Goal: Contribute content: Add original content to the website for others to see

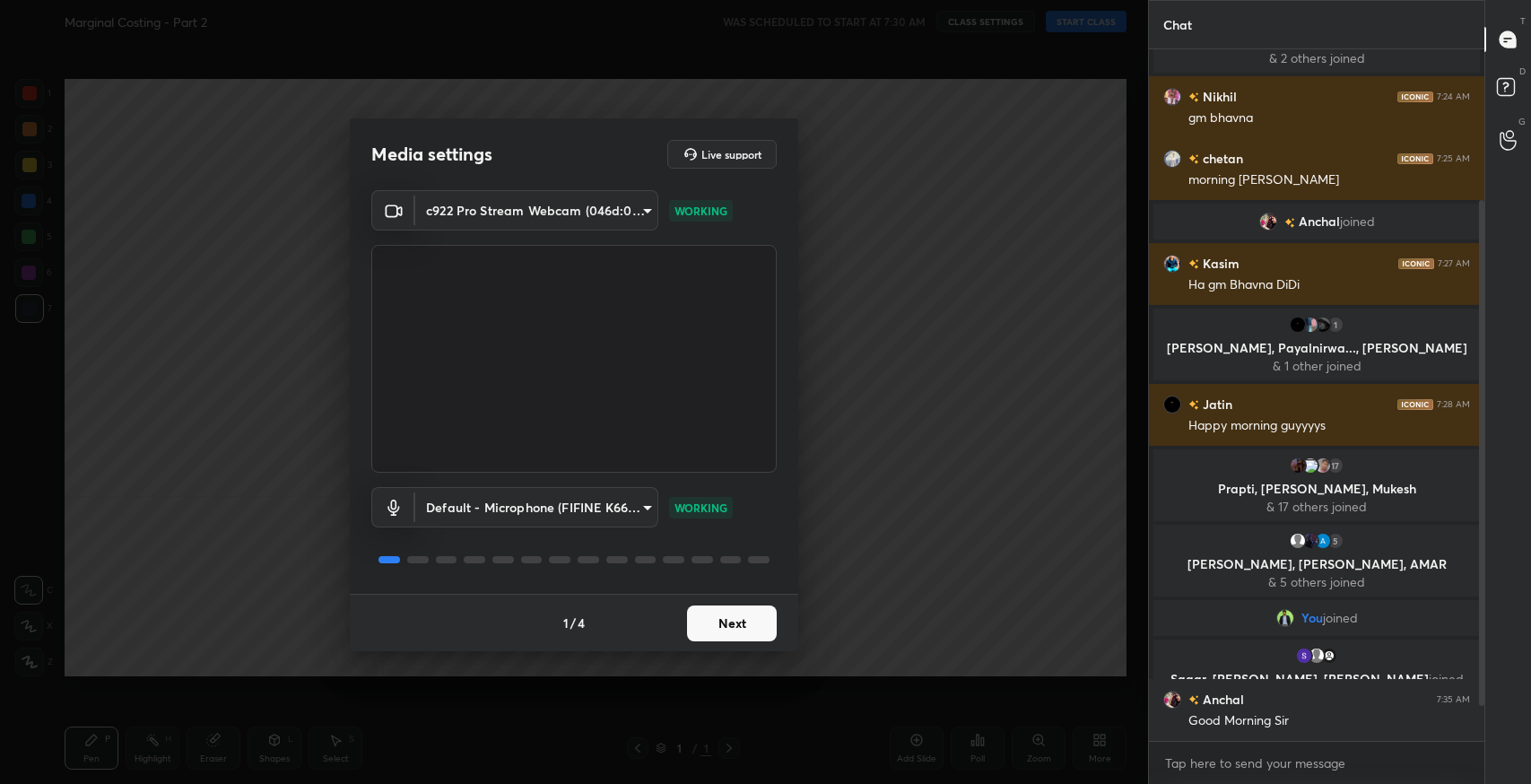
scroll to position [255, 0]
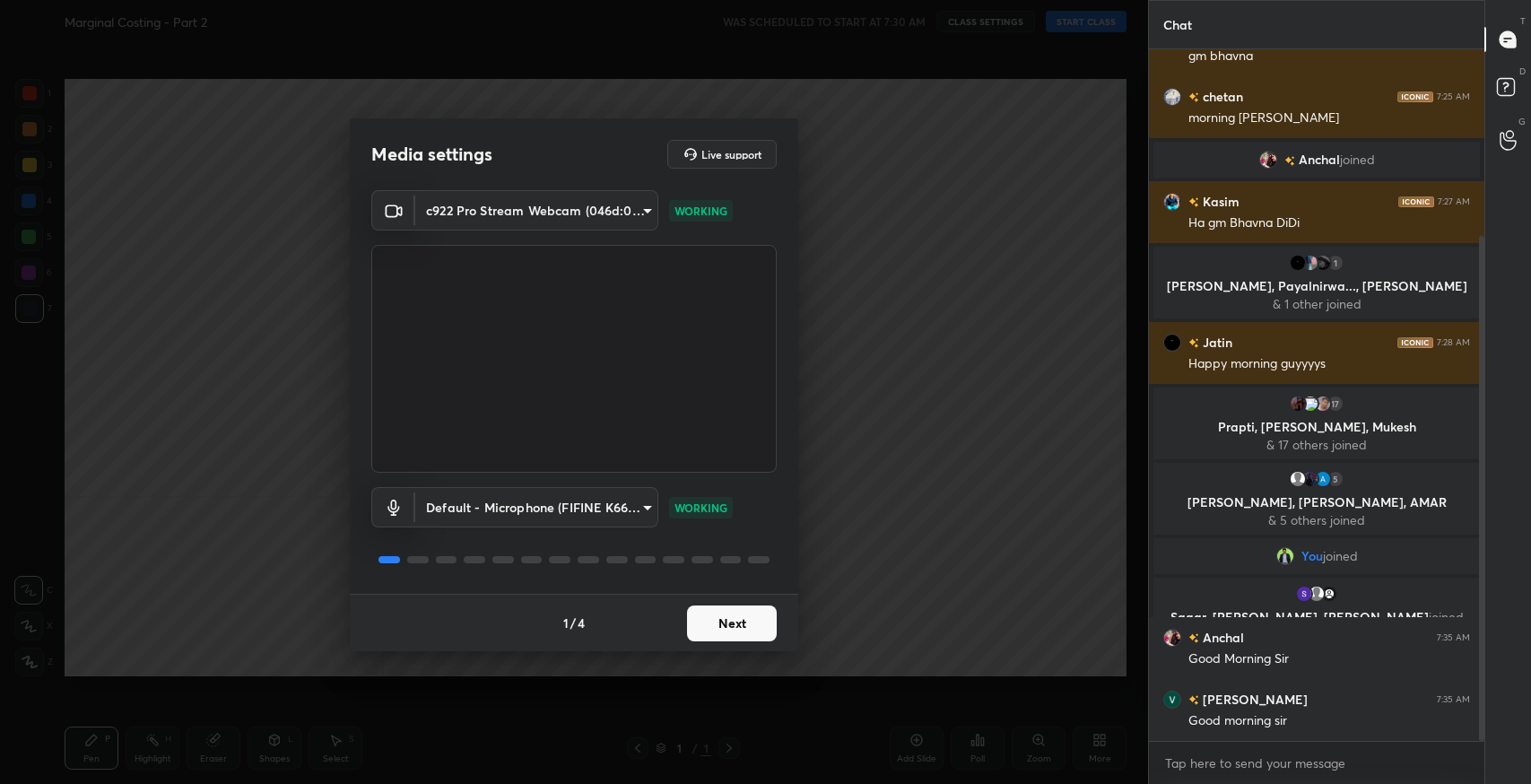
click at [693, 626] on button "Next" at bounding box center [732, 623] width 89 height 36
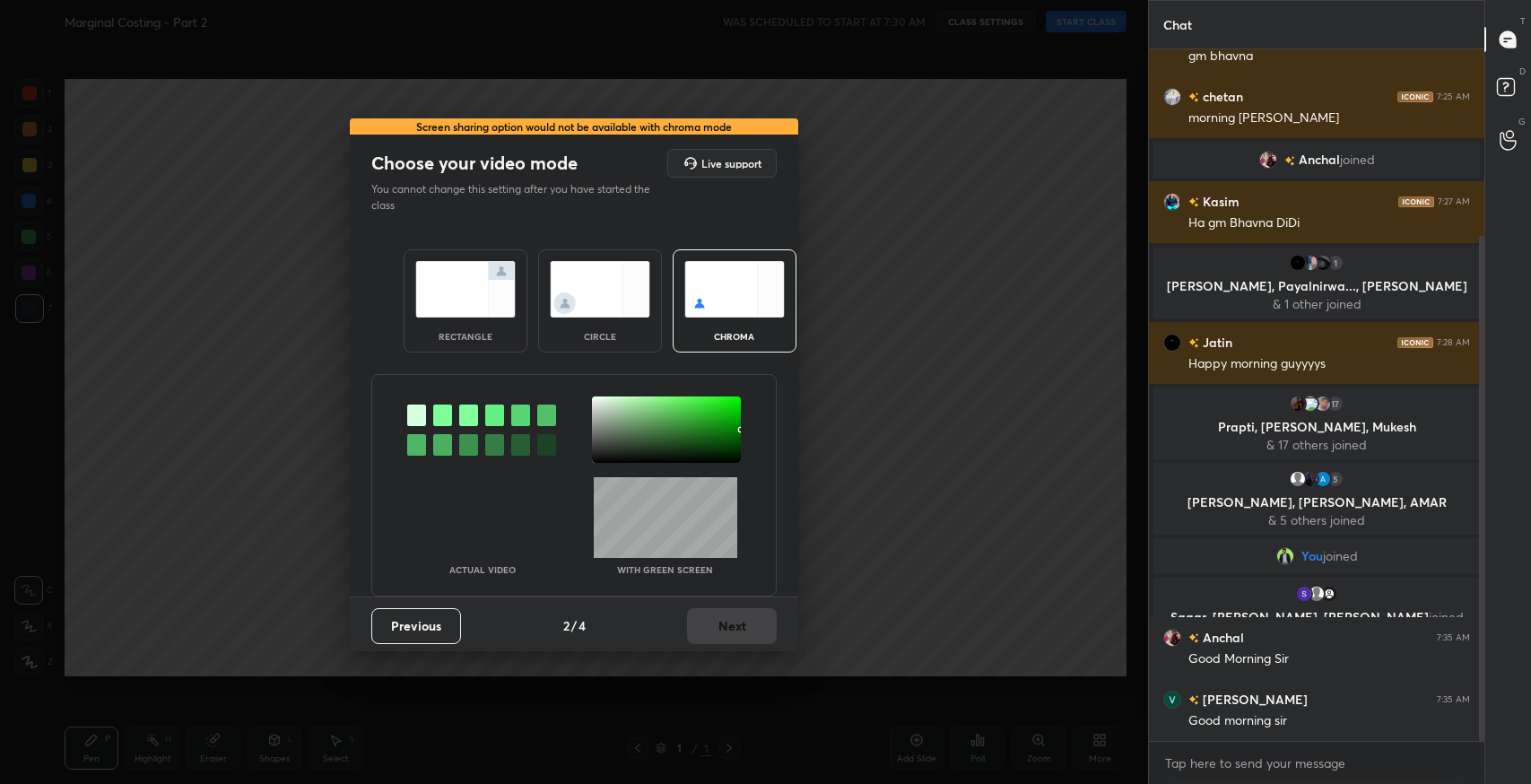
click at [503, 333] on div "rectangle" at bounding box center [466, 300] width 124 height 104
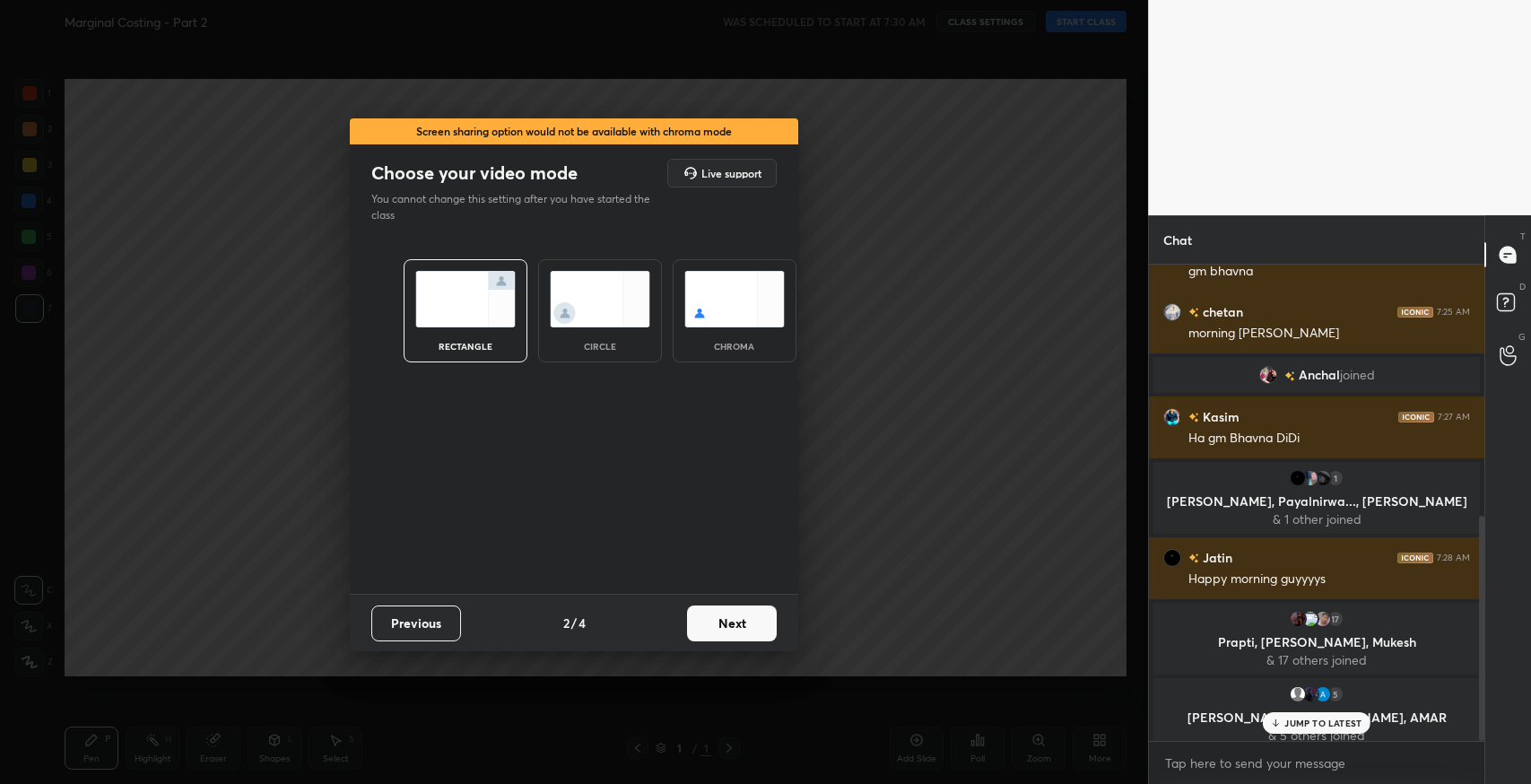
scroll to position [531, 0]
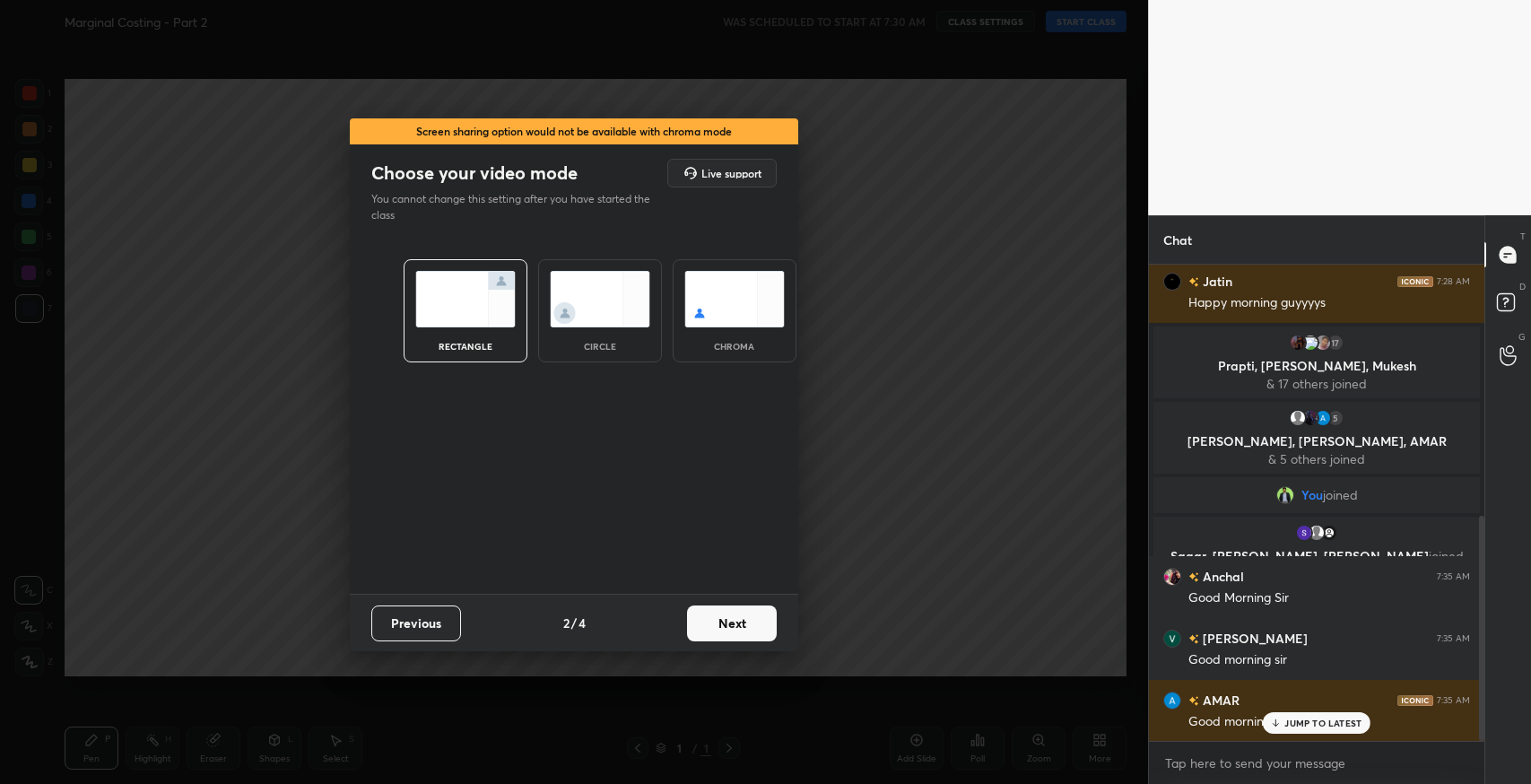
click at [717, 616] on button "Next" at bounding box center [732, 623] width 89 height 36
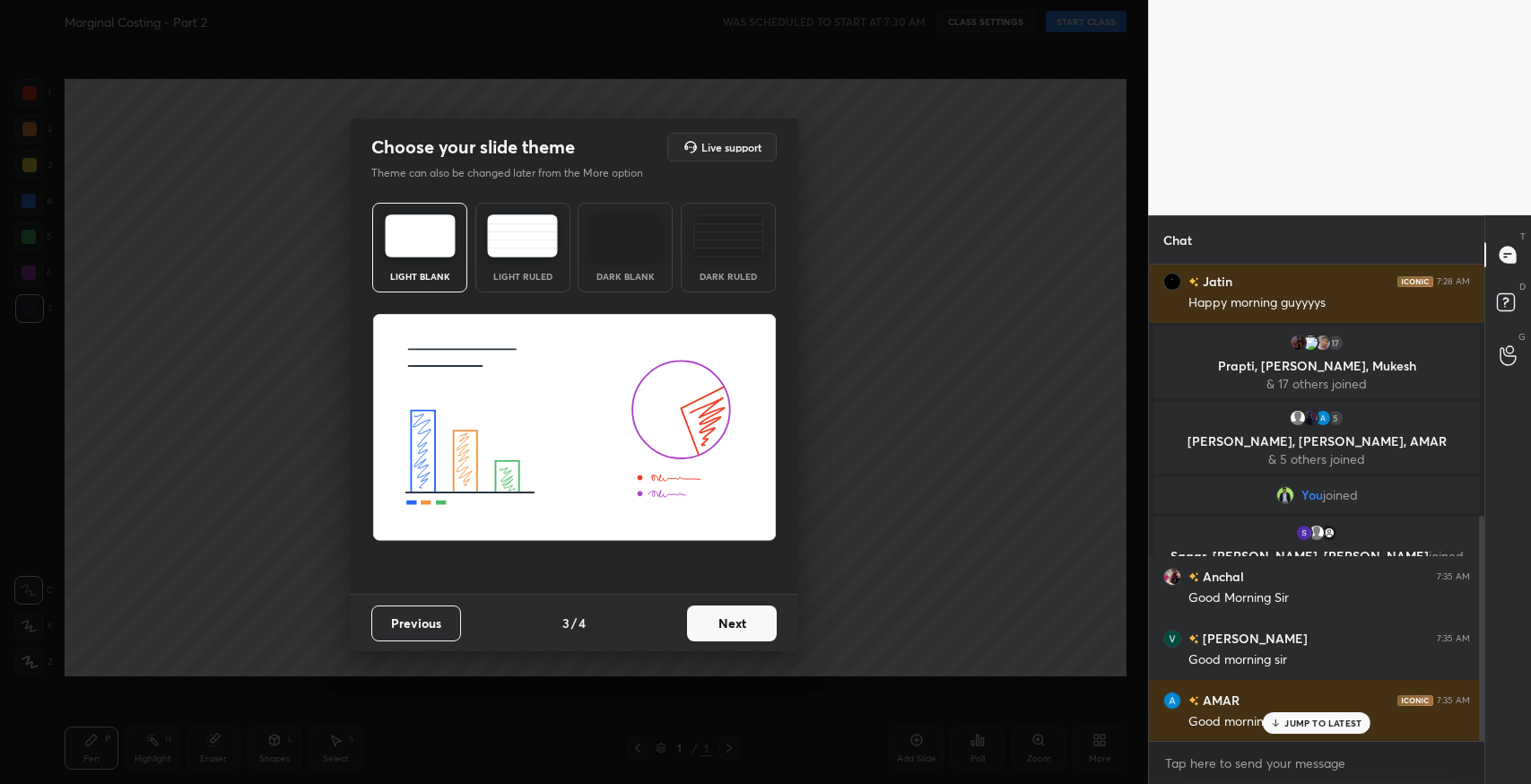
click at [750, 624] on button "Next" at bounding box center [732, 623] width 89 height 36
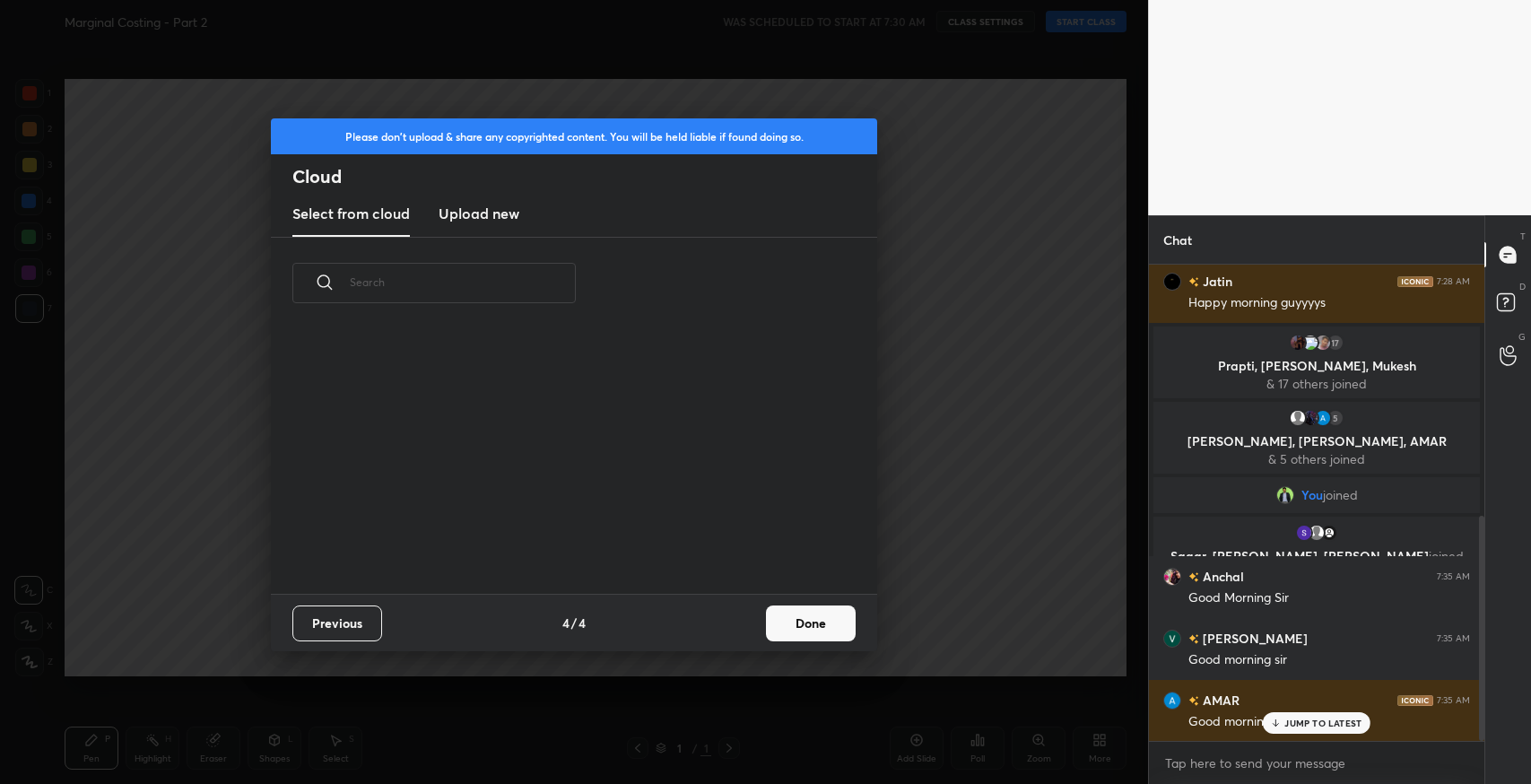
scroll to position [265, 575]
click at [330, 613] on button "Previous" at bounding box center [337, 623] width 89 height 36
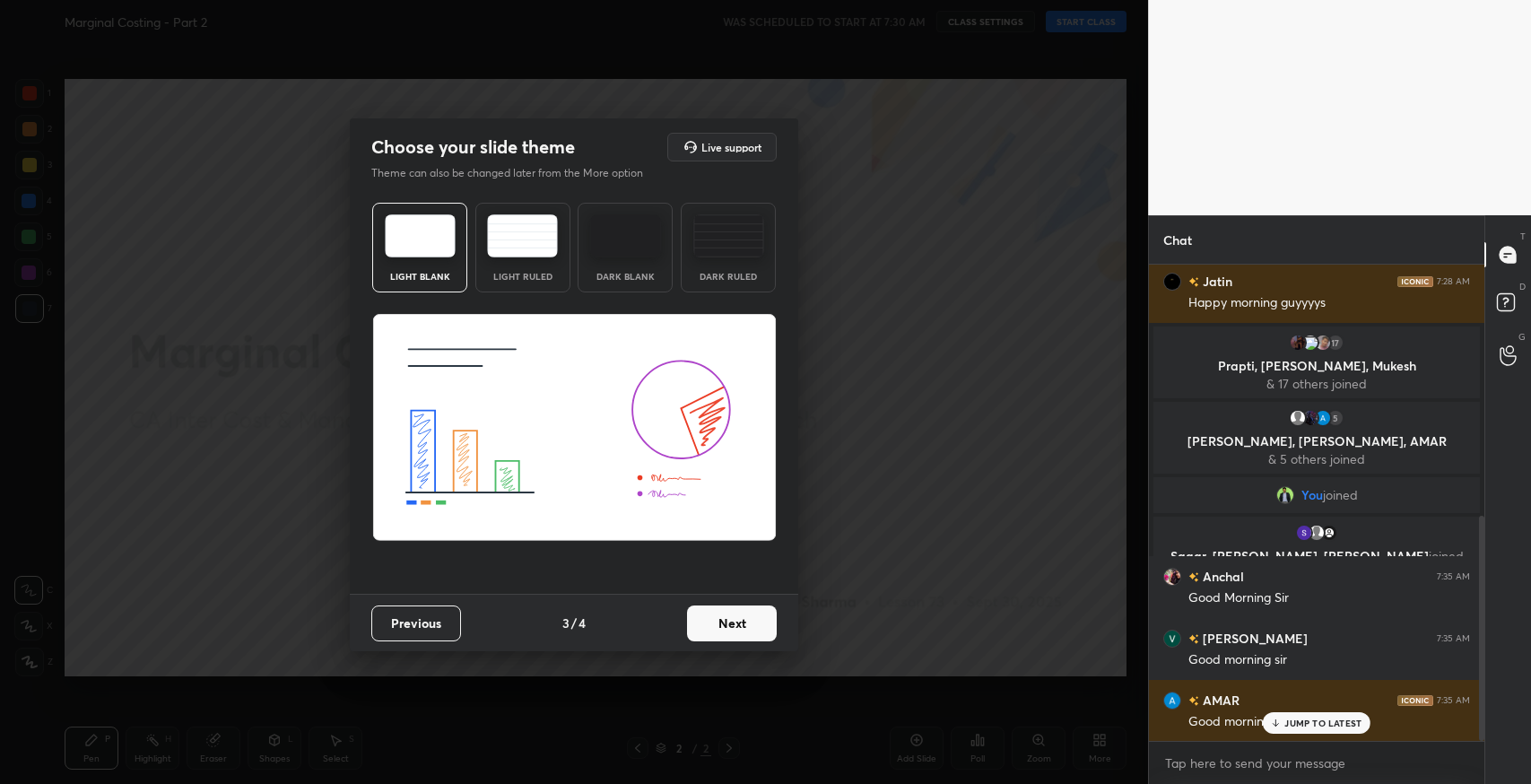
click at [524, 249] on img at bounding box center [522, 236] width 71 height 43
click at [756, 629] on button "Next" at bounding box center [732, 623] width 89 height 36
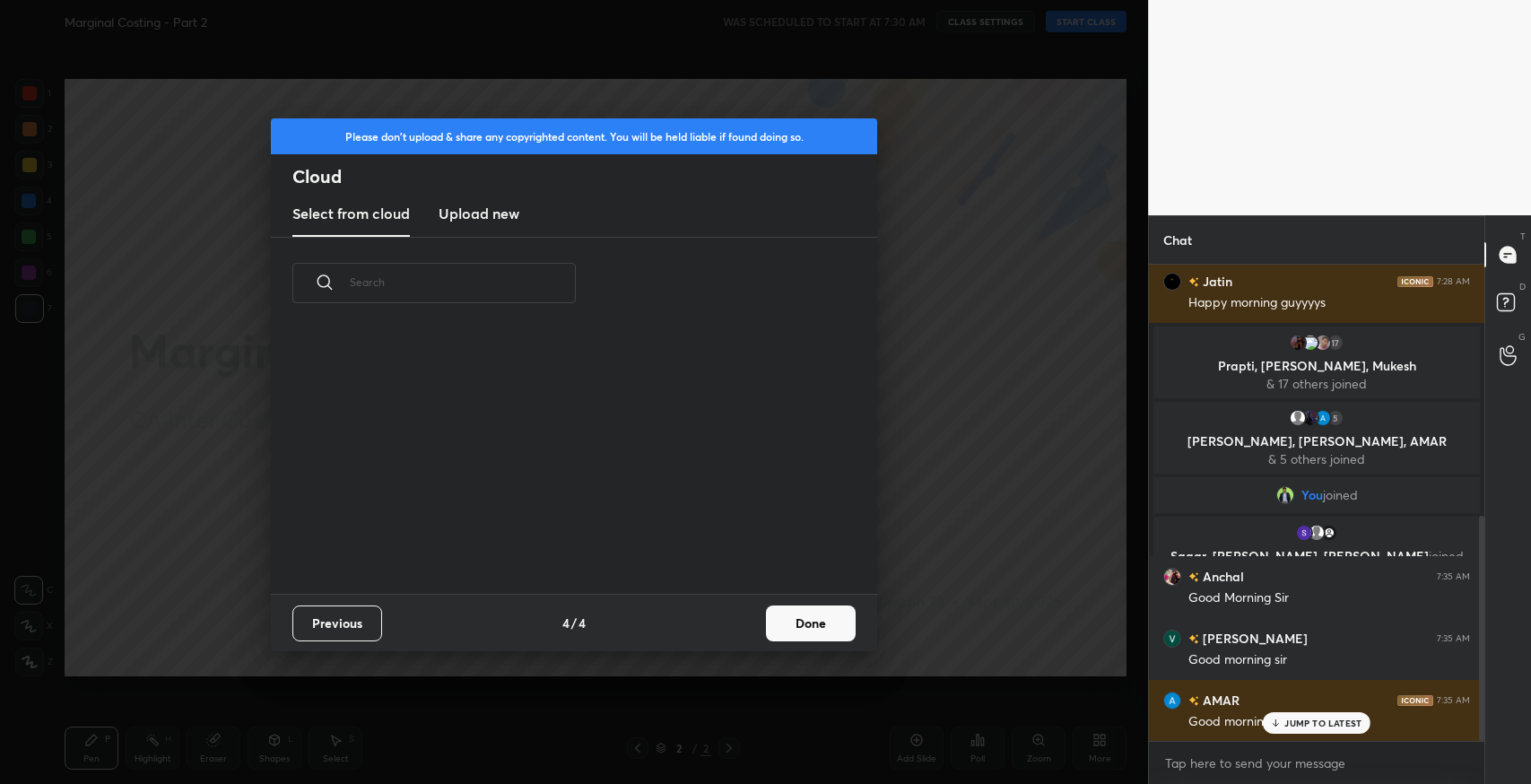
click at [772, 626] on button "Done" at bounding box center [811, 623] width 89 height 36
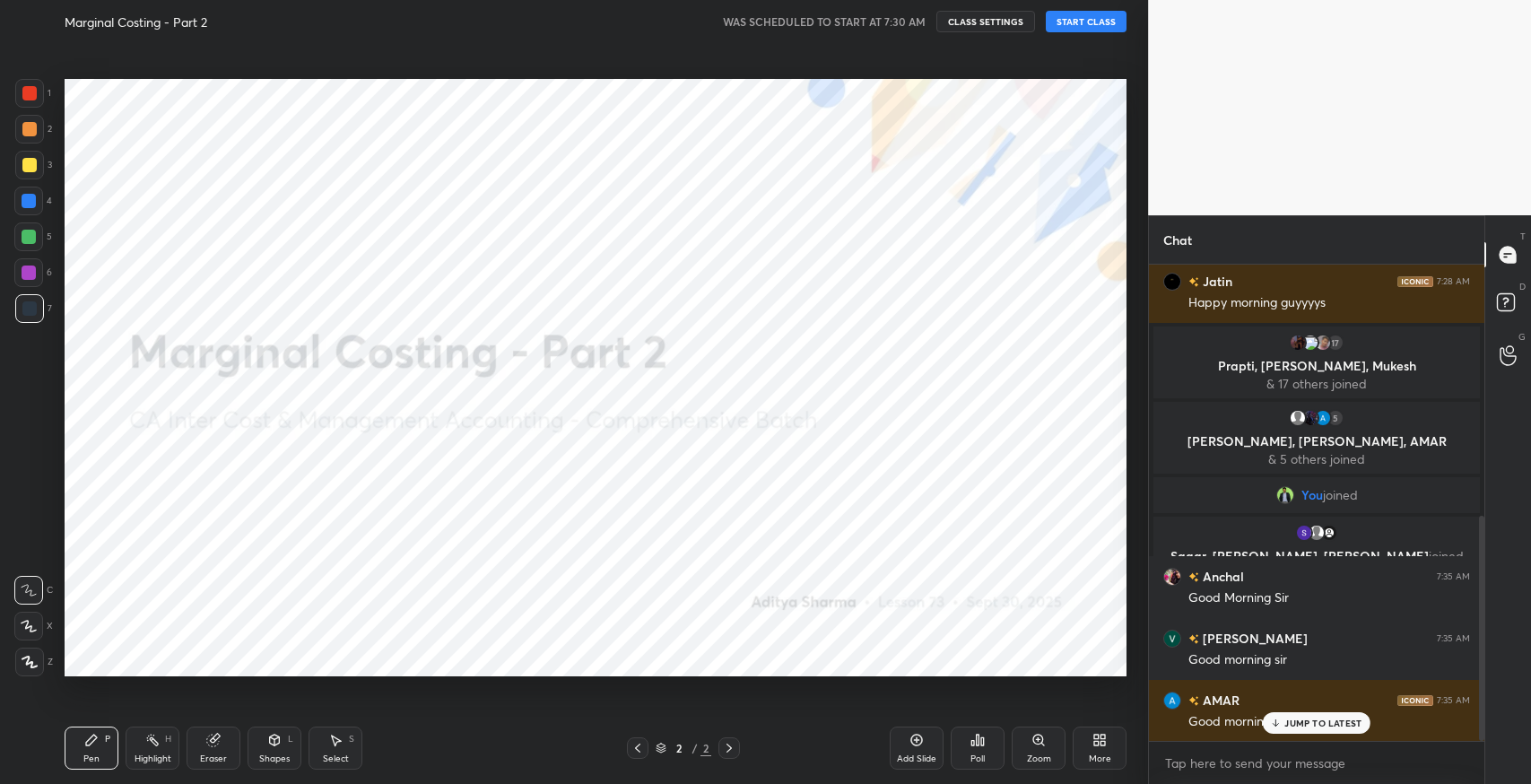
click at [1112, 16] on button "START CLASS" at bounding box center [1085, 21] width 81 height 22
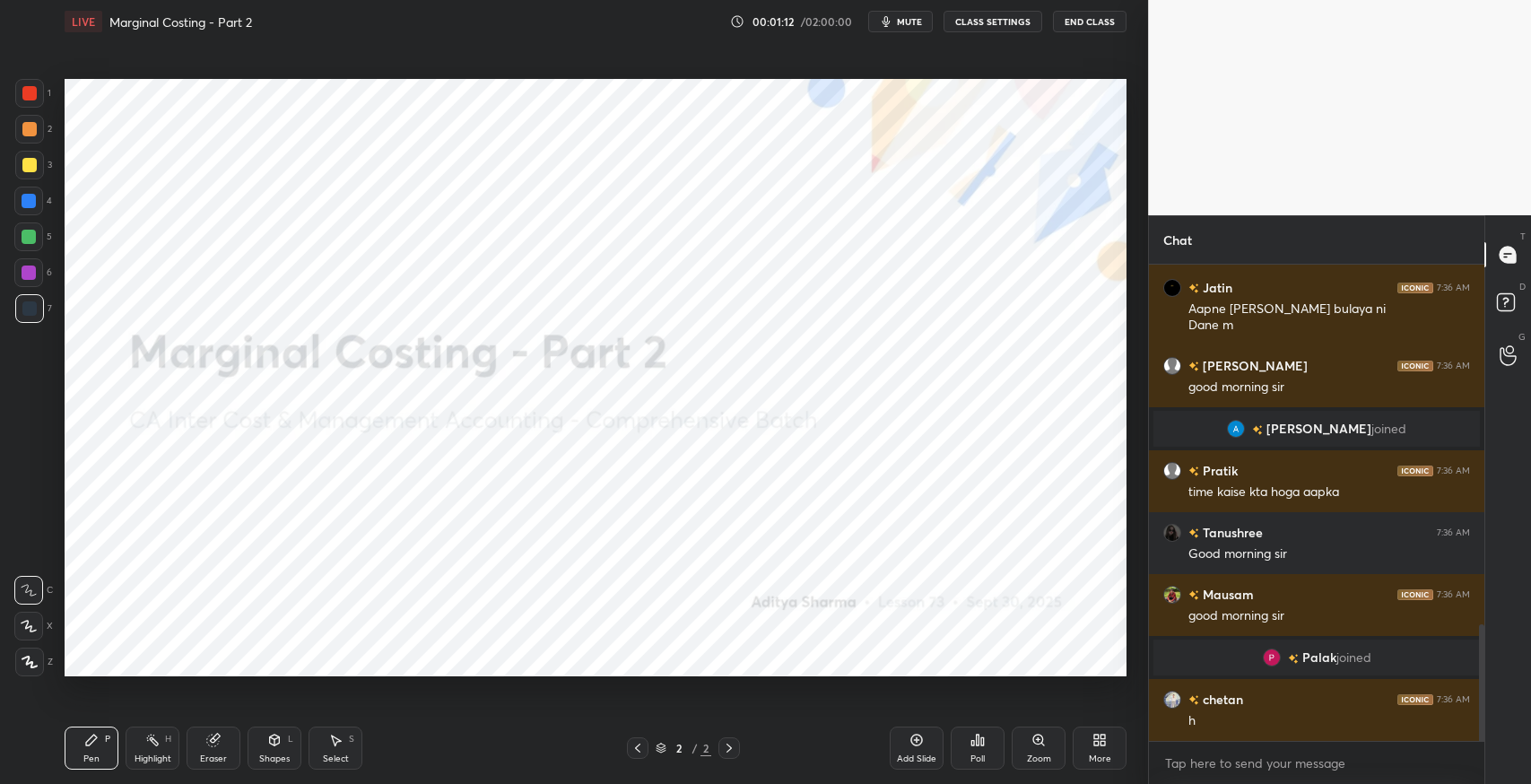
scroll to position [1535, 0]
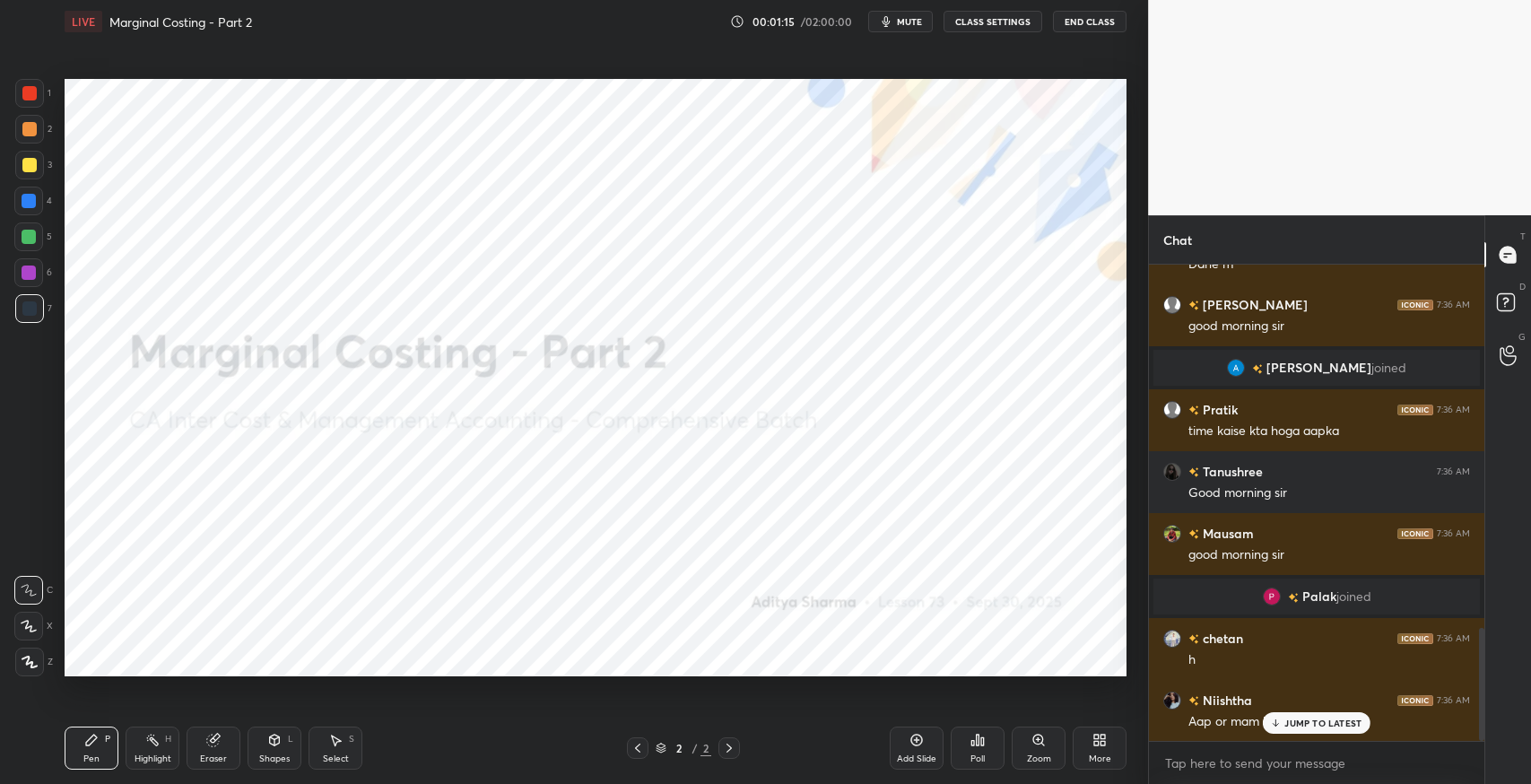
click at [1302, 709] on div "Aap or mam kese ho?" at bounding box center [1329, 719] width 281 height 22
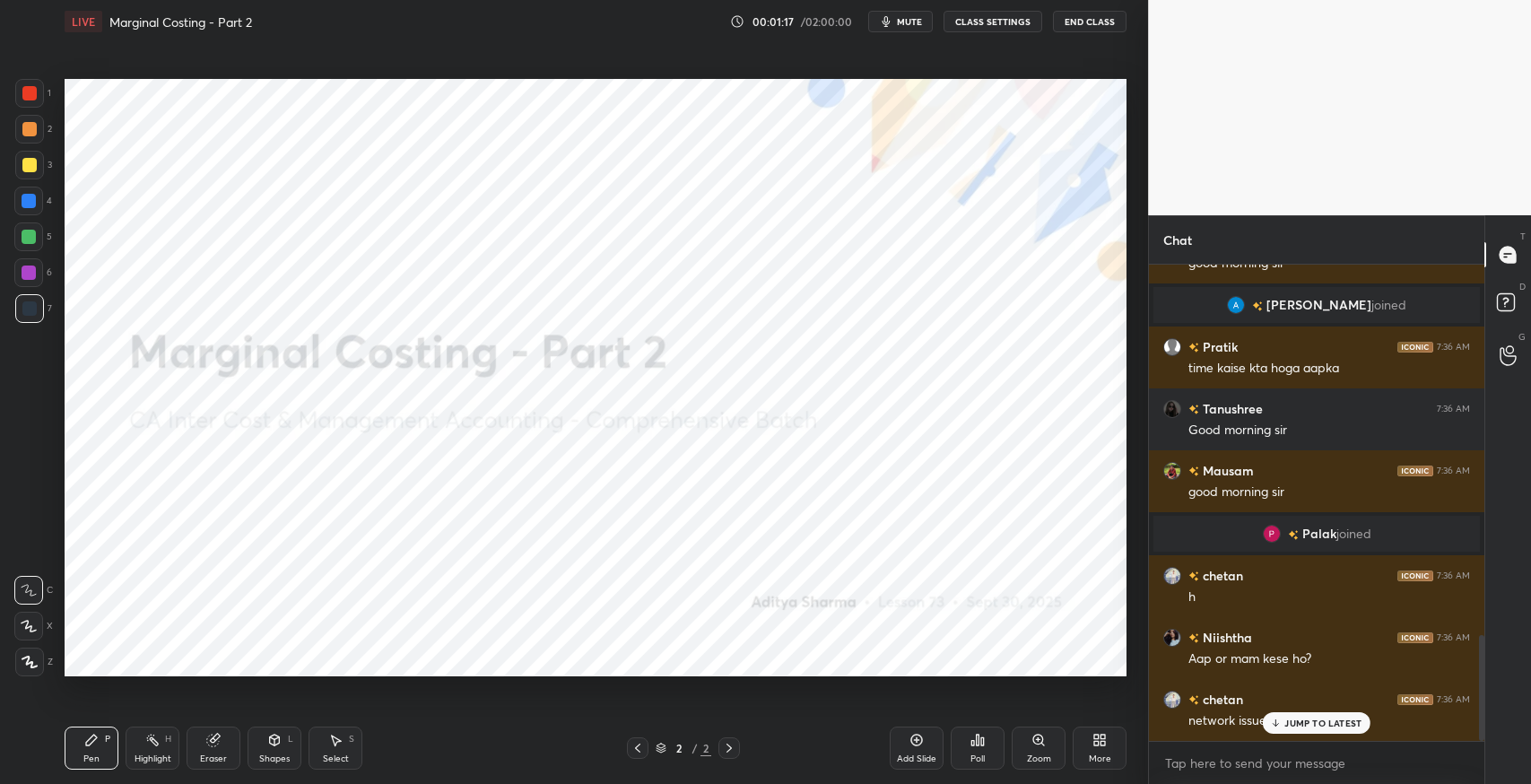
scroll to position [1659, 0]
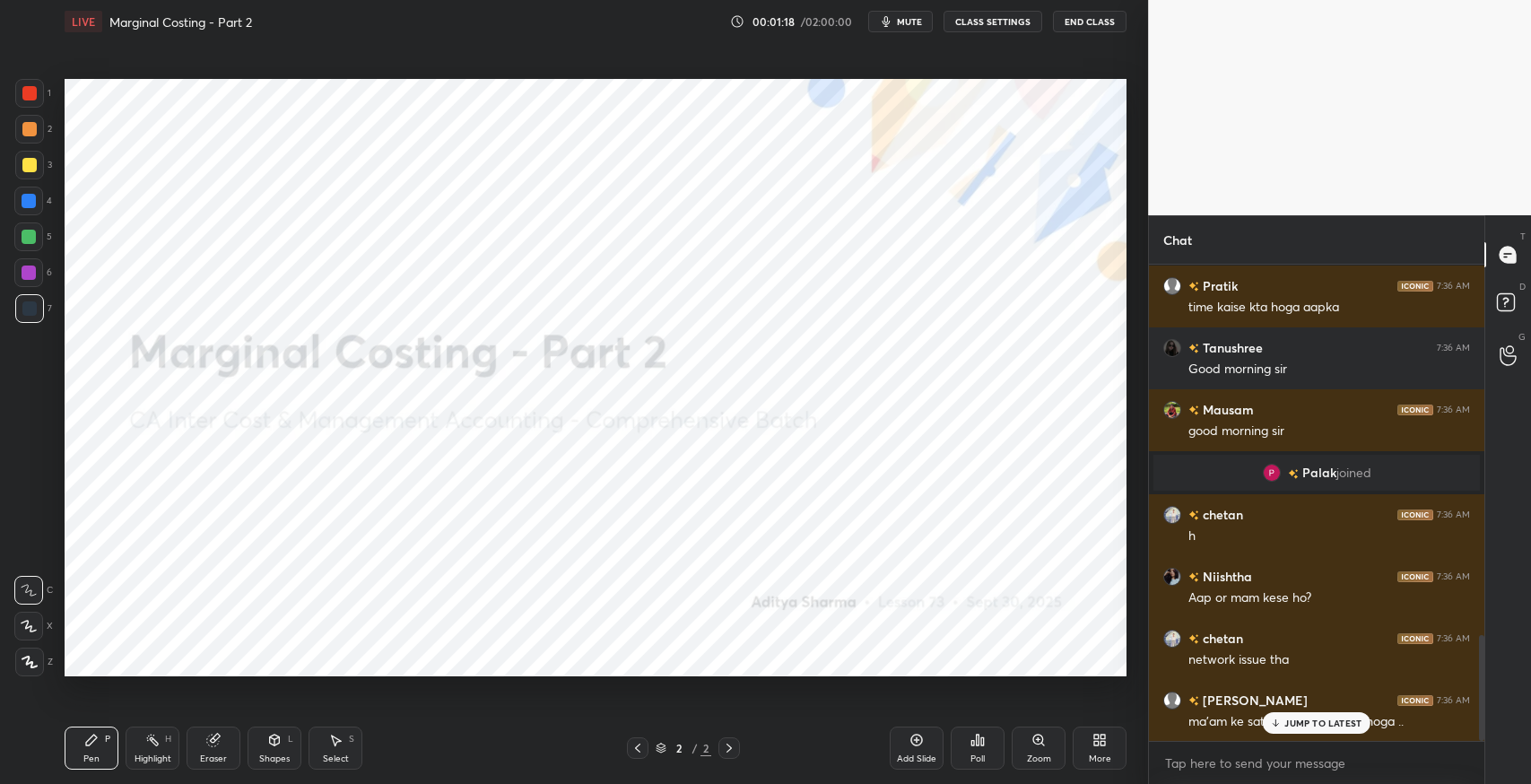
click at [1309, 722] on p "JUMP TO LATEST" at bounding box center [1322, 722] width 77 height 10
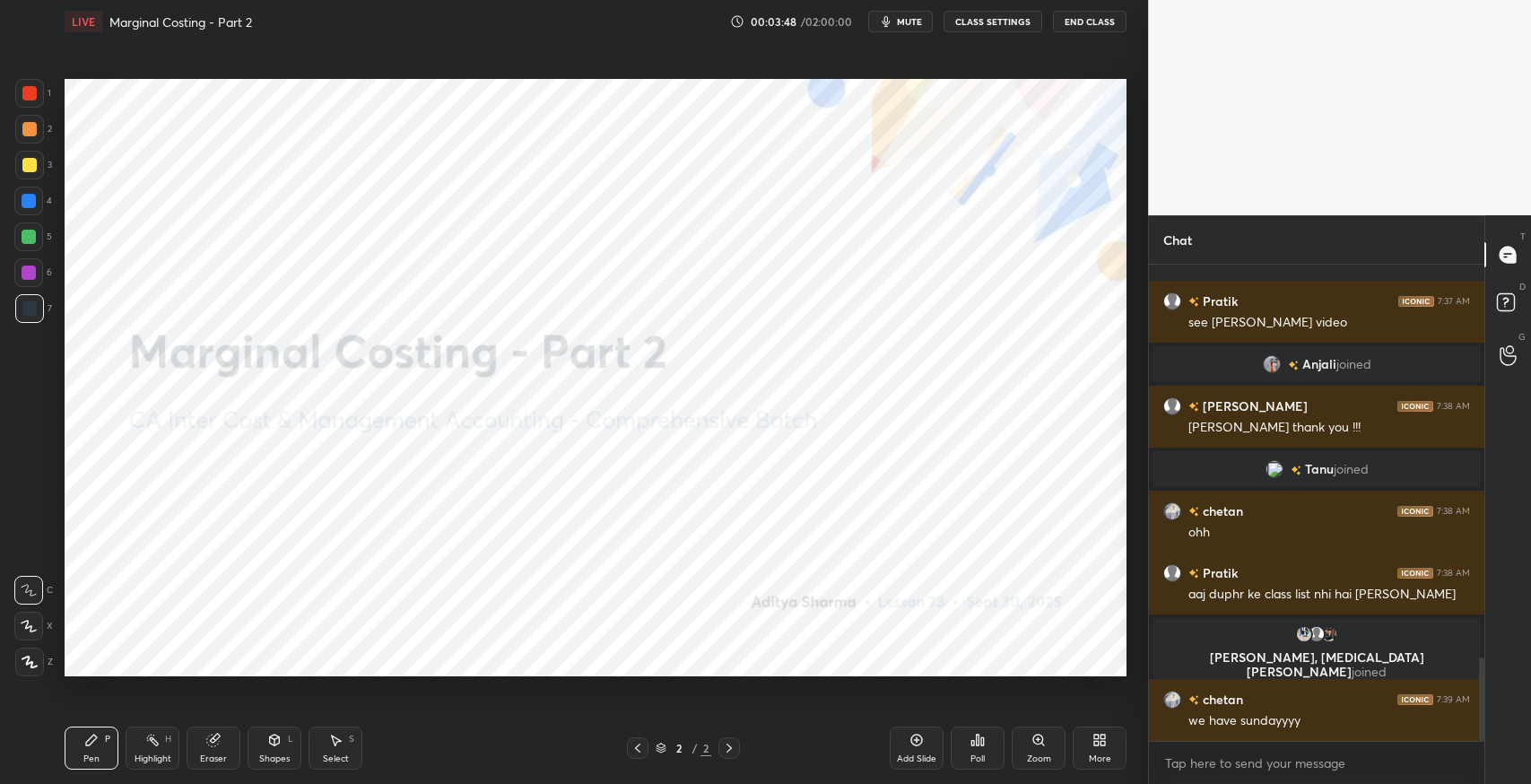
scroll to position [2268, 0]
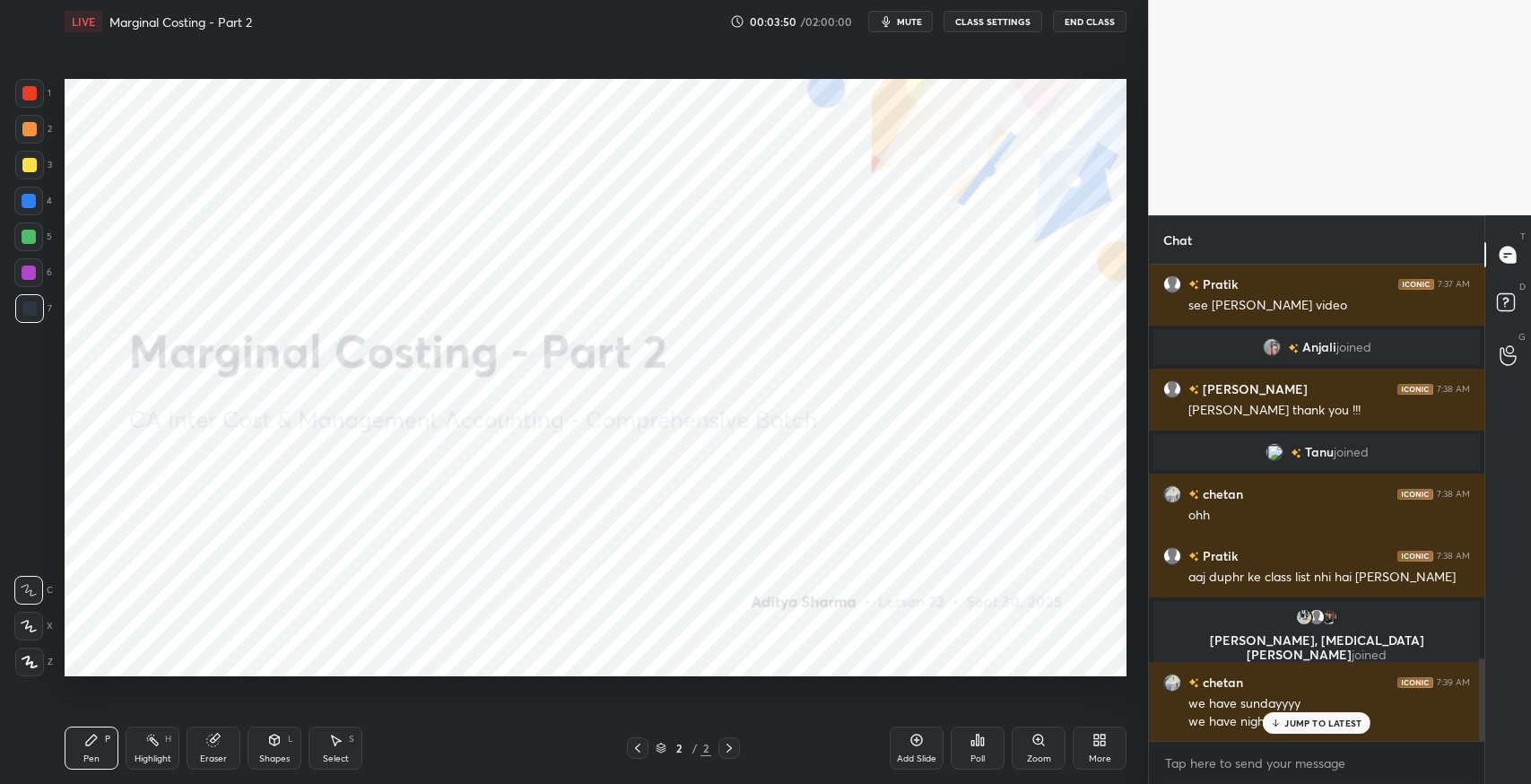
click at [1322, 730] on div "JUMP TO LATEST" at bounding box center [1316, 722] width 107 height 22
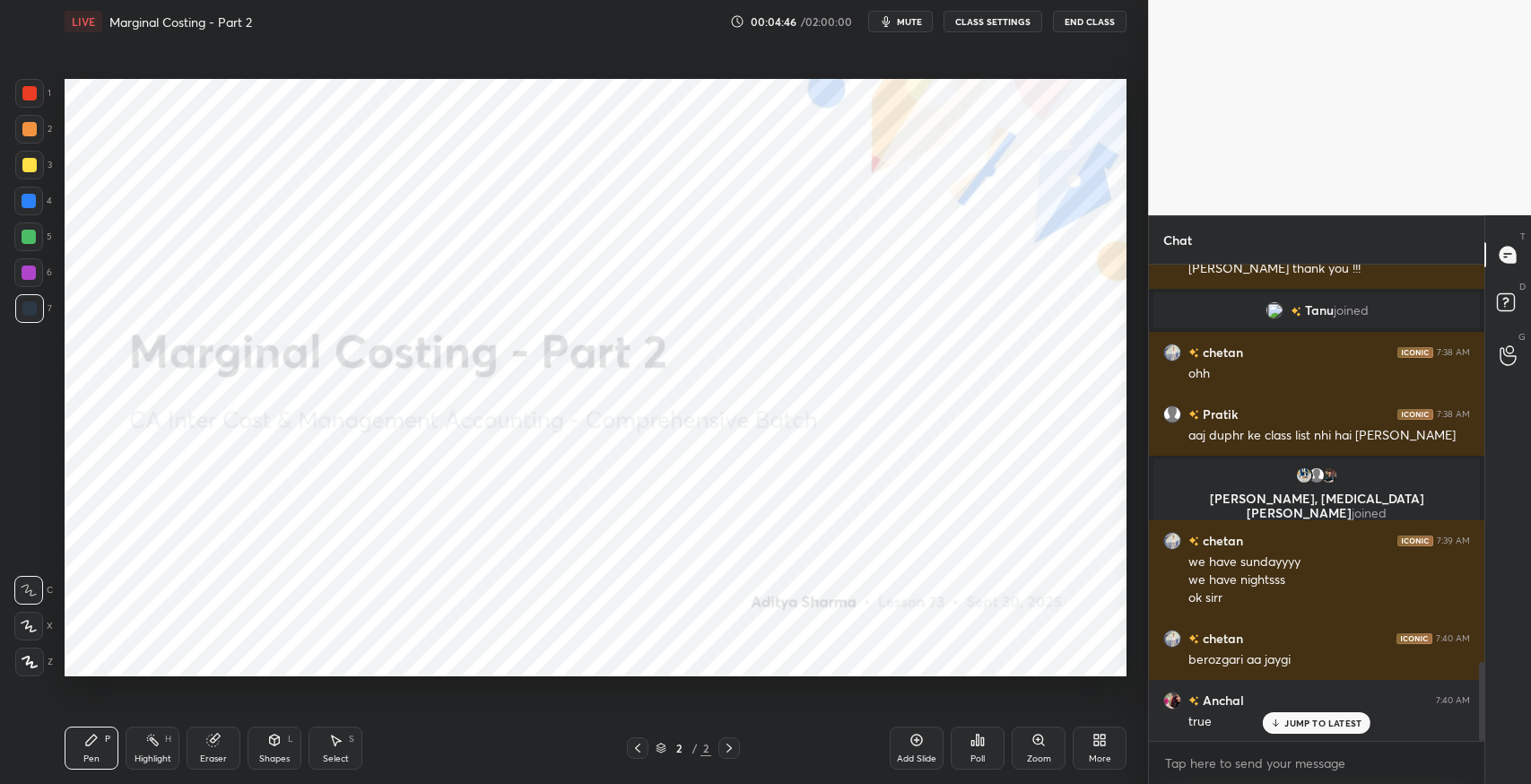
scroll to position [2489, 0]
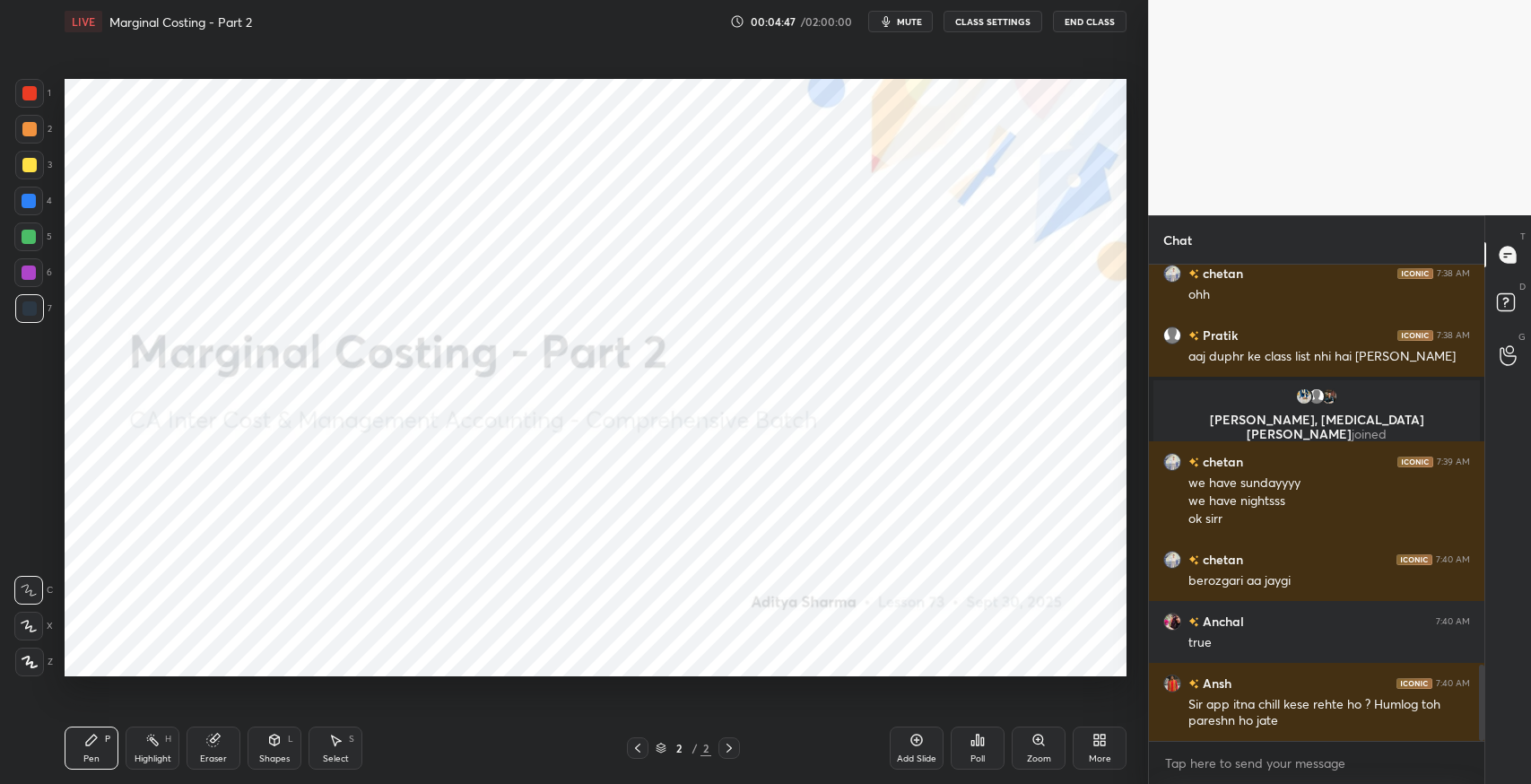
click at [963, 703] on div "Poll" at bounding box center [977, 748] width 54 height 101
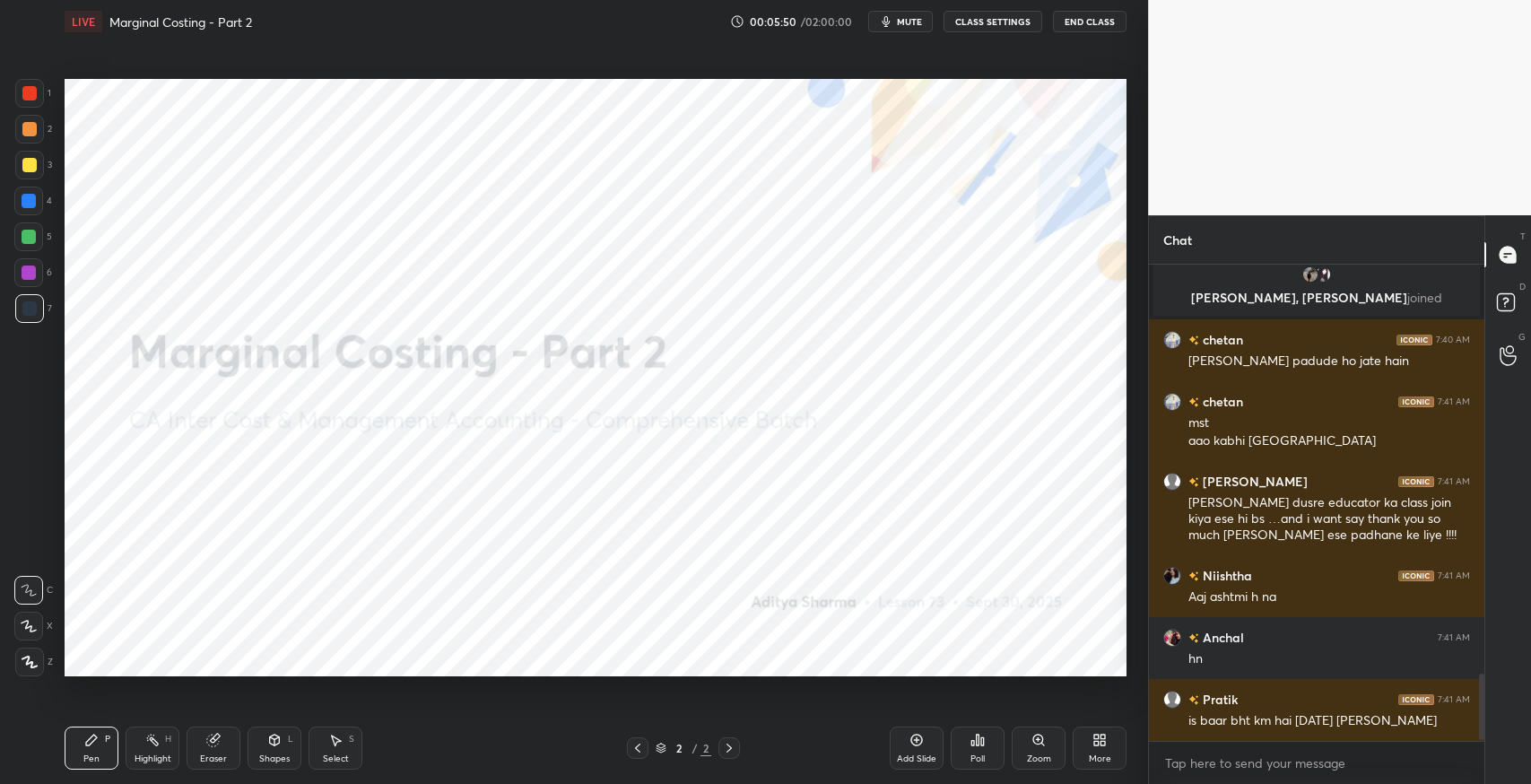
scroll to position [2935, 0]
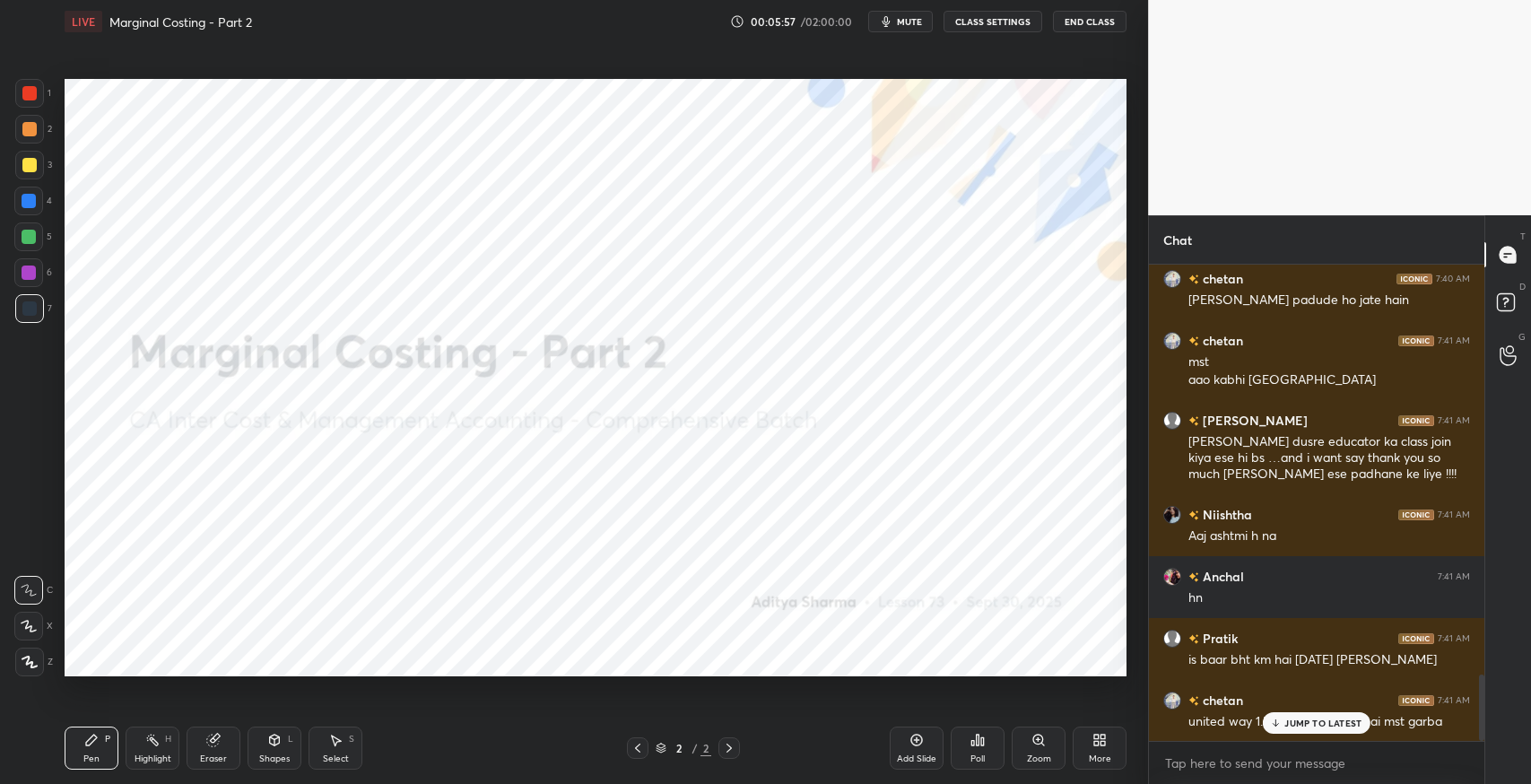
click at [1292, 724] on p "JUMP TO LATEST" at bounding box center [1322, 722] width 77 height 10
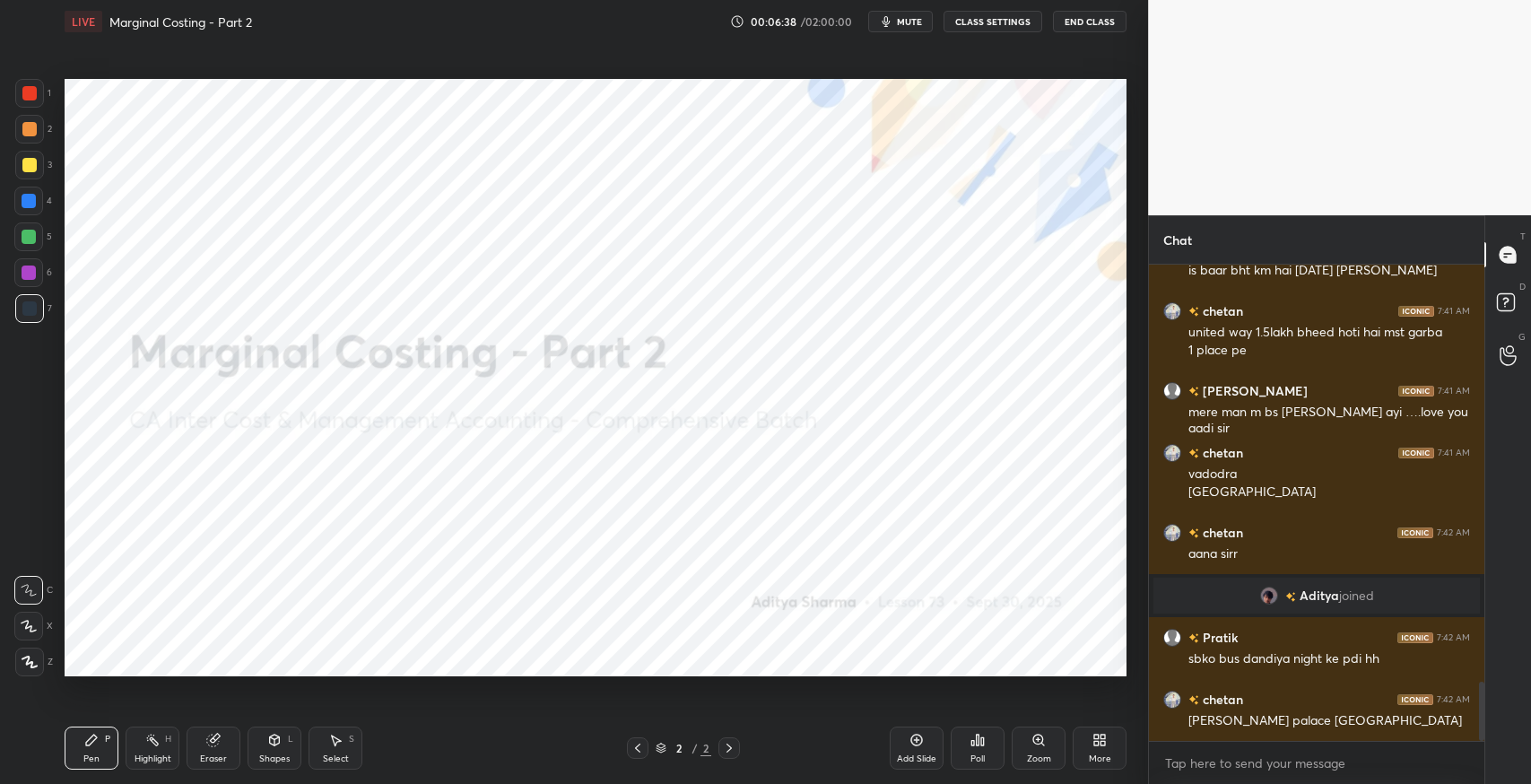
scroll to position [3386, 0]
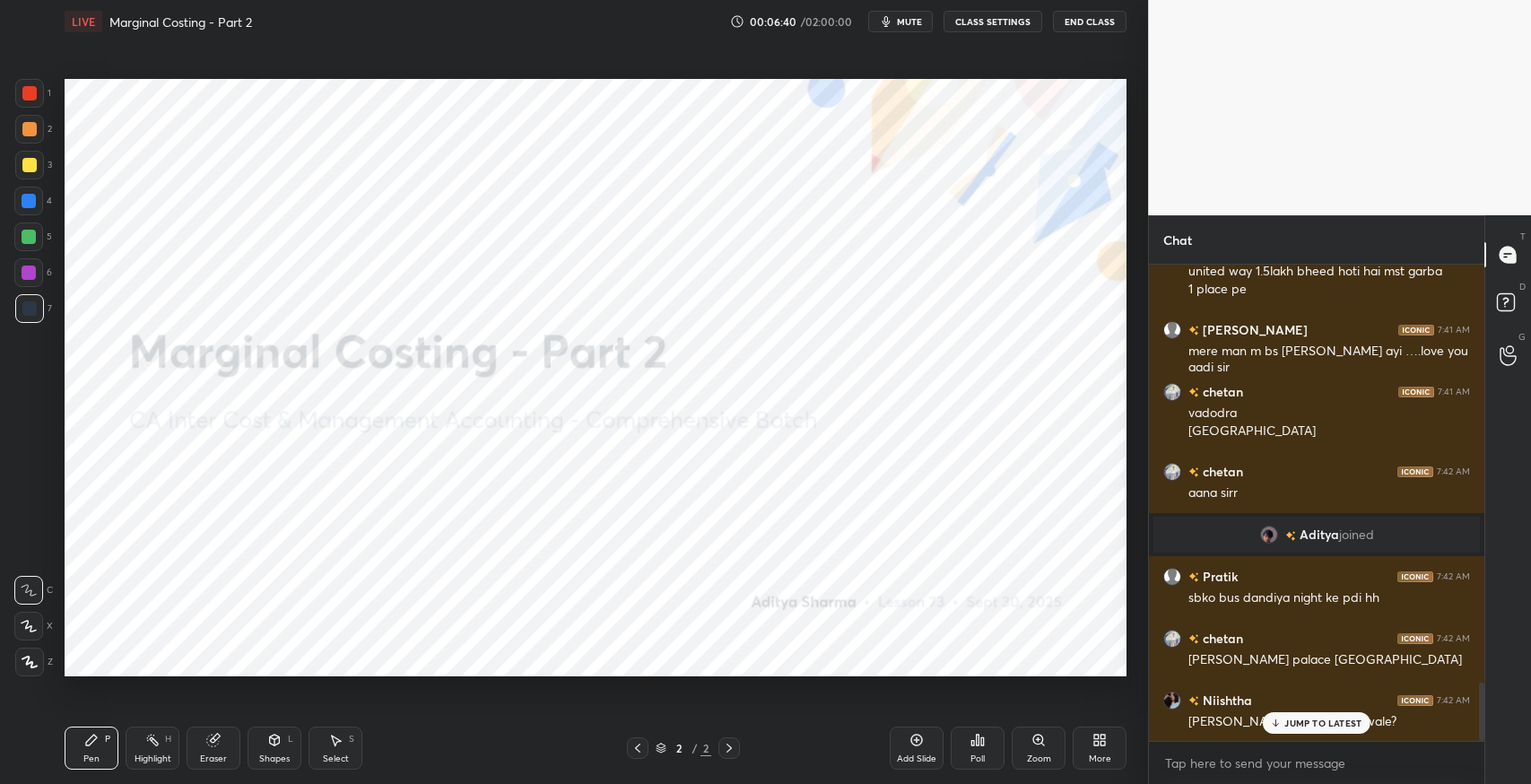
click at [1319, 722] on p "JUMP TO LATEST" at bounding box center [1322, 722] width 77 height 10
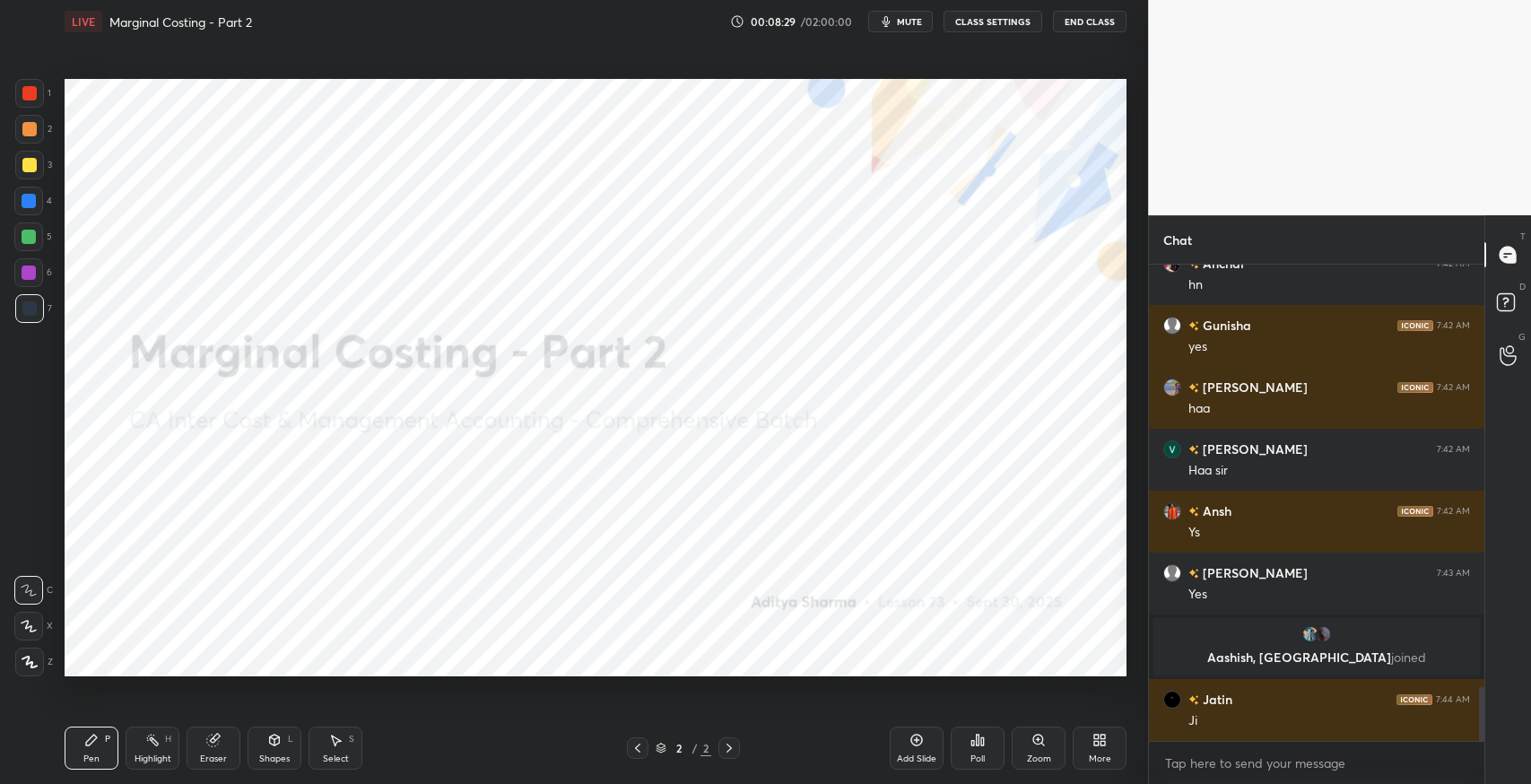
scroll to position [3713, 0]
click at [914, 748] on div "Add Slide" at bounding box center [916, 747] width 54 height 43
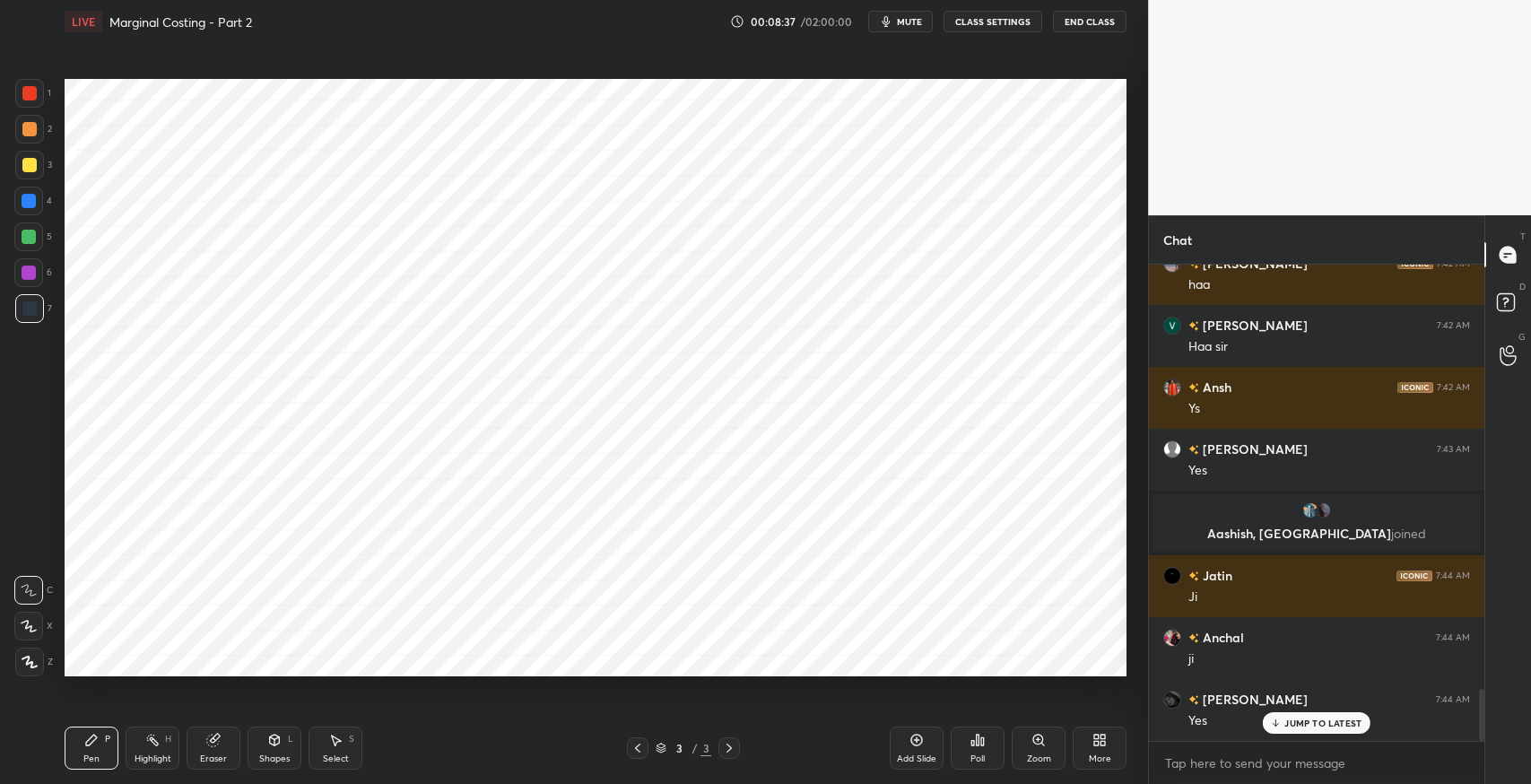
scroll to position [3897, 0]
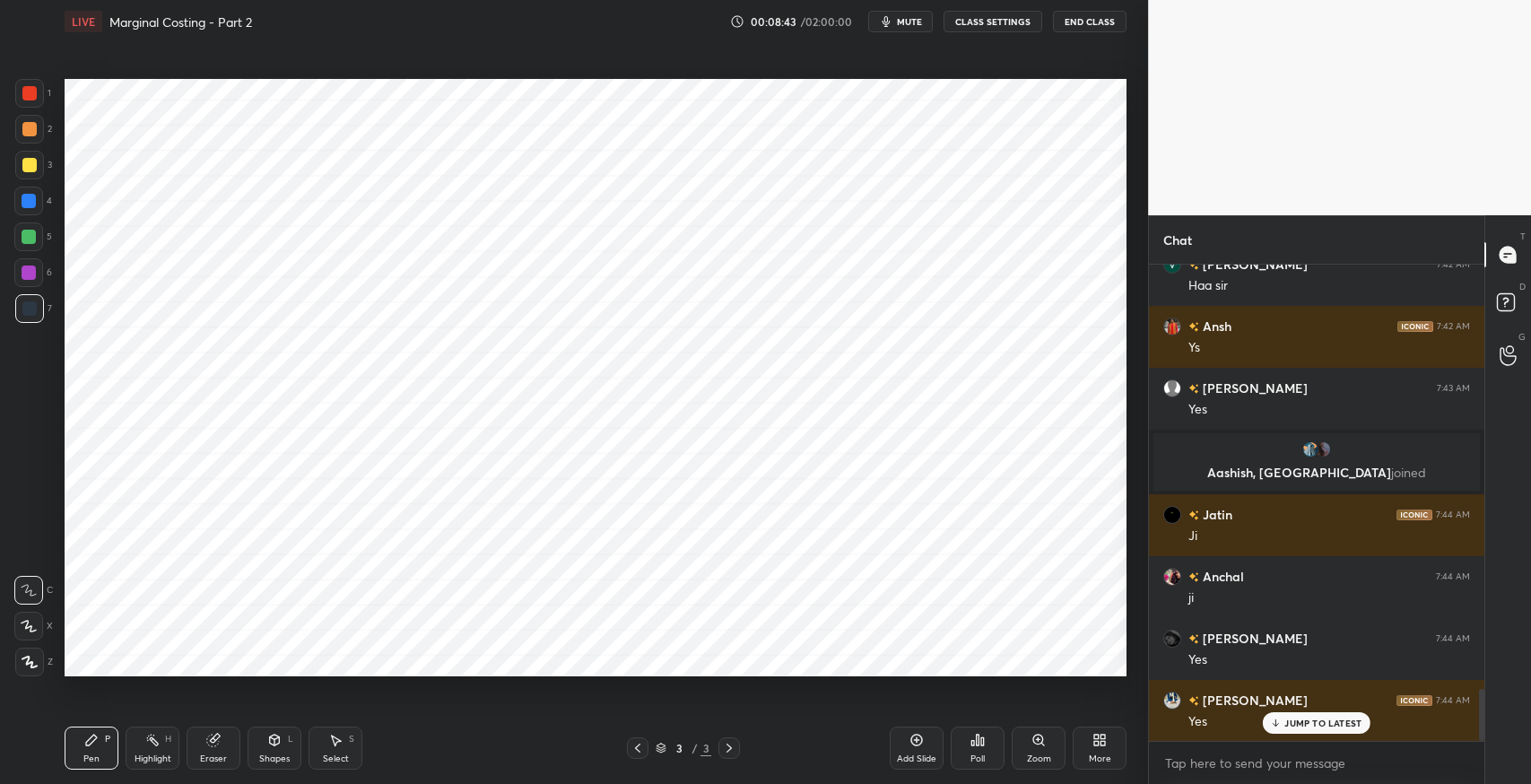
click at [1296, 725] on p "JUMP TO LATEST" at bounding box center [1322, 722] width 77 height 10
click at [351, 739] on div "S" at bounding box center [352, 738] width 6 height 9
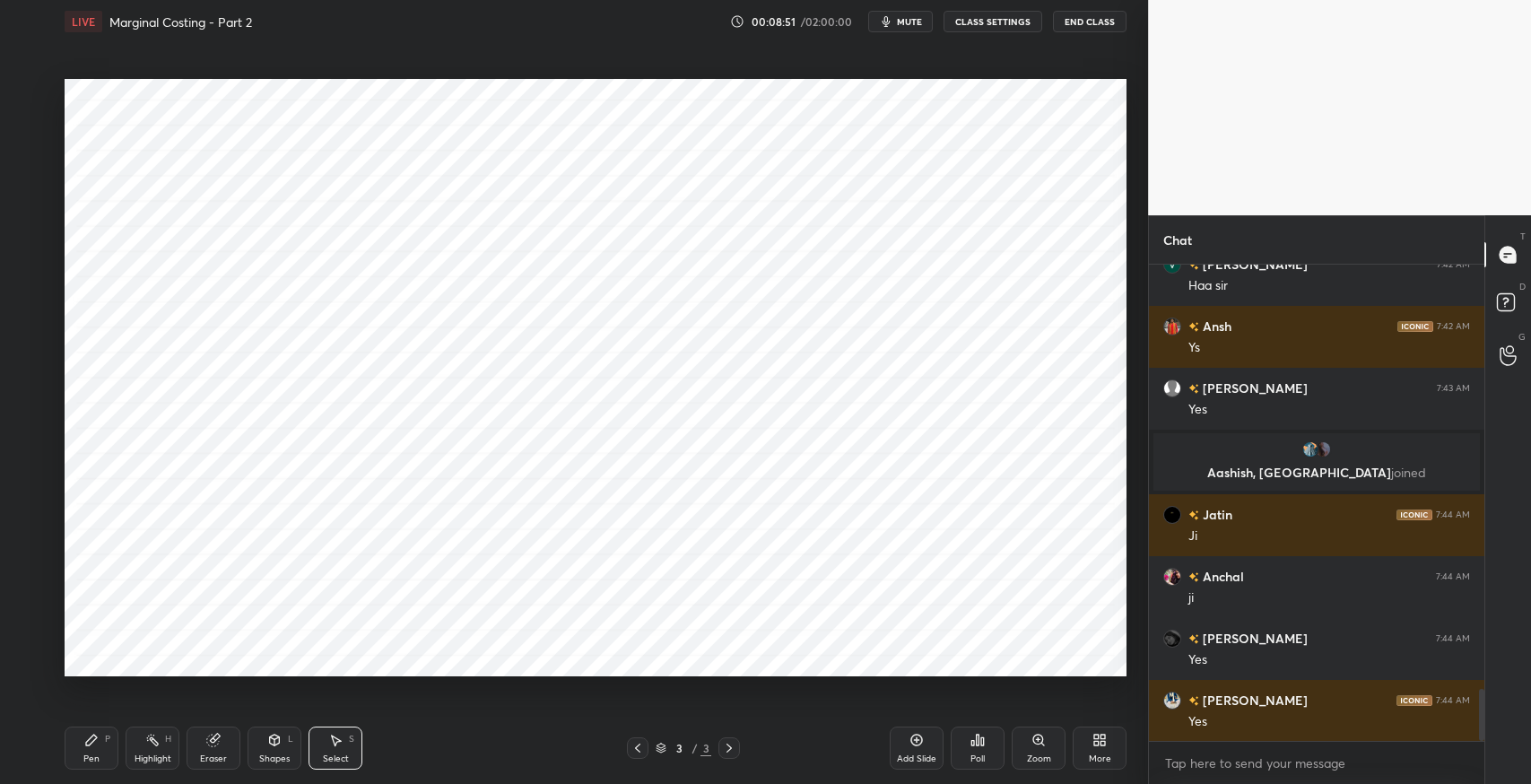
click at [218, 750] on div "Eraser" at bounding box center [213, 747] width 54 height 43
click at [34, 657] on span "Erase all" at bounding box center [29, 661] width 27 height 12
click at [92, 747] on div "Pen P" at bounding box center [91, 747] width 54 height 43
click at [219, 744] on icon at bounding box center [213, 739] width 14 height 14
click at [105, 747] on div "Pen P" at bounding box center [91, 747] width 54 height 43
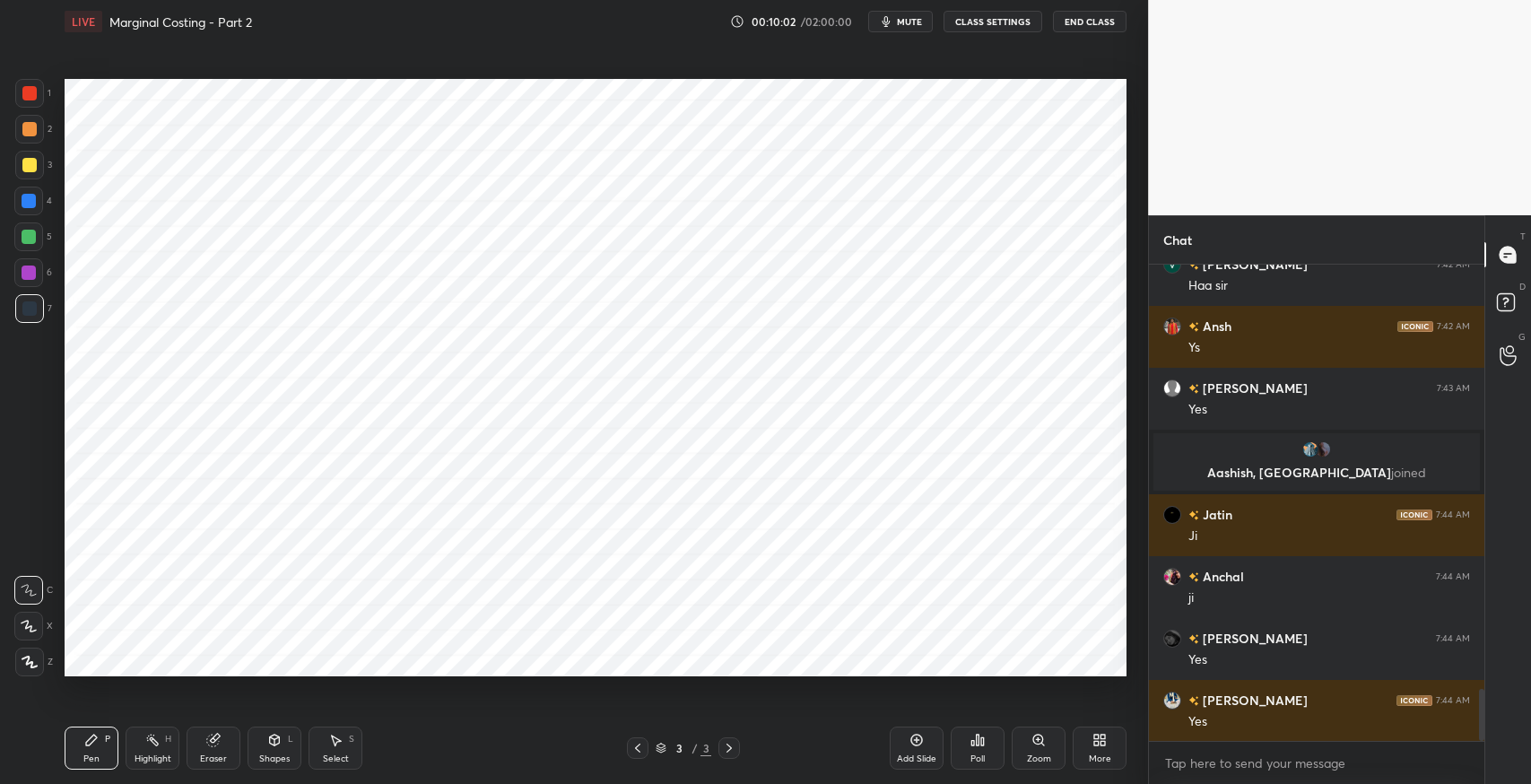
scroll to position [3974, 0]
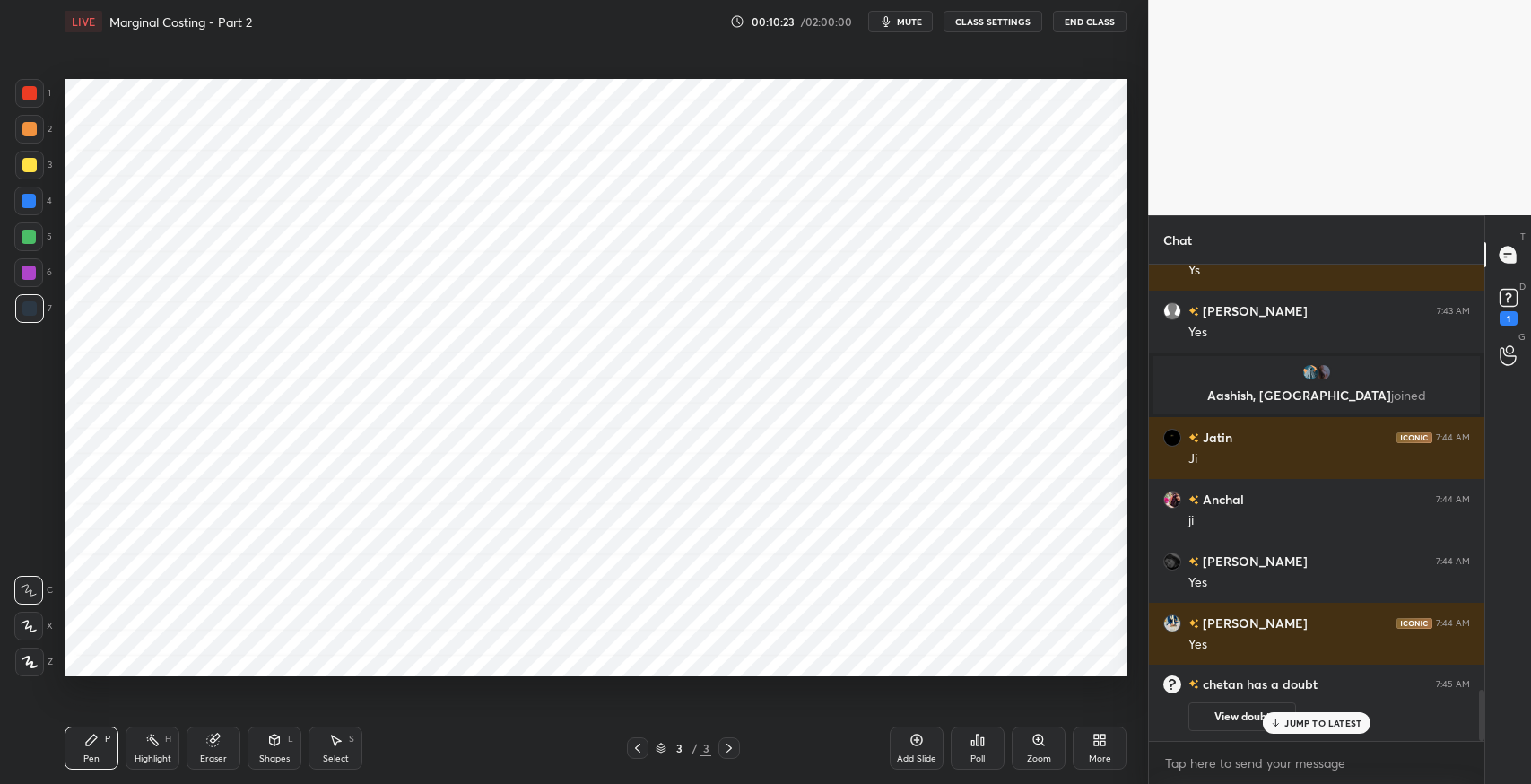
click at [342, 742] on icon at bounding box center [335, 739] width 14 height 14
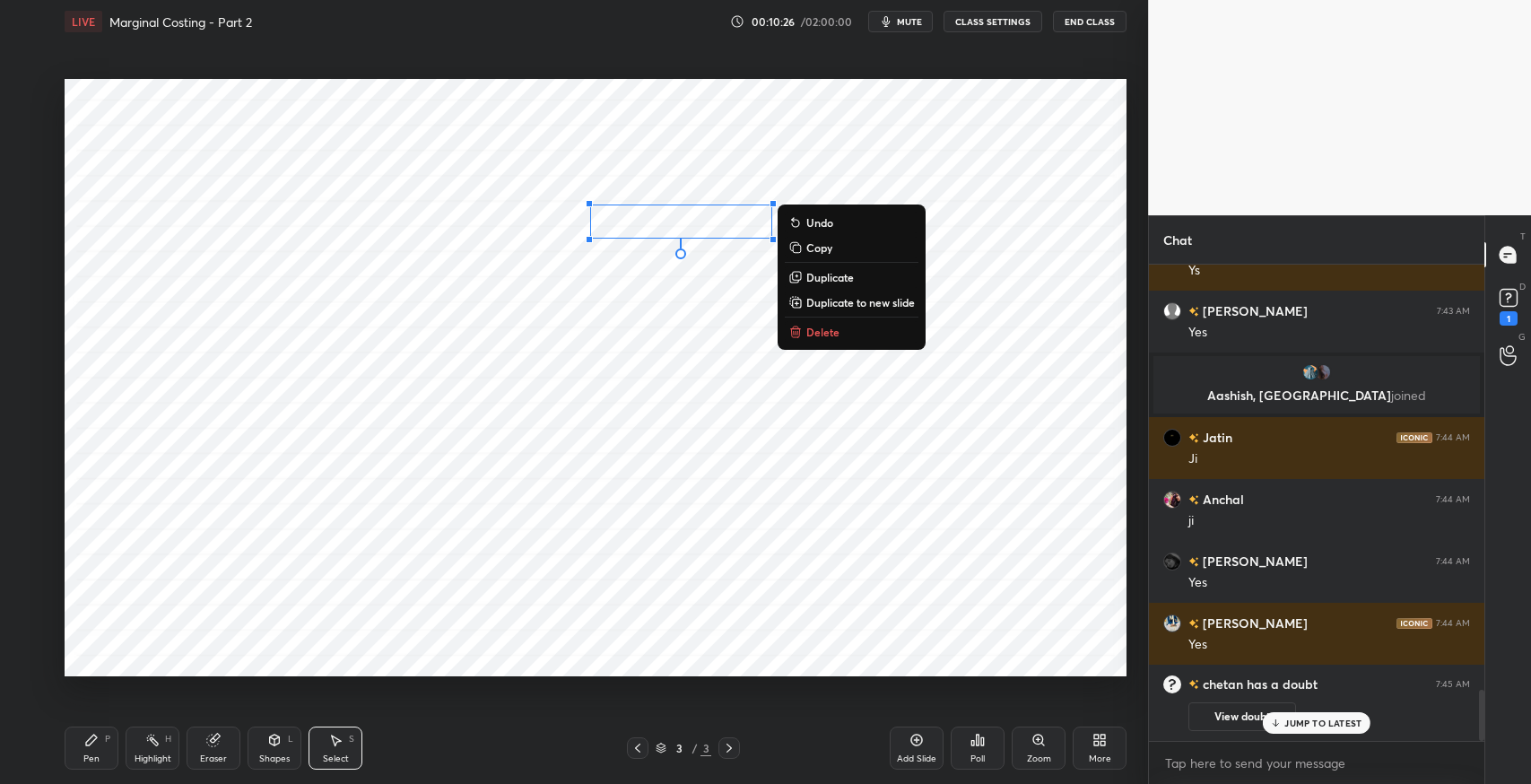
click at [89, 755] on div "Pen" at bounding box center [91, 758] width 16 height 9
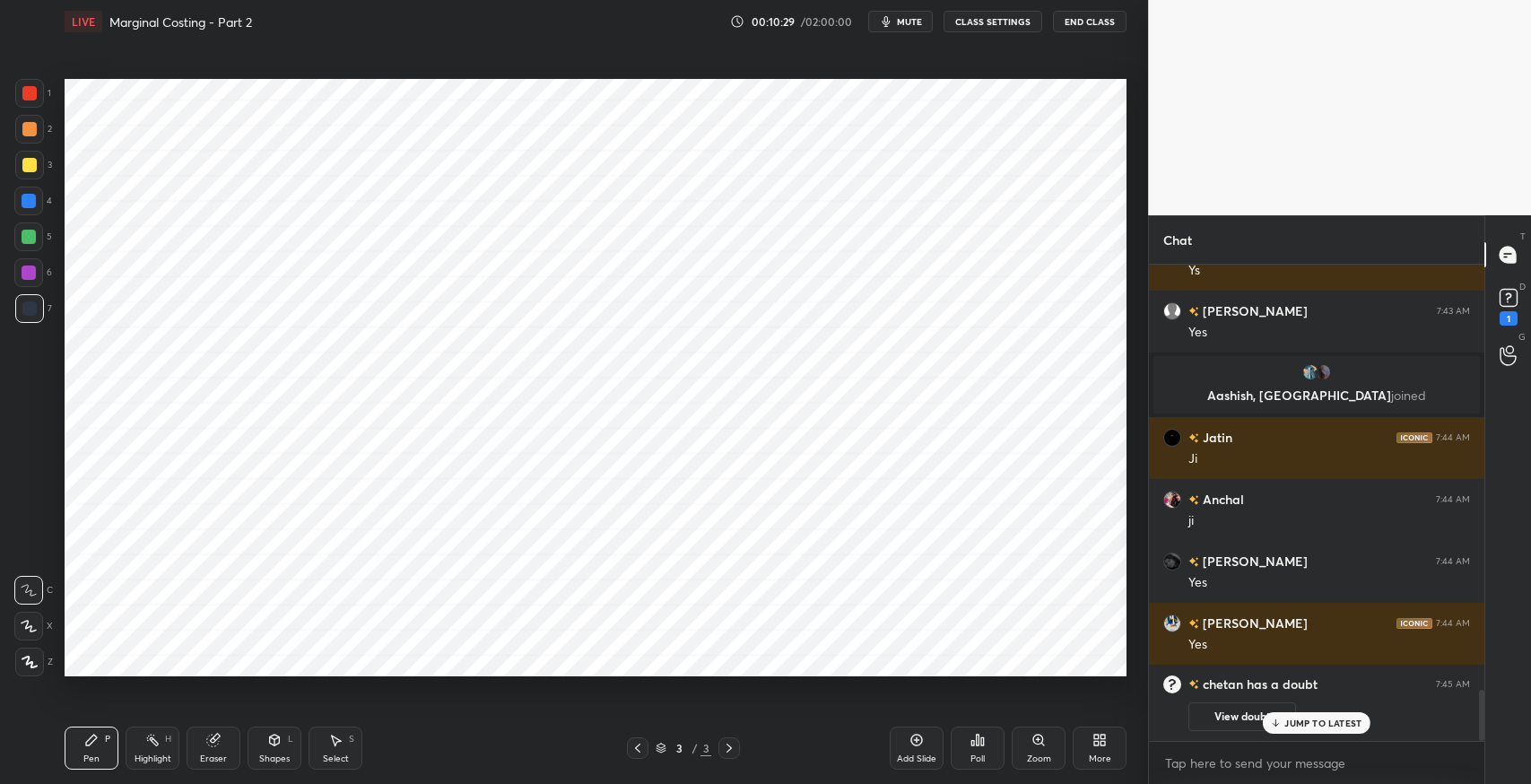
click at [222, 736] on div "Eraser" at bounding box center [213, 747] width 54 height 43
click at [101, 748] on div "Pen P" at bounding box center [91, 747] width 54 height 43
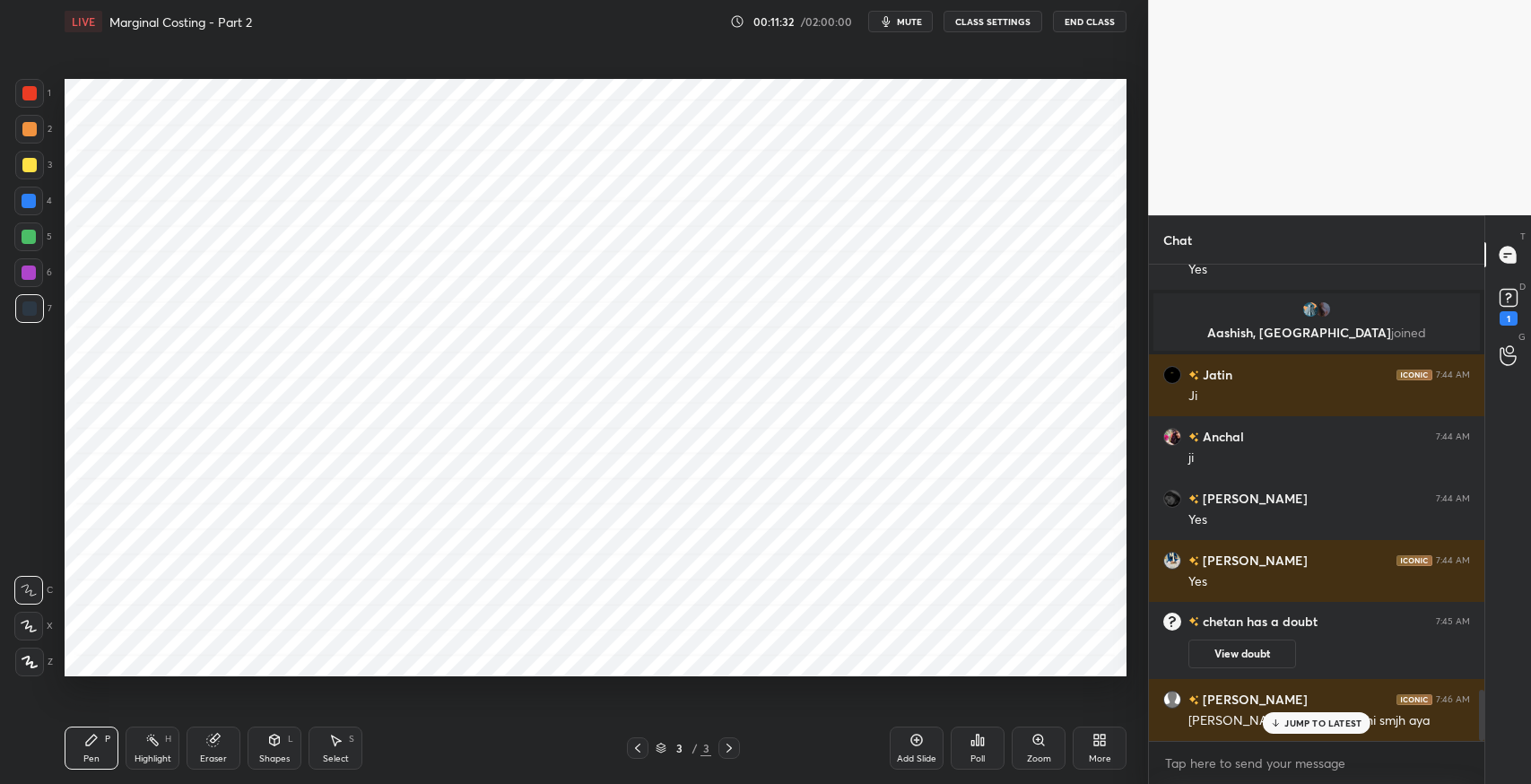
scroll to position [3962, 0]
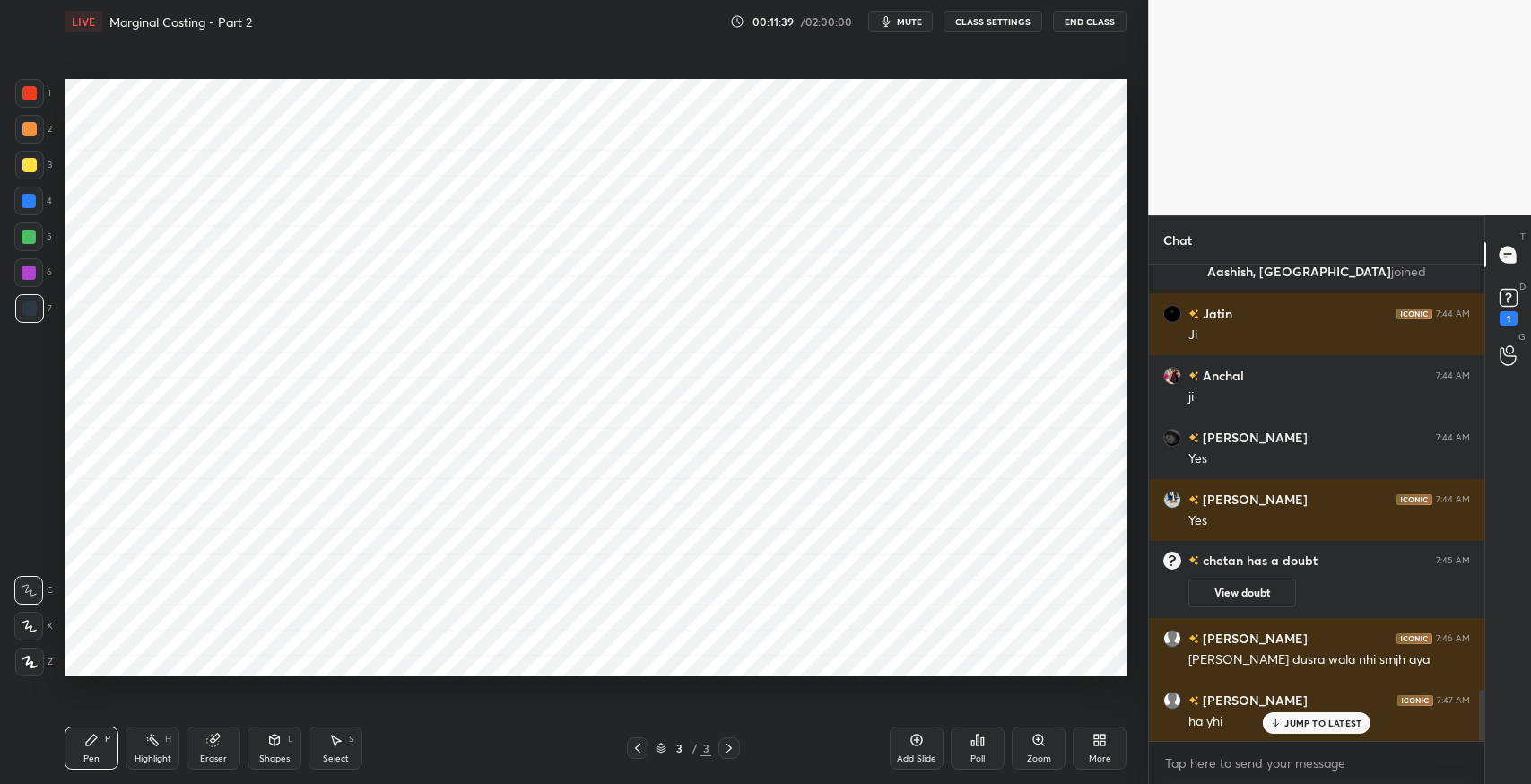
click at [32, 101] on div at bounding box center [29, 93] width 29 height 29
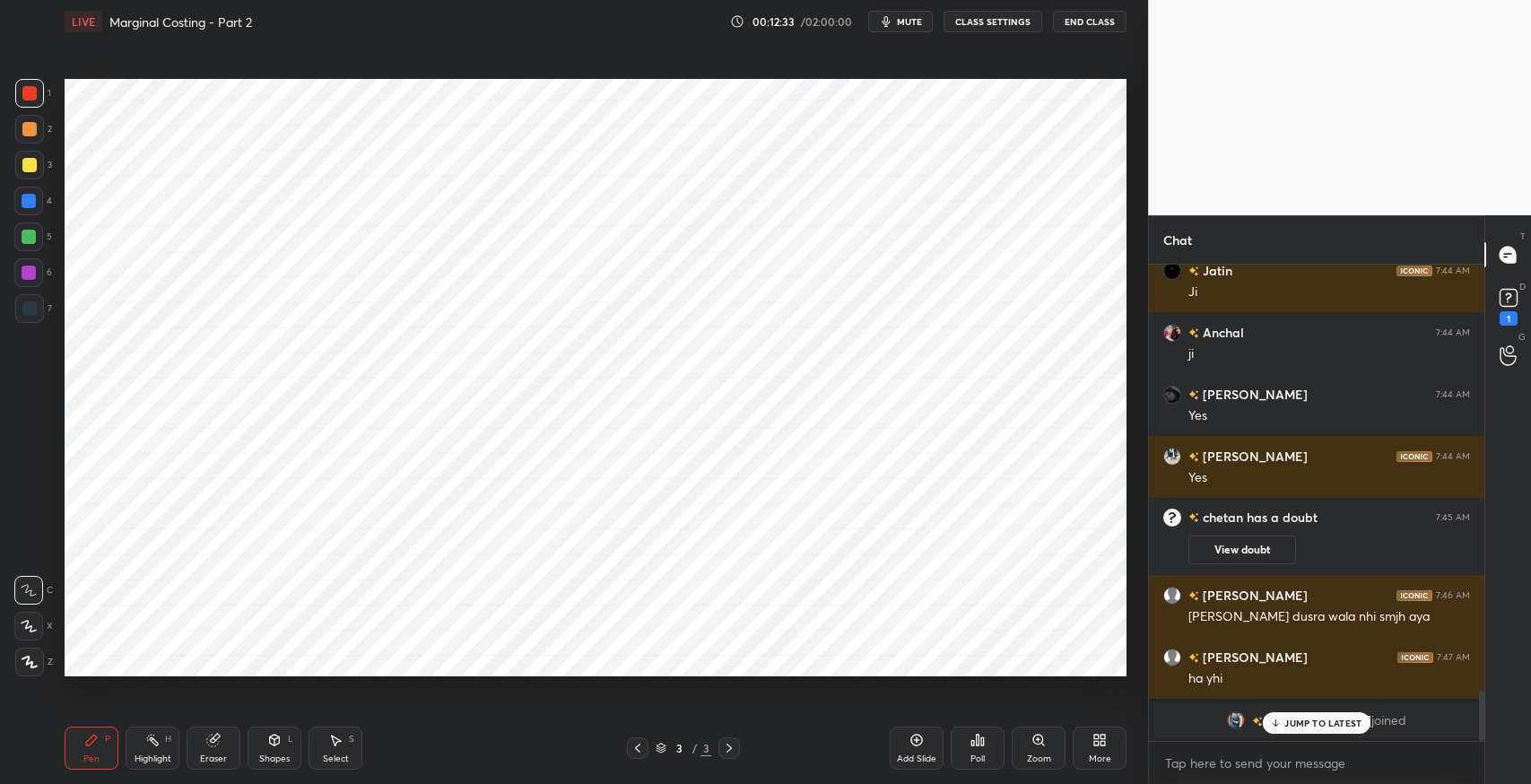
click at [215, 745] on icon at bounding box center [213, 740] width 11 height 11
click at [105, 739] on div "P" at bounding box center [107, 738] width 6 height 9
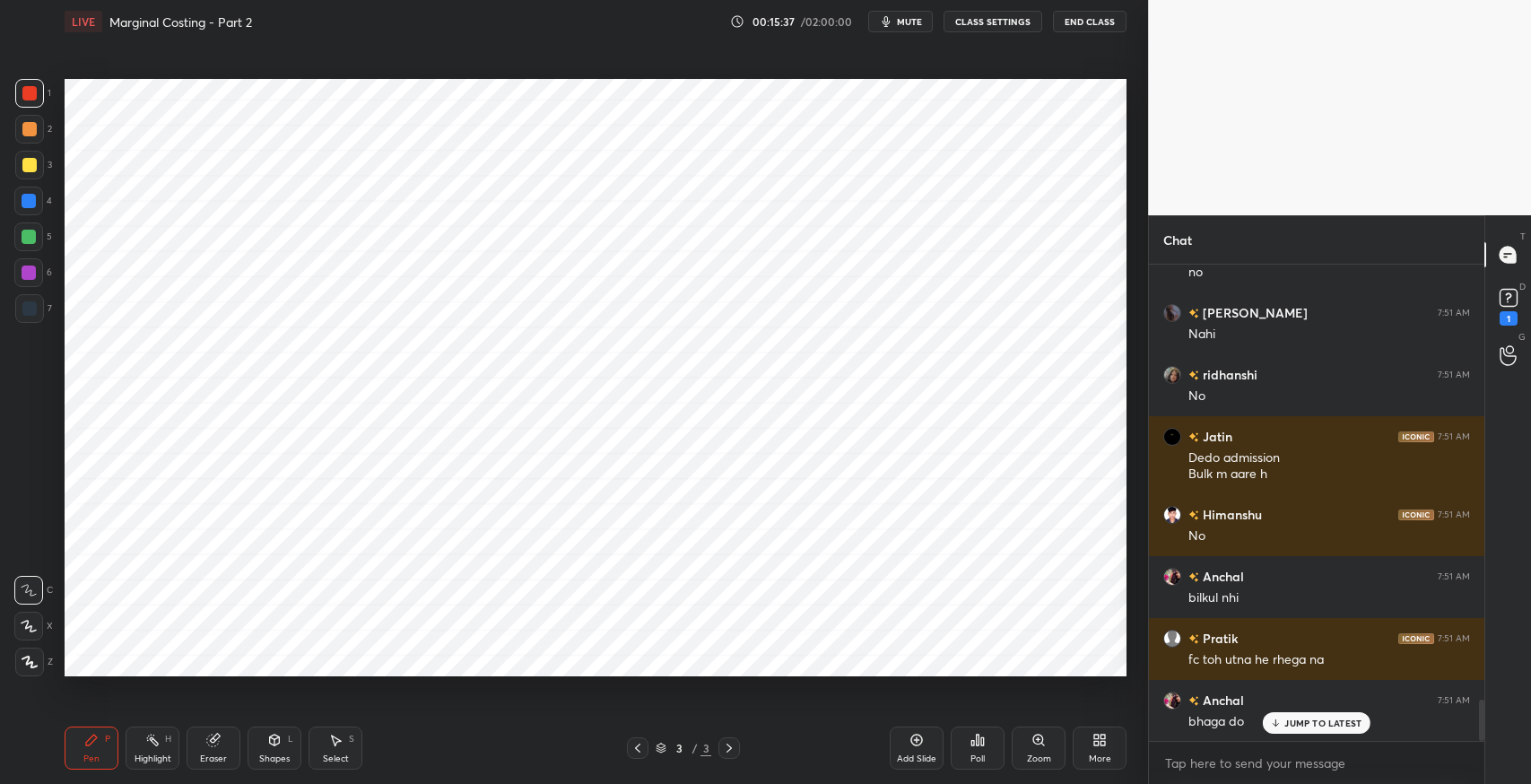
scroll to position [5056, 0]
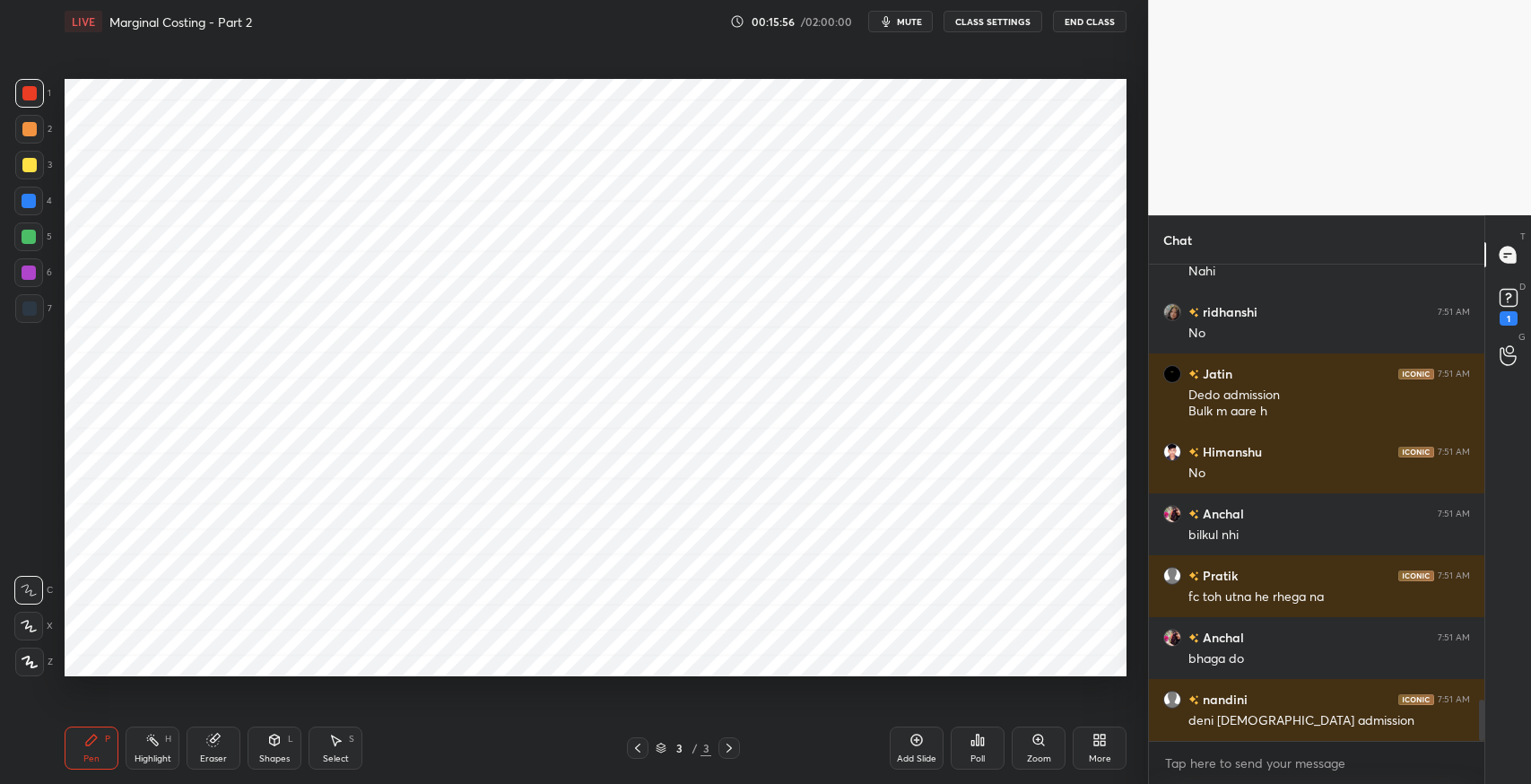
click at [218, 749] on div "Eraser" at bounding box center [213, 747] width 54 height 43
click at [106, 746] on div "Pen P" at bounding box center [91, 747] width 54 height 43
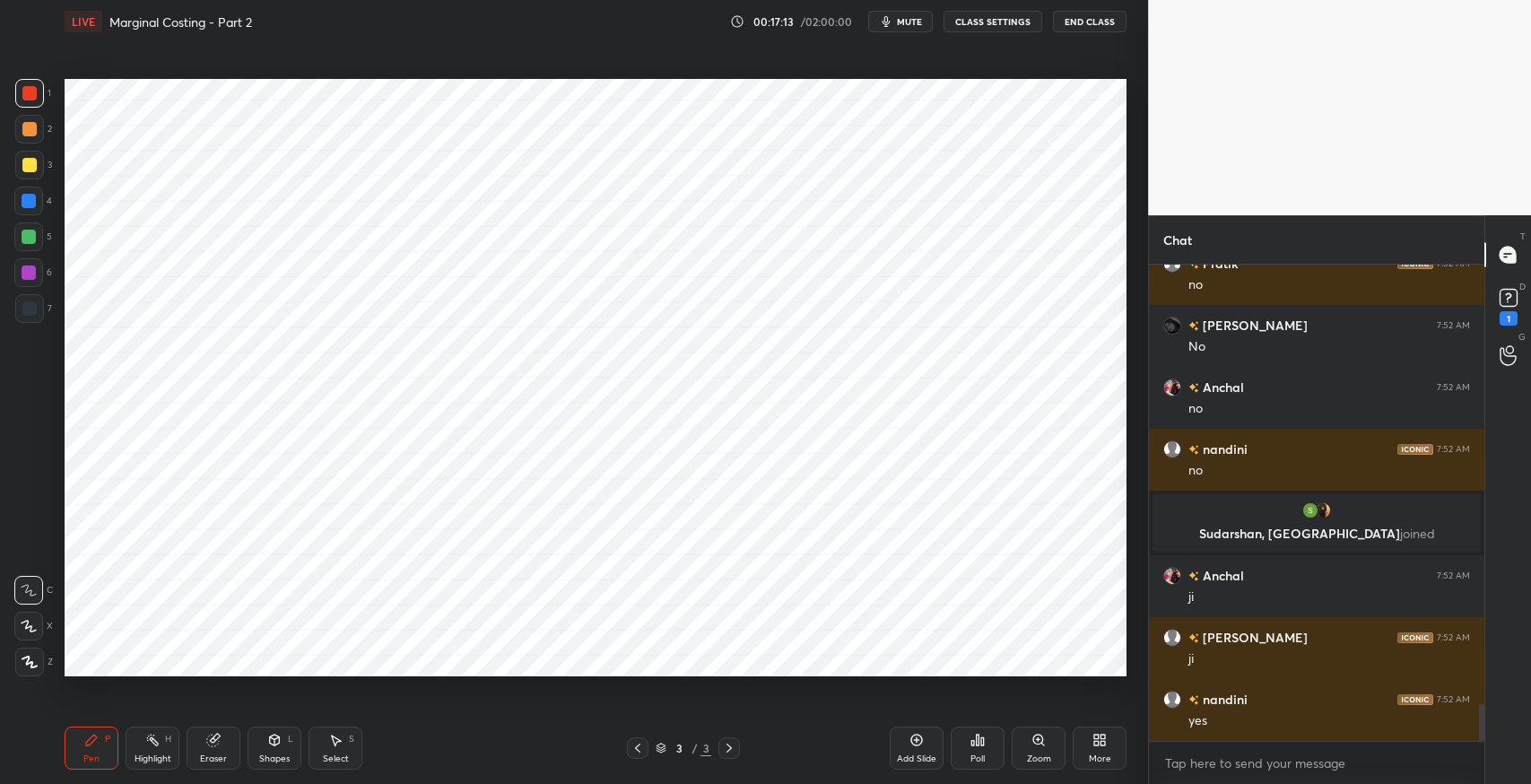
scroll to position [5753, 0]
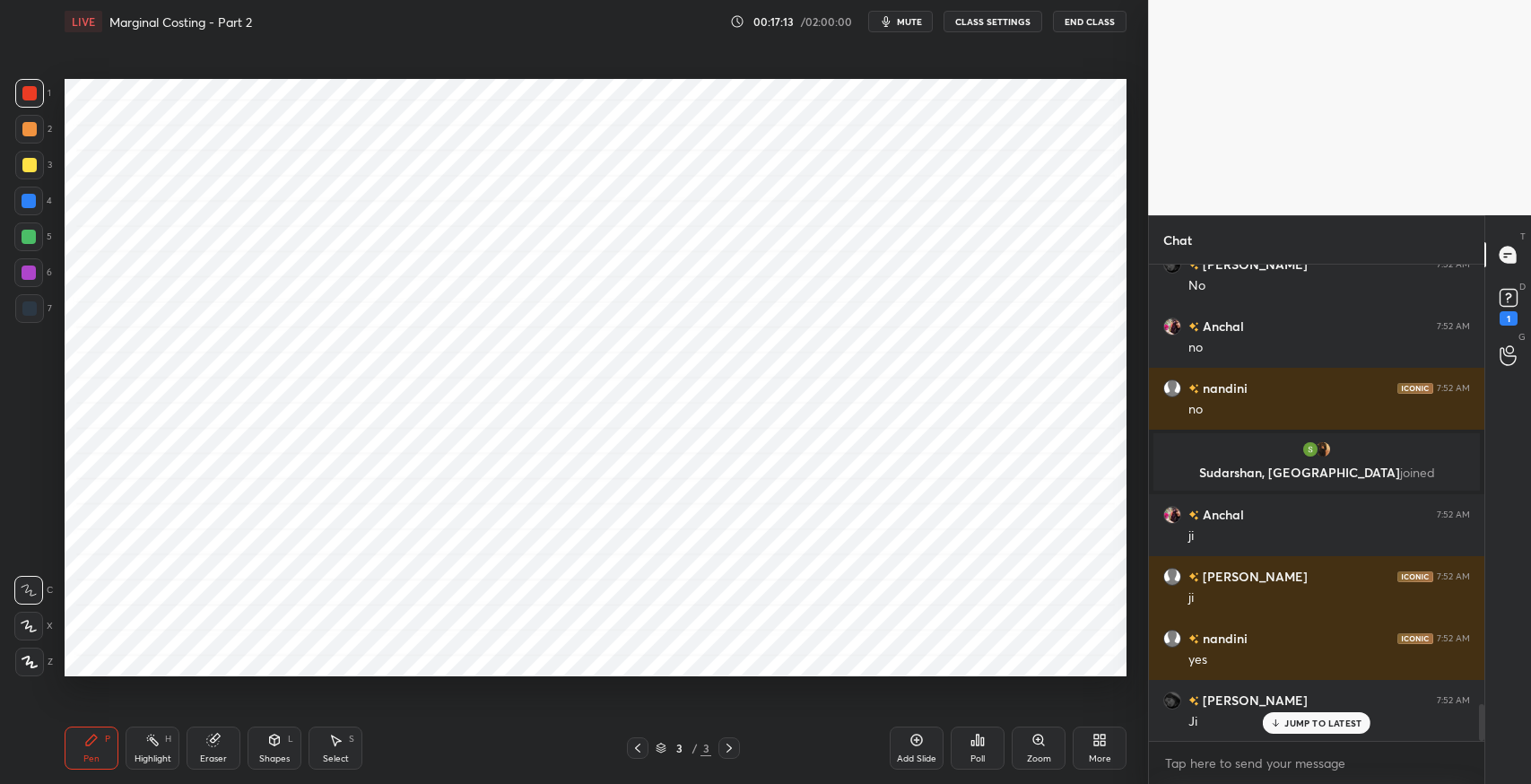
click at [206, 739] on icon at bounding box center [213, 739] width 14 height 14
click at [29, 621] on icon at bounding box center [29, 626] width 14 height 15
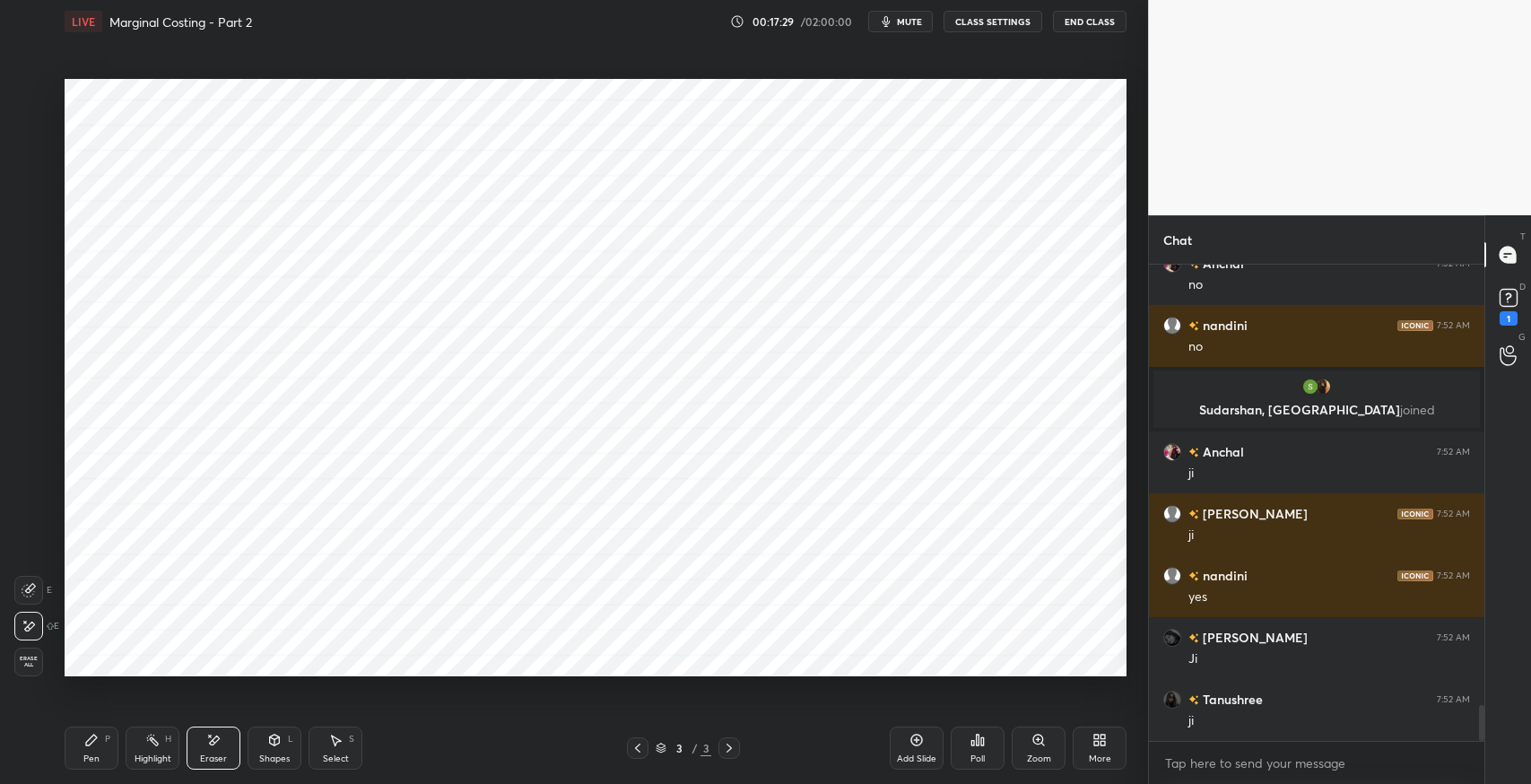
click at [258, 756] on div "Shapes L" at bounding box center [274, 747] width 54 height 43
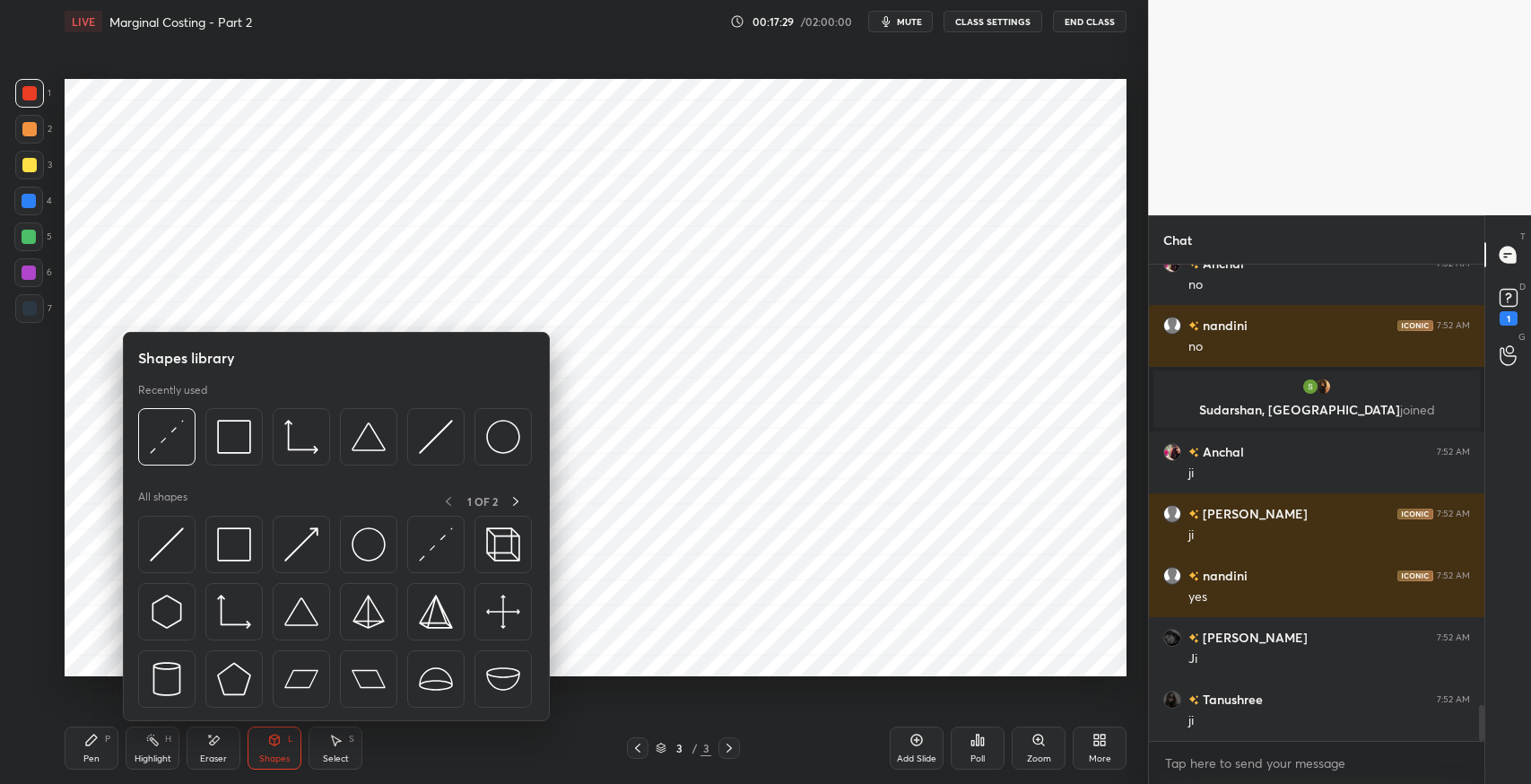
click at [233, 561] on img at bounding box center [234, 545] width 34 height 34
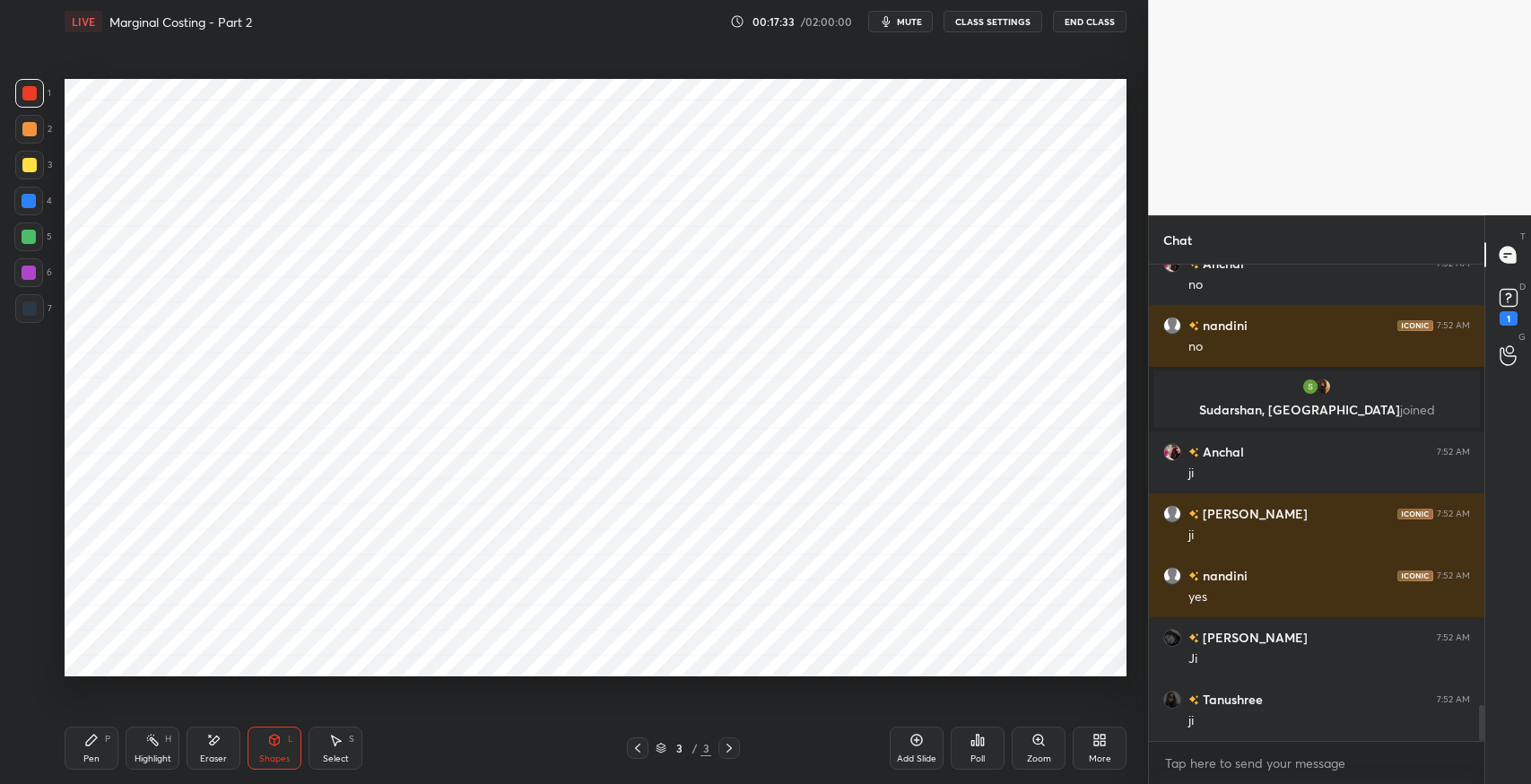
click at [88, 744] on icon at bounding box center [91, 739] width 10 height 10
click at [342, 736] on div "Select S" at bounding box center [335, 747] width 54 height 43
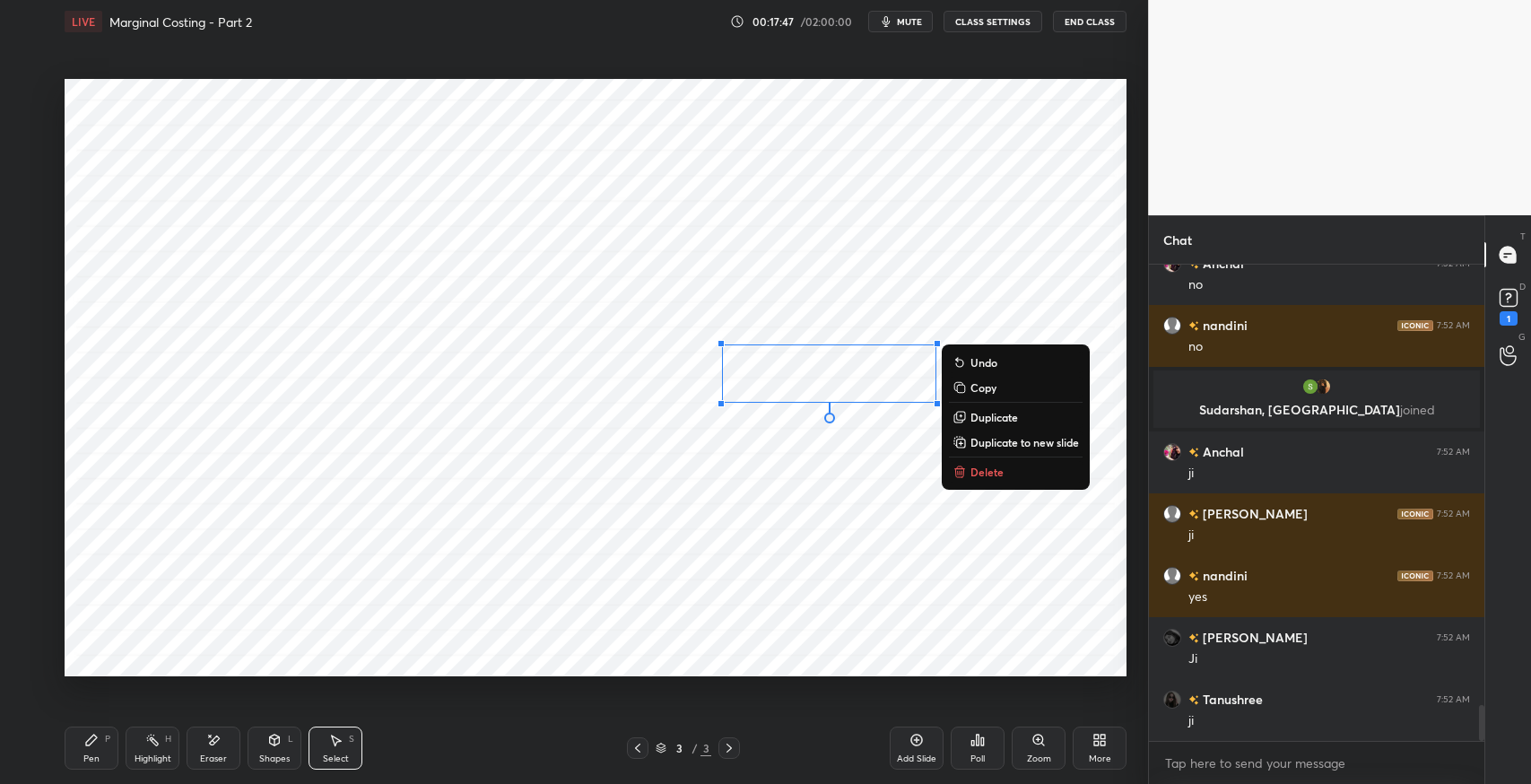
click at [993, 417] on p "Duplicate" at bounding box center [994, 416] width 48 height 14
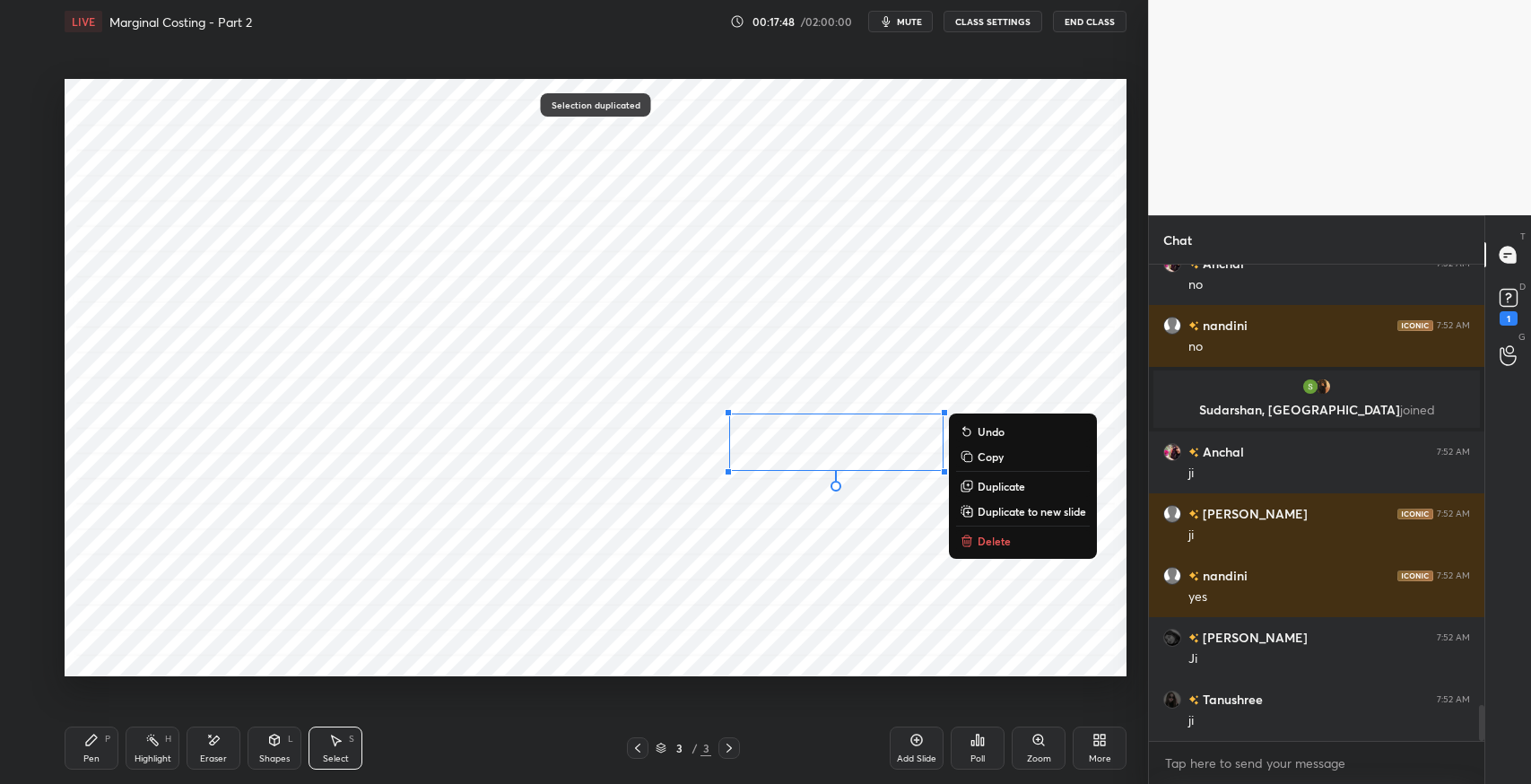
click at [741, 565] on div "0 ° Undo Copy Duplicate Duplicate to new slide Delete" at bounding box center [595, 377] width 1062 height 597
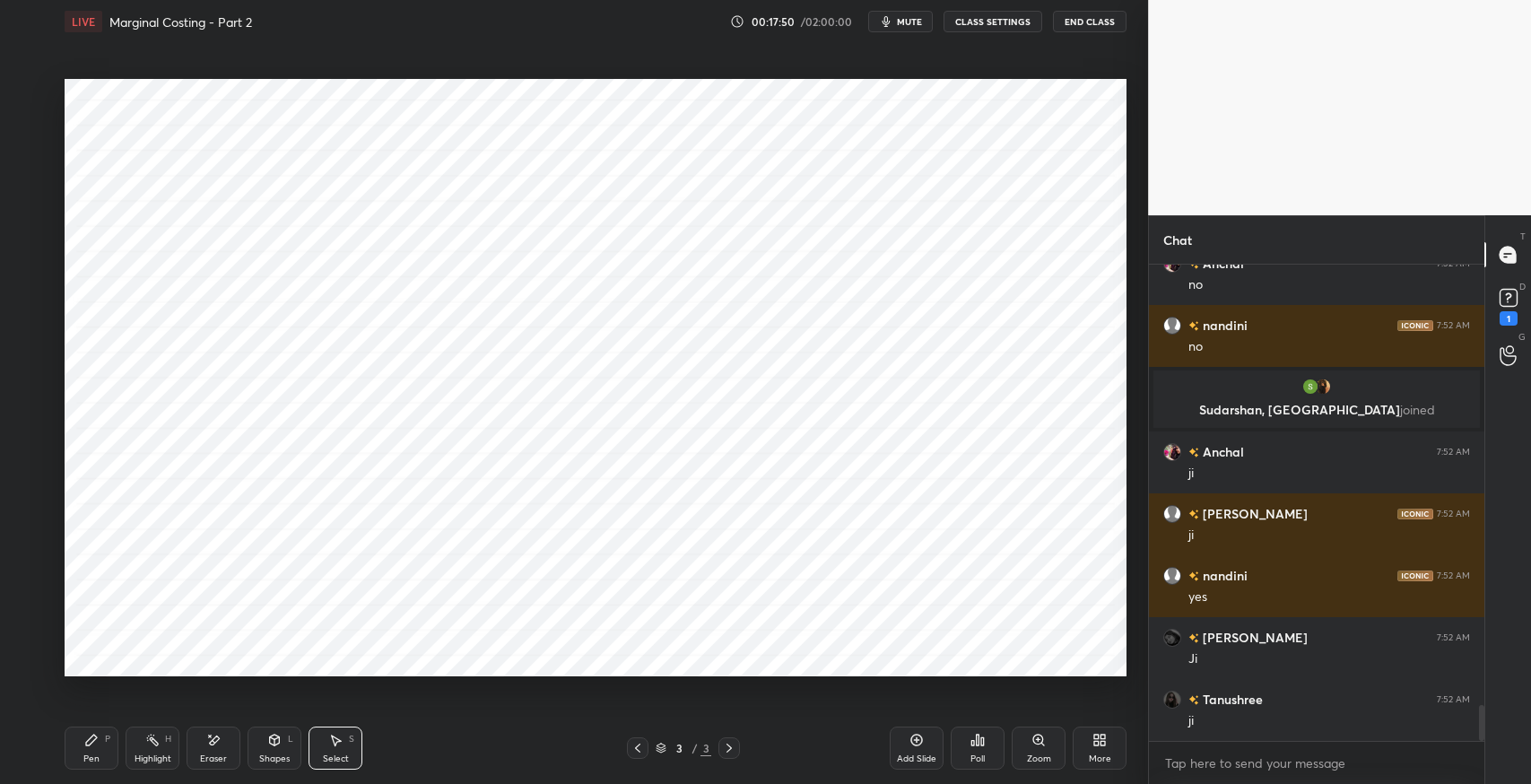
click at [87, 742] on icon at bounding box center [91, 739] width 10 height 10
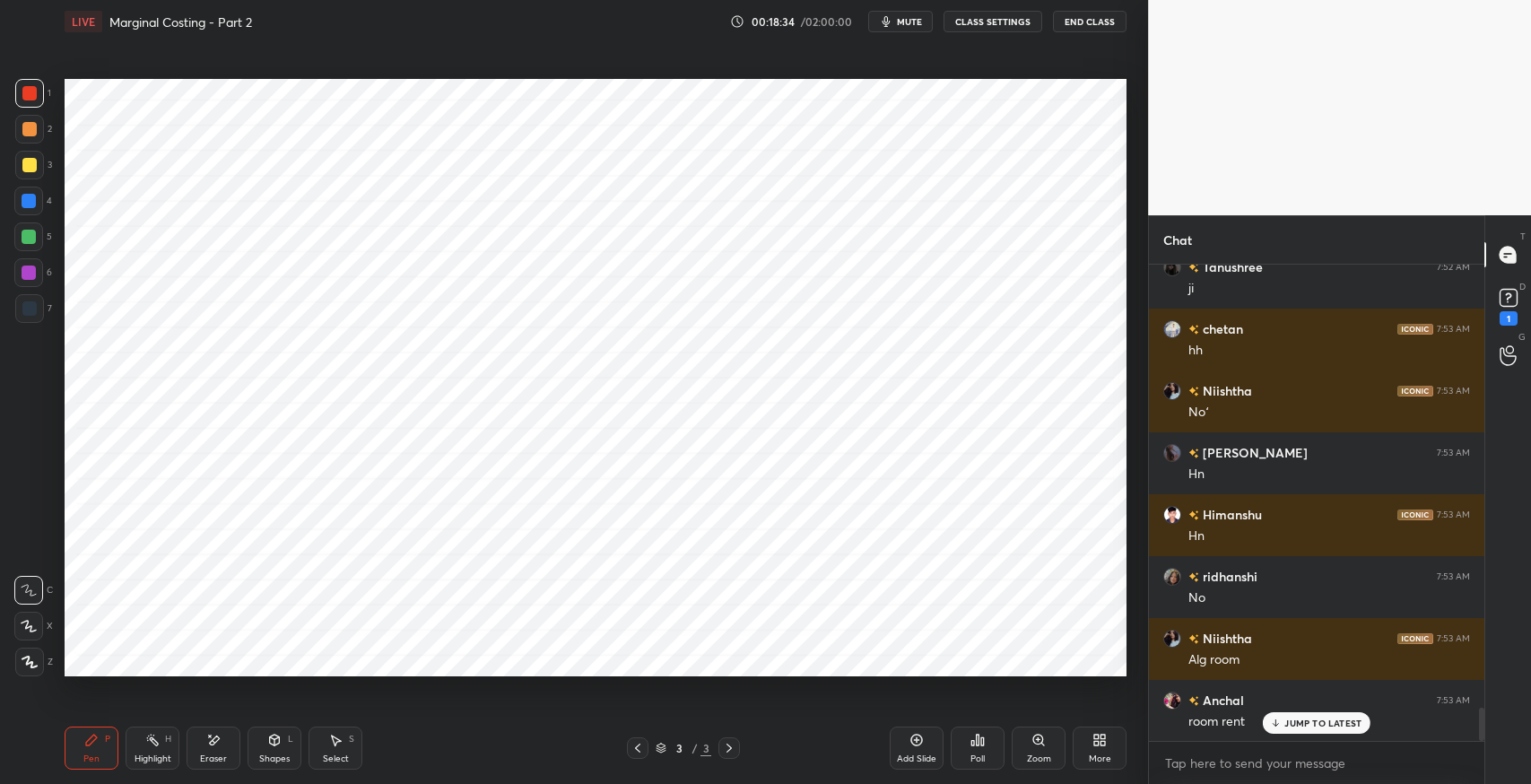
scroll to position [6291, 0]
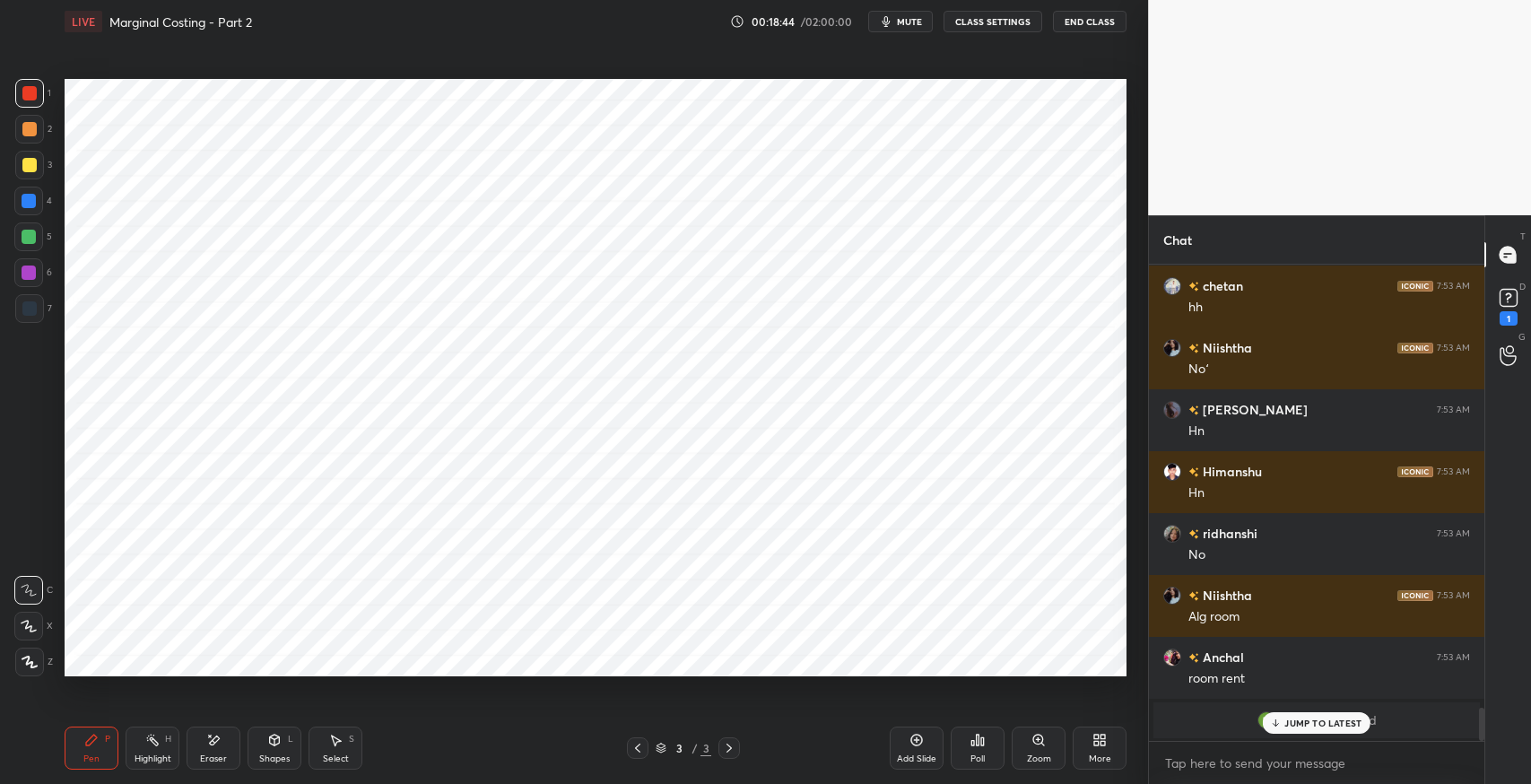
click at [317, 736] on div "Select S" at bounding box center [335, 747] width 54 height 43
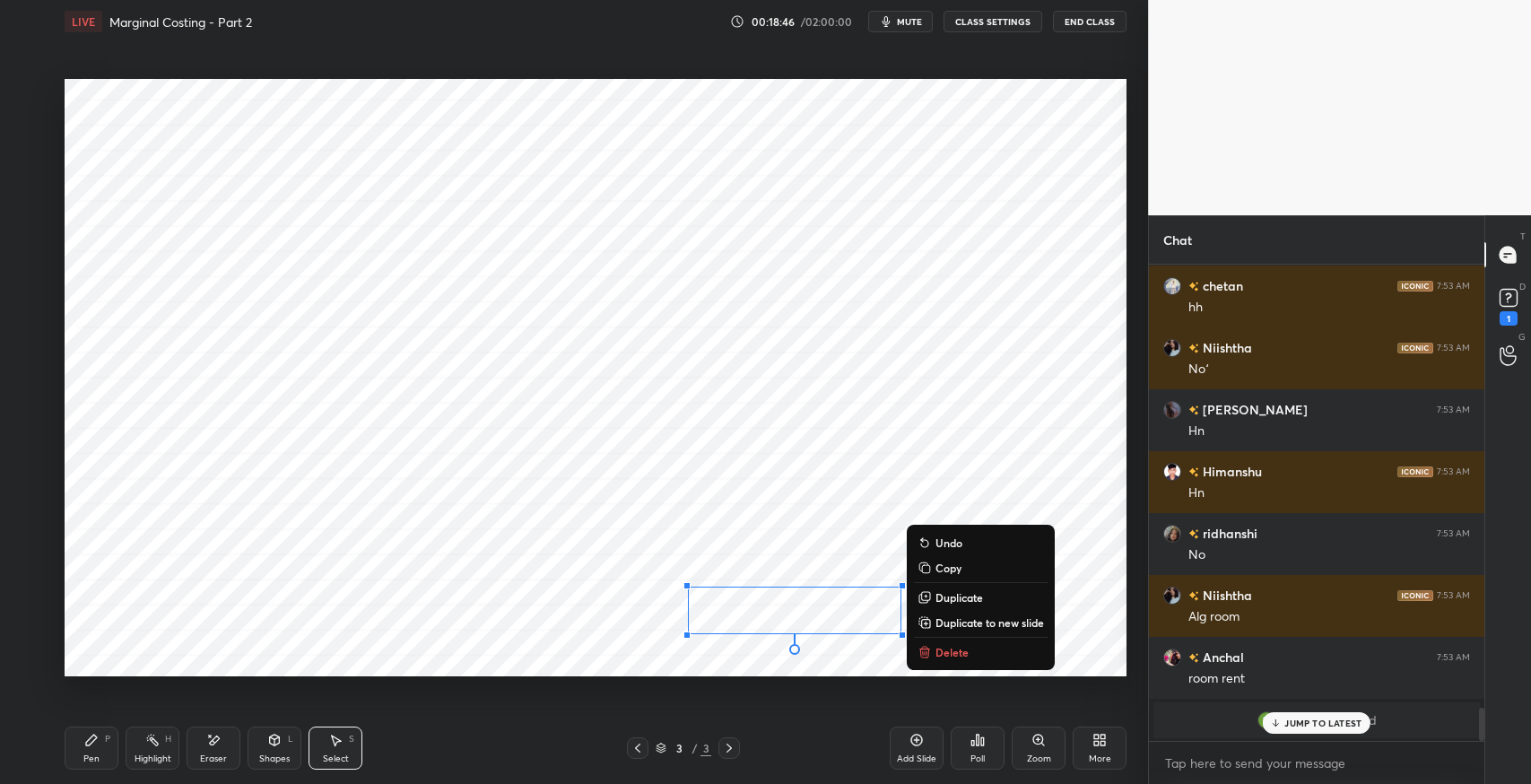
click at [969, 650] on button "Delete" at bounding box center [981, 652] width 134 height 22
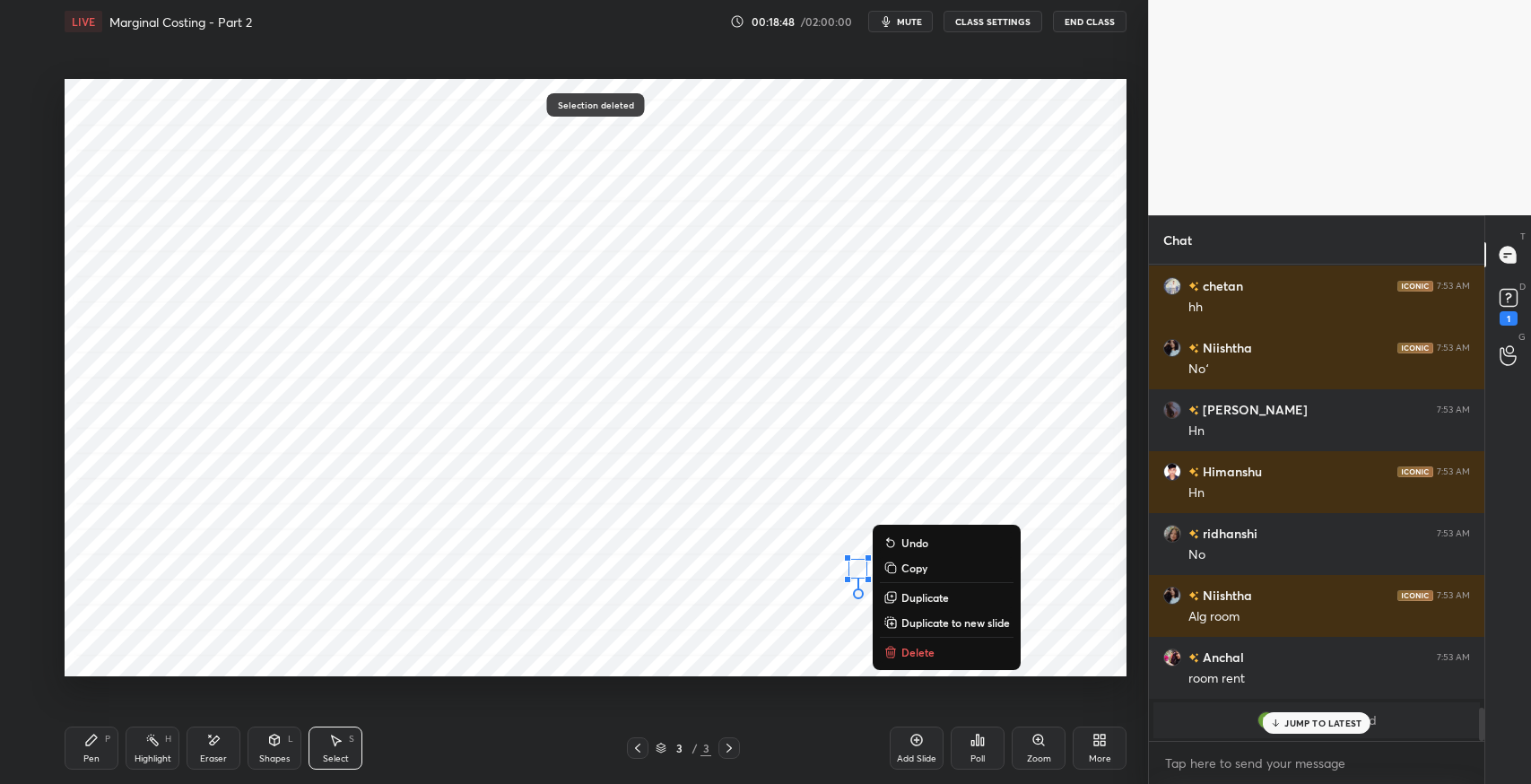
click at [897, 644] on icon at bounding box center [890, 651] width 14 height 14
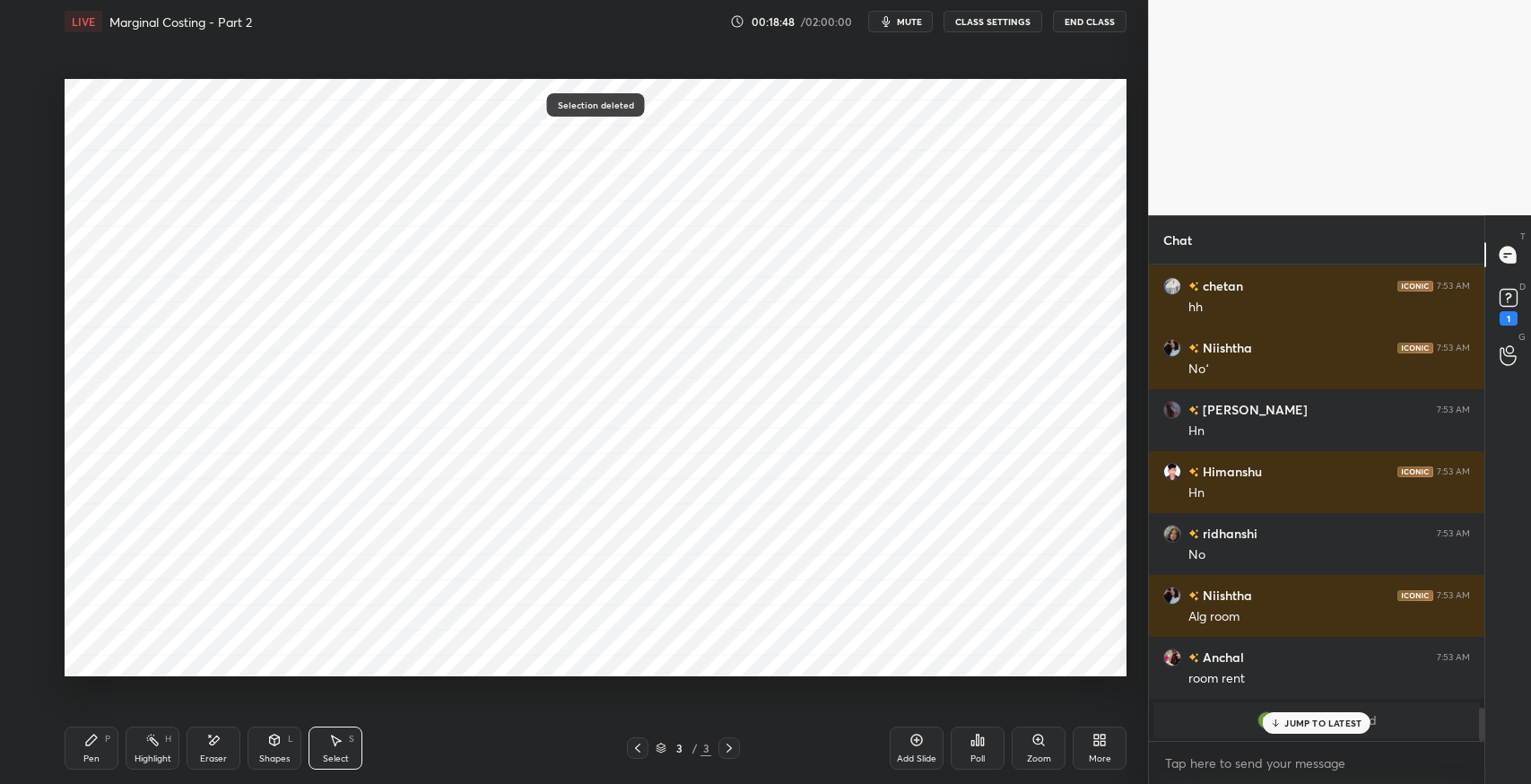
click at [85, 755] on div "Pen" at bounding box center [91, 758] width 16 height 9
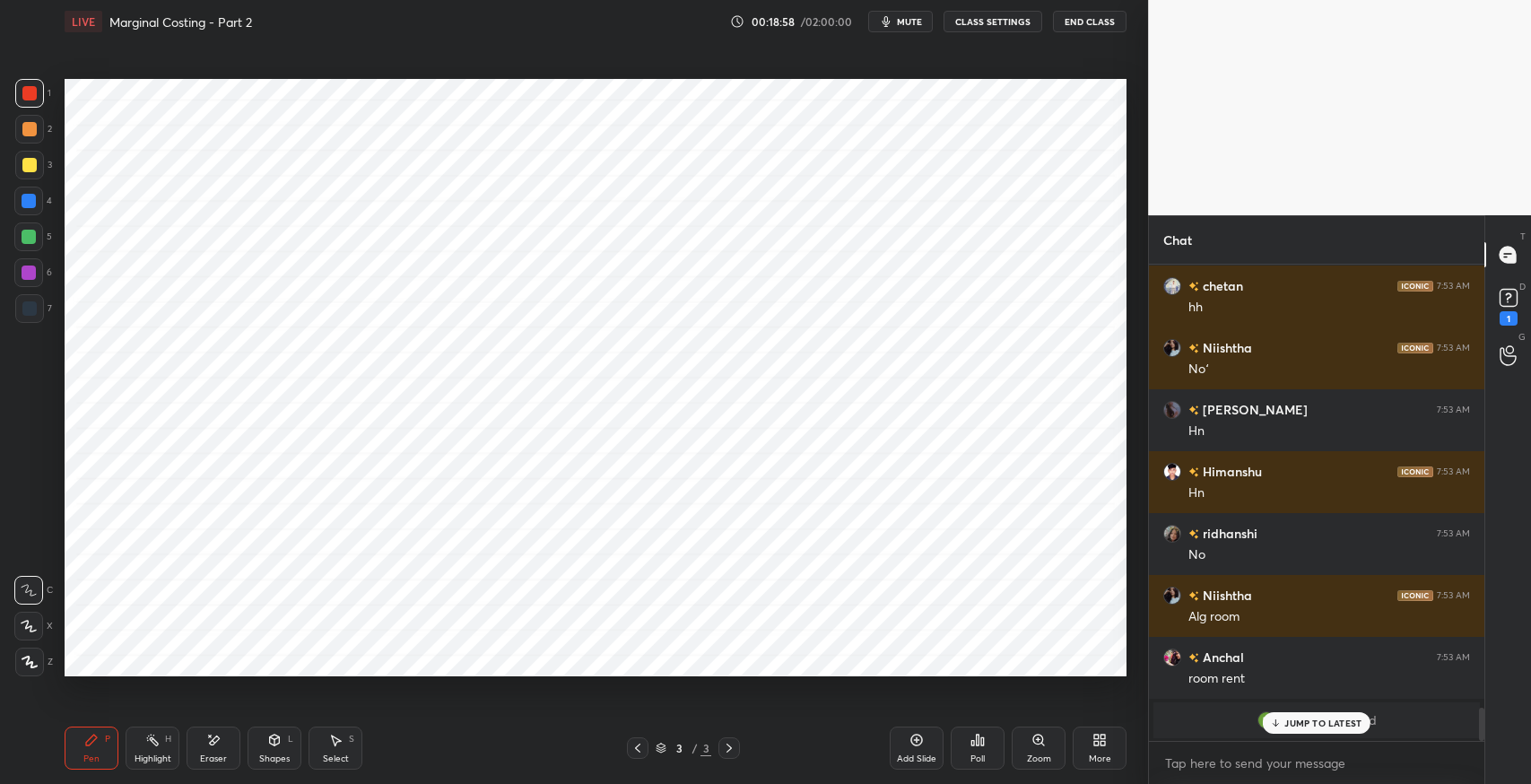
click at [1324, 725] on p "JUMP TO LATEST" at bounding box center [1322, 722] width 77 height 10
click at [328, 747] on div "Select S" at bounding box center [335, 747] width 54 height 43
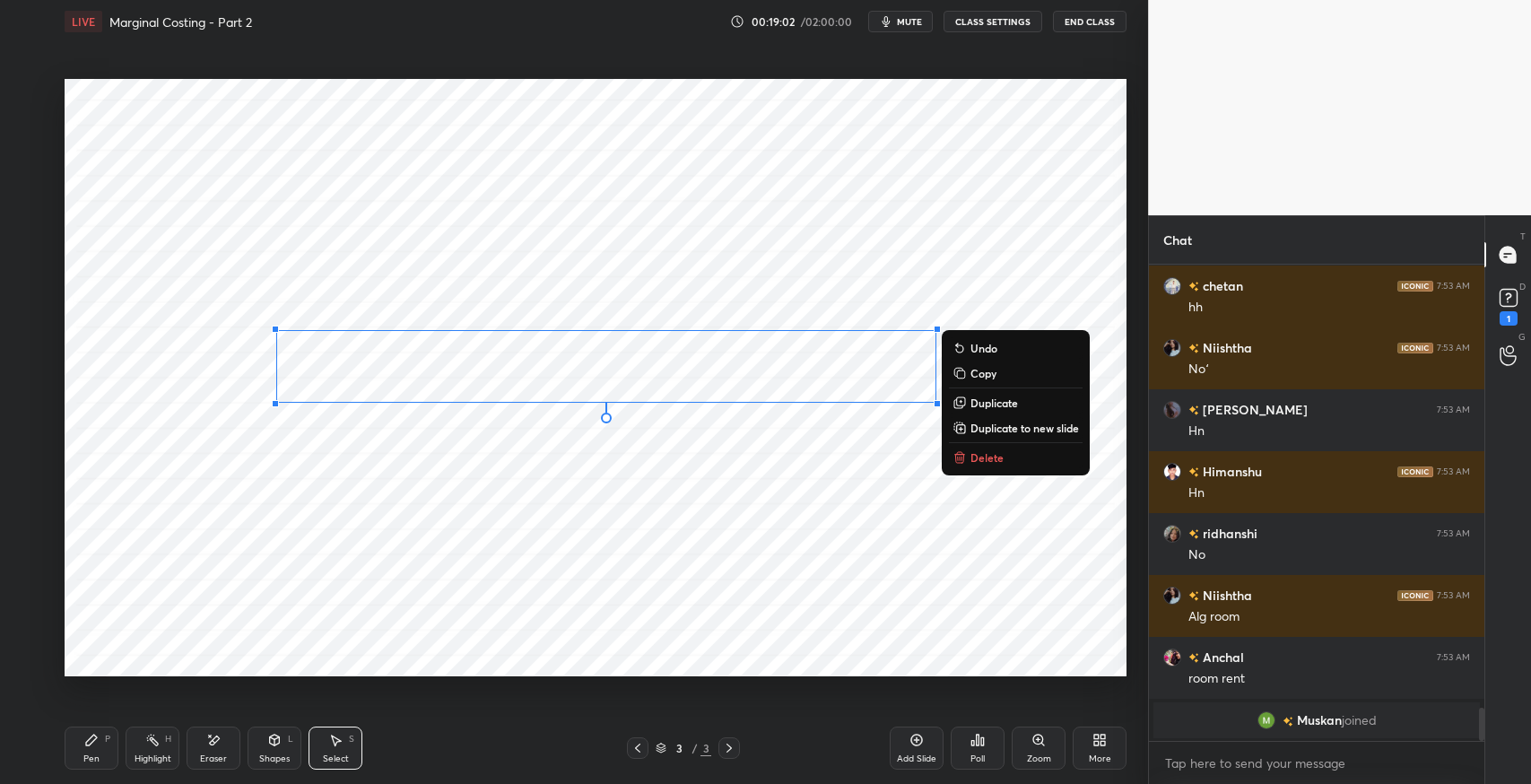
click at [983, 460] on p "Delete" at bounding box center [986, 457] width 33 height 14
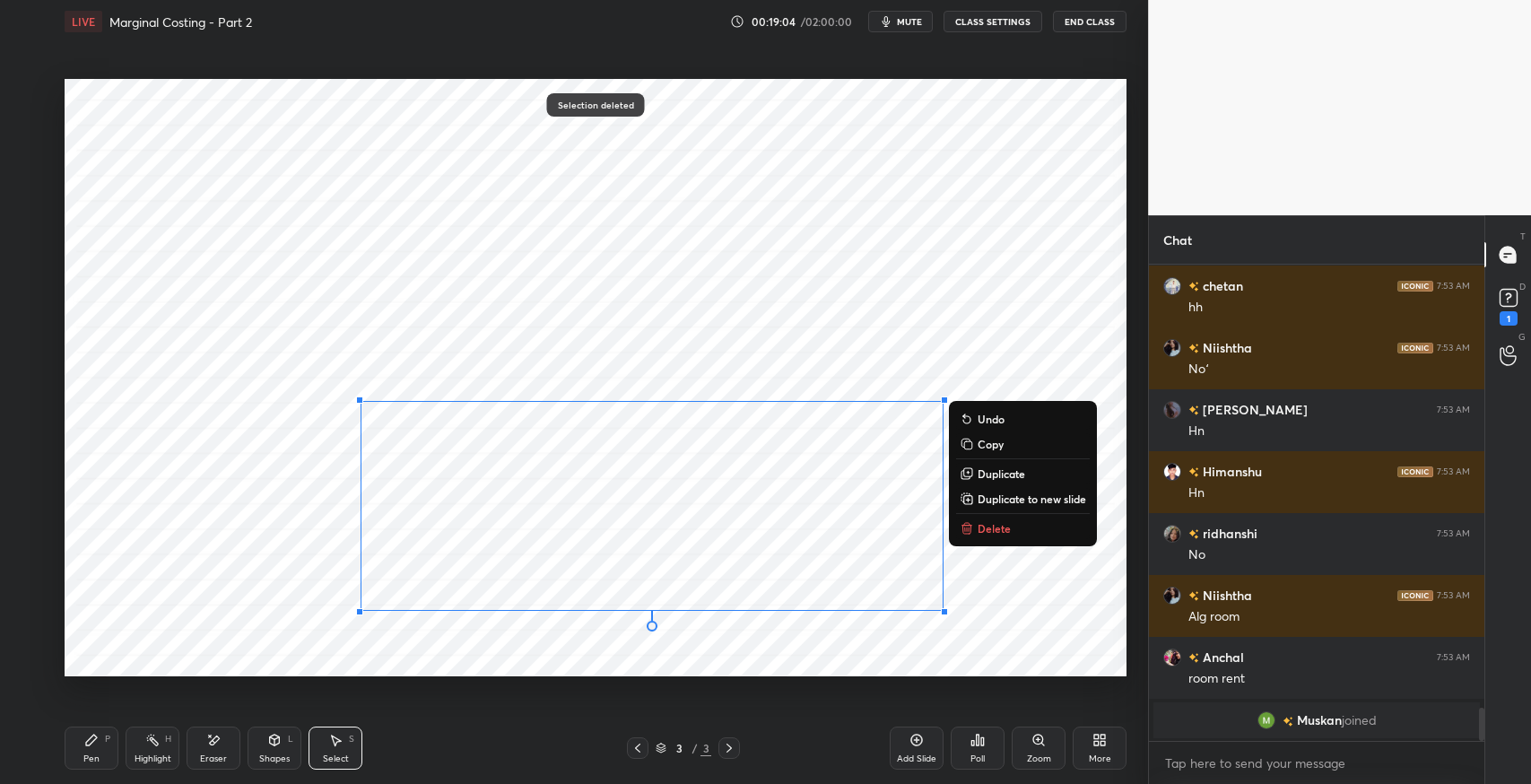
click at [1004, 533] on p "Delete" at bounding box center [994, 527] width 33 height 14
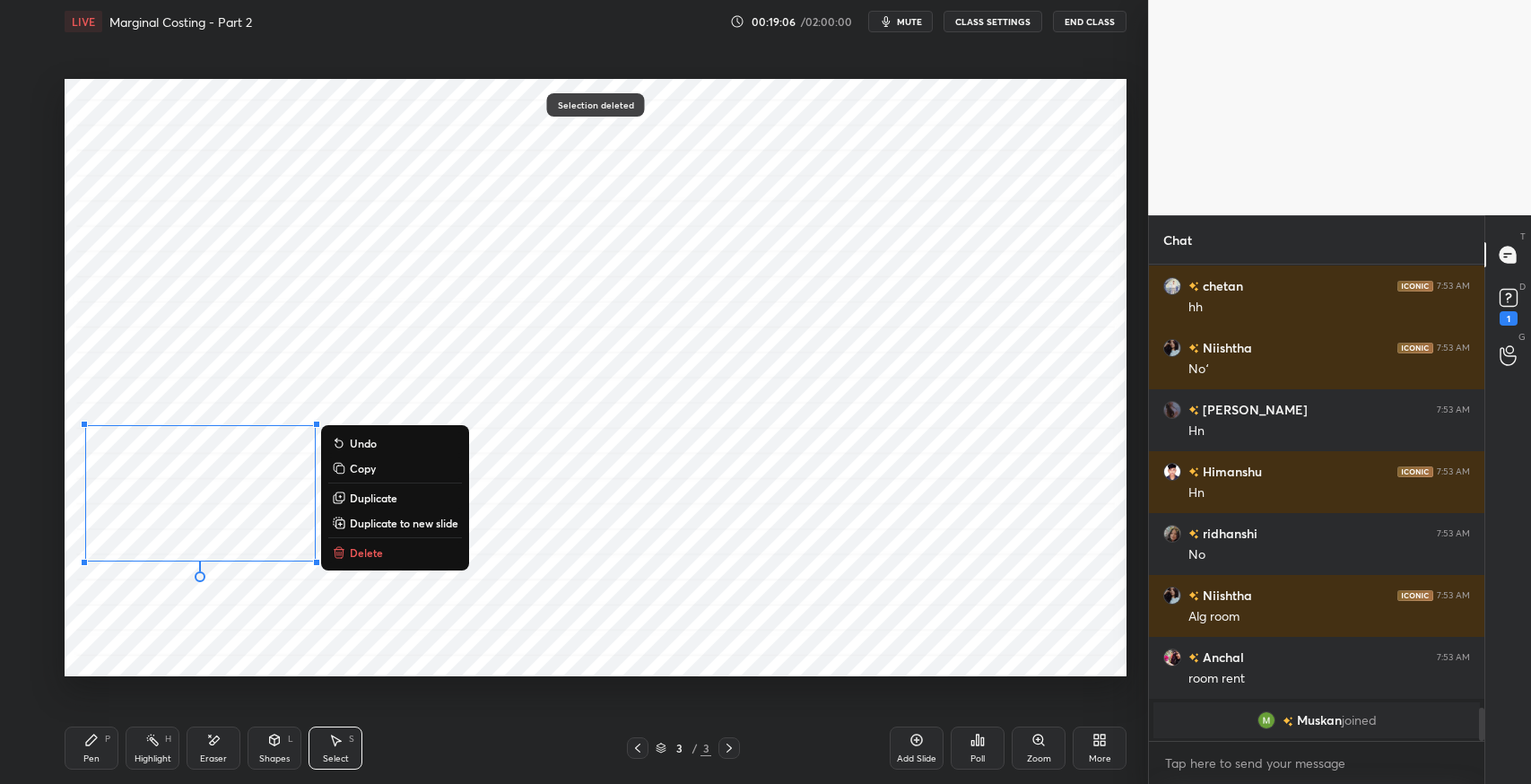
click at [389, 548] on button "Delete" at bounding box center [394, 552] width 134 height 22
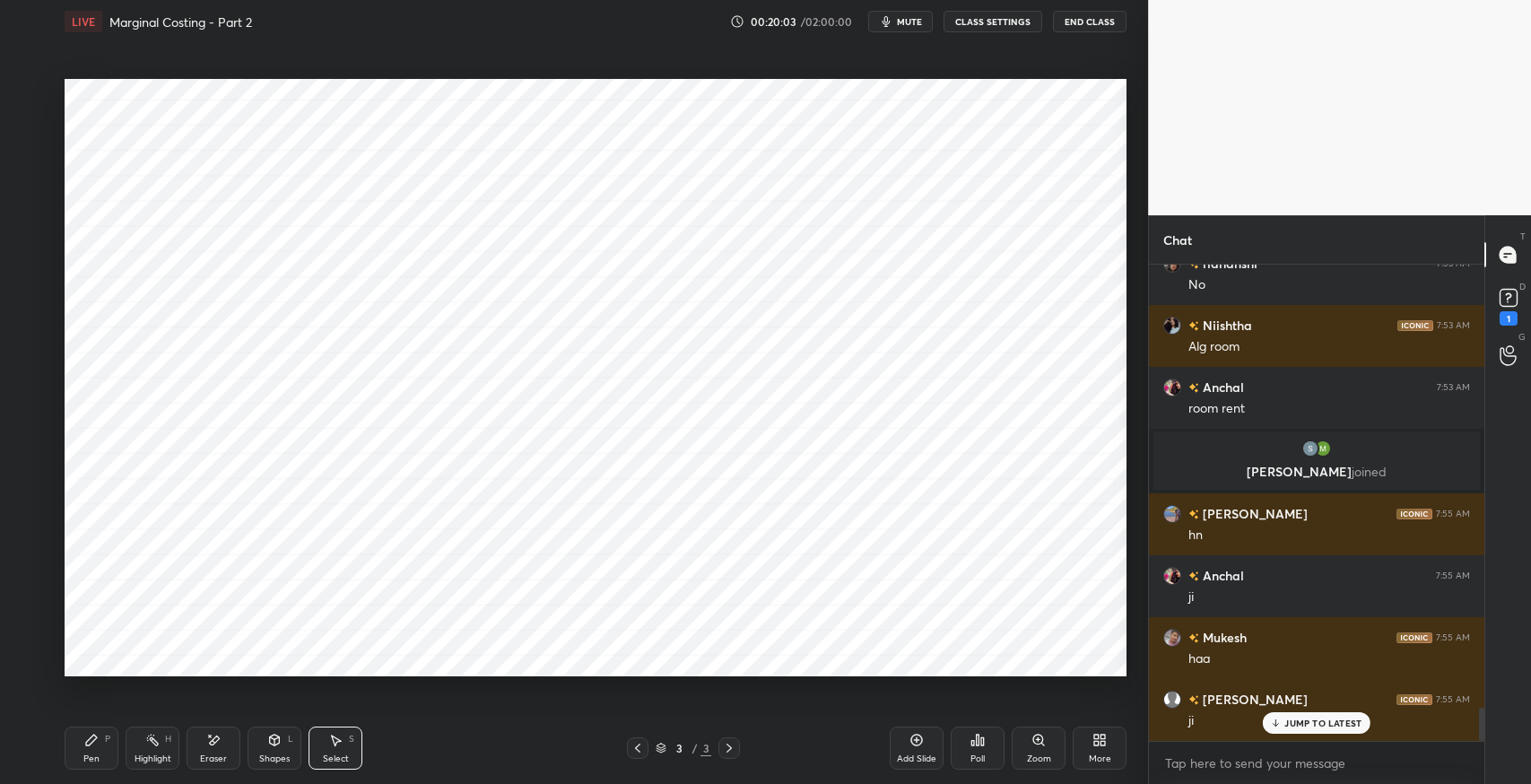
scroll to position [6421, 0]
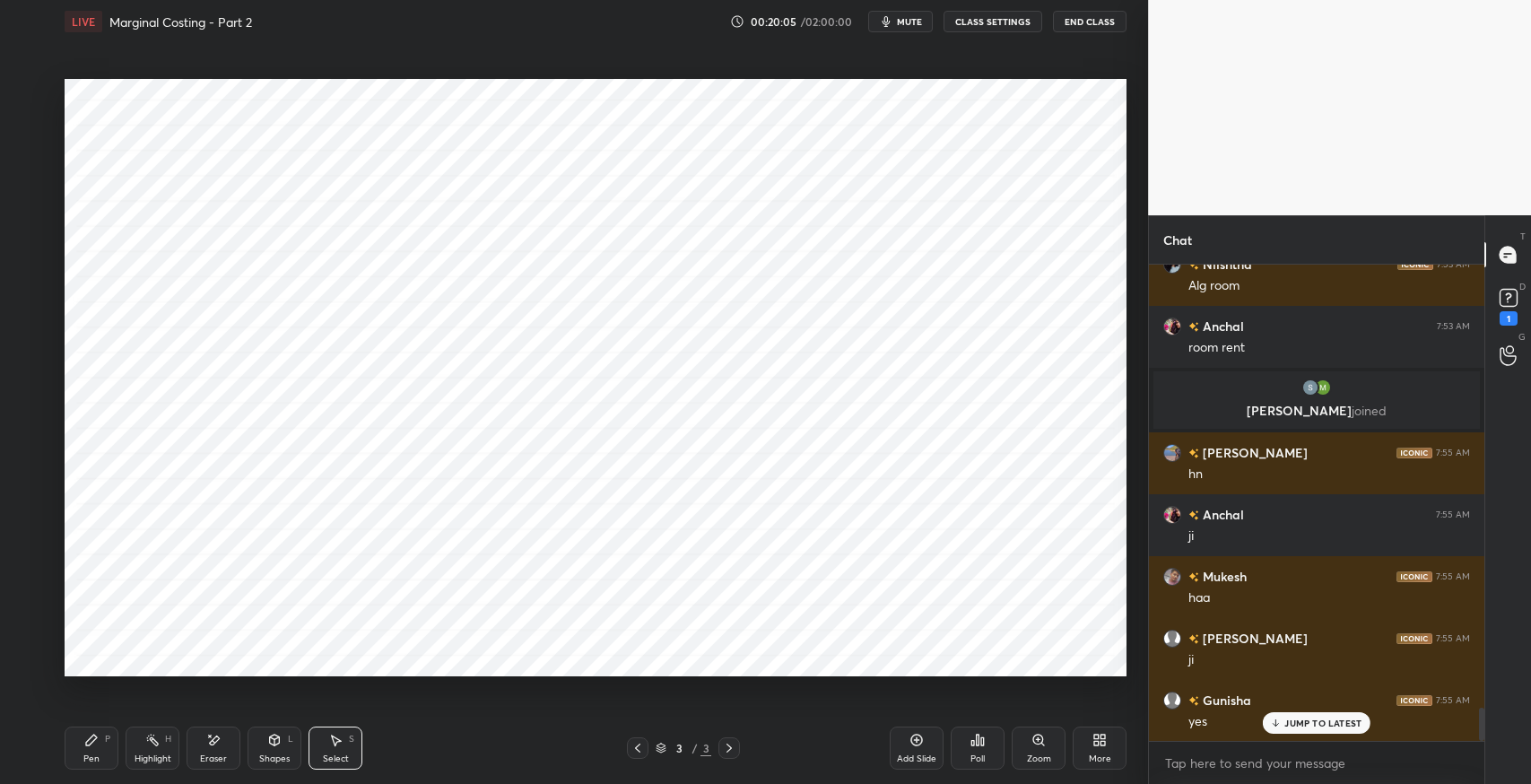
click at [1309, 724] on p "JUMP TO LATEST" at bounding box center [1322, 722] width 77 height 10
click at [90, 765] on div "Pen P" at bounding box center [91, 747] width 54 height 43
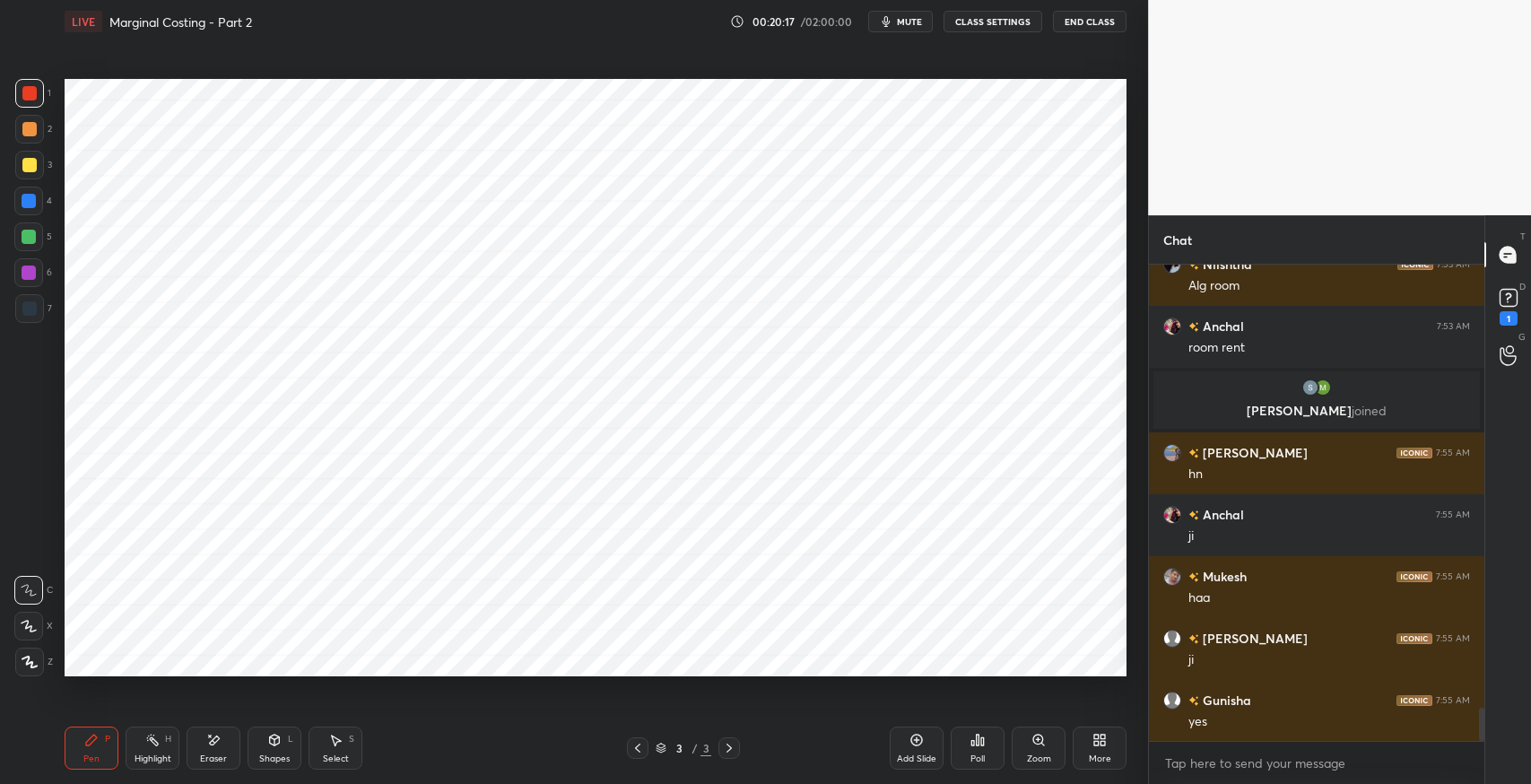
click at [914, 742] on icon at bounding box center [916, 739] width 14 height 14
click at [30, 320] on div at bounding box center [29, 309] width 29 height 29
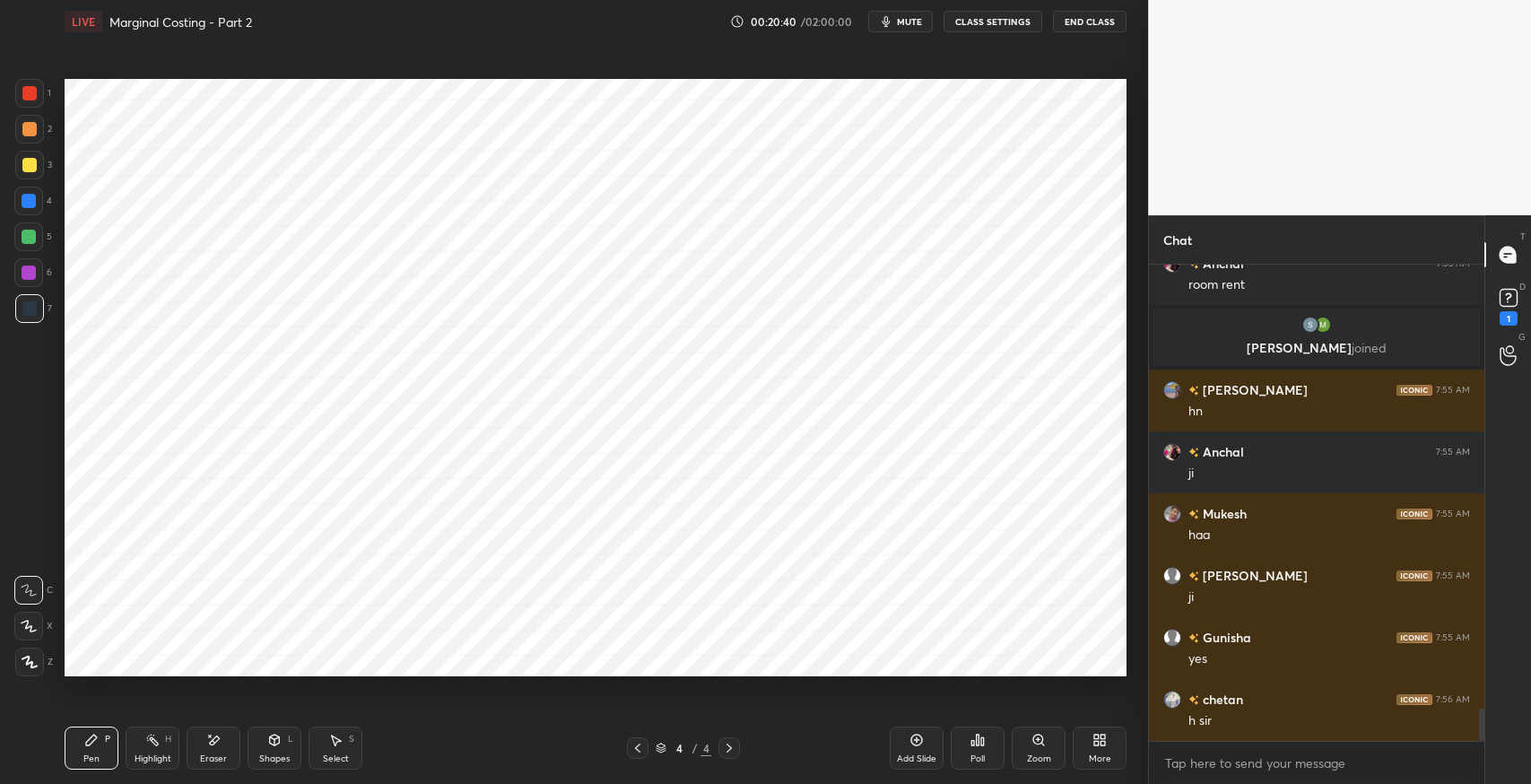
scroll to position [6528, 0]
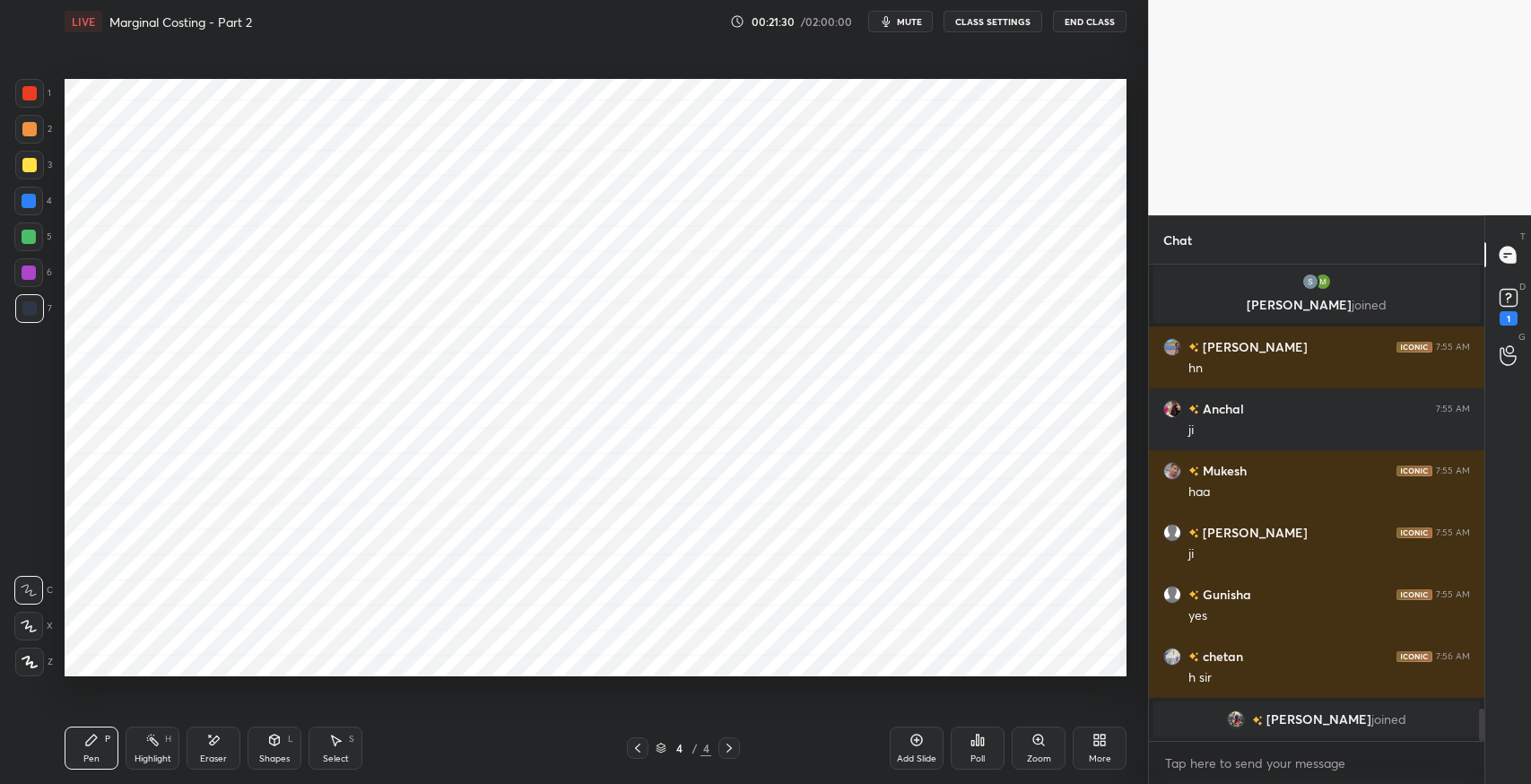
click at [230, 760] on div "Eraser" at bounding box center [213, 747] width 54 height 43
click at [95, 746] on icon at bounding box center [91, 739] width 14 height 14
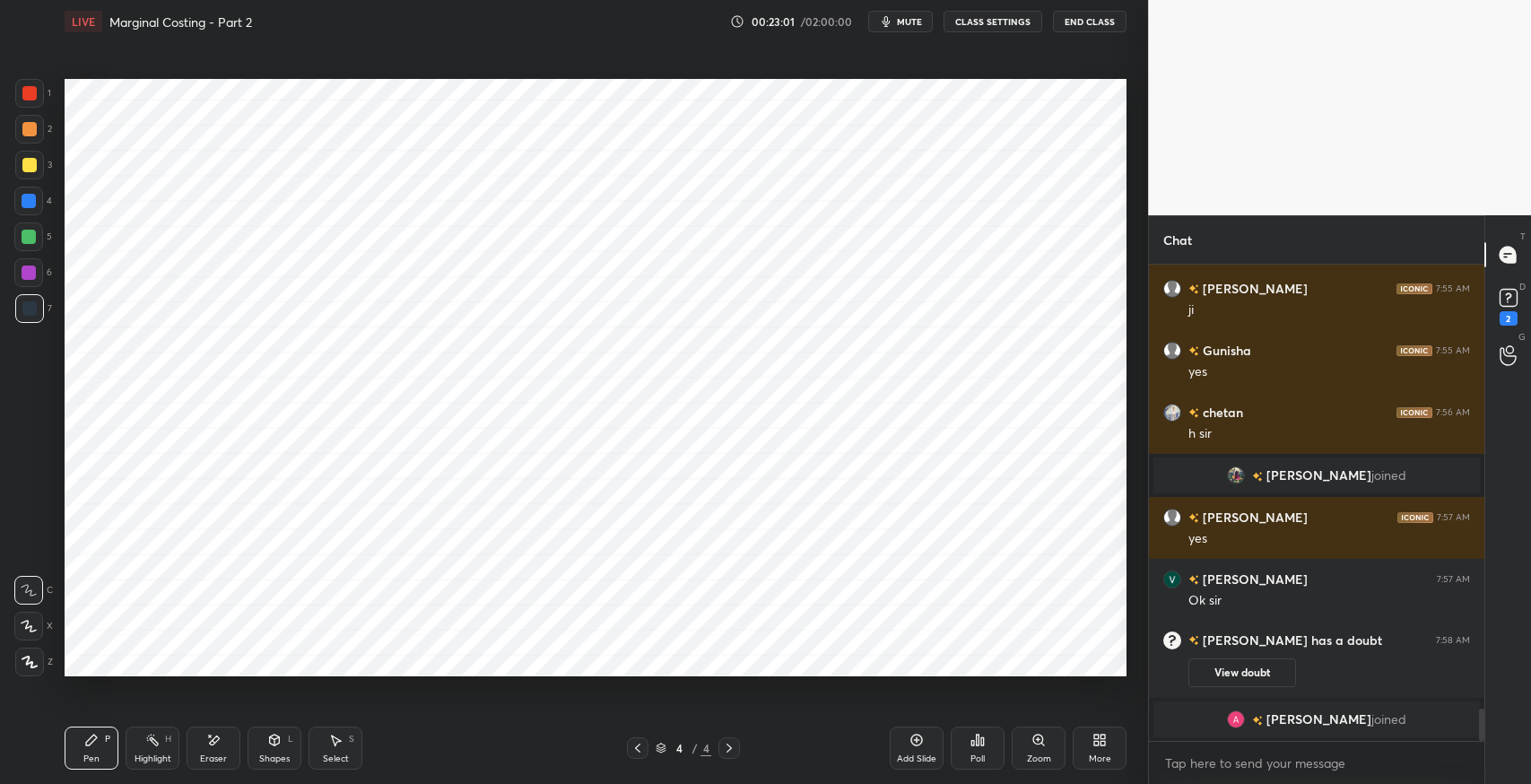
scroll to position [6598, 0]
click at [343, 739] on div "Select S" at bounding box center [335, 747] width 54 height 43
click at [91, 748] on div "Pen P" at bounding box center [91, 747] width 54 height 43
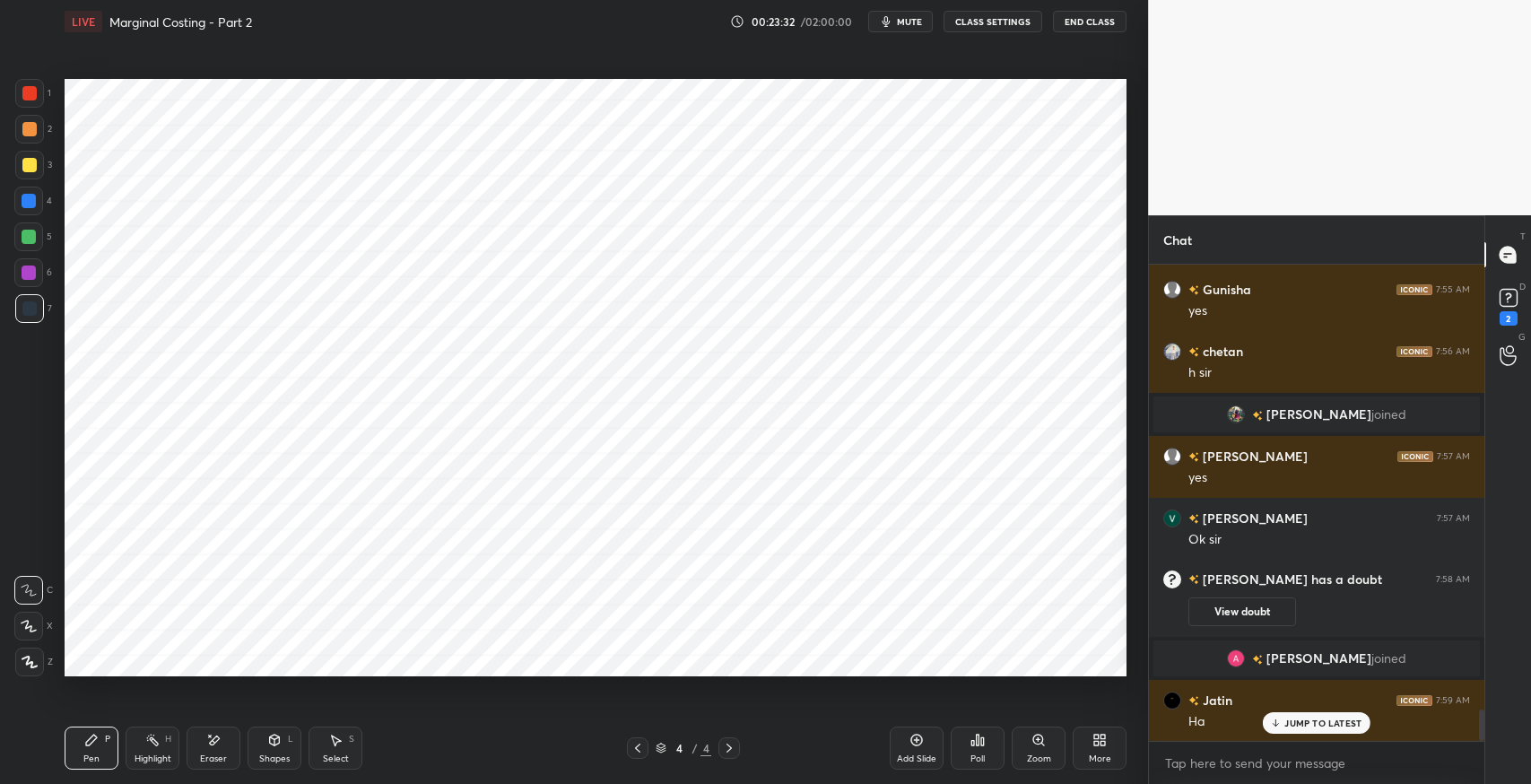
click at [344, 756] on div "Select" at bounding box center [335, 758] width 26 height 9
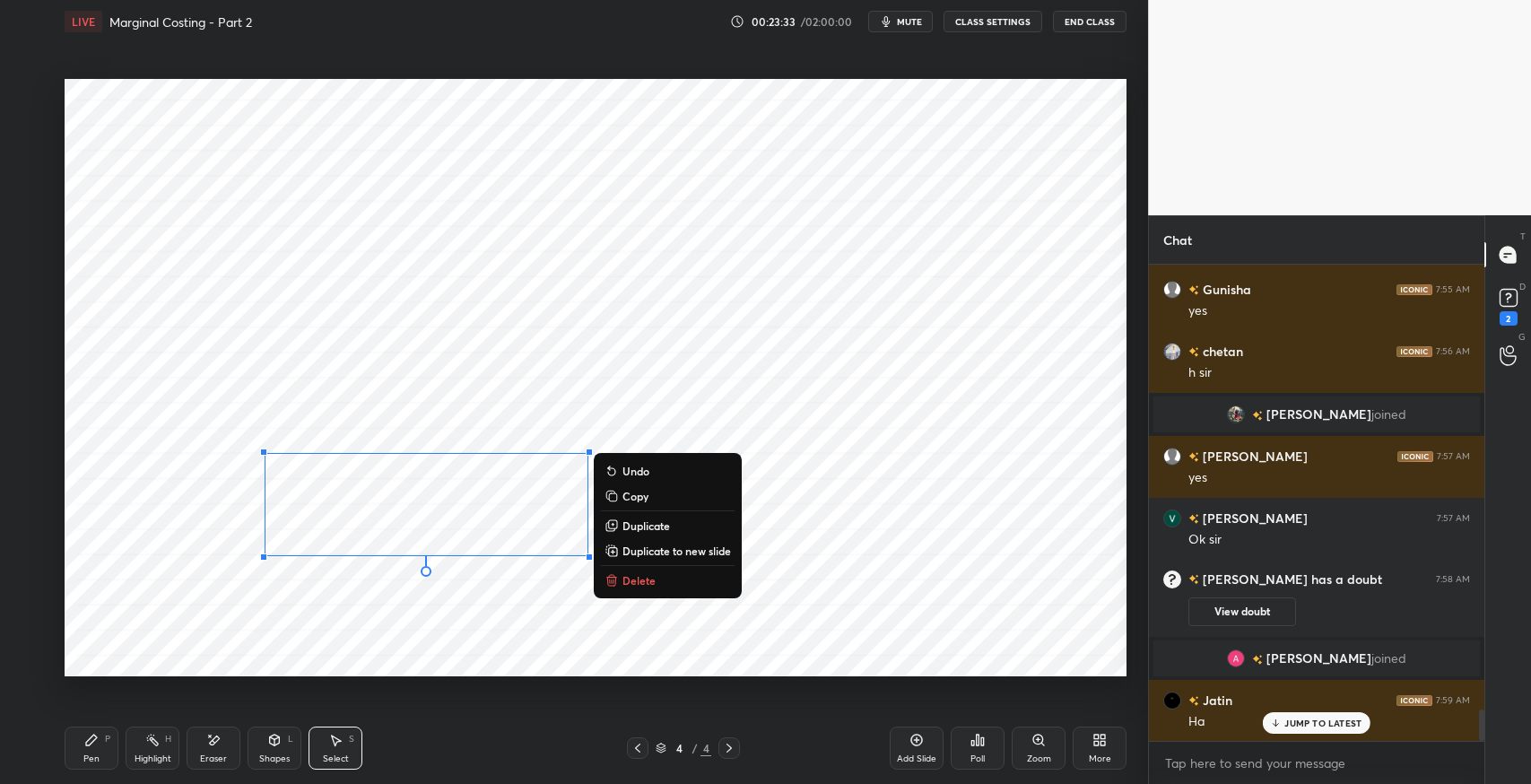
click at [657, 578] on button "Delete" at bounding box center [667, 580] width 134 height 22
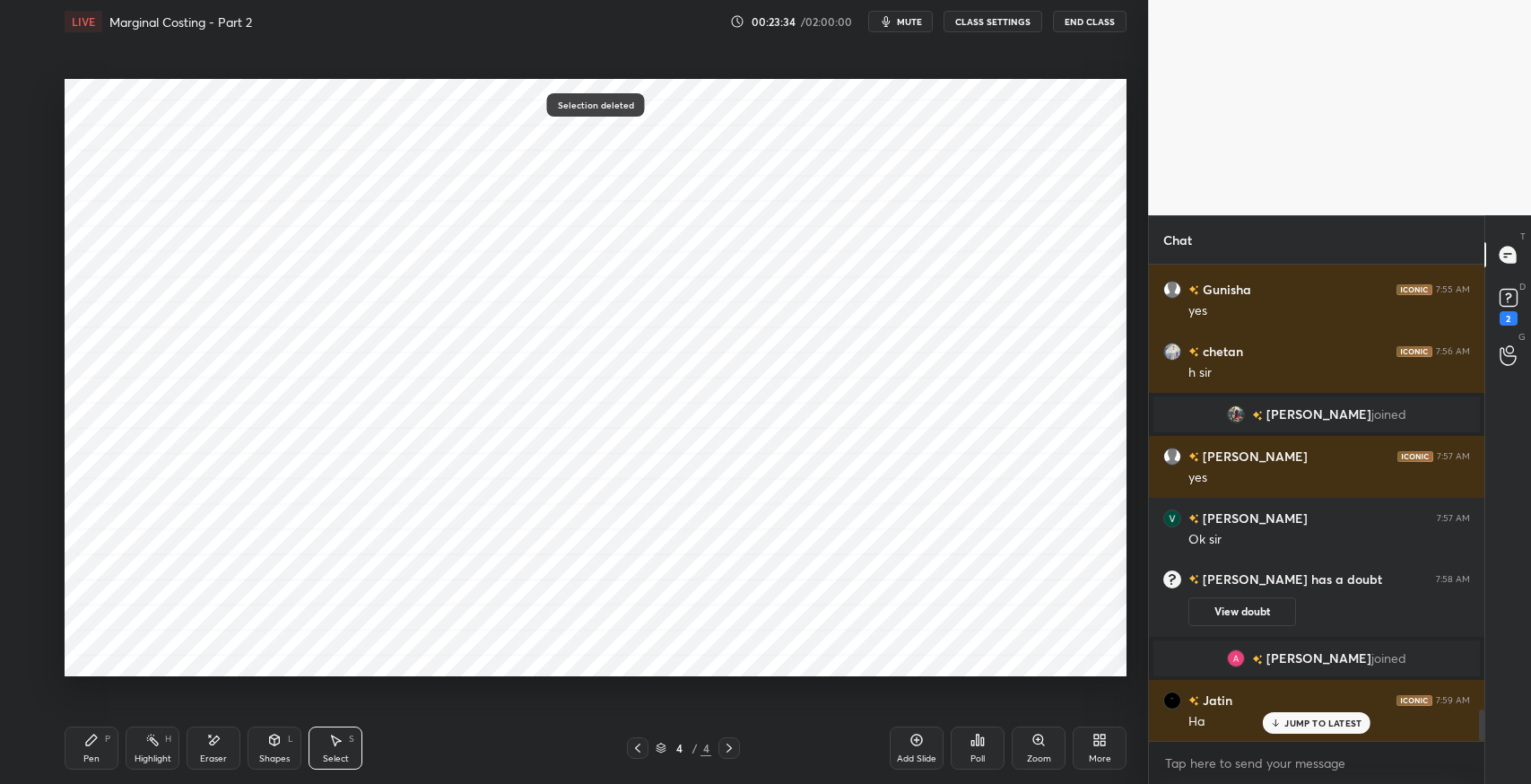
click at [93, 736] on icon at bounding box center [91, 739] width 10 height 10
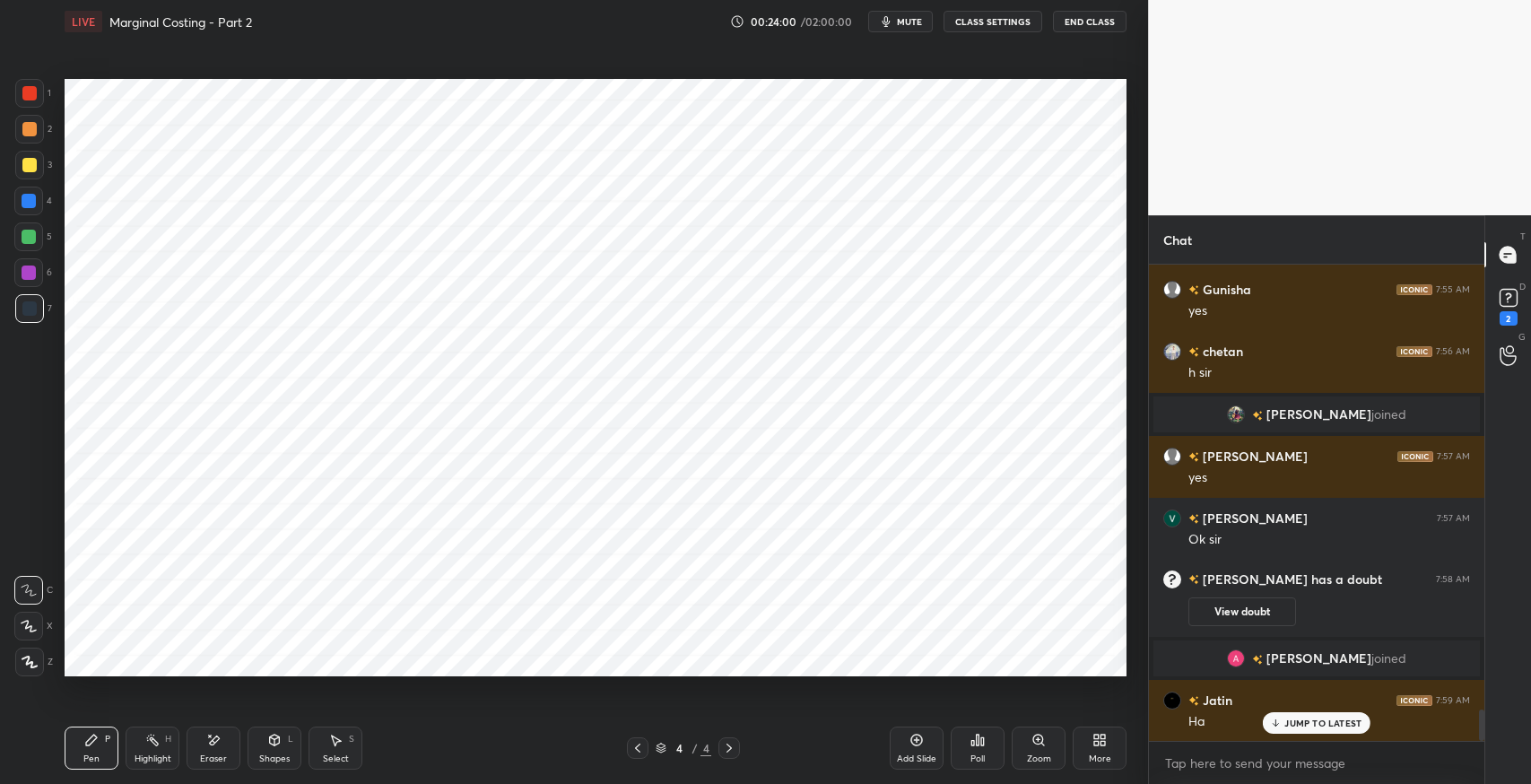
scroll to position [6721, 0]
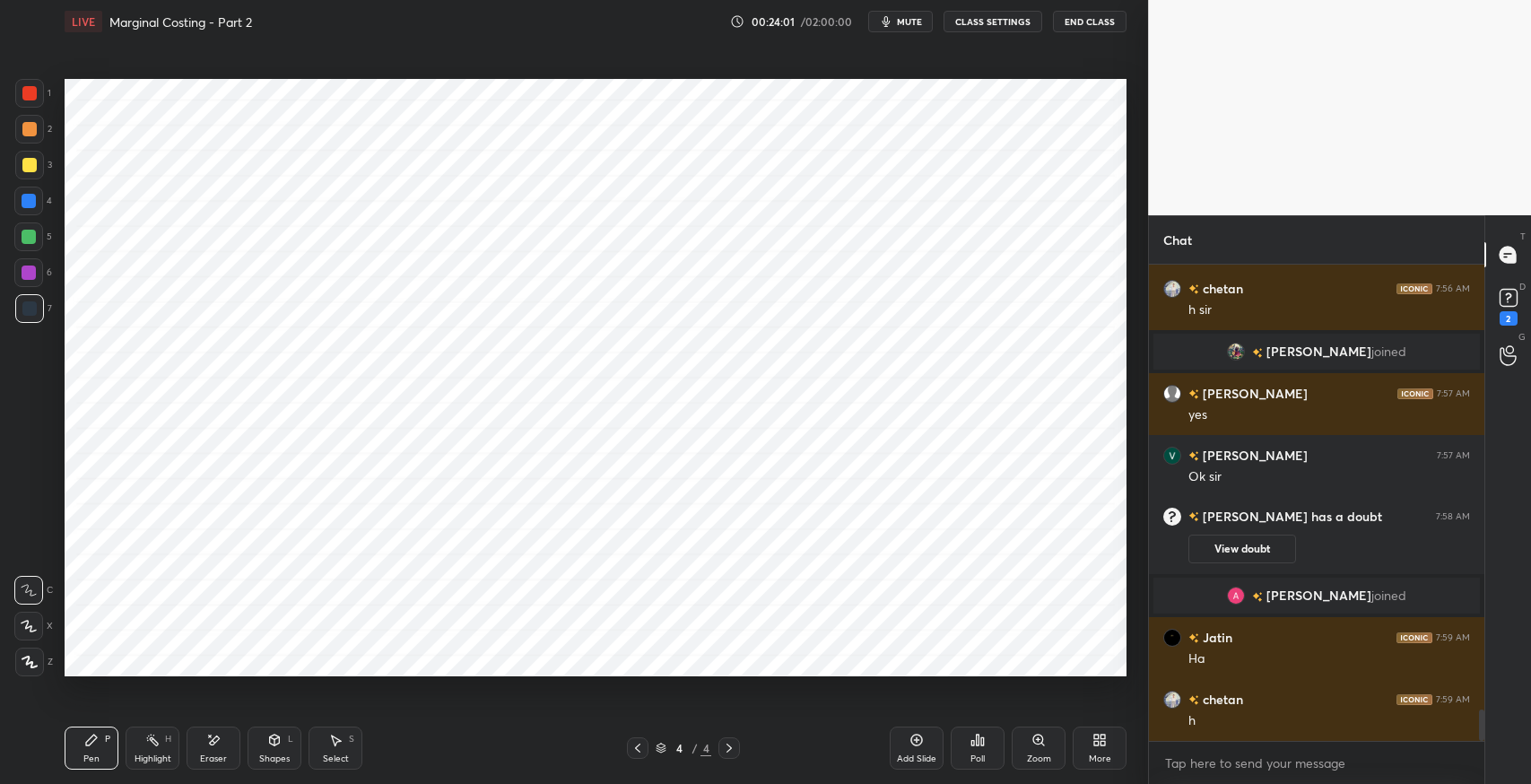
click at [208, 741] on icon at bounding box center [213, 740] width 14 height 15
click at [74, 746] on div "Pen P" at bounding box center [91, 747] width 54 height 43
click at [201, 730] on div "Eraser" at bounding box center [213, 747] width 54 height 43
click at [95, 748] on div "Pen P" at bounding box center [91, 747] width 54 height 43
click at [237, 742] on div "Eraser" at bounding box center [213, 747] width 54 height 43
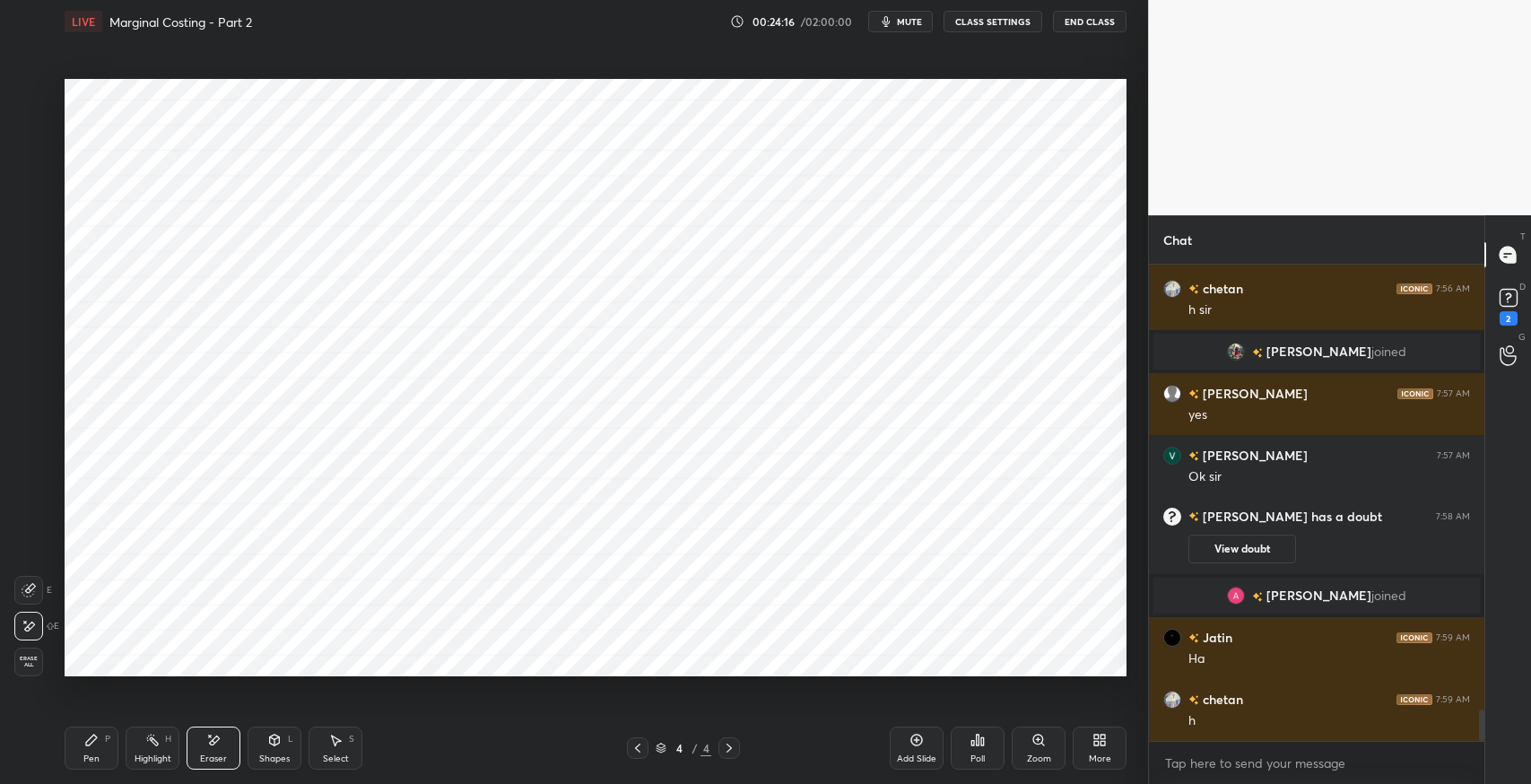
click at [95, 748] on div "Pen P" at bounding box center [91, 747] width 54 height 43
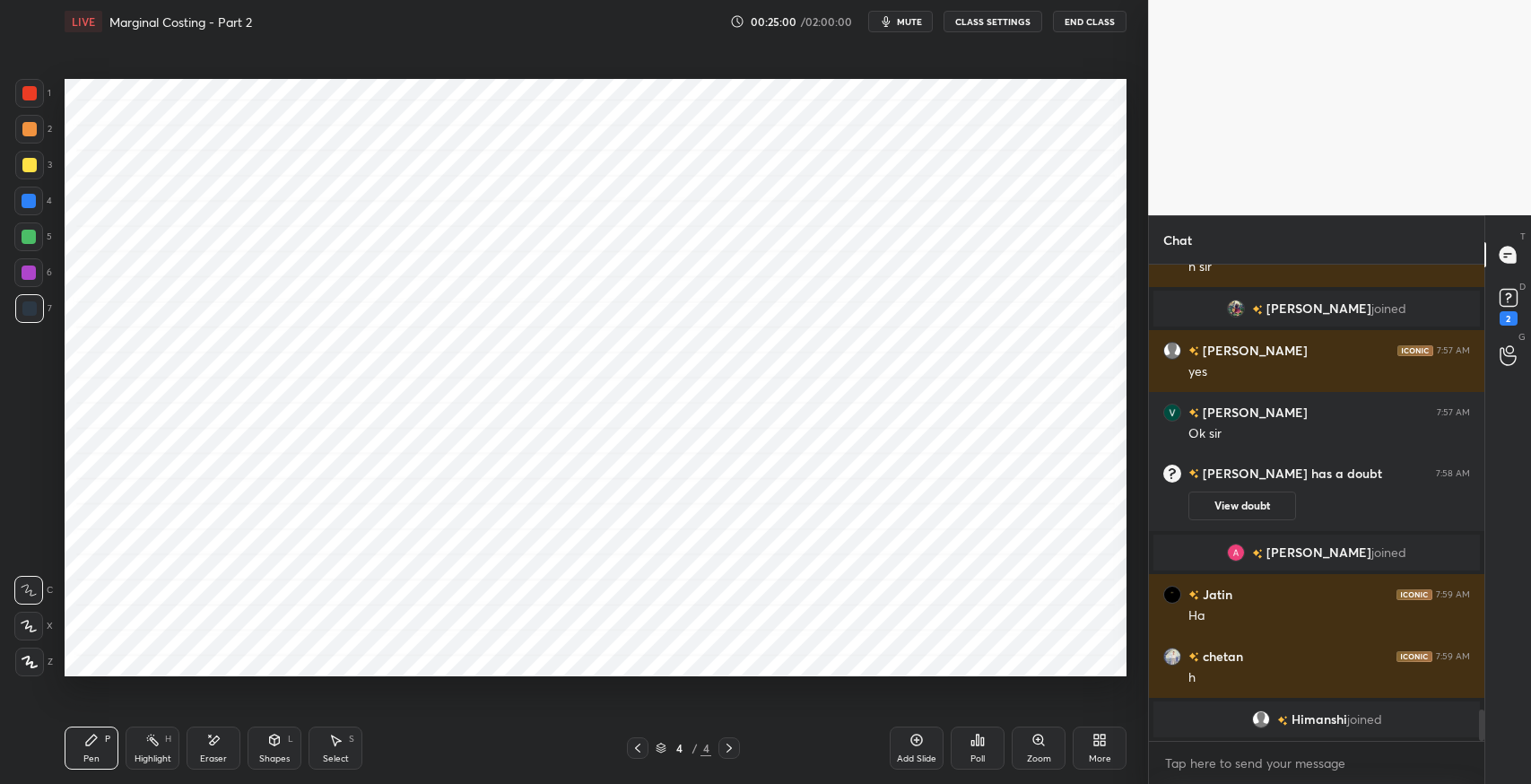
scroll to position [6793, 0]
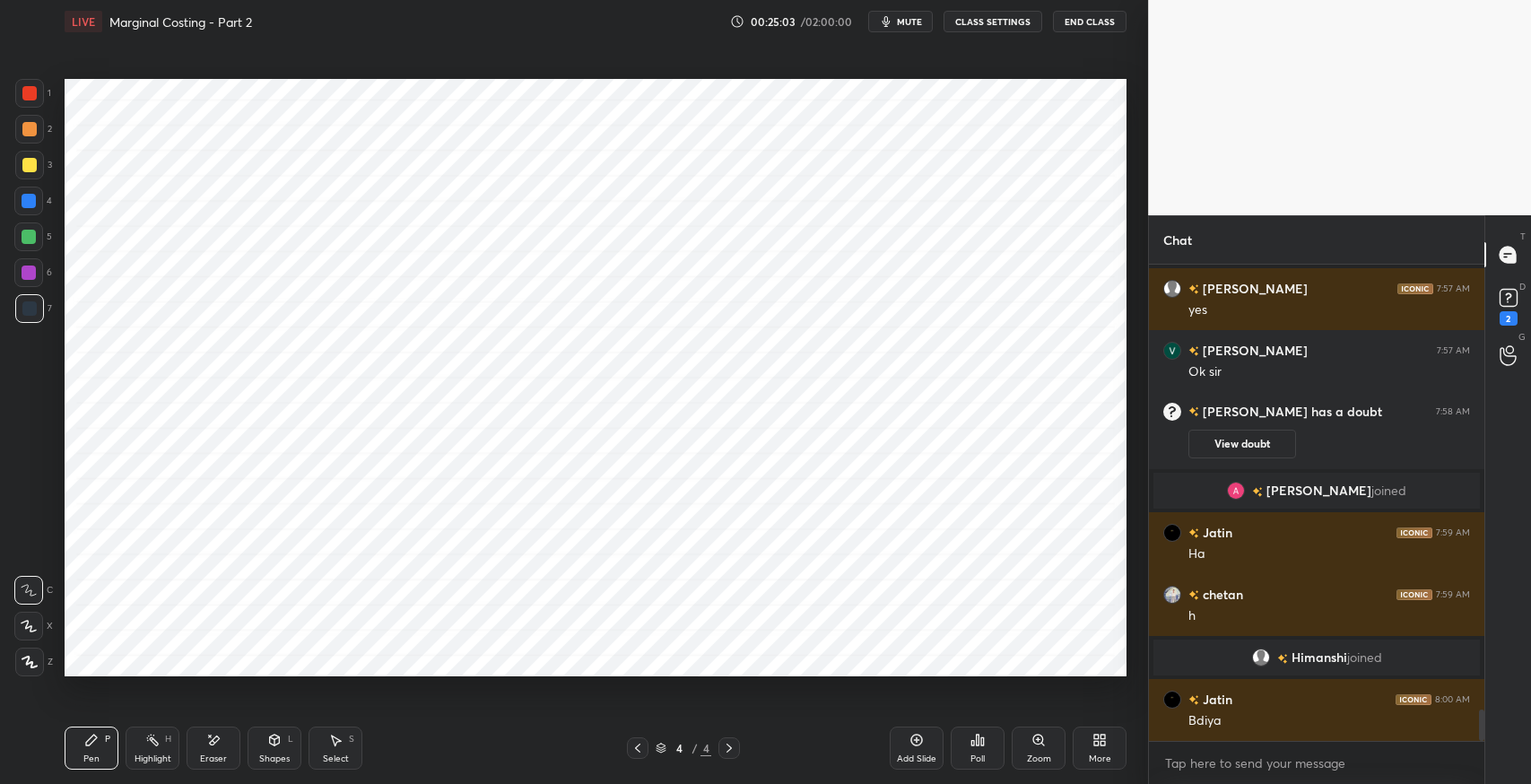
click at [215, 744] on icon at bounding box center [213, 740] width 14 height 15
click at [89, 749] on div "Pen P" at bounding box center [91, 747] width 54 height 43
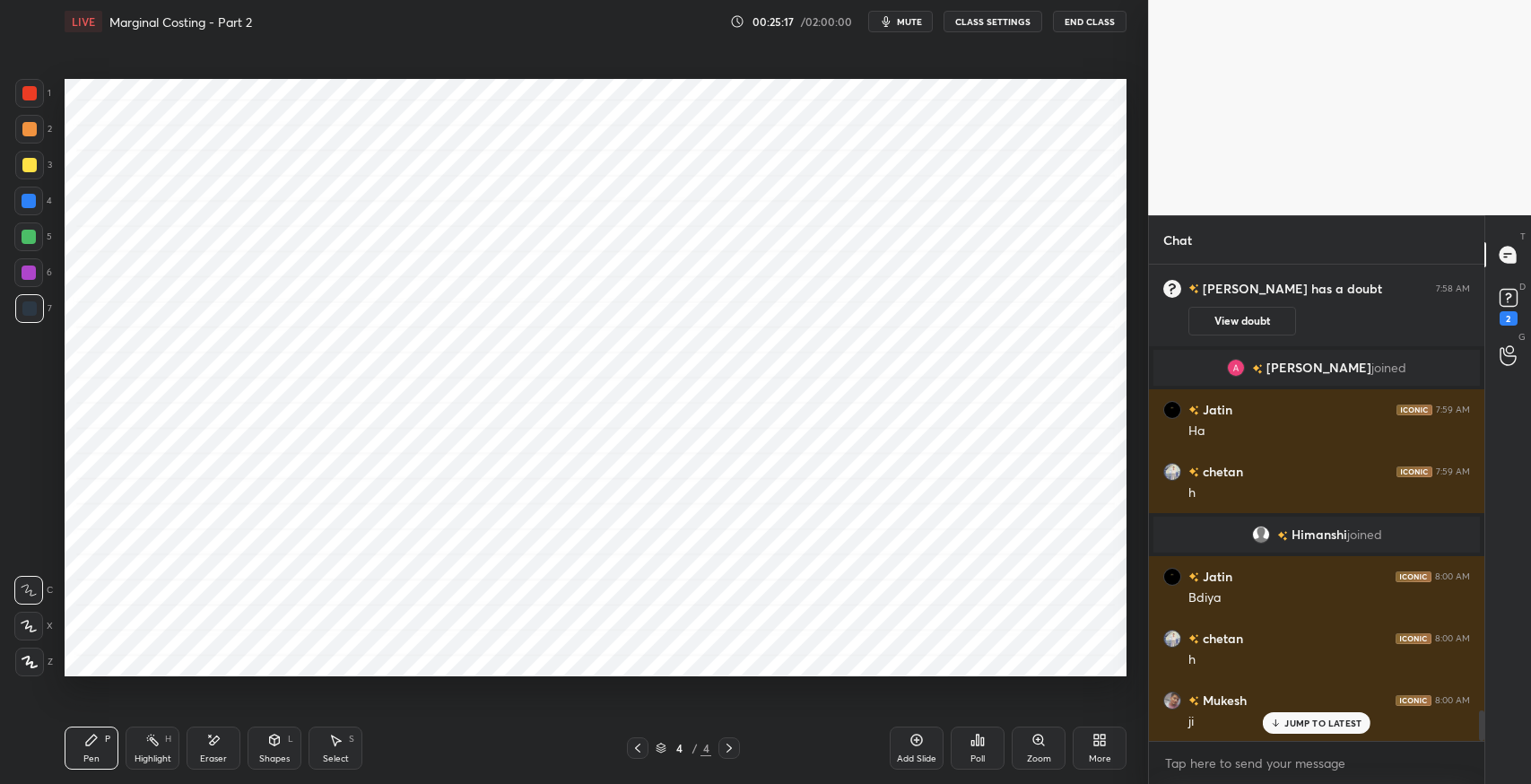
scroll to position [7039, 0]
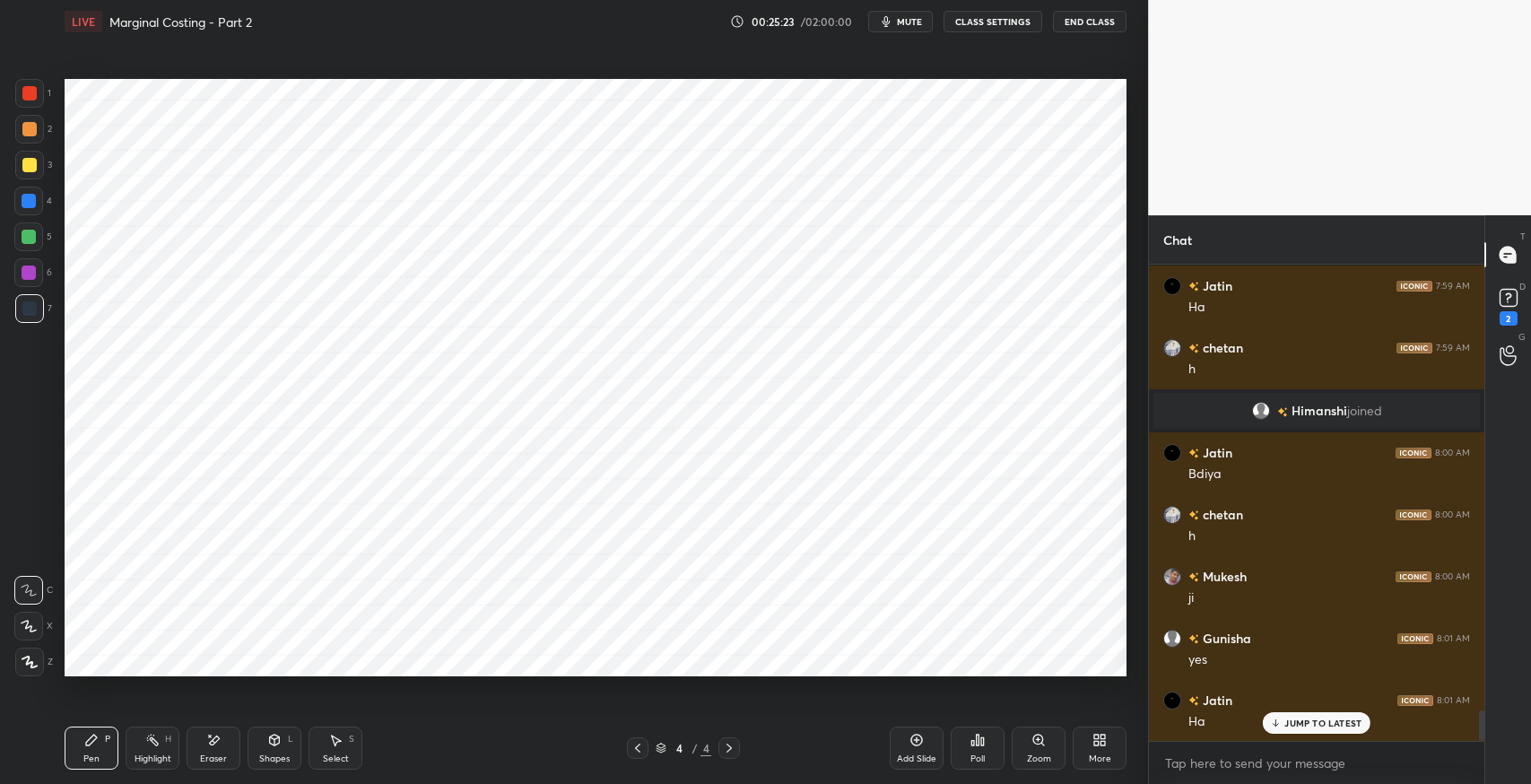
click at [340, 741] on icon at bounding box center [336, 740] width 10 height 10
click at [263, 741] on div "Shapes L" at bounding box center [274, 747] width 54 height 43
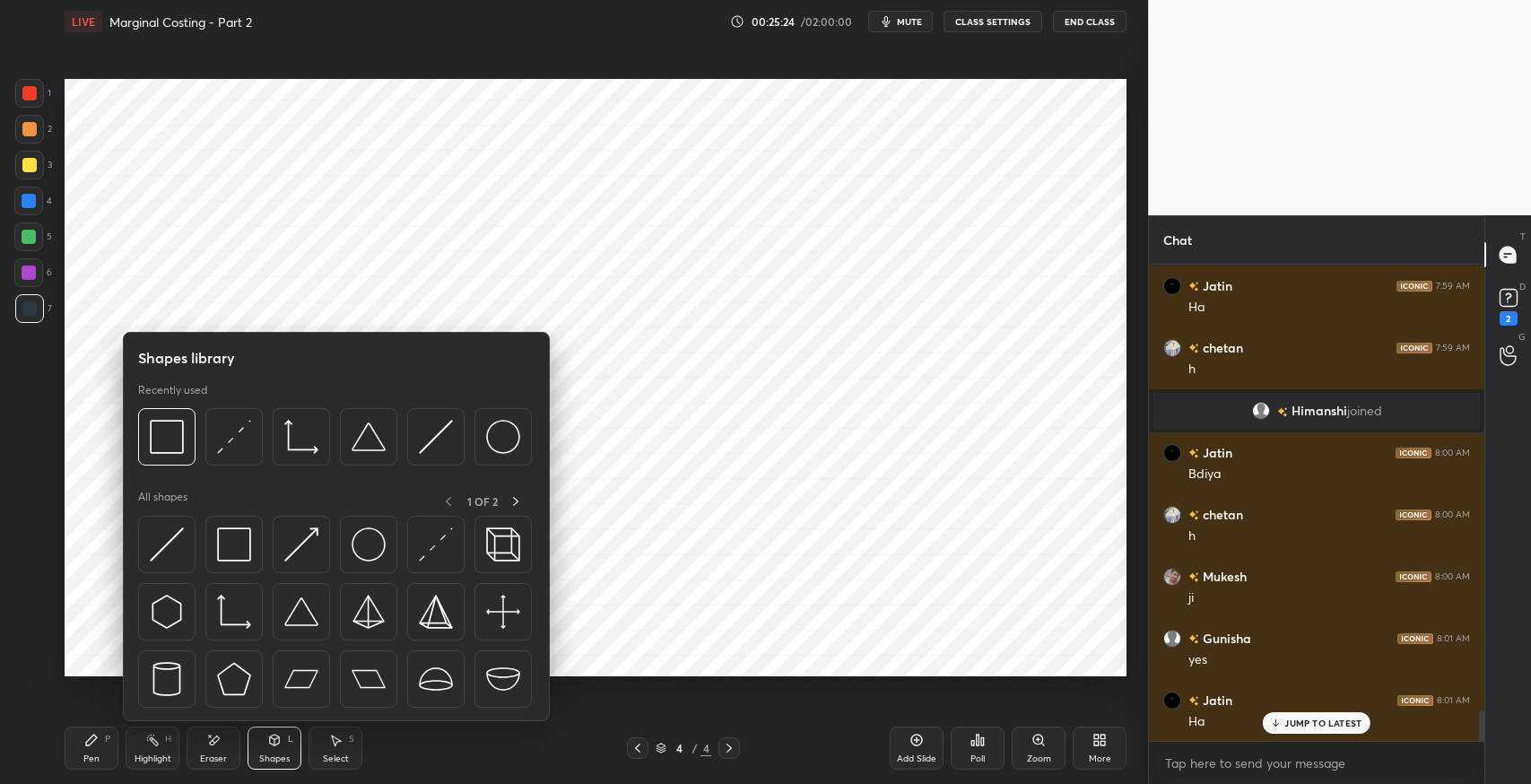
click at [247, 544] on img at bounding box center [234, 545] width 34 height 34
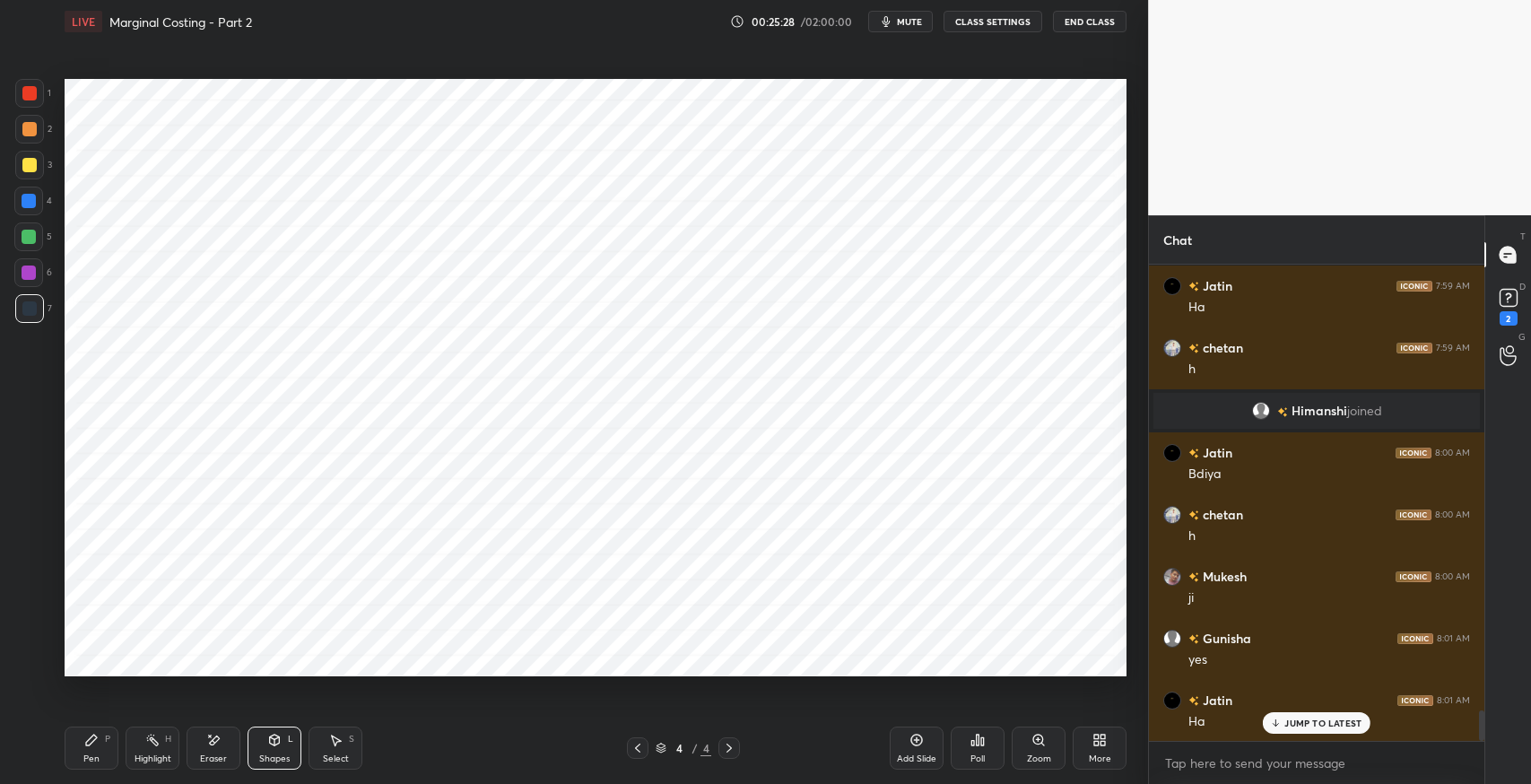
click at [85, 751] on div "Pen P" at bounding box center [91, 747] width 54 height 43
click at [89, 743] on icon at bounding box center [91, 739] width 10 height 10
click at [213, 736] on icon at bounding box center [213, 740] width 14 height 15
click at [85, 743] on icon at bounding box center [91, 739] width 14 height 14
click at [39, 97] on div at bounding box center [29, 93] width 29 height 29
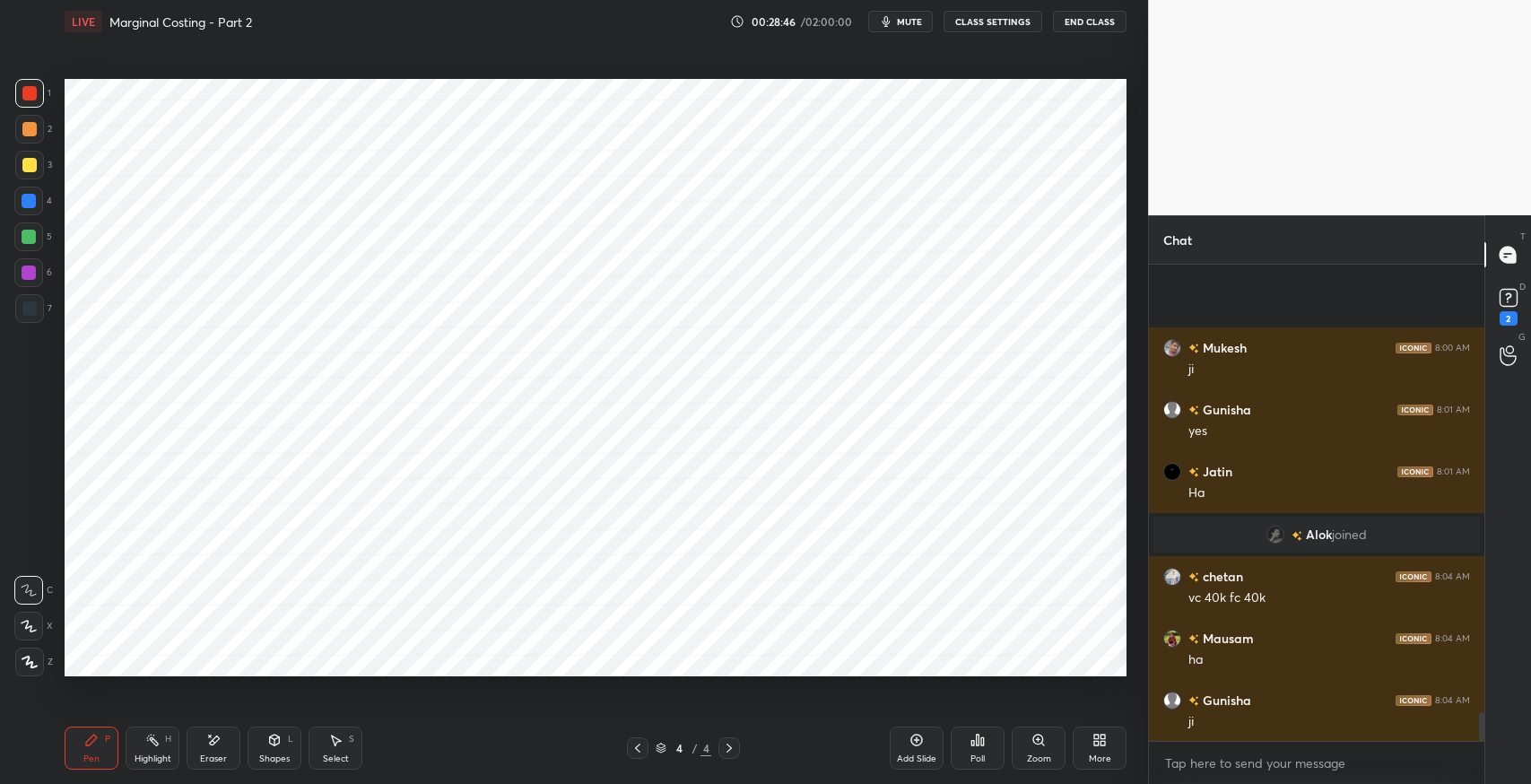
scroll to position [7392, 0]
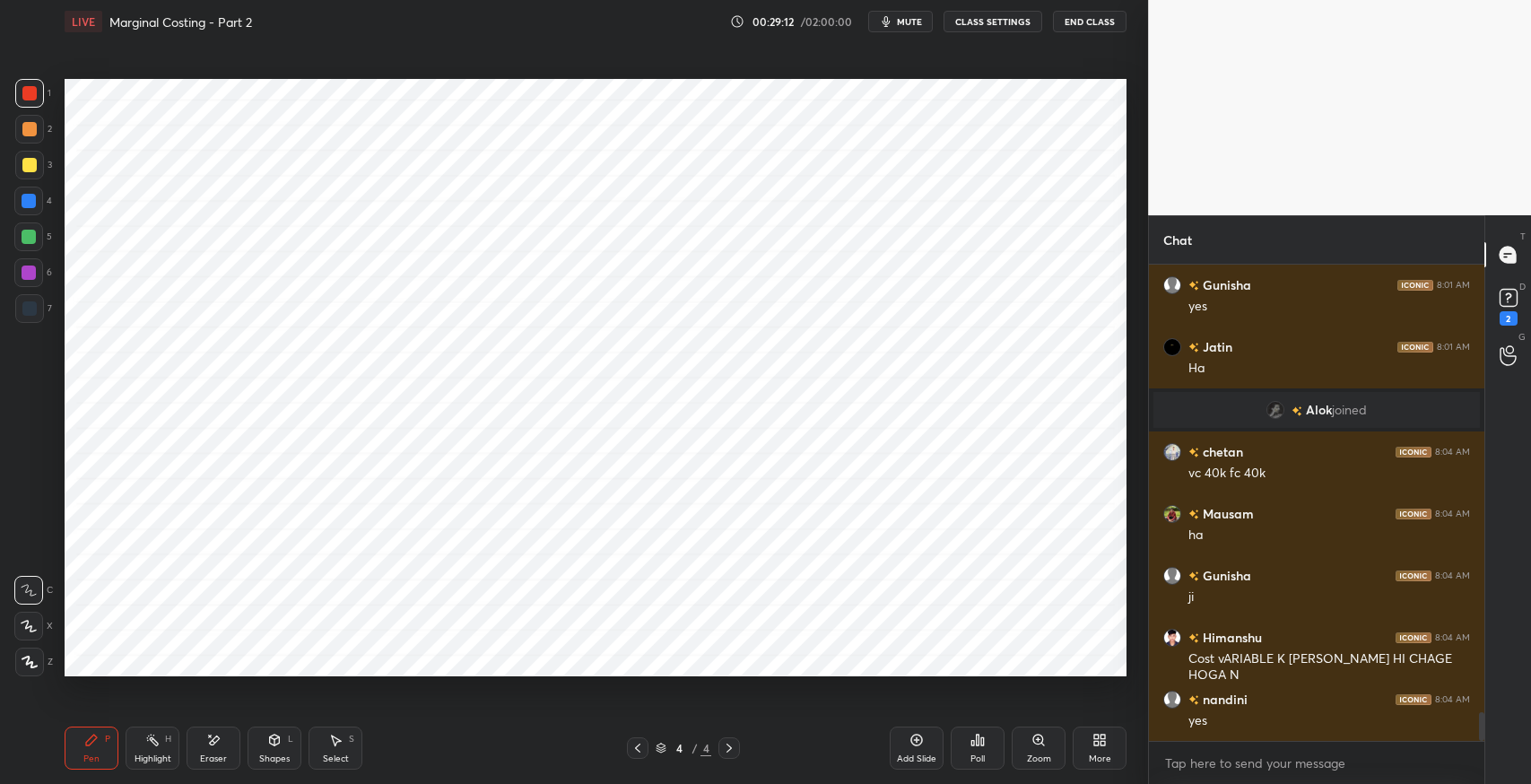
click at [338, 743] on icon at bounding box center [335, 739] width 14 height 14
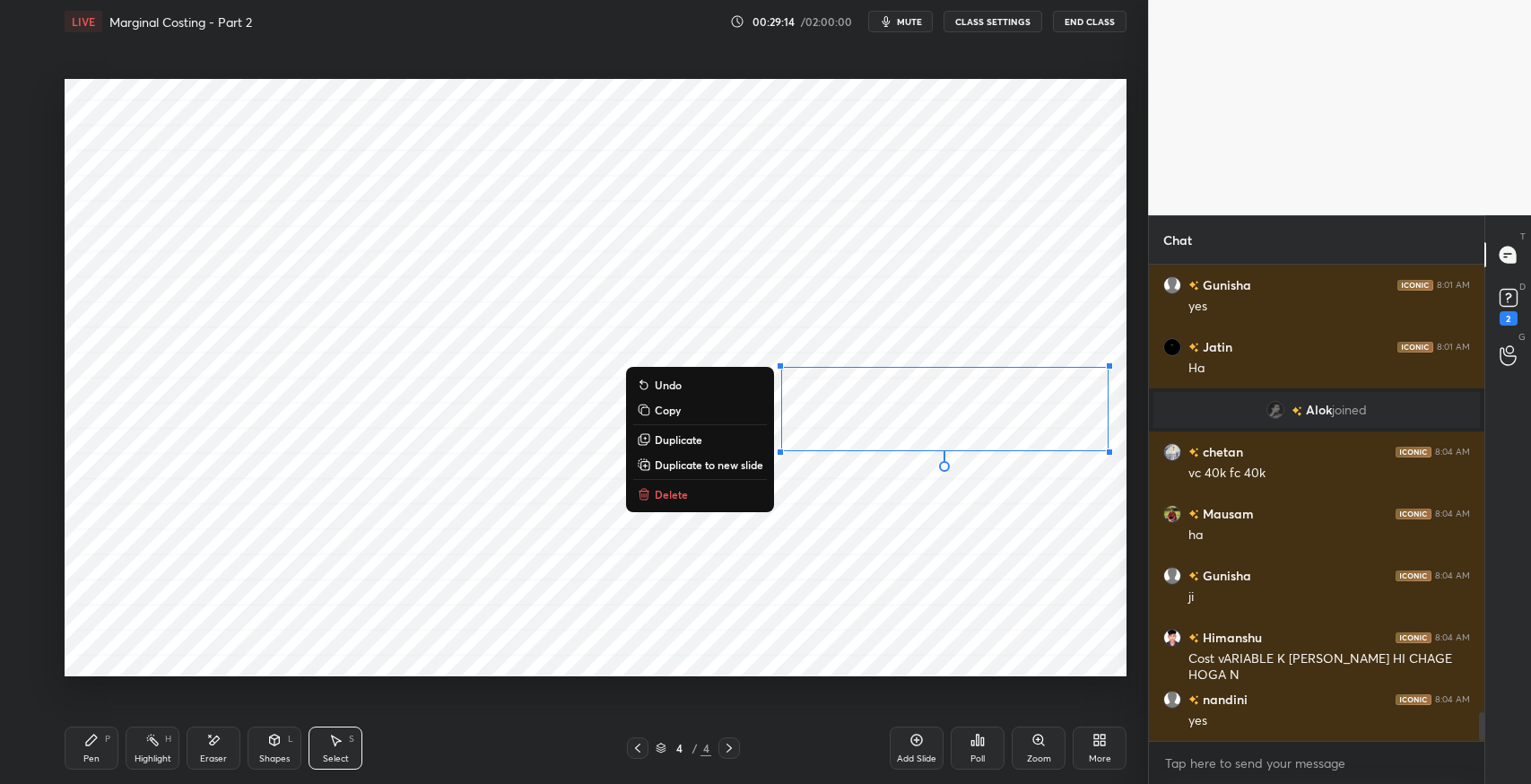
click at [689, 498] on button "Delete" at bounding box center [699, 494] width 134 height 22
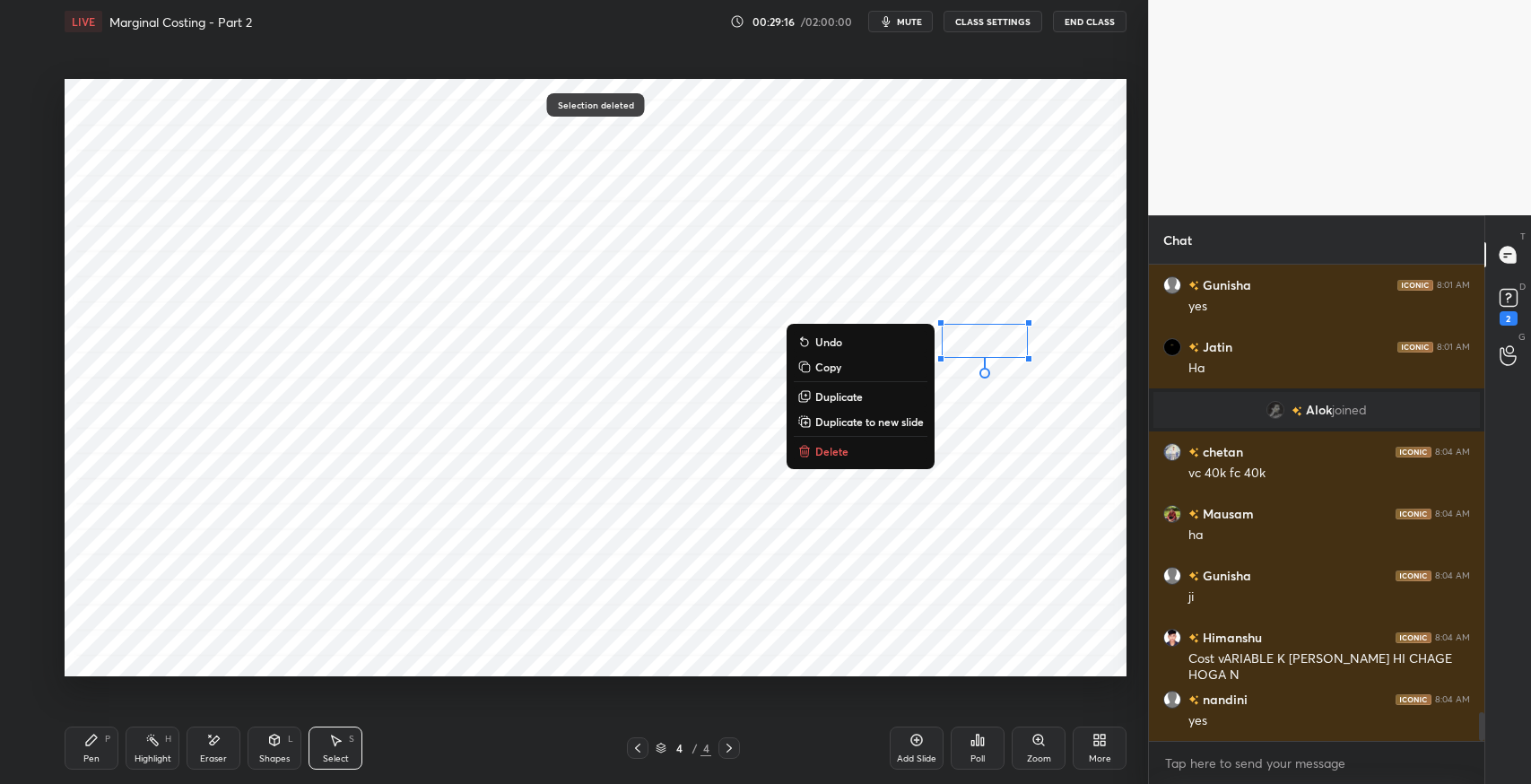
click at [899, 455] on button "Delete" at bounding box center [860, 450] width 134 height 22
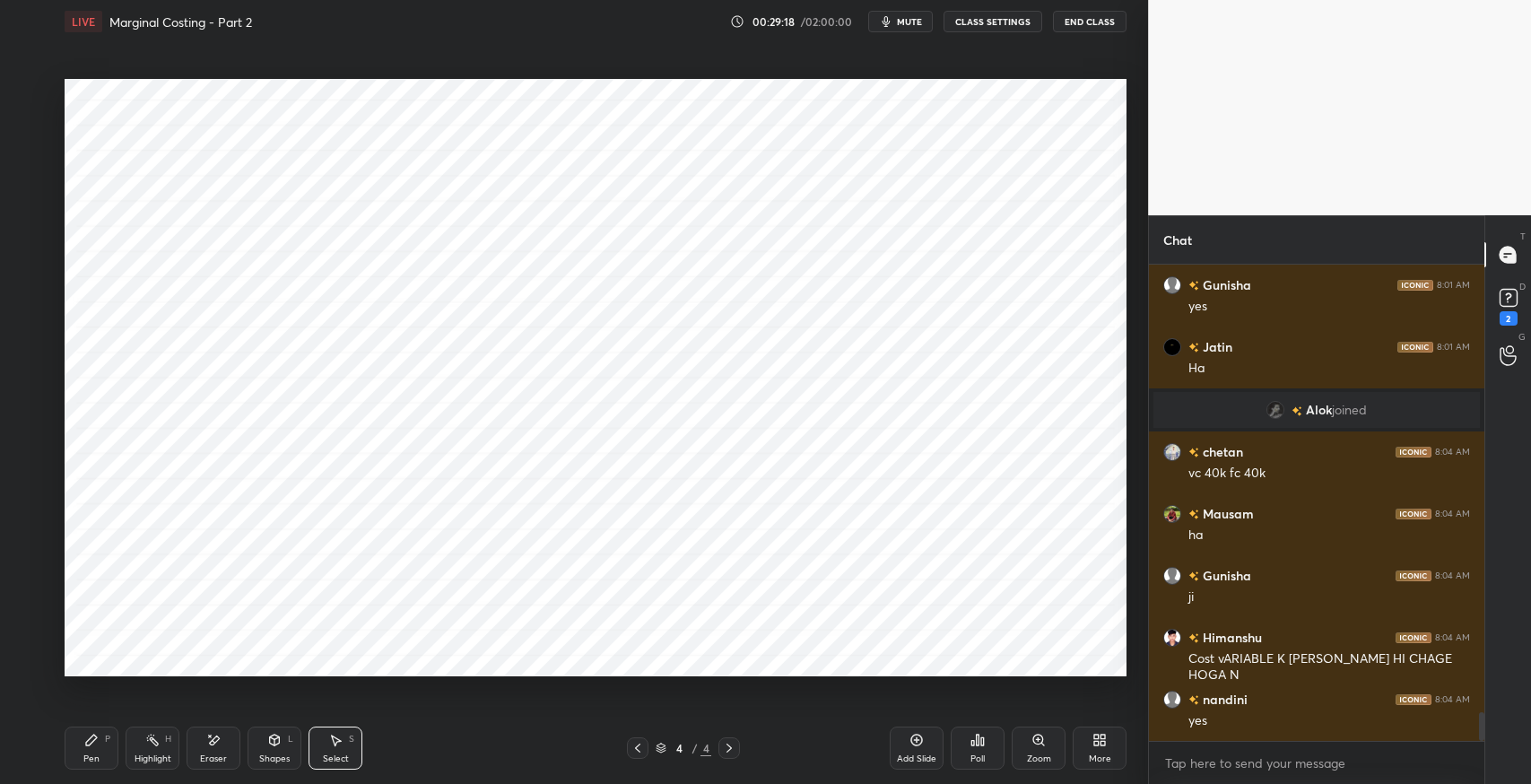
click at [94, 750] on div "Pen P" at bounding box center [91, 747] width 54 height 43
click at [327, 750] on div "Select S" at bounding box center [335, 747] width 54 height 43
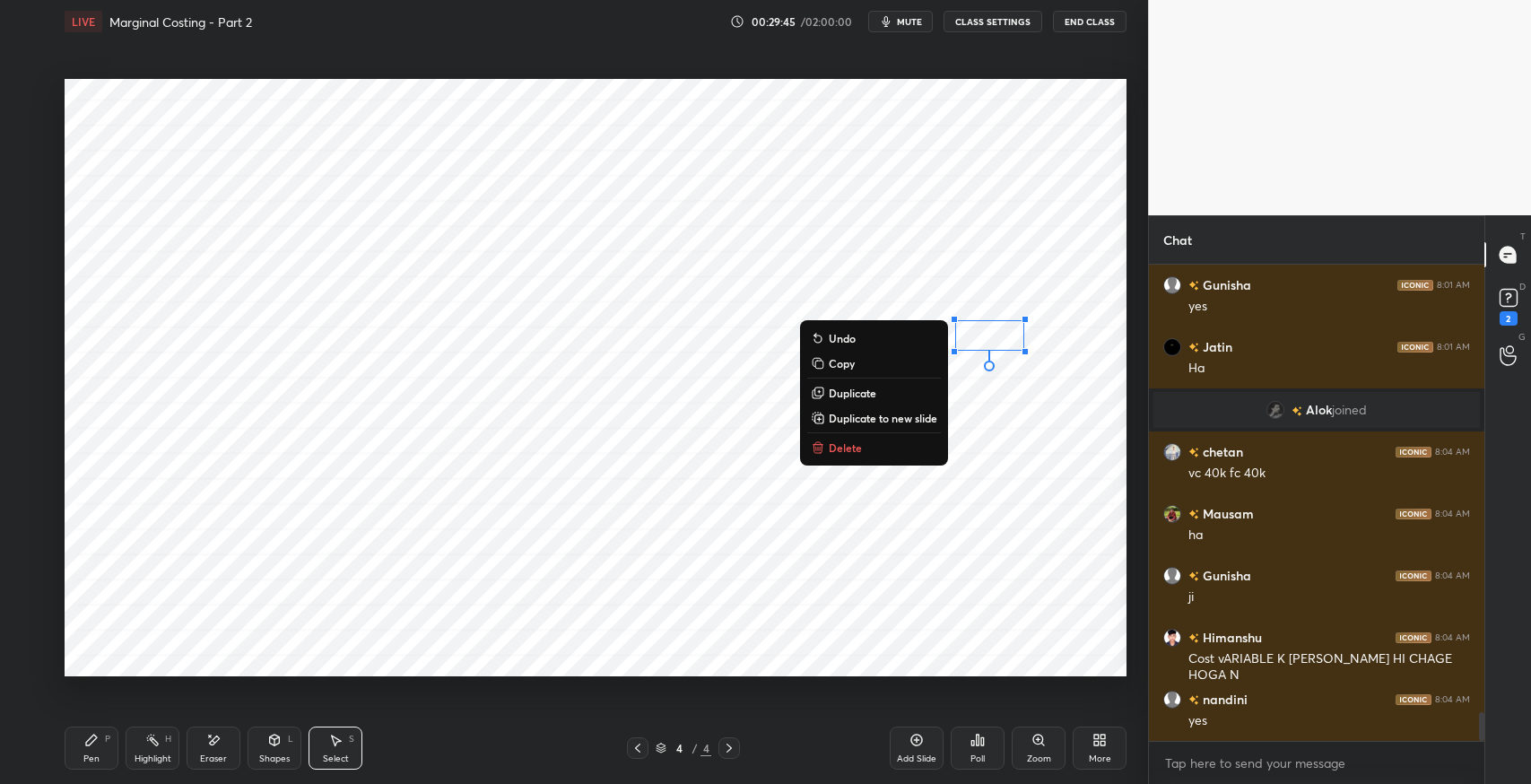
click at [893, 446] on button "Delete" at bounding box center [873, 448] width 134 height 22
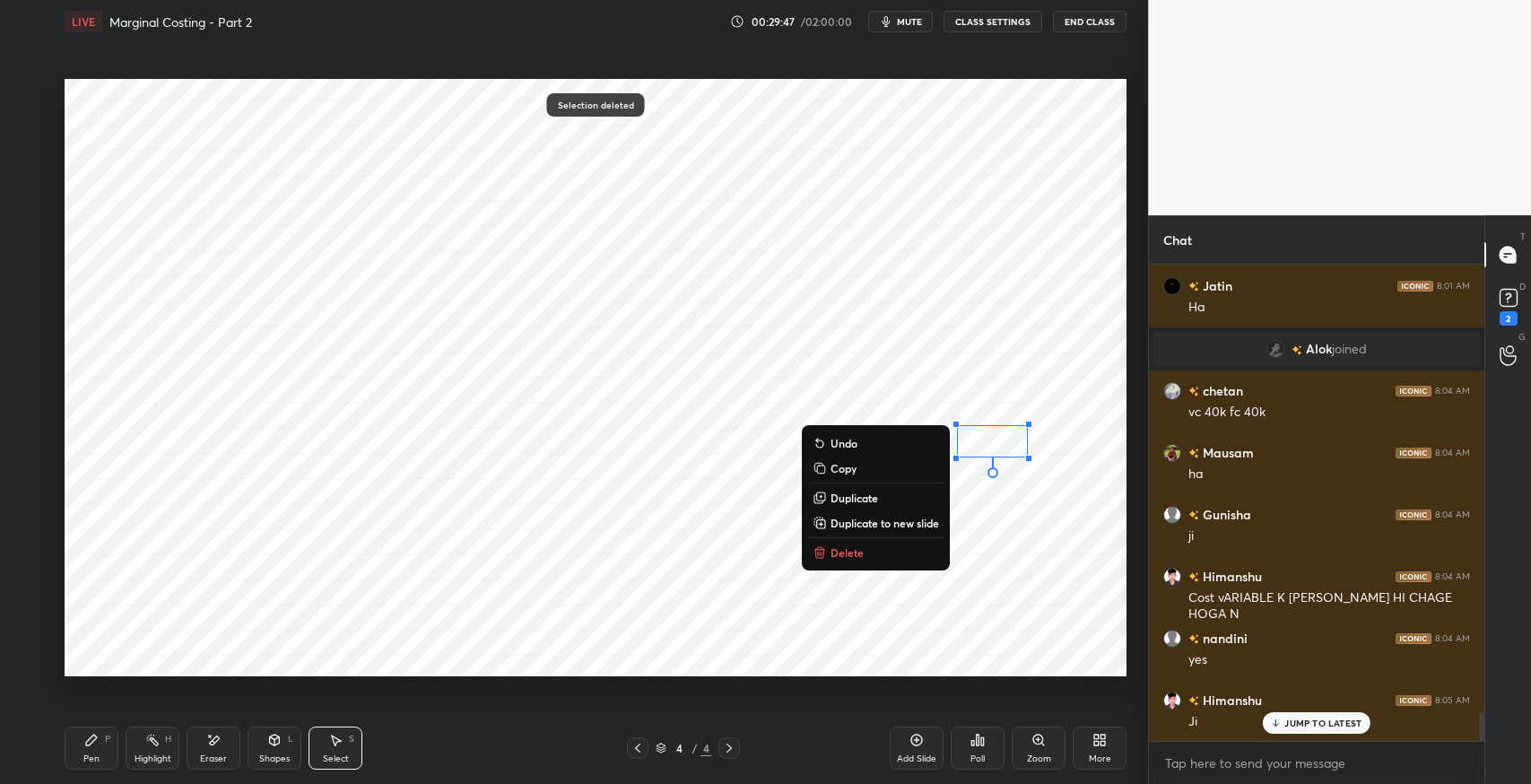
click at [893, 556] on button "Delete" at bounding box center [875, 552] width 134 height 22
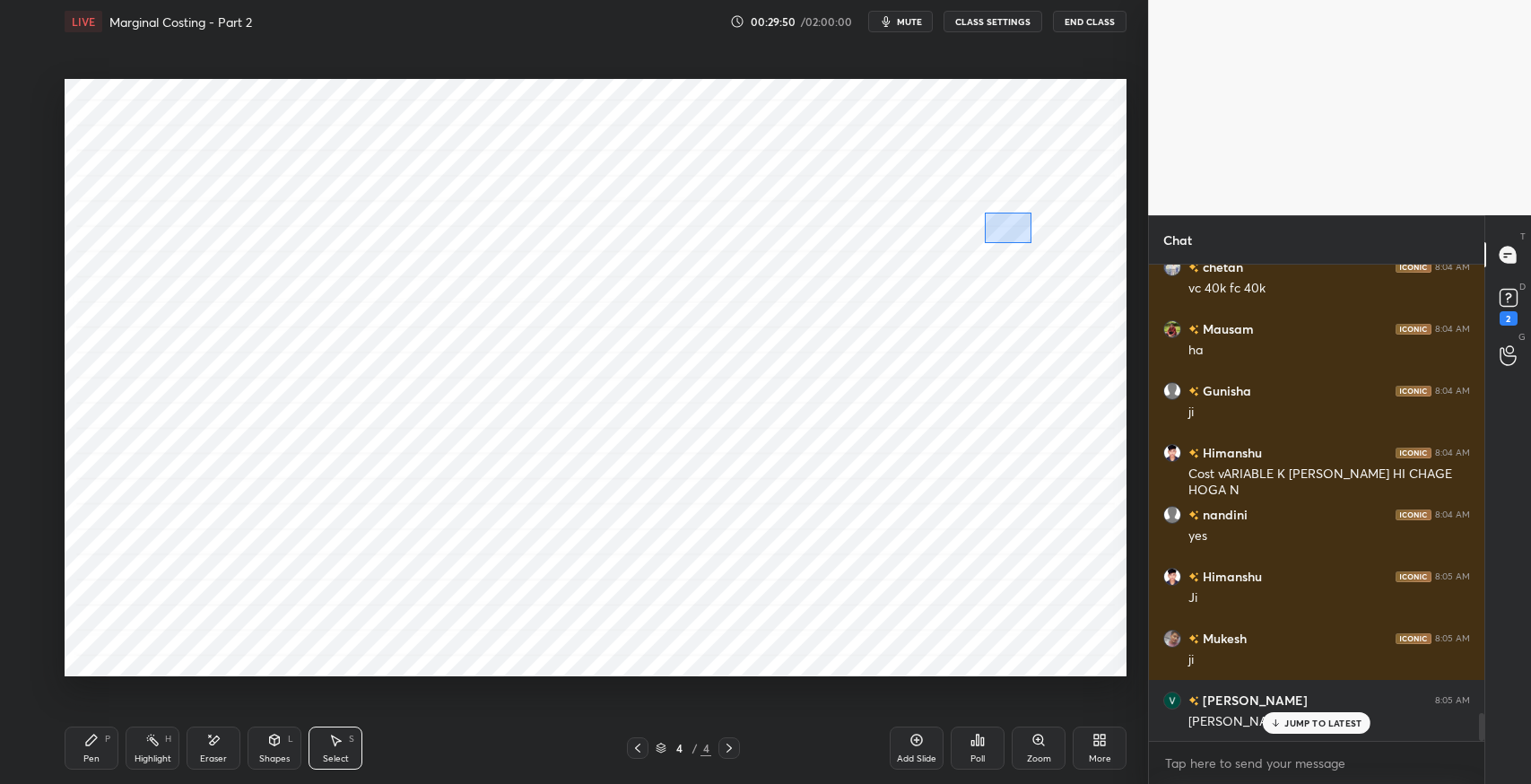
scroll to position [7763, 0]
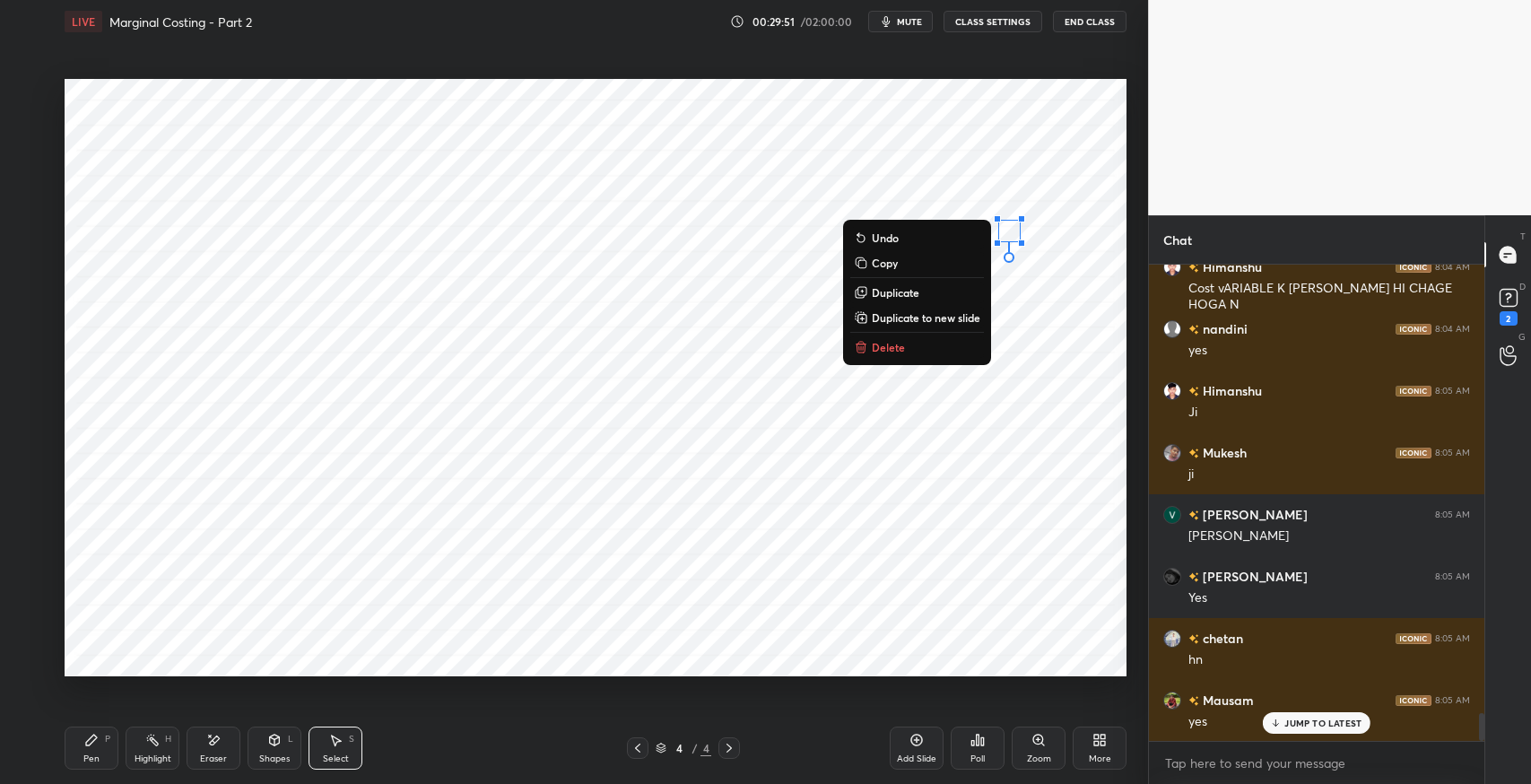
click at [938, 354] on button "Delete" at bounding box center [917, 347] width 134 height 22
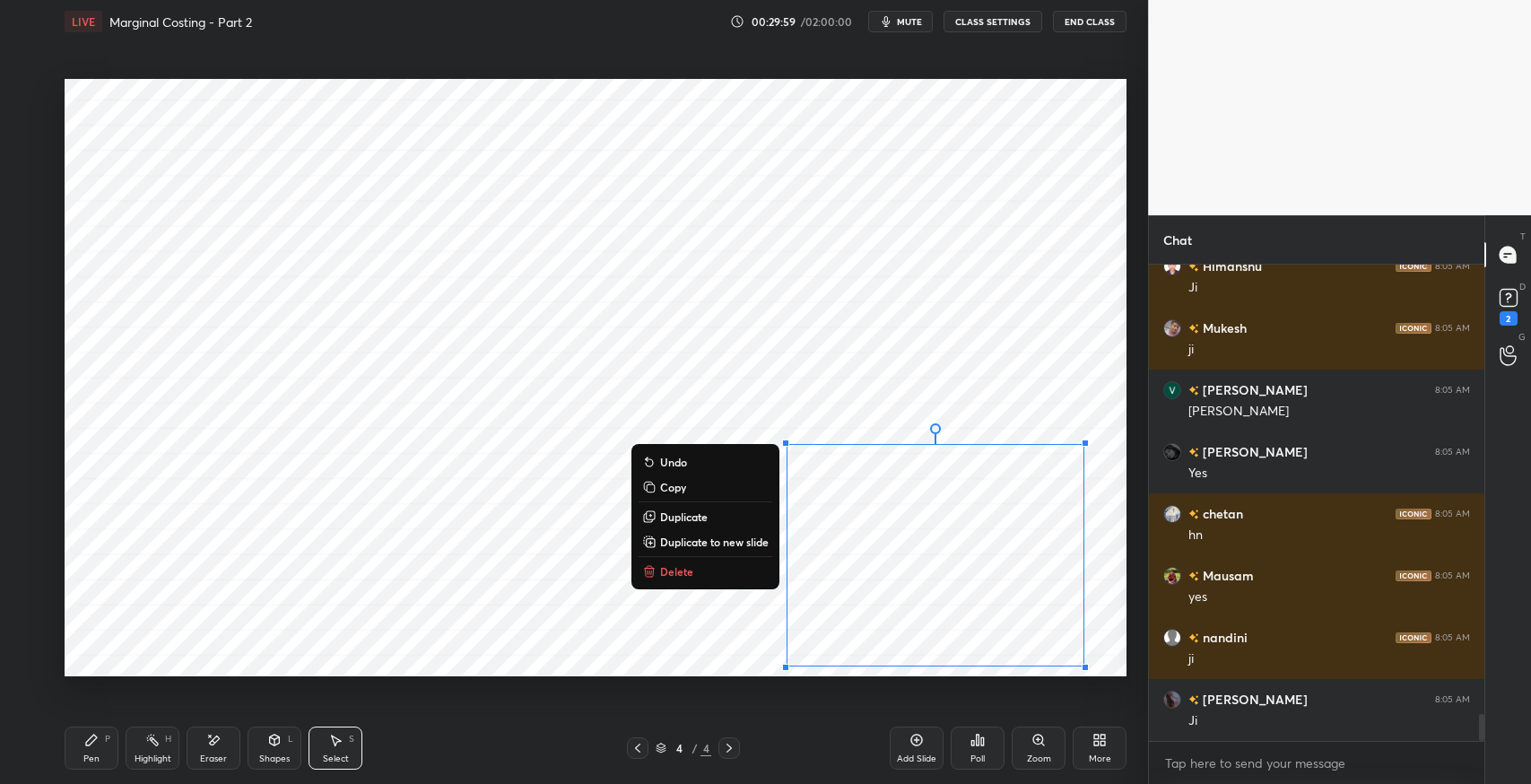
click at [700, 564] on button "Delete" at bounding box center [705, 571] width 134 height 22
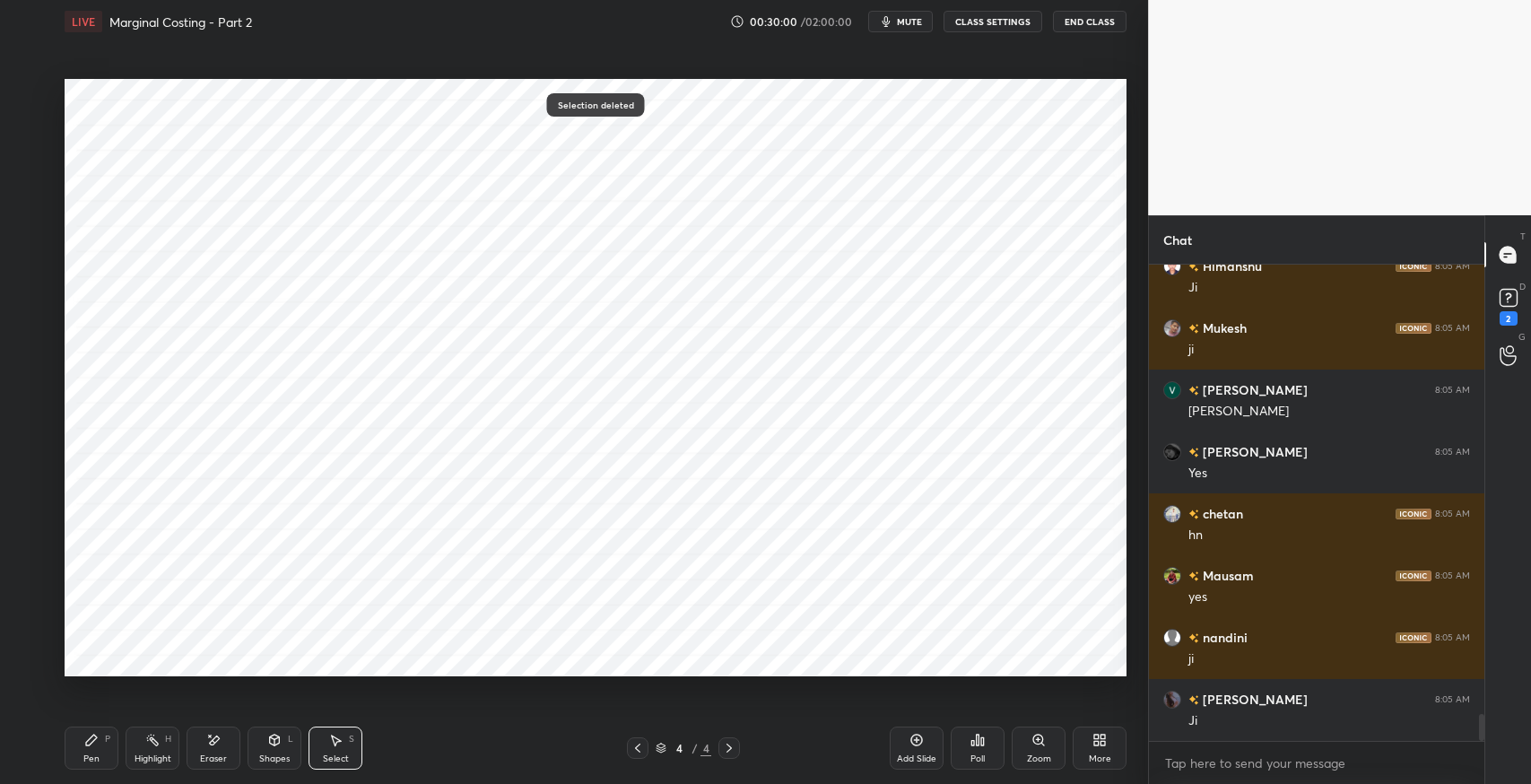
click at [101, 740] on div "Pen P" at bounding box center [91, 747] width 54 height 43
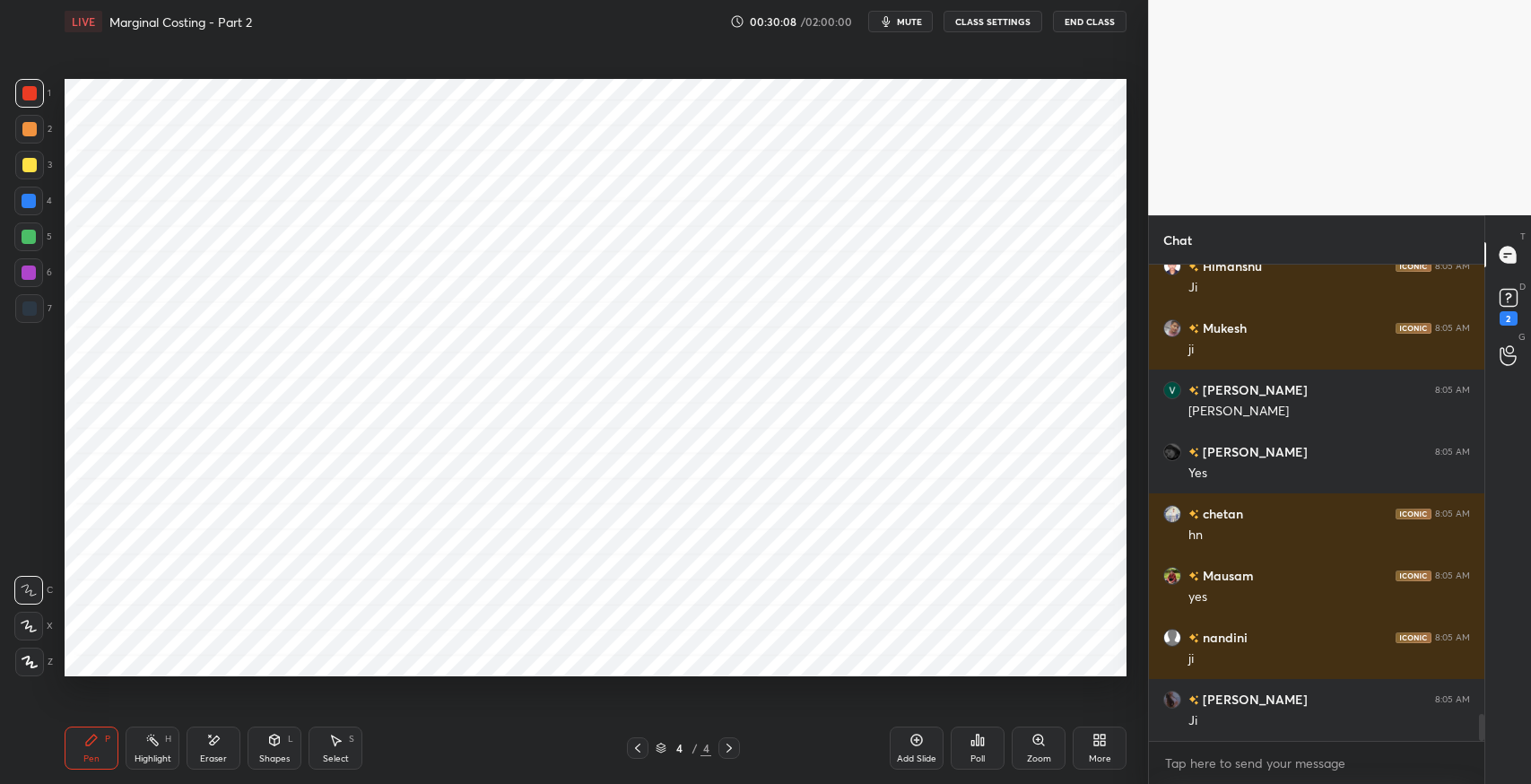
click at [221, 745] on div "Eraser" at bounding box center [213, 747] width 54 height 43
click at [92, 741] on icon at bounding box center [91, 739] width 10 height 10
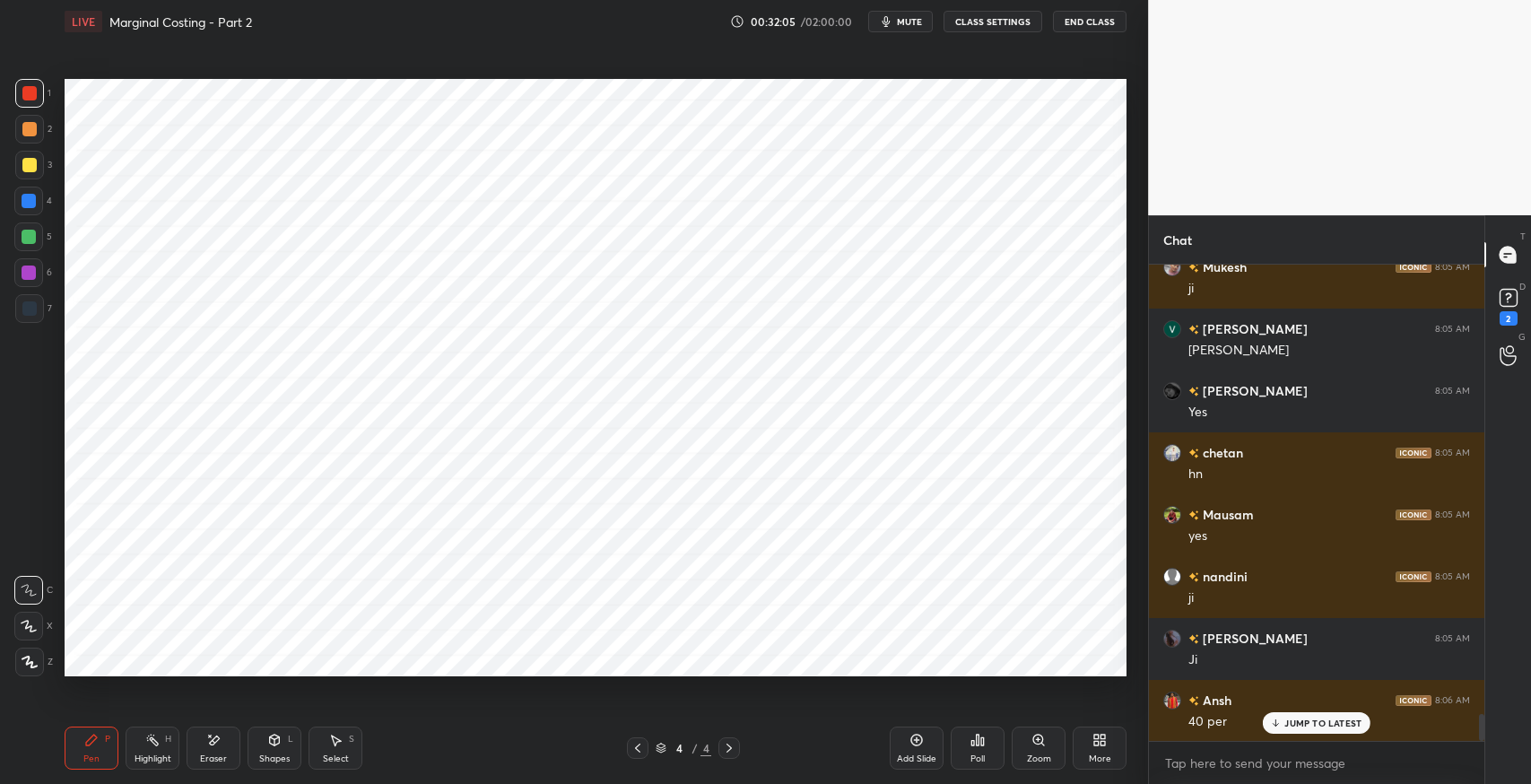
click at [343, 745] on div "Select S" at bounding box center [335, 747] width 54 height 43
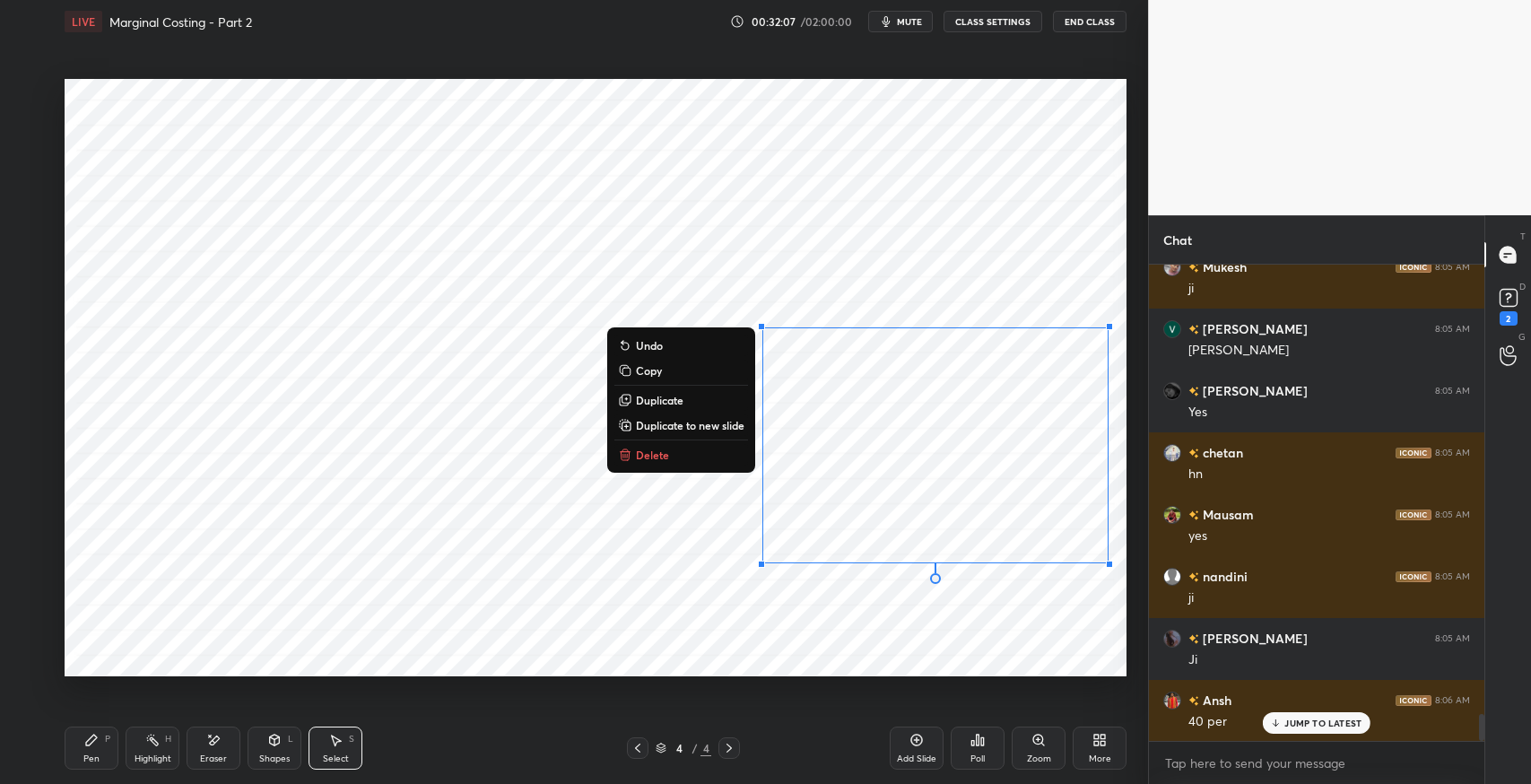
click at [708, 461] on button "Delete" at bounding box center [680, 454] width 134 height 22
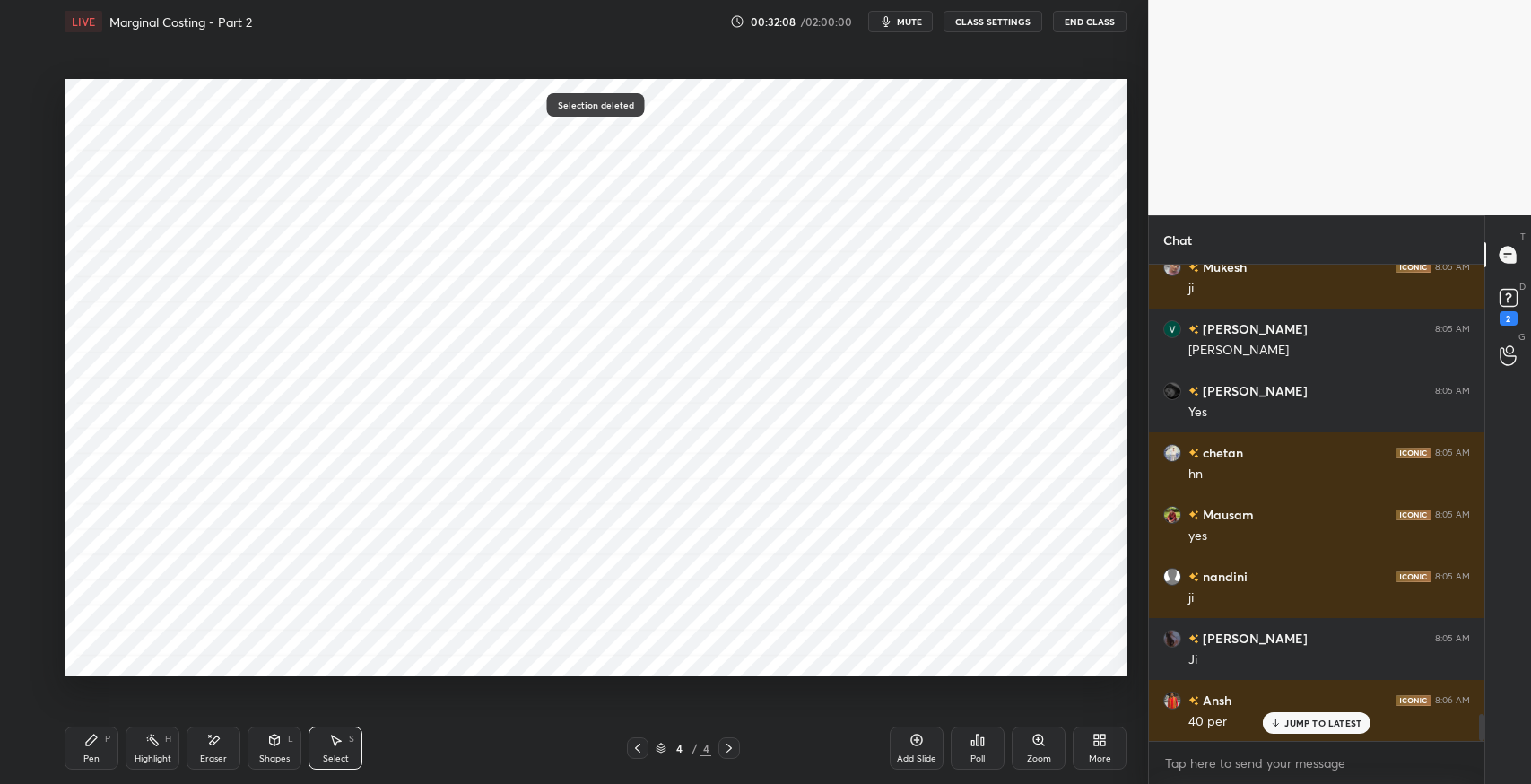
click at [93, 739] on icon at bounding box center [91, 739] width 10 height 10
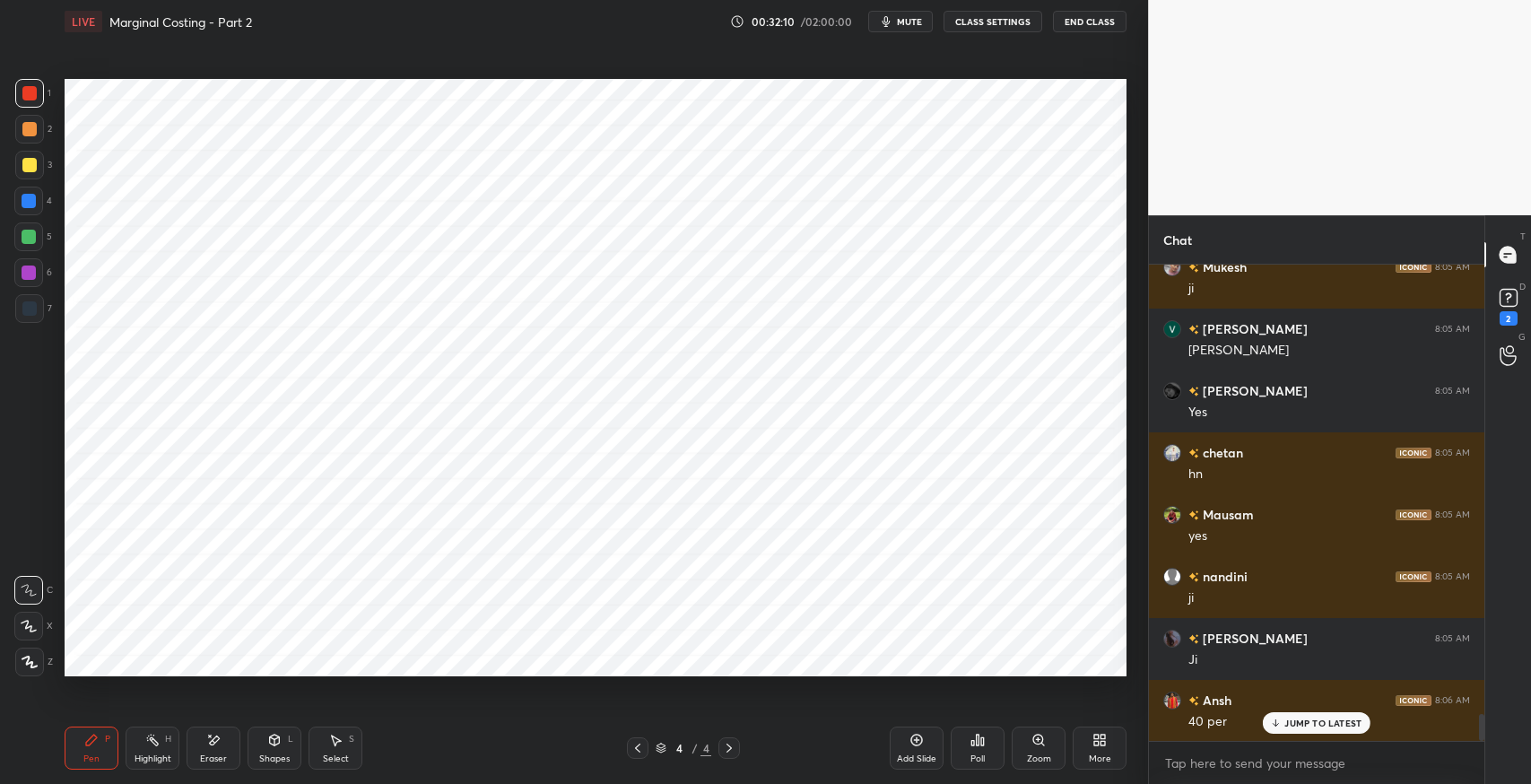
click at [29, 322] on div at bounding box center [29, 309] width 29 height 29
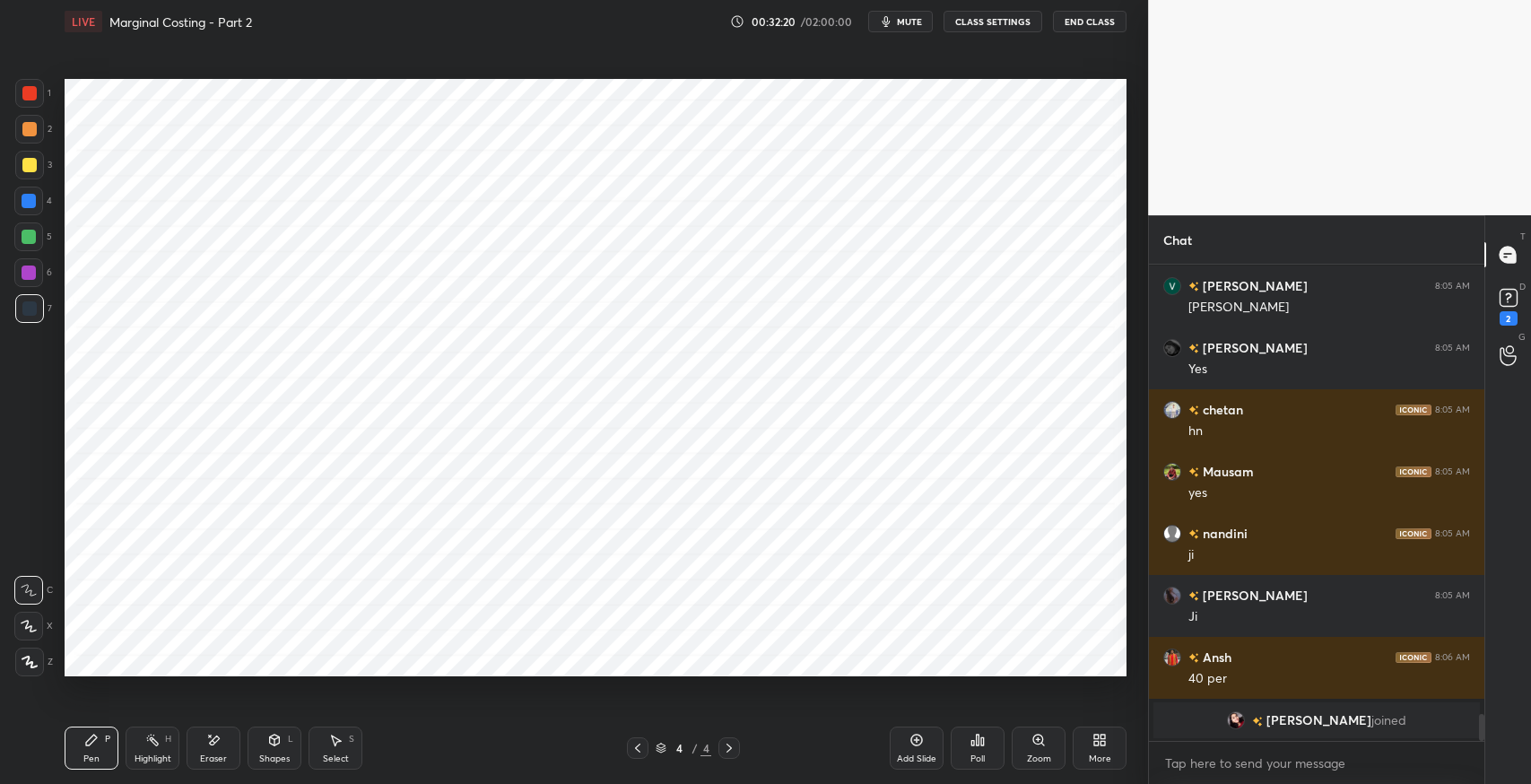
scroll to position [8055, 0]
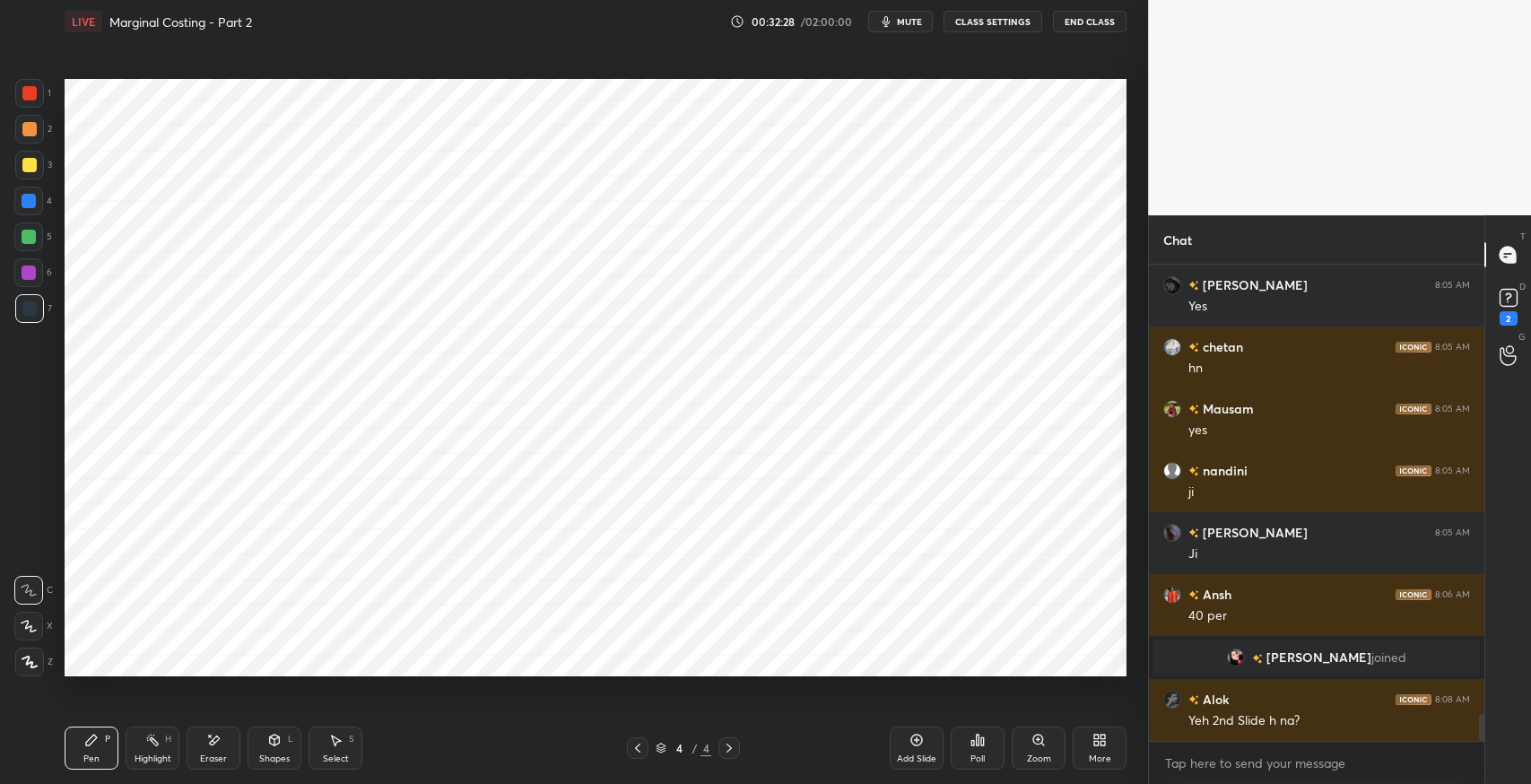
click at [325, 744] on div "Select S" at bounding box center [335, 747] width 54 height 43
click at [333, 749] on div "Select S" at bounding box center [335, 747] width 54 height 43
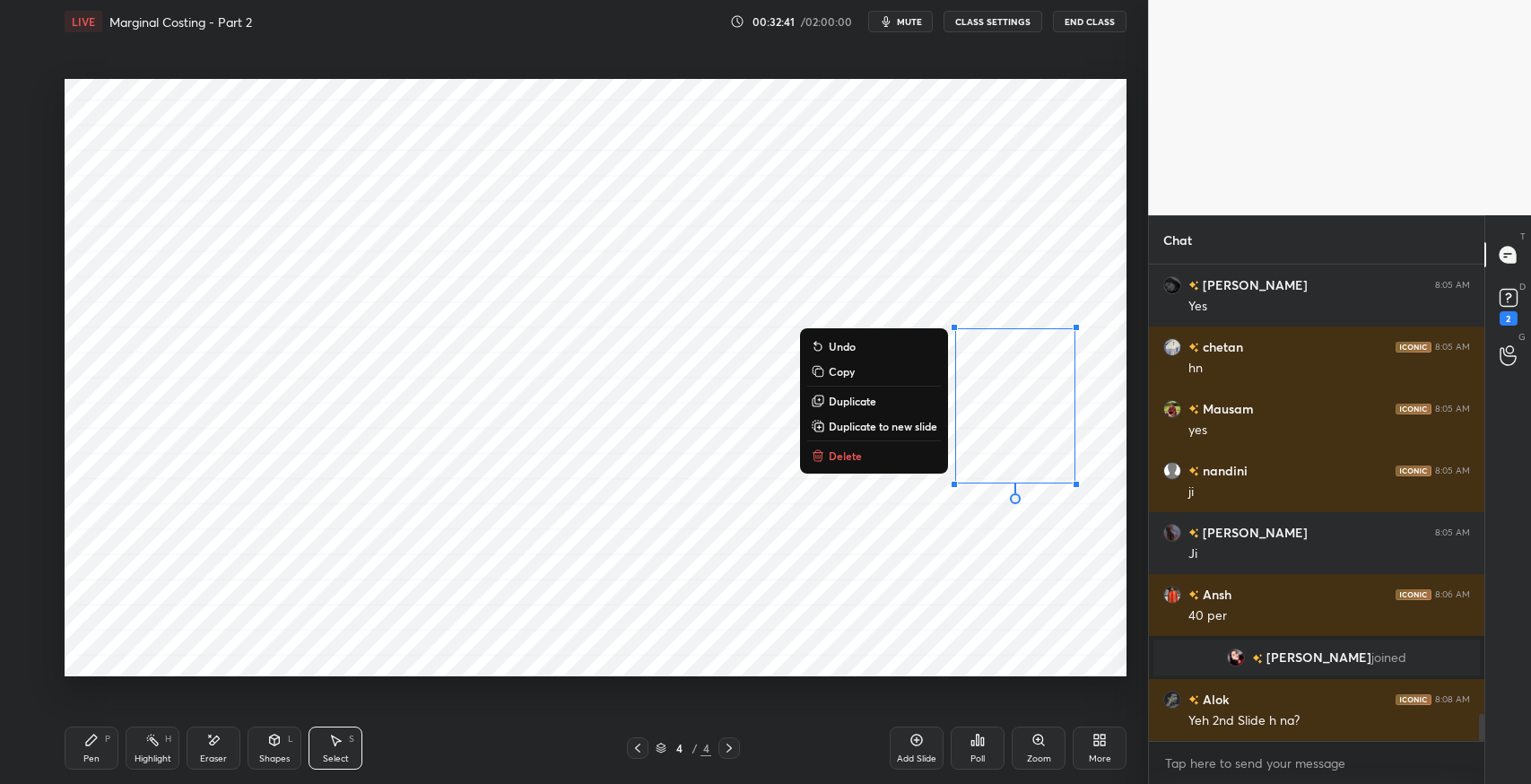
scroll to position [8072, 0]
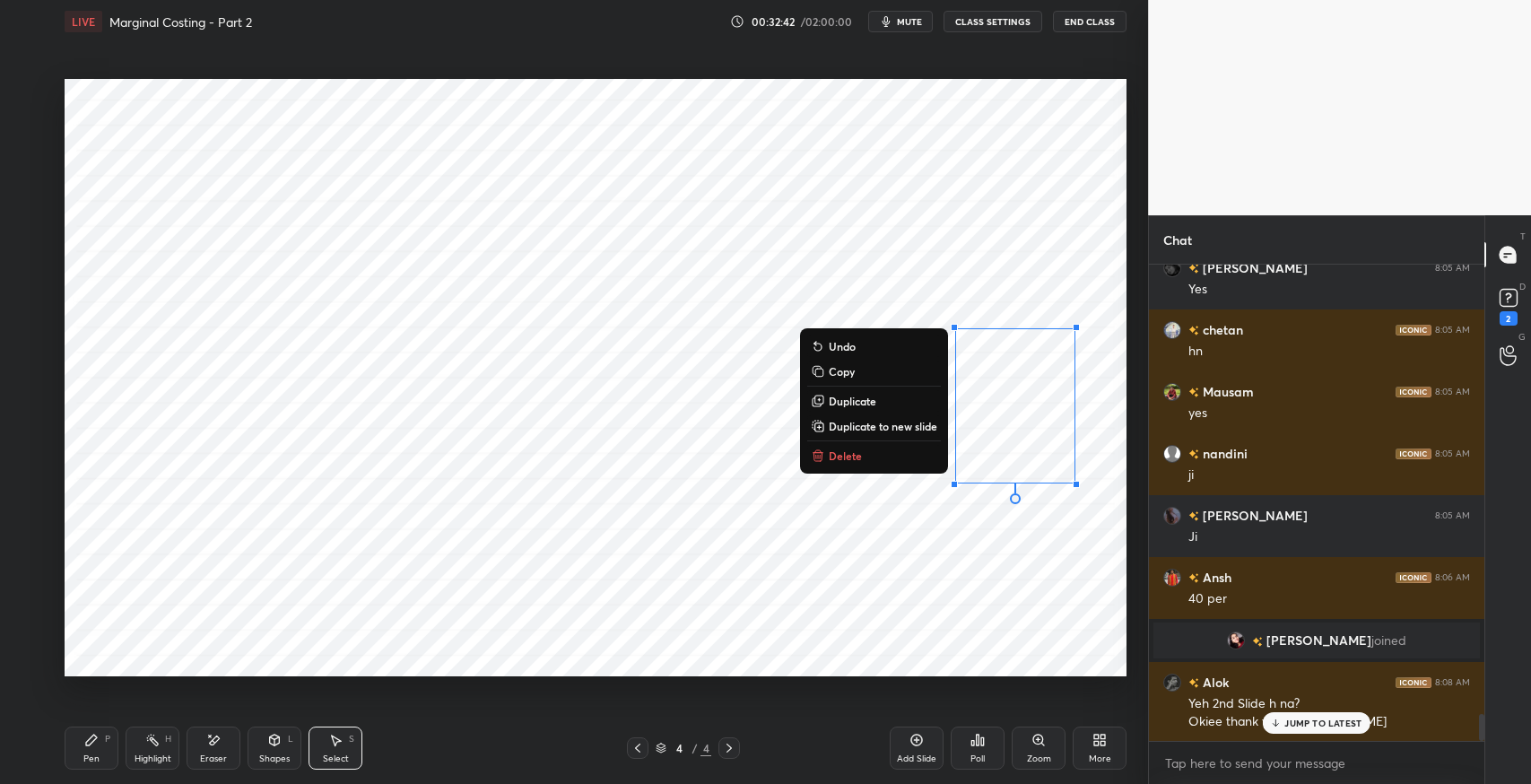
click at [853, 599] on div "0 ° Undo Copy Duplicate Duplicate to new slide Delete" at bounding box center [595, 377] width 1062 height 597
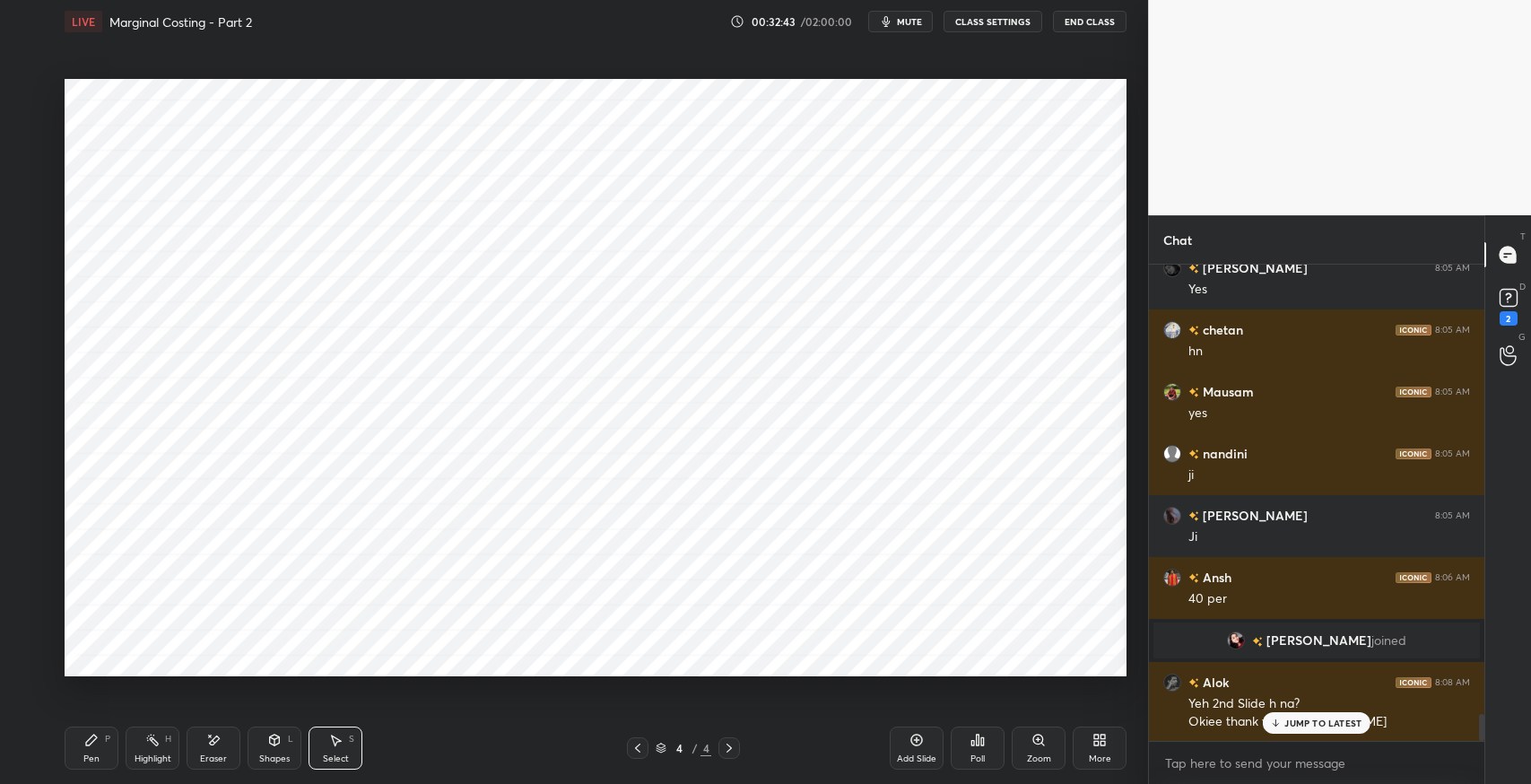
click at [1294, 721] on p "JUMP TO LATEST" at bounding box center [1322, 722] width 77 height 10
click at [266, 756] on div "Shapes" at bounding box center [275, 758] width 30 height 9
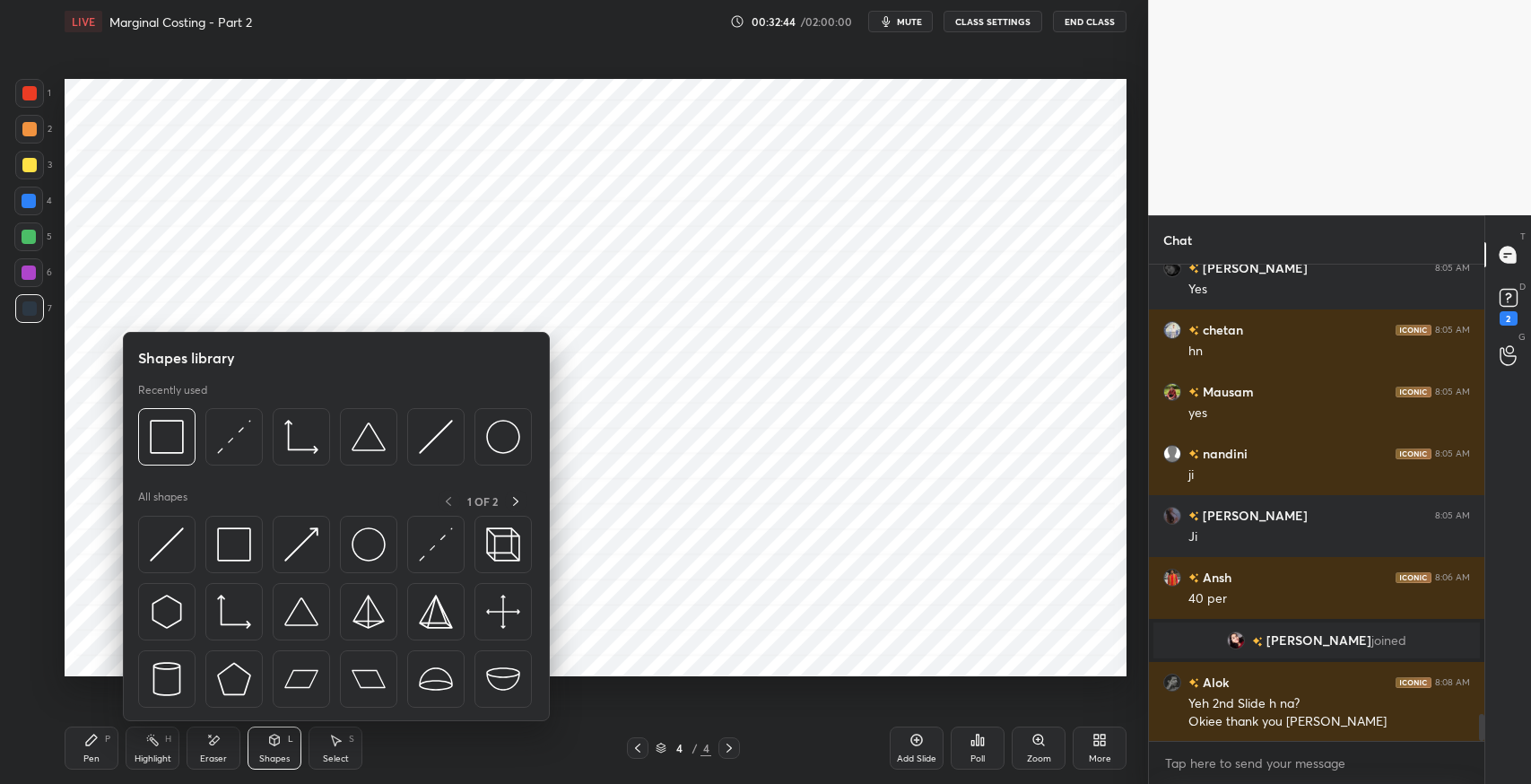
click at [231, 537] on img at bounding box center [234, 545] width 34 height 34
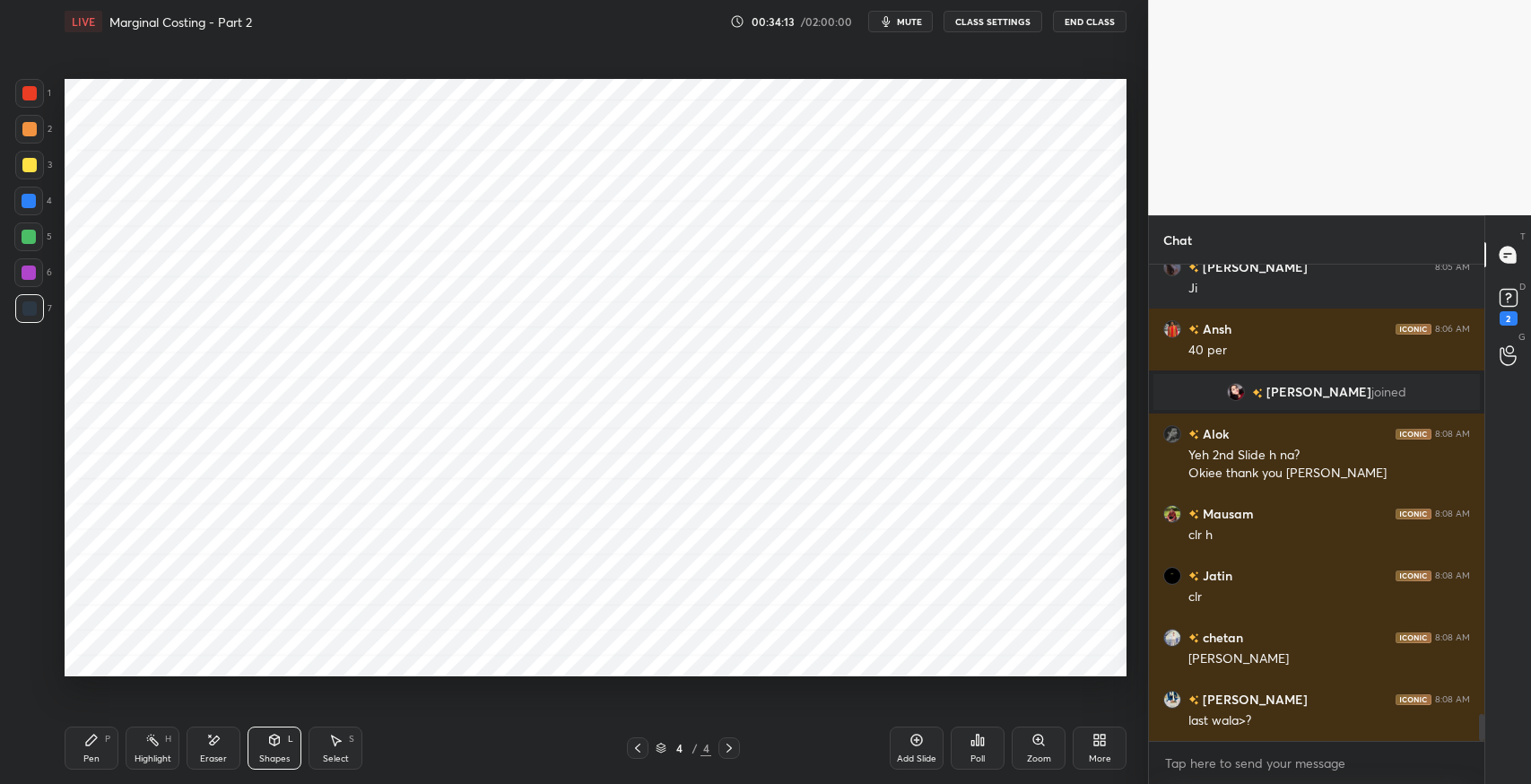
scroll to position [8027, 0]
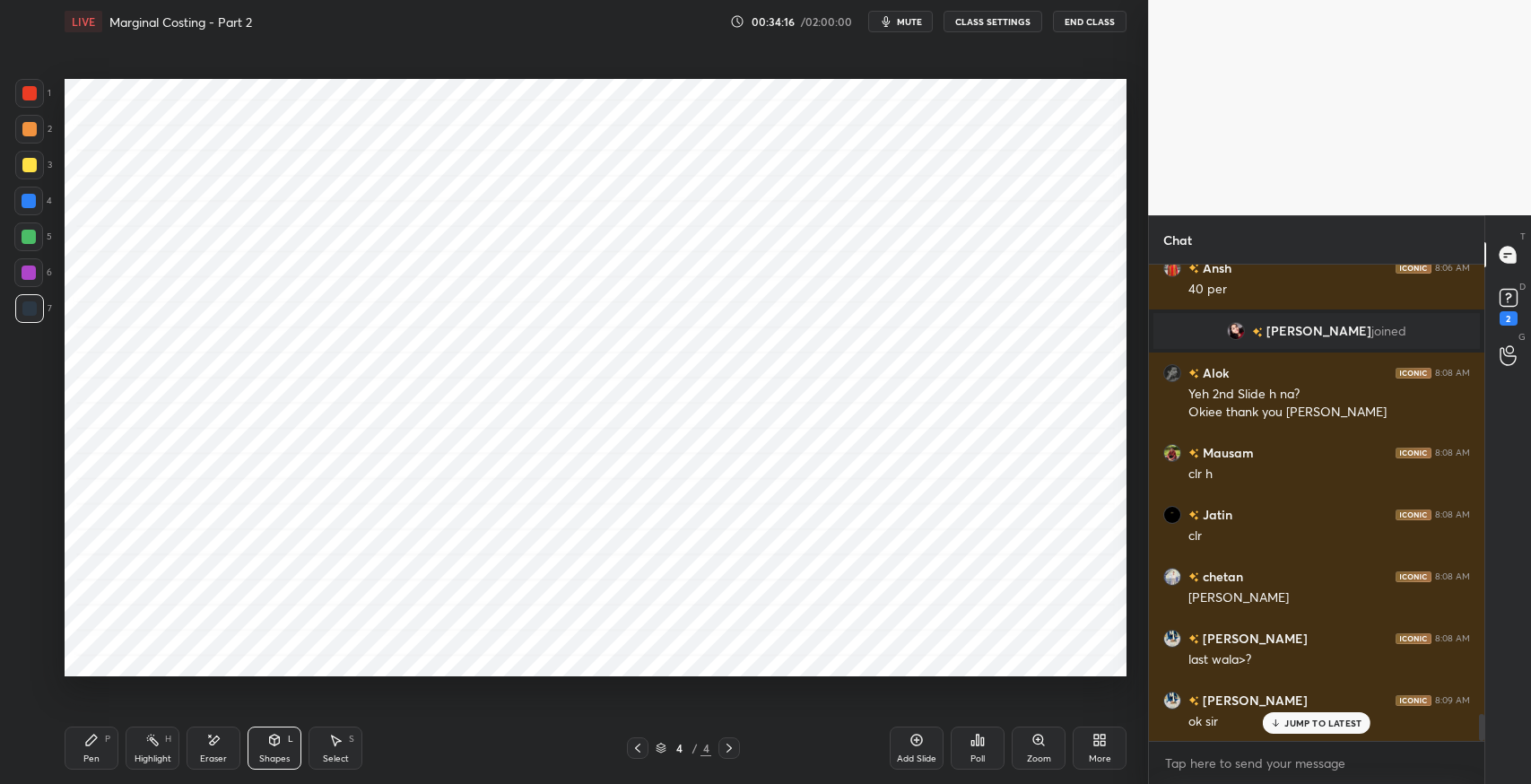
click at [337, 756] on div "Select" at bounding box center [335, 758] width 26 height 9
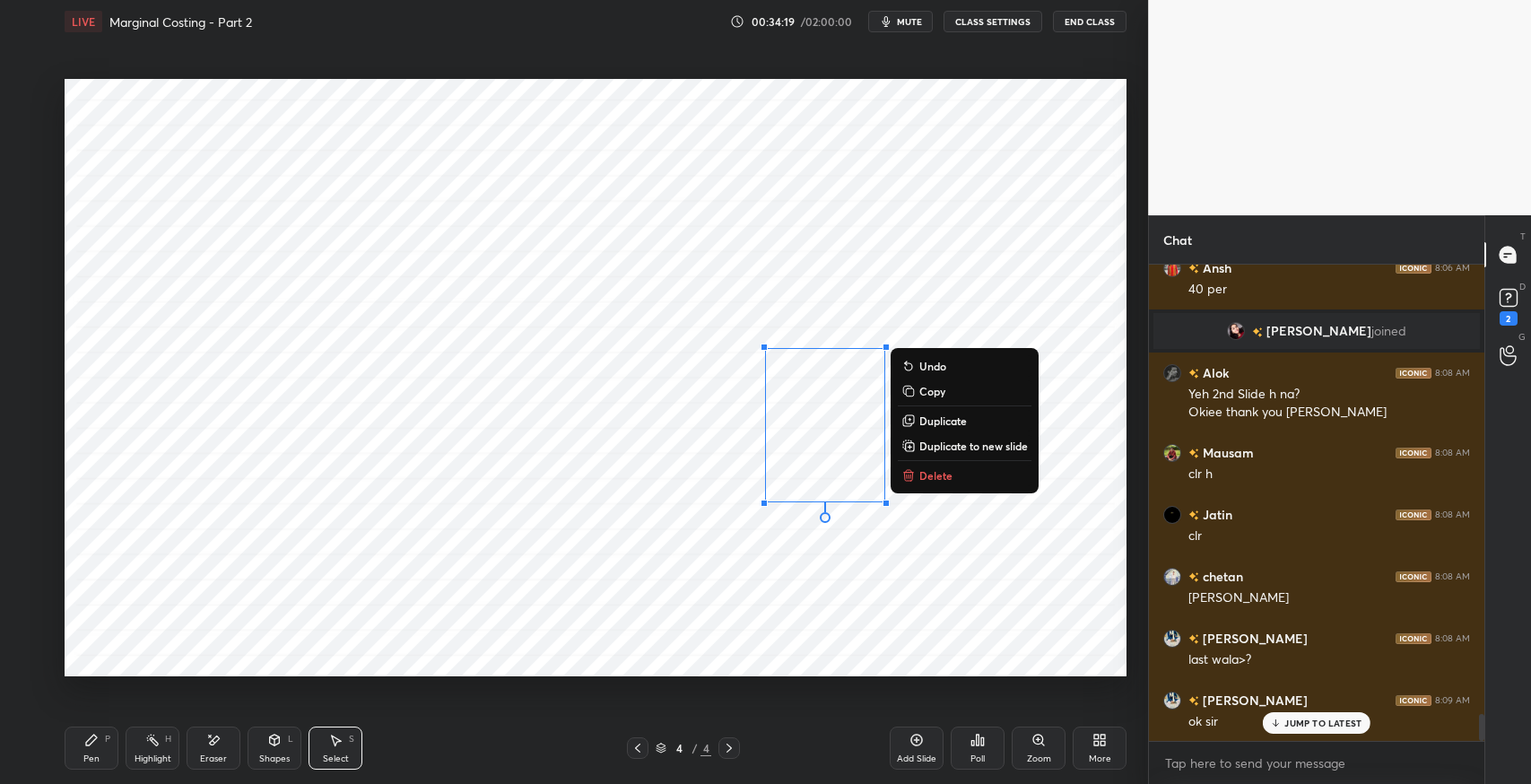
click at [115, 741] on div "Pen P" at bounding box center [91, 747] width 54 height 43
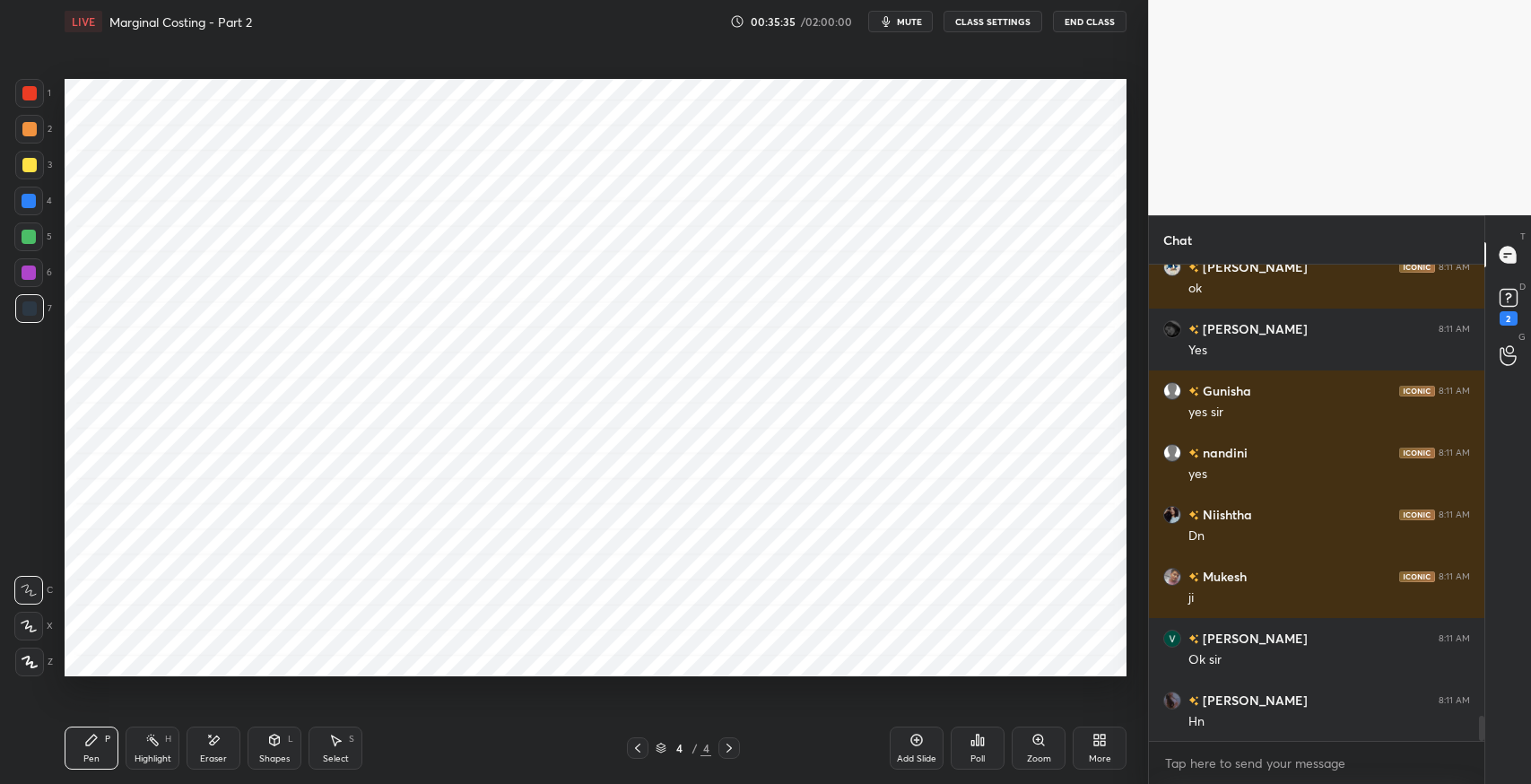
scroll to position [8709, 0]
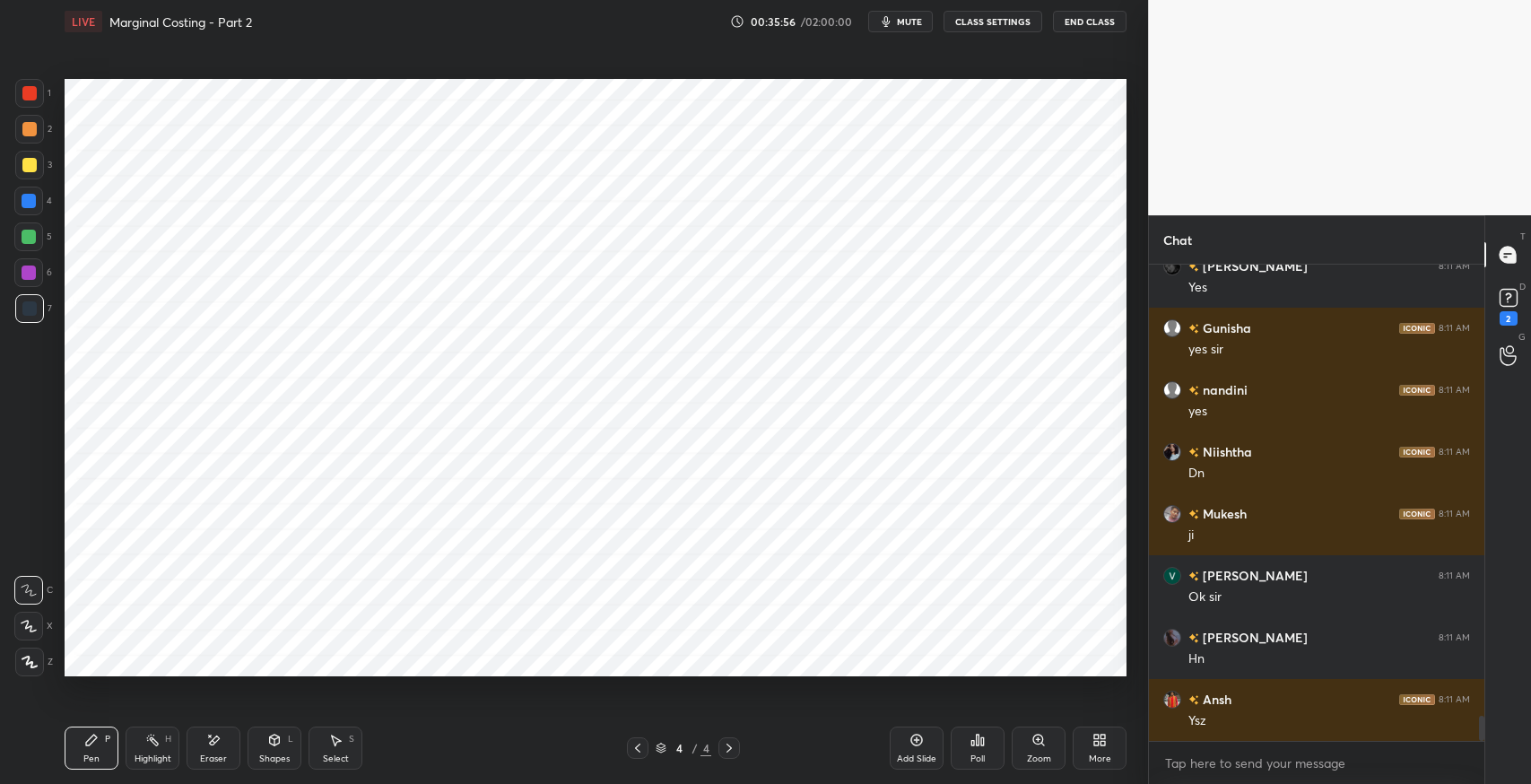
click at [913, 751] on div "Add Slide" at bounding box center [916, 747] width 54 height 43
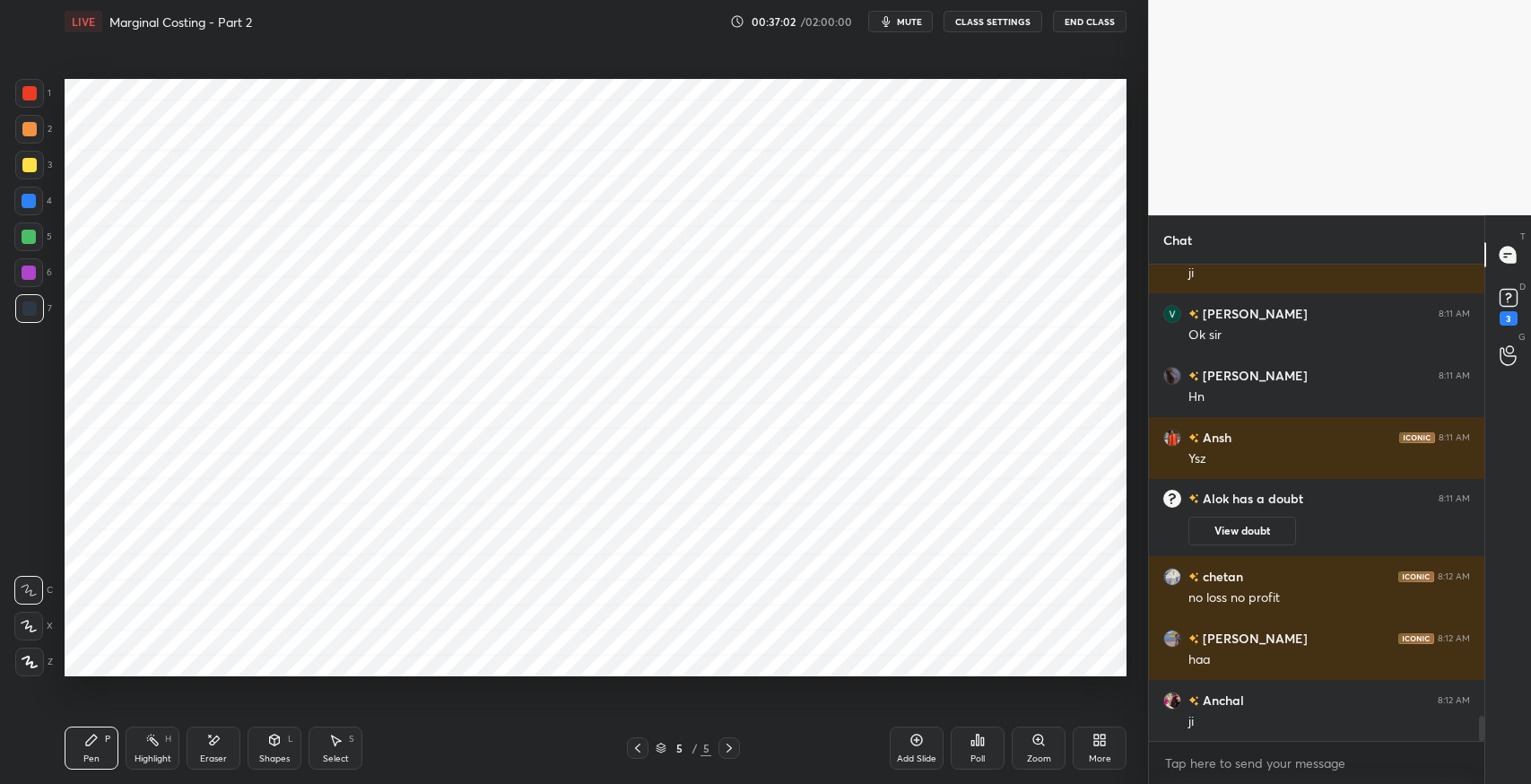
scroll to position [8765, 0]
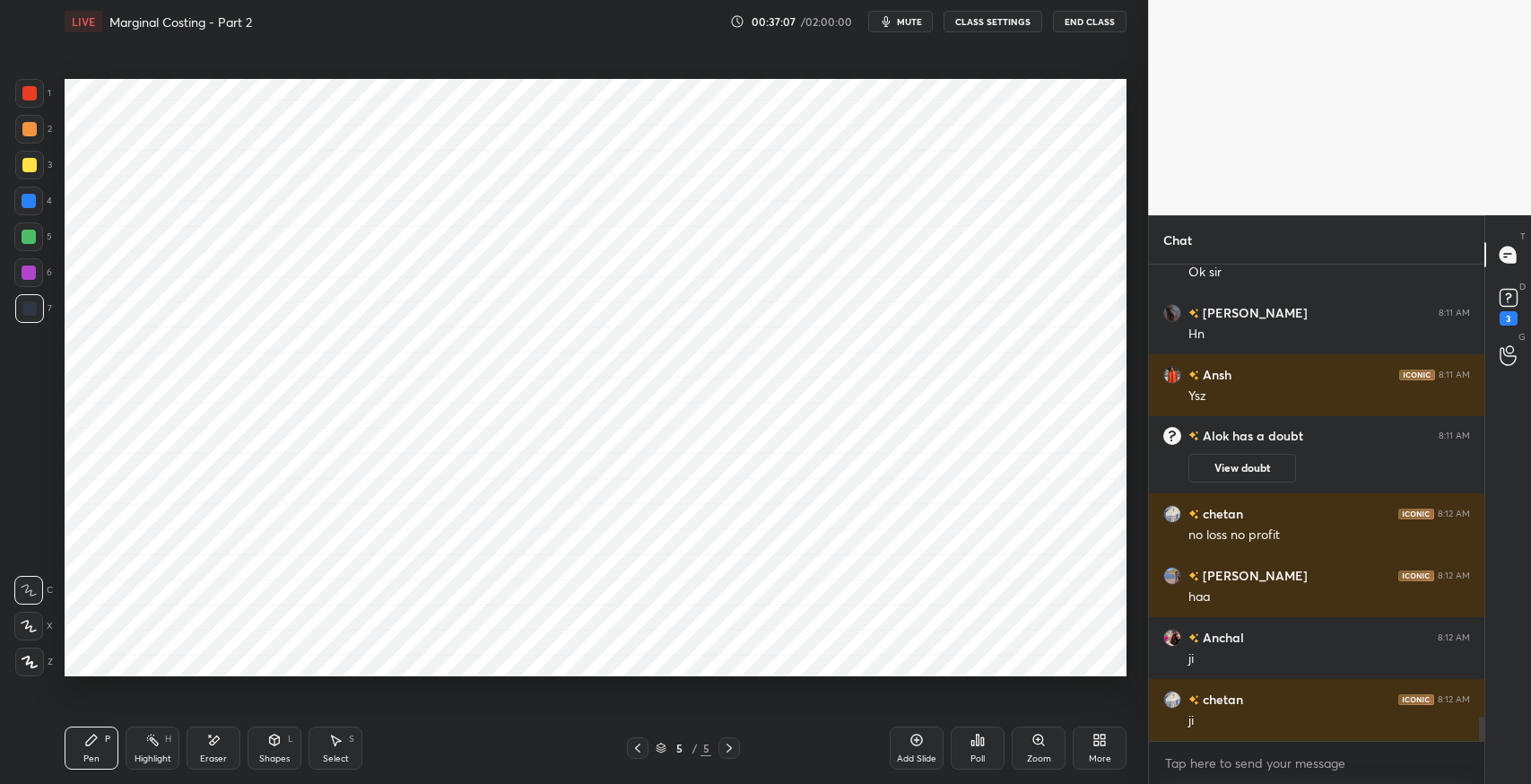
click at [705, 739] on div "5" at bounding box center [705, 747] width 10 height 16
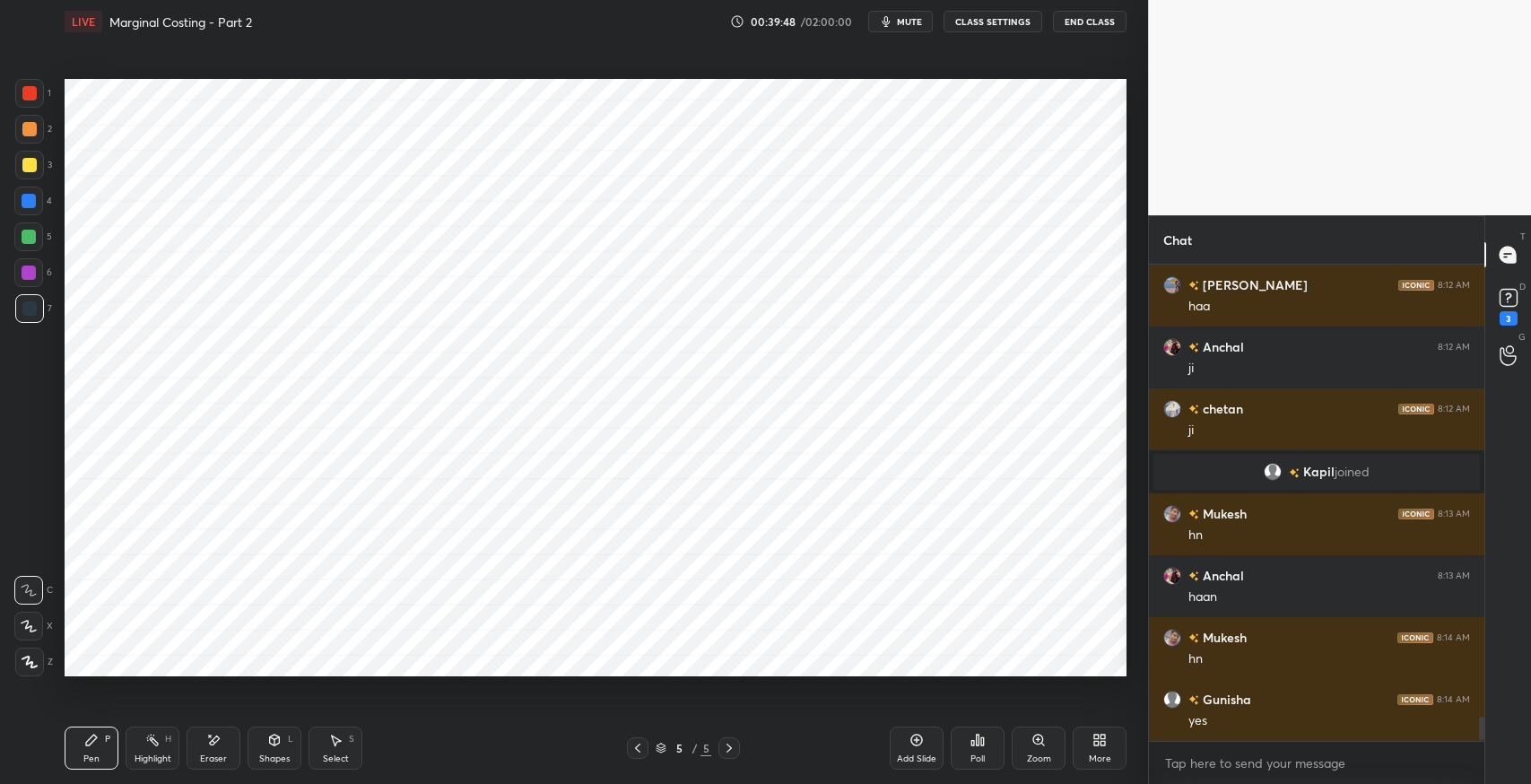
scroll to position [8995, 0]
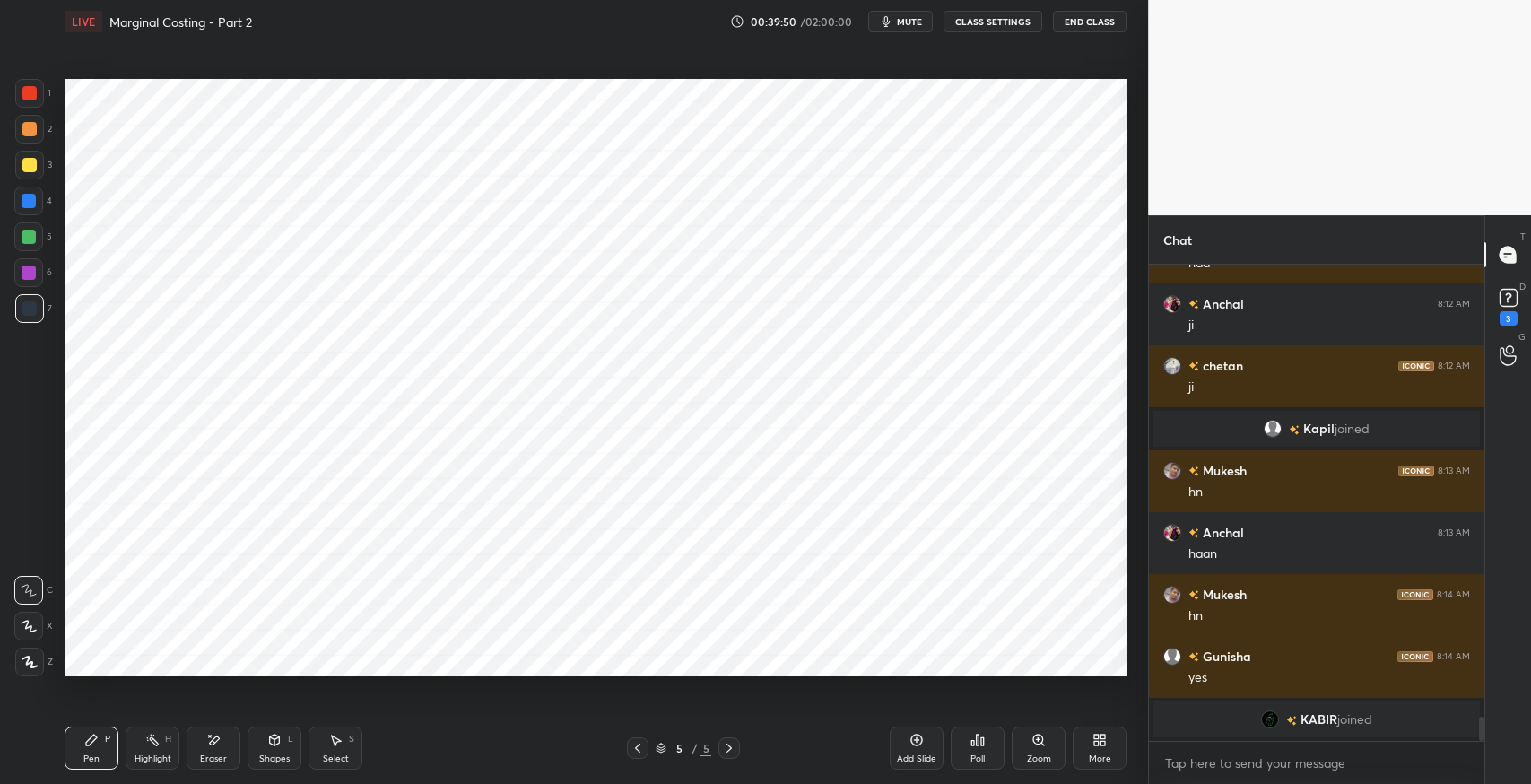
click at [356, 738] on div "Select S" at bounding box center [335, 747] width 54 height 43
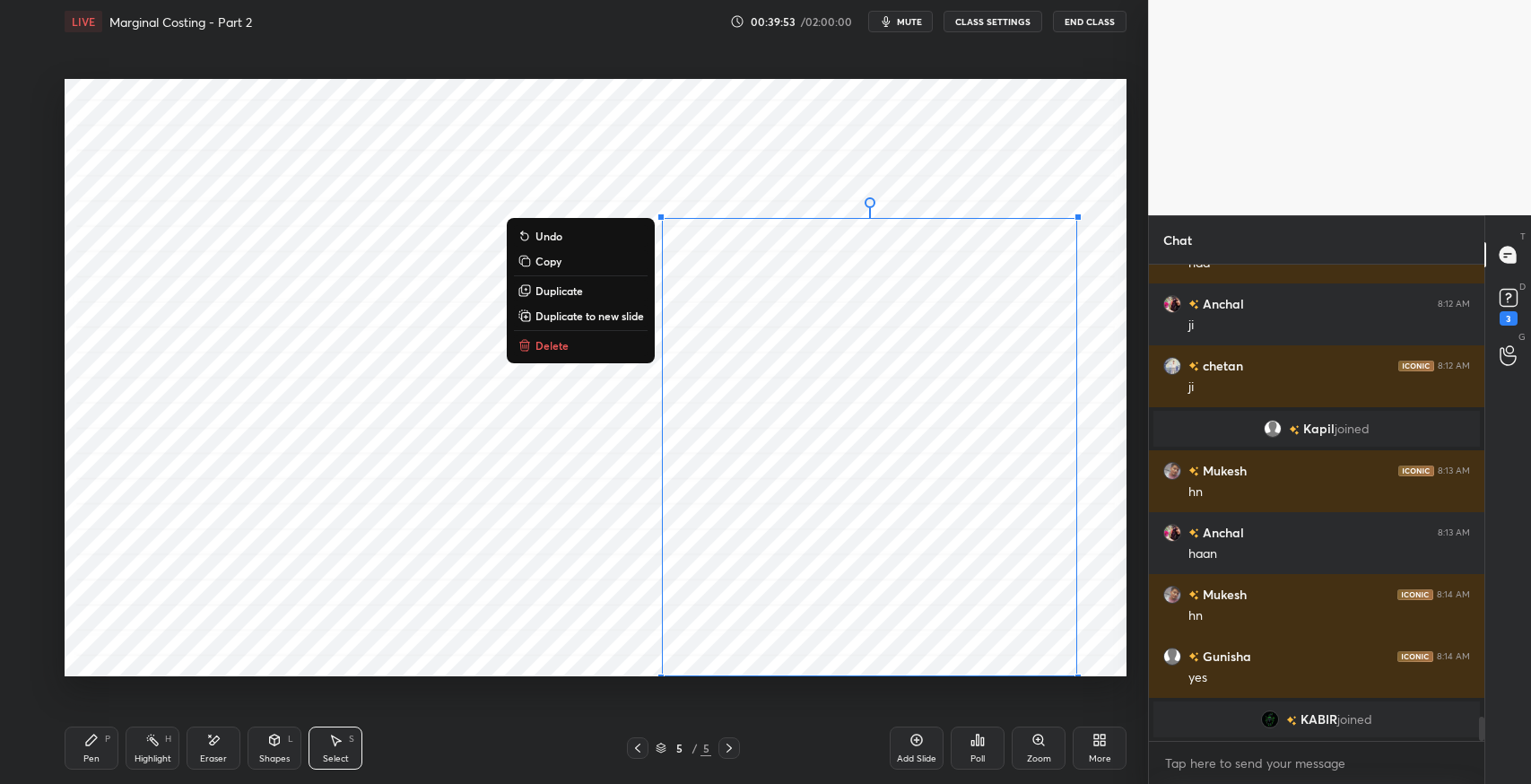
click at [403, 286] on div "0 ° Undo Copy Duplicate Duplicate to new slide Delete" at bounding box center [595, 377] width 1062 height 597
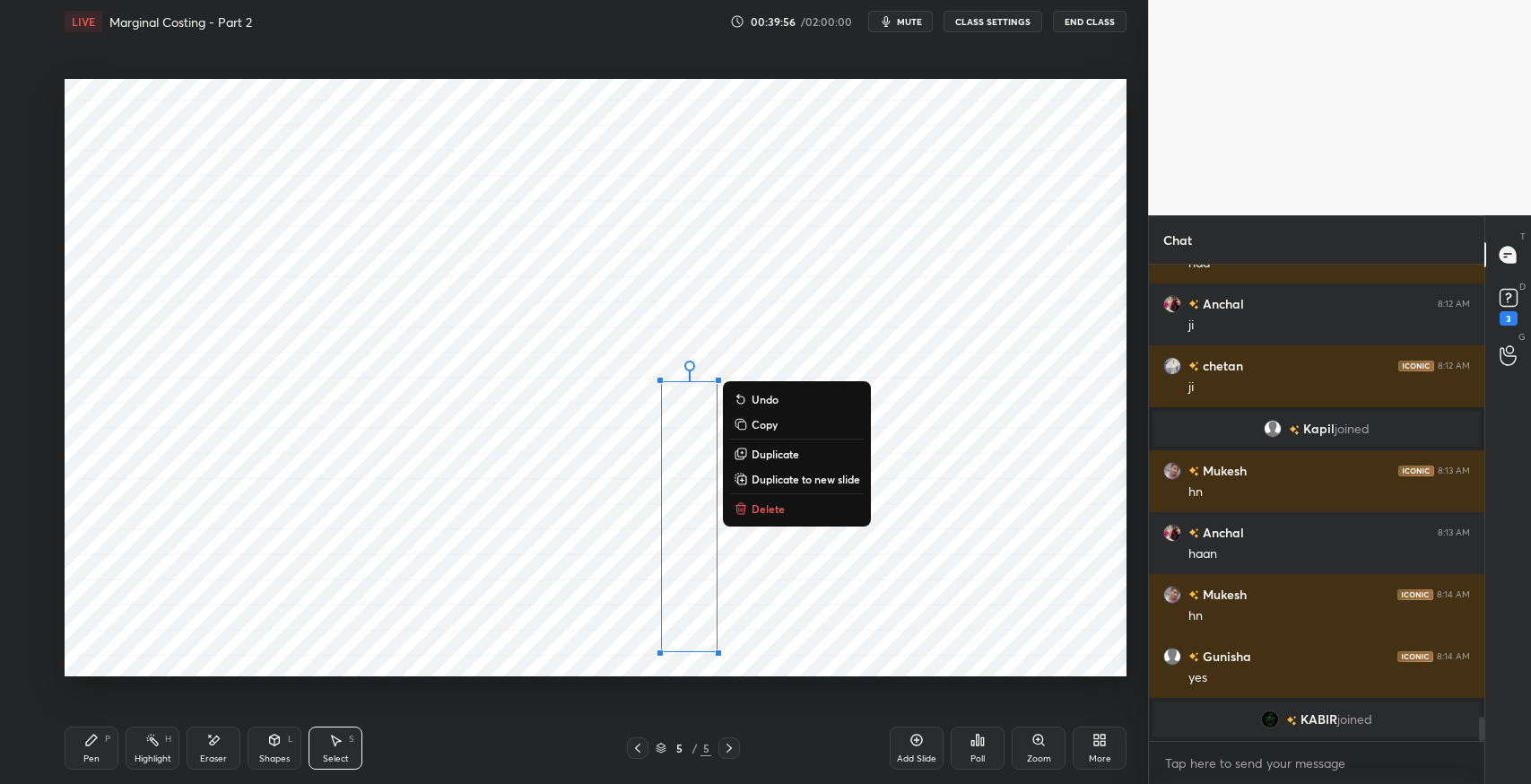
click at [212, 736] on icon at bounding box center [213, 740] width 14 height 15
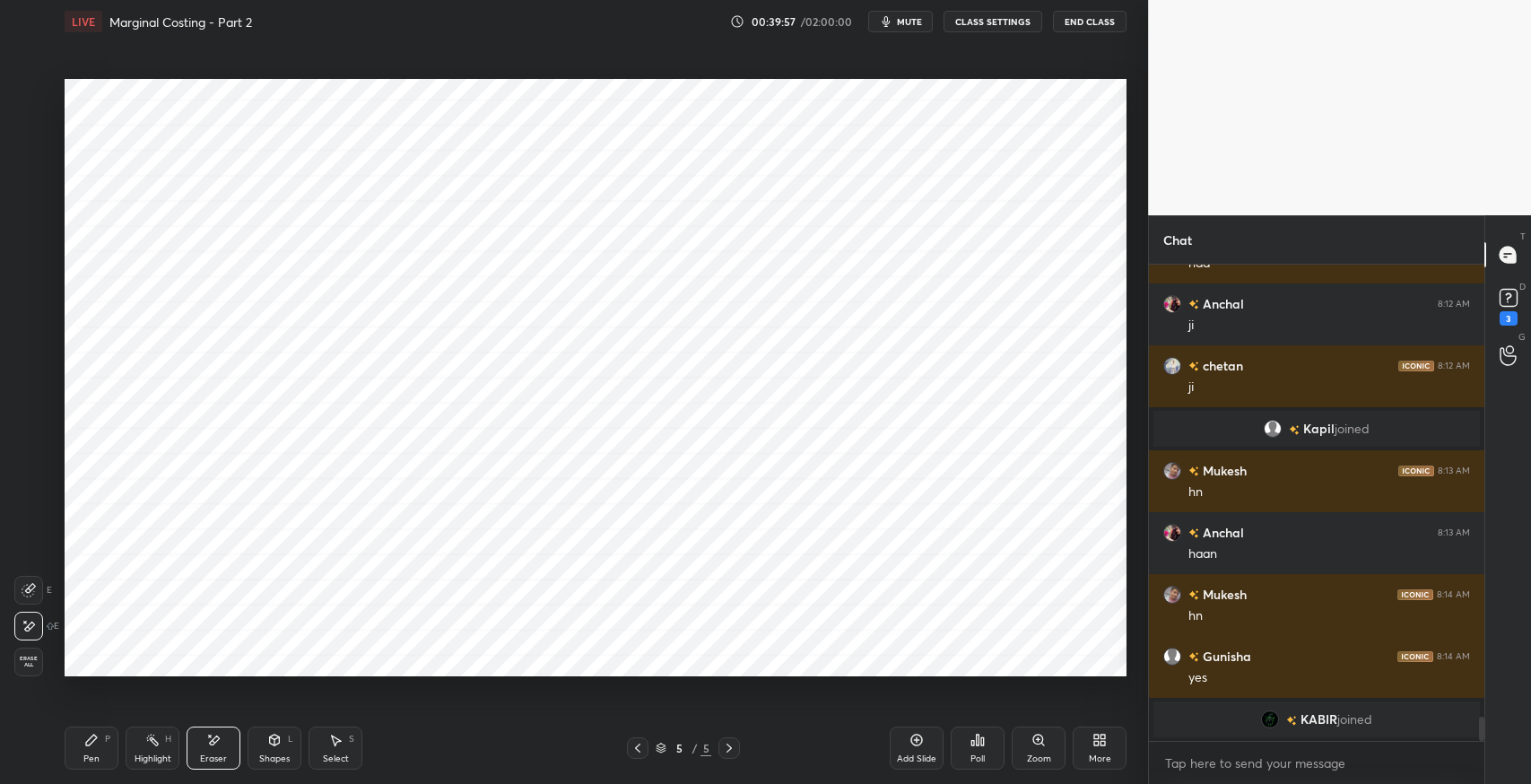
click at [104, 737] on div "Pen P" at bounding box center [91, 747] width 54 height 43
click at [274, 737] on icon at bounding box center [275, 738] width 10 height 3
click at [101, 737] on div "Pen P" at bounding box center [91, 747] width 54 height 43
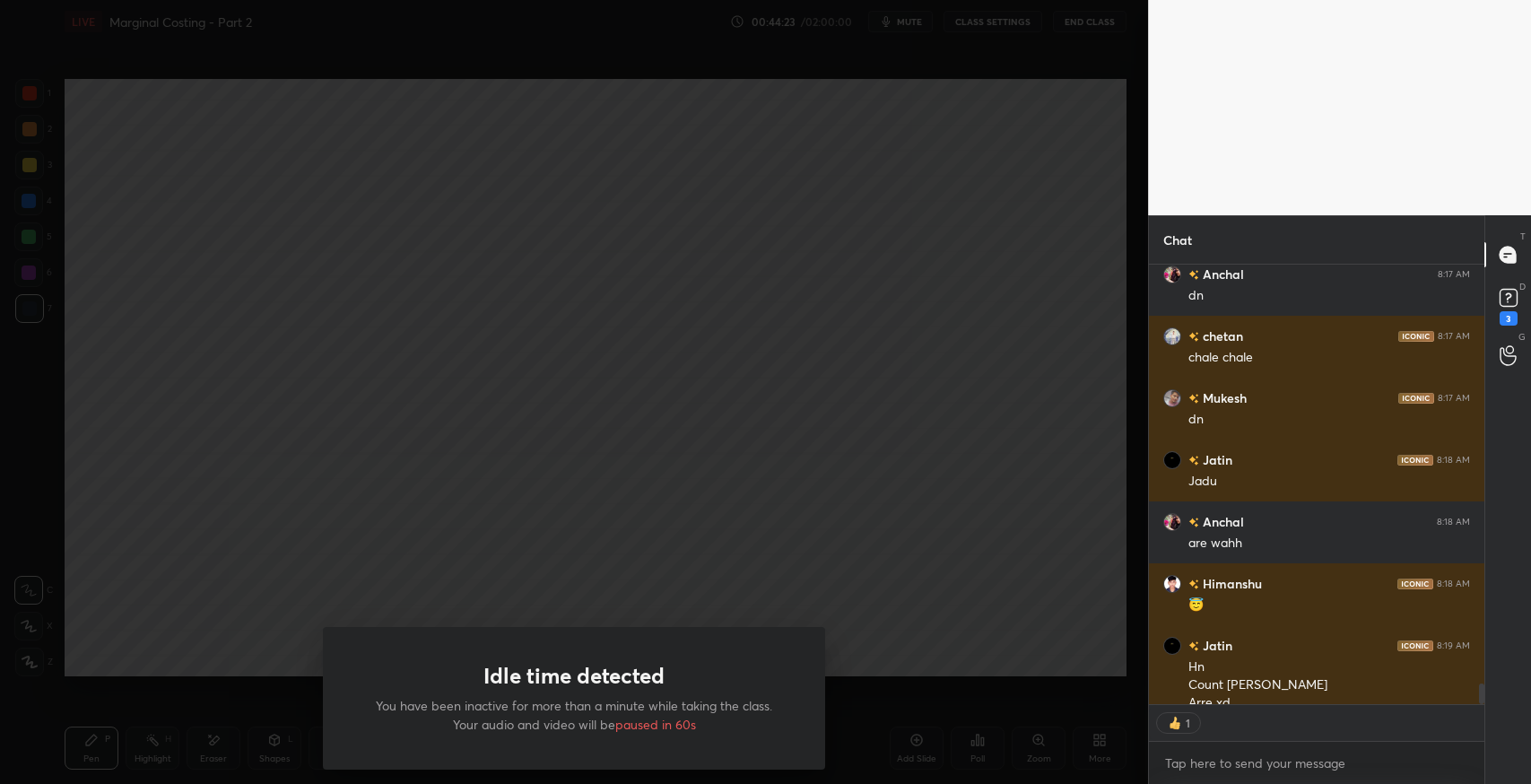
scroll to position [9608, 0]
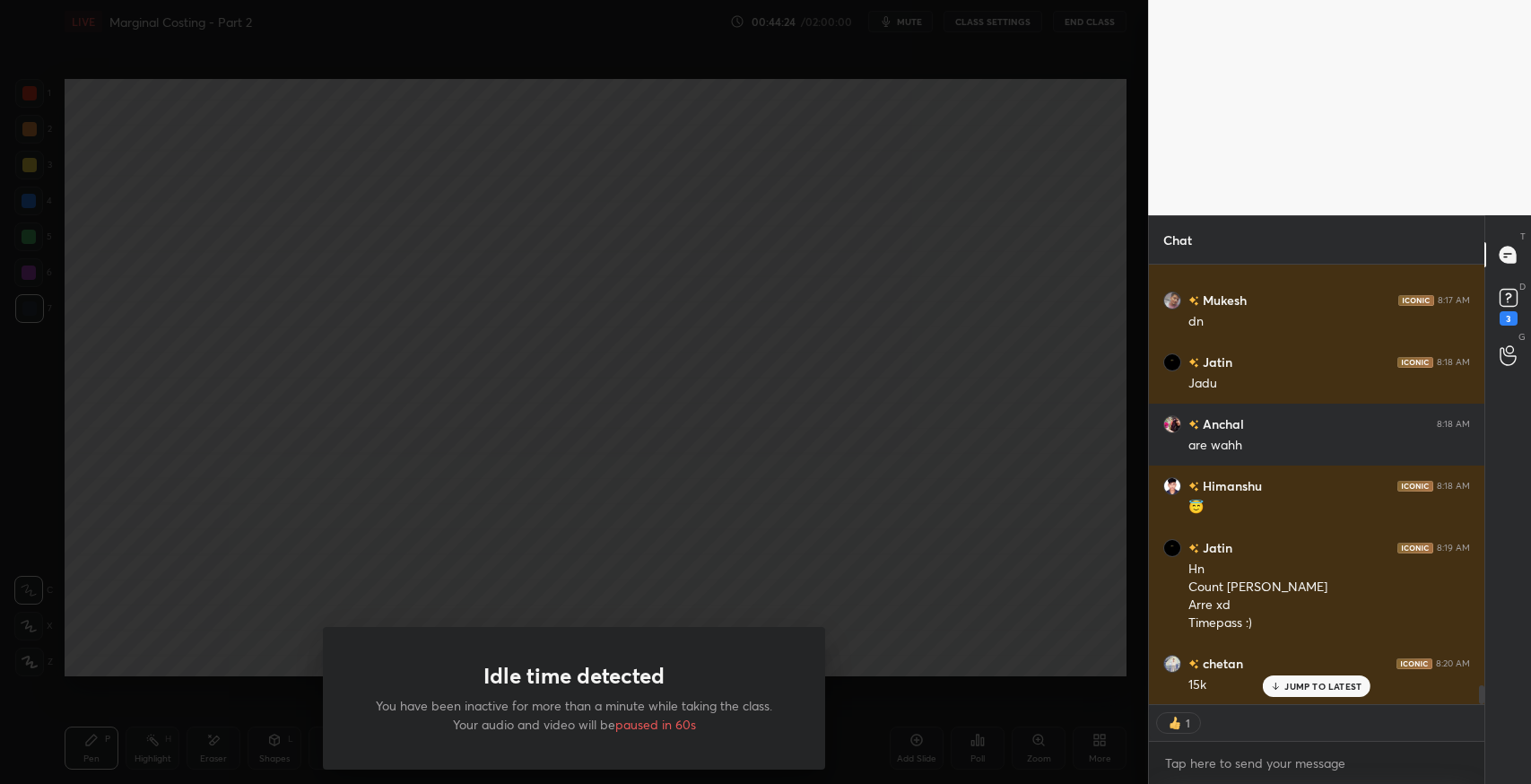
click at [585, 380] on div "Idle time detected You have been inactive for more than a minute while taking t…" at bounding box center [574, 392] width 1148 height 784
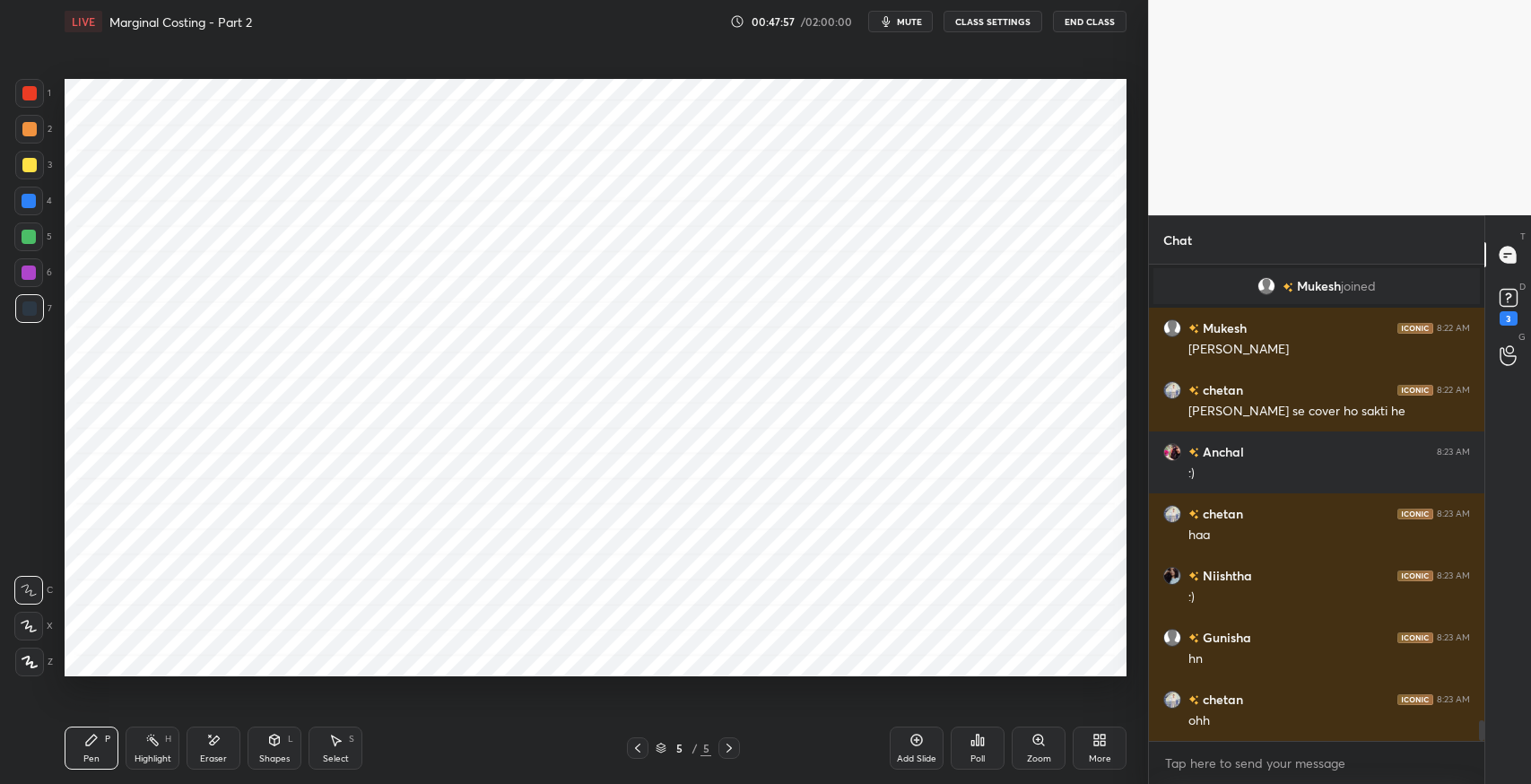
scroll to position [10489, 0]
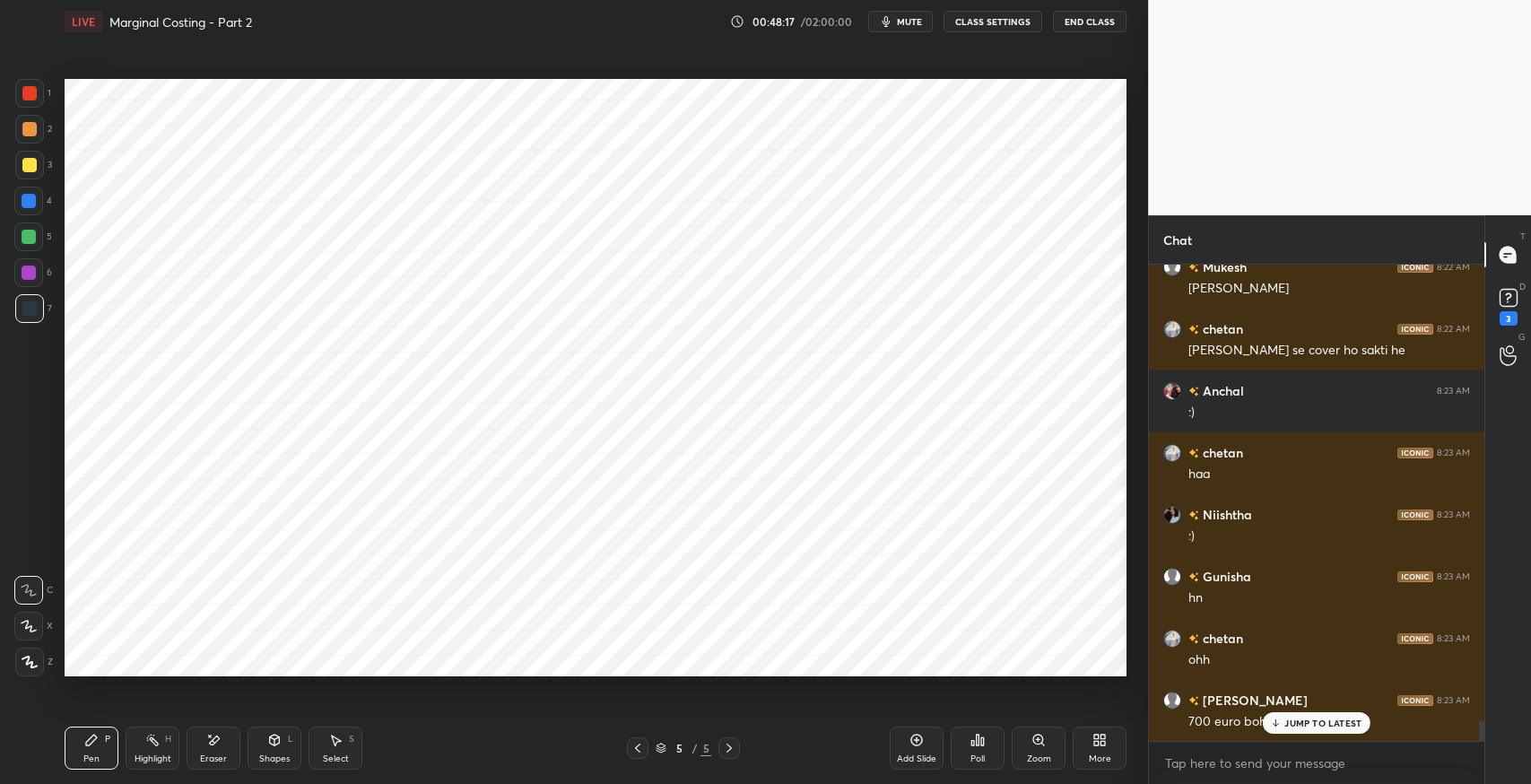
click at [219, 746] on icon at bounding box center [213, 740] width 14 height 15
click at [86, 750] on div "Pen P" at bounding box center [91, 747] width 54 height 43
click at [1297, 731] on div "JUMP TO LATEST" at bounding box center [1316, 722] width 107 height 22
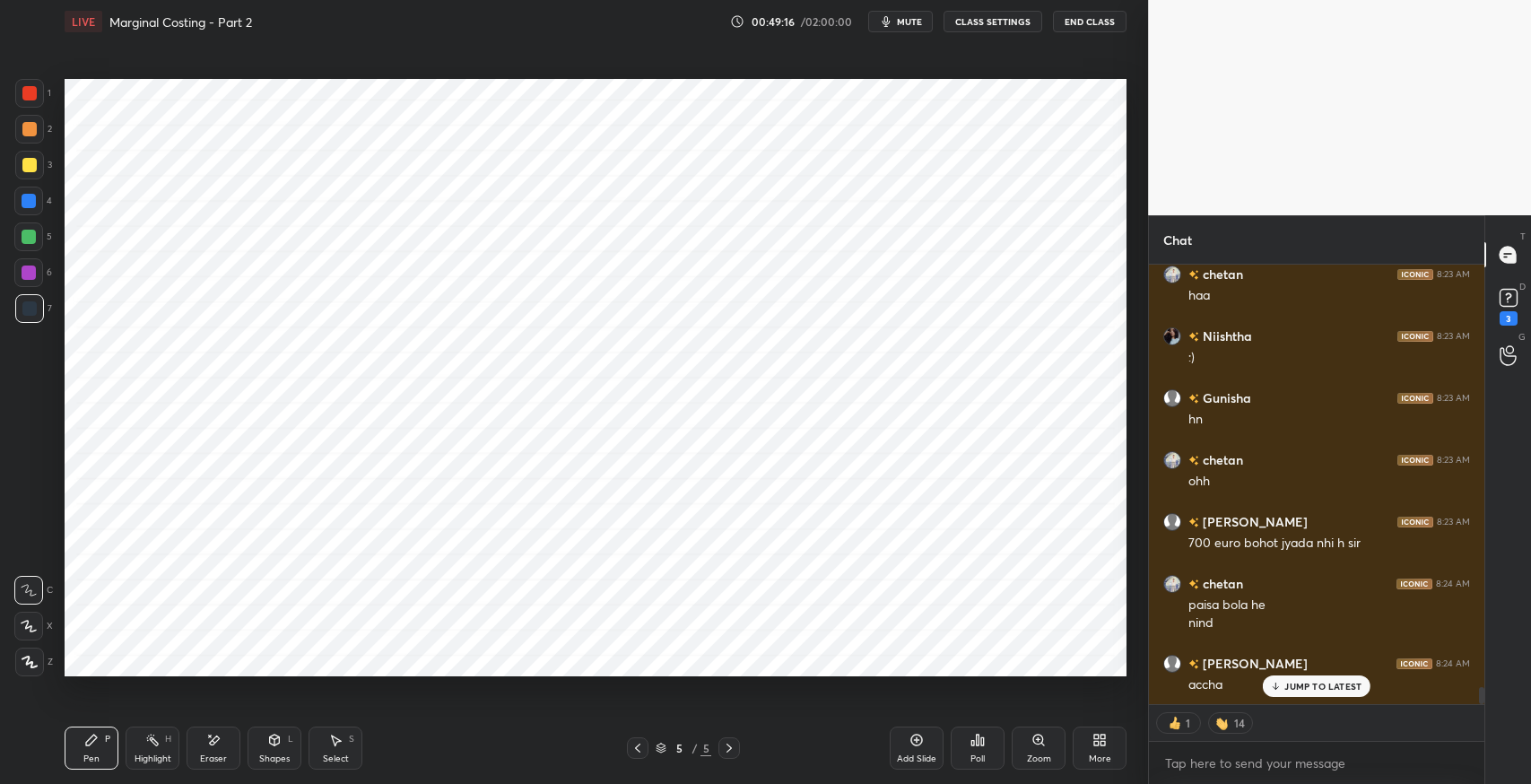
scroll to position [10730, 0]
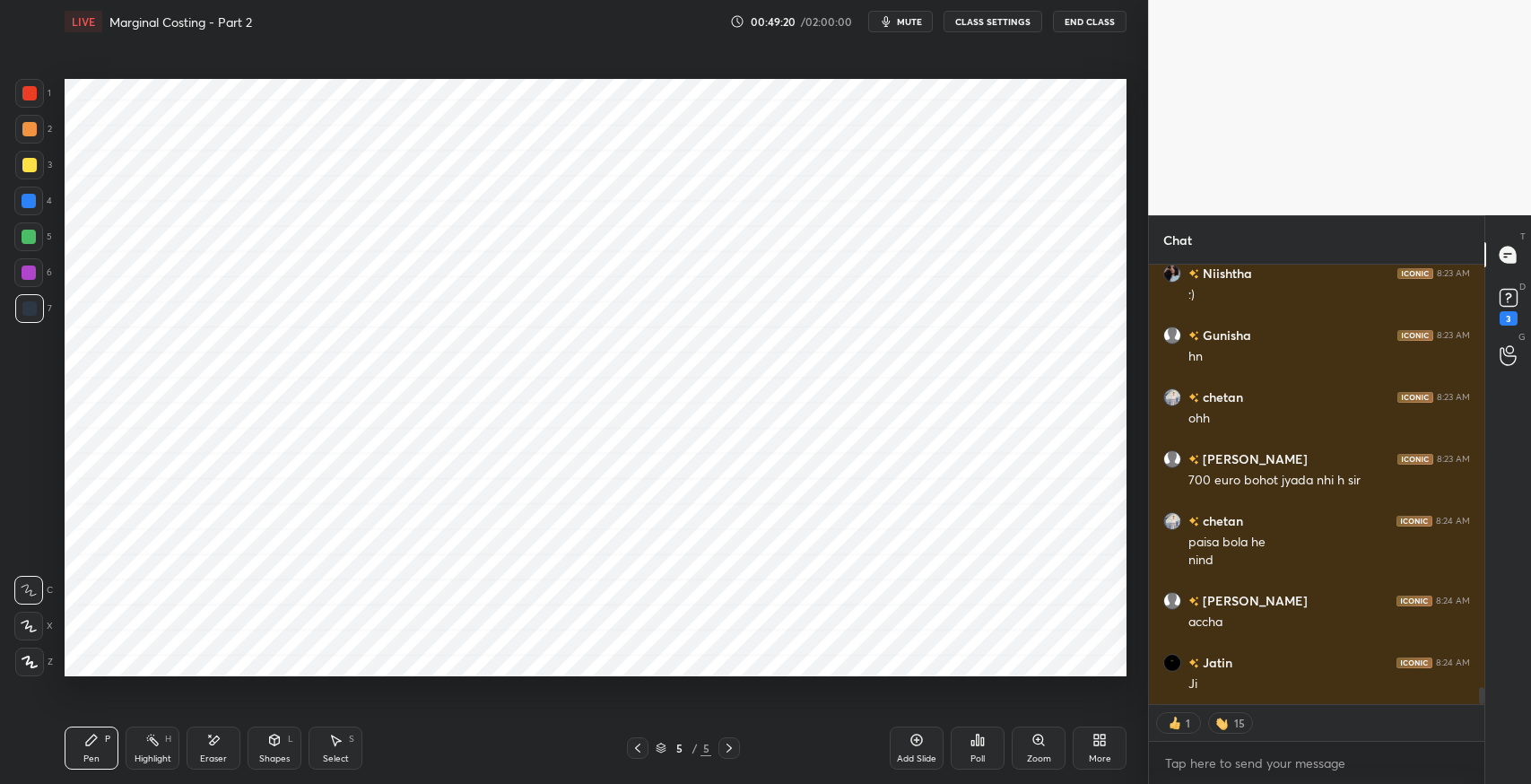
click at [347, 746] on div "Select S" at bounding box center [335, 747] width 54 height 43
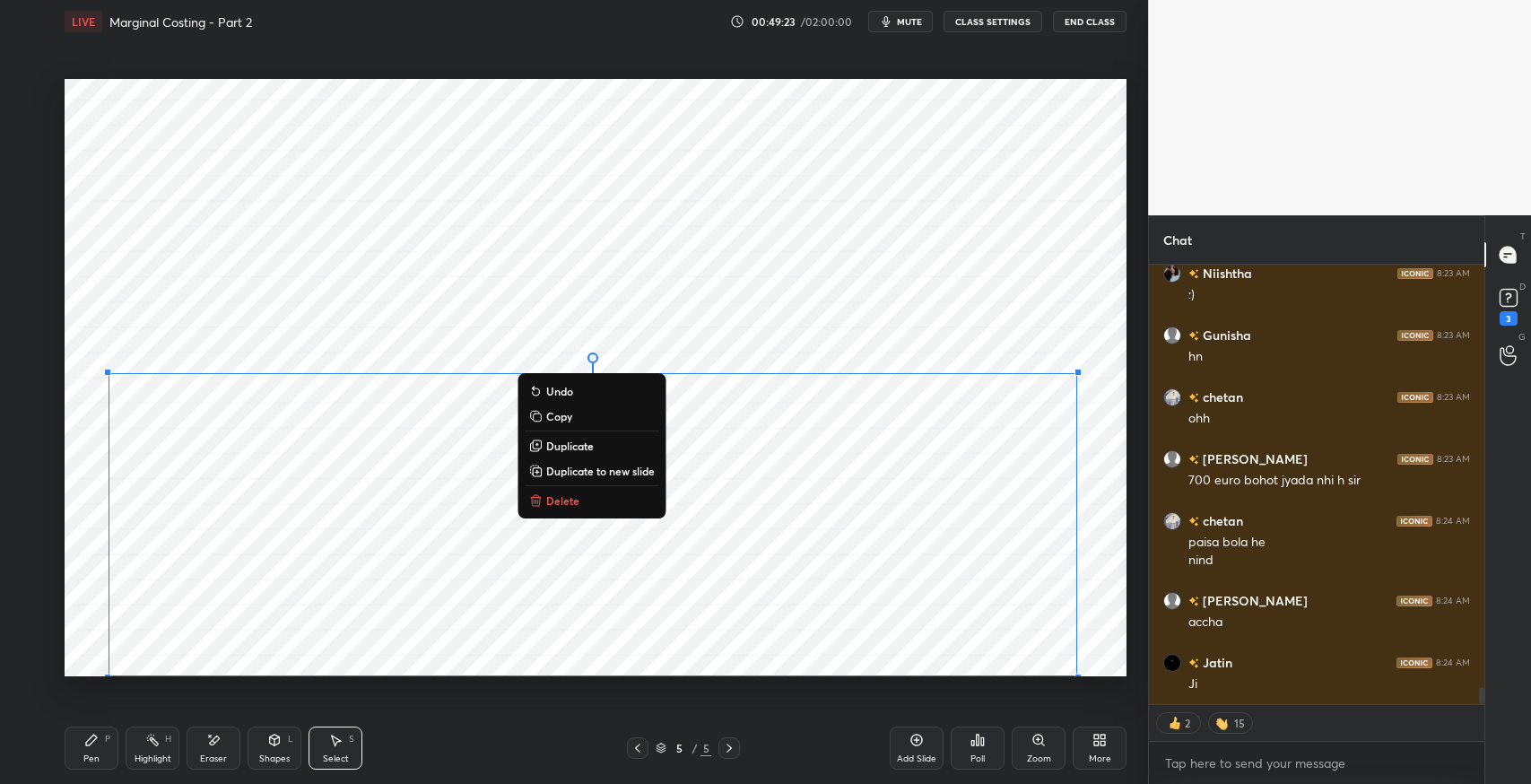
click at [622, 498] on button "Delete" at bounding box center [591, 500] width 134 height 22
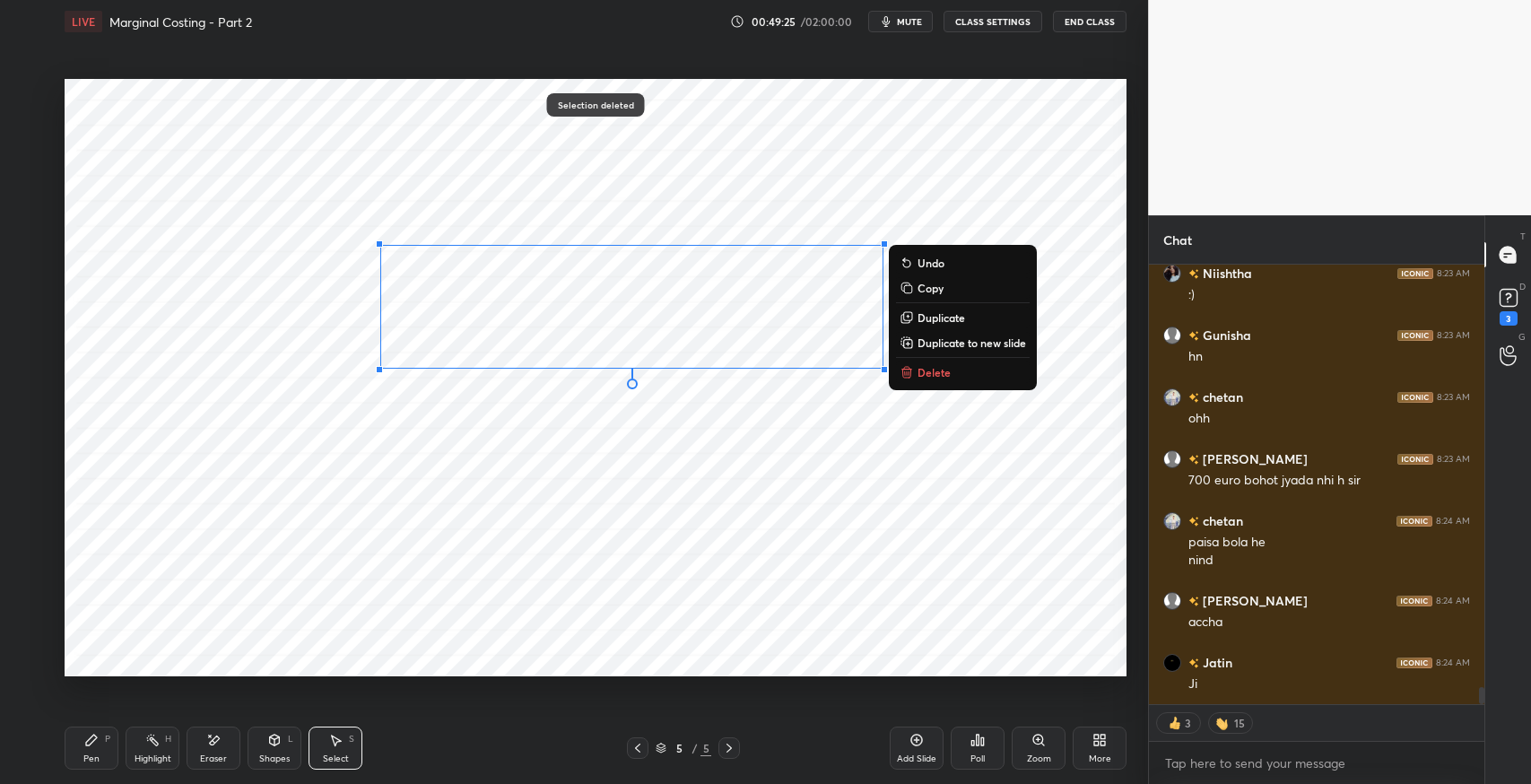
click at [927, 373] on p "Delete" at bounding box center [933, 372] width 33 height 14
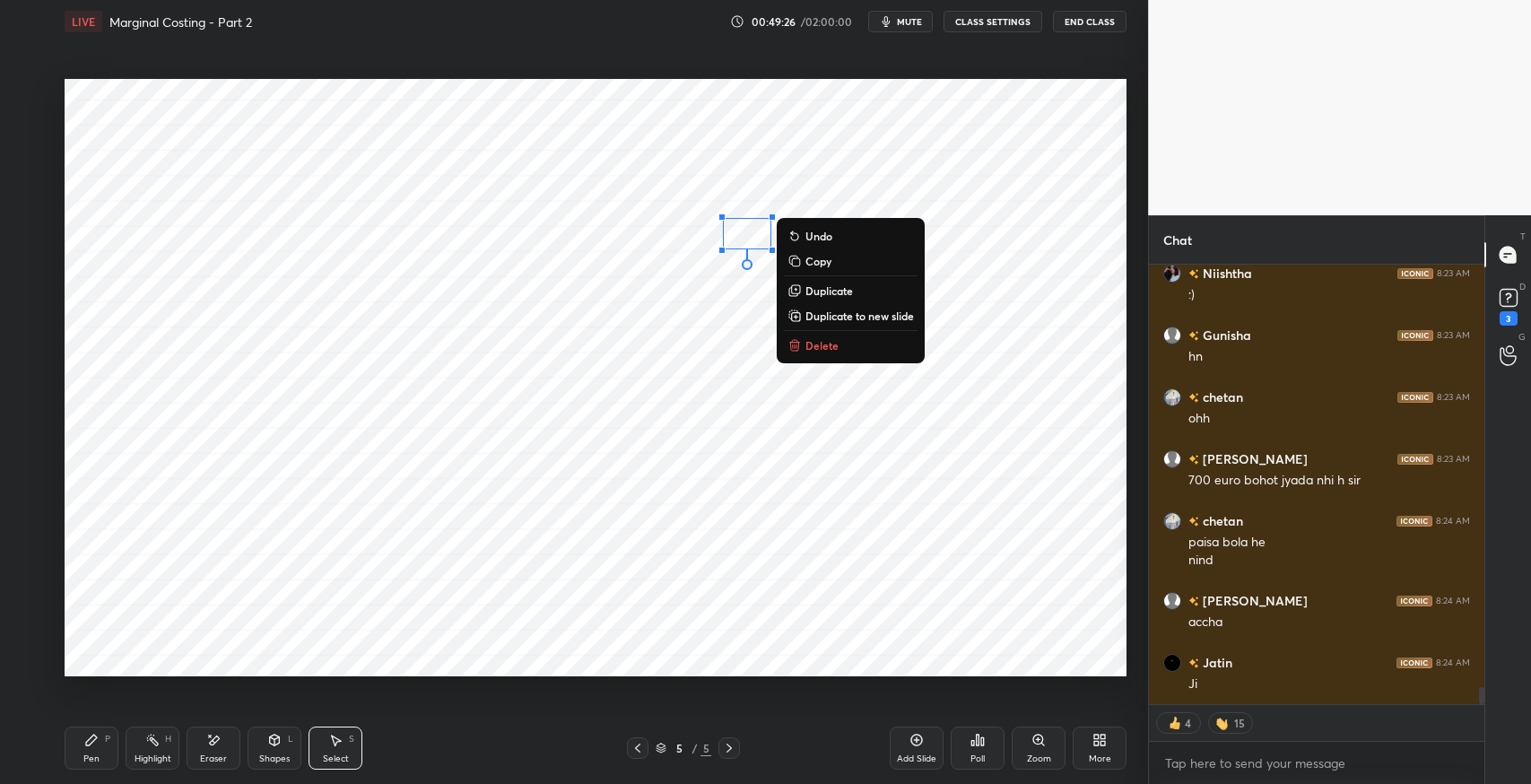
click at [825, 348] on p "Delete" at bounding box center [821, 345] width 33 height 14
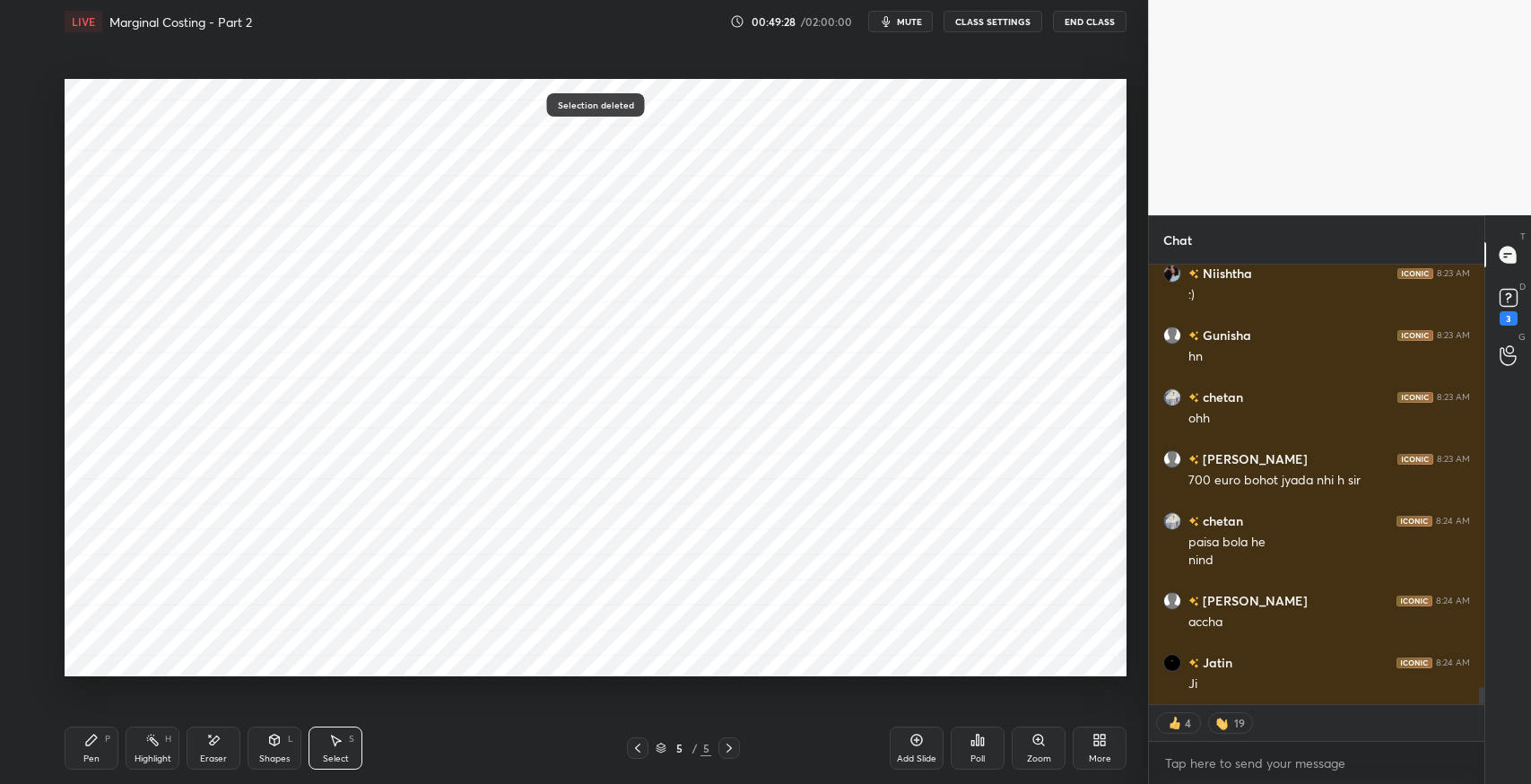
scroll to position [10792, 0]
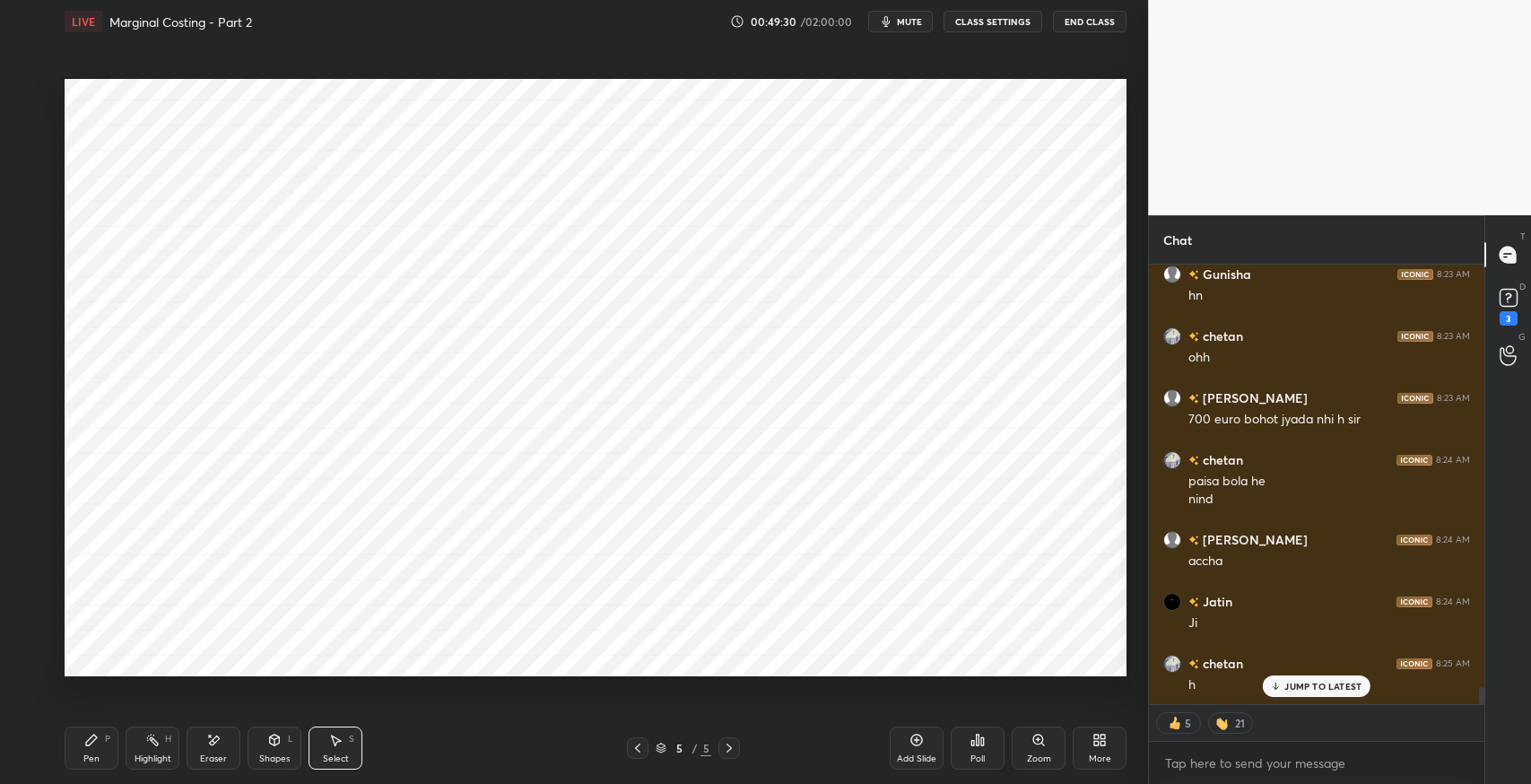
click at [92, 749] on div "Pen P" at bounding box center [91, 747] width 54 height 43
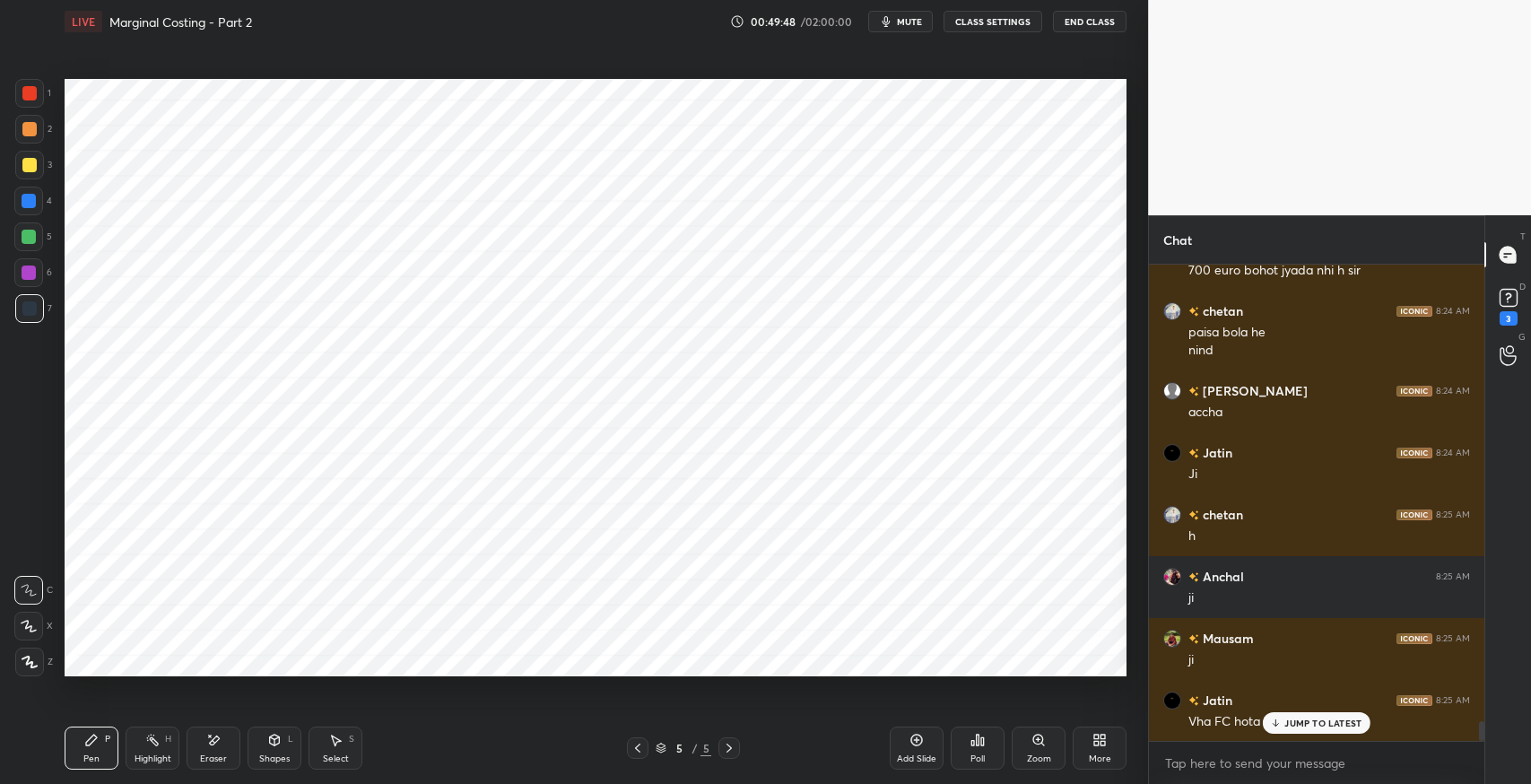
scroll to position [471, 330]
click at [1312, 732] on div "JUMP TO LATEST" at bounding box center [1316, 722] width 107 height 22
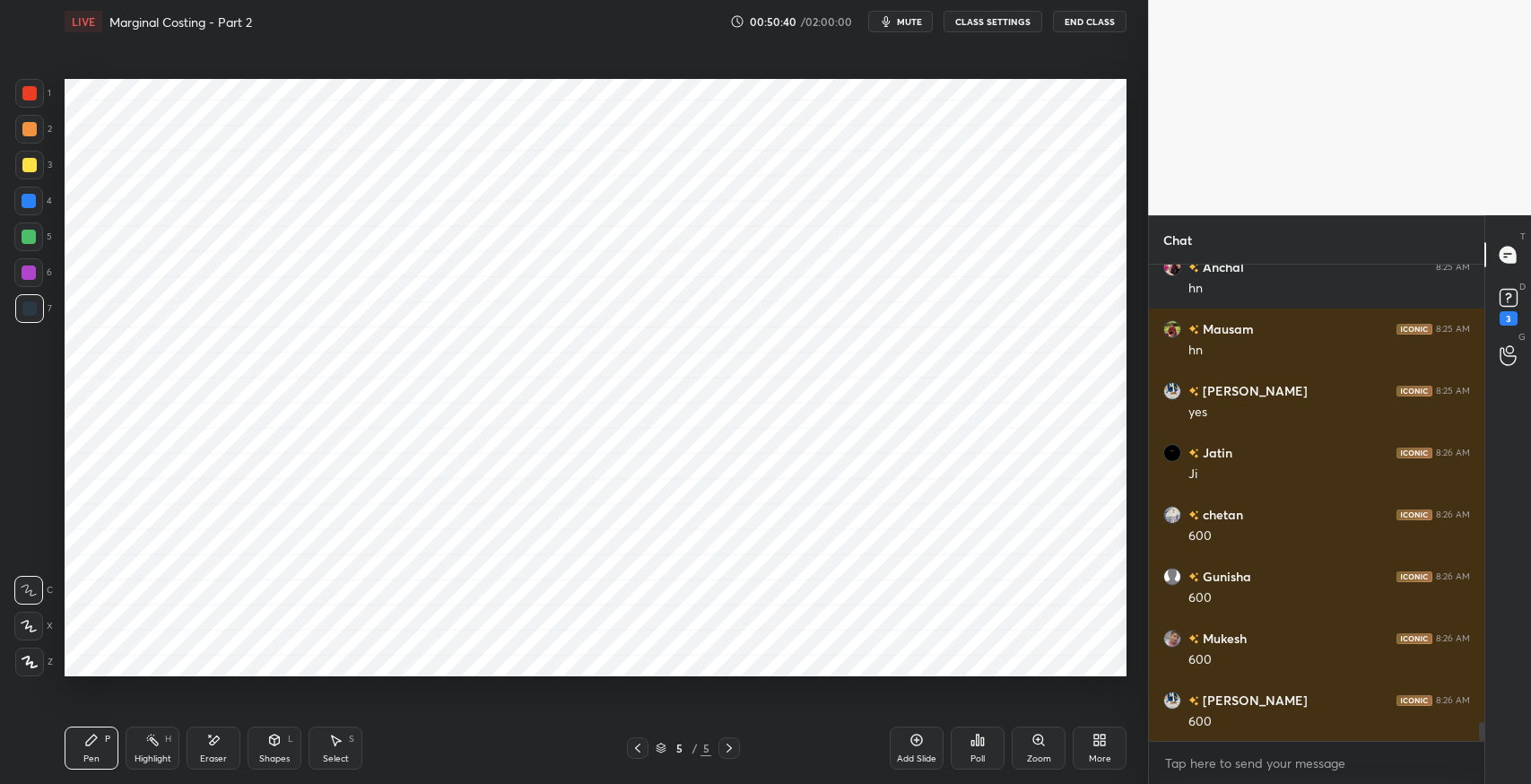
scroll to position [11621, 0]
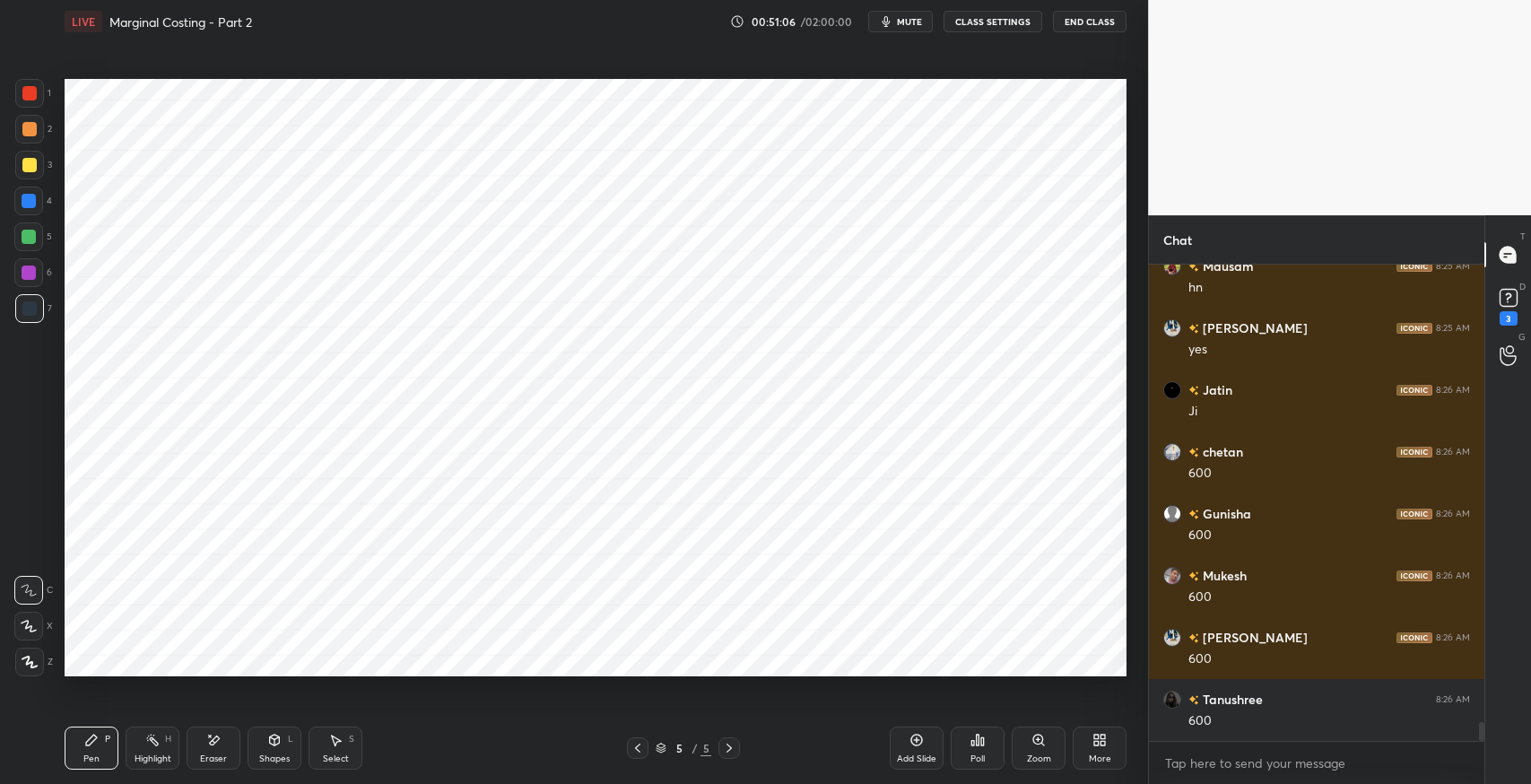
click at [340, 750] on div "Select S" at bounding box center [335, 747] width 54 height 43
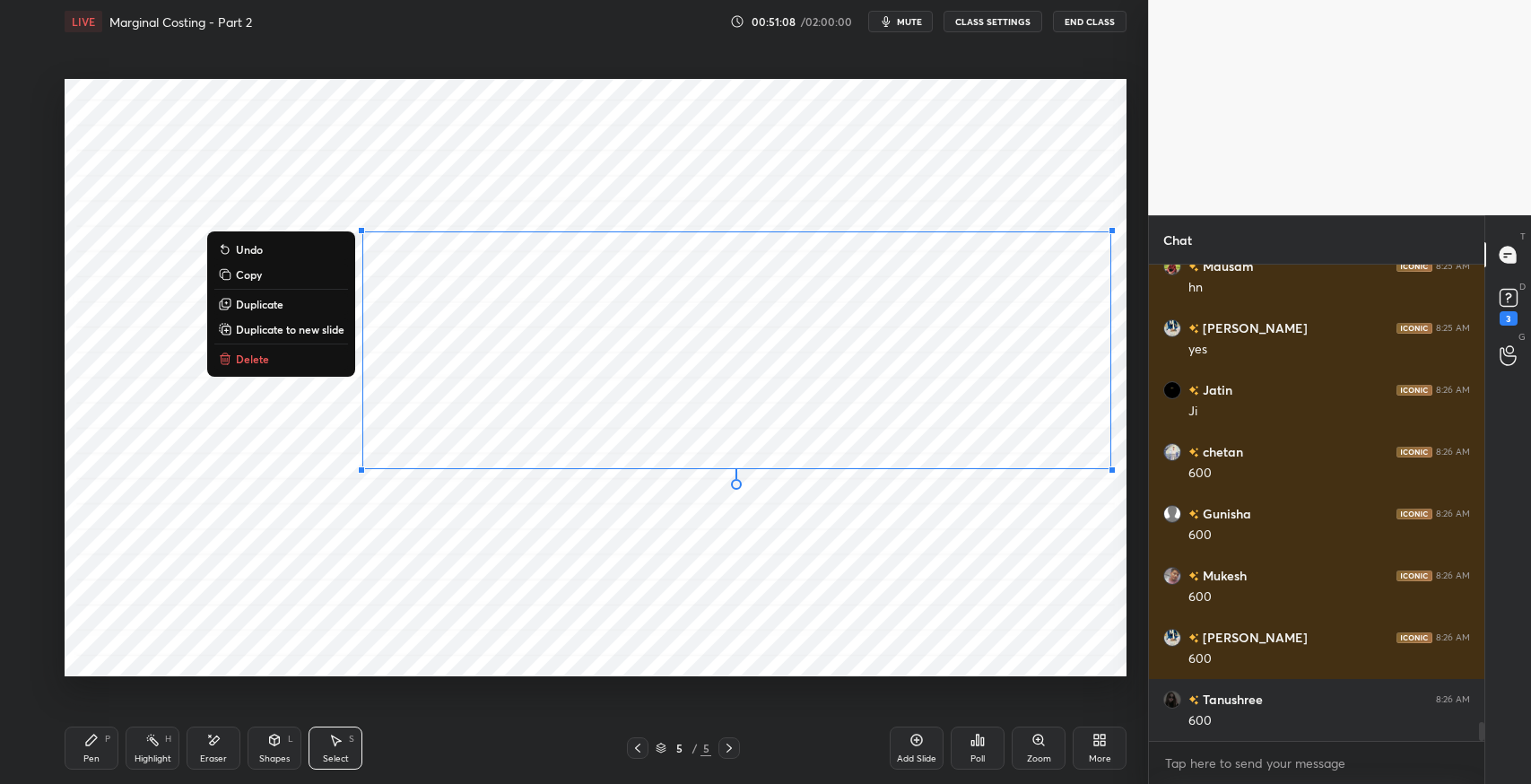
click at [295, 354] on button "Delete" at bounding box center [281, 358] width 134 height 22
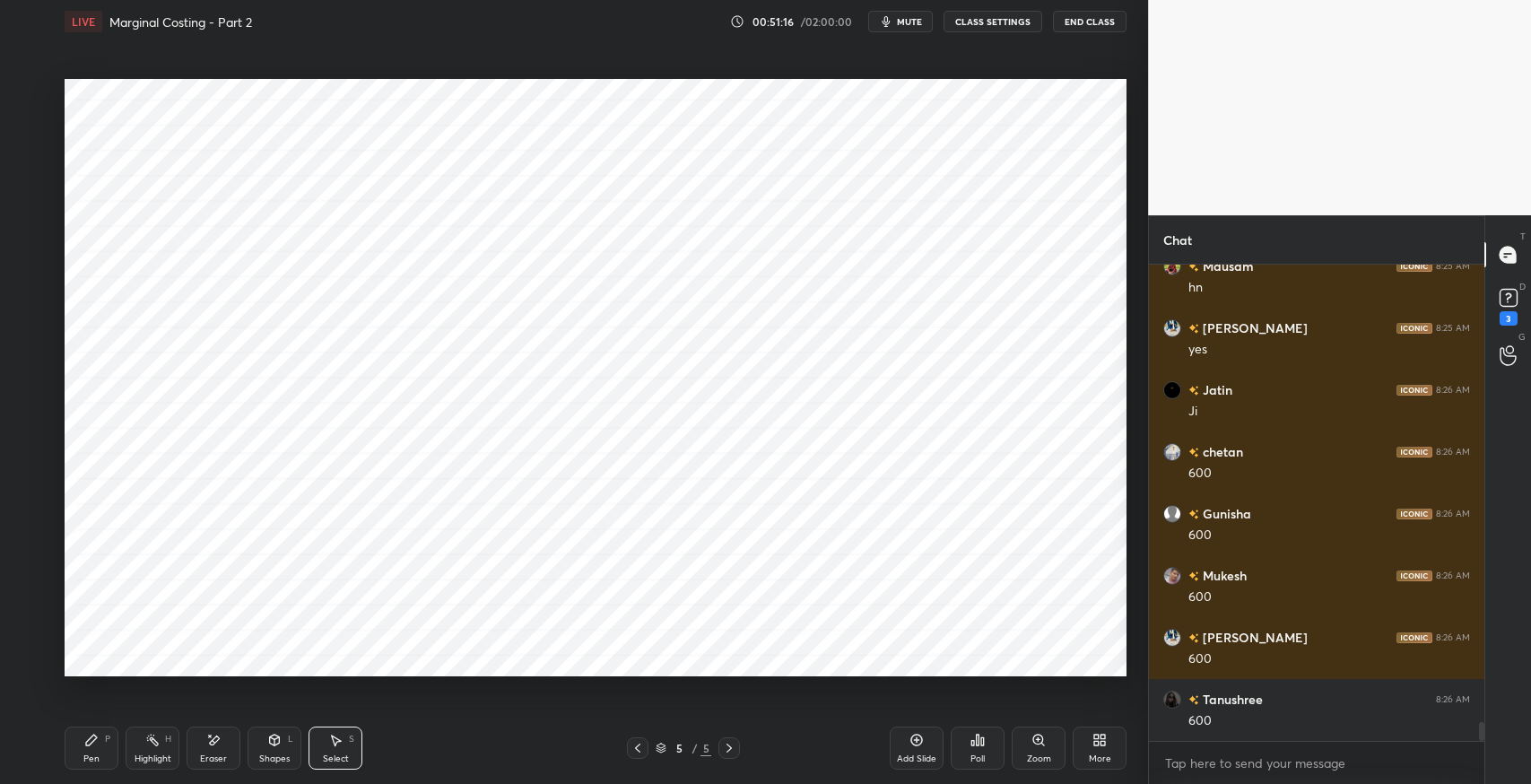
click at [101, 738] on div "Pen P" at bounding box center [91, 747] width 54 height 43
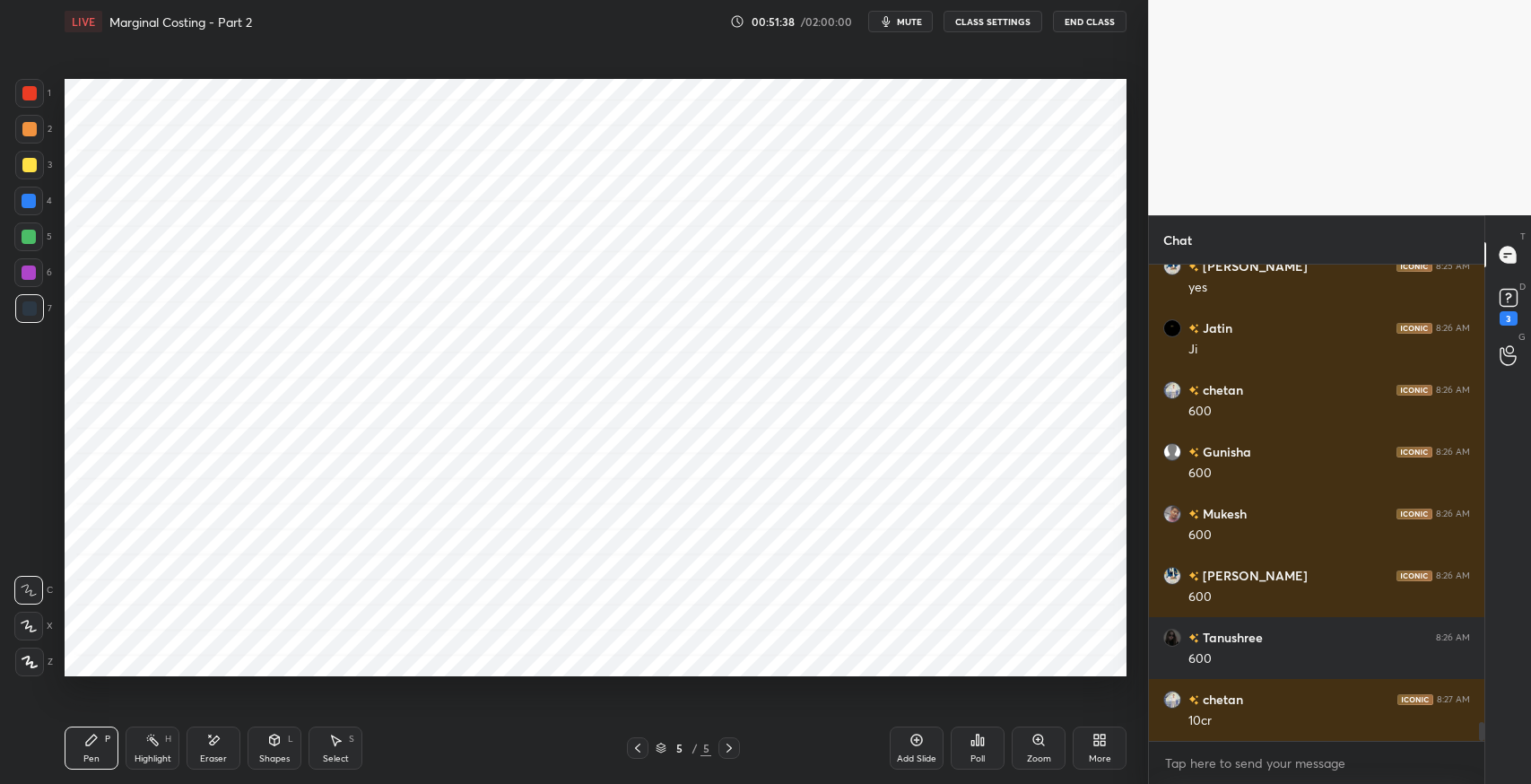
click at [207, 743] on icon at bounding box center [213, 740] width 14 height 15
click at [95, 742] on icon at bounding box center [91, 739] width 14 height 14
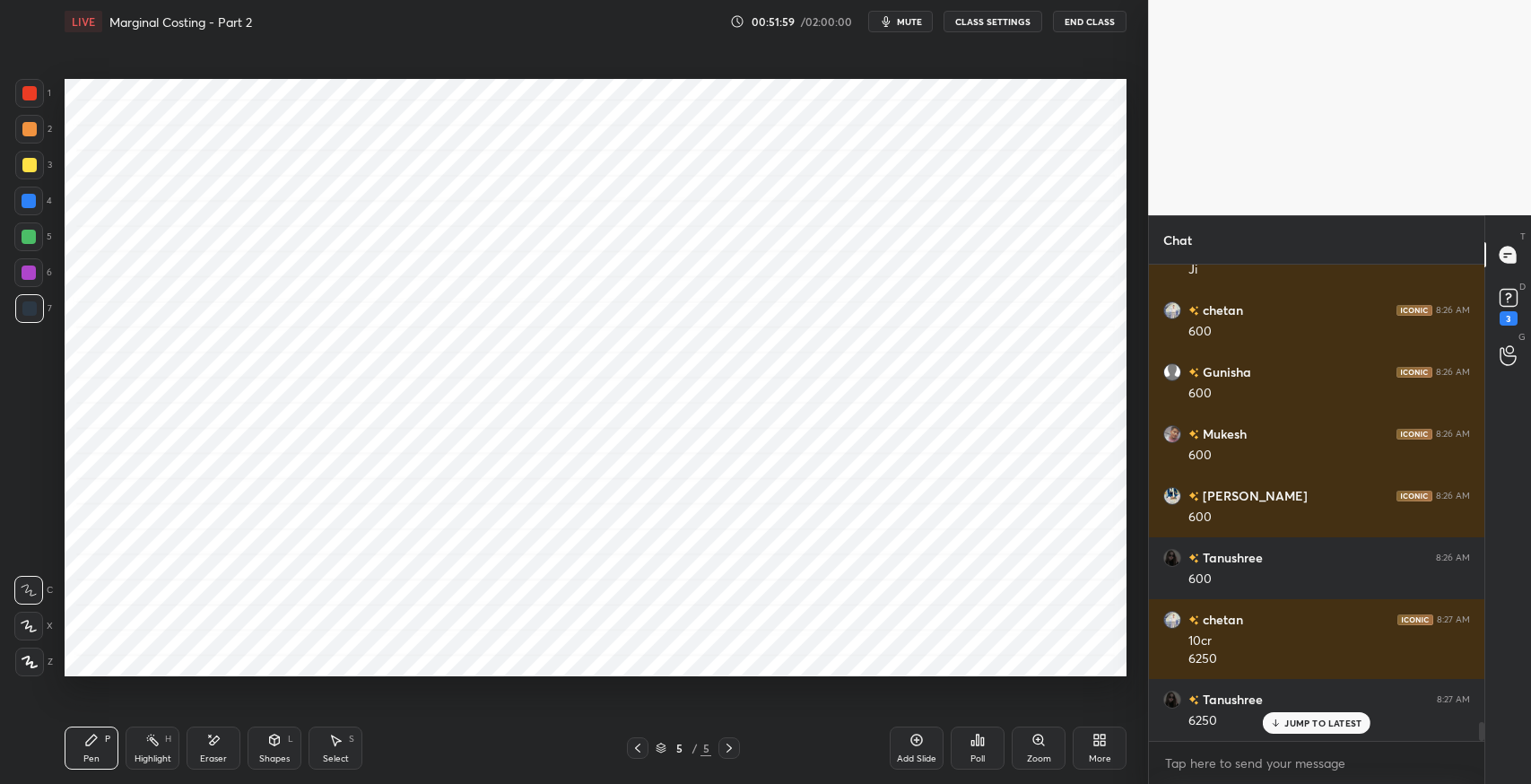
scroll to position [11825, 0]
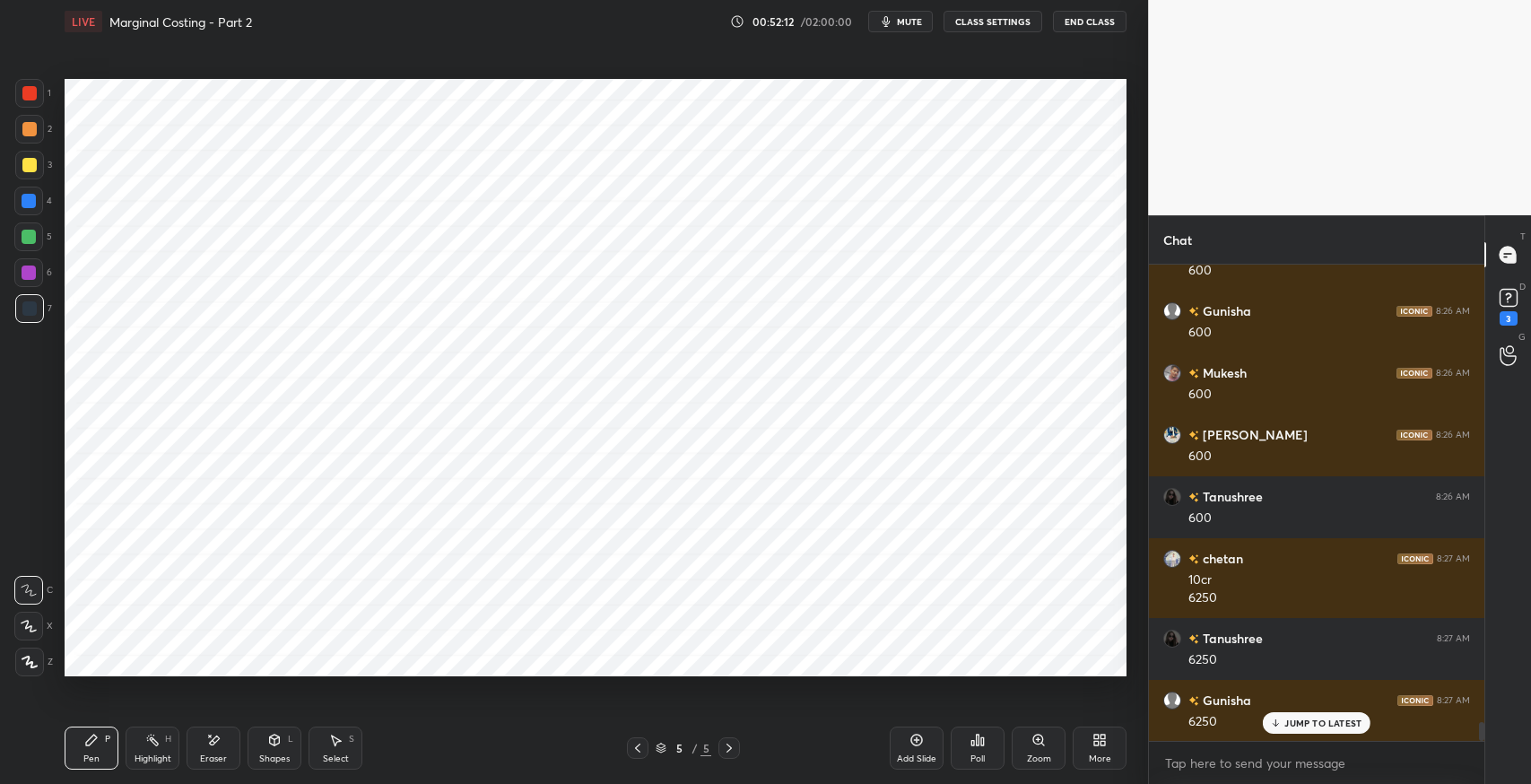
click at [331, 737] on icon at bounding box center [335, 739] width 14 height 14
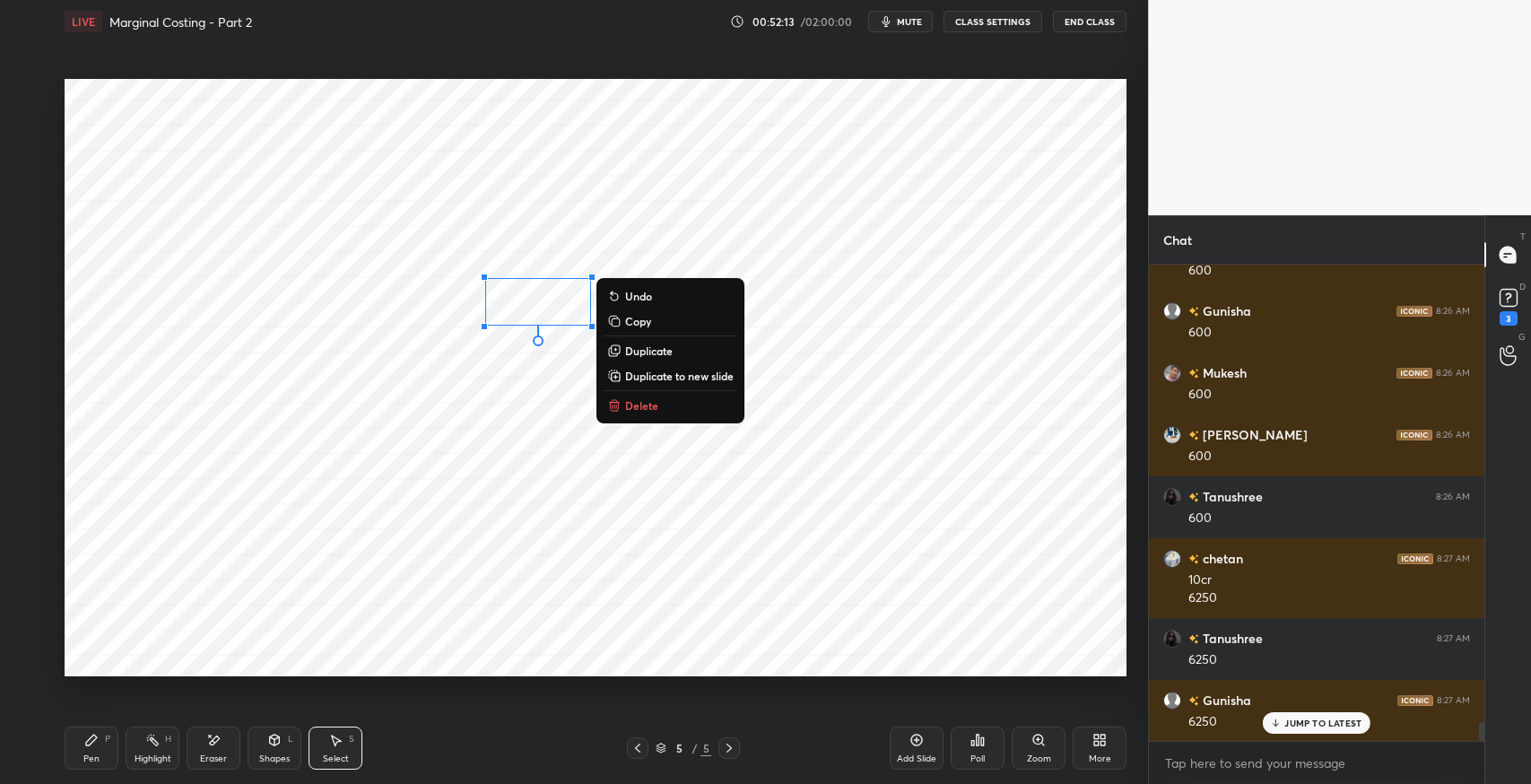
click at [645, 400] on p "Delete" at bounding box center [641, 405] width 33 height 14
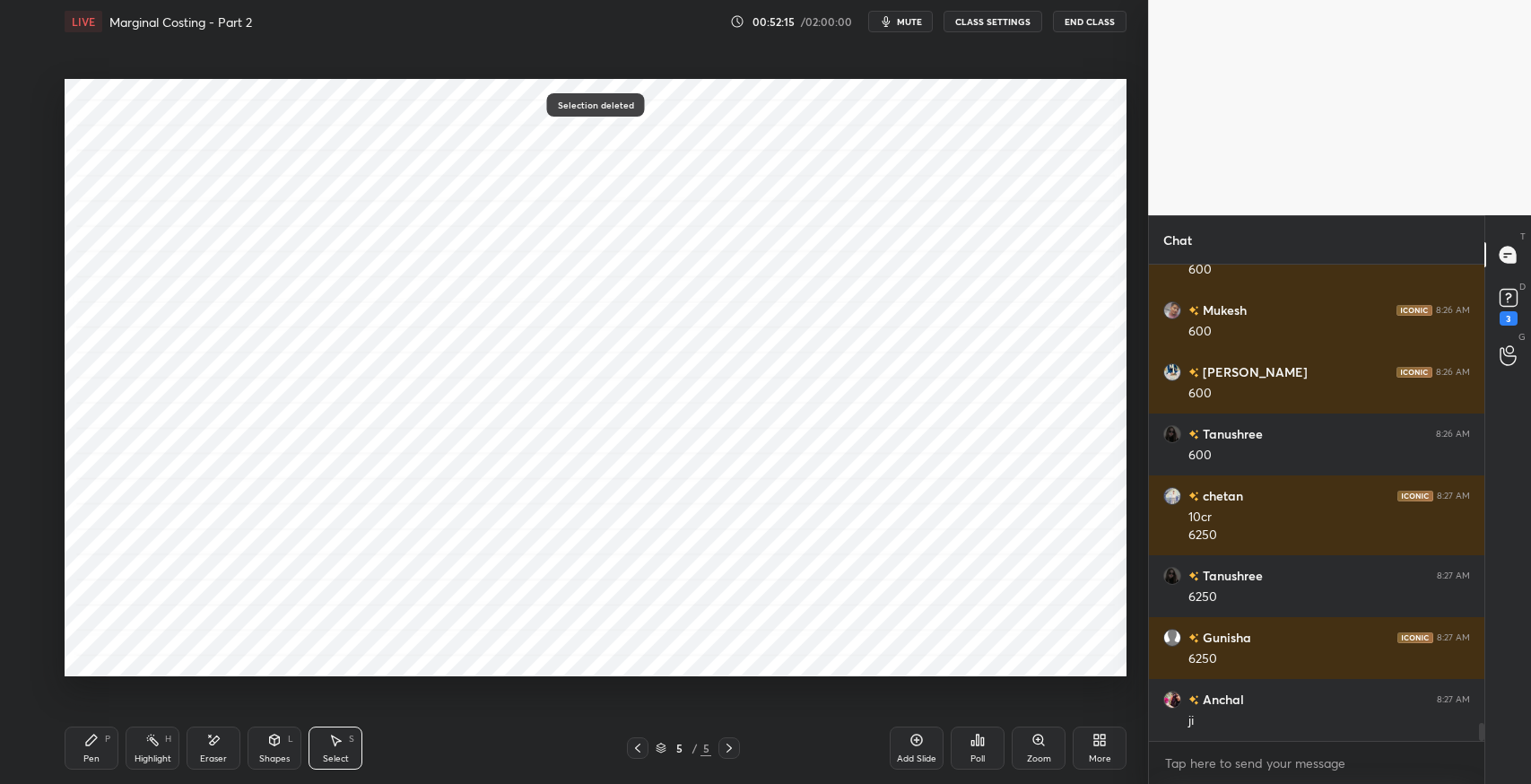
scroll to position [11949, 0]
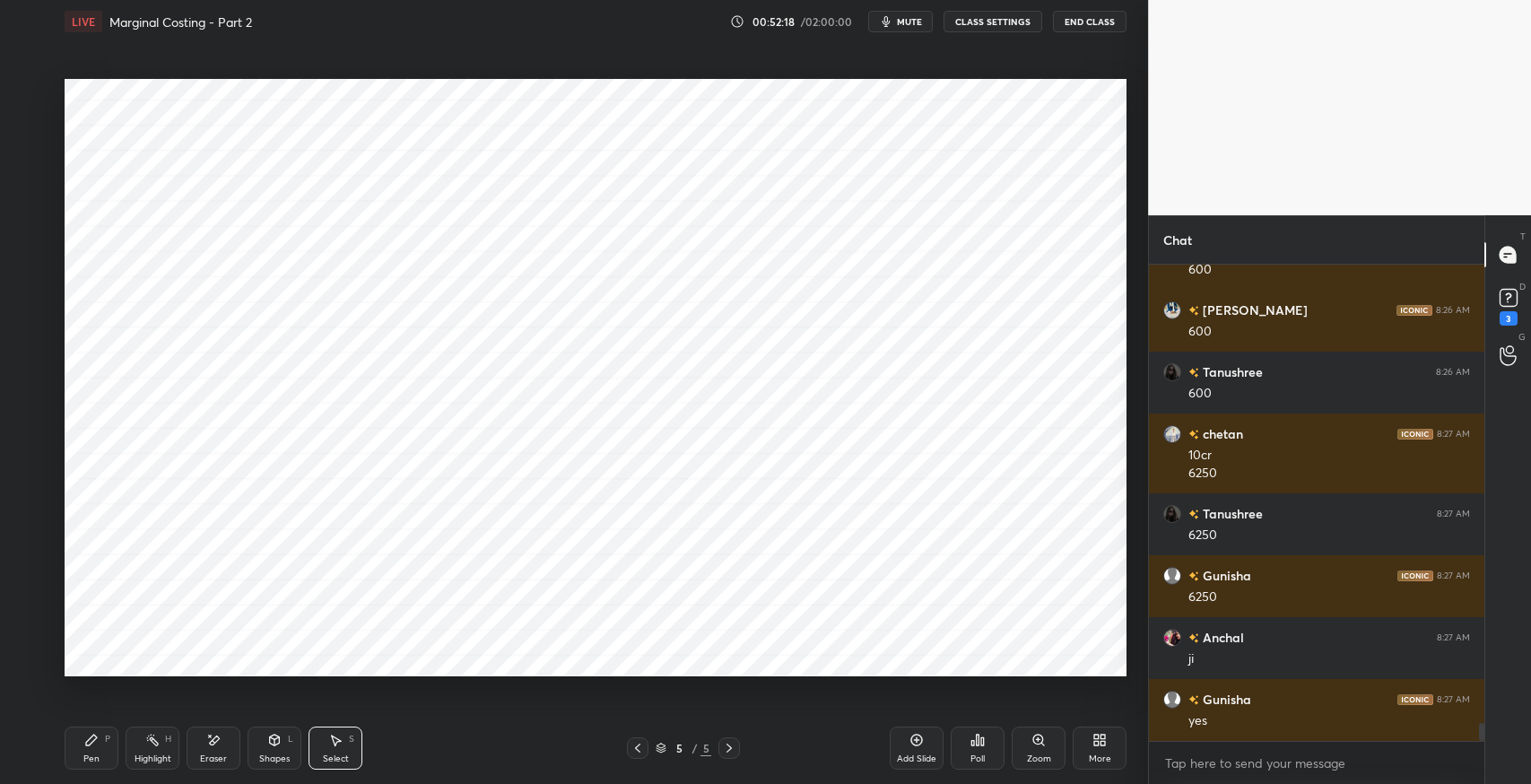
click at [87, 751] on div "Pen P" at bounding box center [91, 747] width 54 height 43
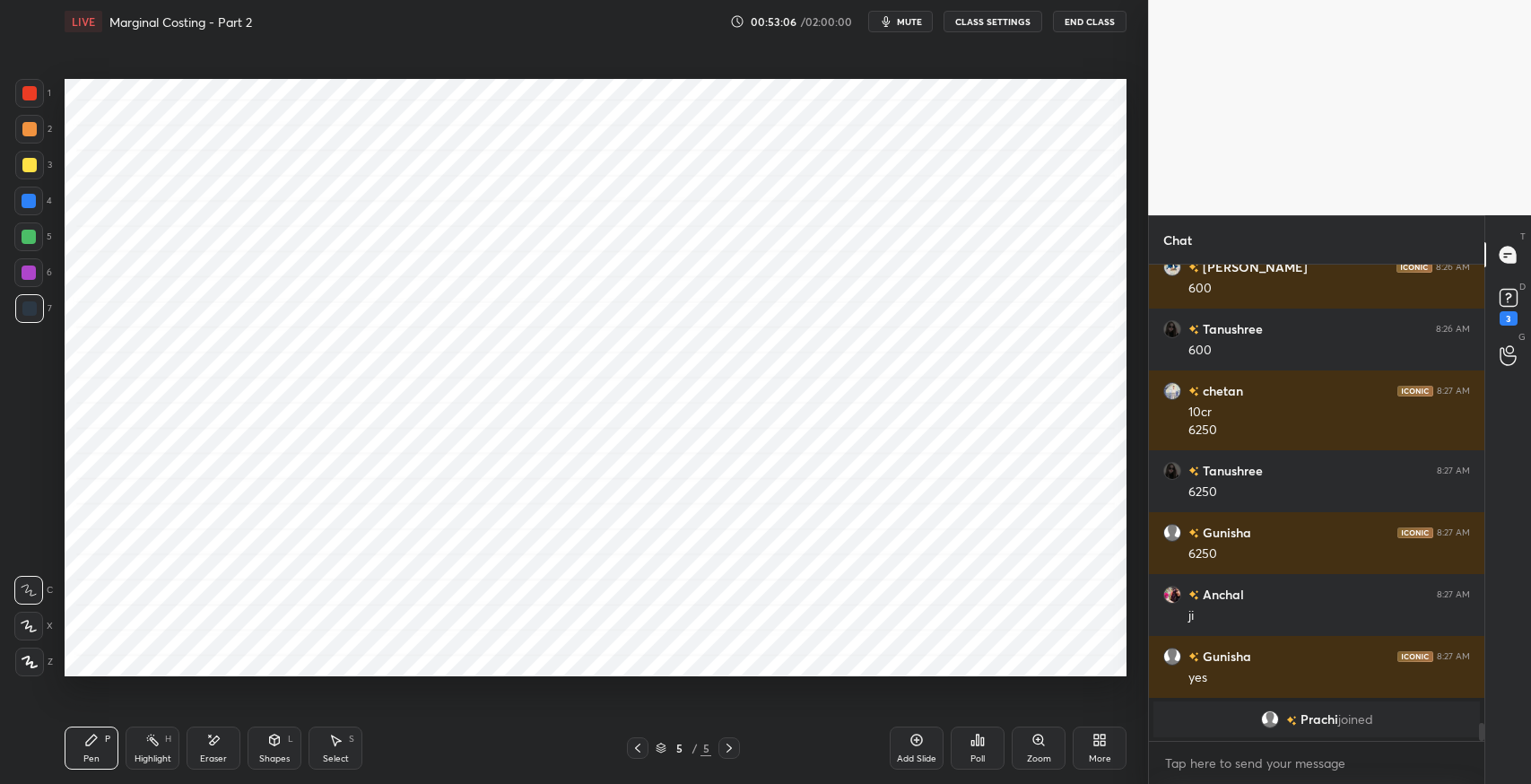
click at [216, 750] on div "Eraser" at bounding box center [213, 747] width 54 height 43
click at [100, 736] on div "Pen P" at bounding box center [91, 747] width 54 height 43
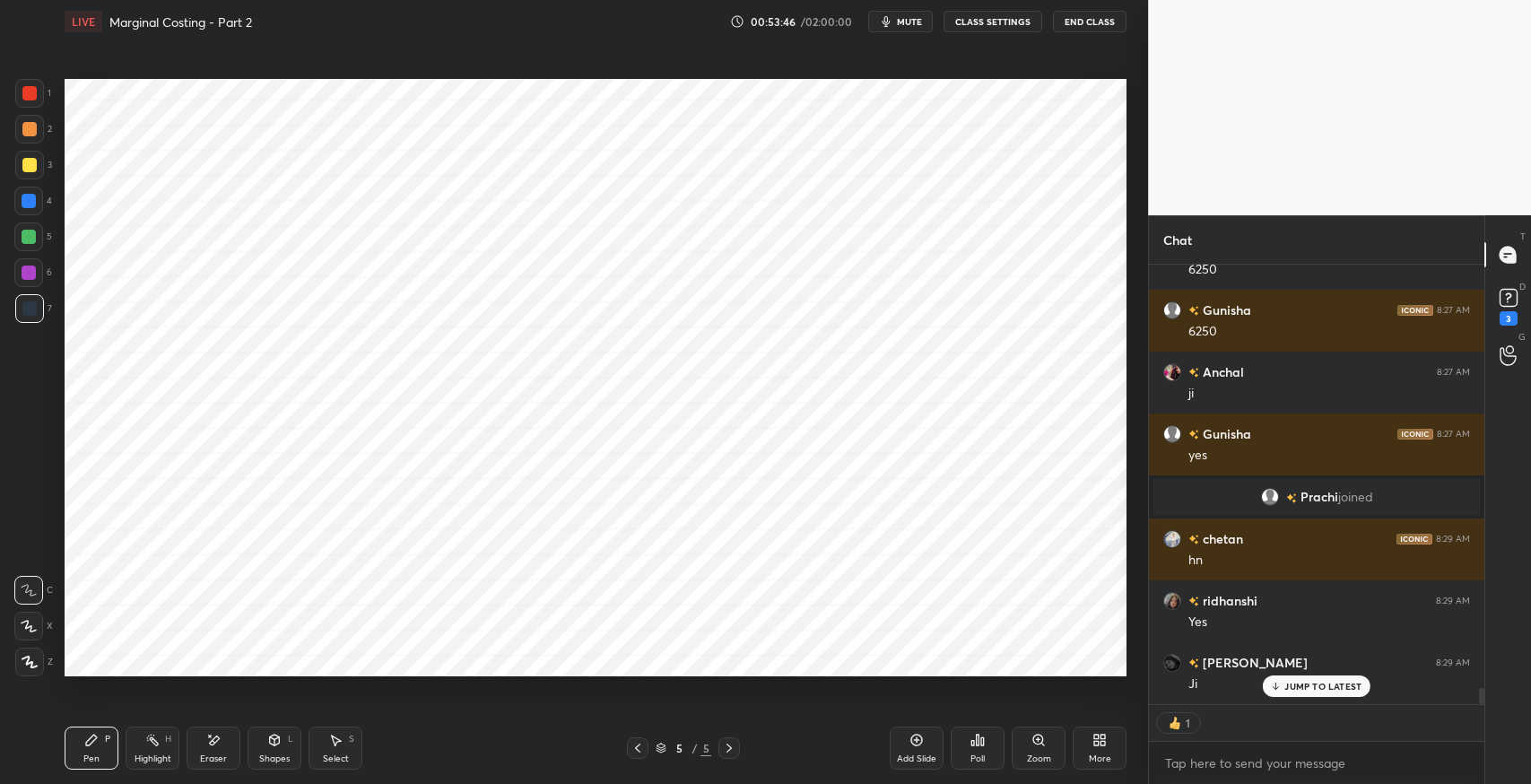
scroll to position [11687, 0]
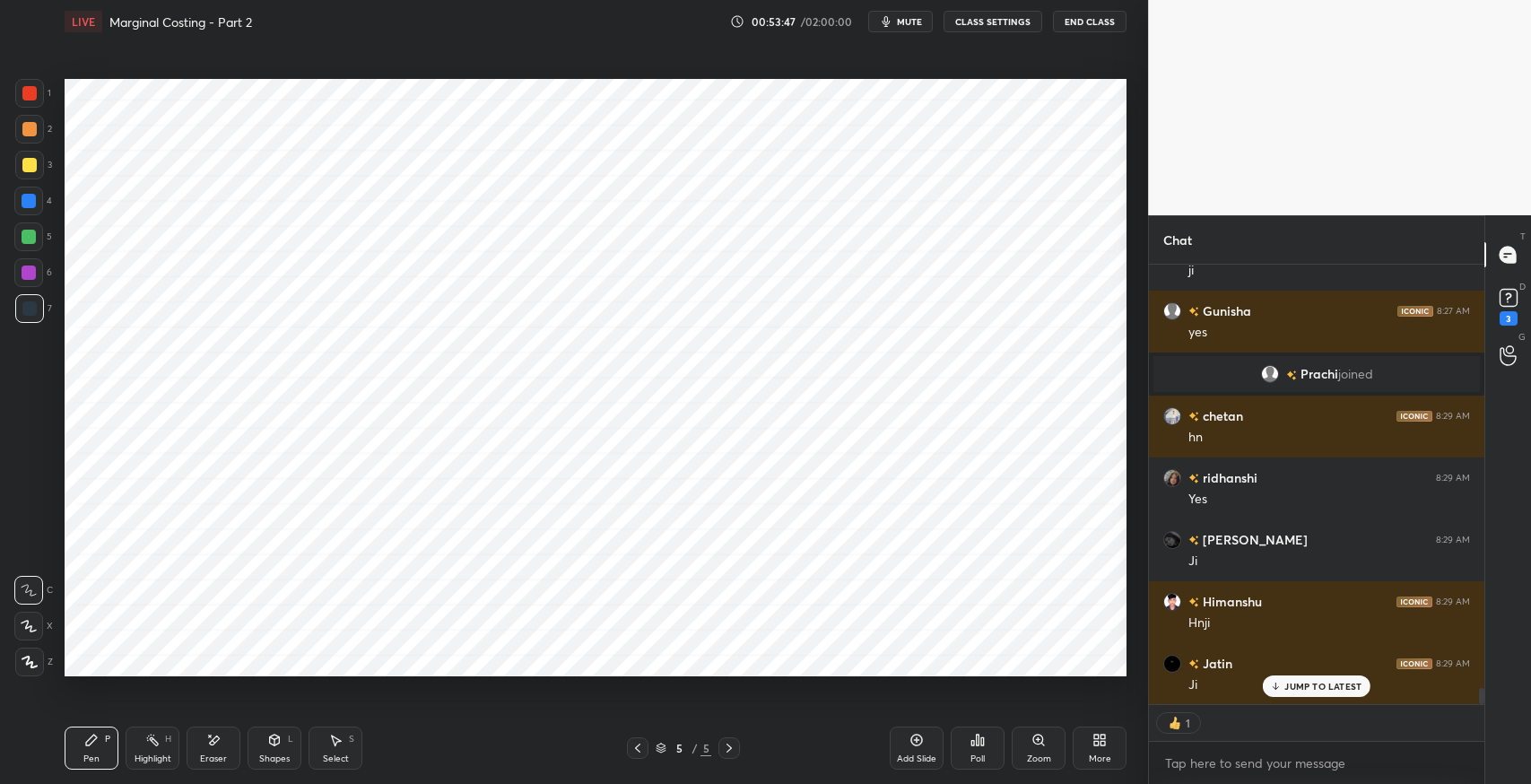
click at [29, 103] on div at bounding box center [29, 93] width 29 height 29
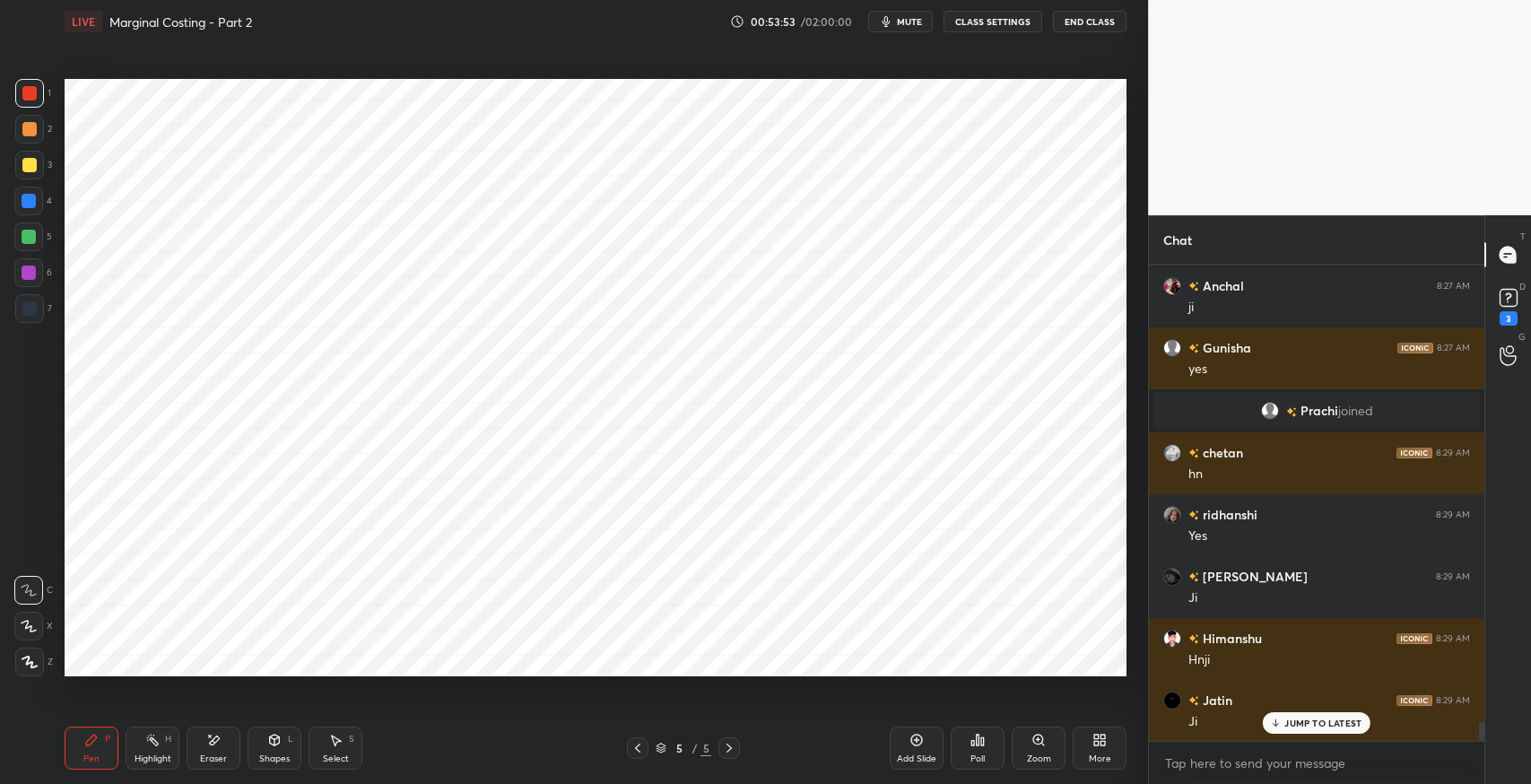
scroll to position [471, 330]
click at [213, 750] on div "Eraser" at bounding box center [213, 747] width 54 height 43
click at [92, 755] on div "Pen" at bounding box center [91, 758] width 16 height 9
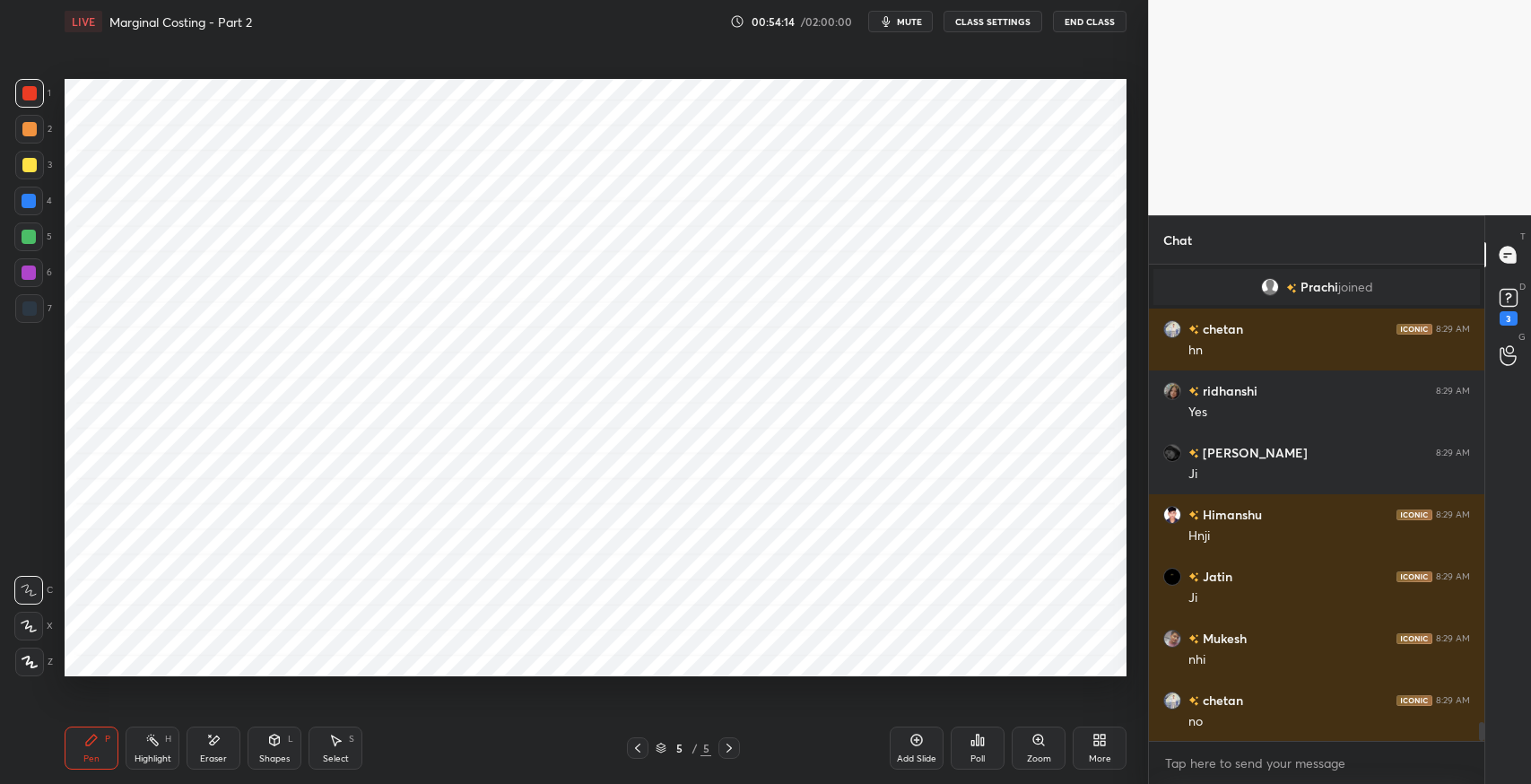
scroll to position [11837, 0]
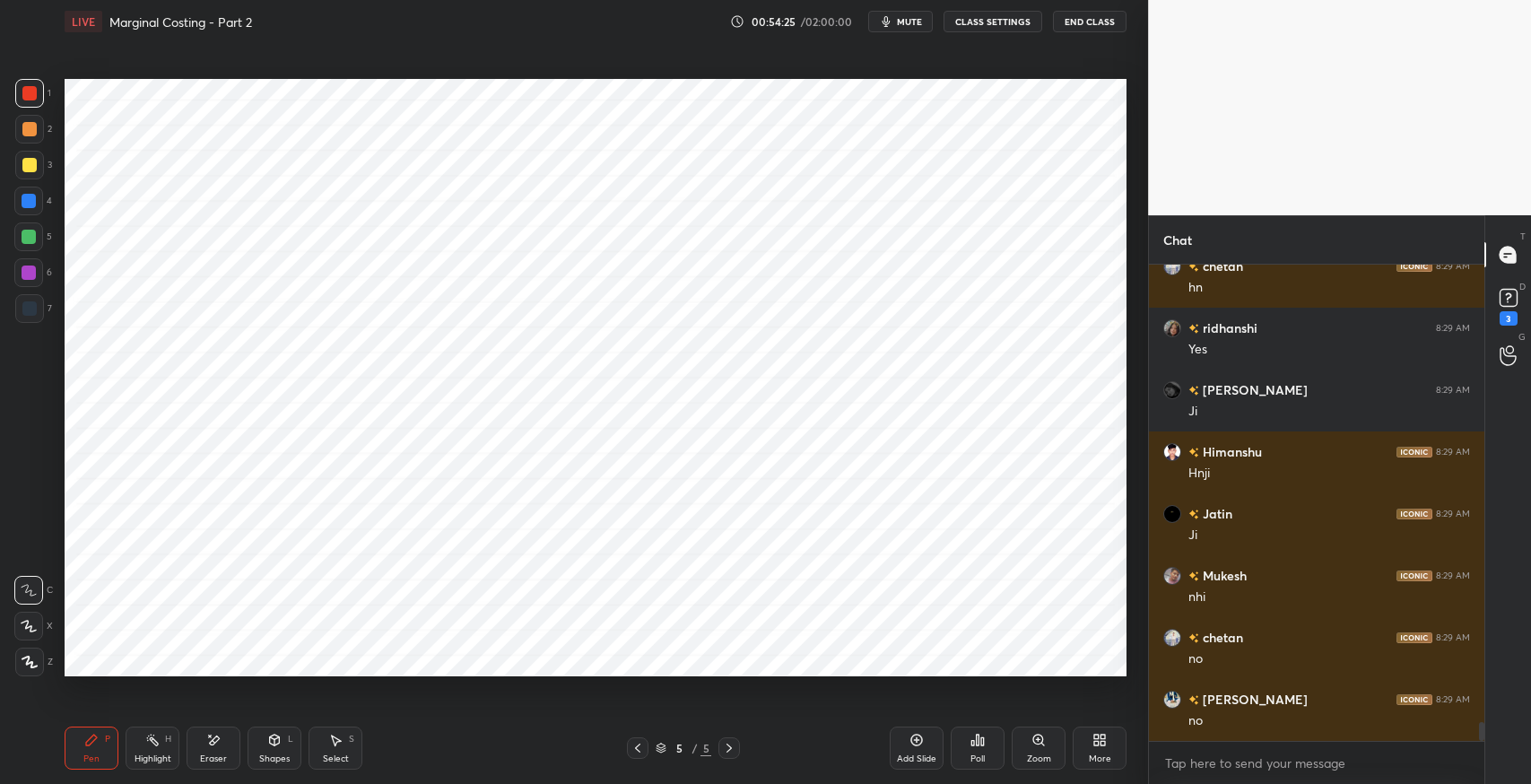
click at [224, 750] on div "Eraser" at bounding box center [213, 747] width 54 height 43
click at [224, 746] on div "Eraser" at bounding box center [213, 747] width 54 height 43
click at [87, 747] on div "Pen P" at bounding box center [91, 747] width 54 height 43
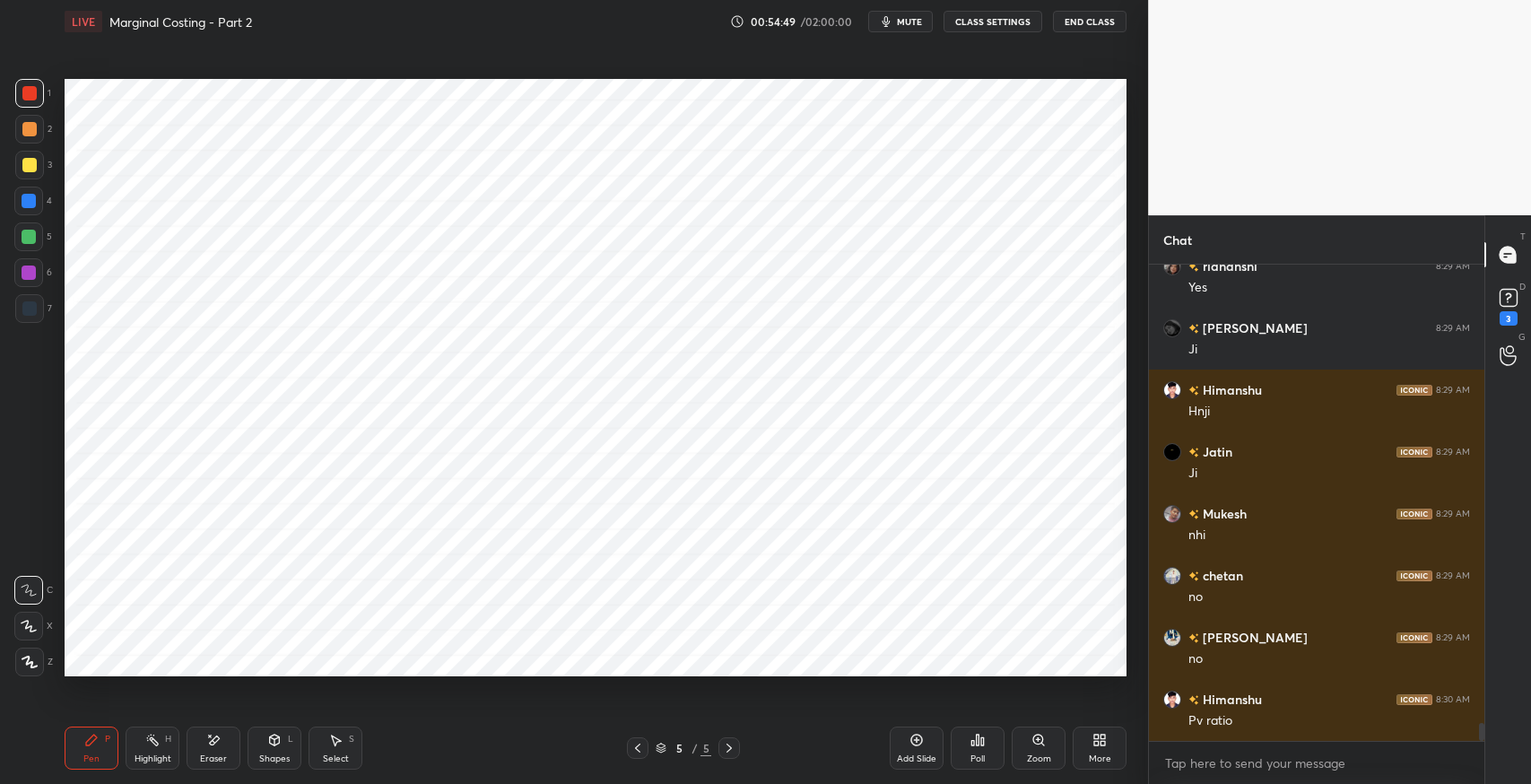
click at [230, 739] on div "Eraser" at bounding box center [213, 747] width 54 height 43
click at [86, 742] on icon at bounding box center [91, 739] width 14 height 14
click at [222, 735] on div "Eraser" at bounding box center [213, 747] width 54 height 43
click at [88, 756] on div "Pen" at bounding box center [91, 758] width 16 height 9
click at [332, 756] on div "Select" at bounding box center [335, 758] width 26 height 9
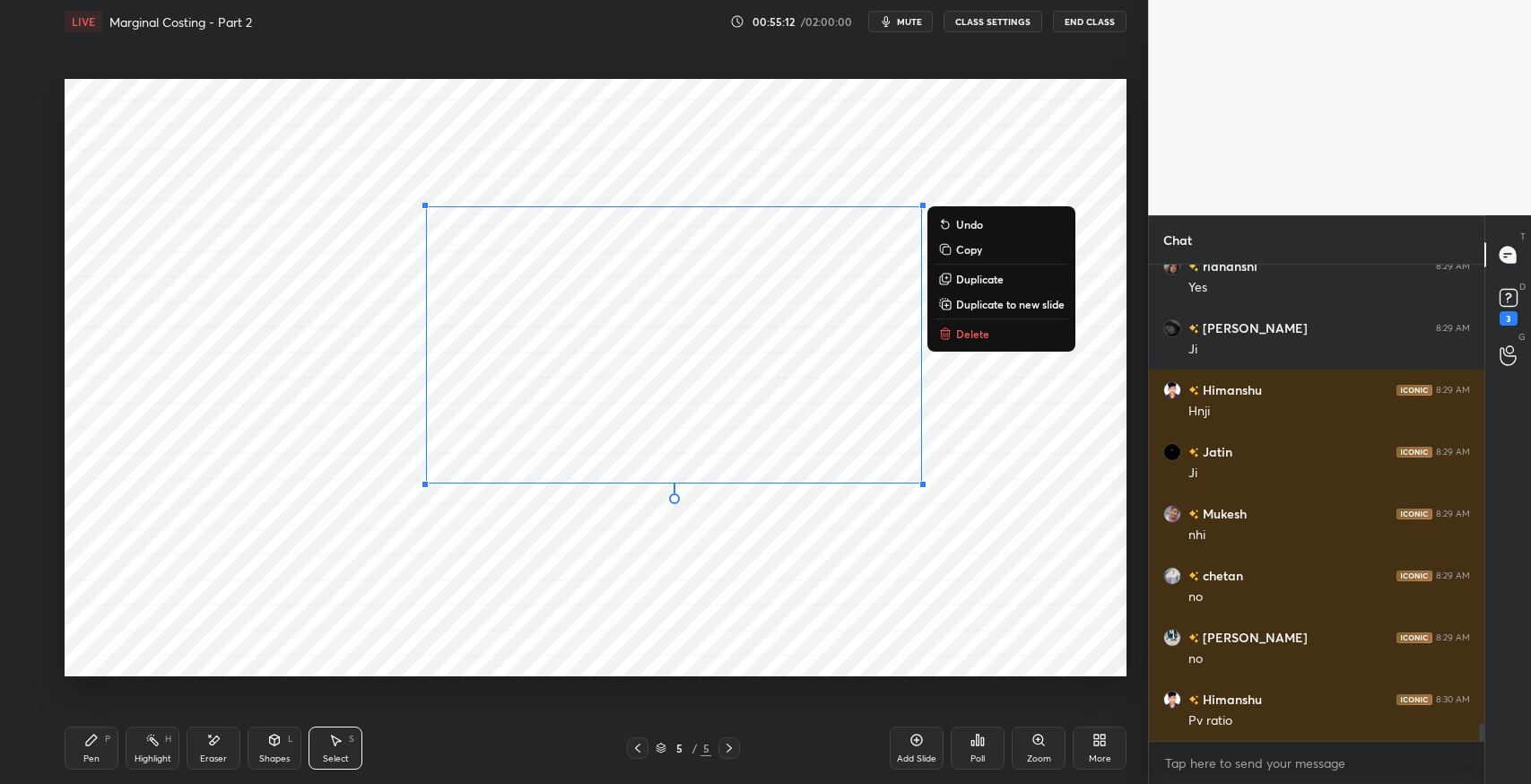
click at [988, 328] on p "Delete" at bounding box center [972, 333] width 33 height 14
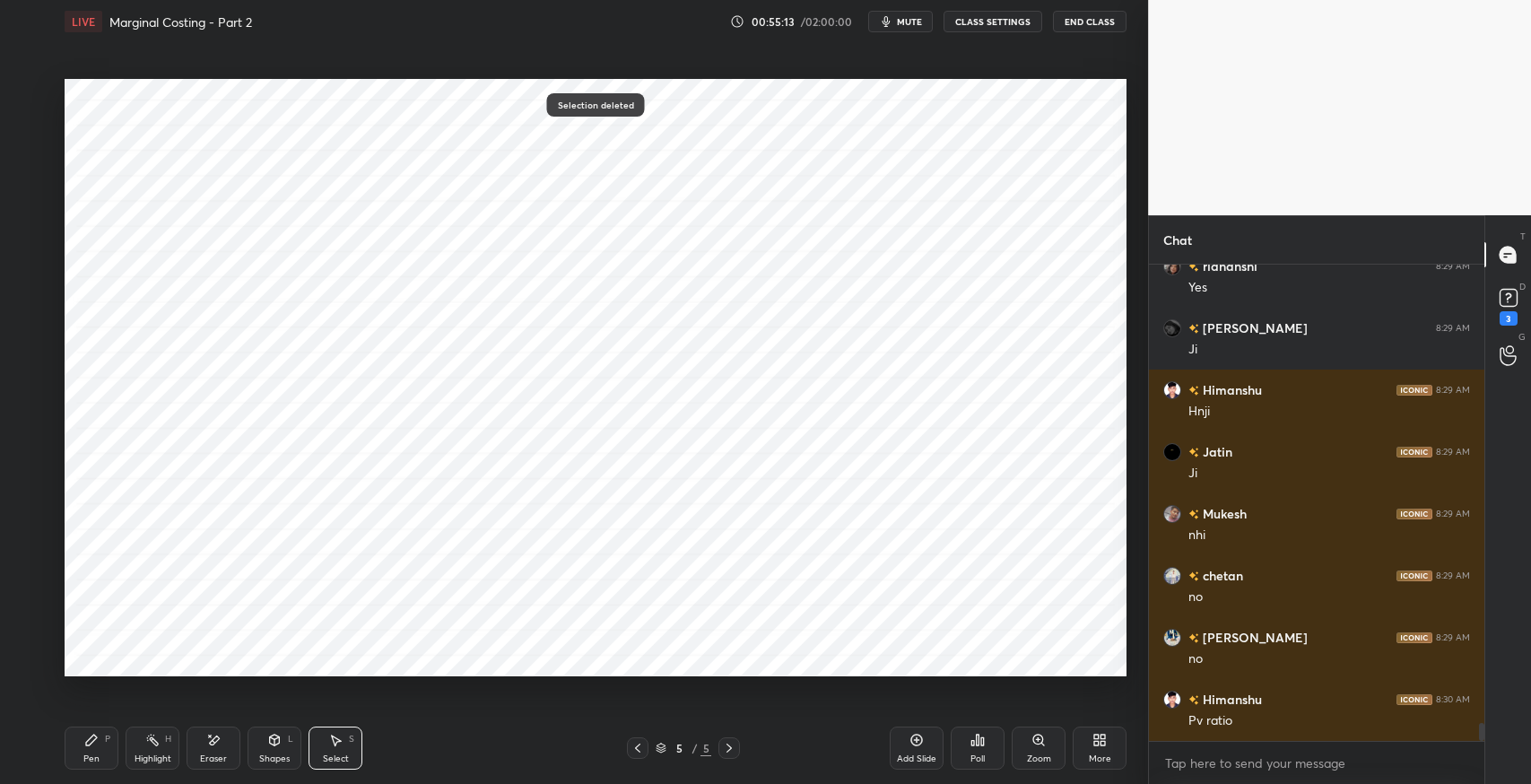
click at [91, 743] on icon at bounding box center [91, 739] width 14 height 14
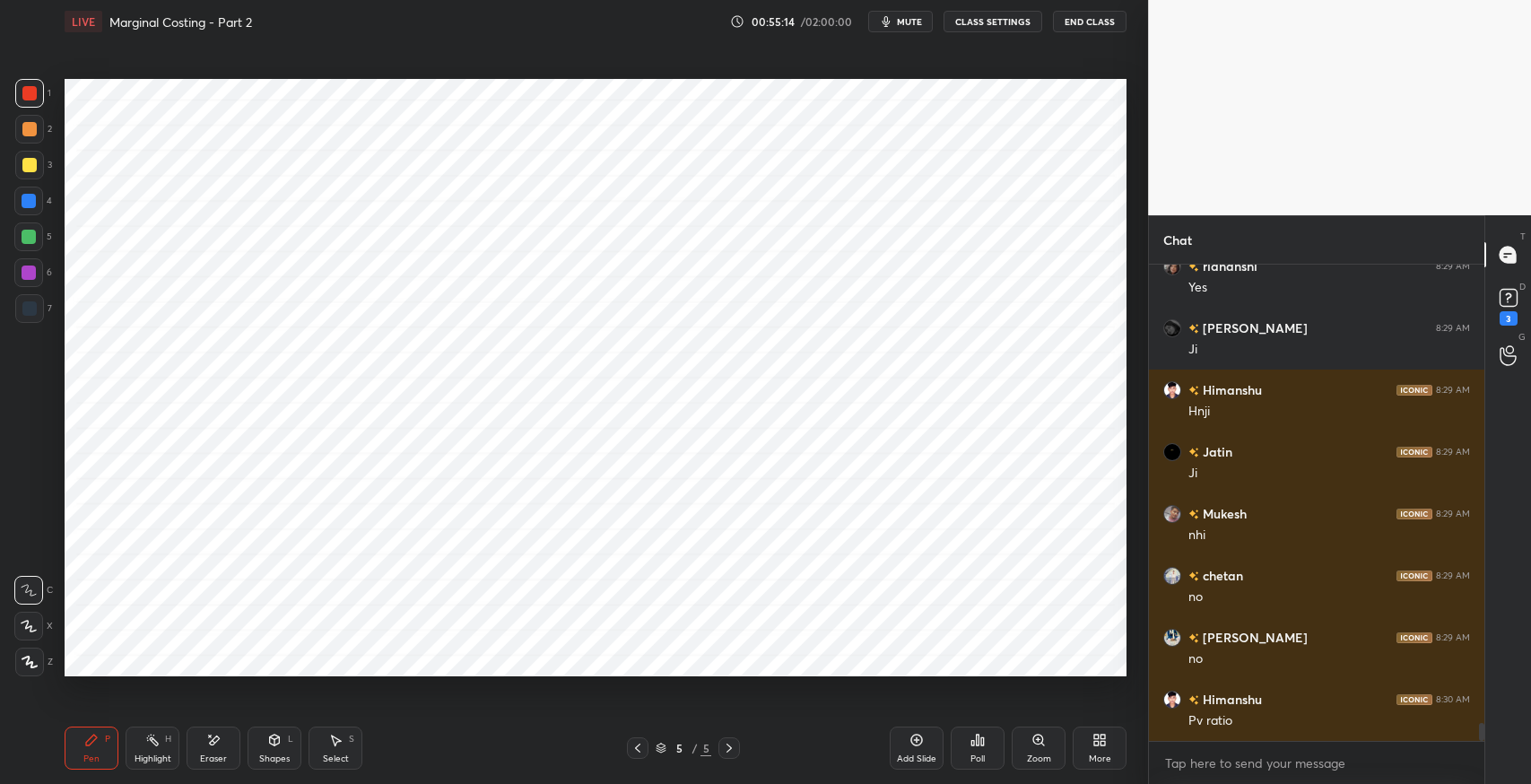
click at [914, 25] on span "mute" at bounding box center [909, 21] width 25 height 12
click at [42, 201] on div at bounding box center [29, 201] width 29 height 29
click at [36, 99] on div at bounding box center [29, 93] width 14 height 14
click at [31, 204] on div at bounding box center [29, 201] width 14 height 14
click at [910, 27] on span "unmute" at bounding box center [908, 21] width 39 height 12
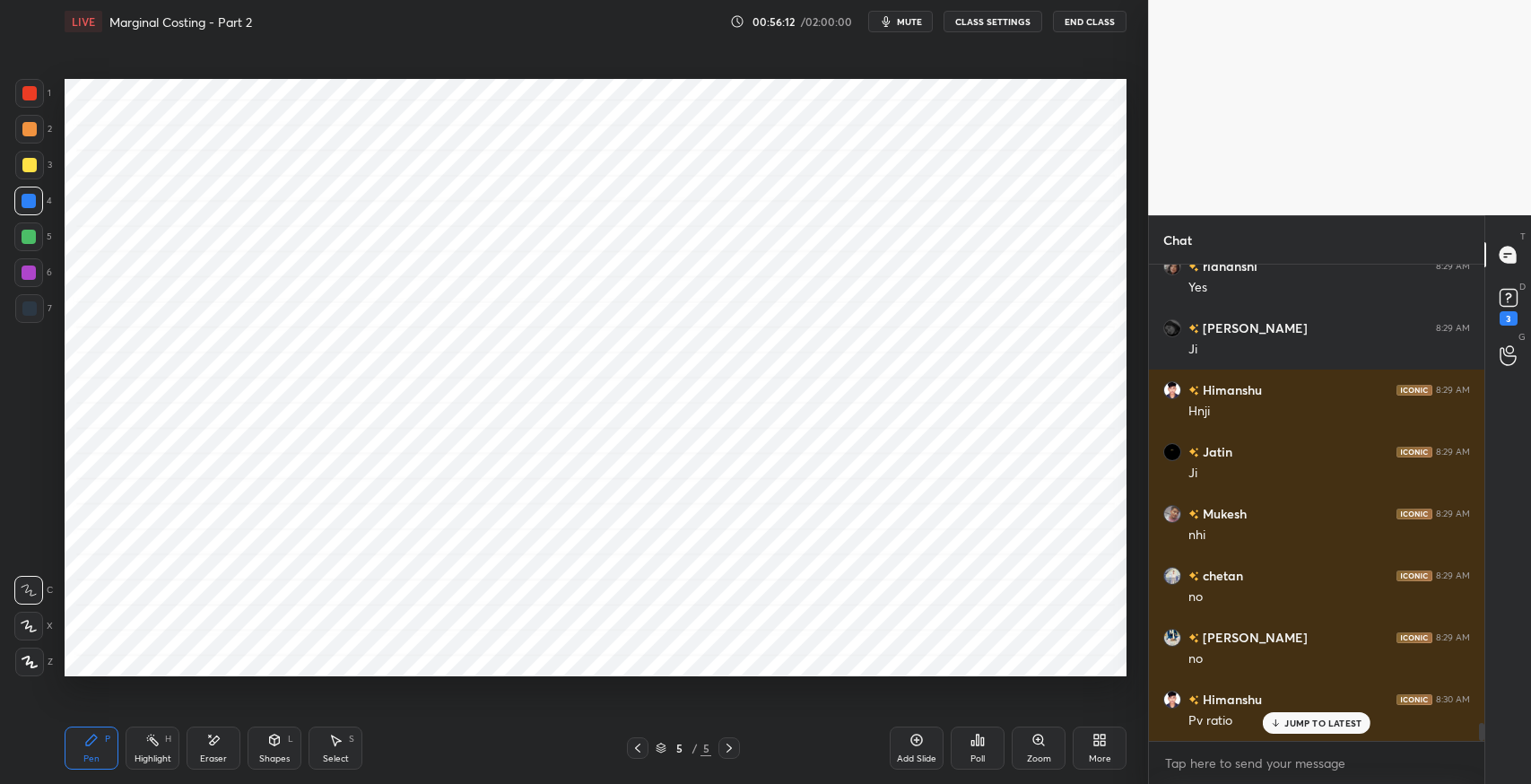
scroll to position [11960, 0]
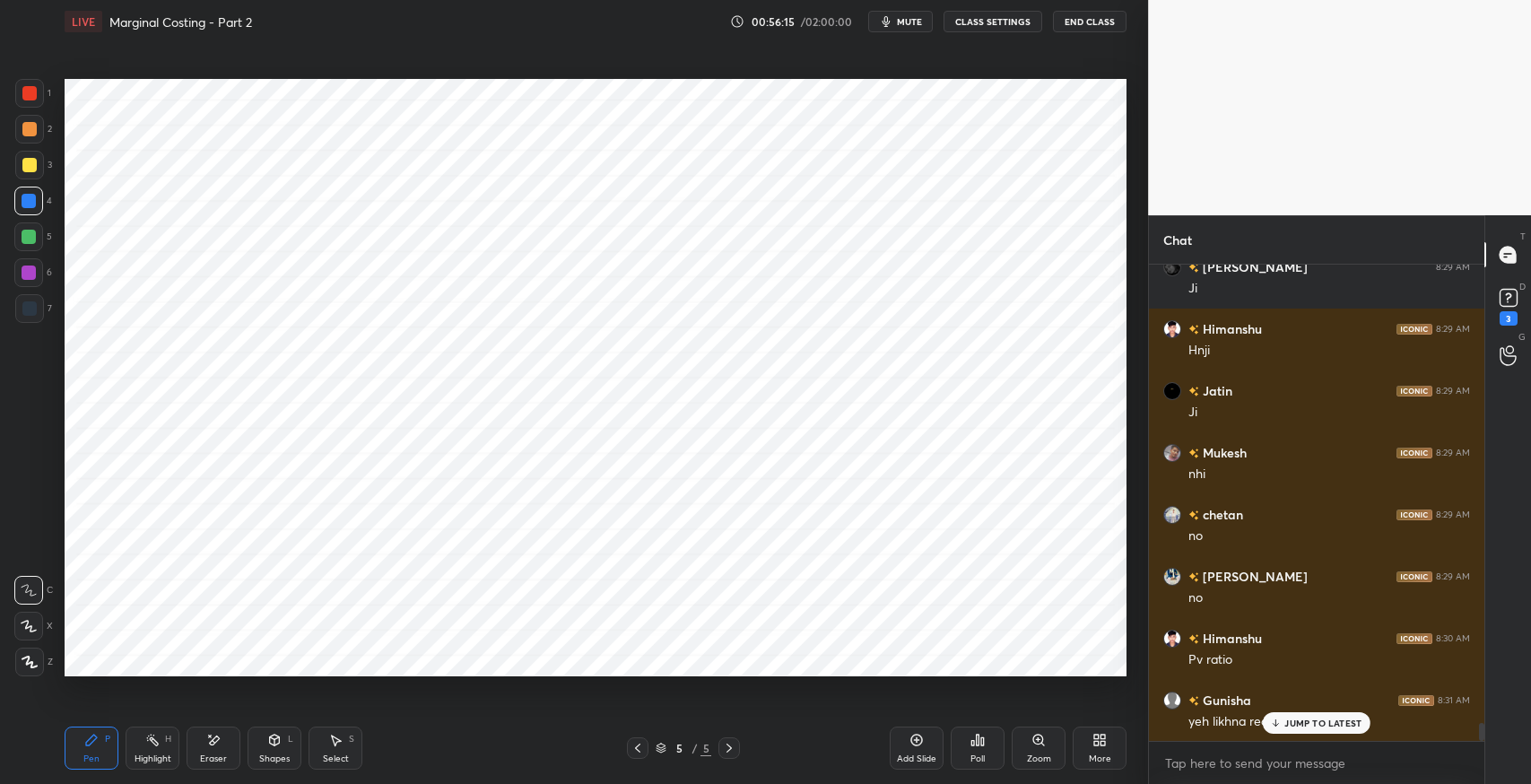
click at [1327, 722] on p "JUMP TO LATEST" at bounding box center [1322, 722] width 77 height 10
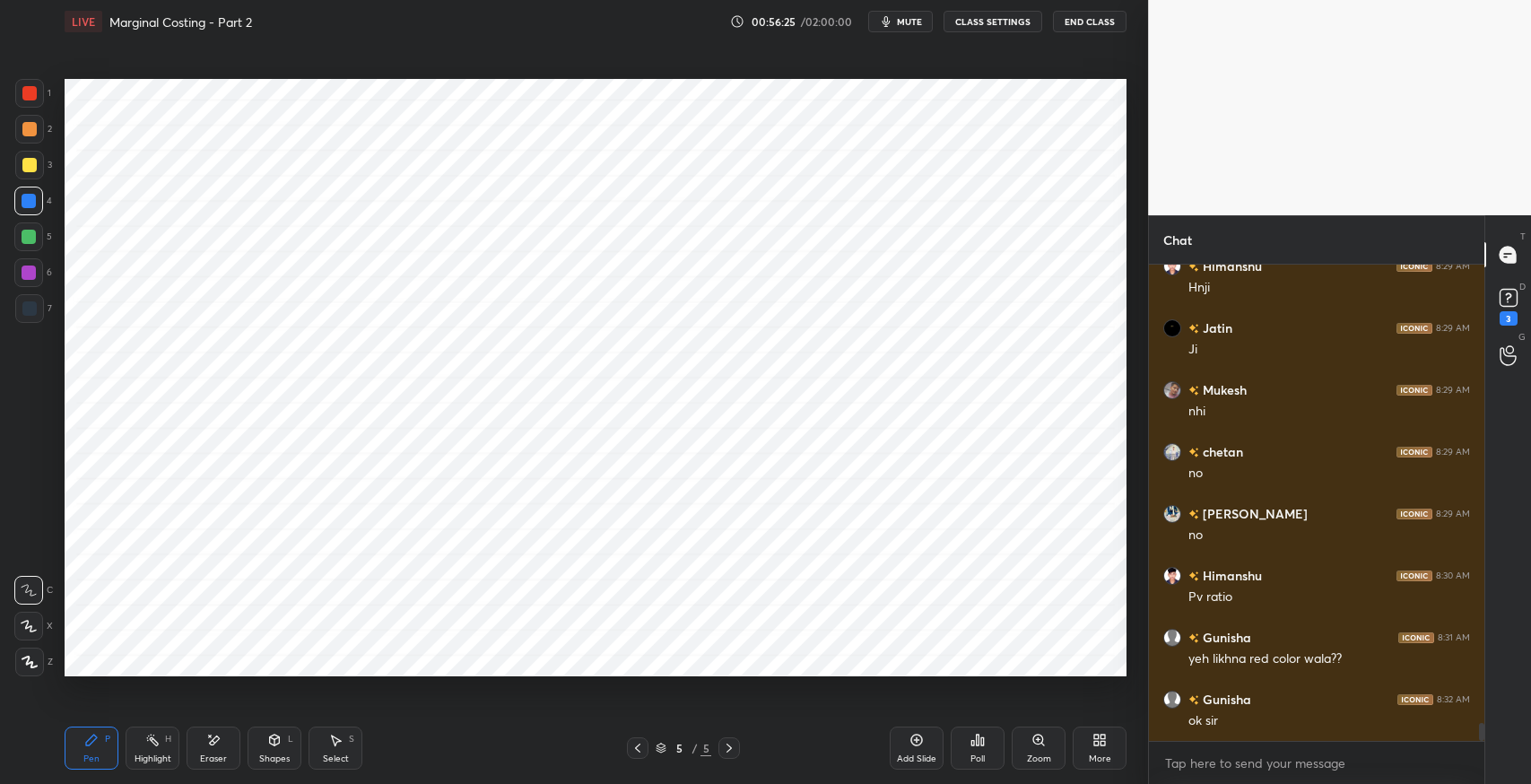
click at [904, 30] on button "mute" at bounding box center [900, 21] width 65 height 22
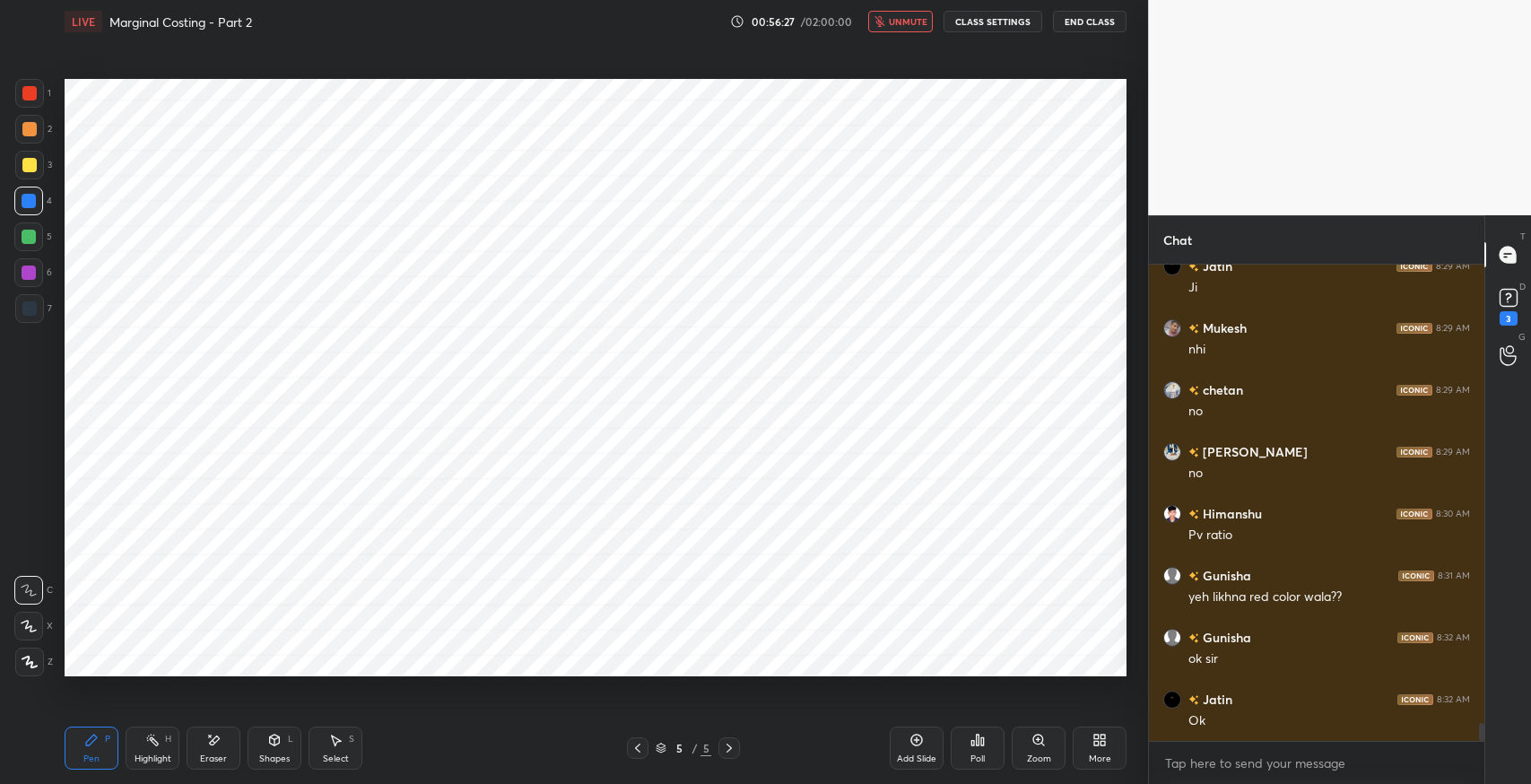
scroll to position [12102, 0]
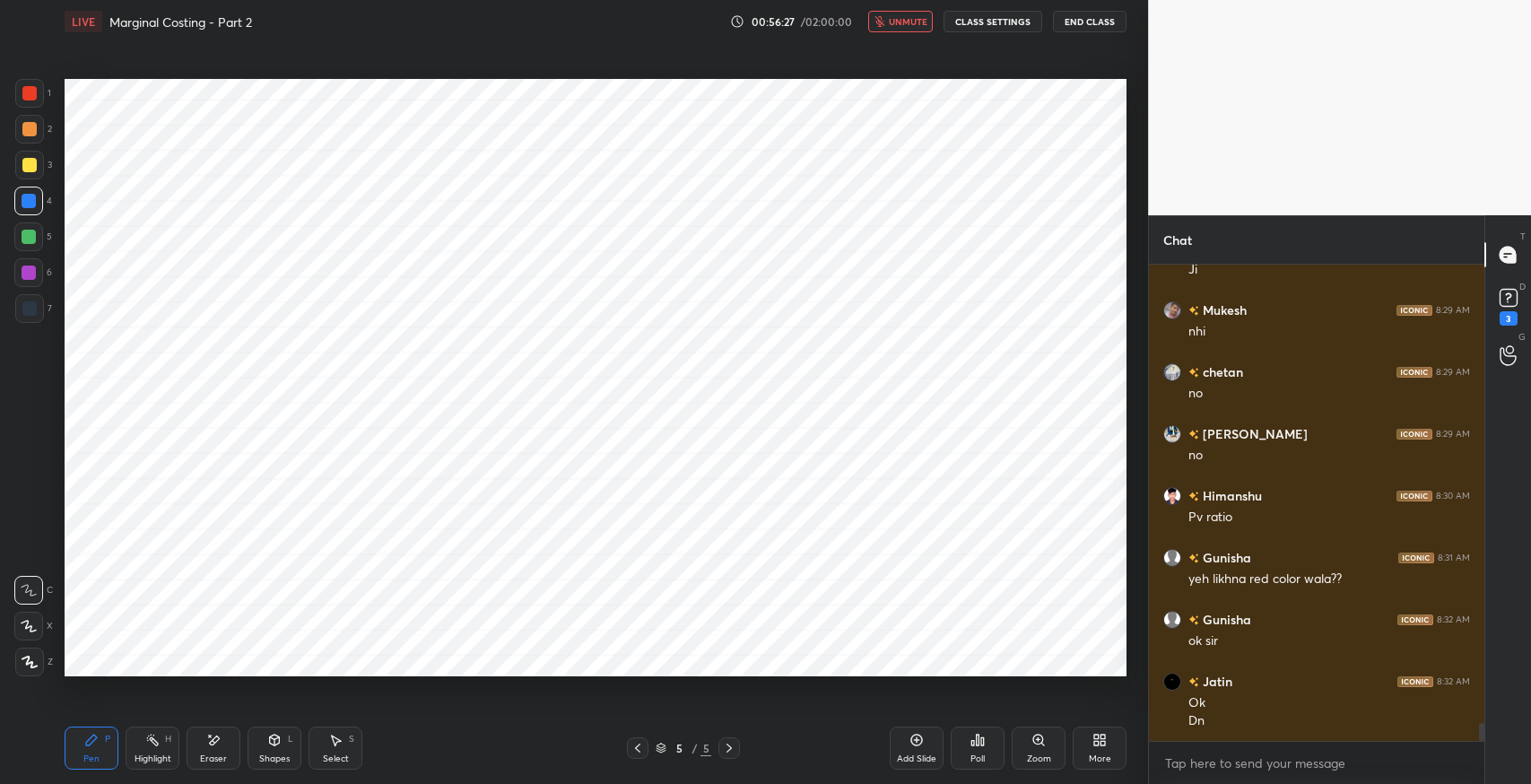
click at [916, 25] on span "unmute" at bounding box center [908, 21] width 39 height 12
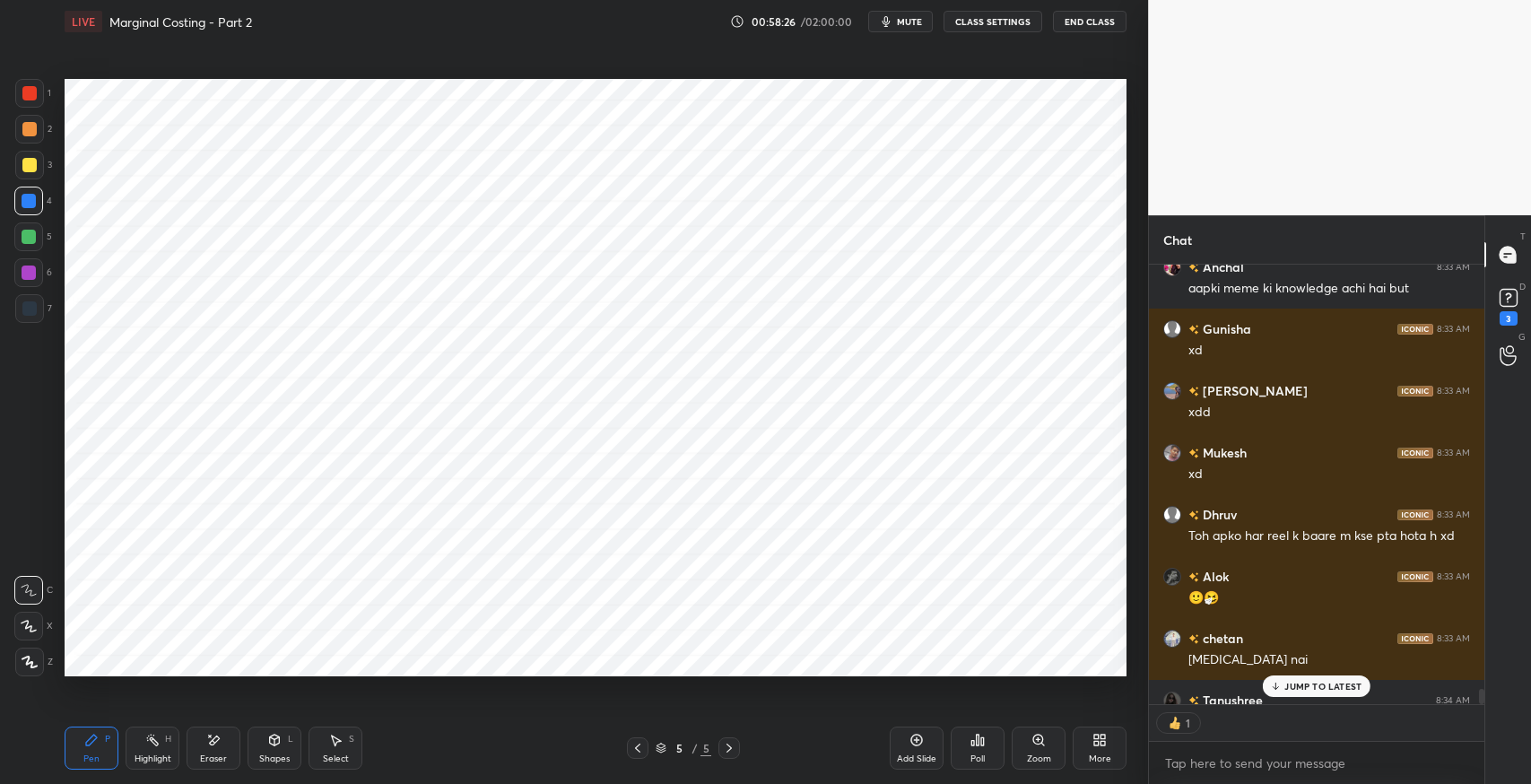
scroll to position [6, 6]
click at [211, 755] on div "Eraser" at bounding box center [213, 758] width 27 height 9
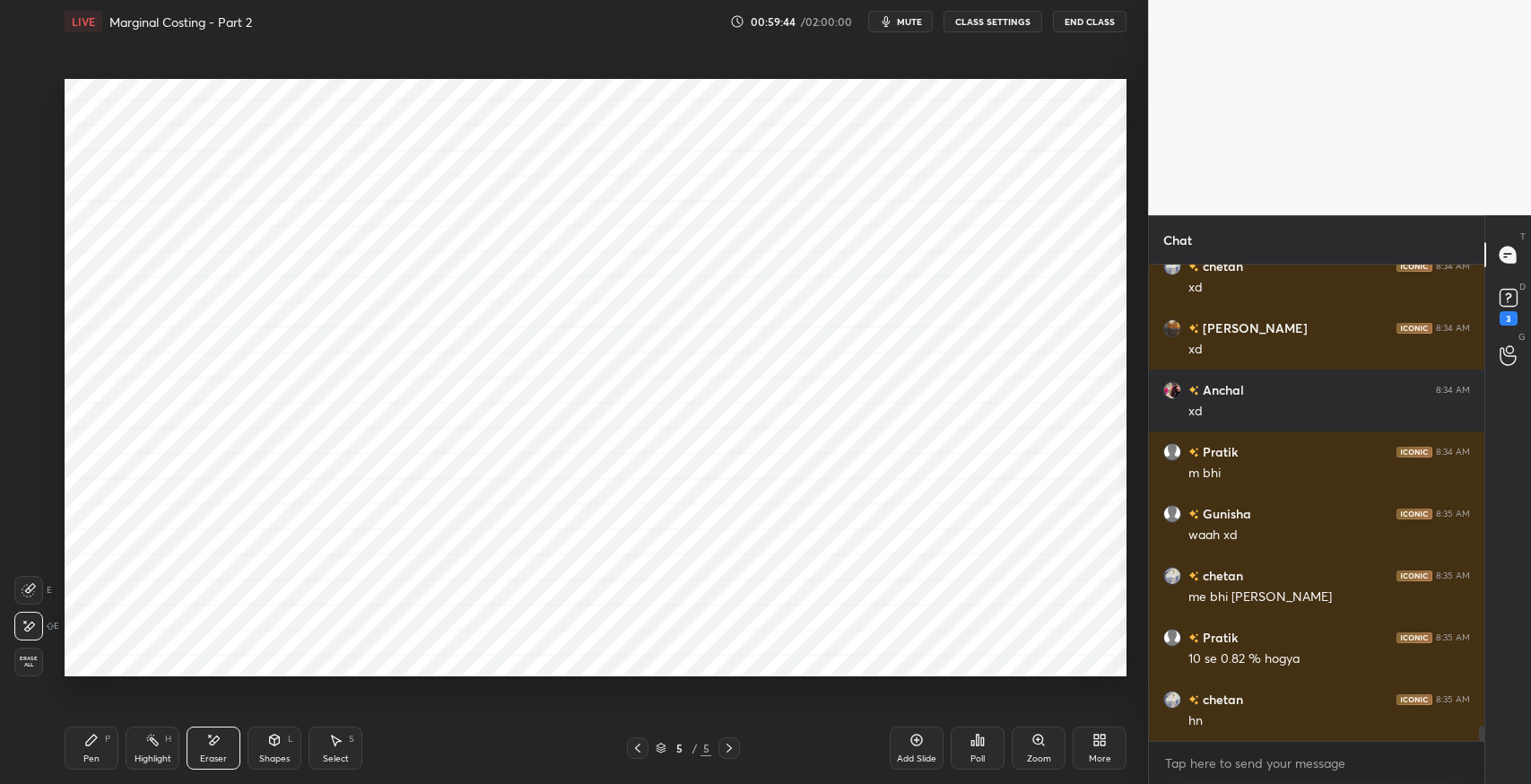
scroll to position [14409, 0]
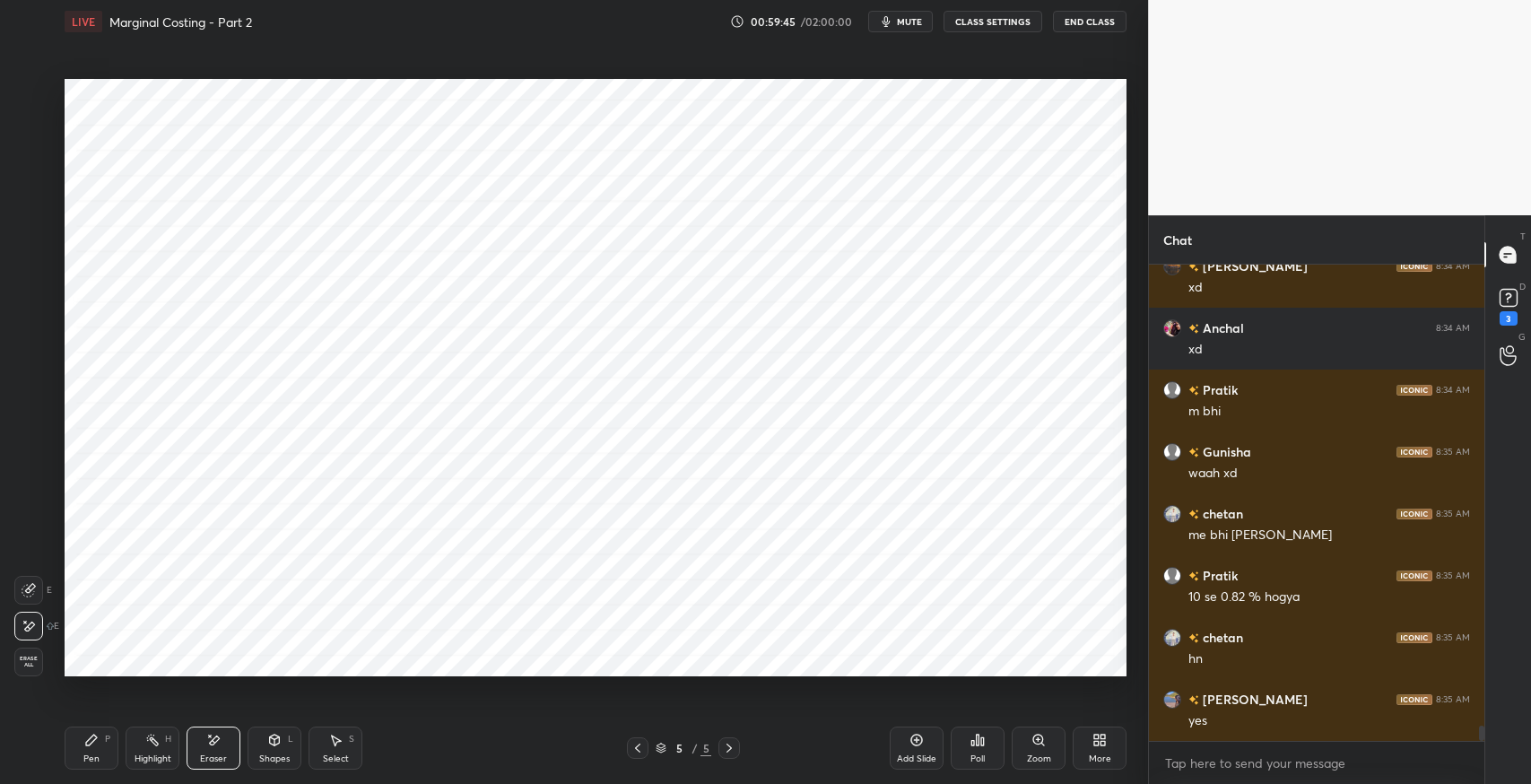
click at [86, 743] on icon at bounding box center [91, 739] width 10 height 10
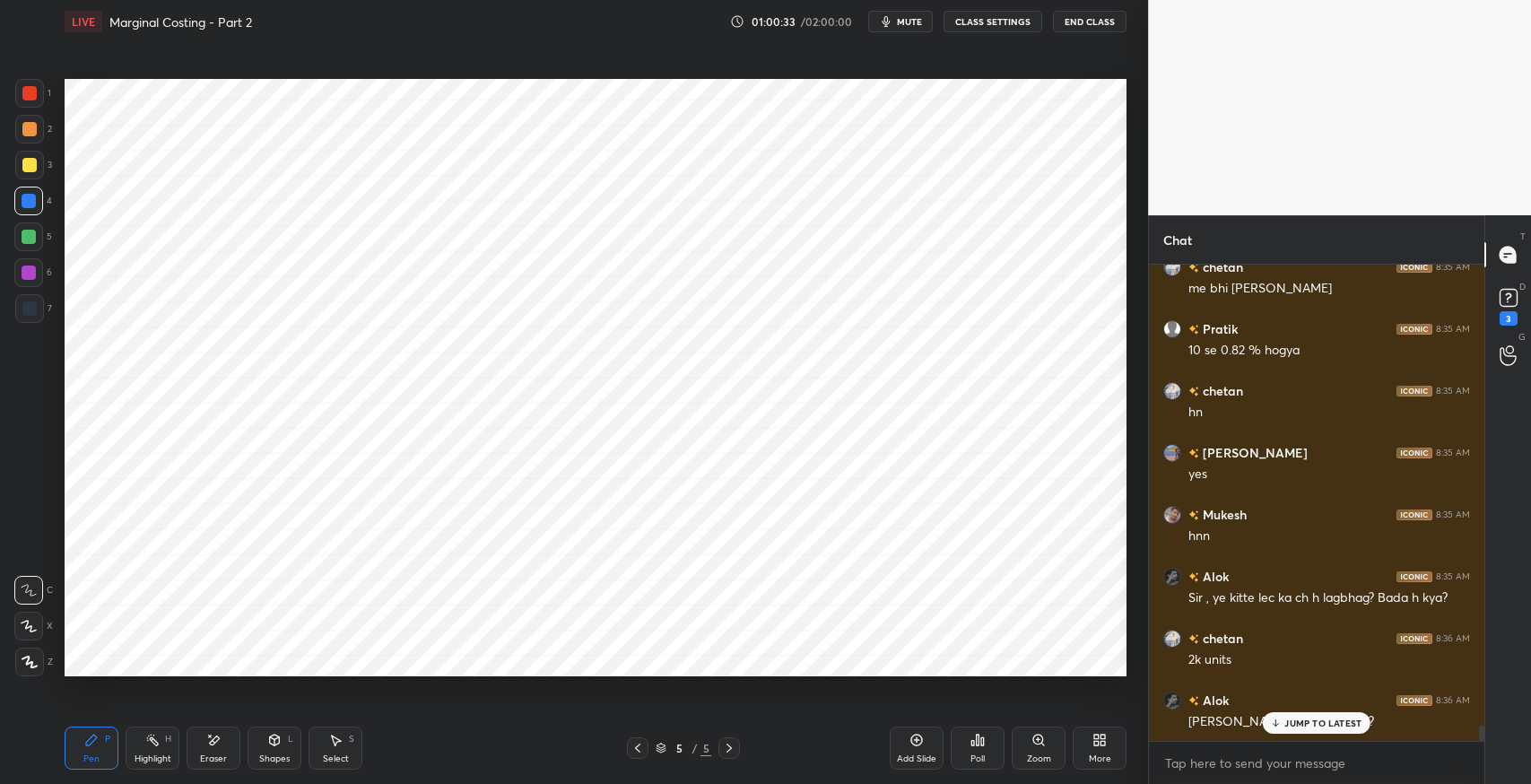
scroll to position [14719, 0]
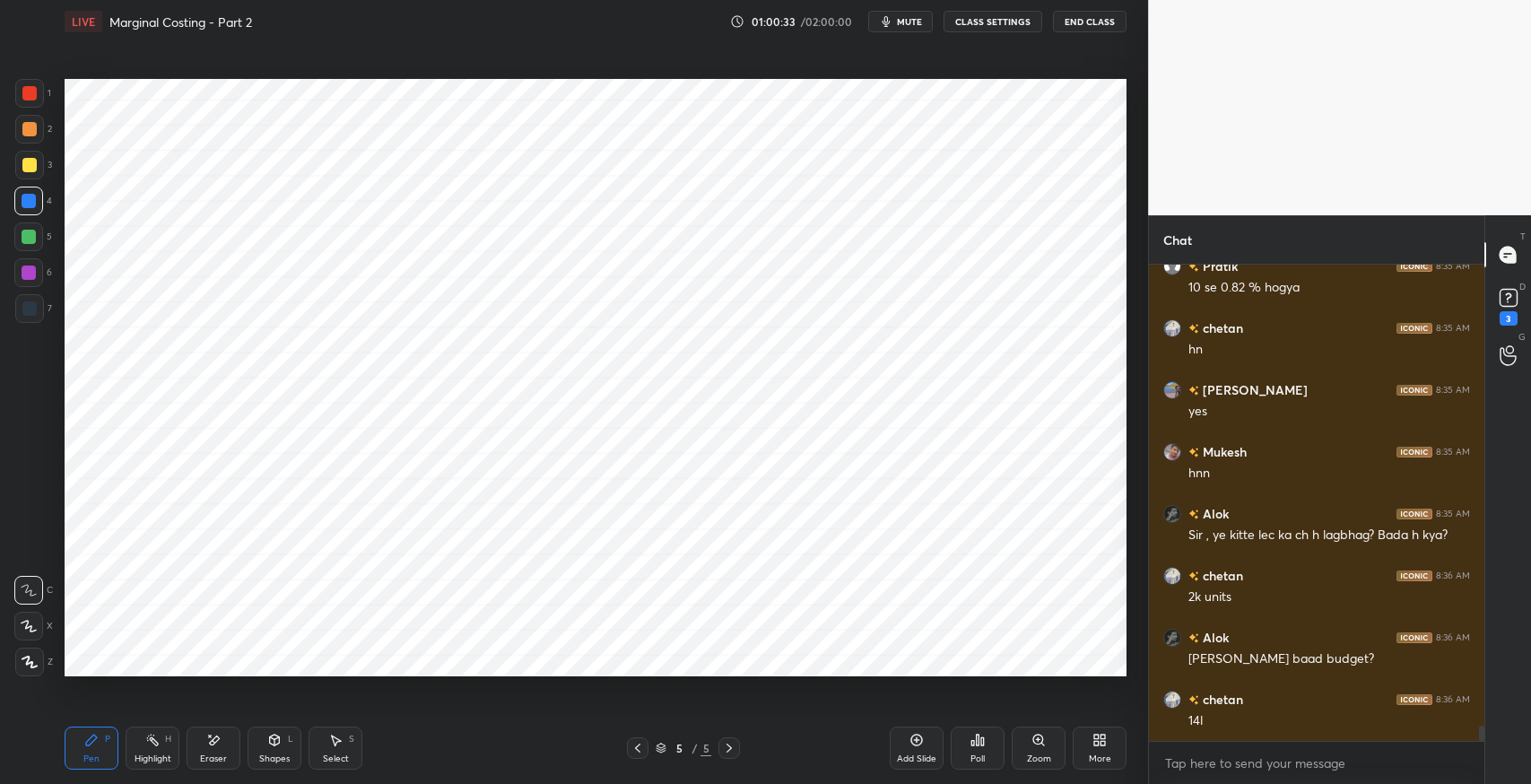
click at [1309, 720] on div "14l" at bounding box center [1329, 720] width 281 height 18
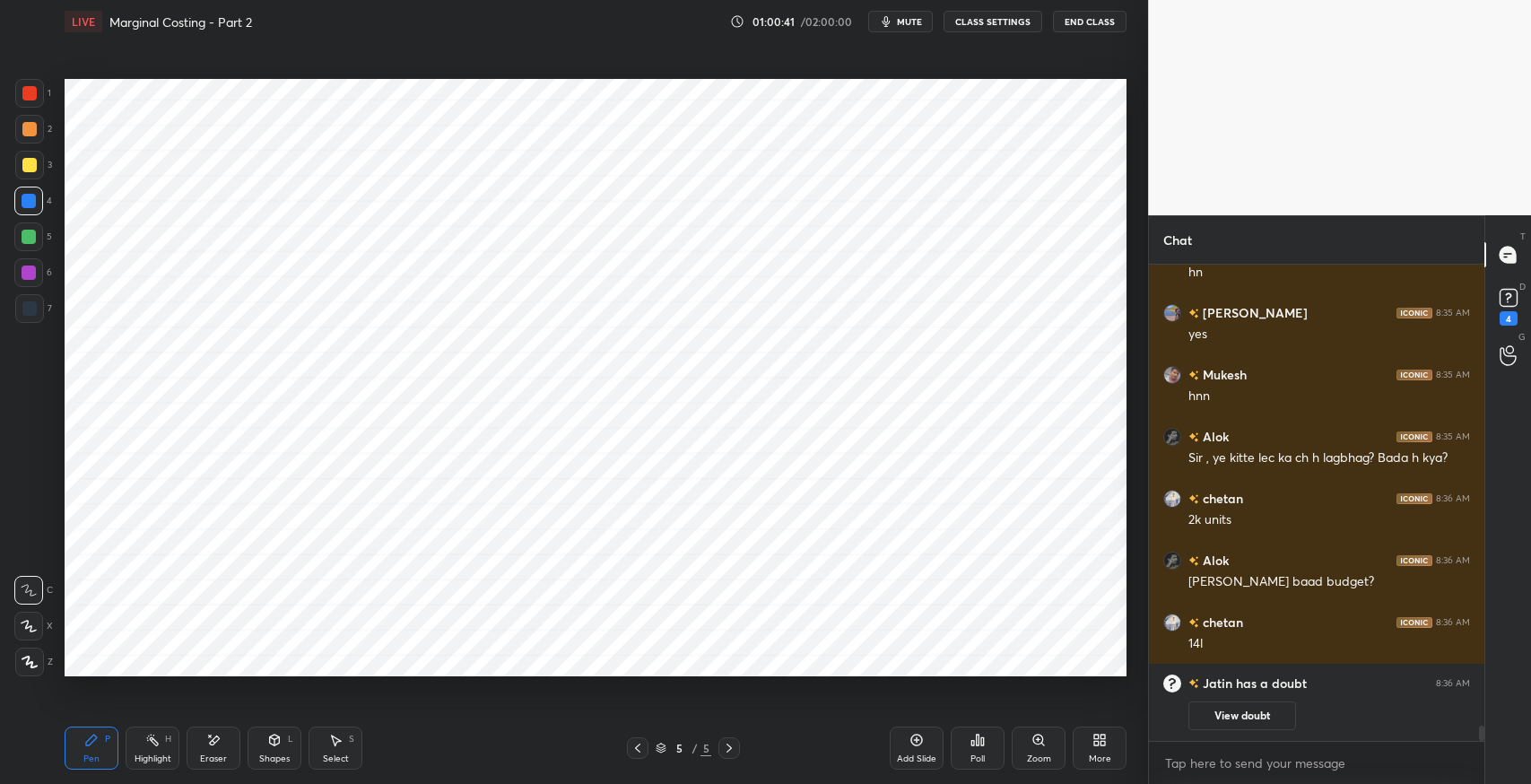
scroll to position [13868, 0]
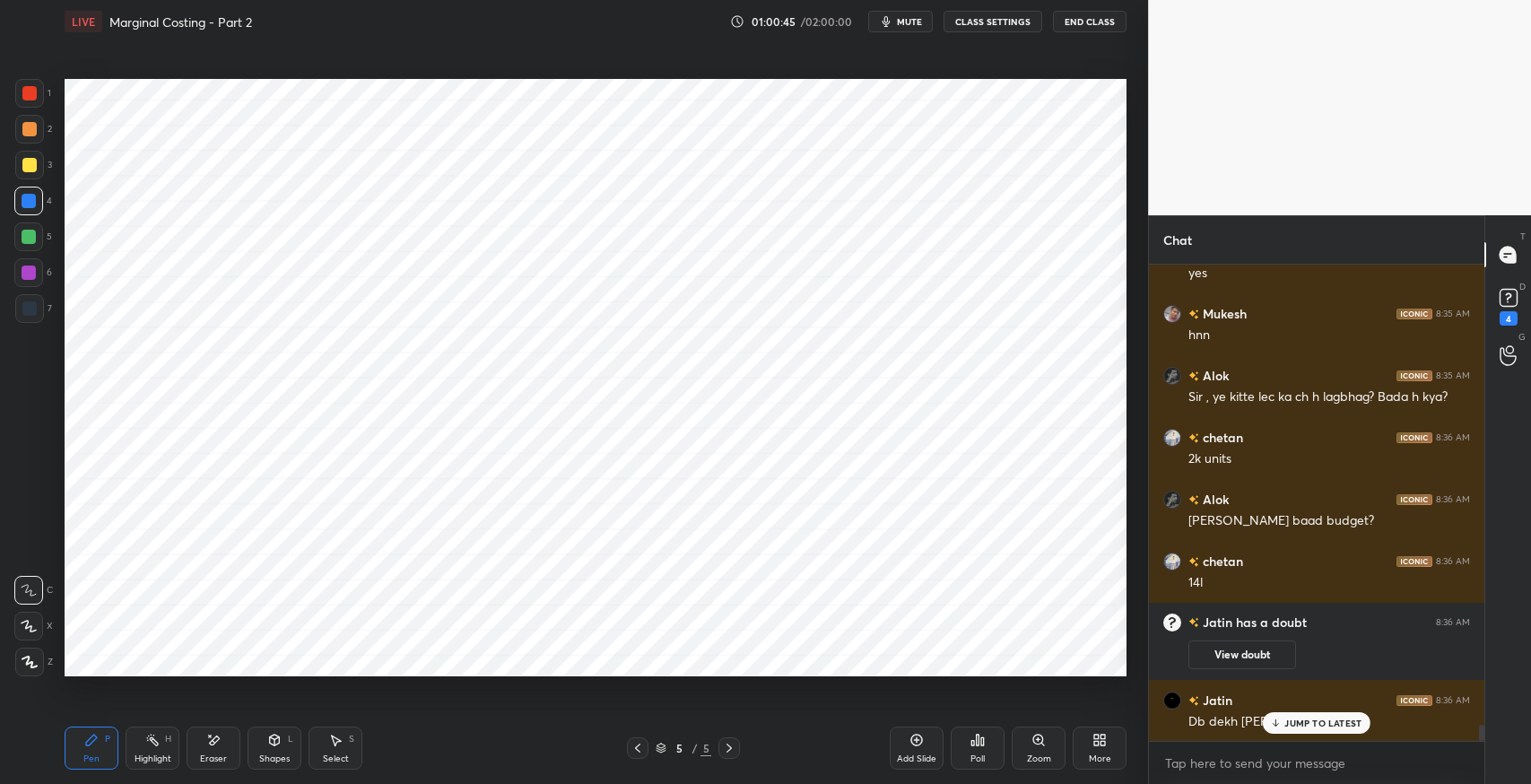
click at [1506, 301] on icon at bounding box center [1507, 302] width 2 height 2
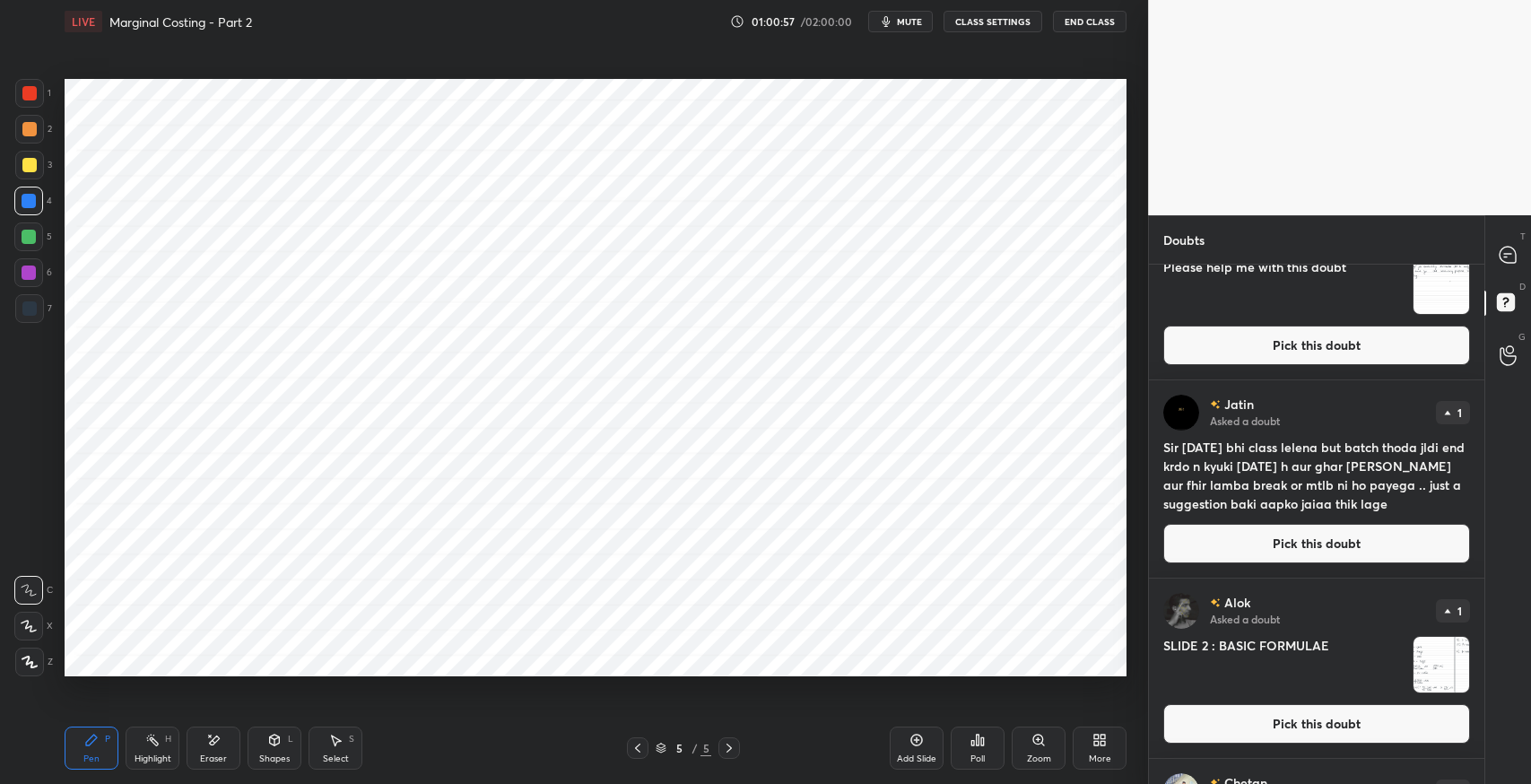
scroll to position [0, 0]
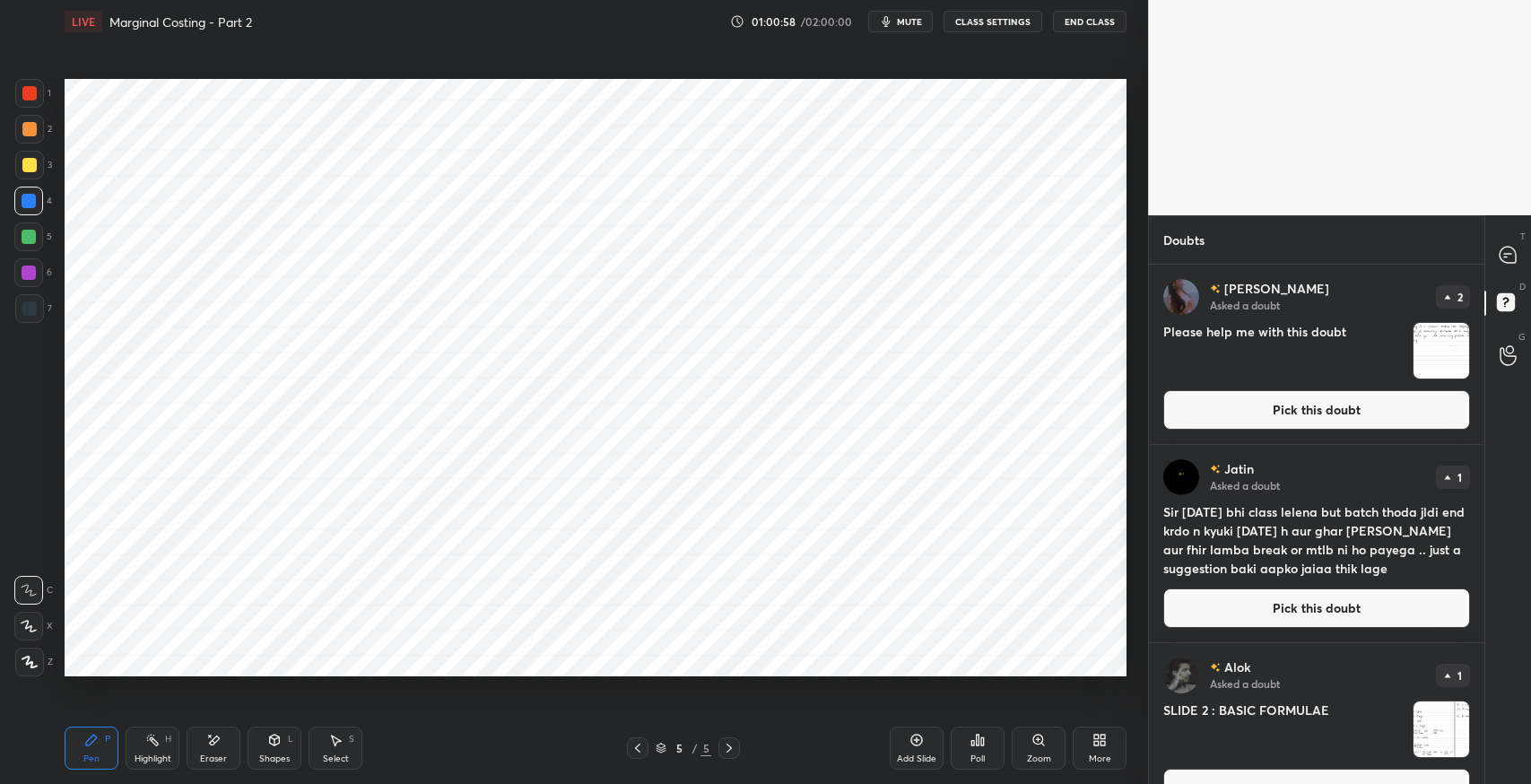
click at [1506, 255] on icon at bounding box center [1507, 254] width 16 height 16
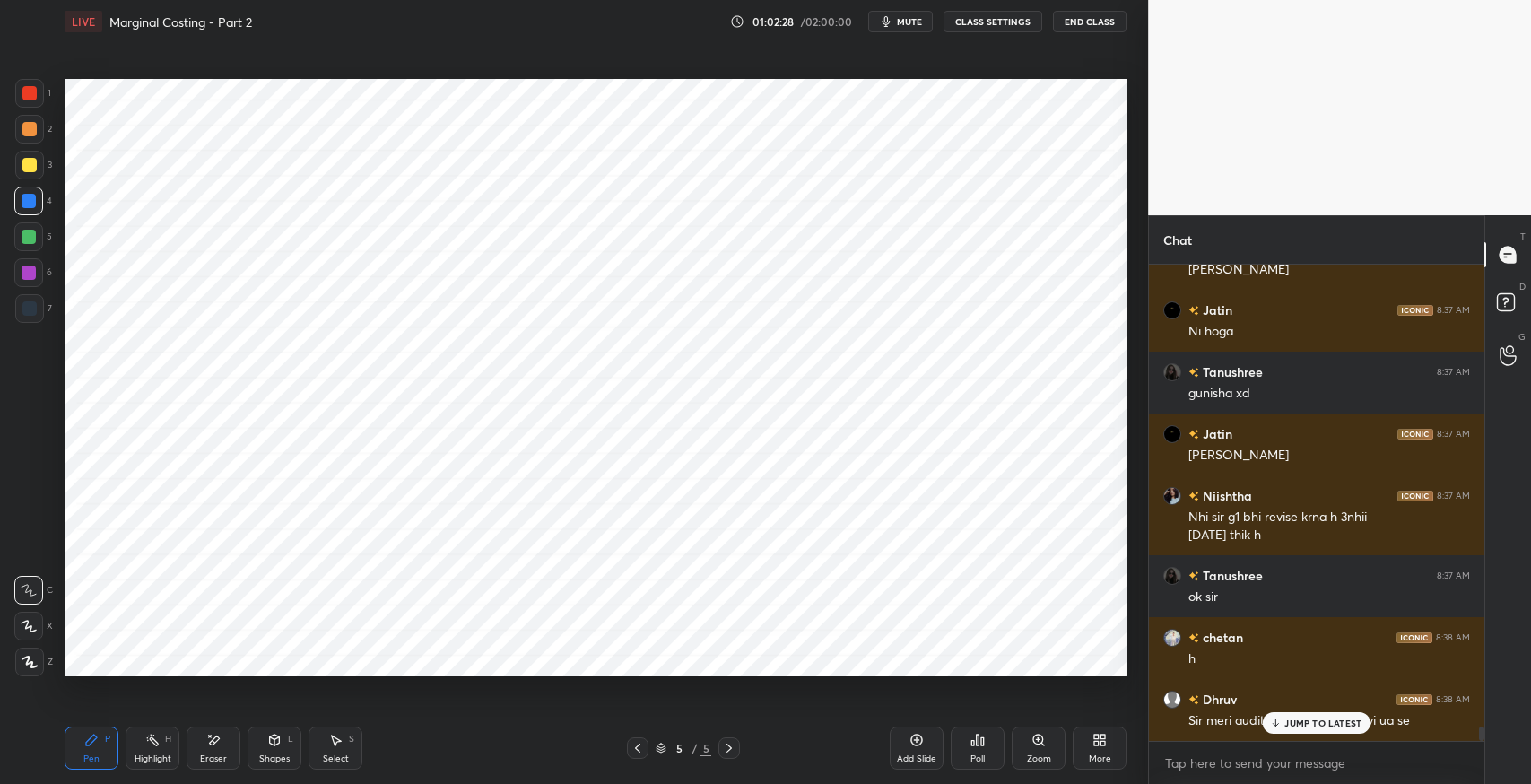
scroll to position [15582, 0]
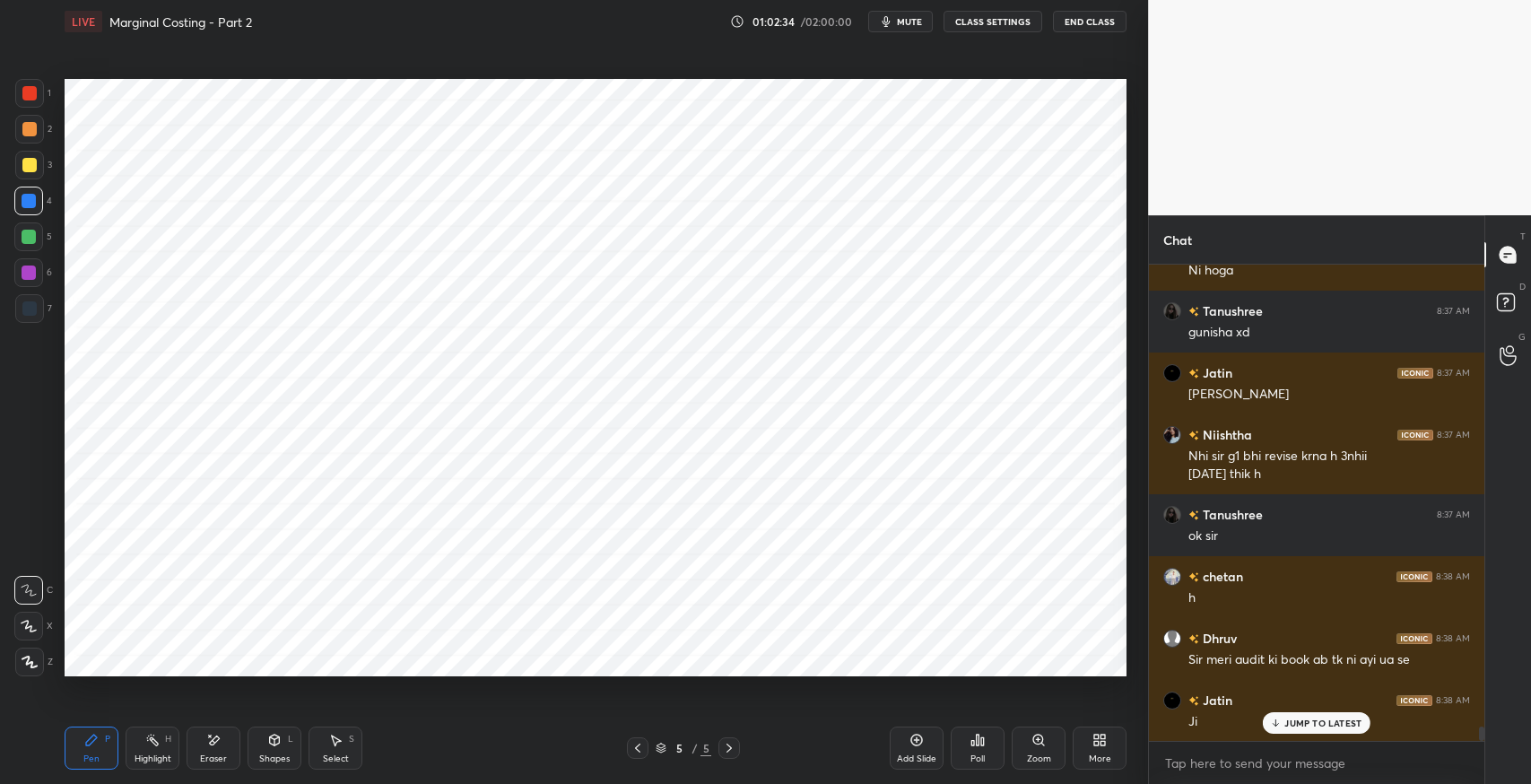
click at [75, 753] on div "Pen P" at bounding box center [91, 747] width 54 height 43
click at [1312, 719] on div "[PERSON_NAME] 8:37 AM Ji chetan 8:37 AM haaa [PERSON_NAME] 8:37 AM Lelo [PERSON…" at bounding box center [1316, 502] width 335 height 476
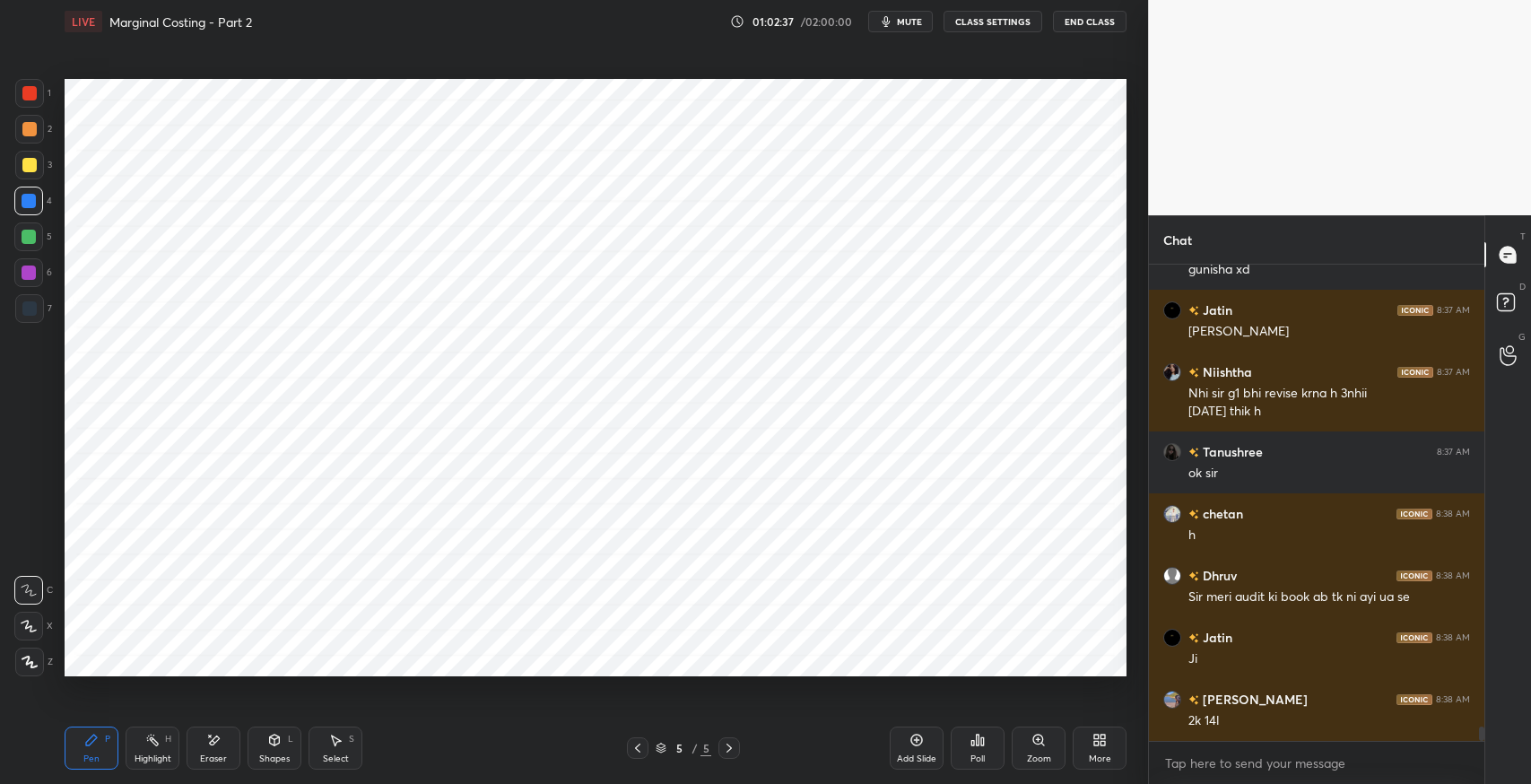
scroll to position [15768, 0]
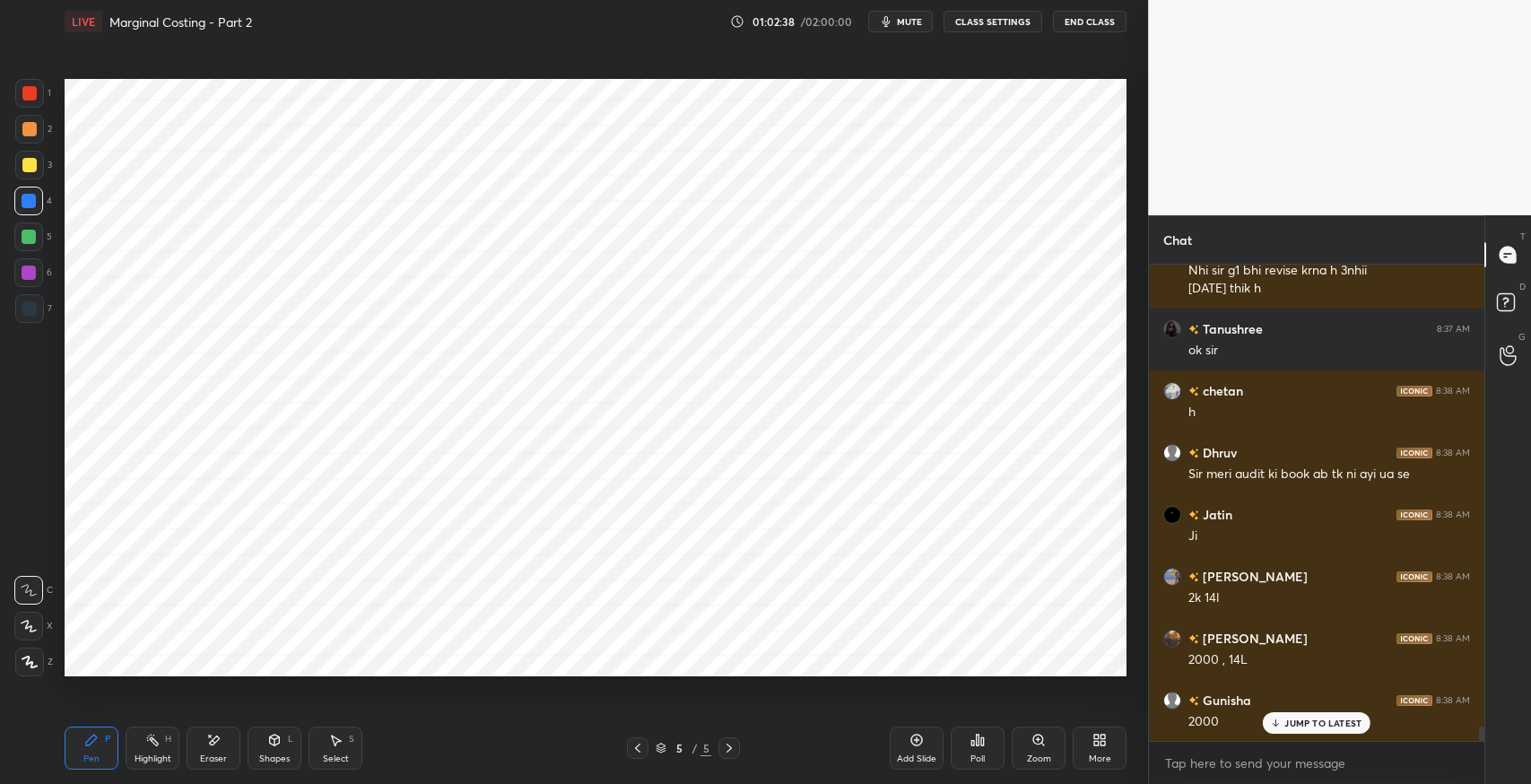
click at [29, 316] on div at bounding box center [29, 309] width 29 height 29
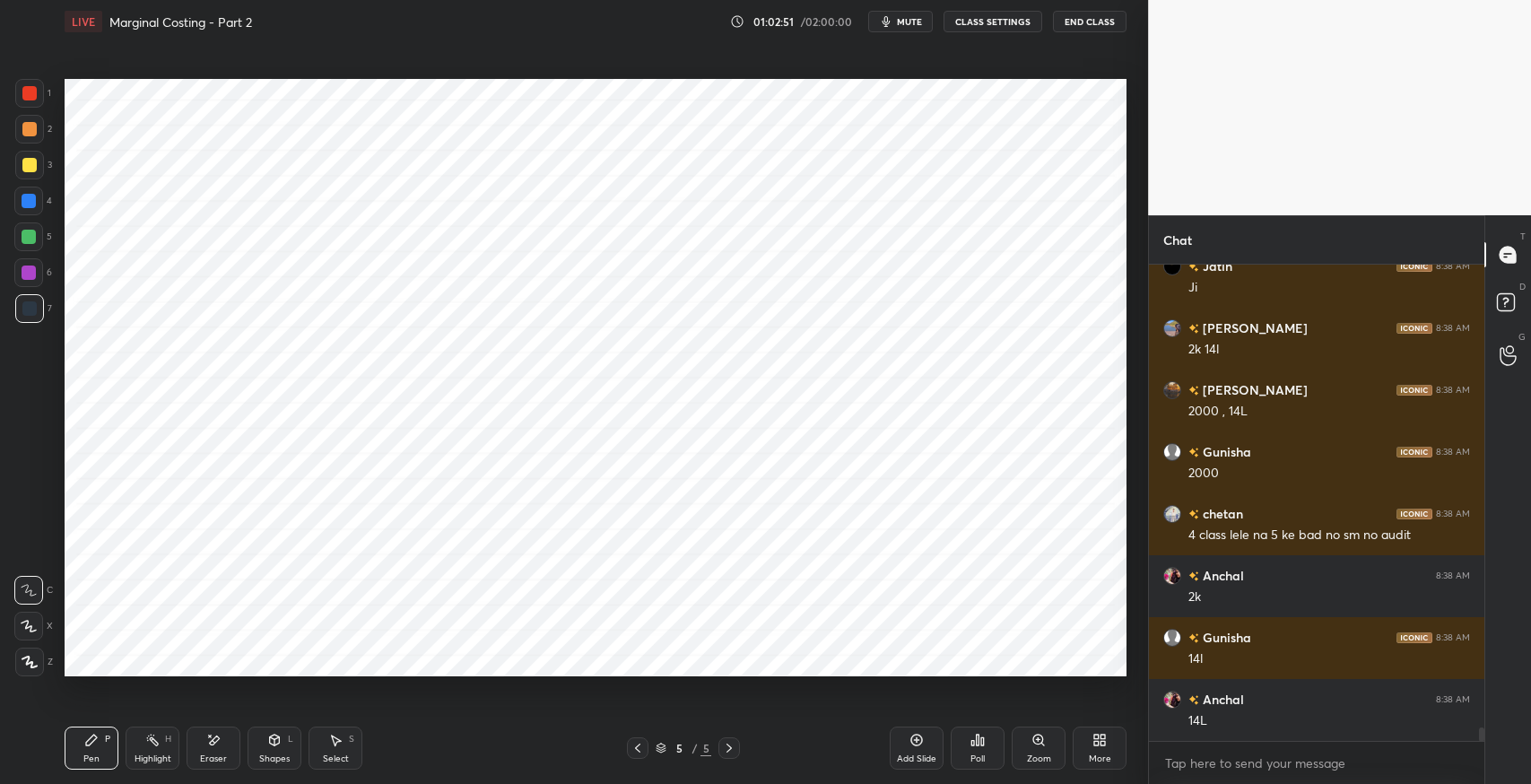
scroll to position [16077, 0]
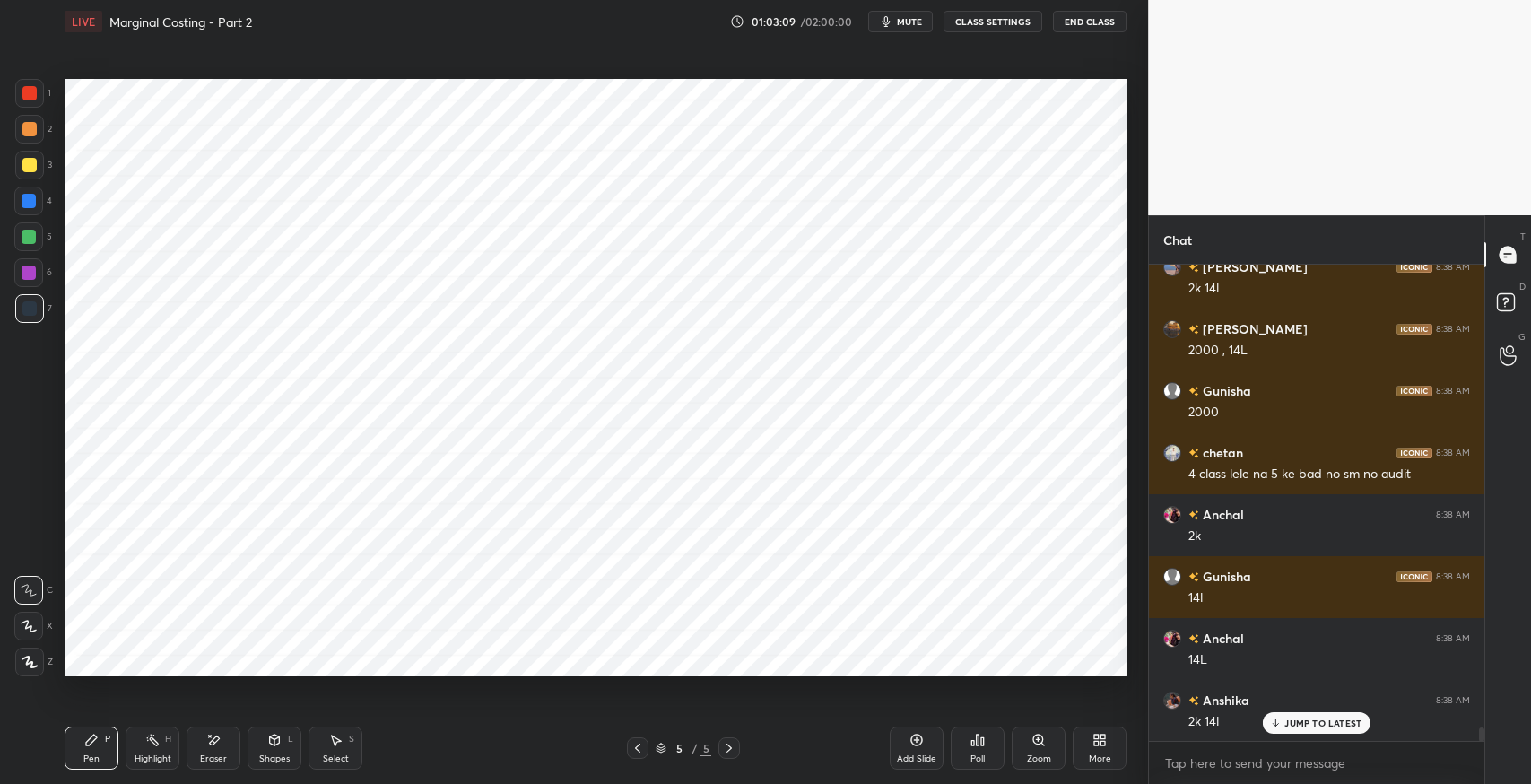
click at [332, 755] on div "Select" at bounding box center [335, 758] width 26 height 9
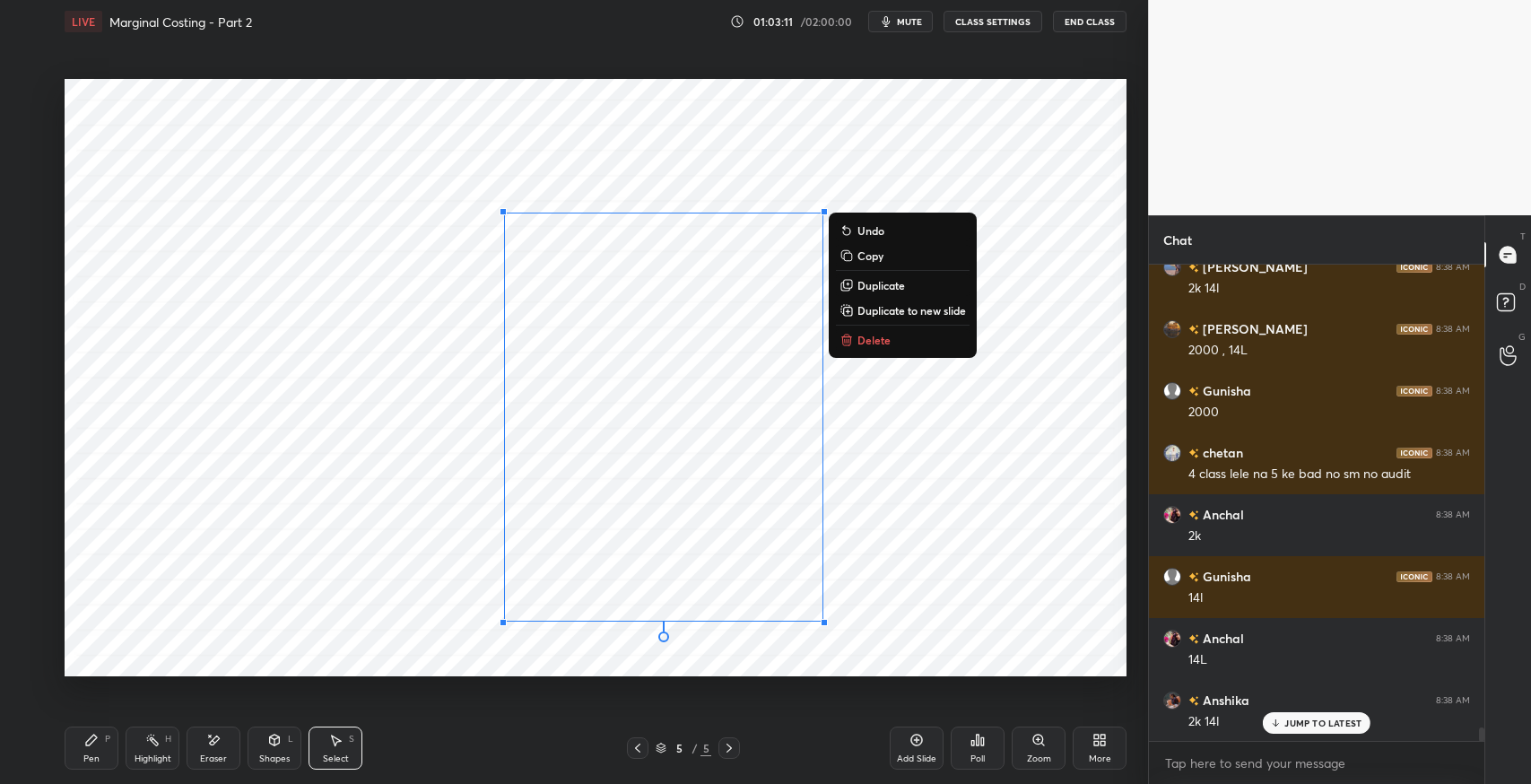
click at [870, 345] on p "Delete" at bounding box center [873, 339] width 33 height 14
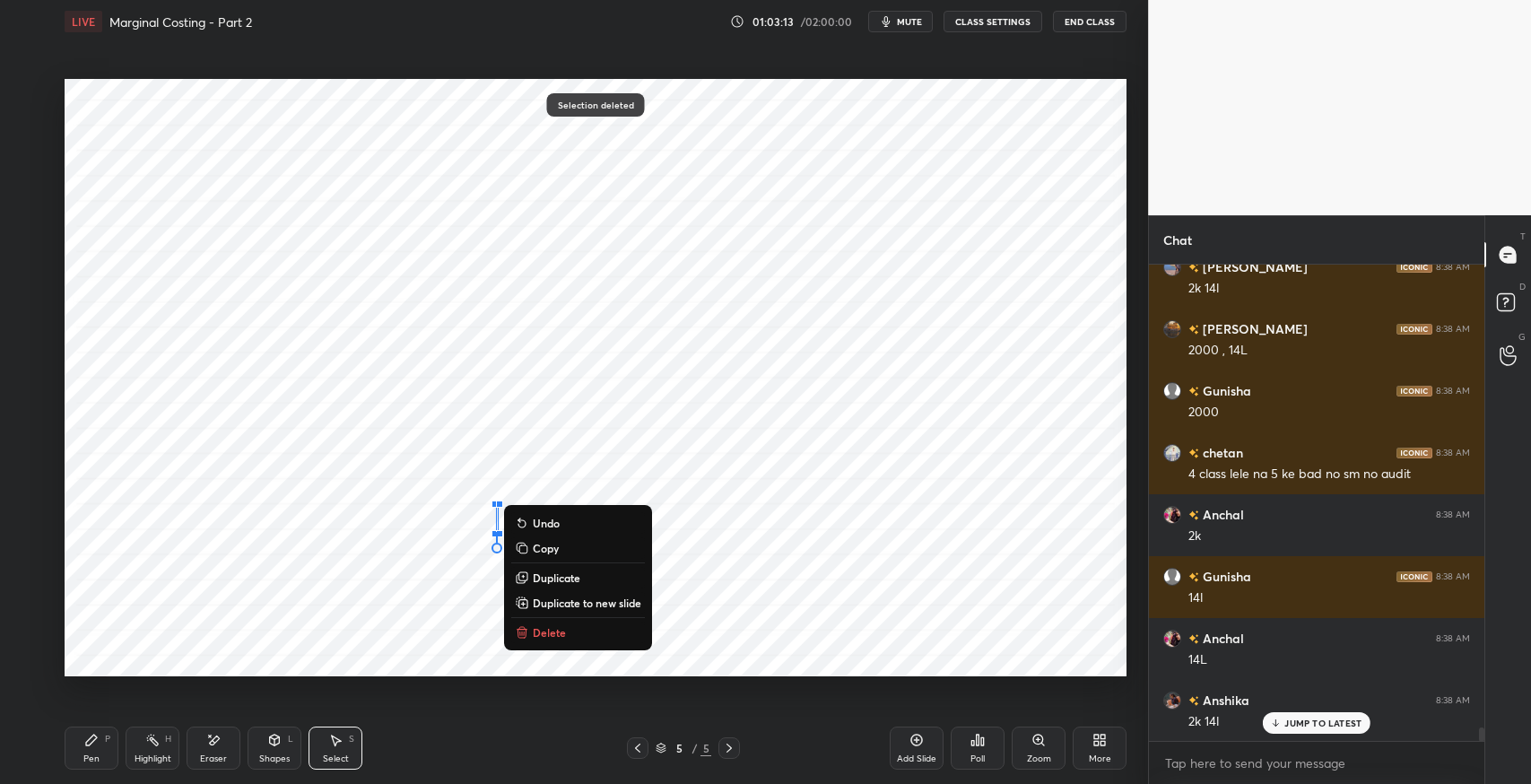
click at [560, 643] on div "0 ° Undo Copy Duplicate Duplicate to new slide Delete" at bounding box center [595, 377] width 1062 height 597
click at [552, 632] on p "Delete" at bounding box center [549, 632] width 33 height 14
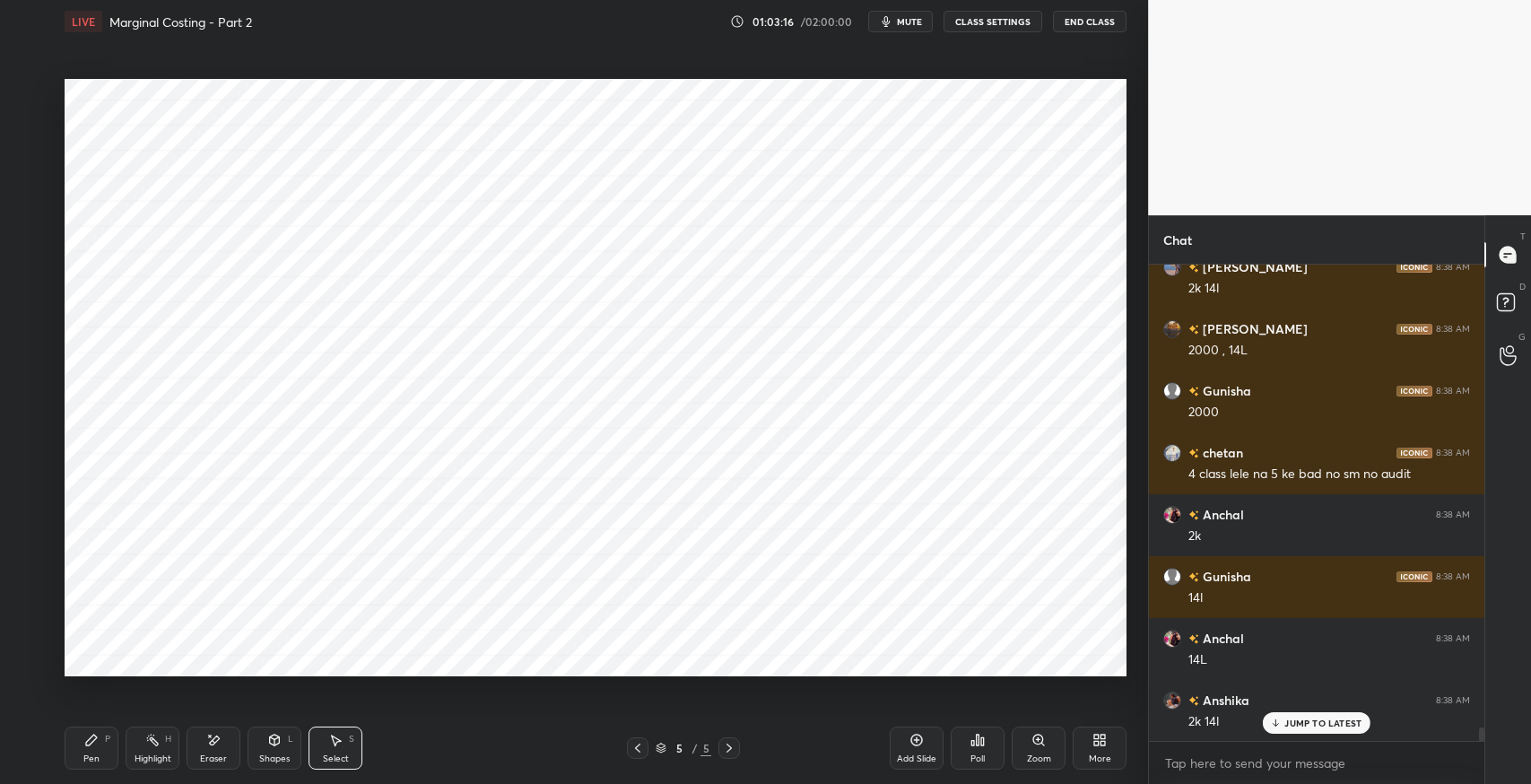
click at [1291, 724] on p "JUMP TO LATEST" at bounding box center [1322, 722] width 77 height 10
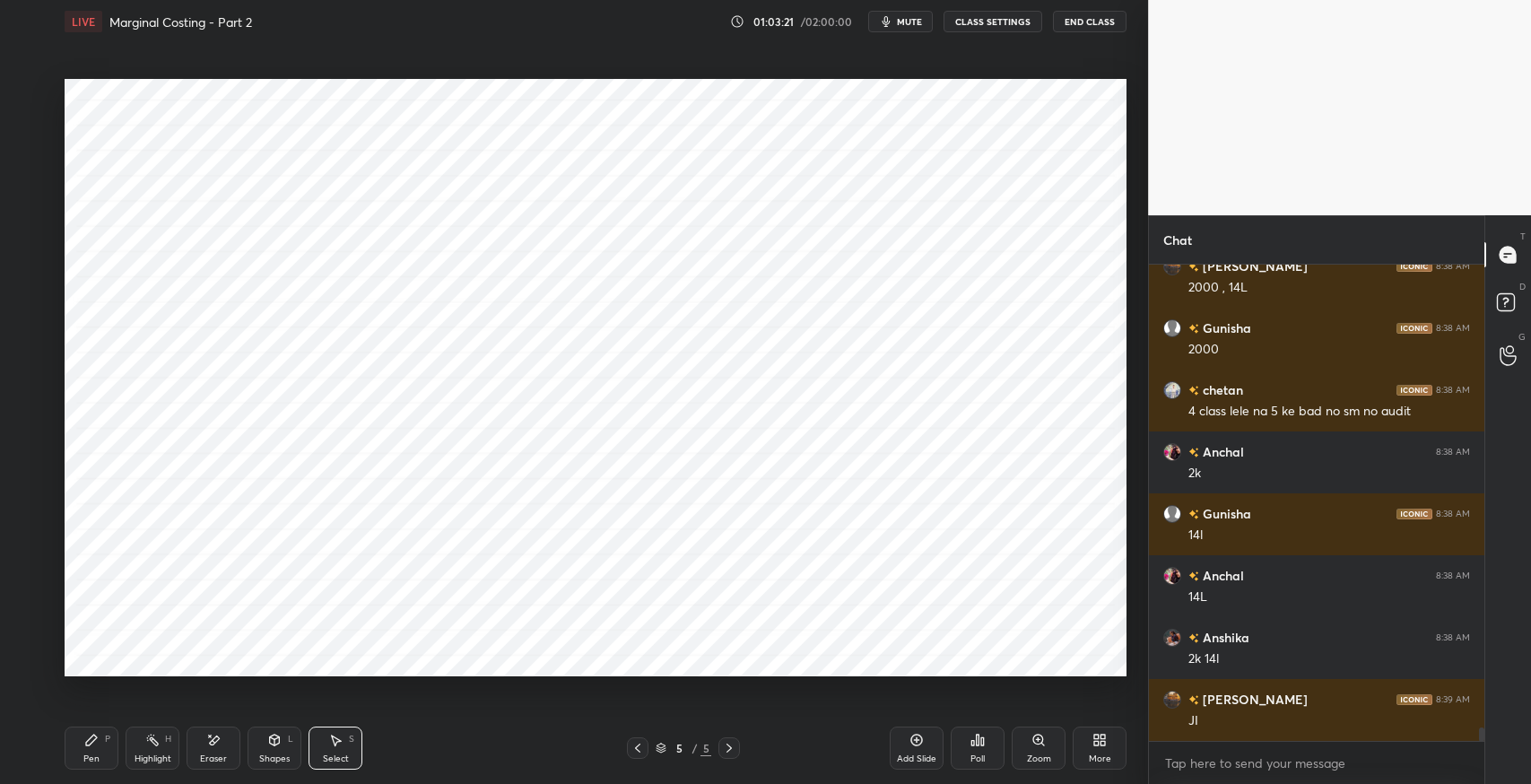
scroll to position [16263, 0]
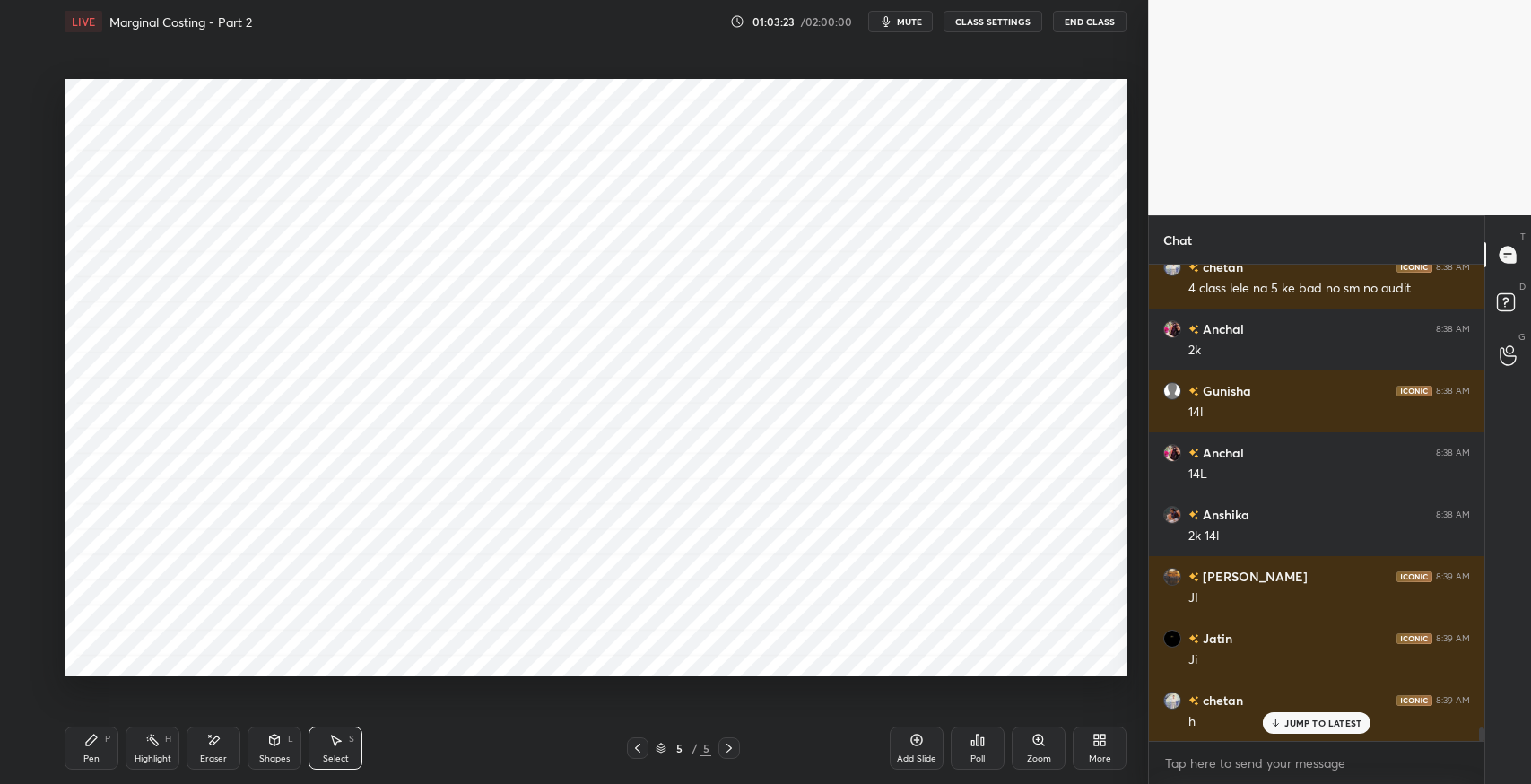
click at [919, 734] on icon at bounding box center [916, 739] width 14 height 14
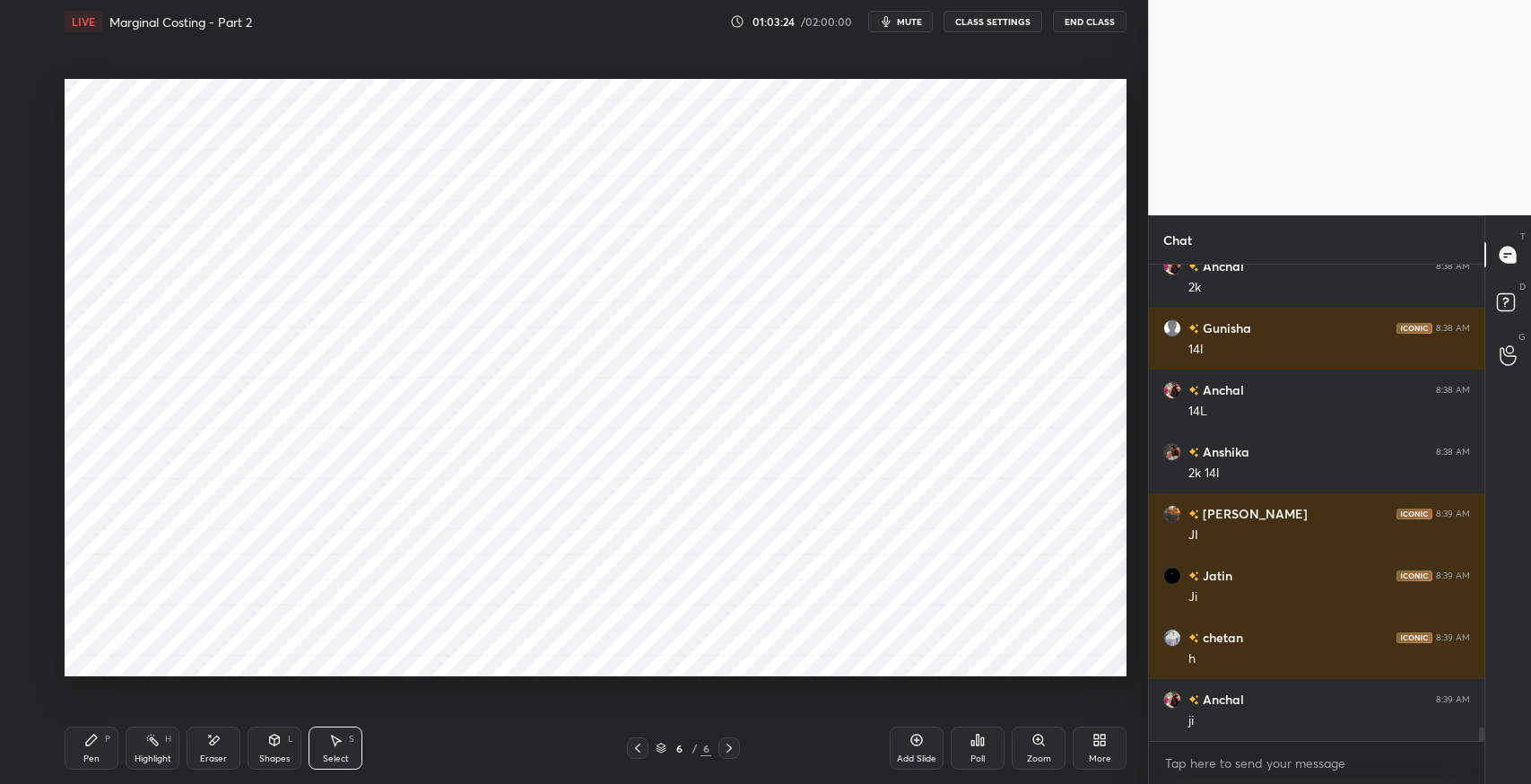
click at [89, 742] on icon at bounding box center [91, 739] width 10 height 10
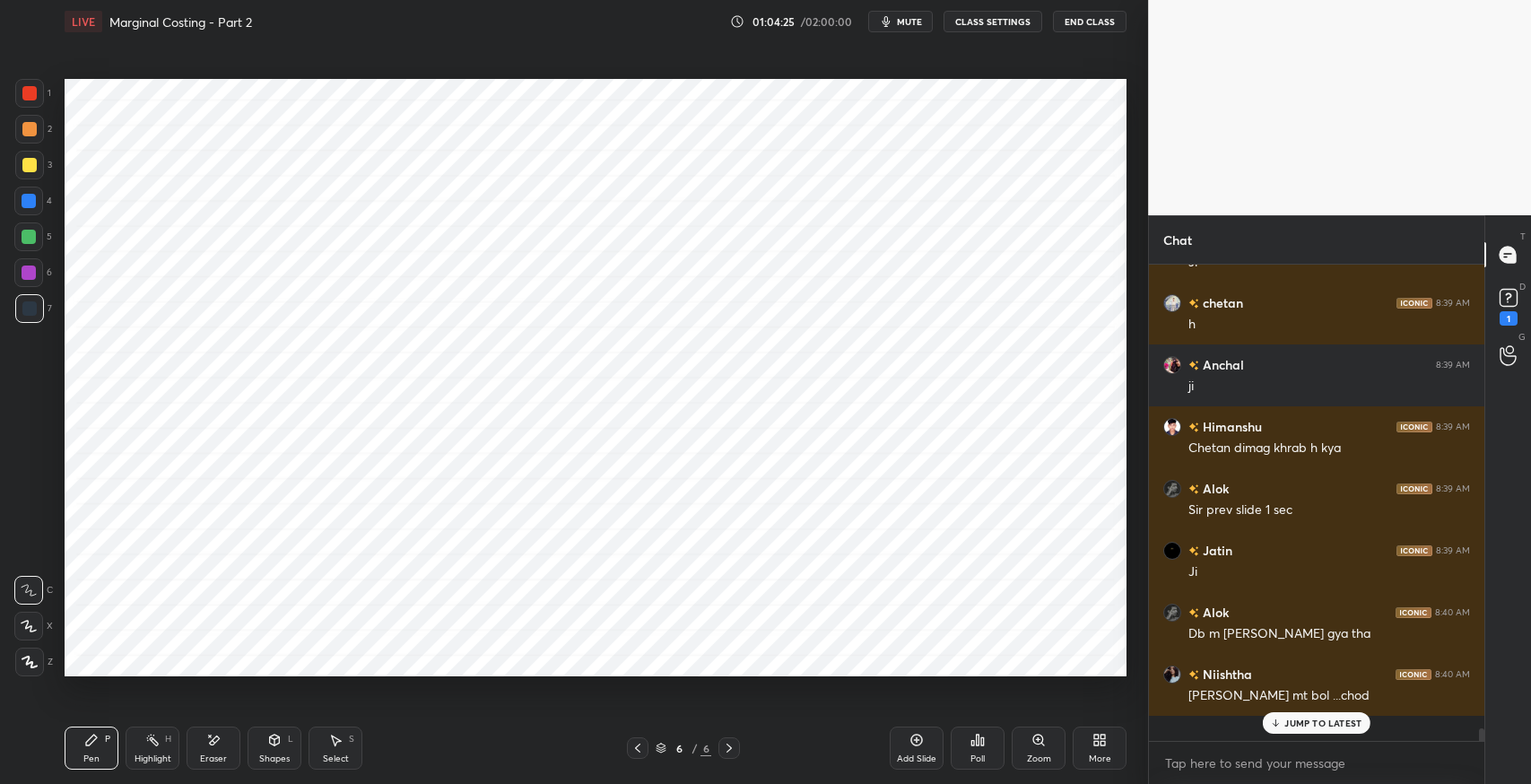
scroll to position [16635, 0]
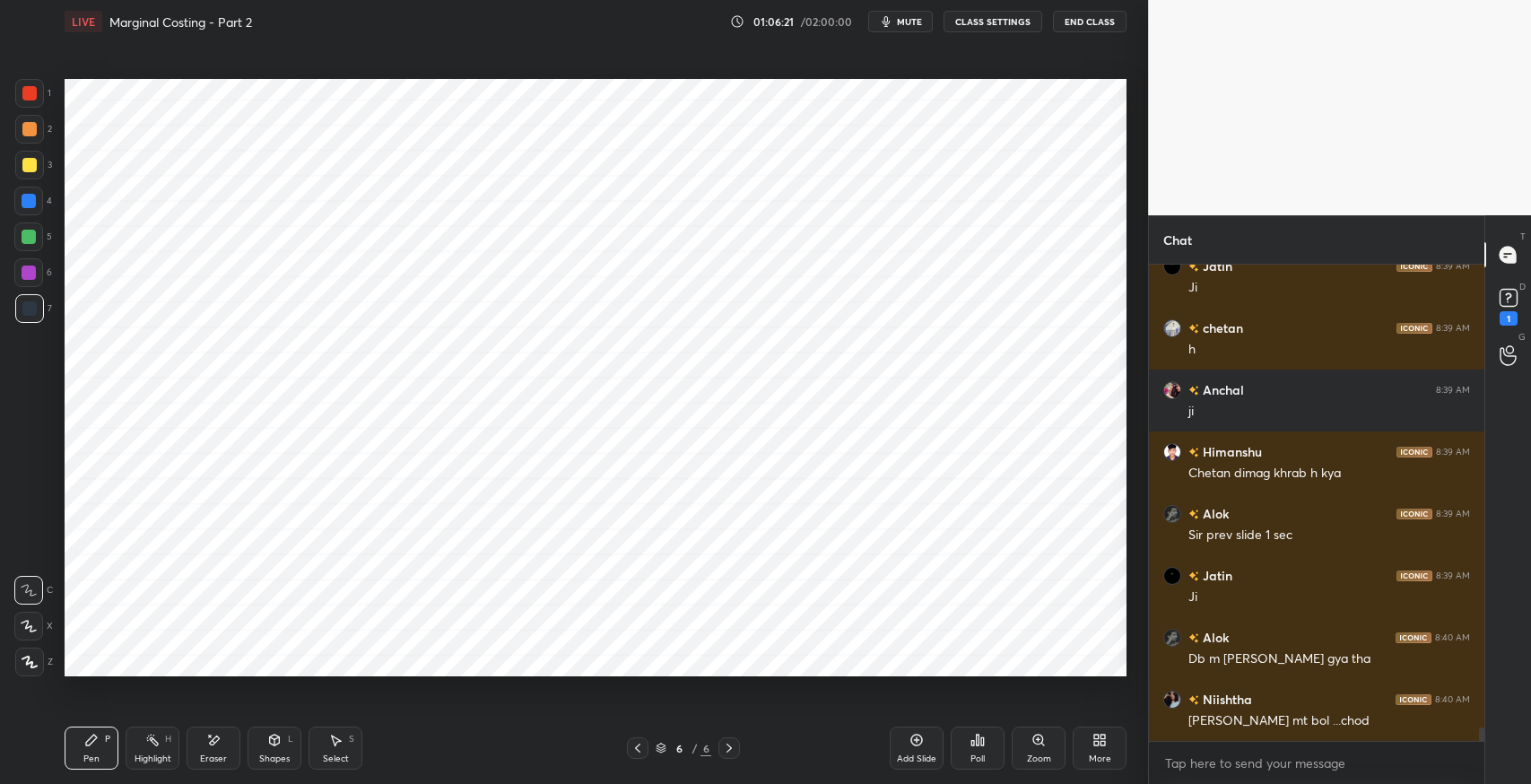
click at [350, 732] on div "Select S" at bounding box center [335, 747] width 54 height 43
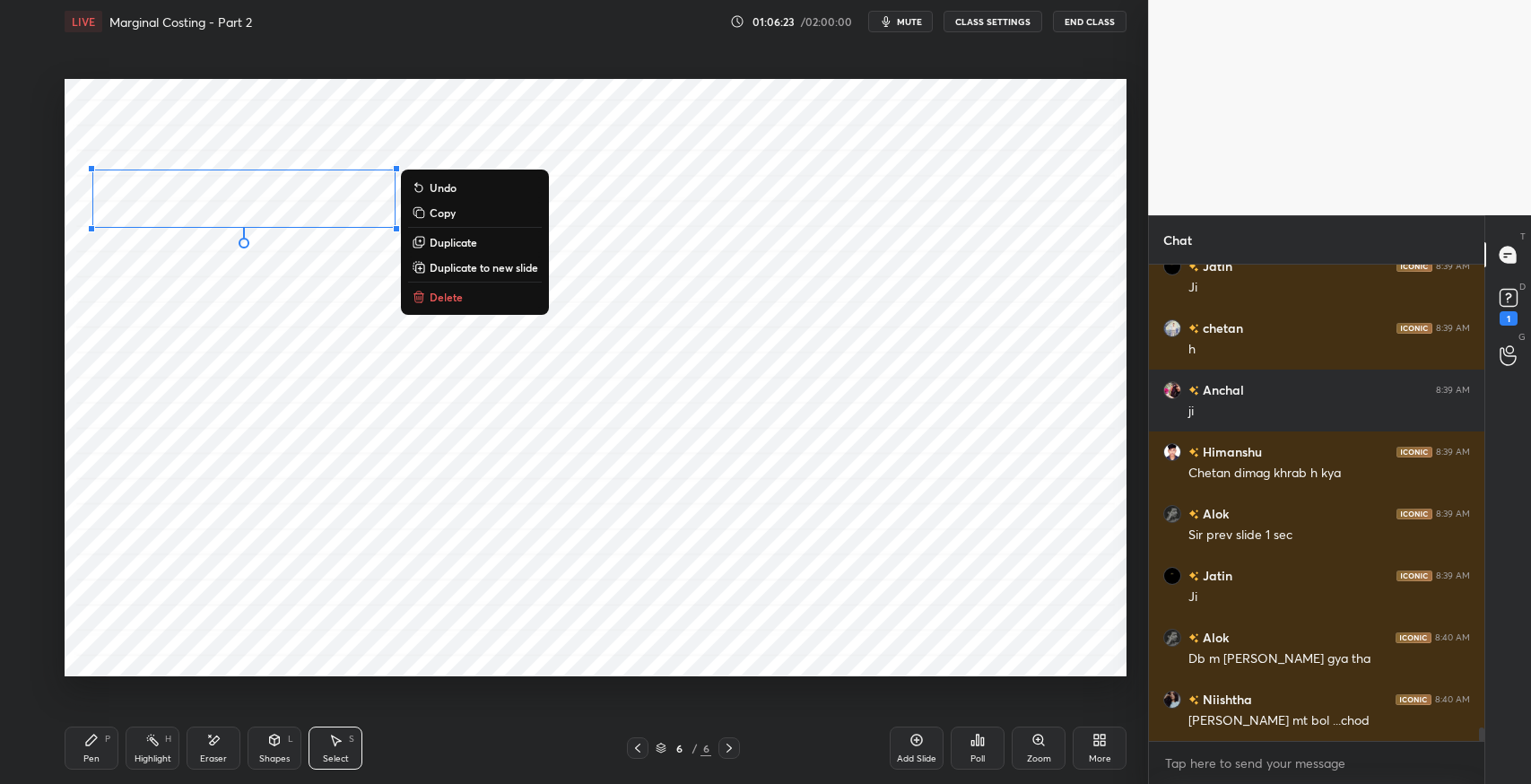
click at [416, 337] on div "0 ° Undo Copy Duplicate Duplicate to new slide Delete" at bounding box center [595, 377] width 1062 height 597
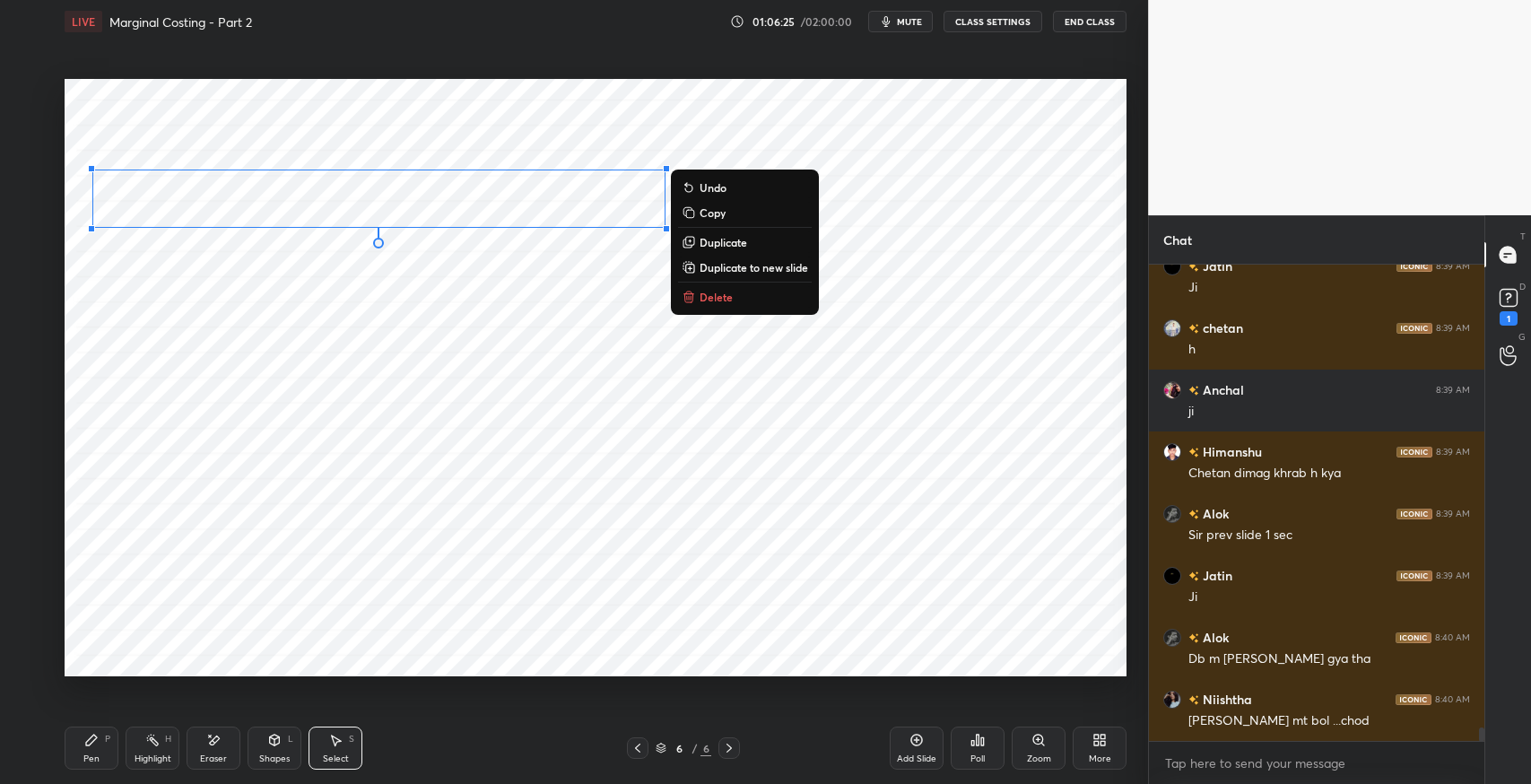
click at [729, 242] on p "Duplicate" at bounding box center [723, 241] width 48 height 14
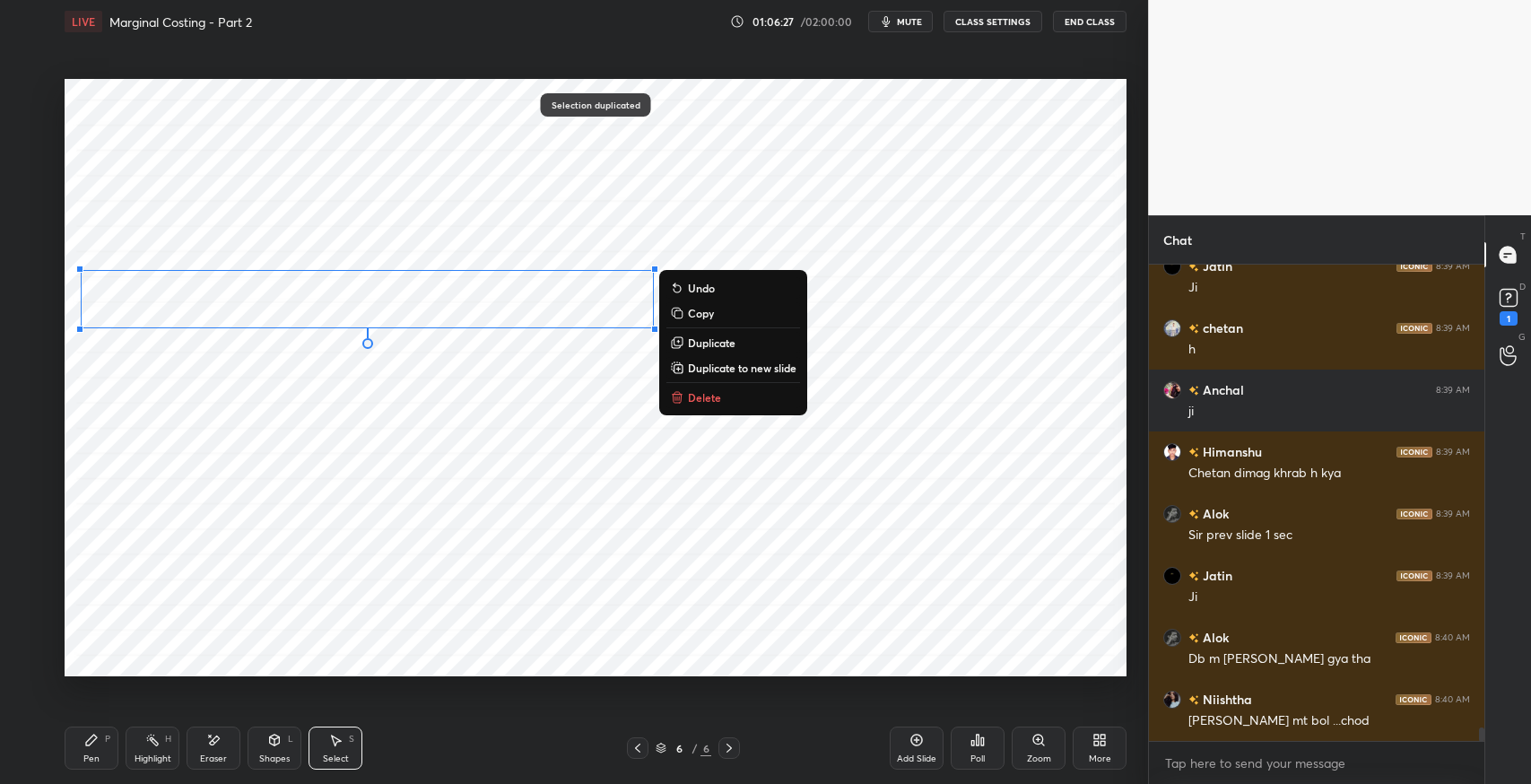
click at [211, 743] on icon at bounding box center [215, 739] width 10 height 9
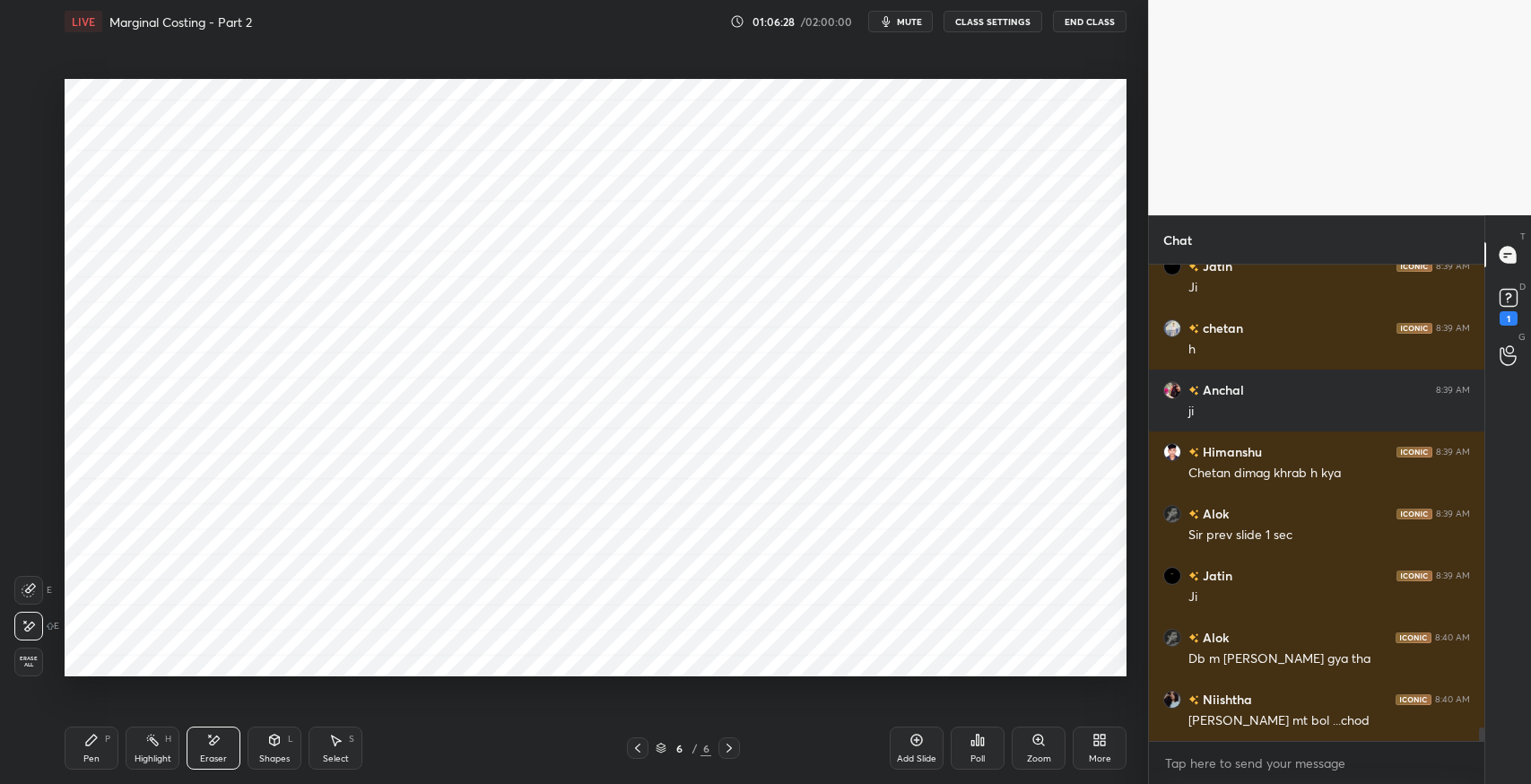
click at [86, 751] on div "Pen P" at bounding box center [91, 747] width 54 height 43
click at [210, 740] on icon at bounding box center [213, 740] width 14 height 15
click at [111, 742] on div "Pen P" at bounding box center [91, 747] width 54 height 43
click at [208, 738] on icon at bounding box center [213, 740] width 14 height 15
click at [98, 750] on div "Pen P" at bounding box center [91, 747] width 54 height 43
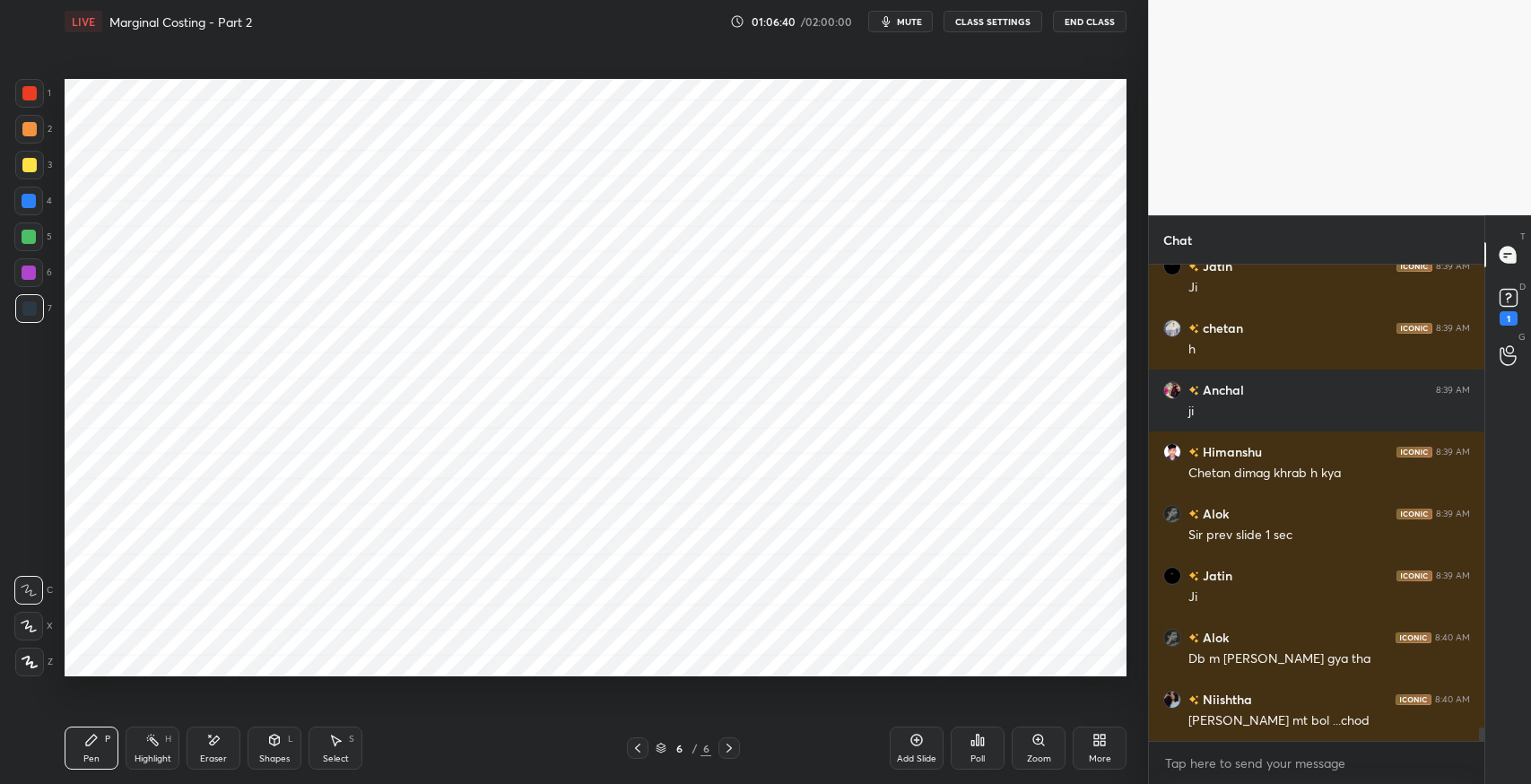
click at [904, 32] on button "mute" at bounding box center [900, 21] width 65 height 22
click at [334, 733] on icon at bounding box center [335, 739] width 14 height 14
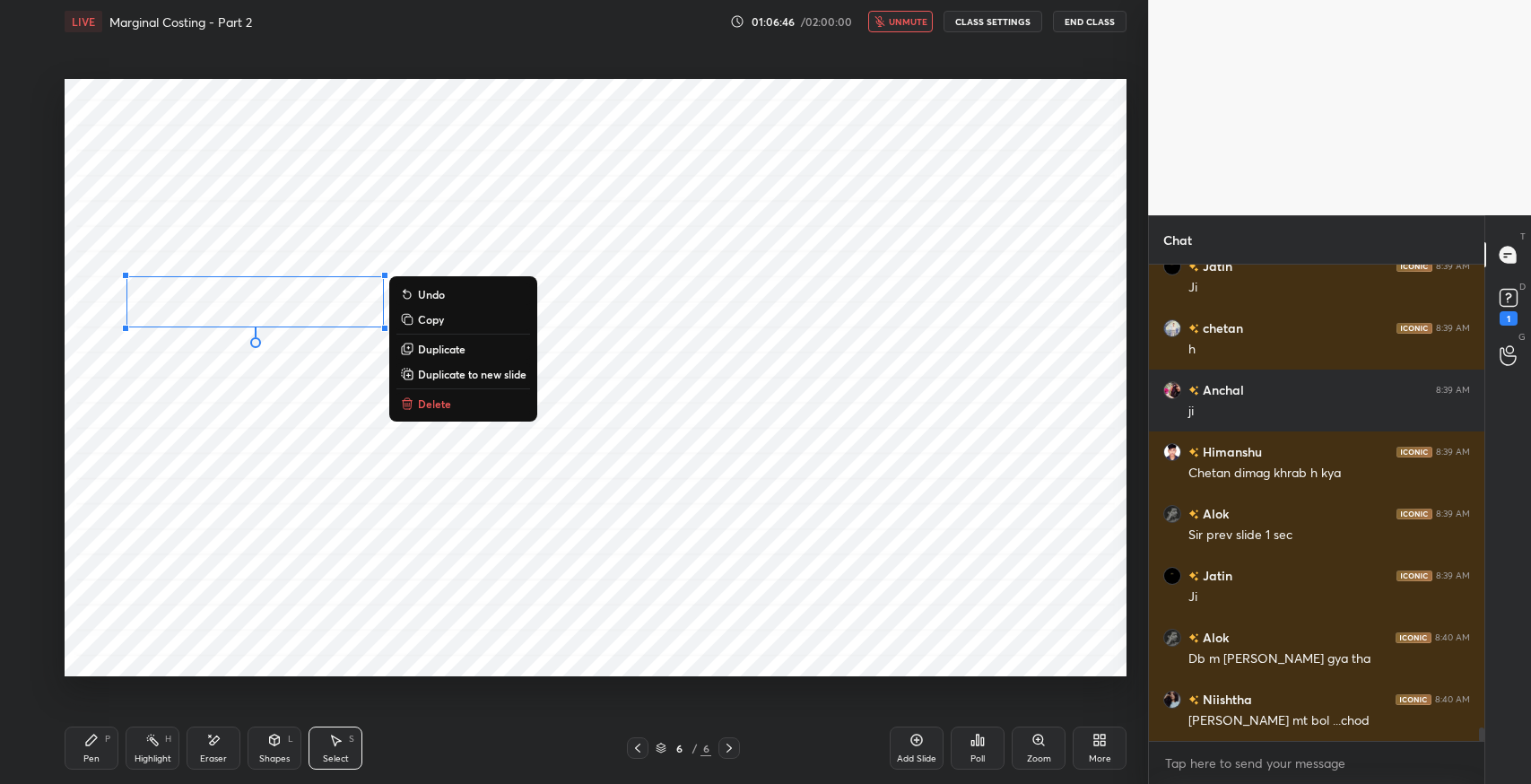
click at [456, 347] on p "Duplicate" at bounding box center [442, 349] width 48 height 14
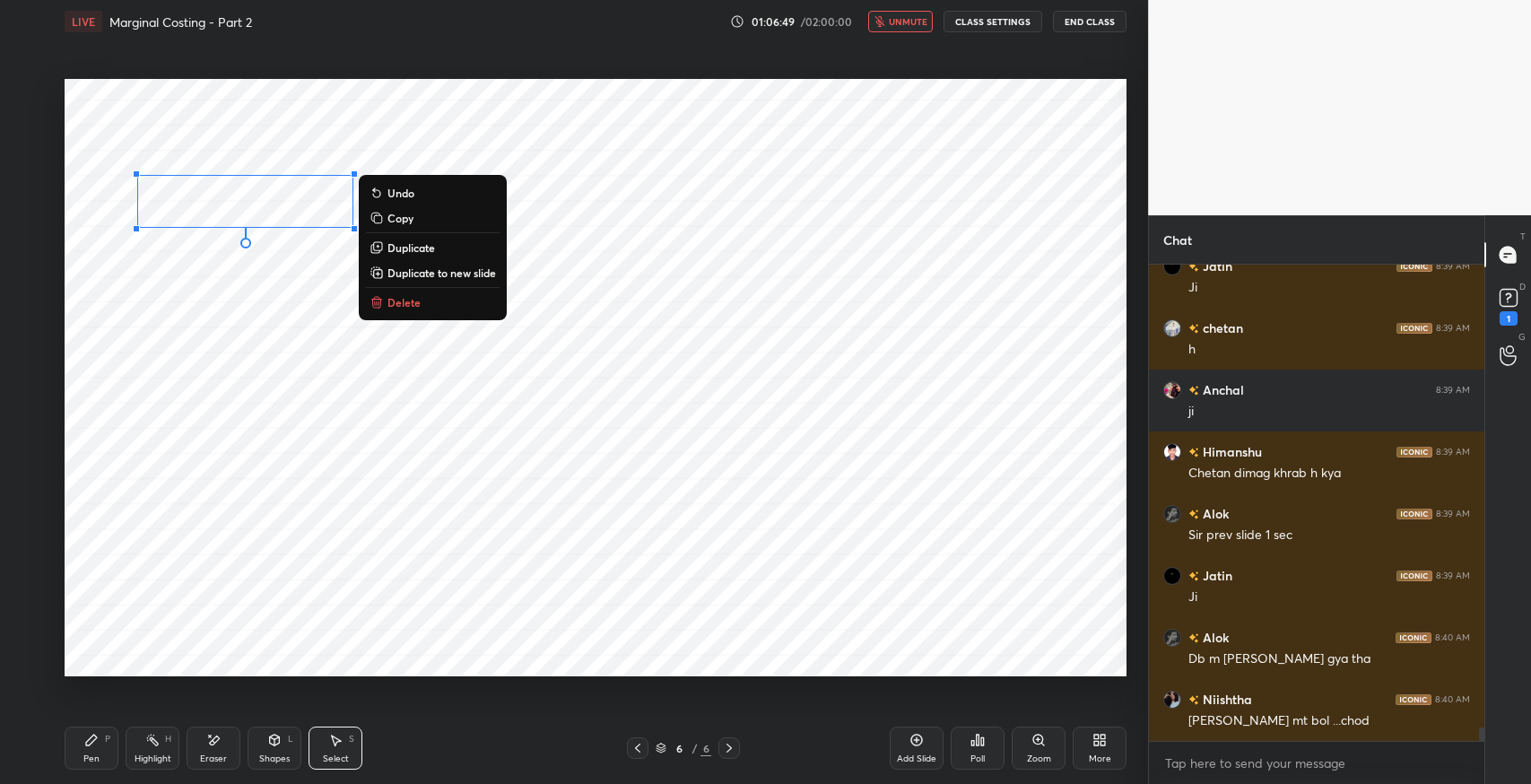
click at [410, 245] on p "Duplicate" at bounding box center [411, 247] width 48 height 14
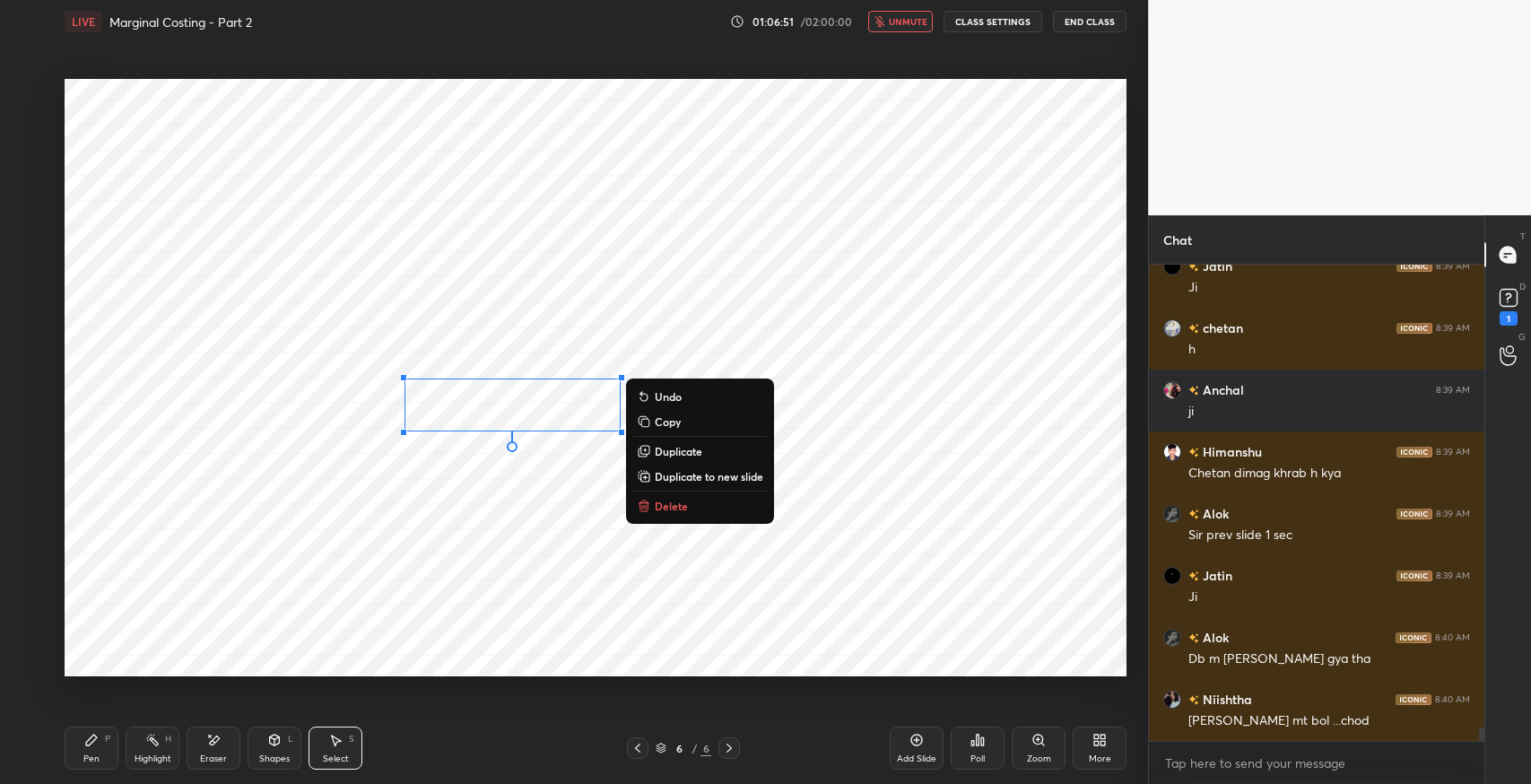
click at [88, 750] on div "Pen P" at bounding box center [91, 747] width 54 height 43
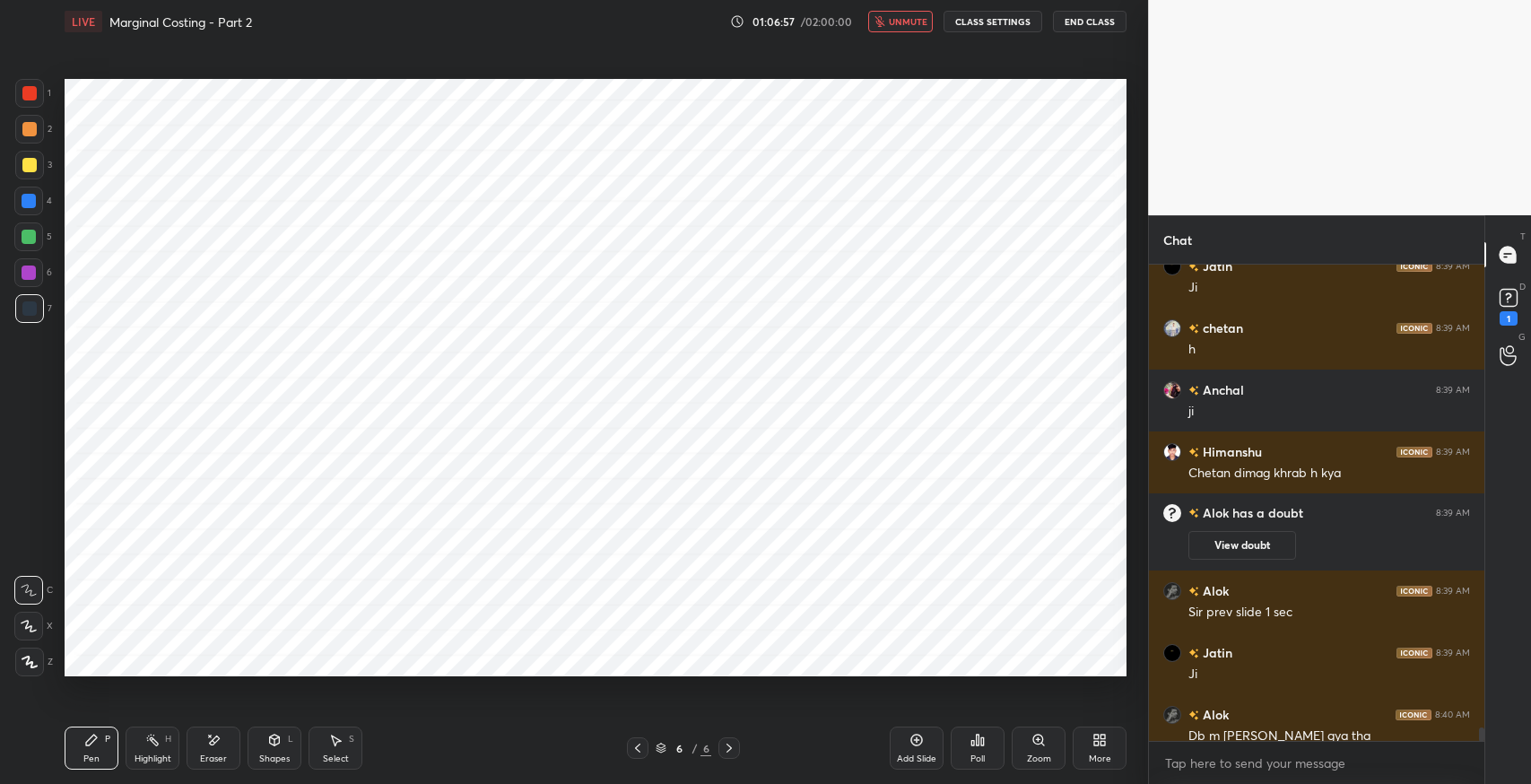
scroll to position [16756, 0]
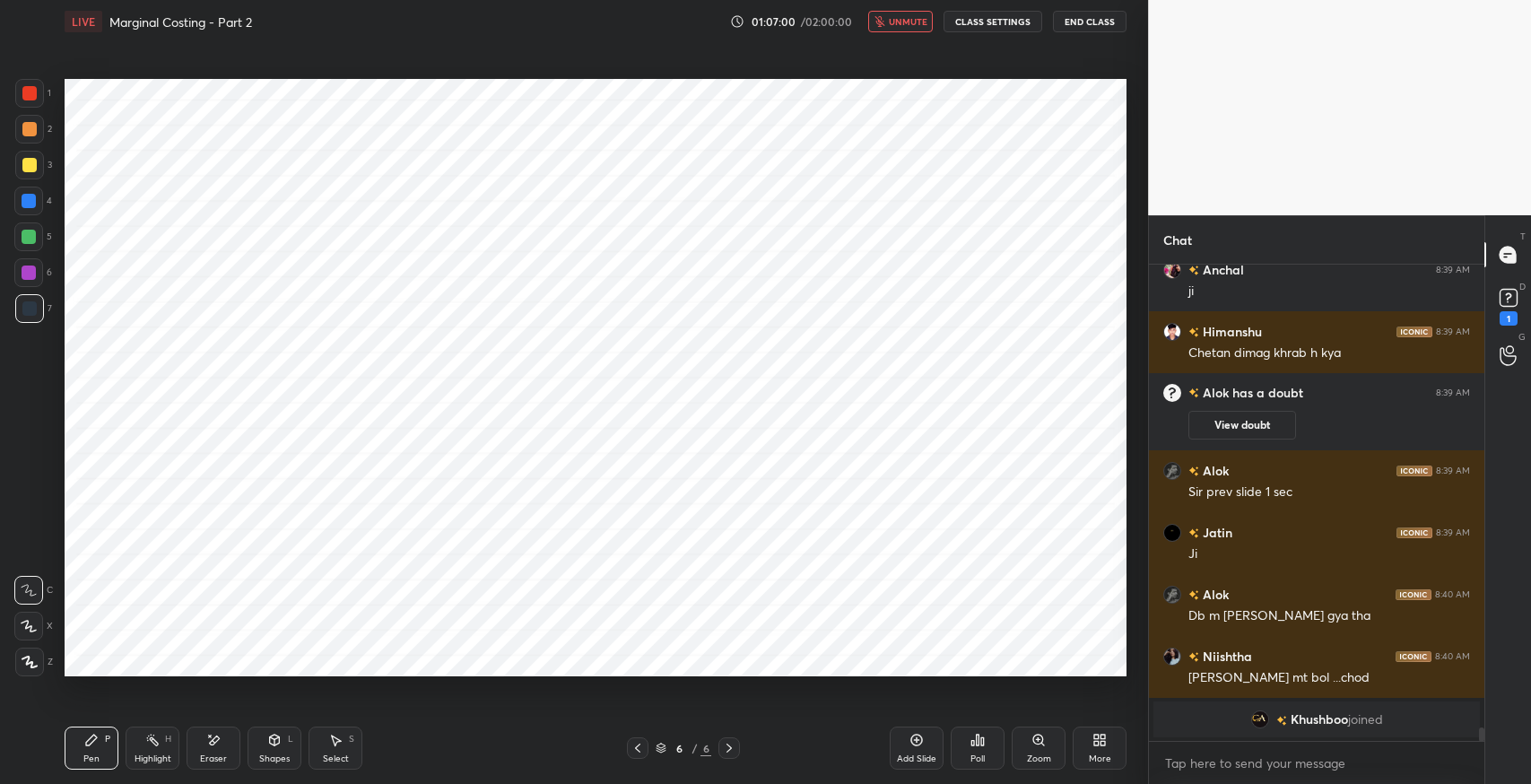
click at [25, 105] on div at bounding box center [29, 93] width 29 height 29
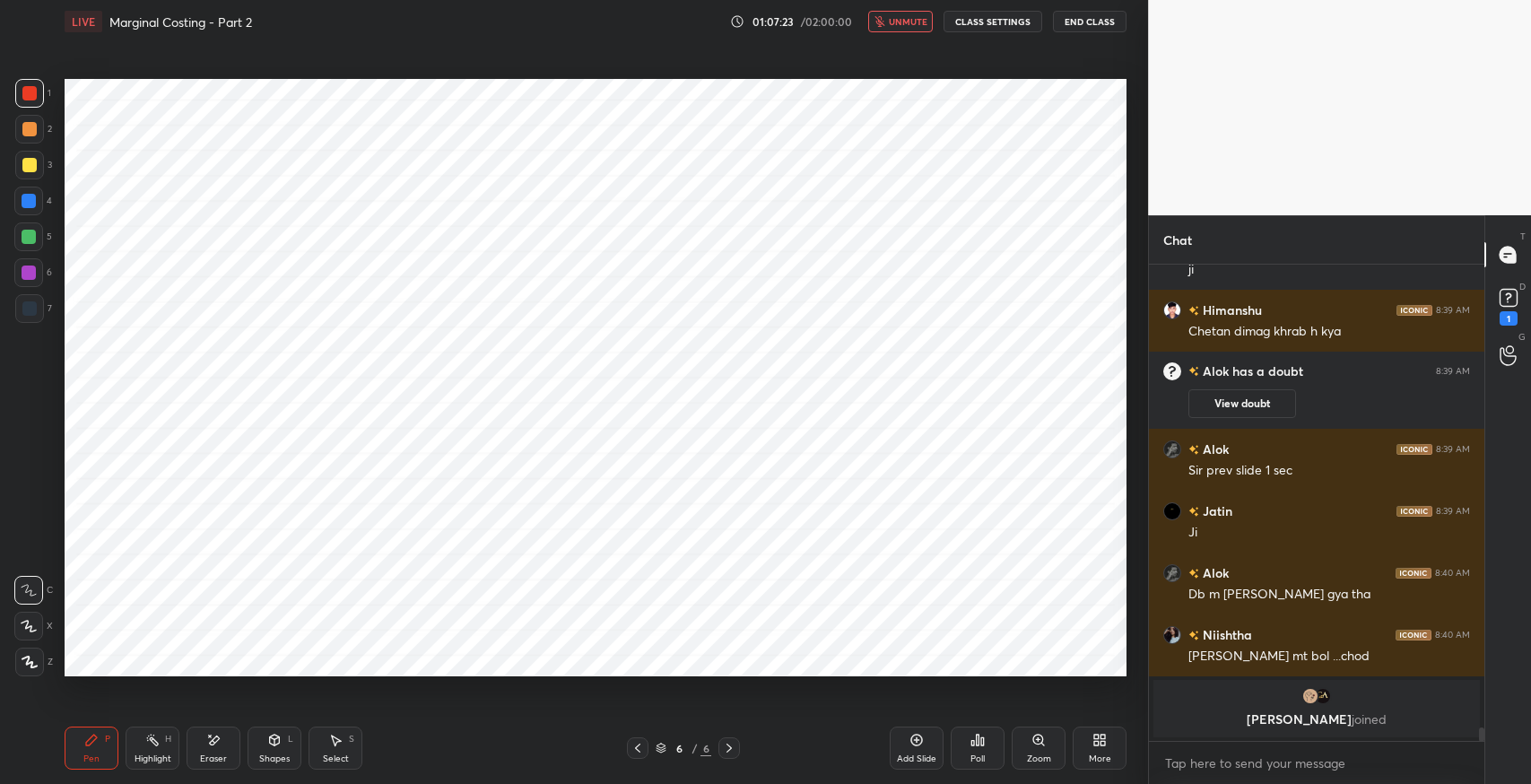
click at [900, 29] on button "unmute" at bounding box center [900, 21] width 65 height 22
click at [29, 330] on div "1 2 3 4 5 6 7 C X Z E E Erase all H H" at bounding box center [29, 377] width 57 height 597
click at [29, 314] on div at bounding box center [29, 308] width 14 height 14
click at [206, 742] on icon at bounding box center [213, 740] width 14 height 15
click at [47, 622] on icon at bounding box center [50, 626] width 8 height 8
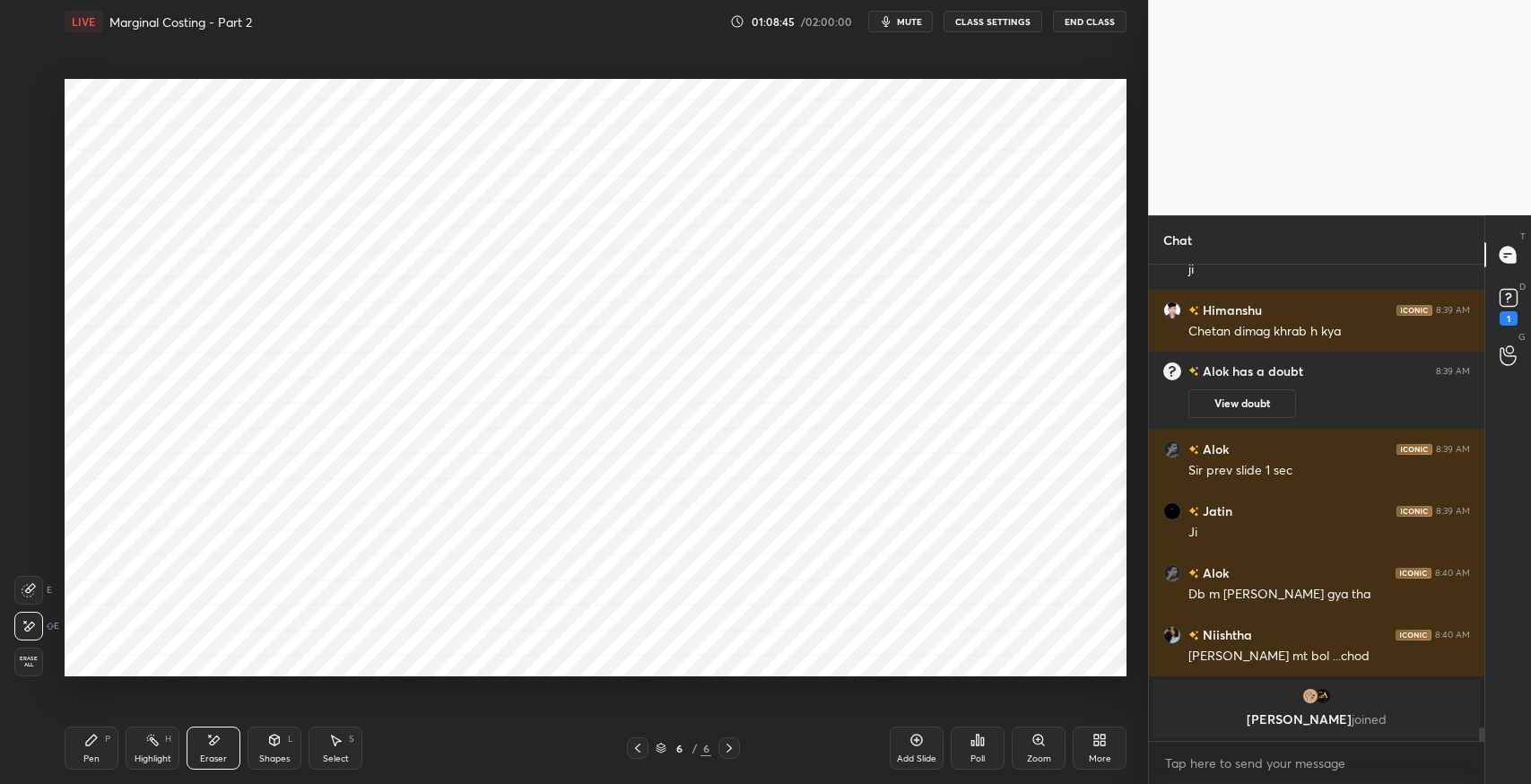
scroll to position [15692, 0]
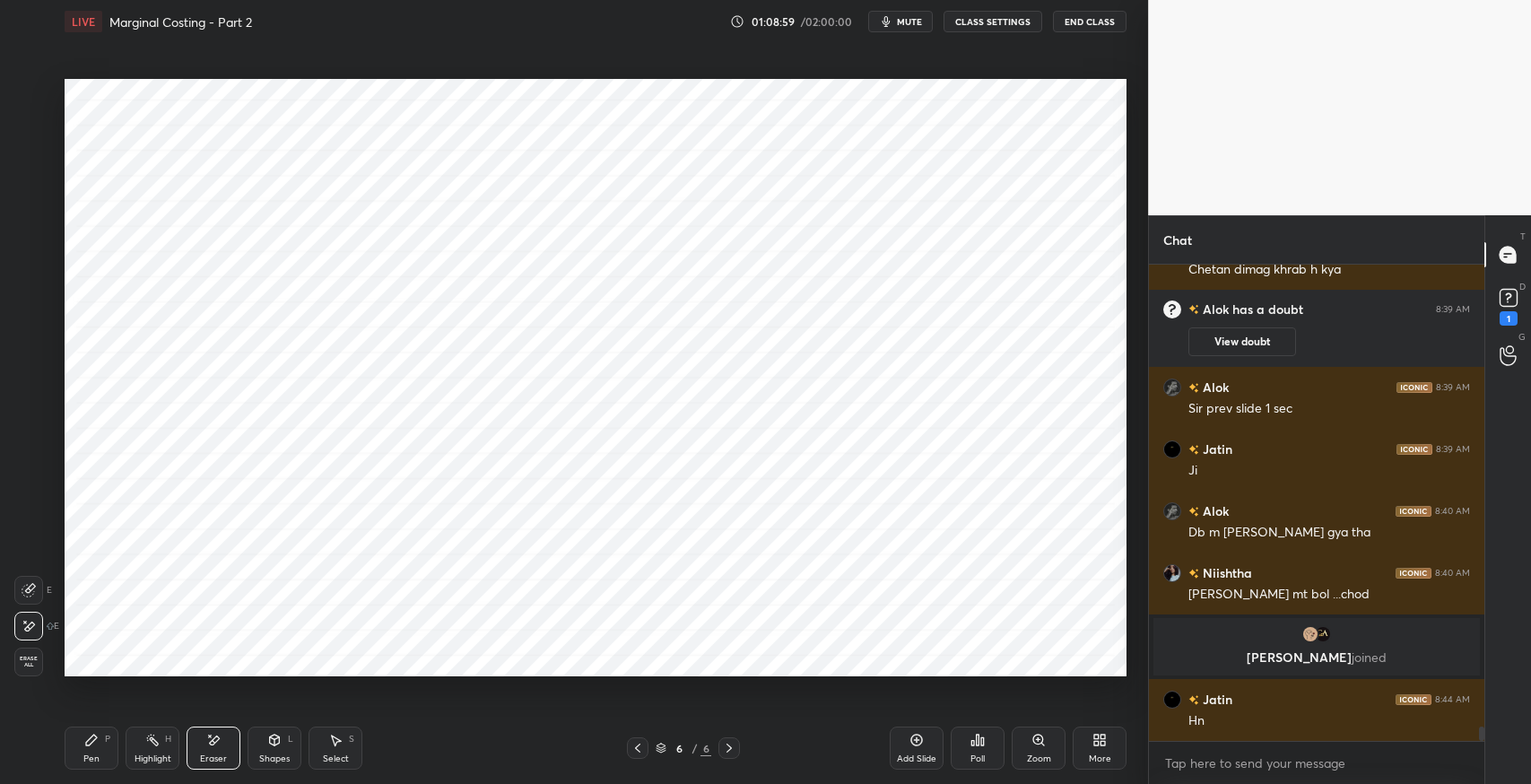
click at [909, 26] on span "mute" at bounding box center [909, 21] width 25 height 12
click at [86, 747] on div "Pen P" at bounding box center [91, 747] width 54 height 43
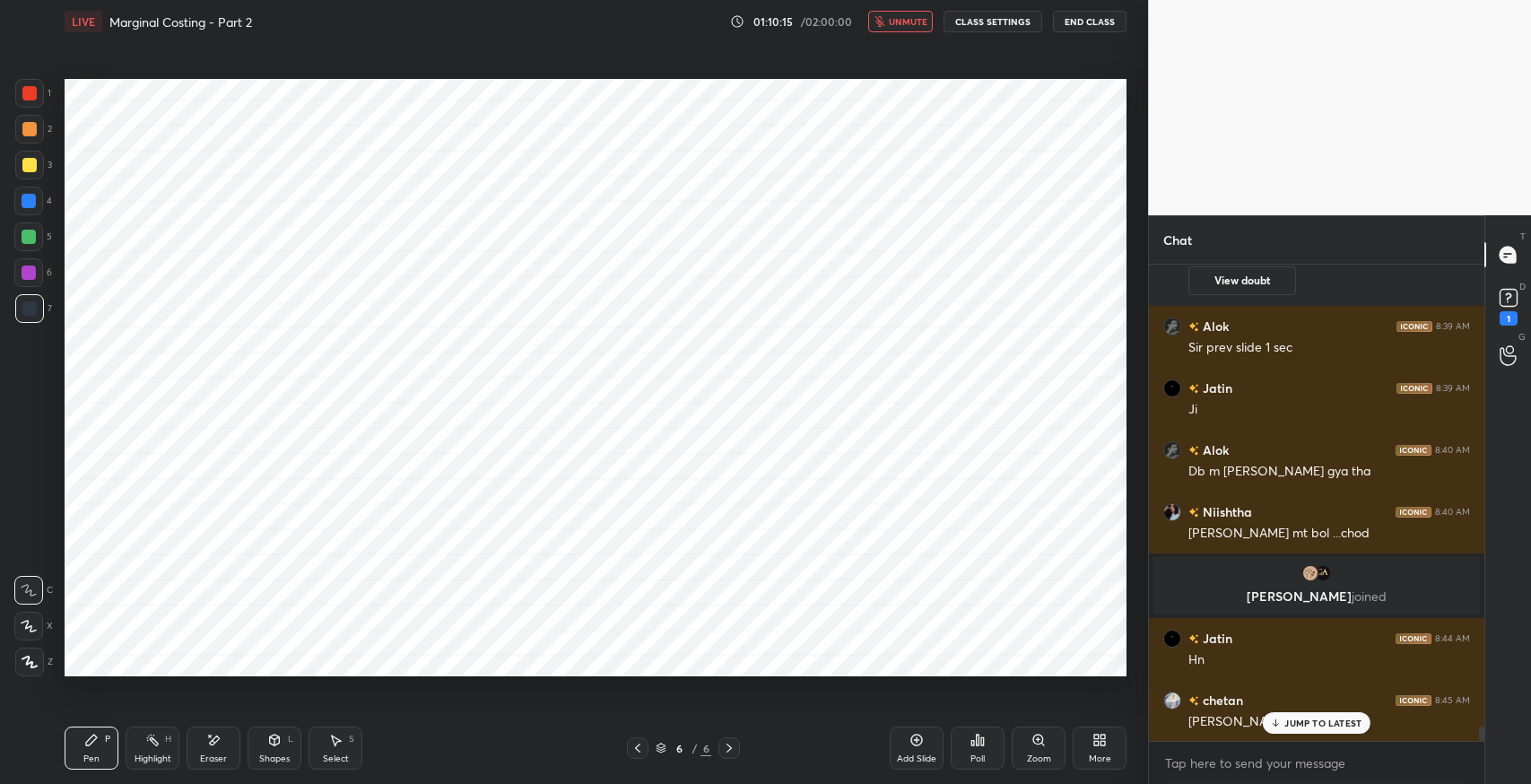
click at [34, 199] on div at bounding box center [29, 201] width 14 height 14
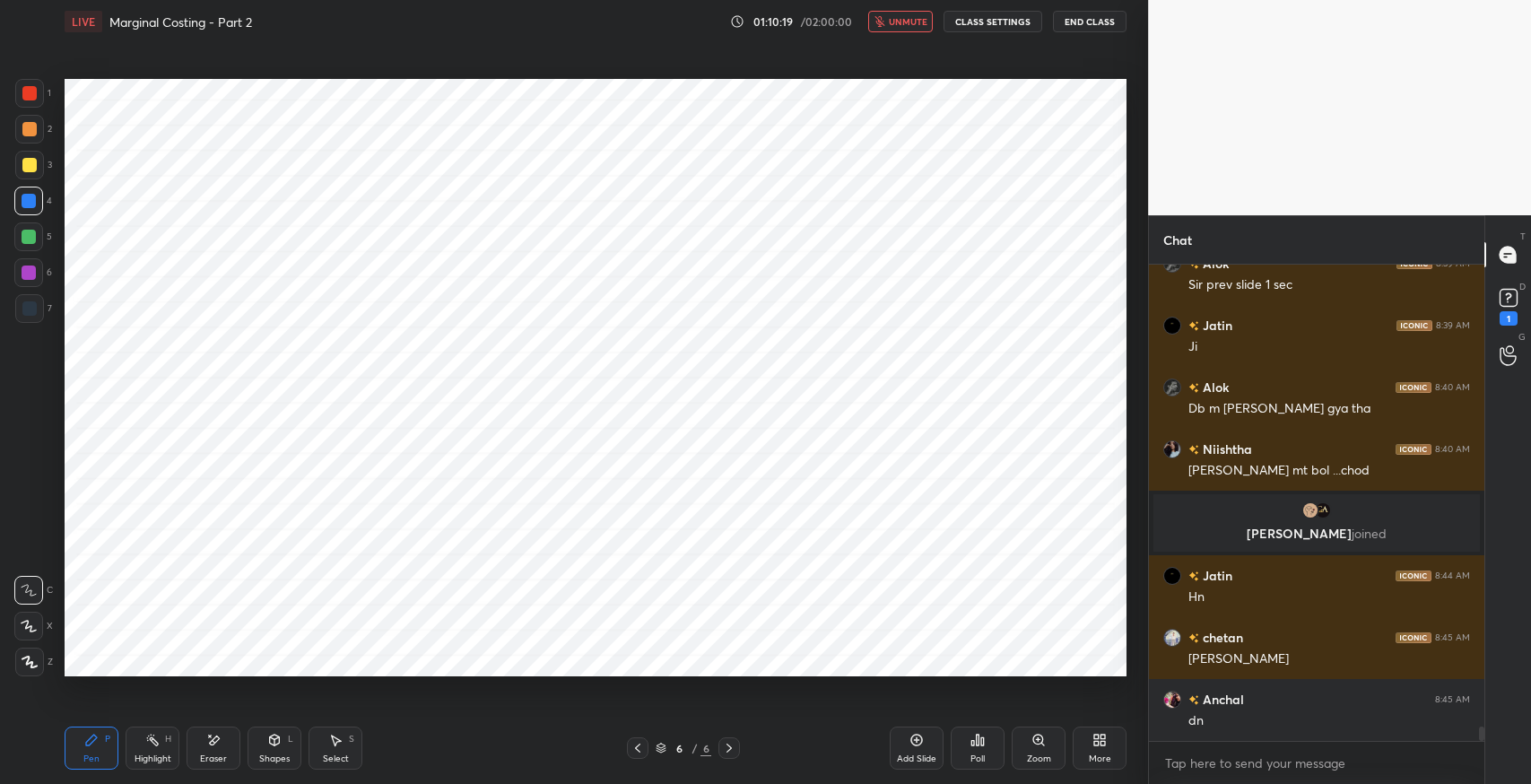
click at [917, 25] on span "unmute" at bounding box center [908, 21] width 39 height 12
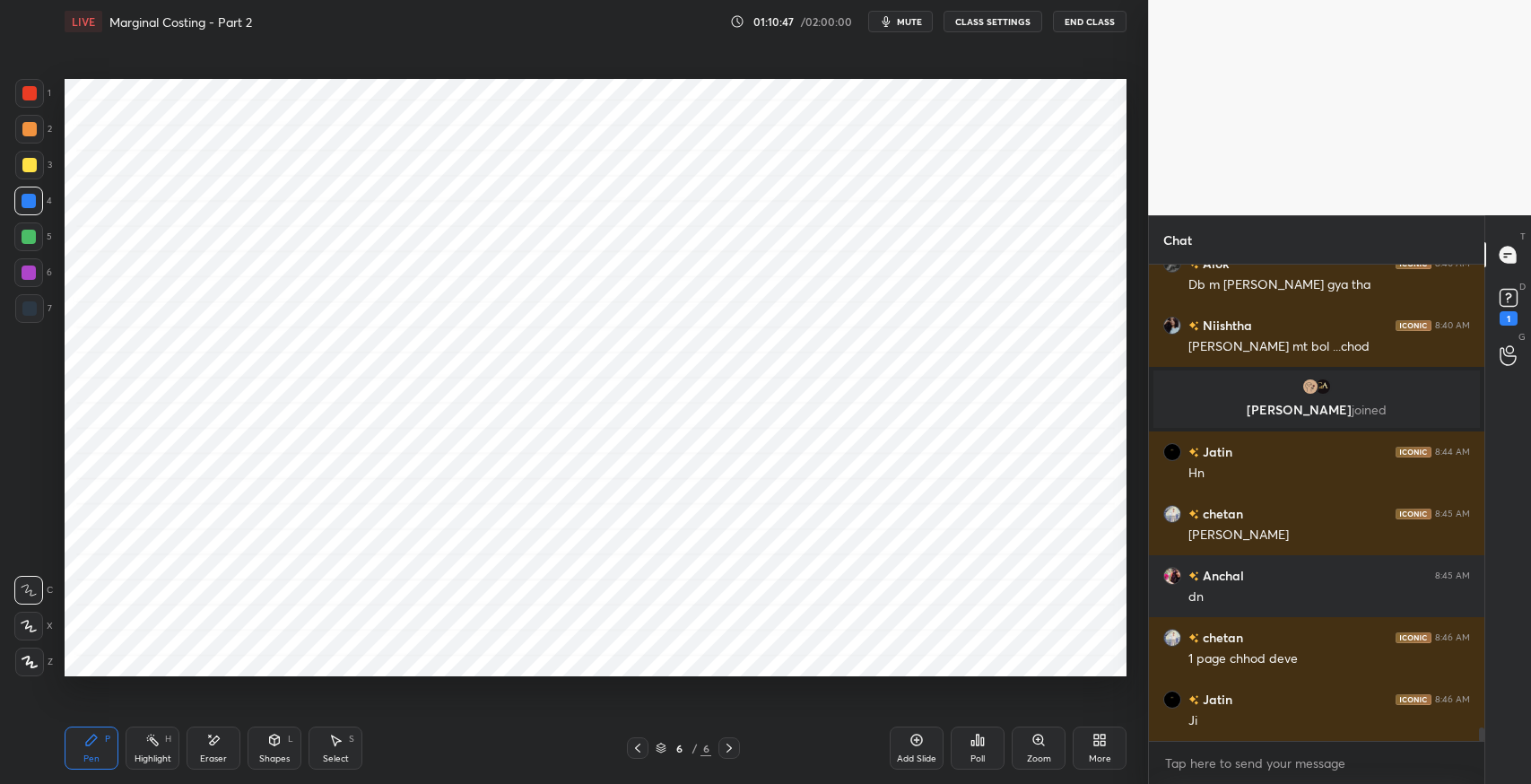
scroll to position [16002, 0]
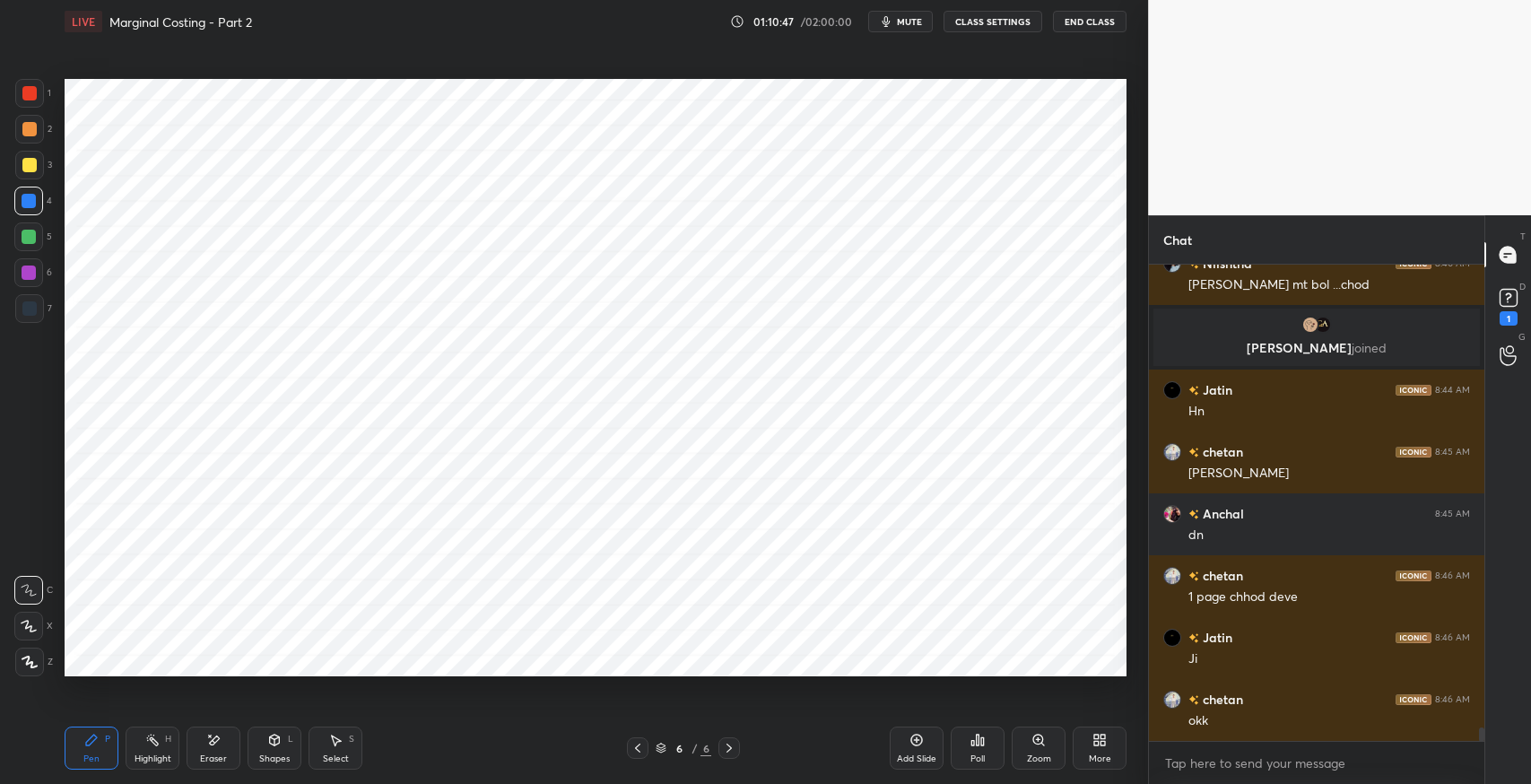
click at [908, 29] on button "mute" at bounding box center [900, 21] width 65 height 22
click at [916, 739] on icon at bounding box center [917, 740] width 6 height 6
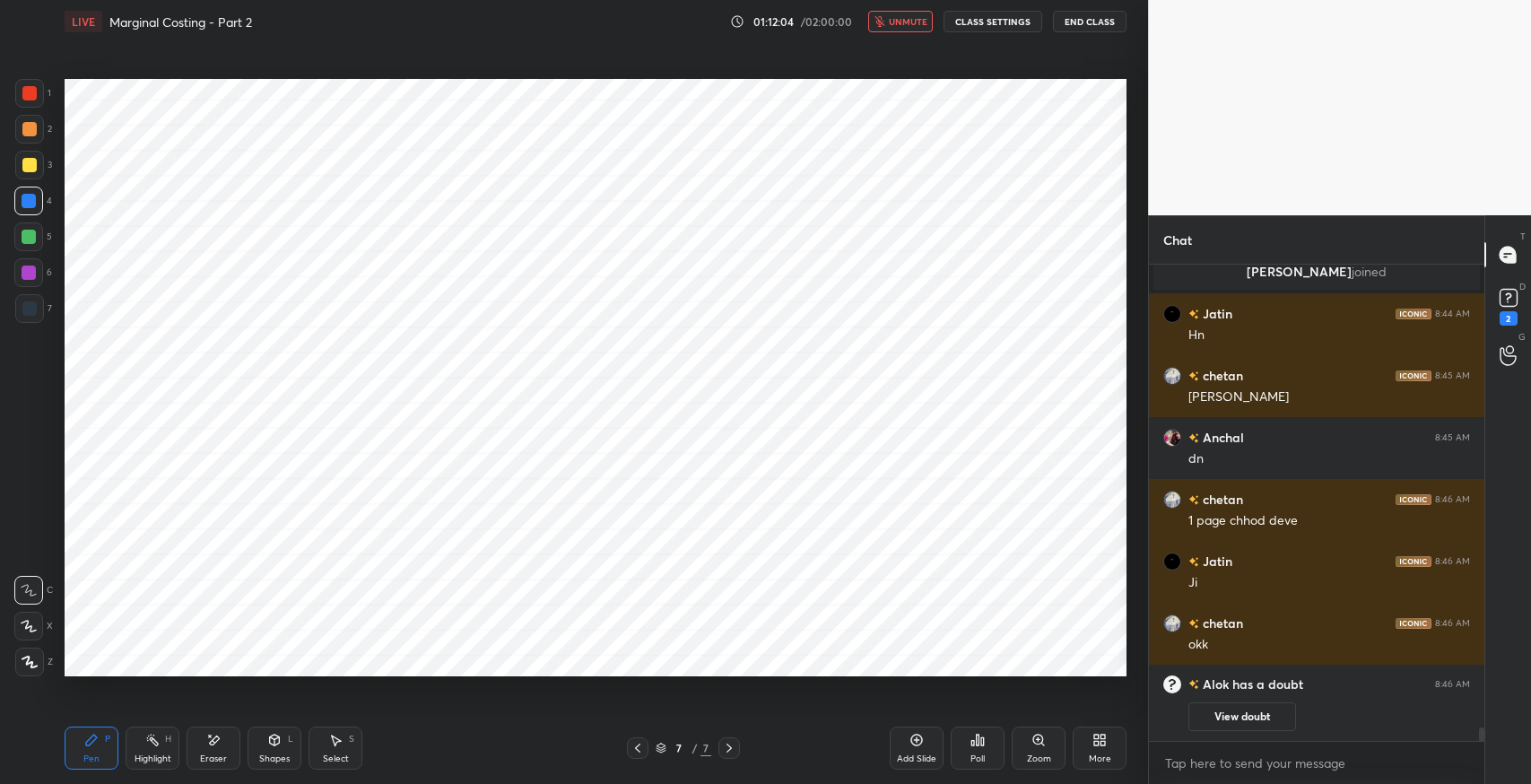
scroll to position [16038, 0]
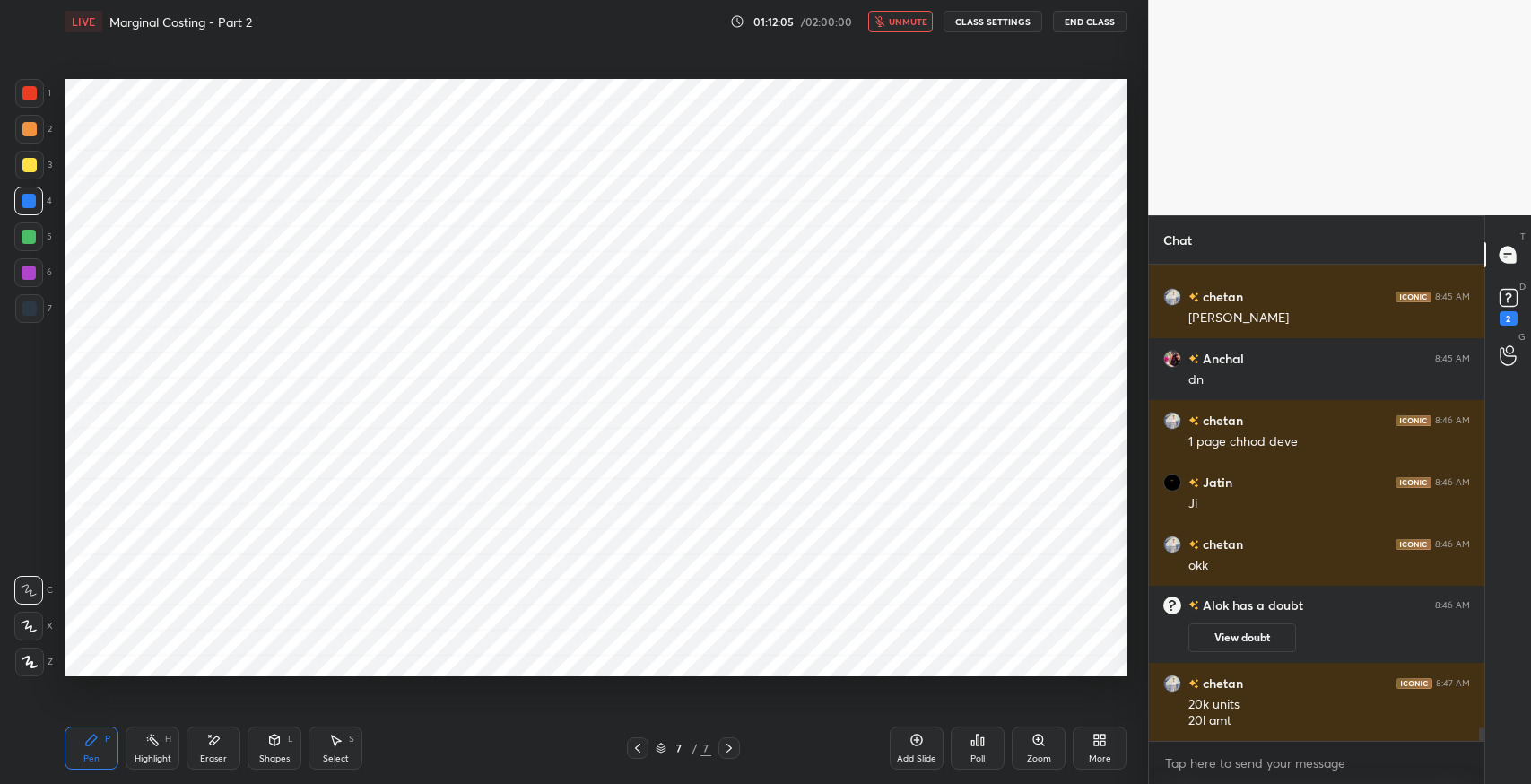
click at [897, 29] on button "unmute" at bounding box center [900, 21] width 65 height 22
click at [912, 20] on span "mute" at bounding box center [909, 21] width 25 height 12
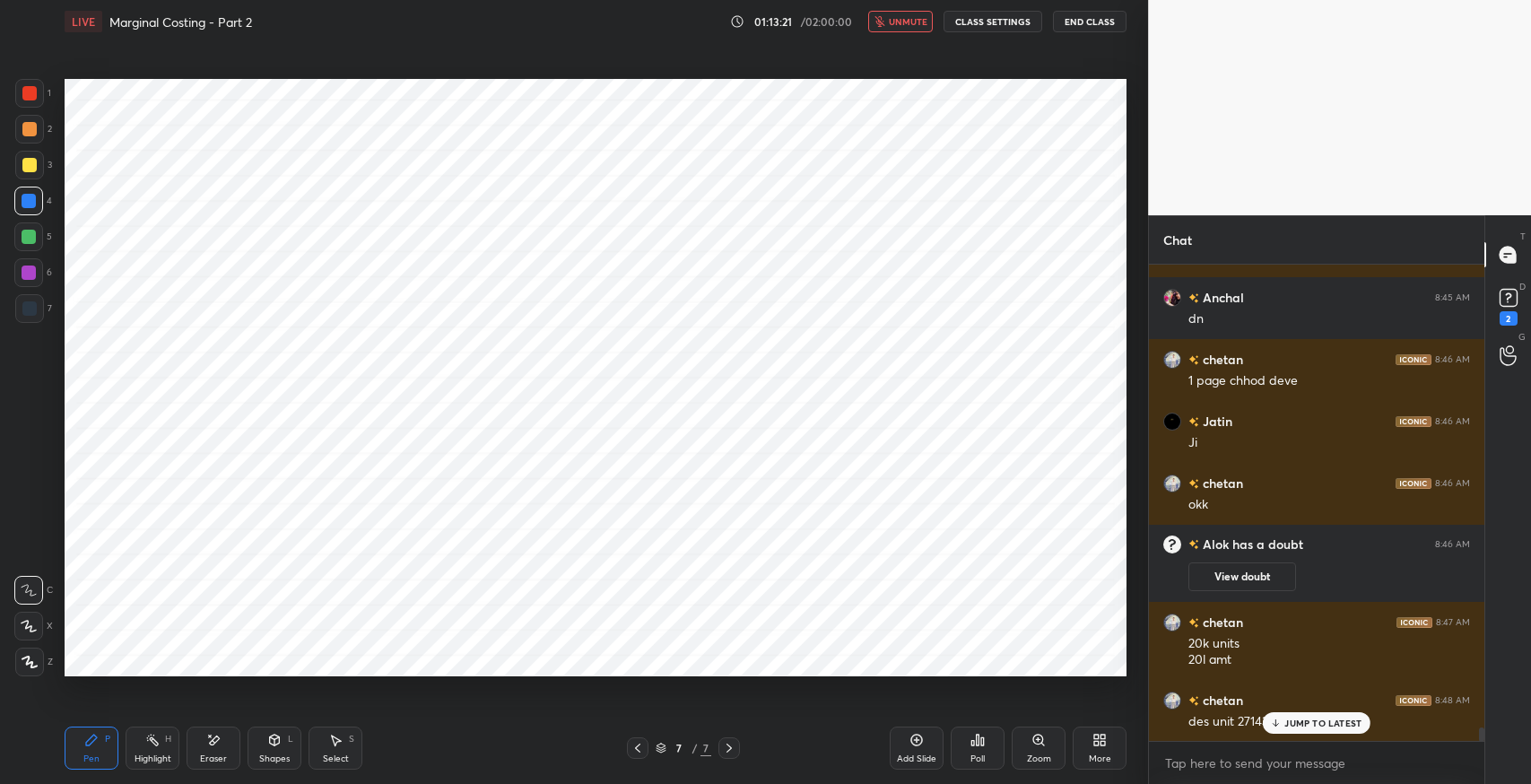
click at [914, 24] on span "unmute" at bounding box center [908, 21] width 39 height 12
click at [1299, 721] on p "JUMP TO LATEST" at bounding box center [1322, 722] width 77 height 10
click at [224, 755] on div "Eraser" at bounding box center [213, 758] width 27 height 9
click at [101, 739] on div "Pen P" at bounding box center [91, 747] width 54 height 43
click at [28, 92] on div at bounding box center [29, 93] width 14 height 14
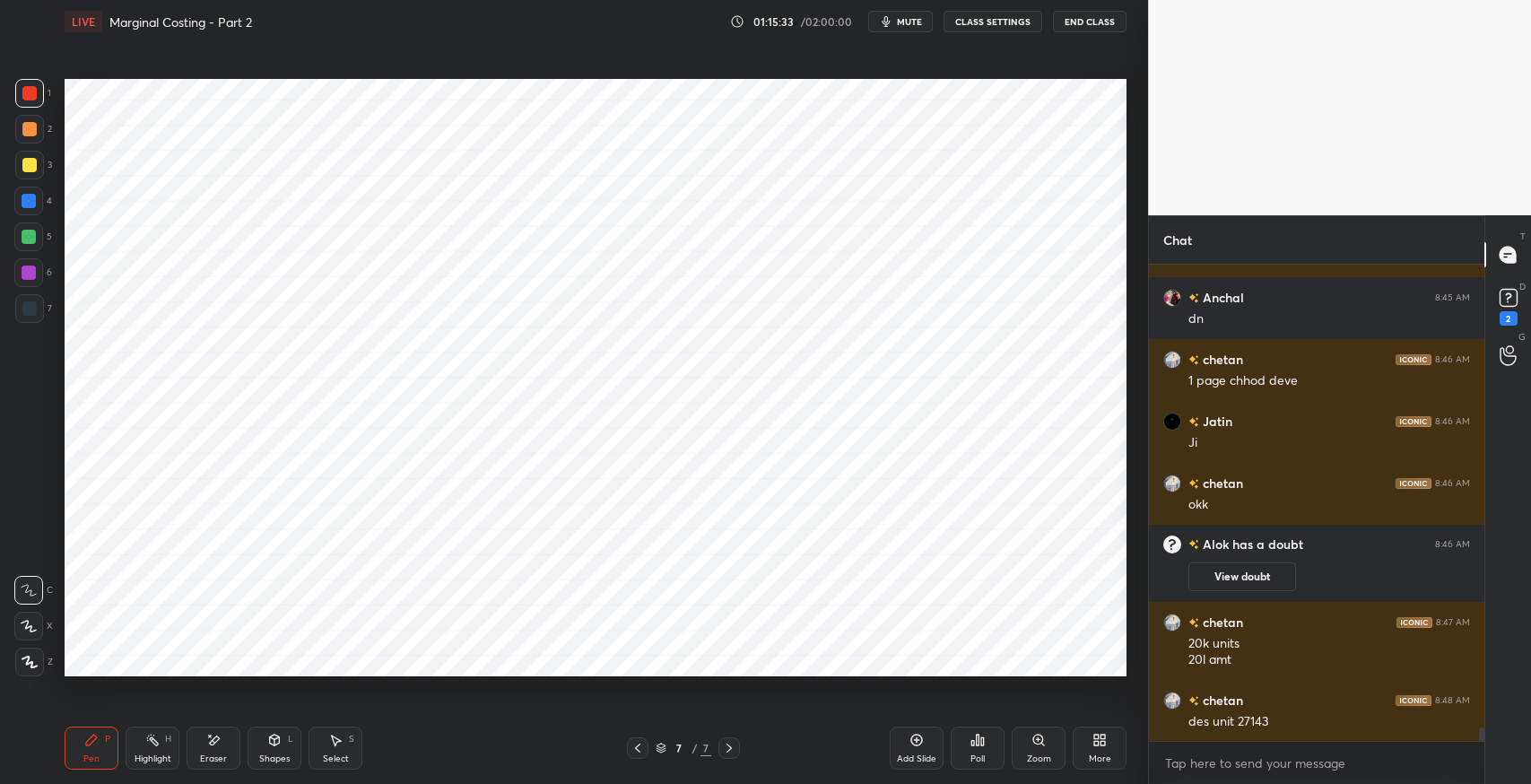
click at [912, 22] on span "mute" at bounding box center [909, 21] width 25 height 12
click at [912, 31] on button "unmute" at bounding box center [900, 21] width 65 height 22
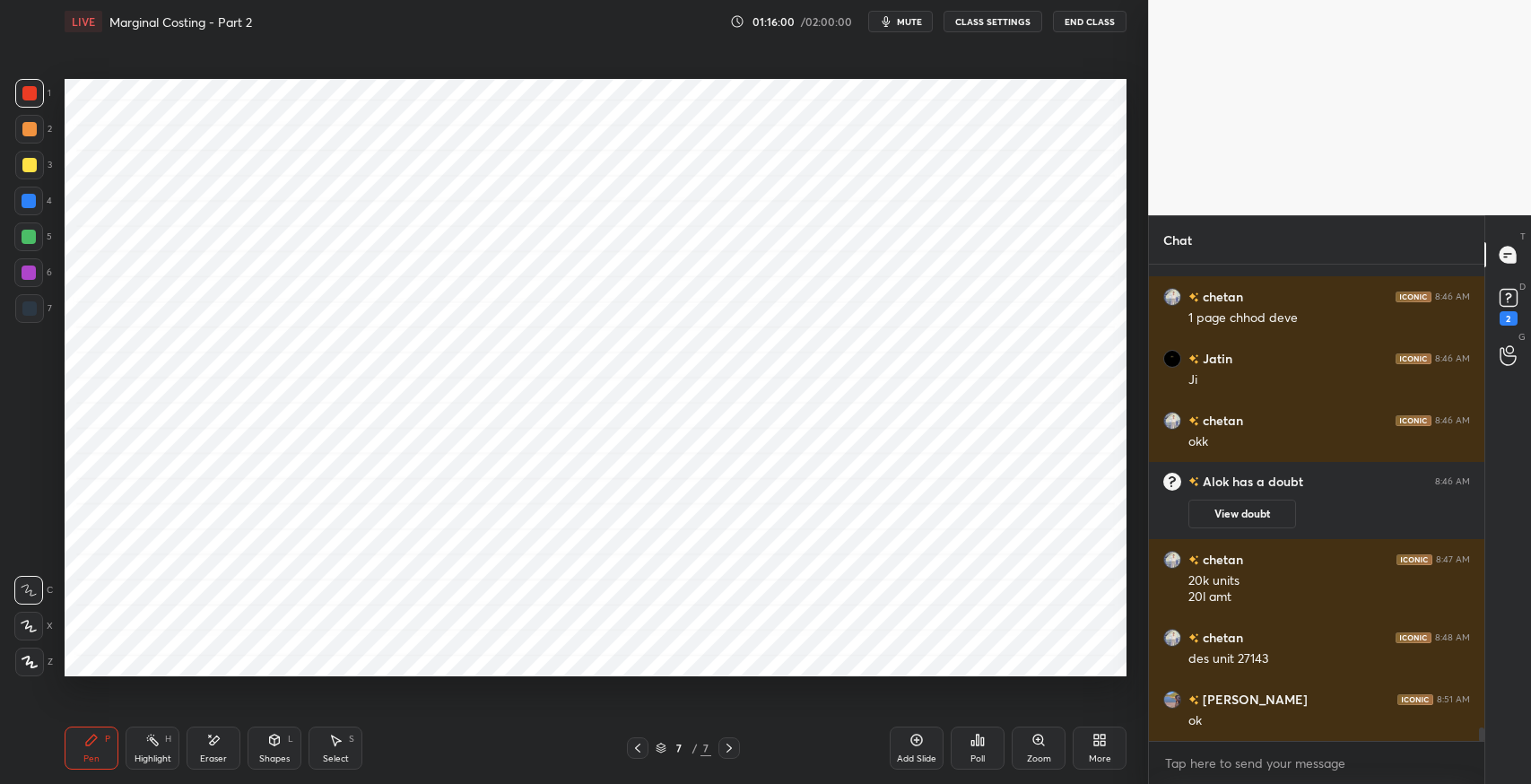
click at [907, 29] on button "mute" at bounding box center [900, 21] width 65 height 22
click at [340, 755] on div "Select" at bounding box center [335, 758] width 26 height 9
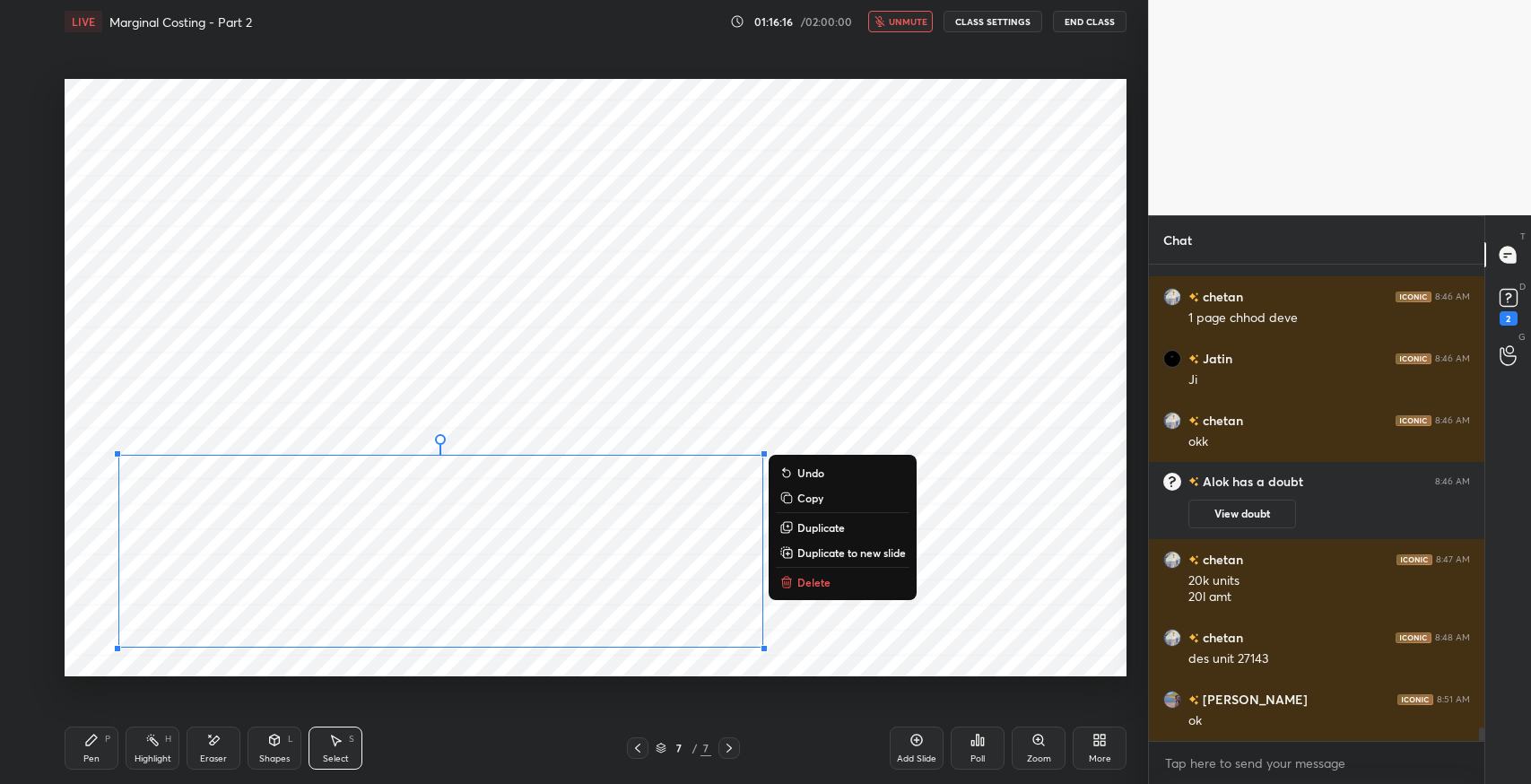
click at [813, 571] on button "Delete" at bounding box center [842, 582] width 134 height 22
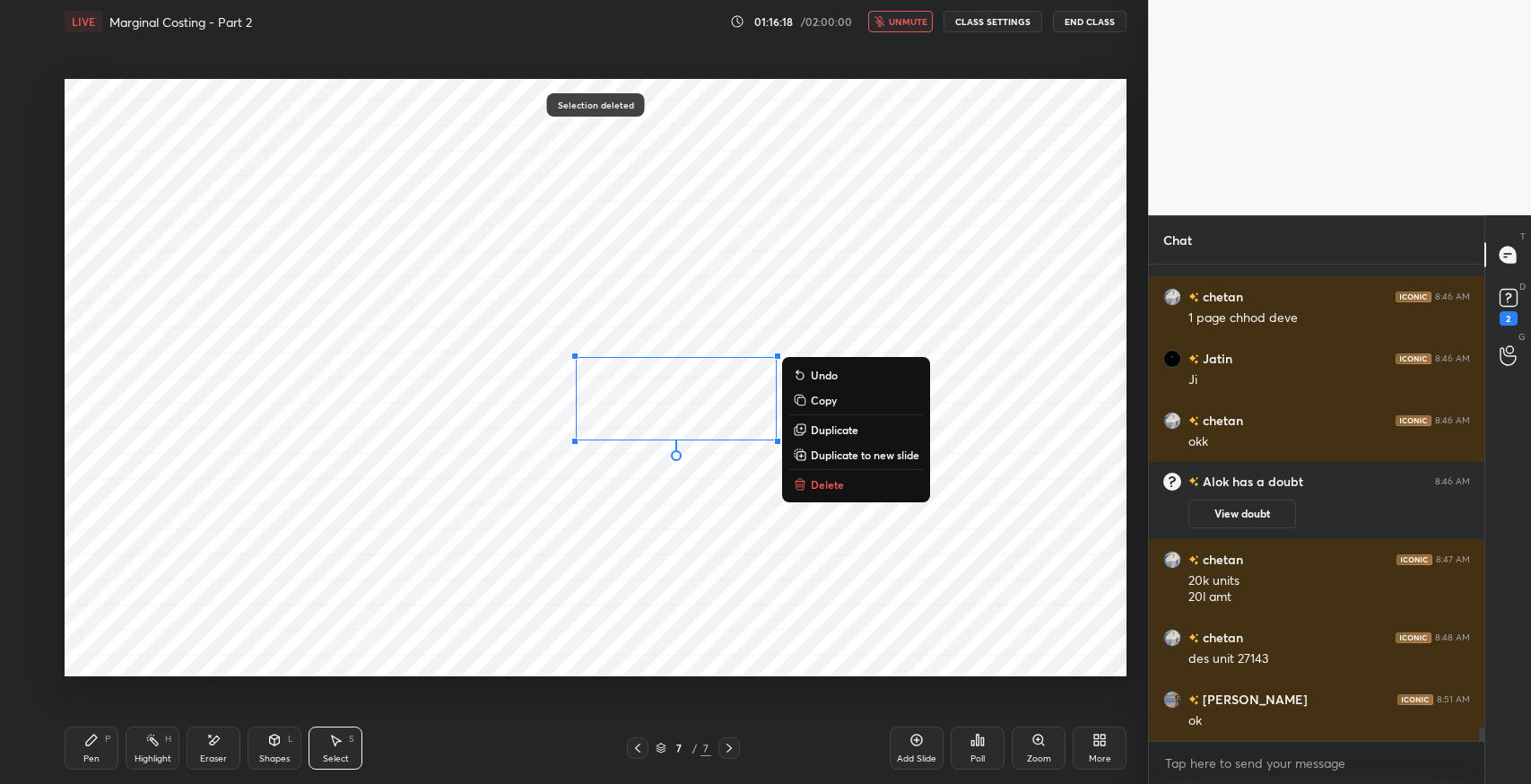
click at [845, 484] on button "Delete" at bounding box center [855, 484] width 134 height 22
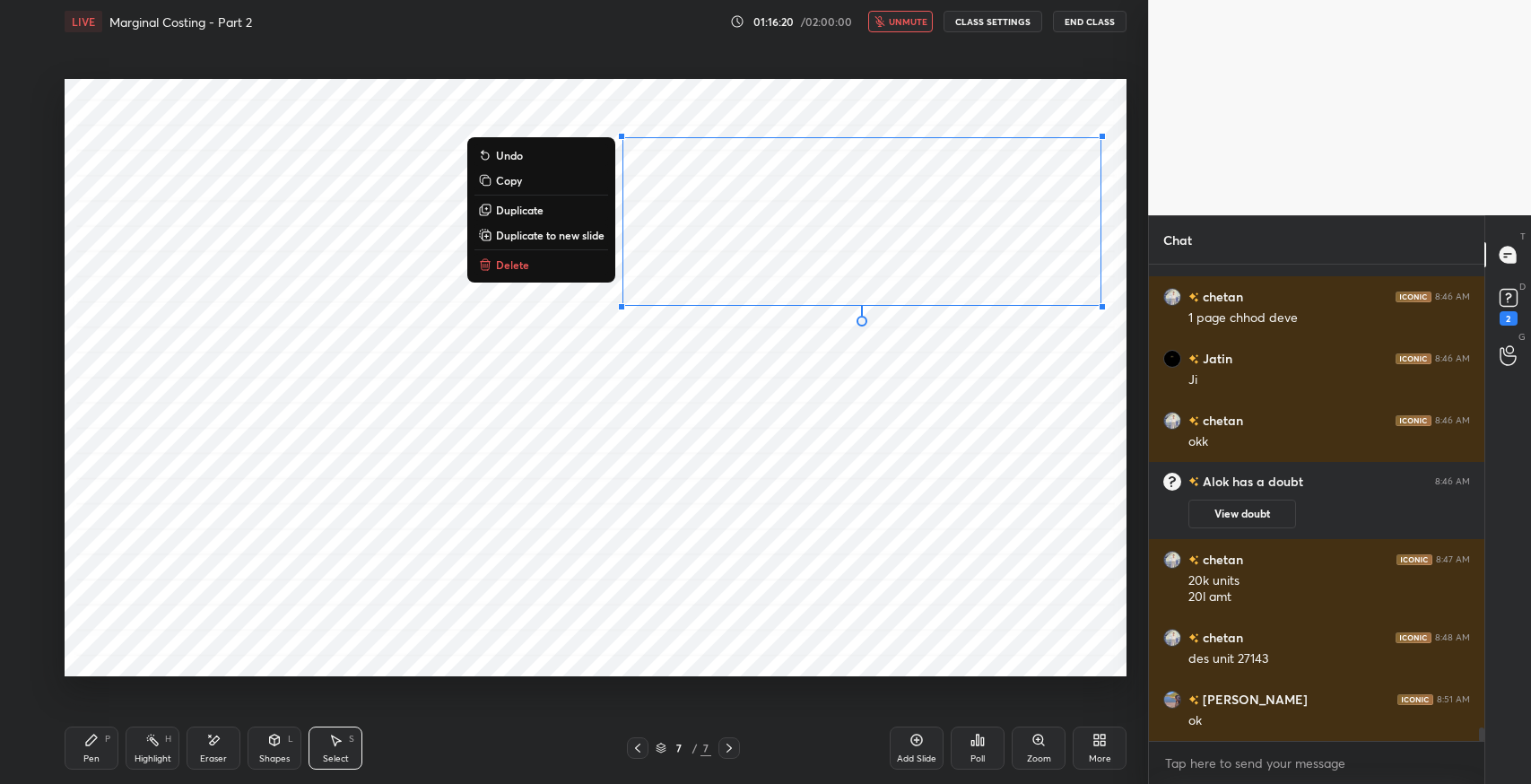
click at [545, 269] on button "Delete" at bounding box center [541, 264] width 134 height 22
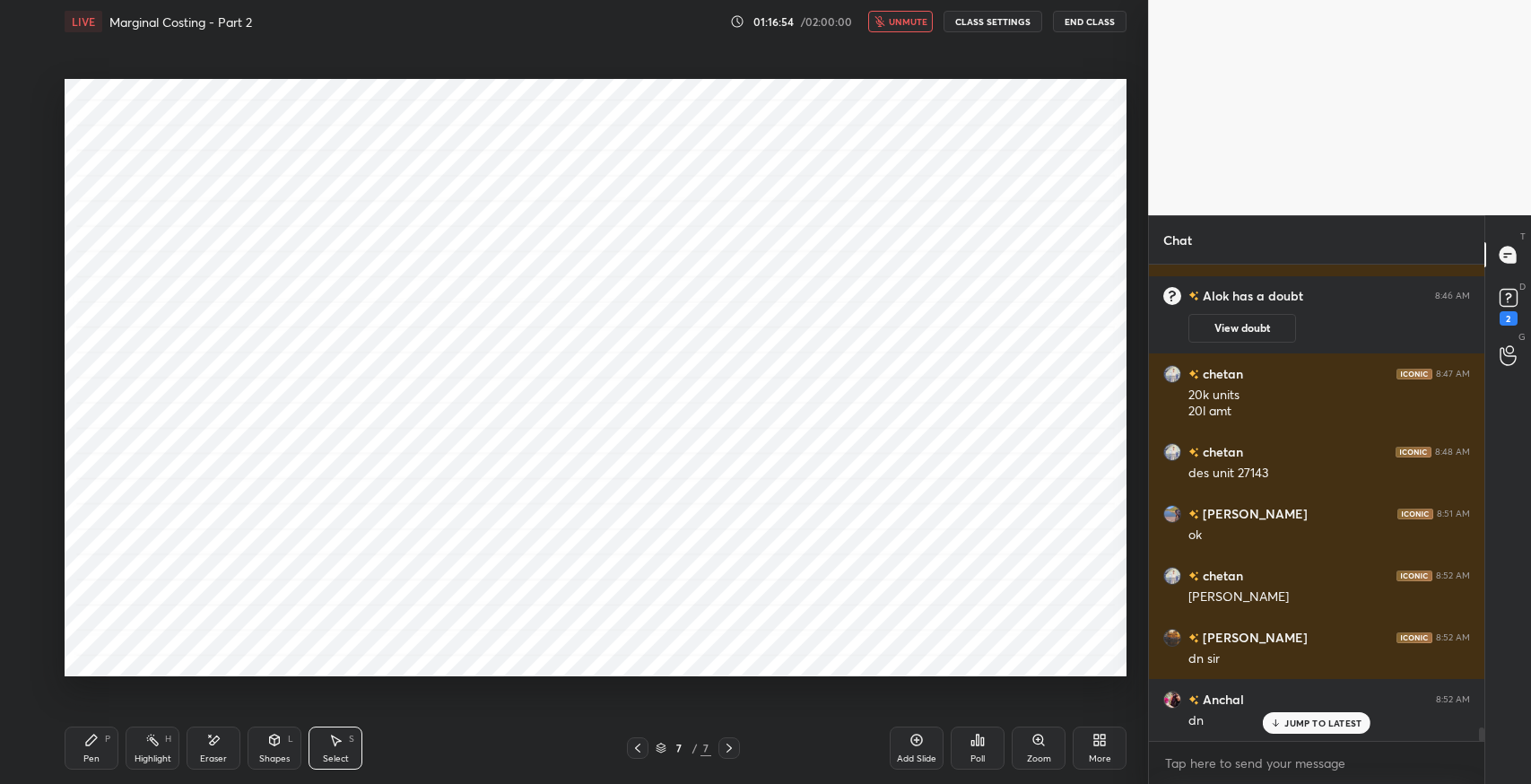
scroll to position [16408, 0]
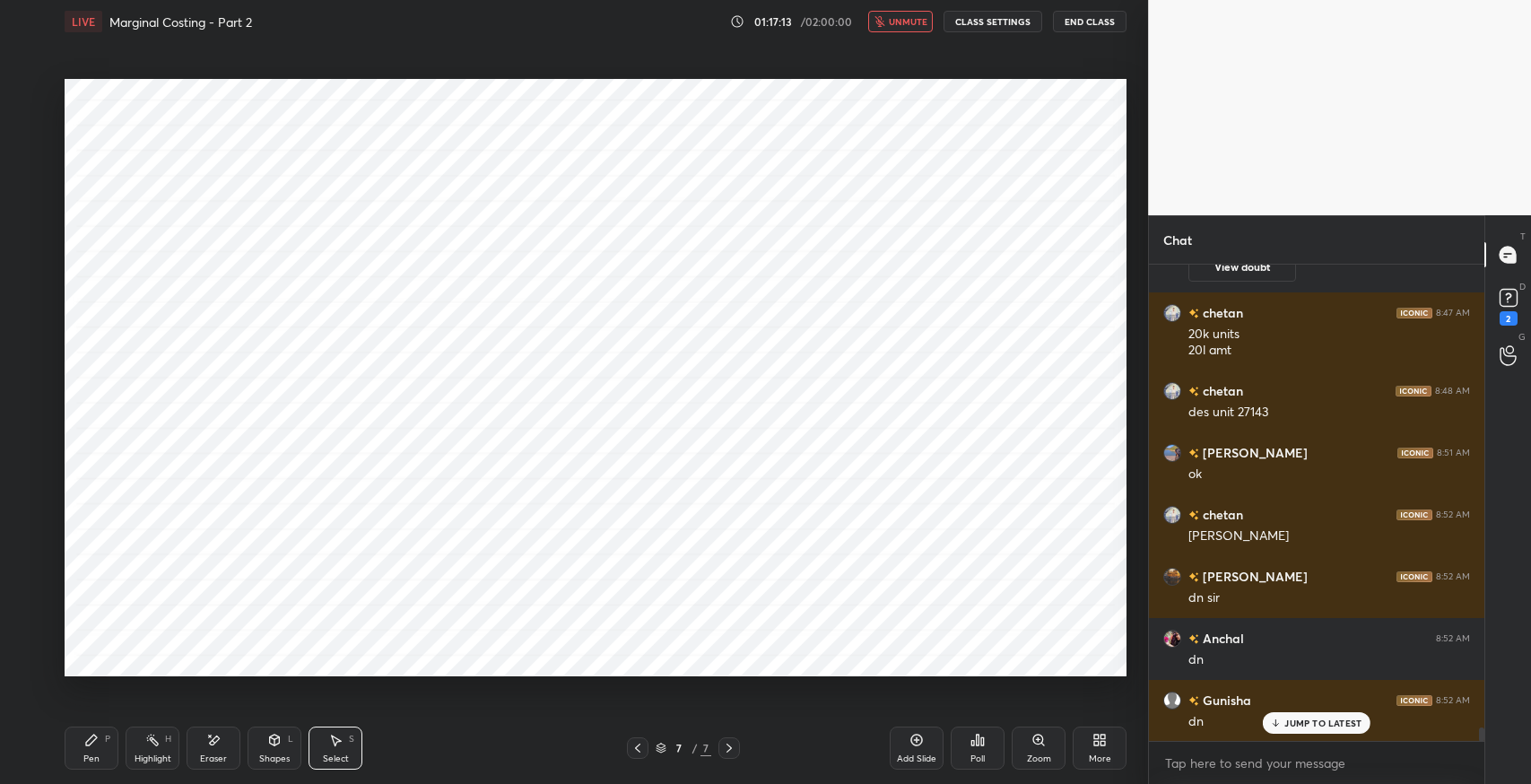
click at [914, 27] on span "unmute" at bounding box center [908, 21] width 39 height 12
click at [922, 739] on icon at bounding box center [917, 740] width 11 height 11
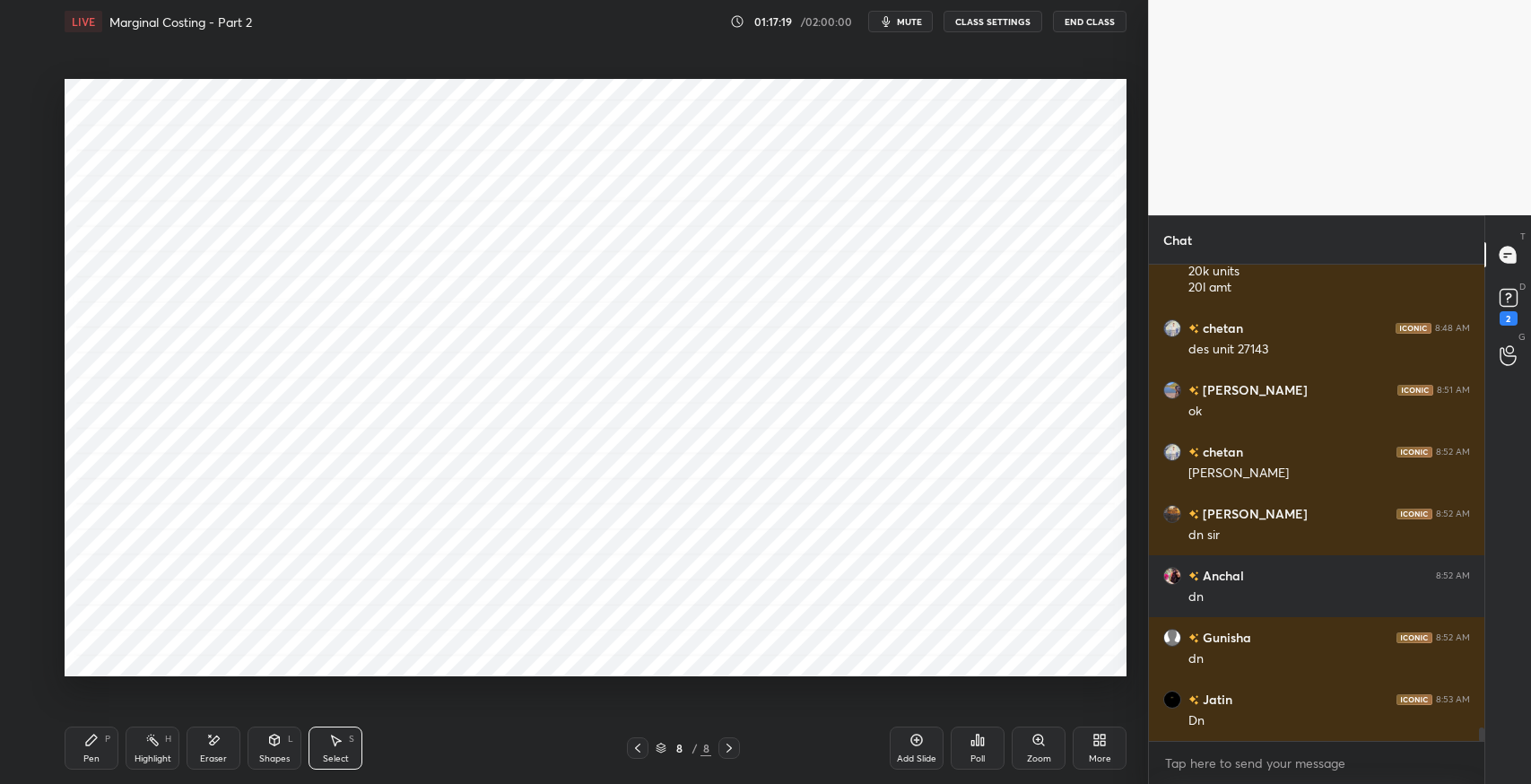
click at [89, 750] on div "Pen P" at bounding box center [91, 747] width 54 height 43
click at [20, 316] on div at bounding box center [29, 309] width 29 height 29
click at [632, 748] on icon at bounding box center [637, 747] width 14 height 14
click at [639, 741] on icon at bounding box center [637, 747] width 14 height 14
click at [914, 737] on icon at bounding box center [916, 739] width 14 height 14
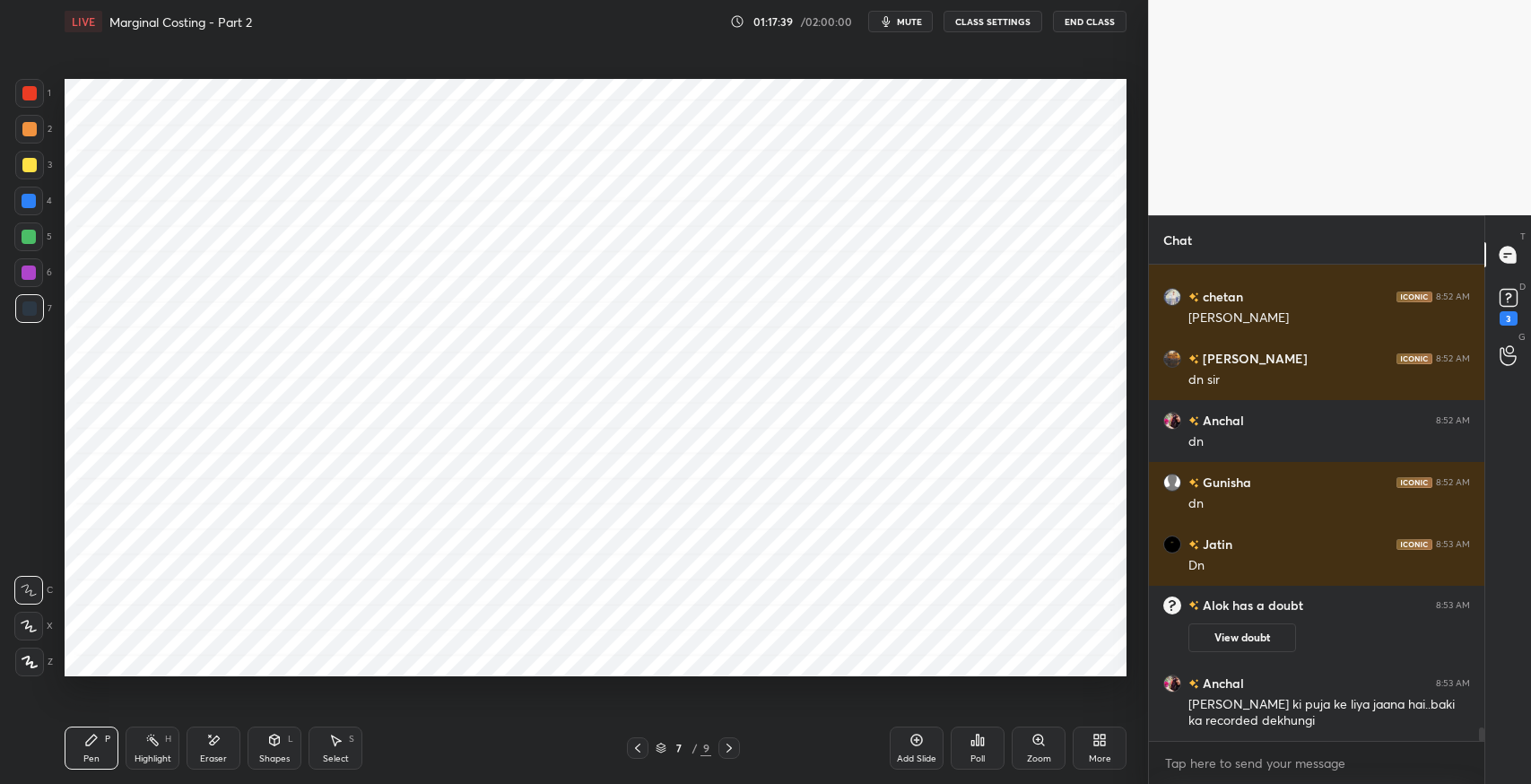
scroll to position [16474, 0]
click at [265, 739] on div "Shapes L" at bounding box center [274, 747] width 54 height 43
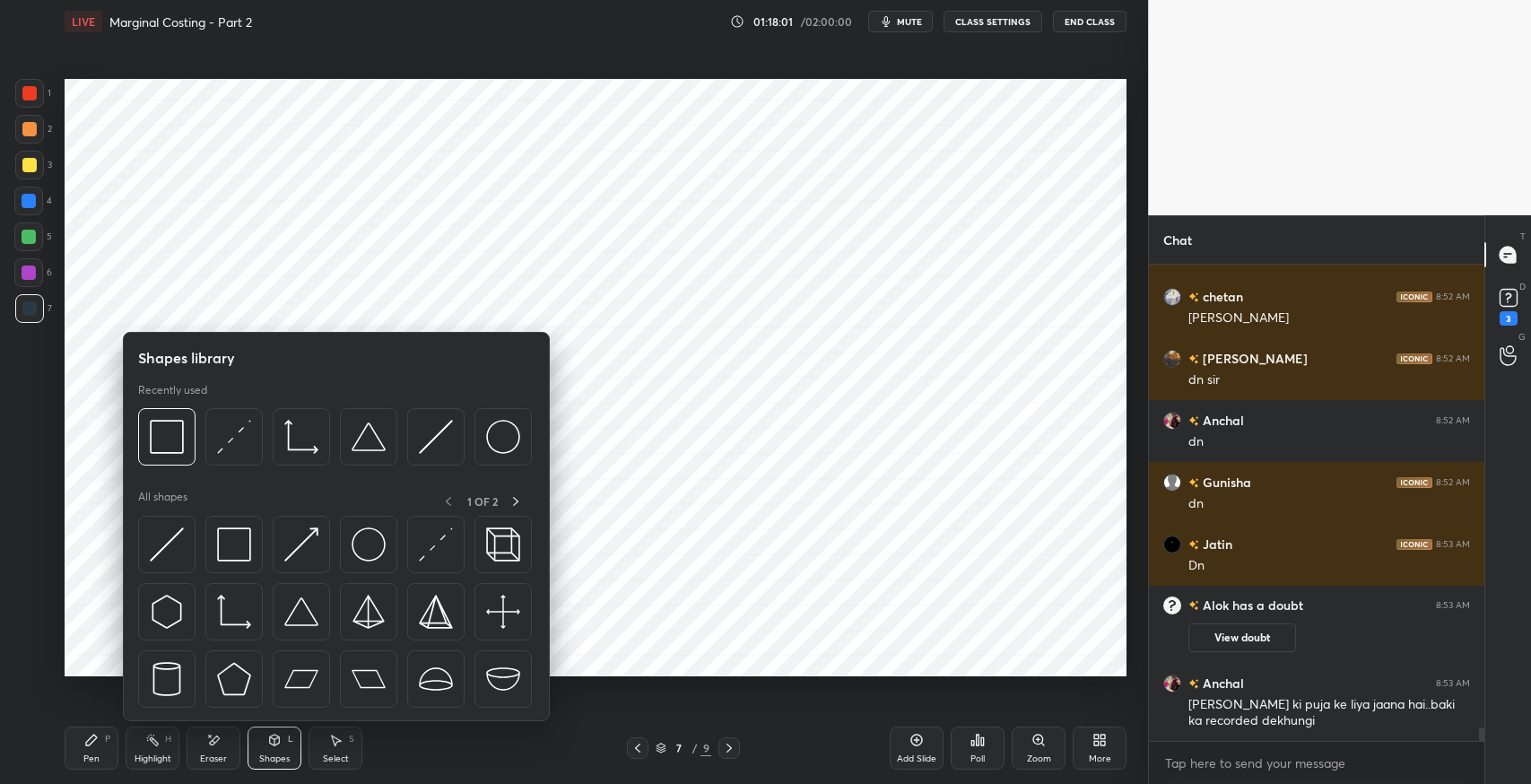
click at [233, 556] on img at bounding box center [234, 545] width 34 height 34
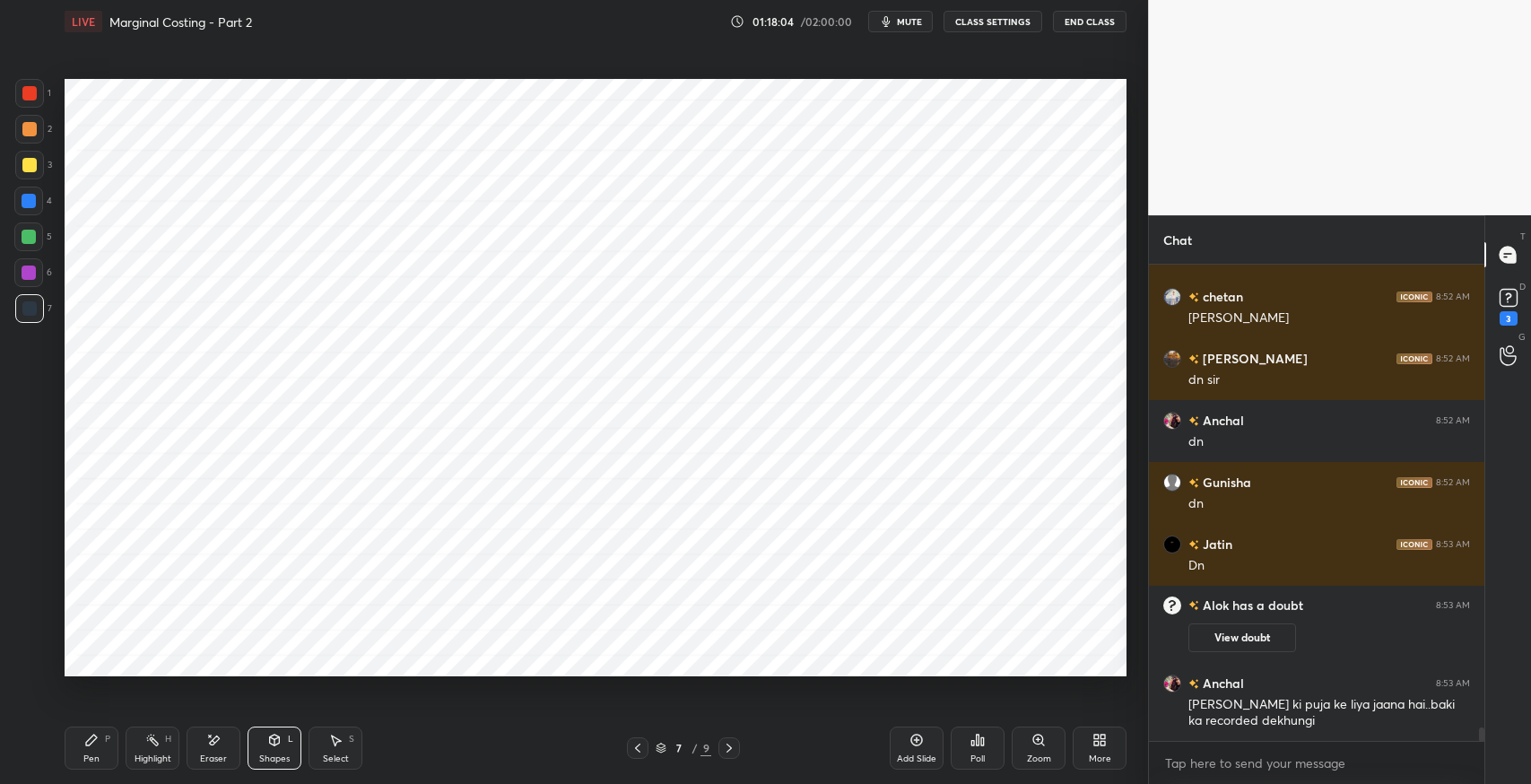
click at [89, 755] on div "Pen" at bounding box center [91, 758] width 16 height 9
click at [189, 755] on div "Eraser" at bounding box center [213, 747] width 54 height 43
click at [102, 742] on div "Pen P" at bounding box center [91, 747] width 54 height 43
click at [314, 756] on div "Select S" at bounding box center [335, 747] width 54 height 43
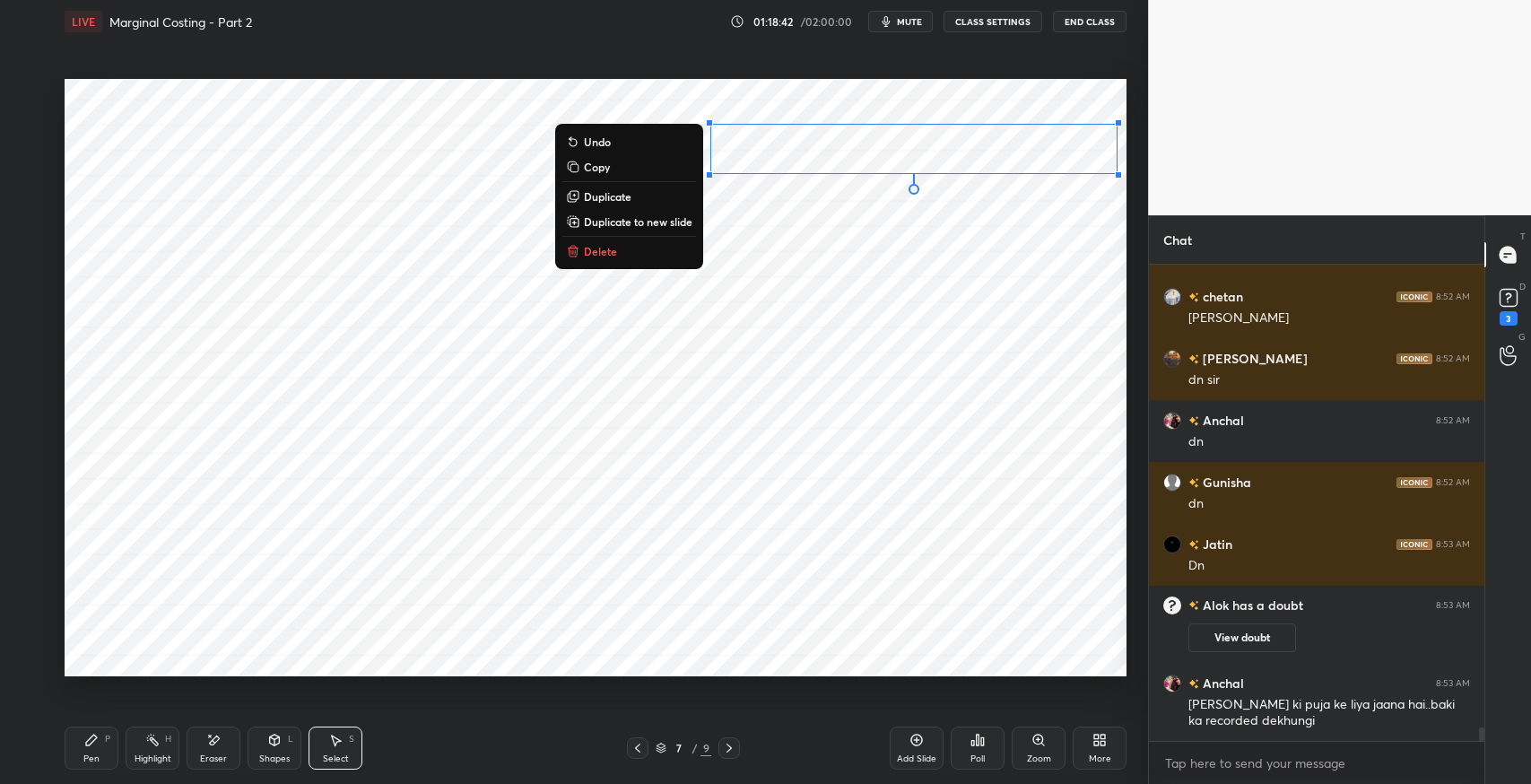
click at [488, 383] on div "0 ° Undo Copy Duplicate Duplicate to new slide Delete" at bounding box center [595, 377] width 1062 height 597
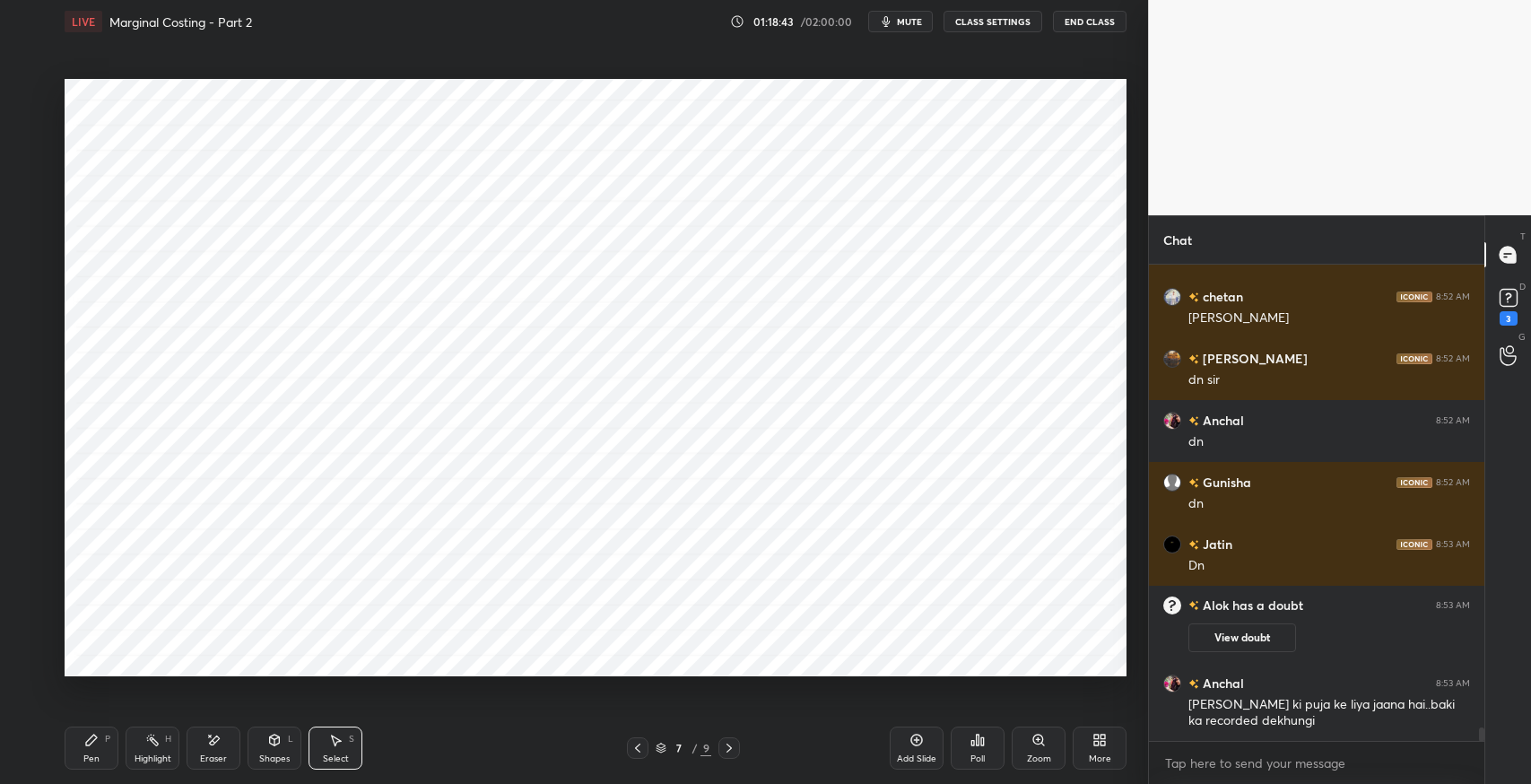
click at [93, 739] on icon at bounding box center [91, 739] width 10 height 10
click at [912, 22] on span "mute" at bounding box center [909, 21] width 25 height 12
click at [912, 26] on span "unmute" at bounding box center [908, 21] width 39 height 12
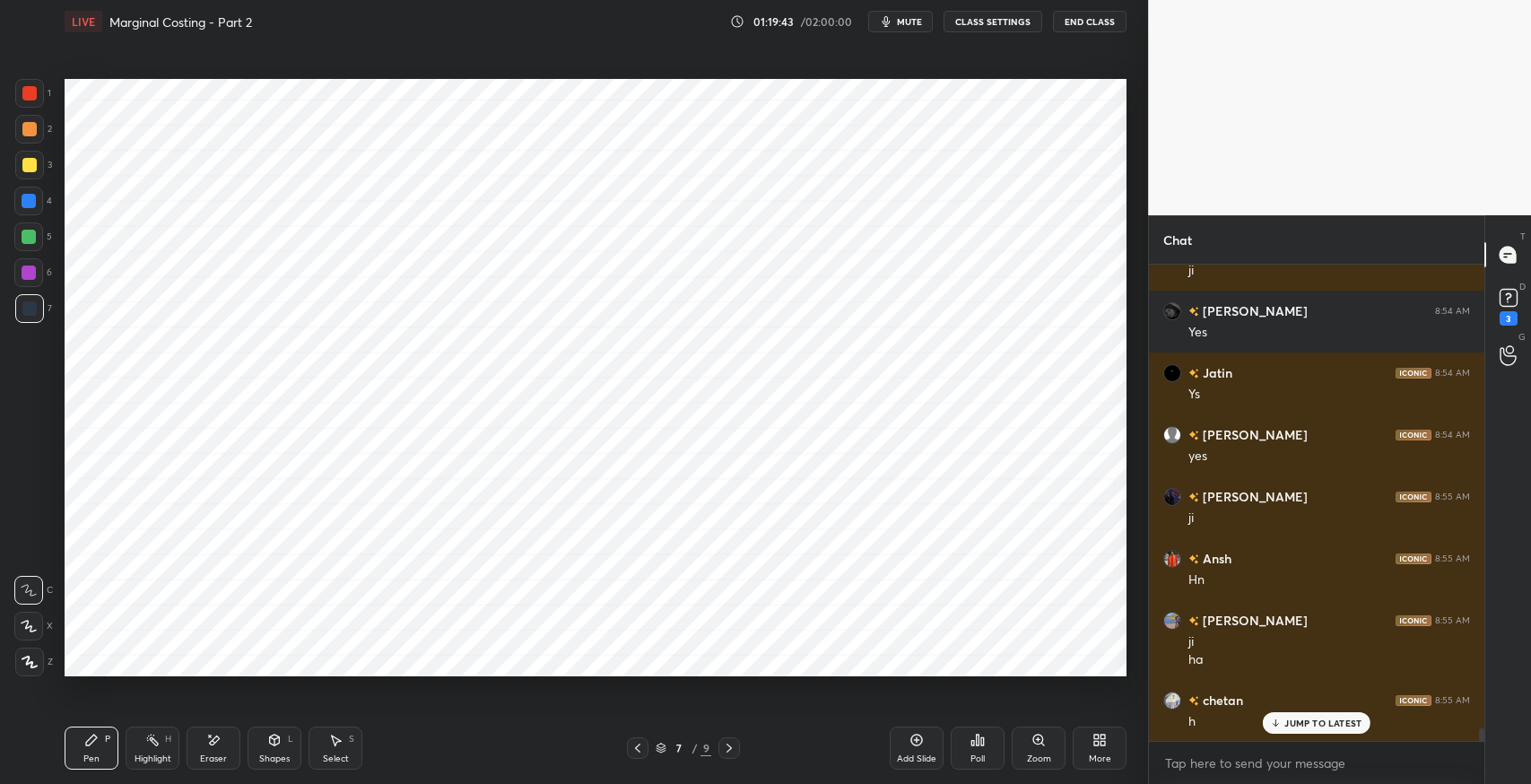
scroll to position [17359, 0]
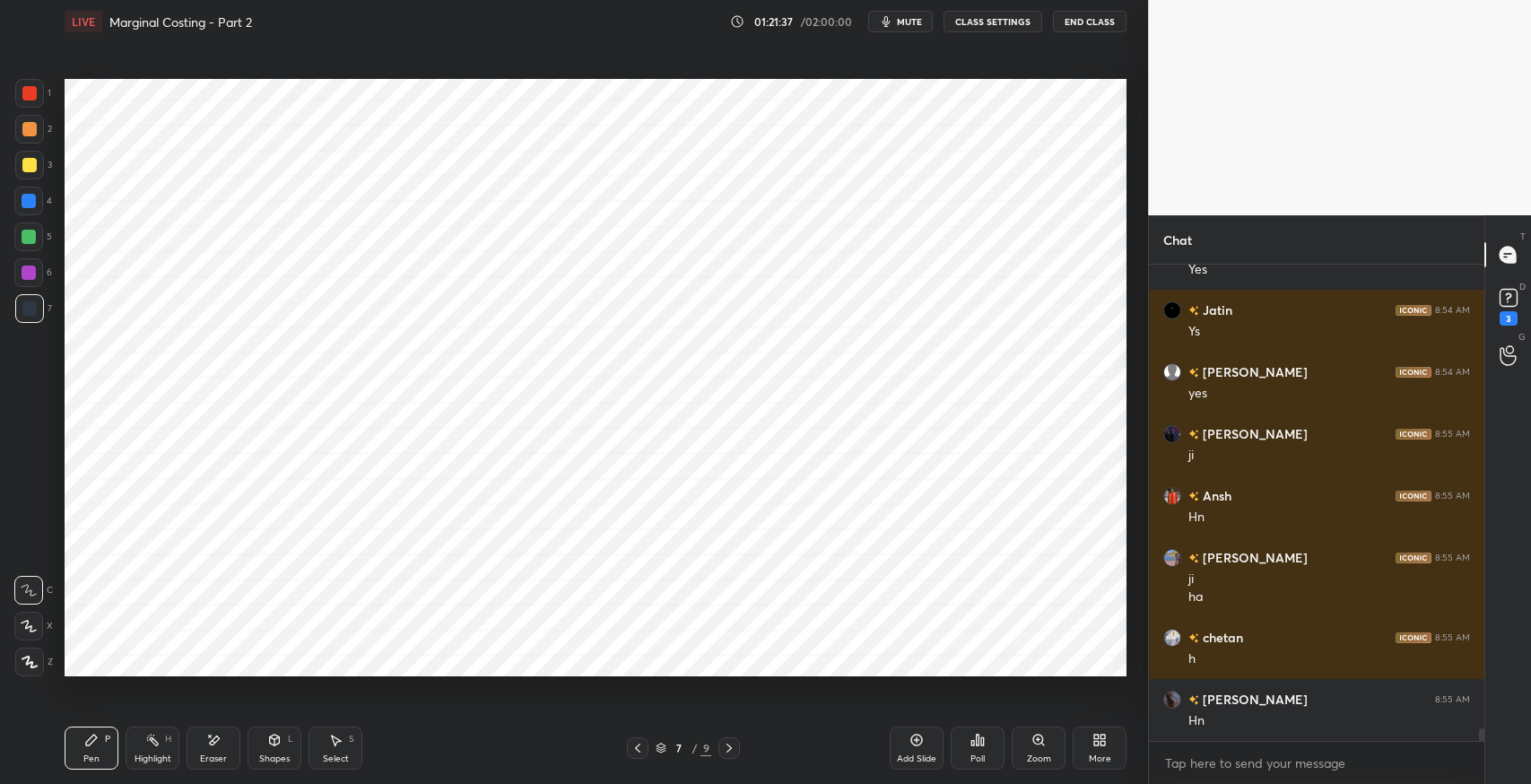
click at [215, 756] on div "Eraser" at bounding box center [213, 758] width 27 height 9
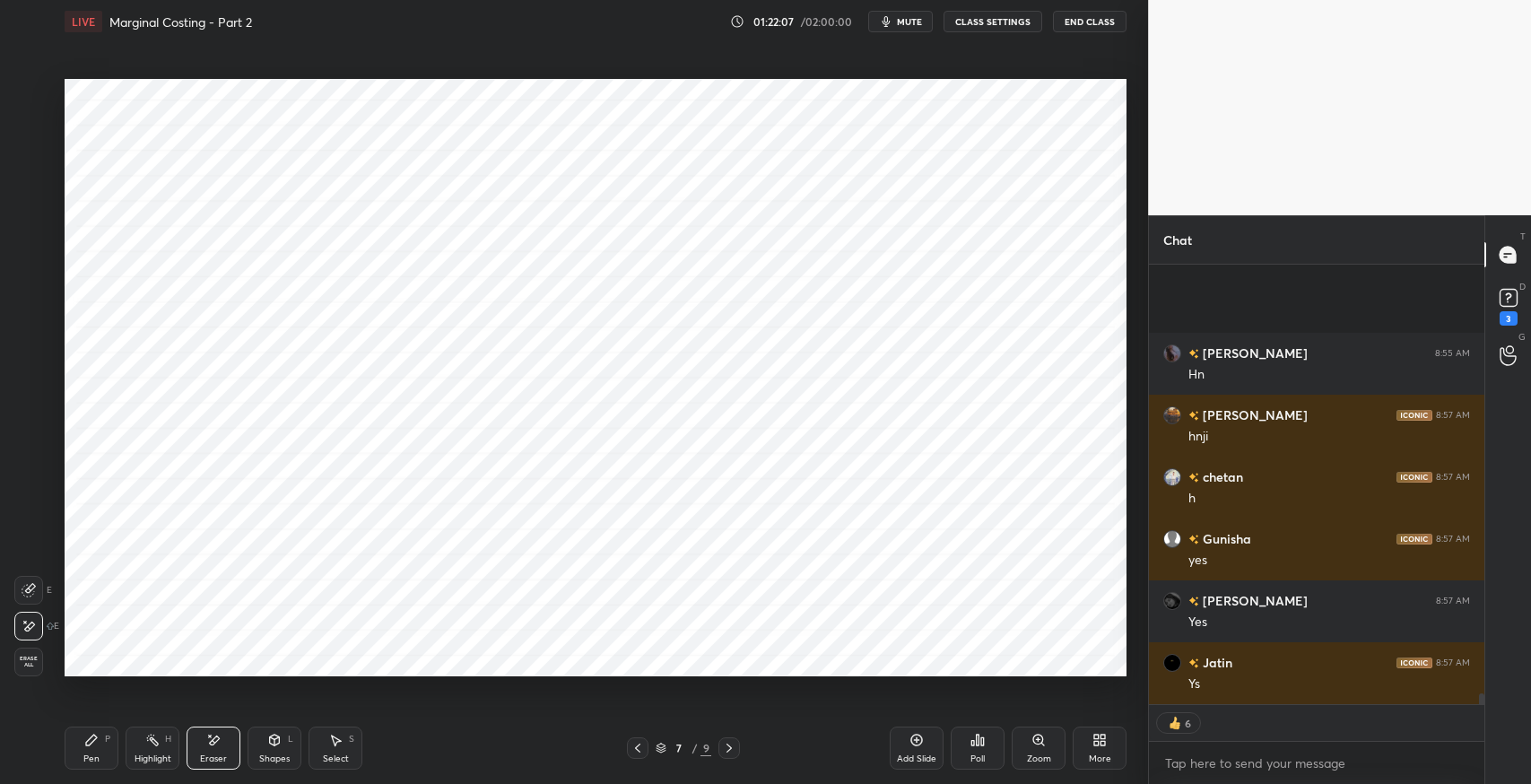
scroll to position [17890, 0]
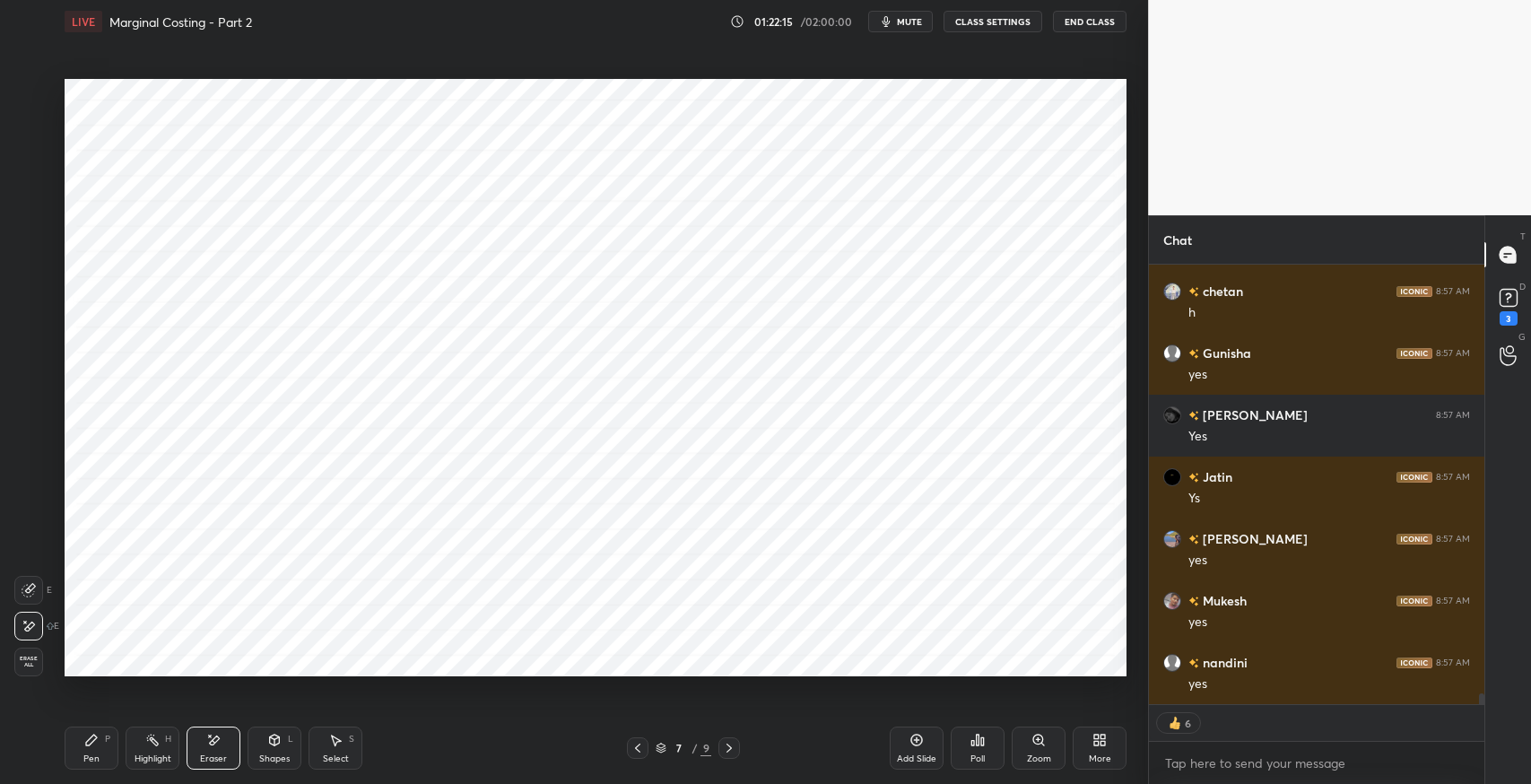
click at [103, 740] on div "Pen P" at bounding box center [91, 747] width 54 height 43
click at [33, 92] on div at bounding box center [29, 93] width 14 height 14
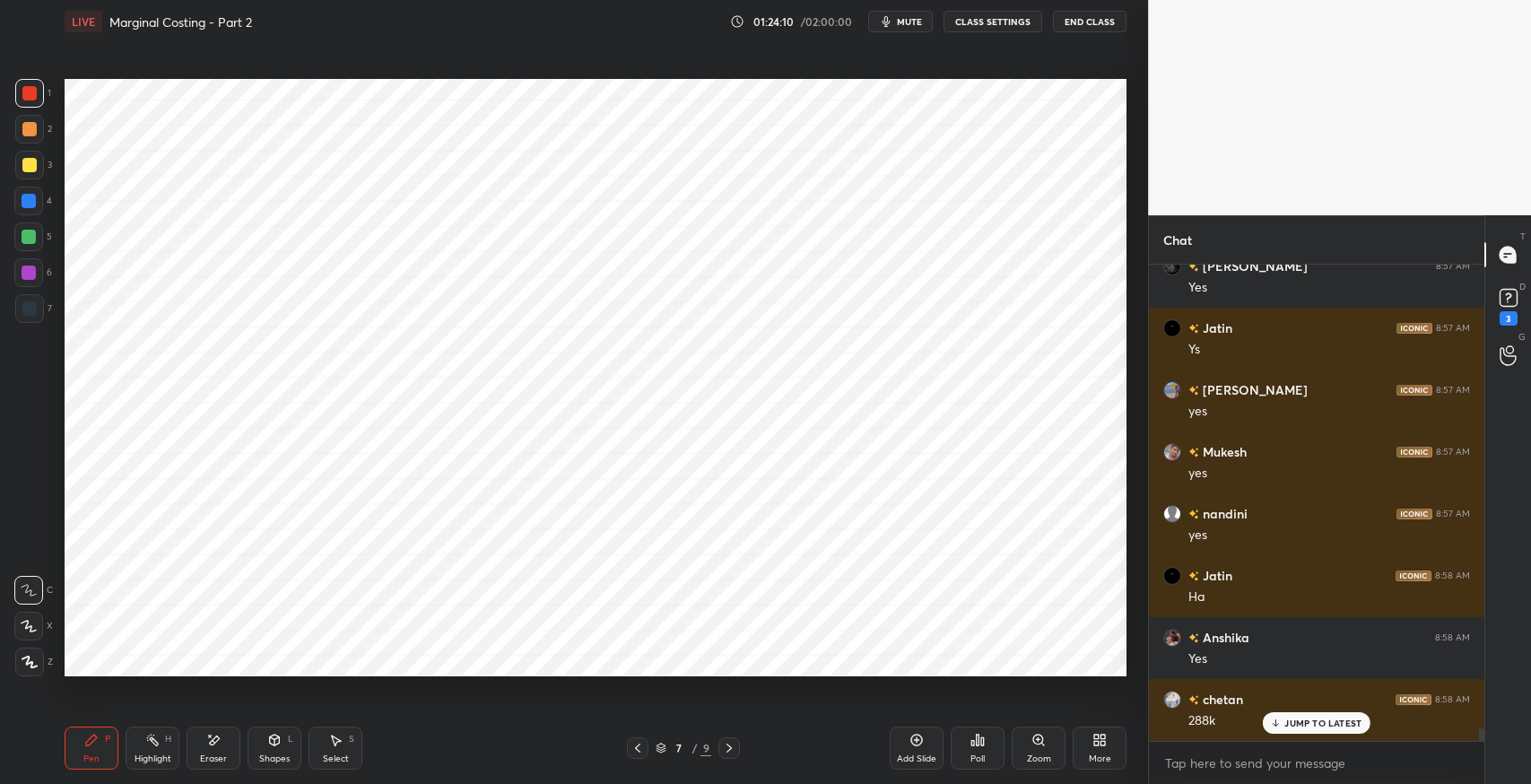
scroll to position [18100, 0]
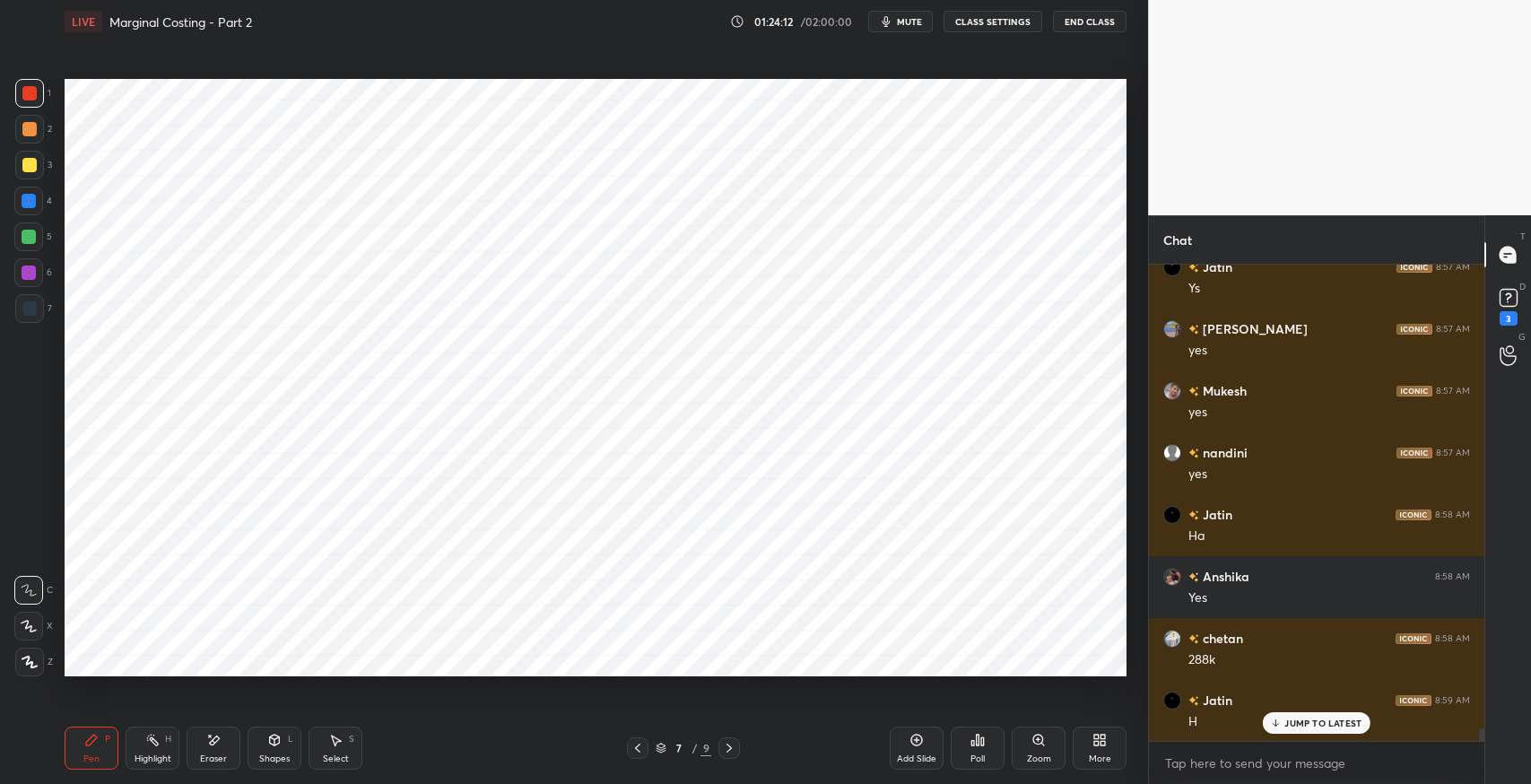
click at [737, 753] on div at bounding box center [729, 748] width 22 height 22
click at [628, 751] on div at bounding box center [638, 748] width 22 height 22
click at [29, 308] on div at bounding box center [29, 308] width 14 height 14
click at [211, 731] on div "Eraser" at bounding box center [213, 747] width 54 height 43
click at [90, 750] on div "Pen P" at bounding box center [91, 747] width 54 height 43
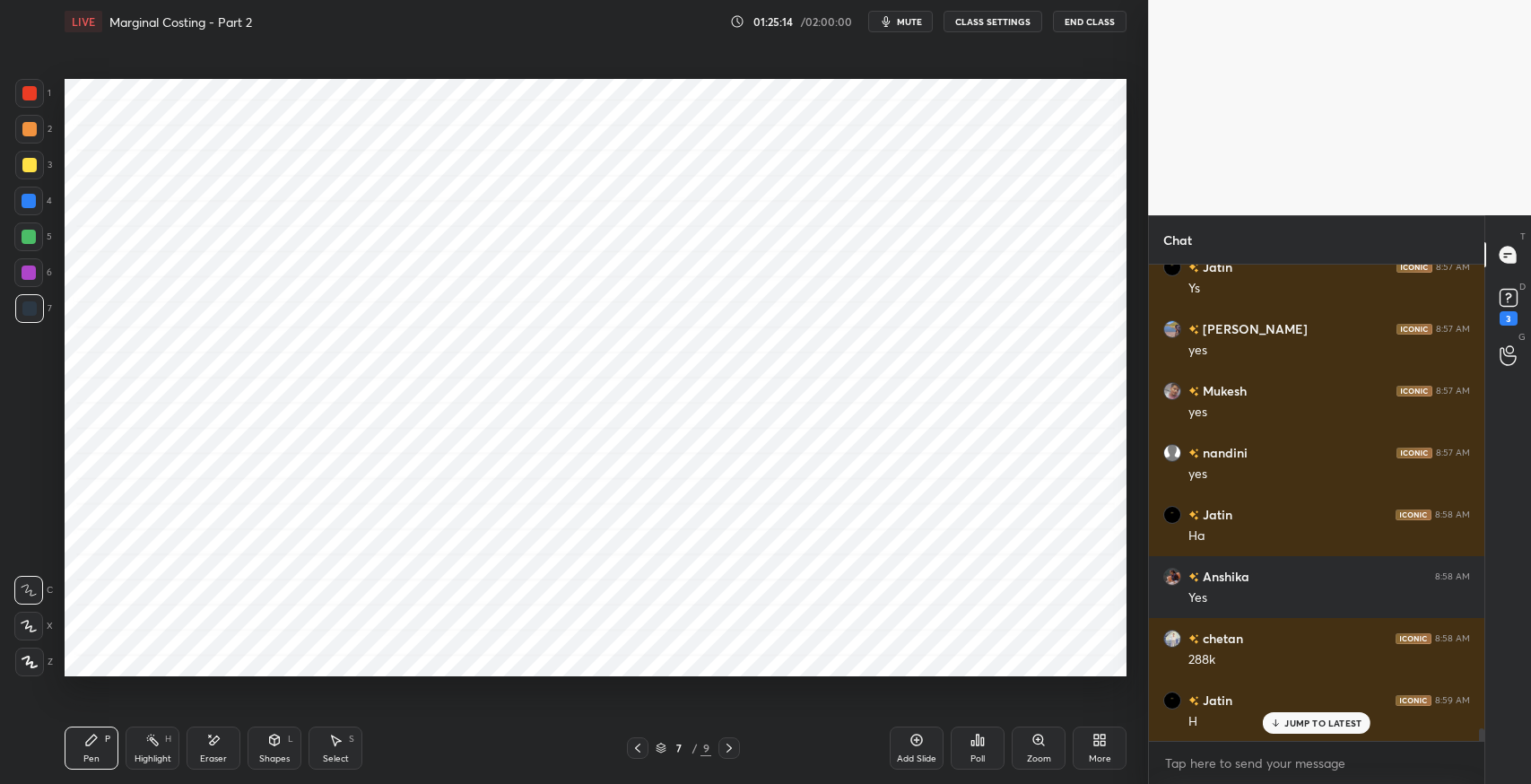
click at [323, 740] on div "Select S" at bounding box center [335, 747] width 54 height 43
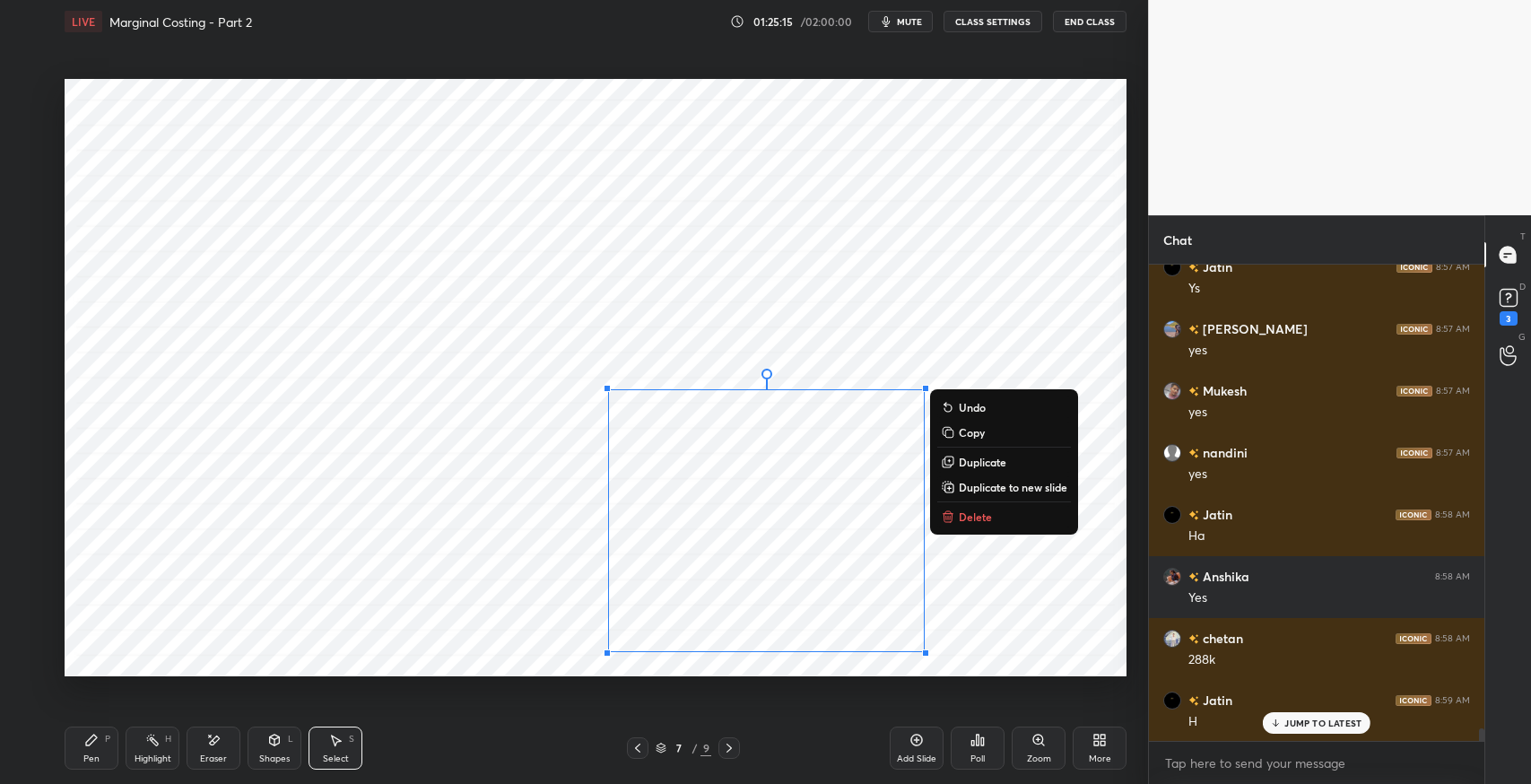
click at [984, 526] on button "Delete" at bounding box center [1004, 516] width 134 height 22
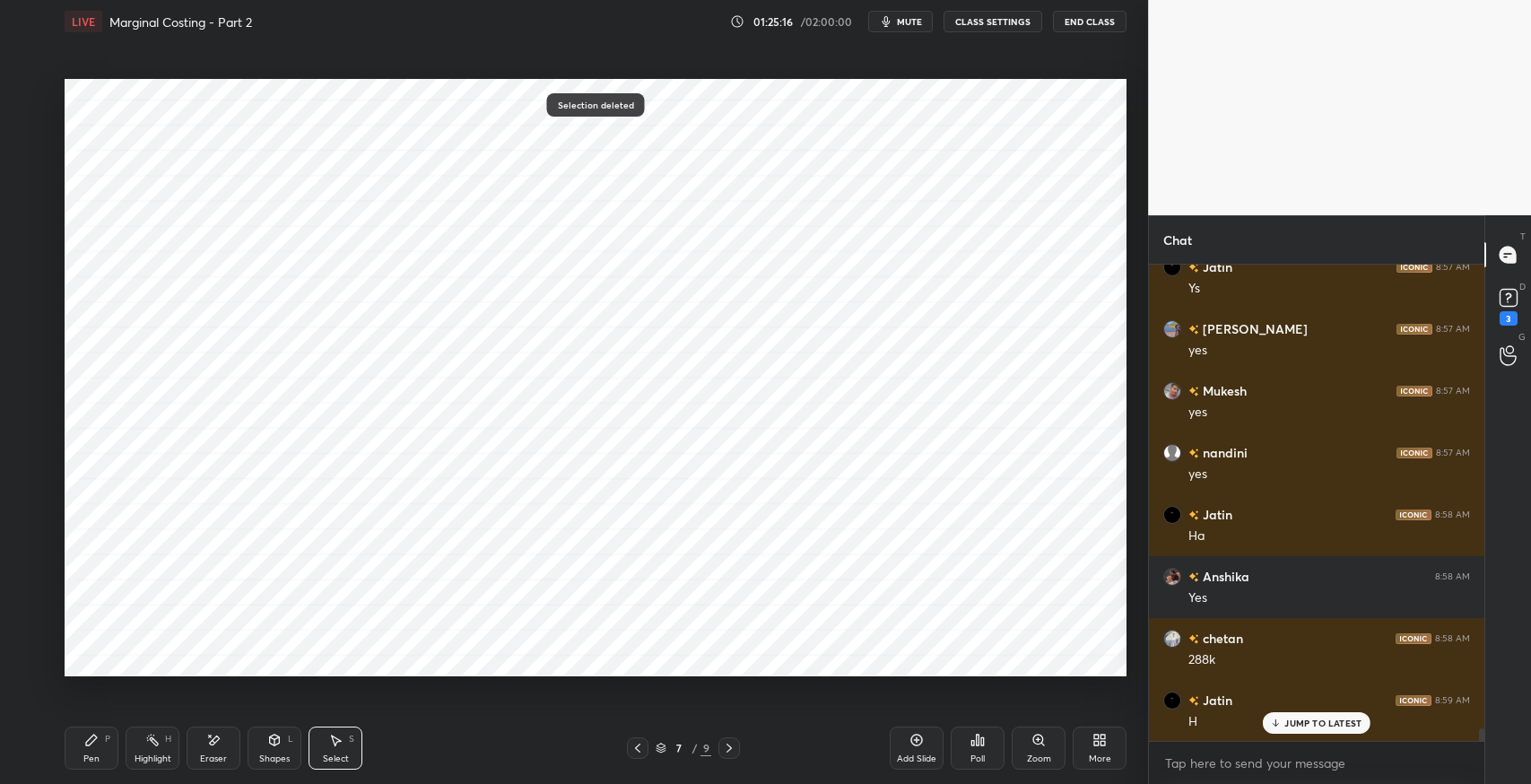
click at [87, 745] on icon at bounding box center [91, 739] width 10 height 10
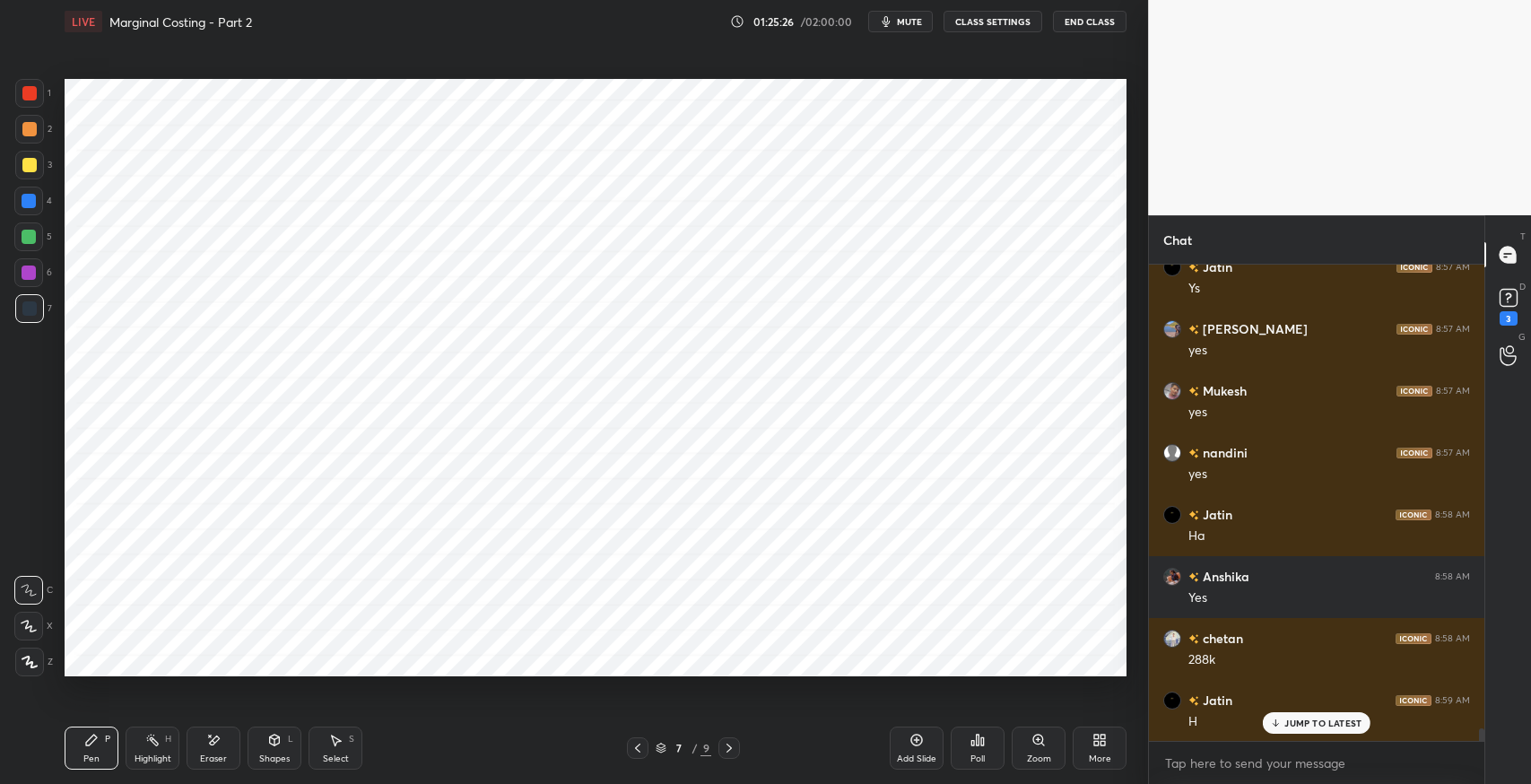
click at [326, 743] on div "Select S" at bounding box center [335, 747] width 54 height 43
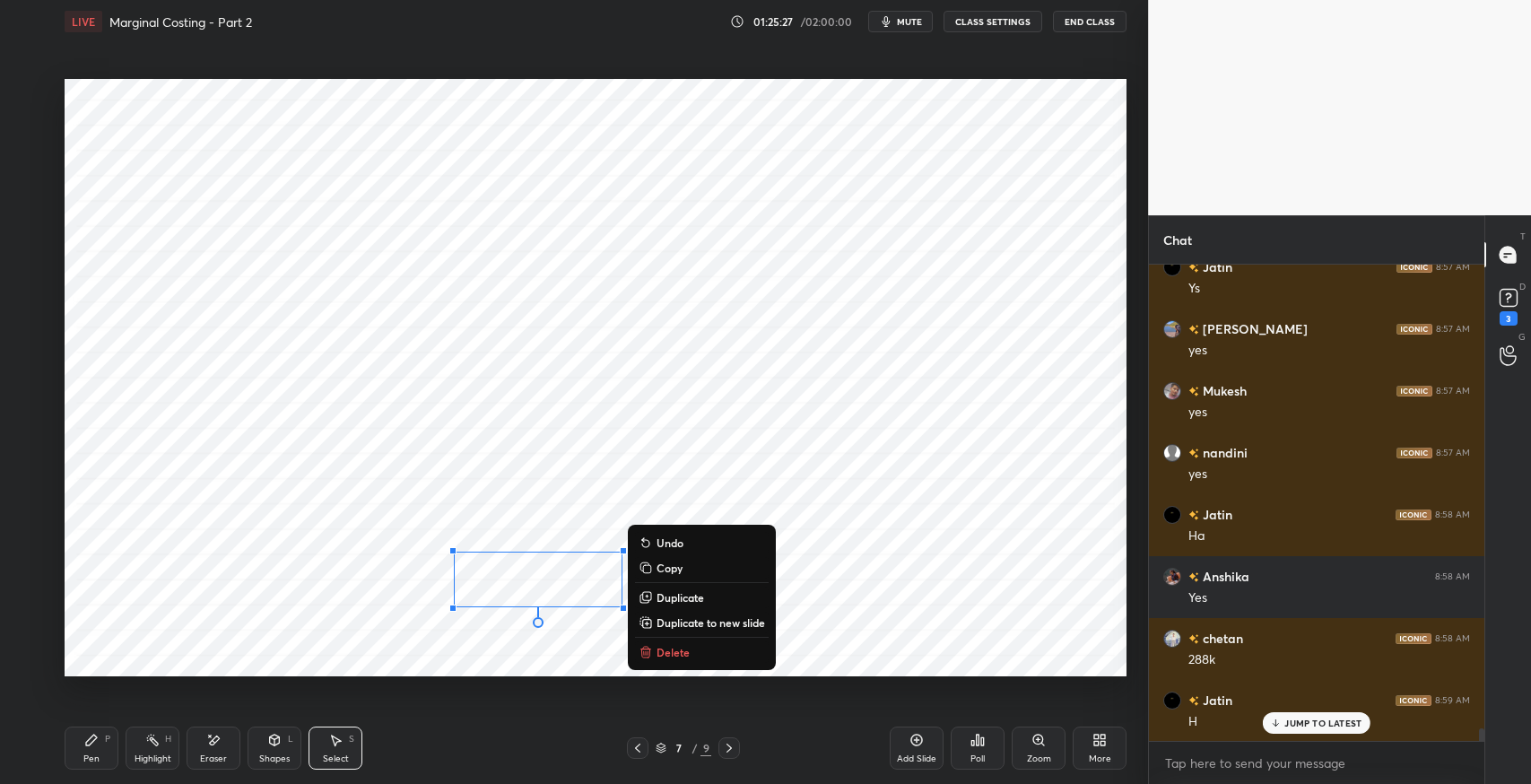
click at [679, 597] on p "Duplicate" at bounding box center [680, 597] width 48 height 14
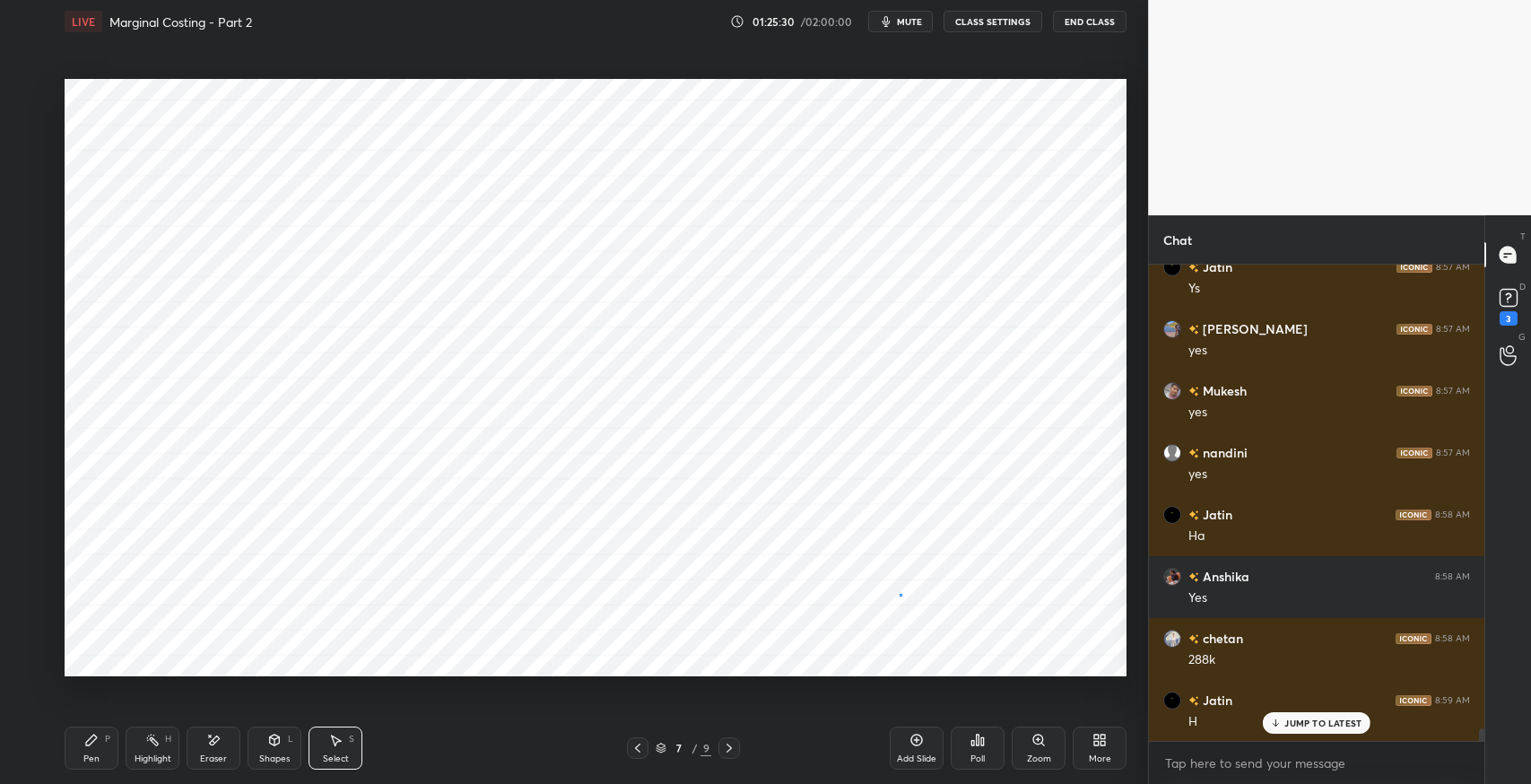
click at [894, 595] on div "0 ° Undo Copy Duplicate Duplicate to new slide Delete" at bounding box center [595, 377] width 1062 height 597
click at [231, 745] on div "Eraser" at bounding box center [213, 747] width 54 height 43
click at [72, 759] on div "Pen P" at bounding box center [91, 747] width 54 height 43
click at [1319, 734] on div "[PERSON_NAME] 8:59 AM H" at bounding box center [1316, 710] width 335 height 62
click at [209, 743] on icon at bounding box center [213, 740] width 14 height 15
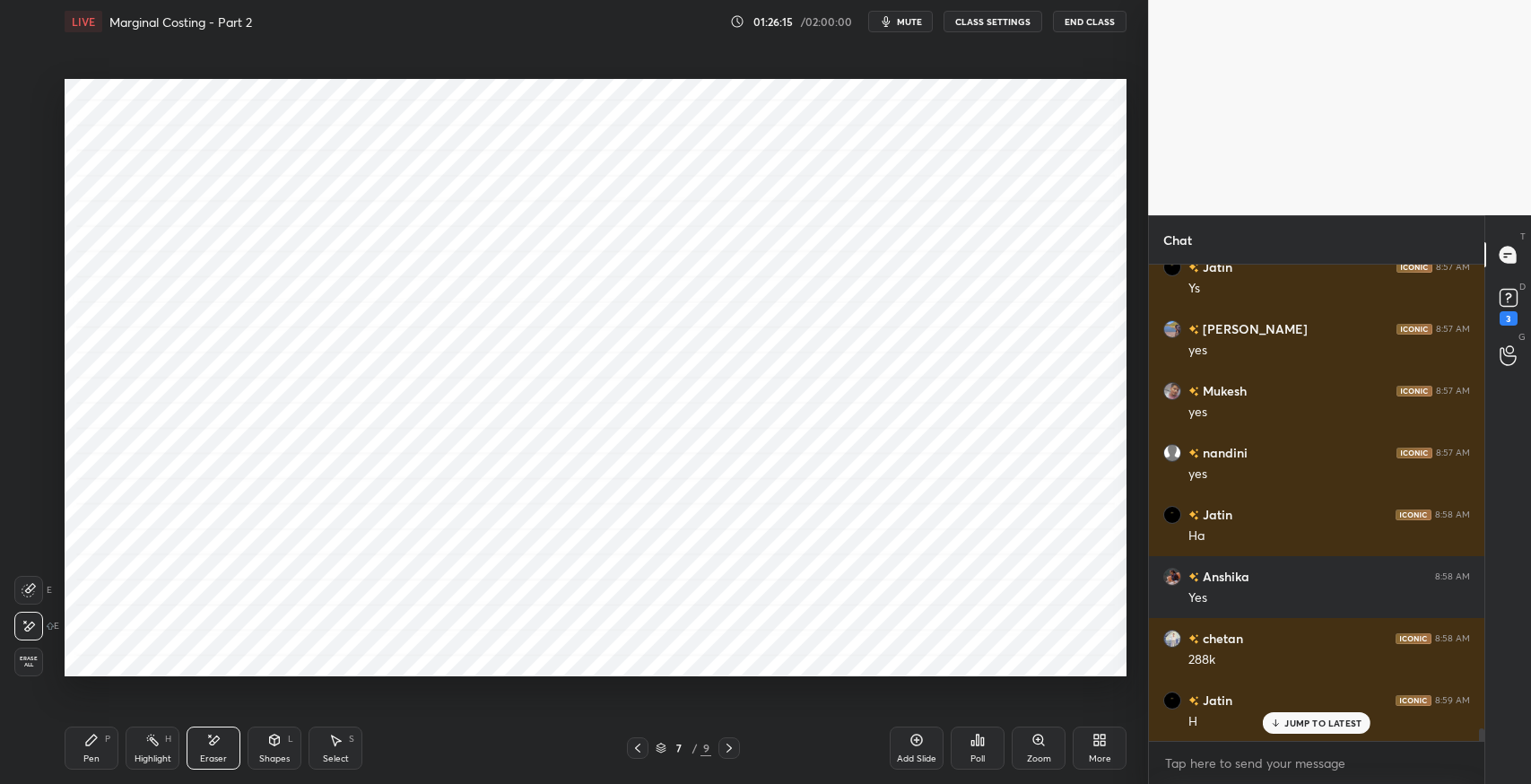
click at [890, 730] on div "Add Slide" at bounding box center [916, 747] width 54 height 43
click at [644, 746] on div at bounding box center [638, 748] width 22 height 22
click at [98, 744] on icon at bounding box center [91, 739] width 14 height 14
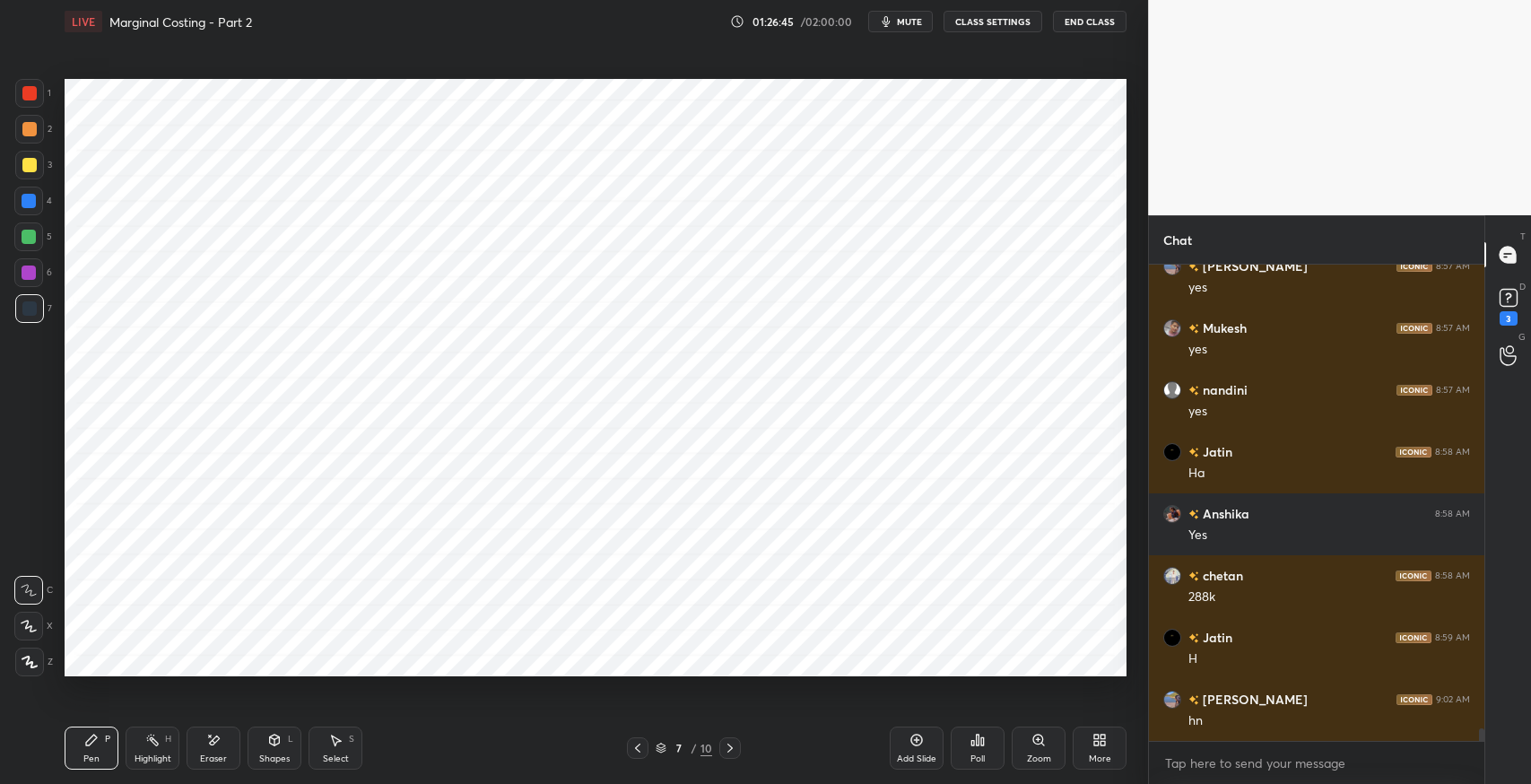
click at [215, 749] on div "Eraser" at bounding box center [213, 747] width 54 height 43
click at [90, 750] on div "Pen P" at bounding box center [91, 747] width 54 height 43
click at [220, 751] on div "Eraser" at bounding box center [213, 747] width 54 height 43
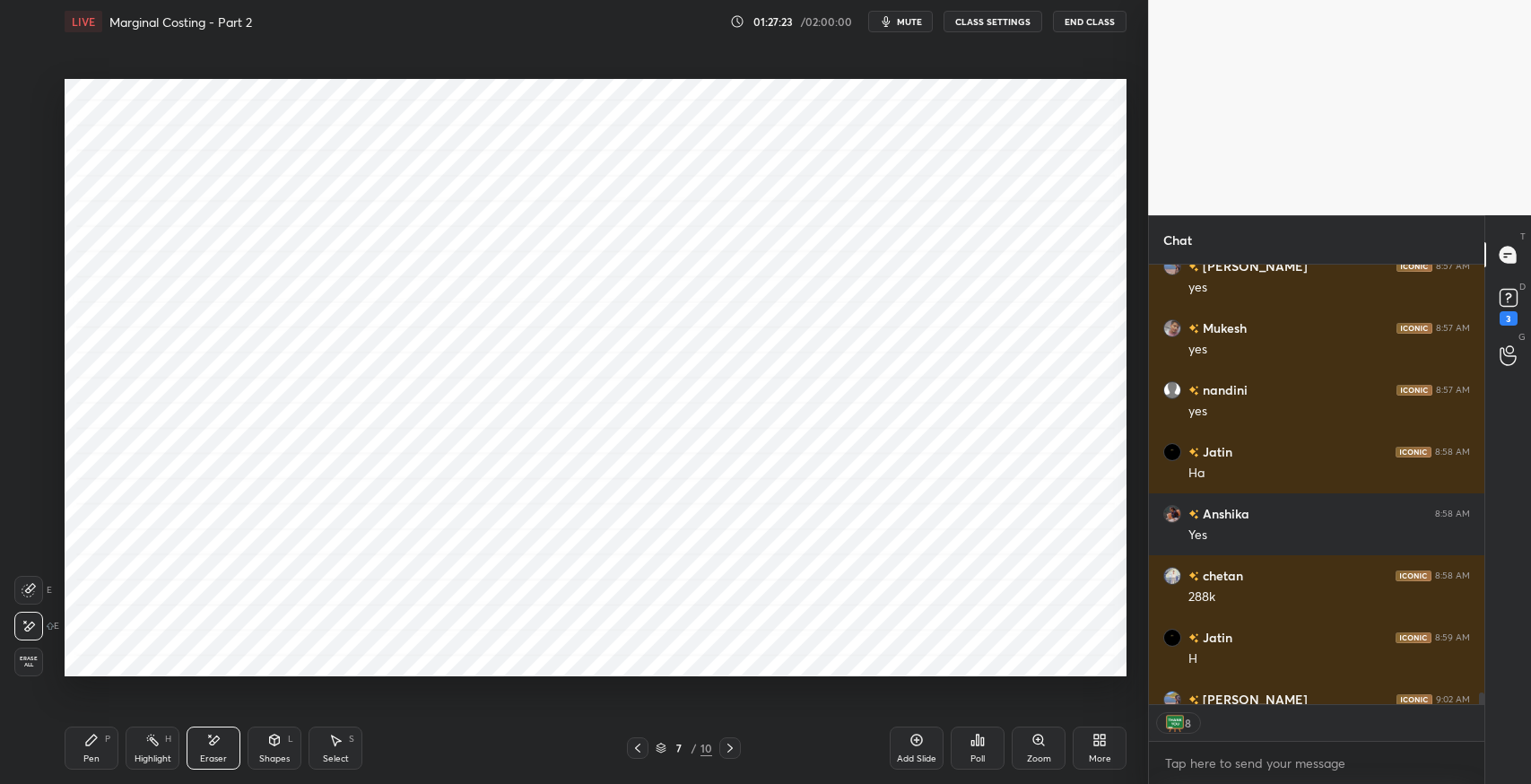
click at [106, 737] on div "P" at bounding box center [107, 738] width 6 height 9
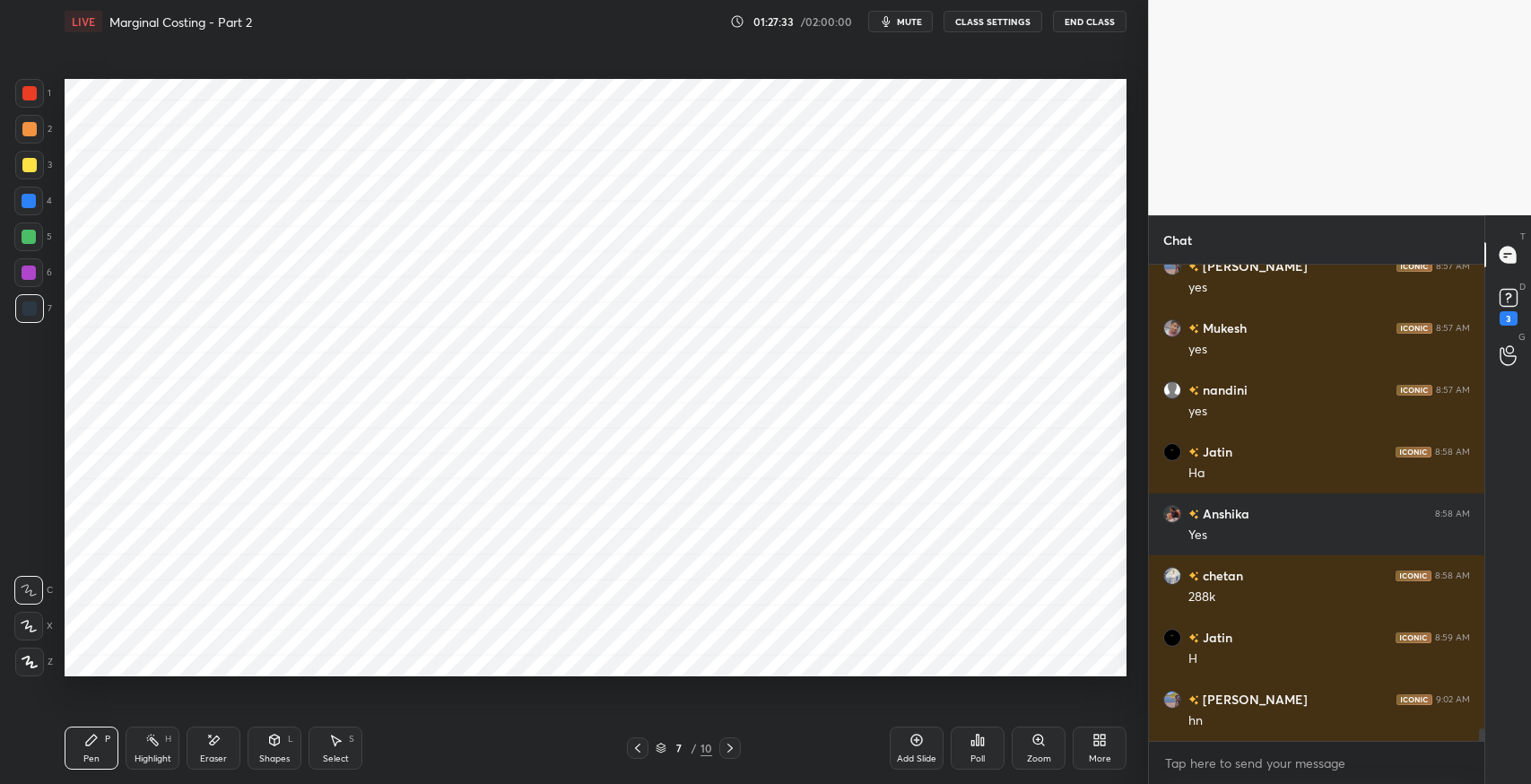
click at [209, 750] on div "Eraser" at bounding box center [213, 747] width 54 height 43
click at [35, 628] on icon at bounding box center [29, 626] width 14 height 15
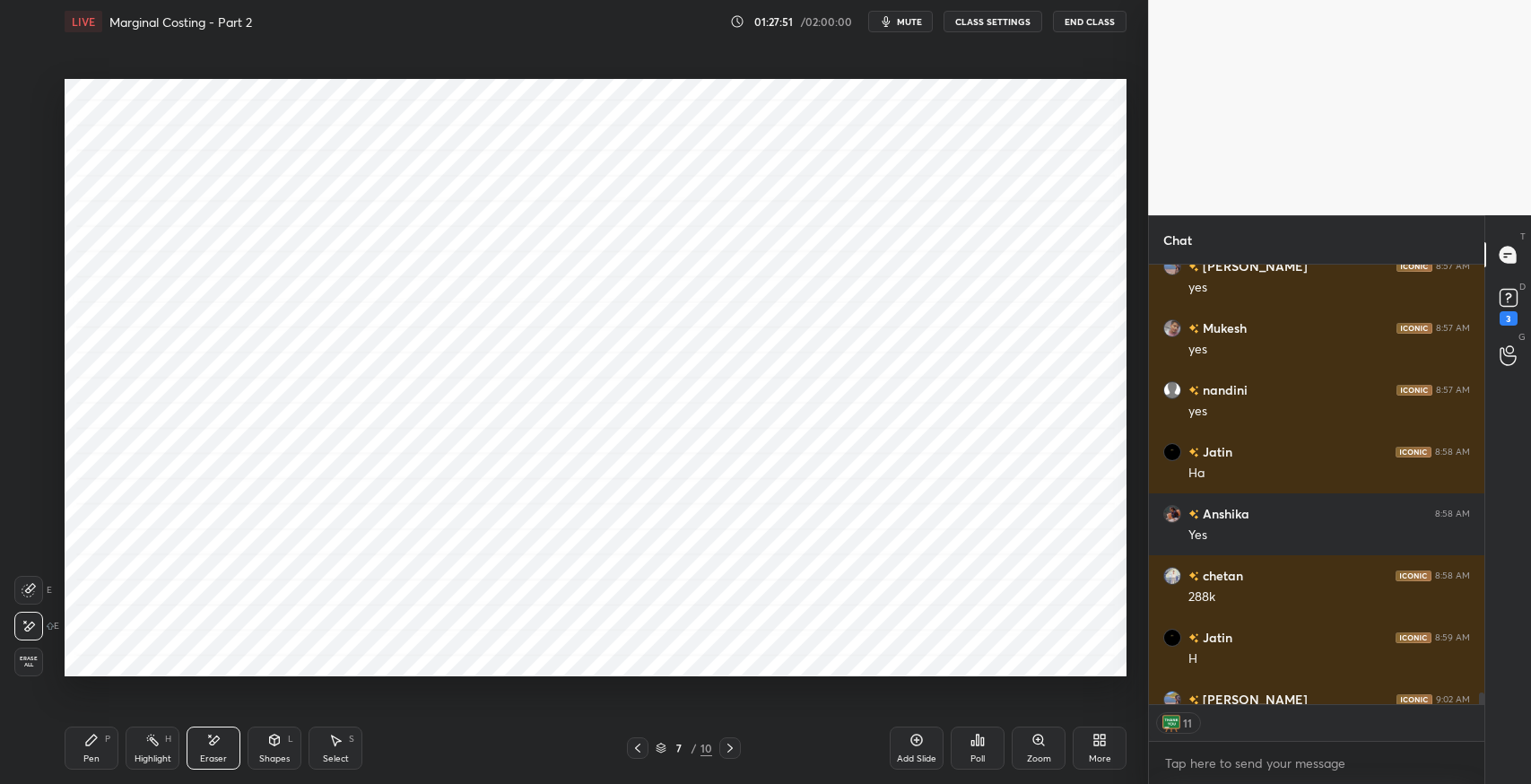
click at [79, 742] on div "Pen P" at bounding box center [91, 747] width 54 height 43
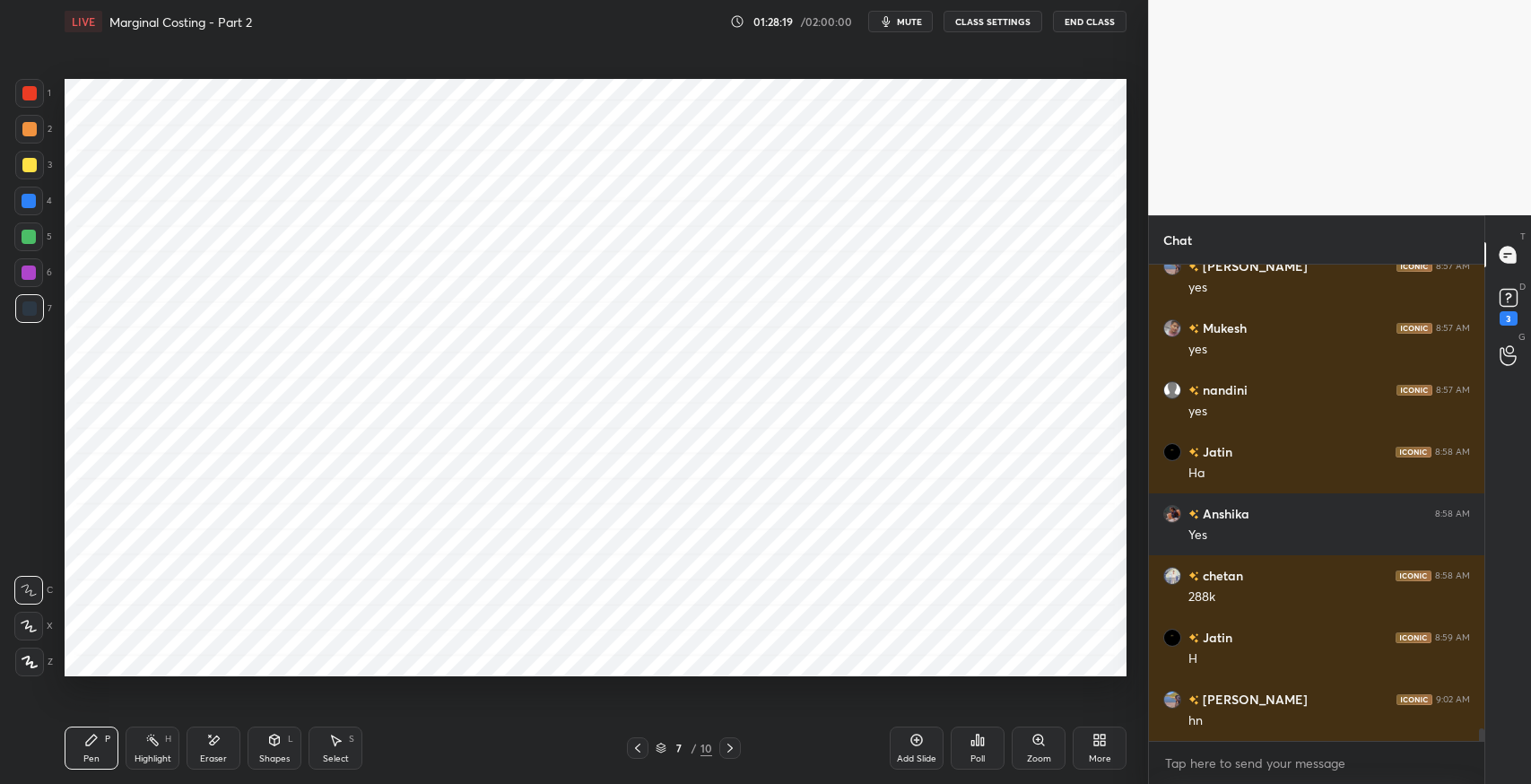
scroll to position [18225, 0]
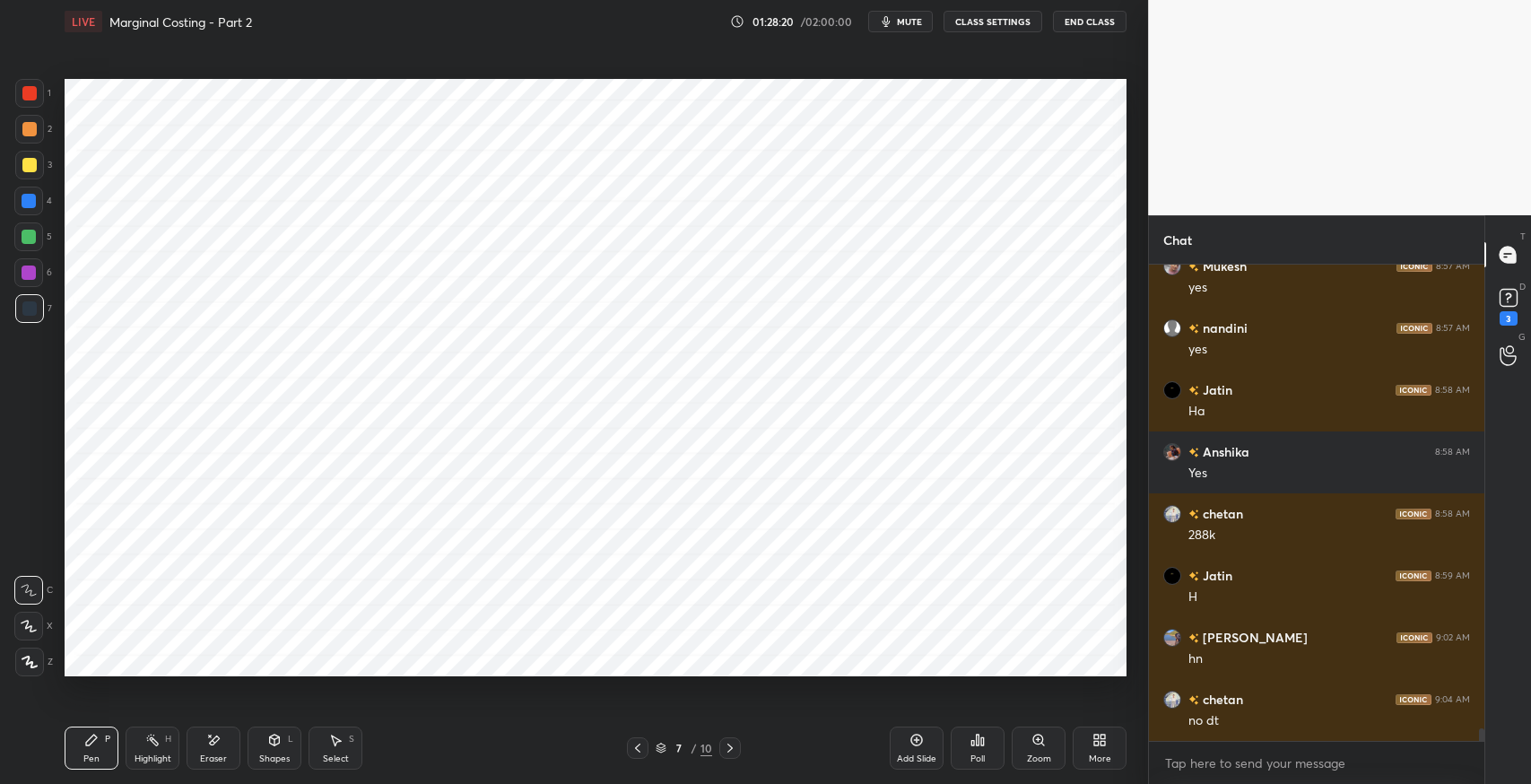
click at [29, 93] on div at bounding box center [29, 93] width 14 height 14
click at [258, 753] on div "Shapes L" at bounding box center [274, 747] width 54 height 43
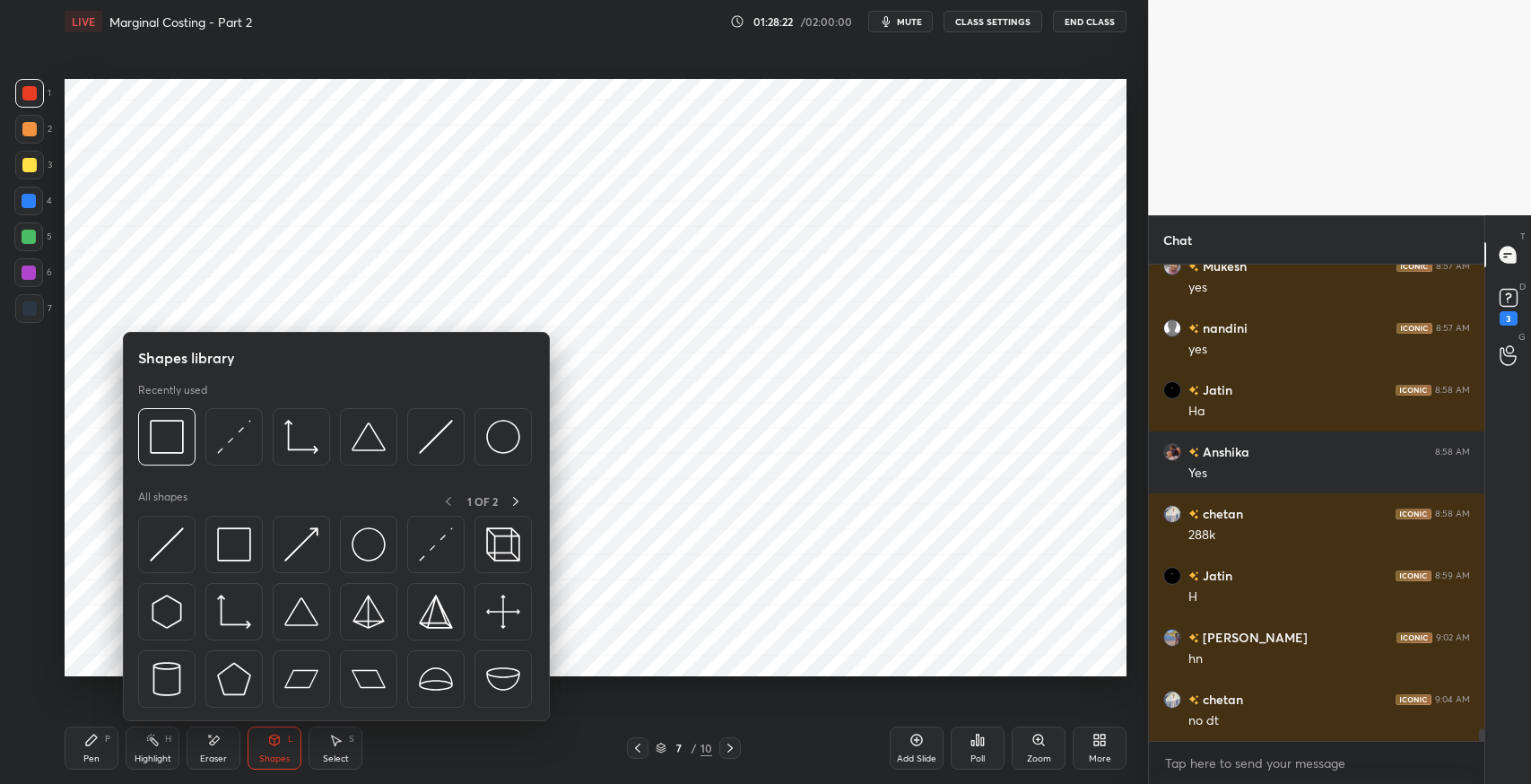
click at [361, 552] on img at bounding box center [369, 545] width 34 height 34
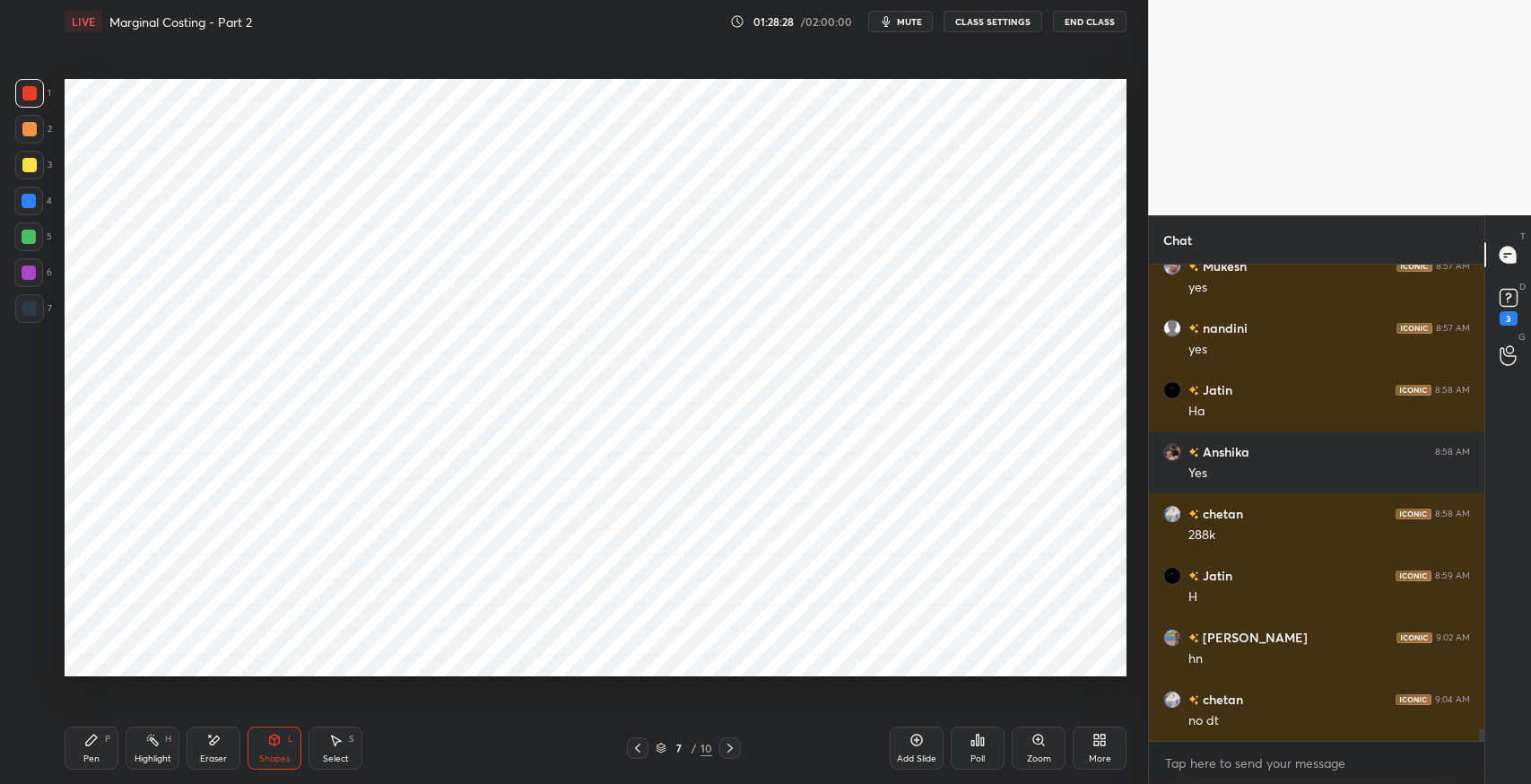
click at [633, 751] on icon at bounding box center [637, 747] width 14 height 14
click at [632, 747] on icon at bounding box center [637, 747] width 14 height 14
click at [737, 751] on div at bounding box center [730, 748] width 22 height 22
click at [730, 751] on icon at bounding box center [730, 747] width 14 height 14
click at [210, 742] on icon at bounding box center [215, 739] width 10 height 9
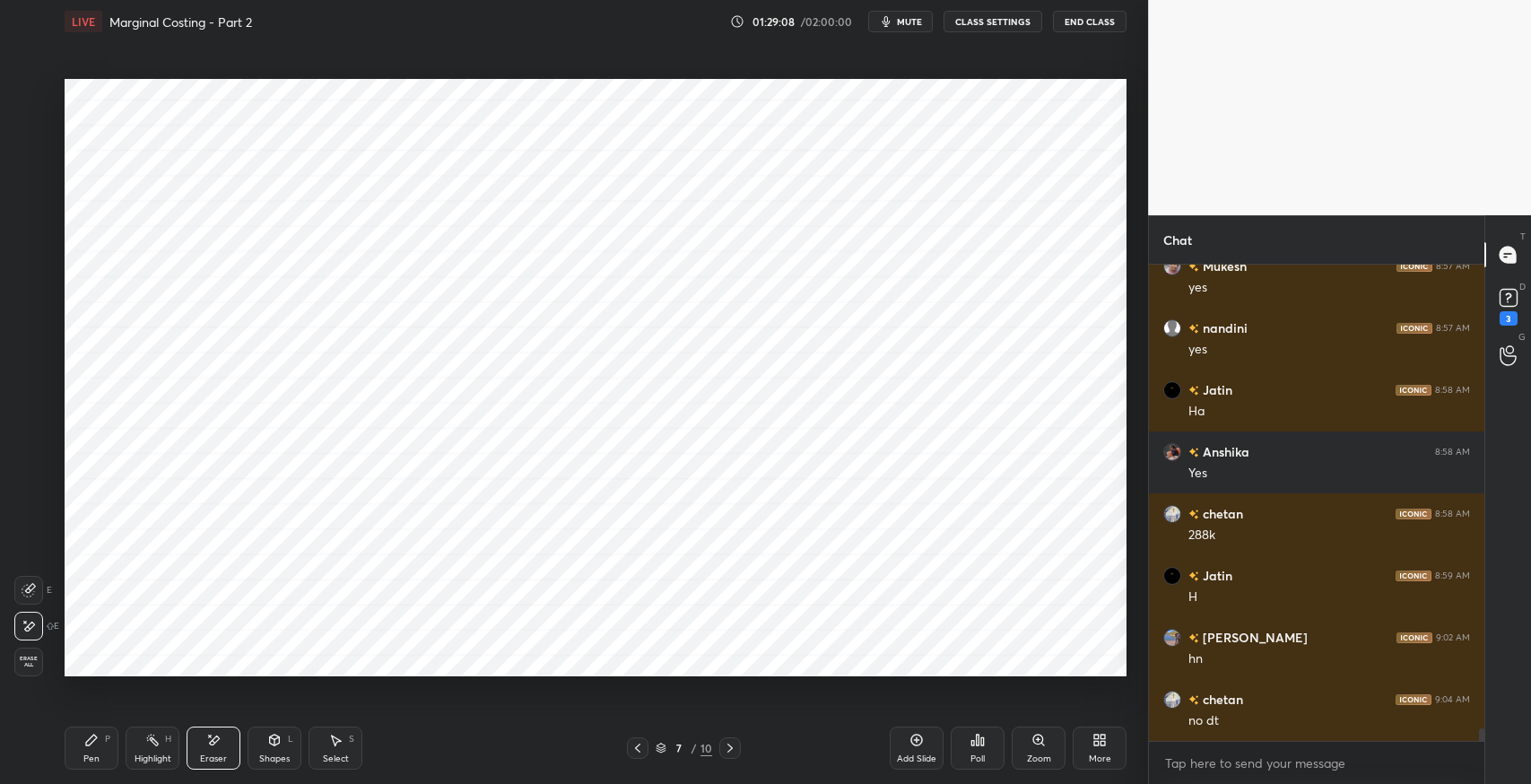
click at [286, 745] on div "Shapes L" at bounding box center [274, 747] width 54 height 43
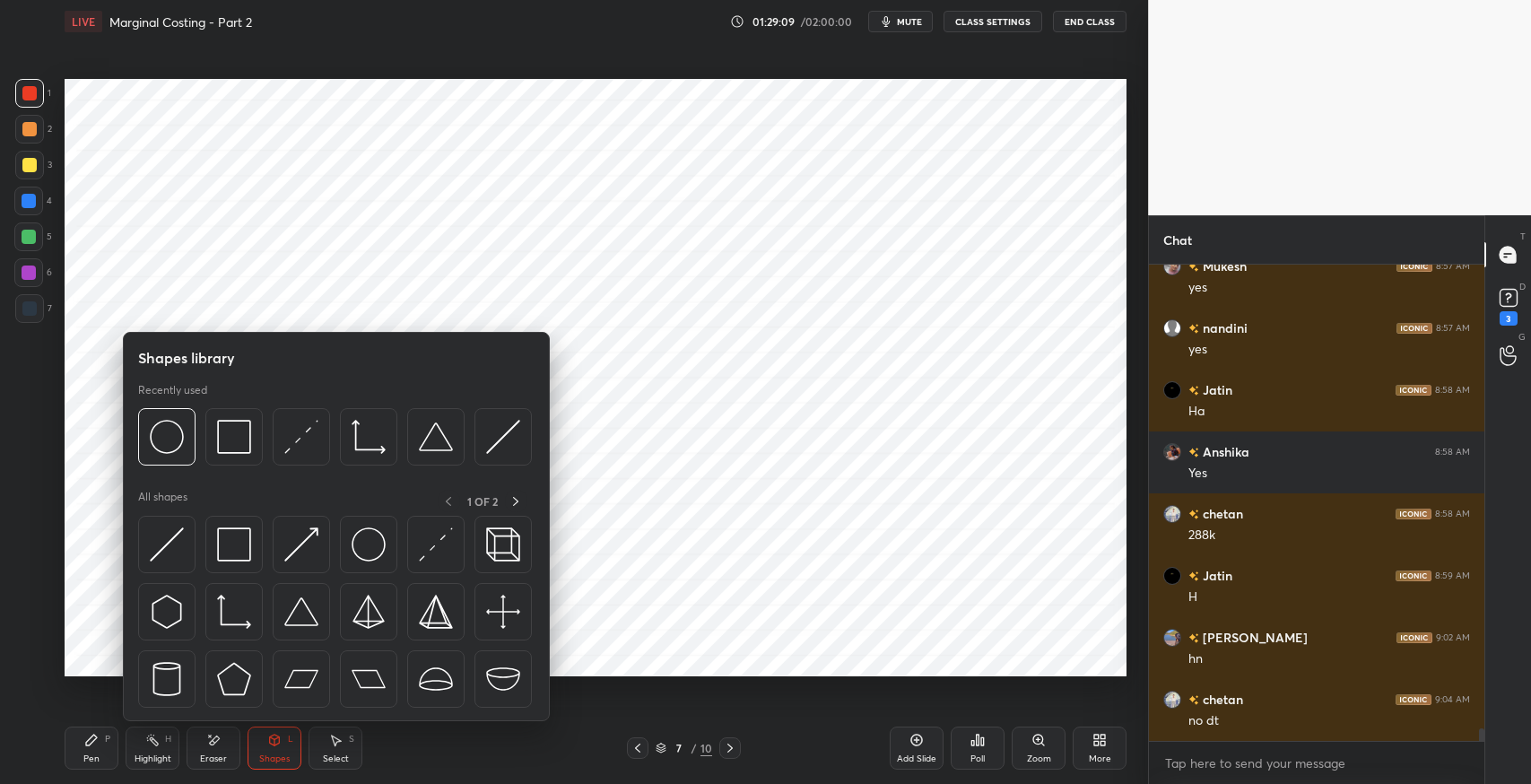
click at [220, 535] on img at bounding box center [234, 545] width 34 height 34
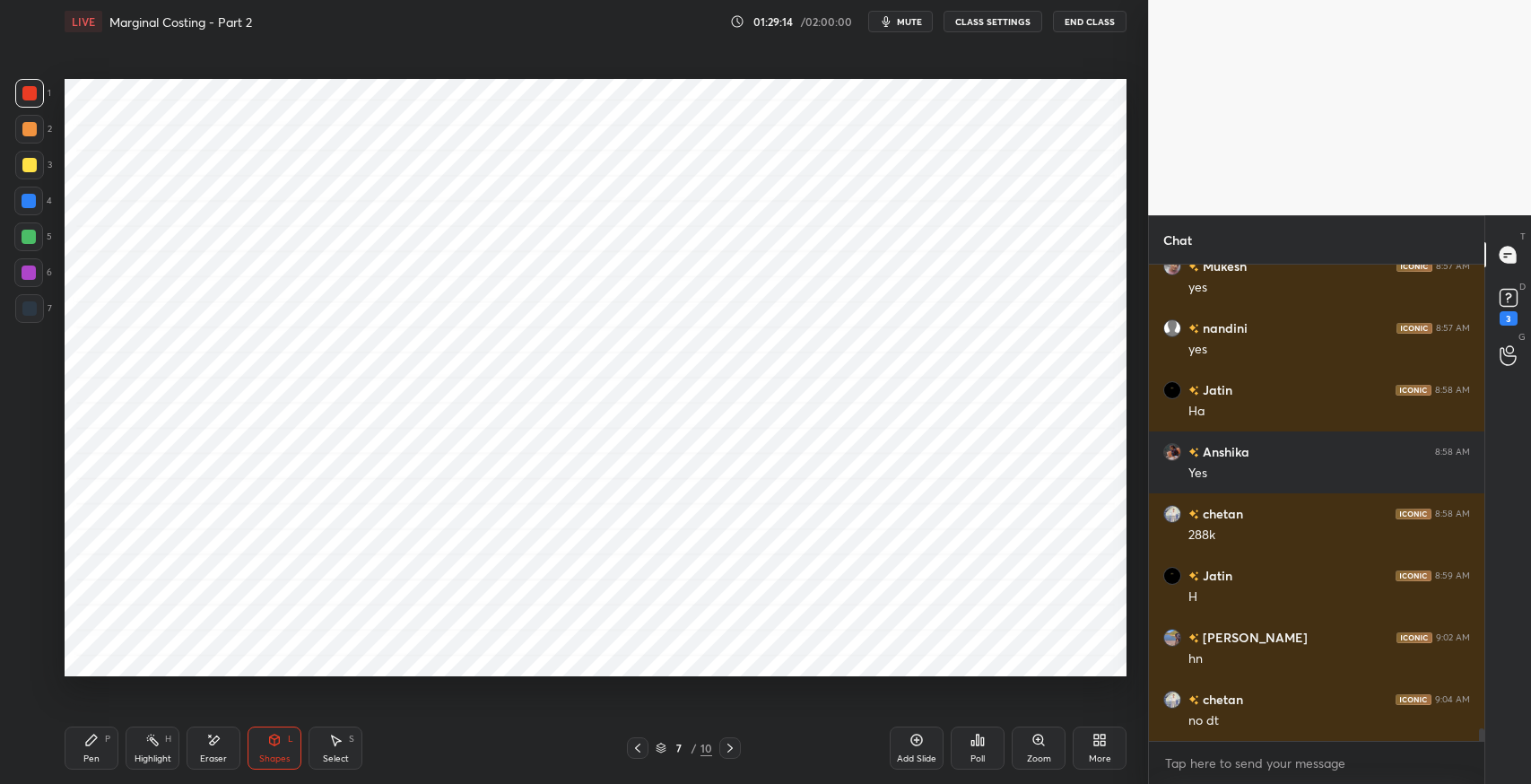
click at [29, 309] on div at bounding box center [29, 308] width 14 height 14
click at [90, 750] on div "Pen P" at bounding box center [91, 747] width 54 height 43
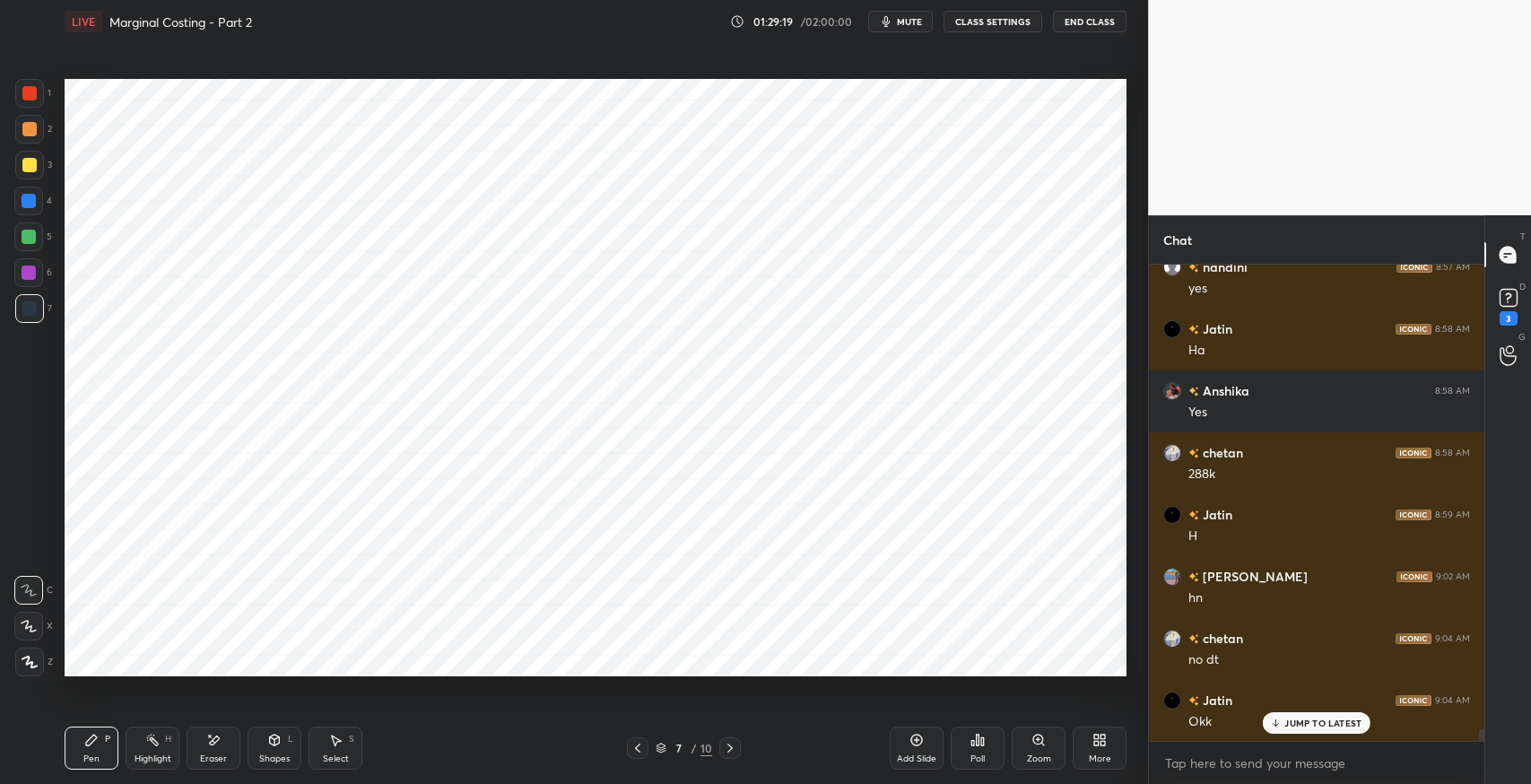
click at [220, 742] on div "Eraser" at bounding box center [213, 747] width 54 height 43
click at [111, 736] on div "Pen P" at bounding box center [91, 747] width 54 height 43
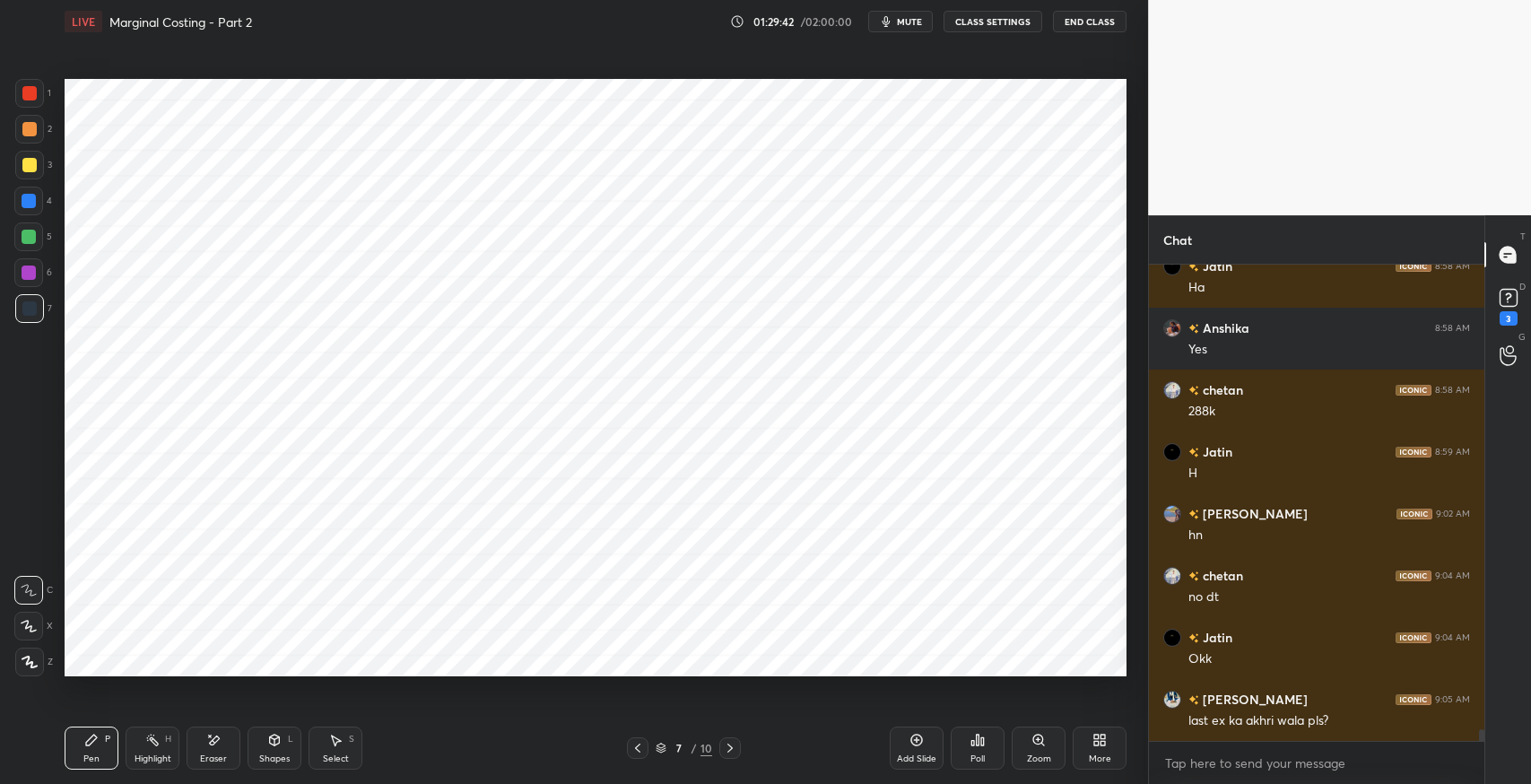
click at [907, 26] on span "mute" at bounding box center [909, 21] width 25 height 12
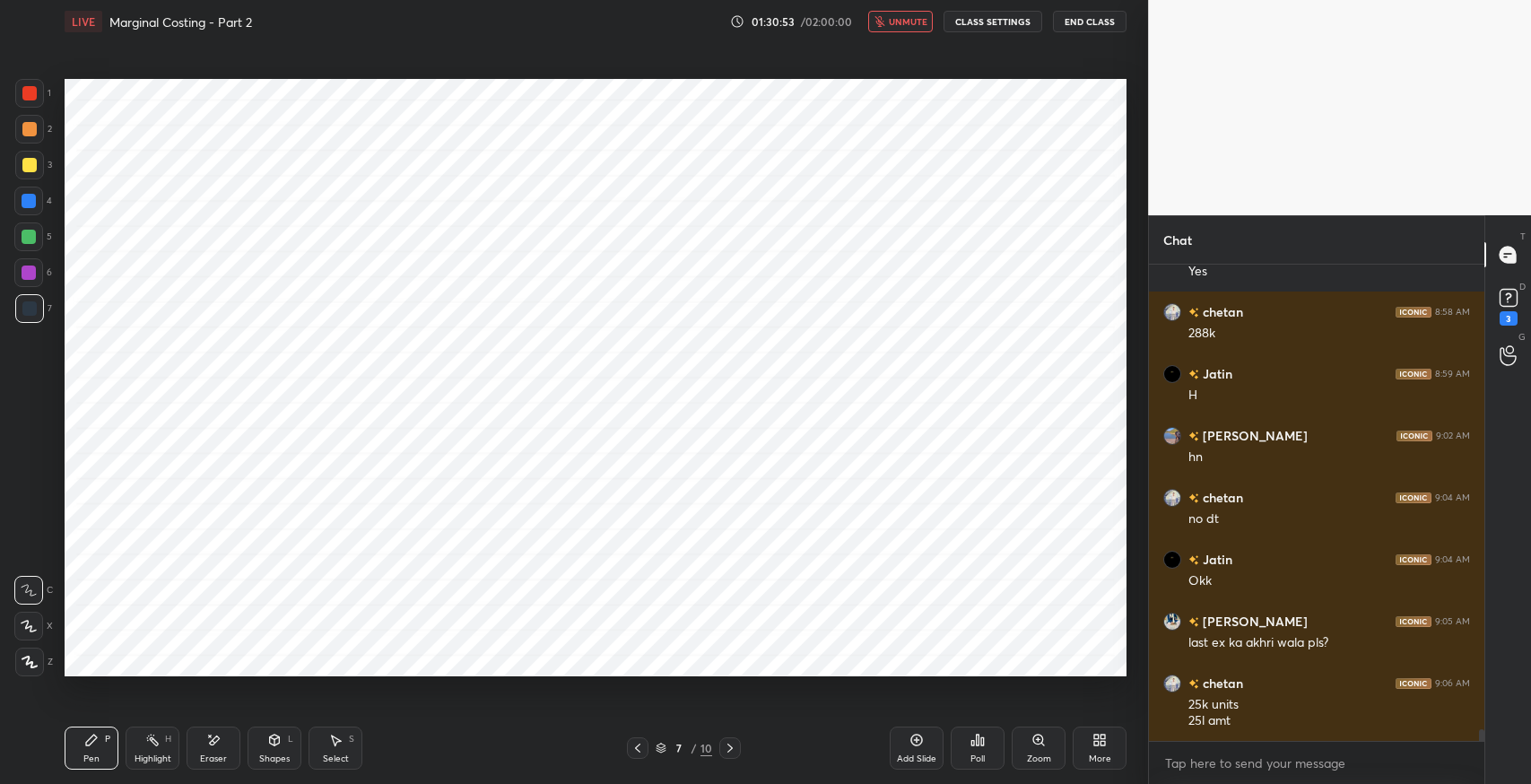
click at [231, 751] on div "Eraser" at bounding box center [213, 747] width 54 height 43
click at [105, 750] on div "Pen P" at bounding box center [91, 747] width 54 height 43
click at [917, 26] on span "unmute" at bounding box center [908, 21] width 39 height 12
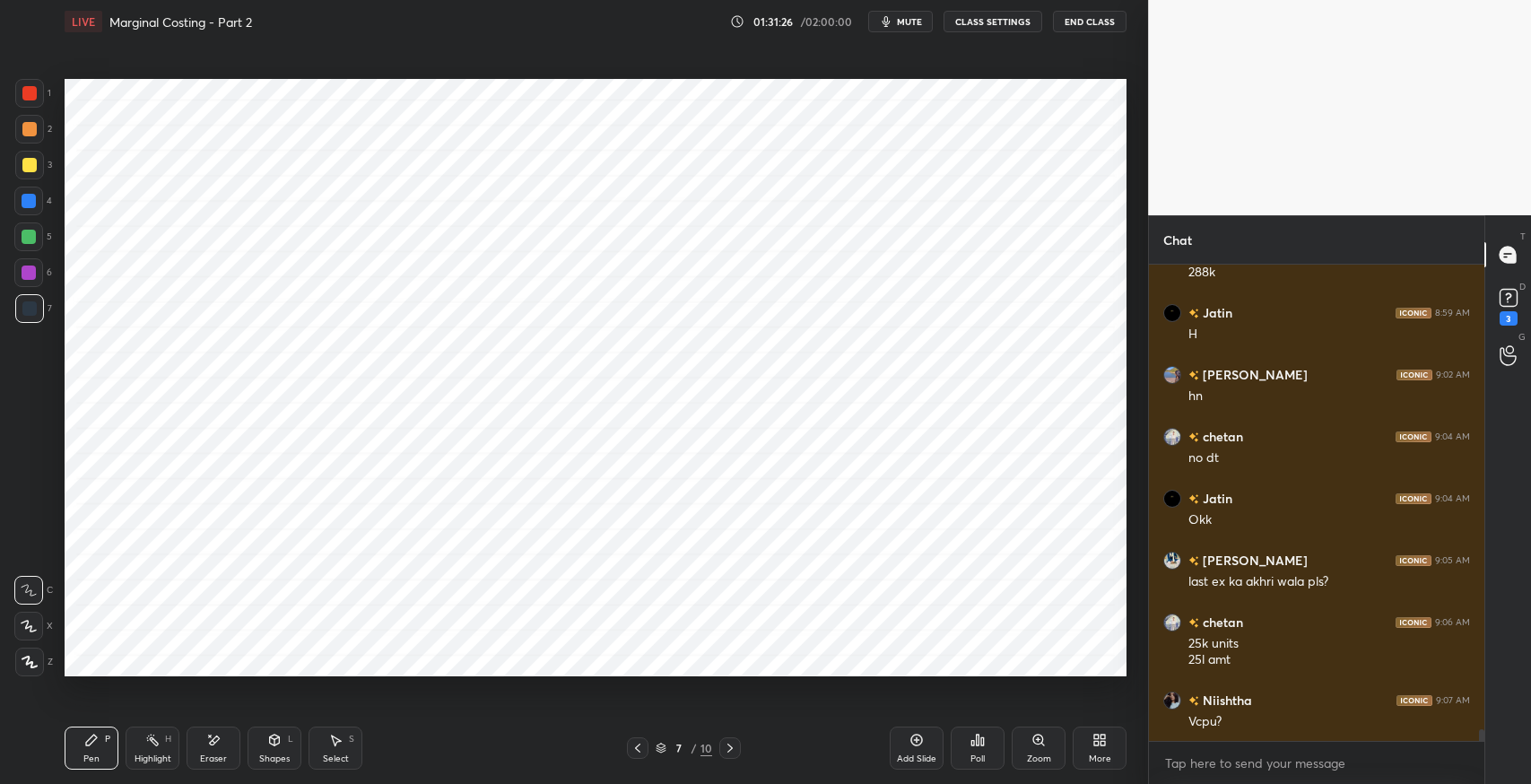
scroll to position [18551, 0]
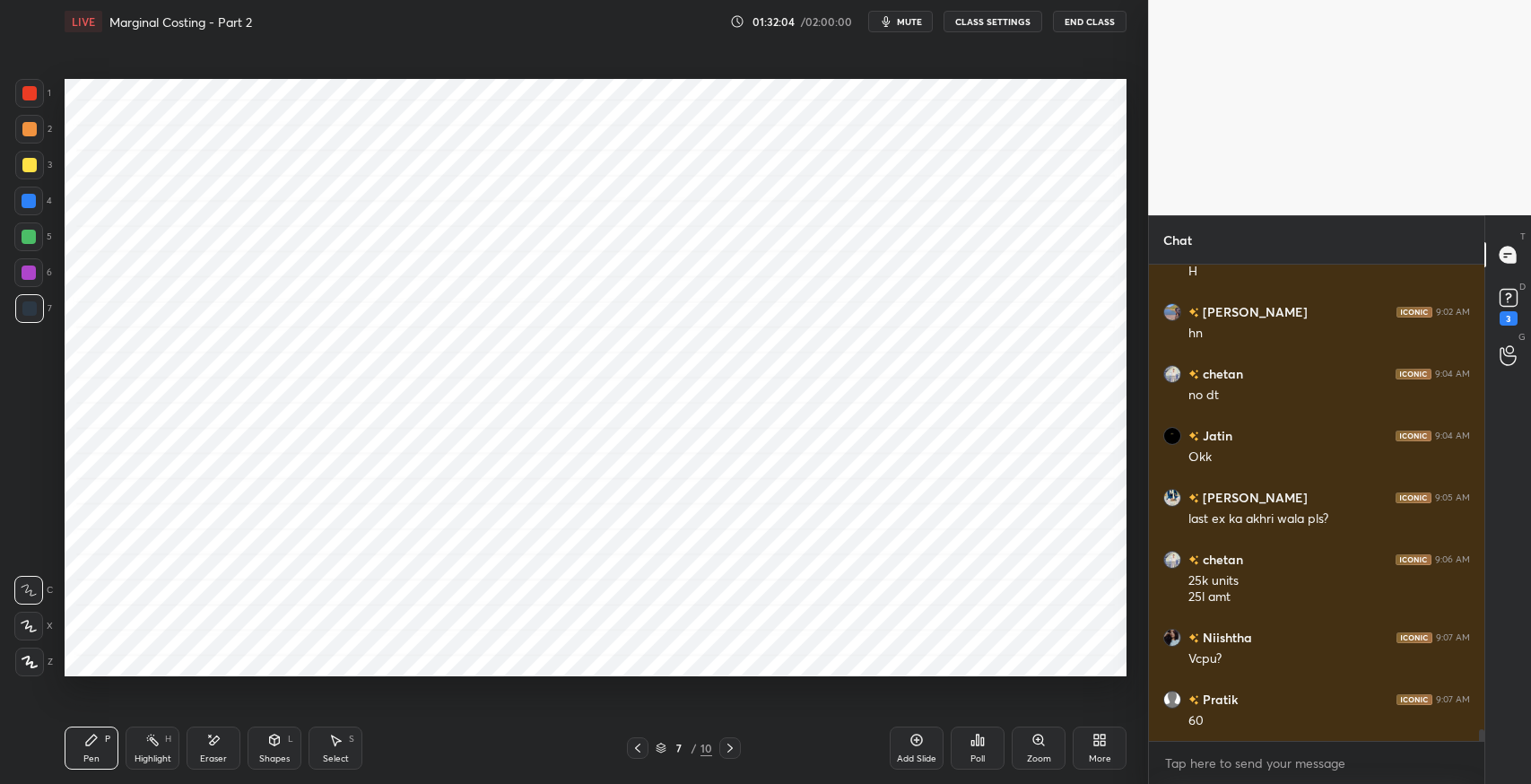
click at [345, 763] on div "Select" at bounding box center [335, 758] width 26 height 9
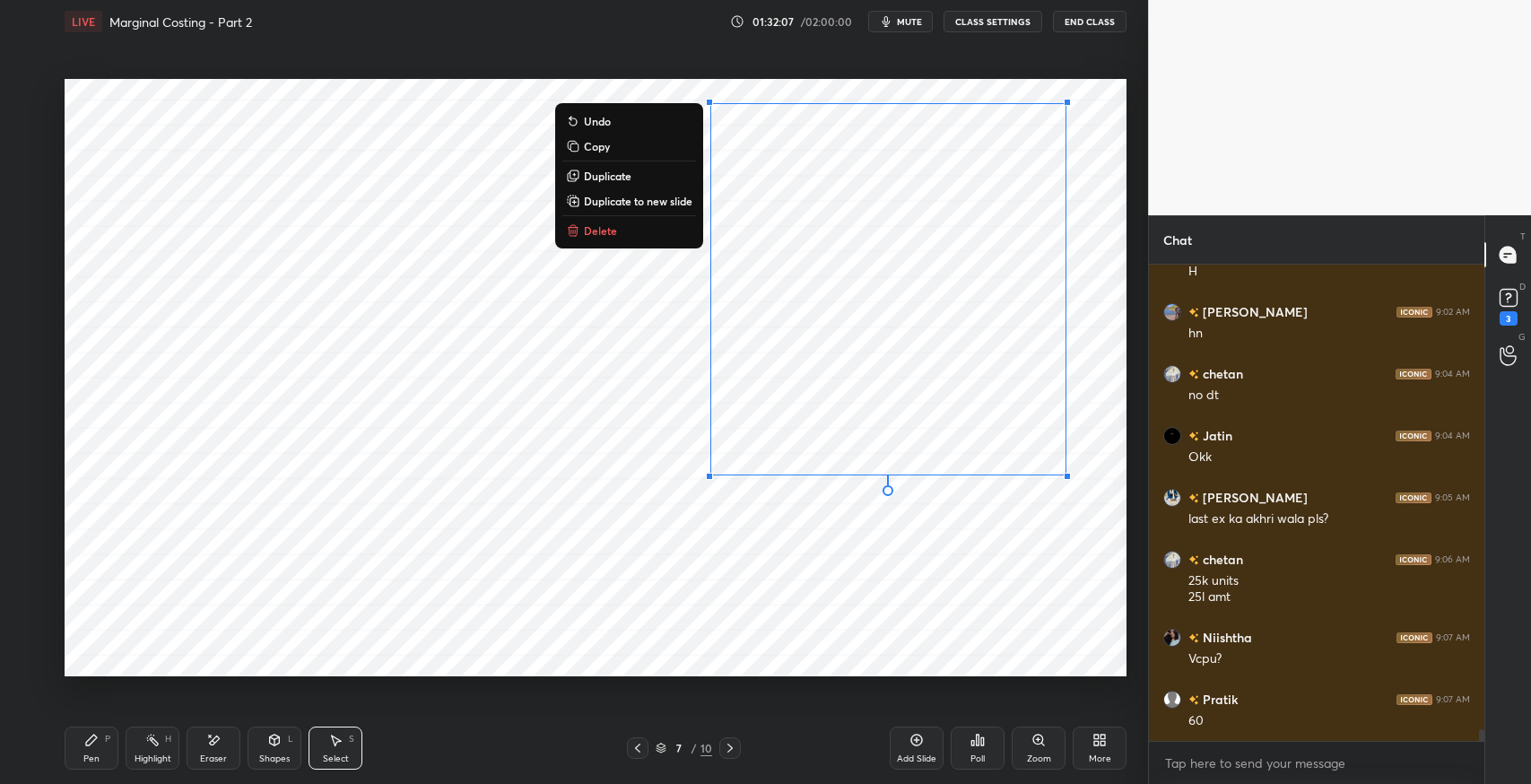
click at [657, 198] on p "Duplicate to new slide" at bounding box center [638, 201] width 108 height 14
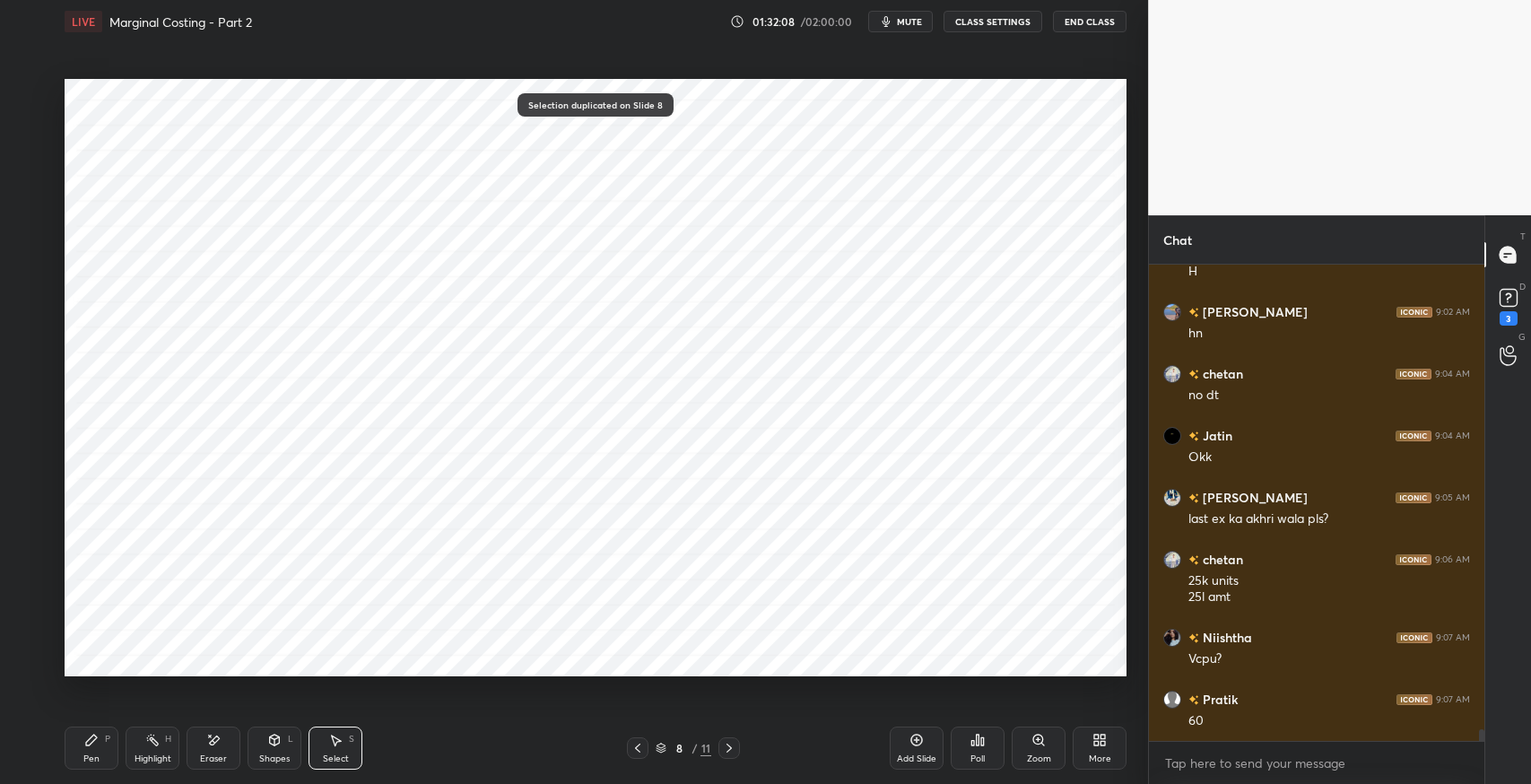
click at [93, 747] on div "Pen P" at bounding box center [91, 747] width 54 height 43
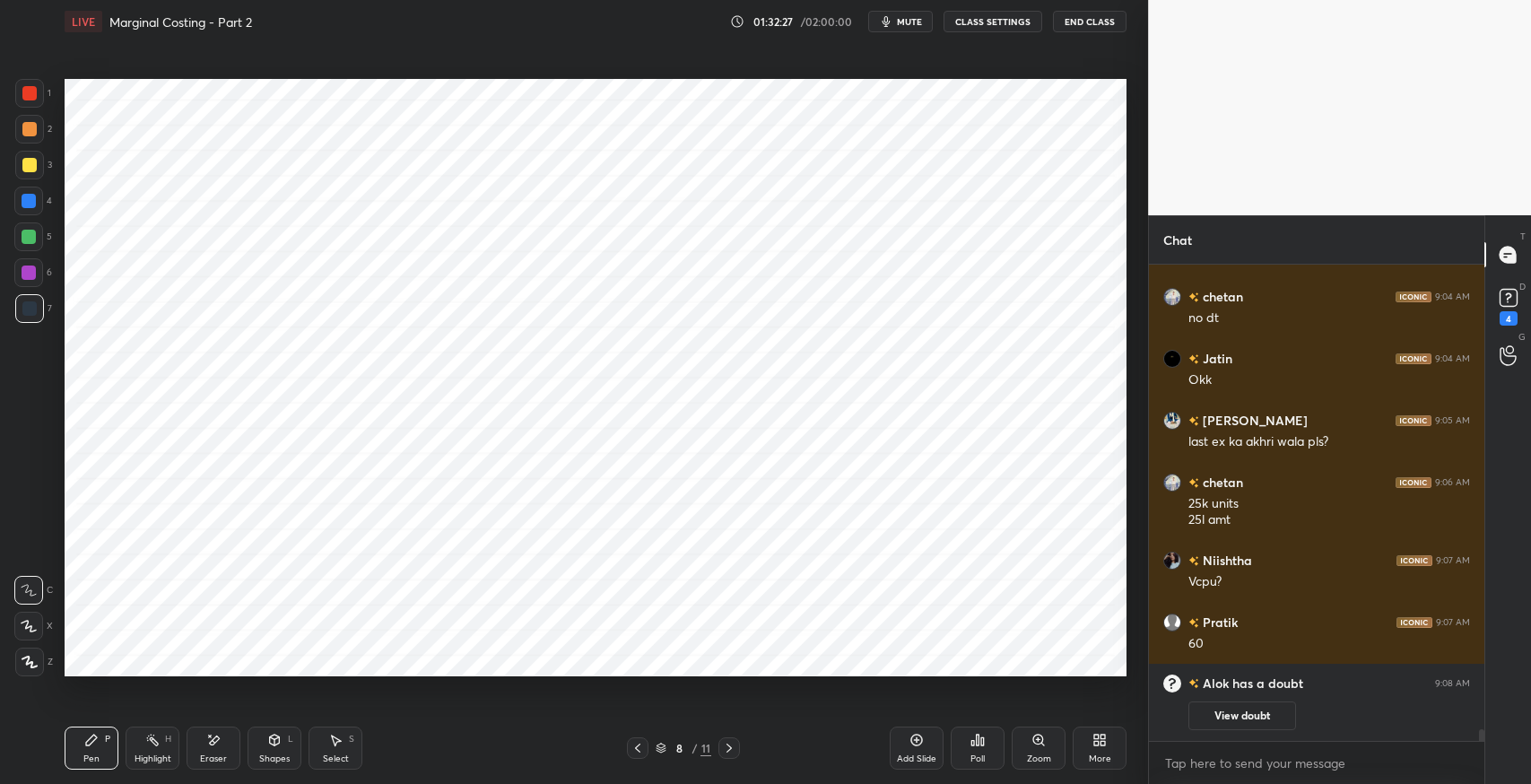
scroll to position [18010, 0]
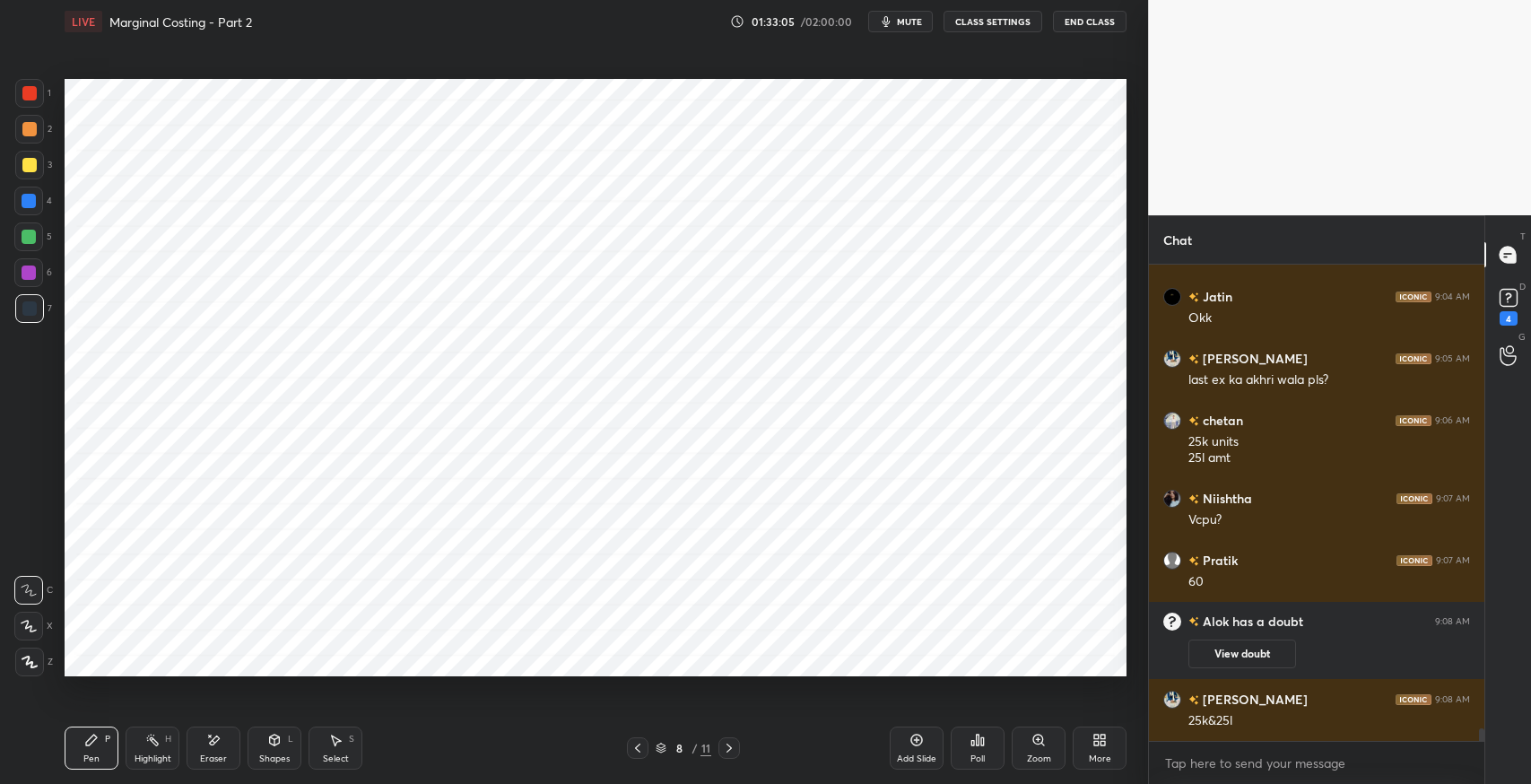
click at [332, 751] on div "Select S" at bounding box center [335, 747] width 54 height 43
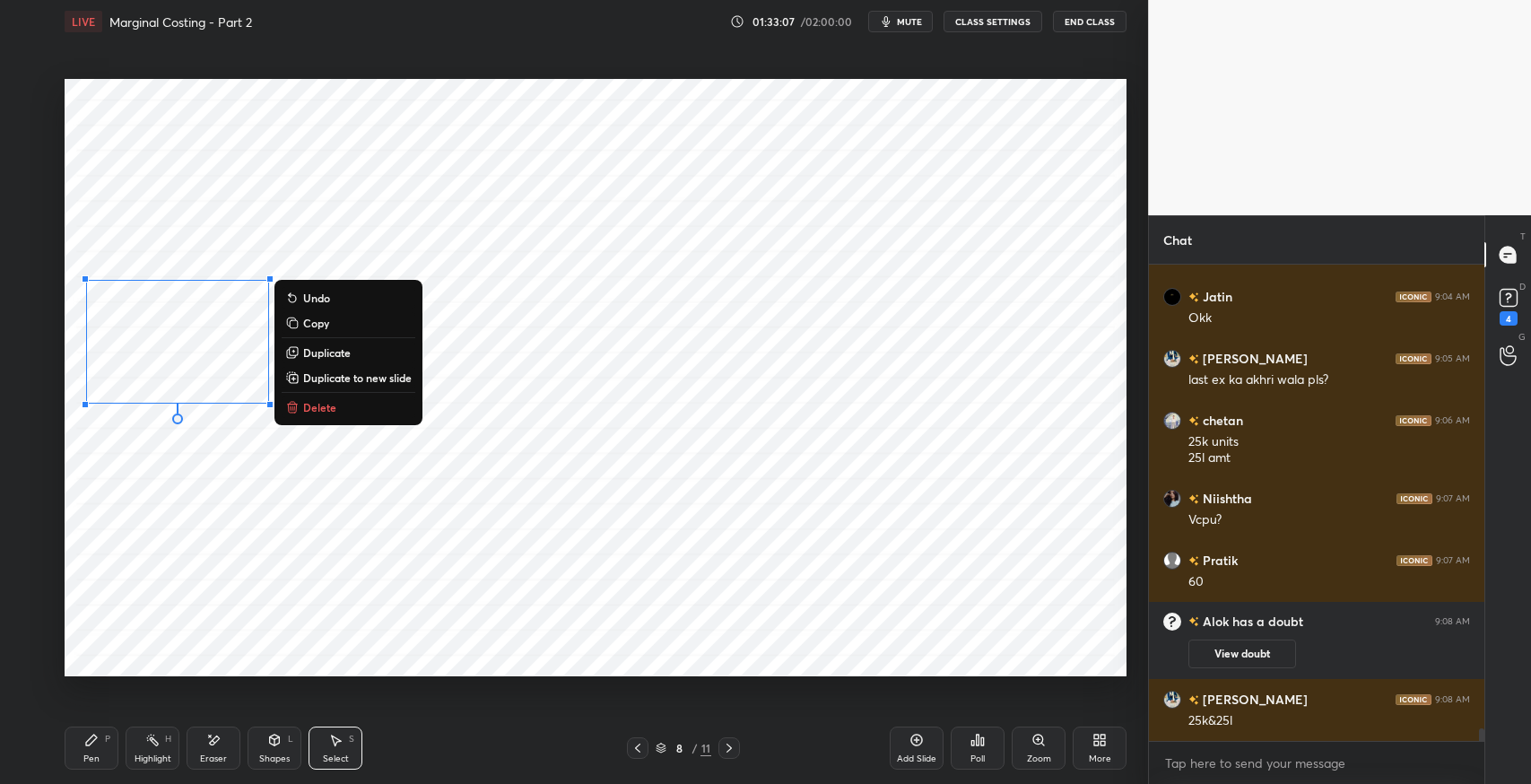
click at [344, 405] on button "Delete" at bounding box center [348, 407] width 134 height 22
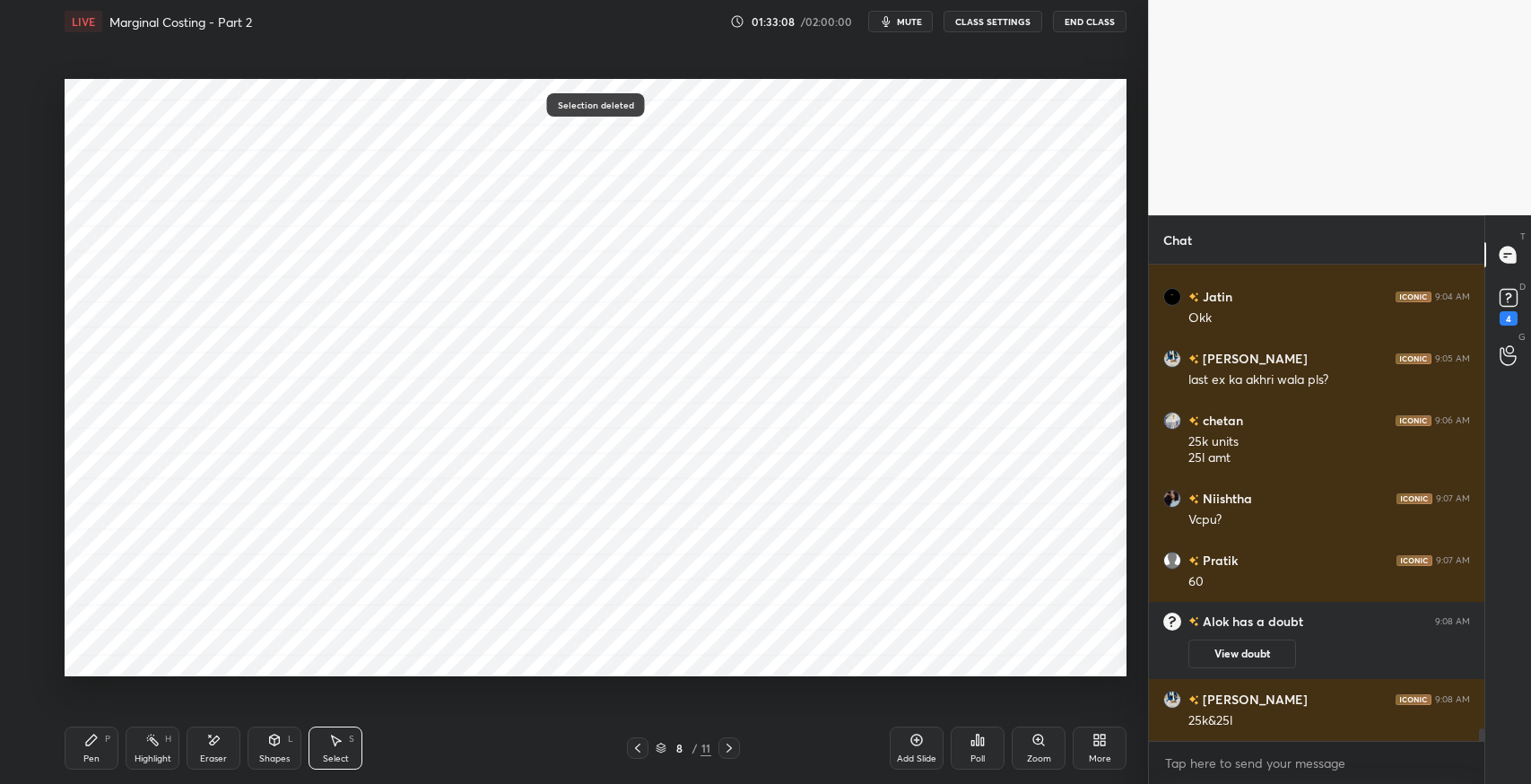
click at [85, 740] on icon at bounding box center [91, 739] width 14 height 14
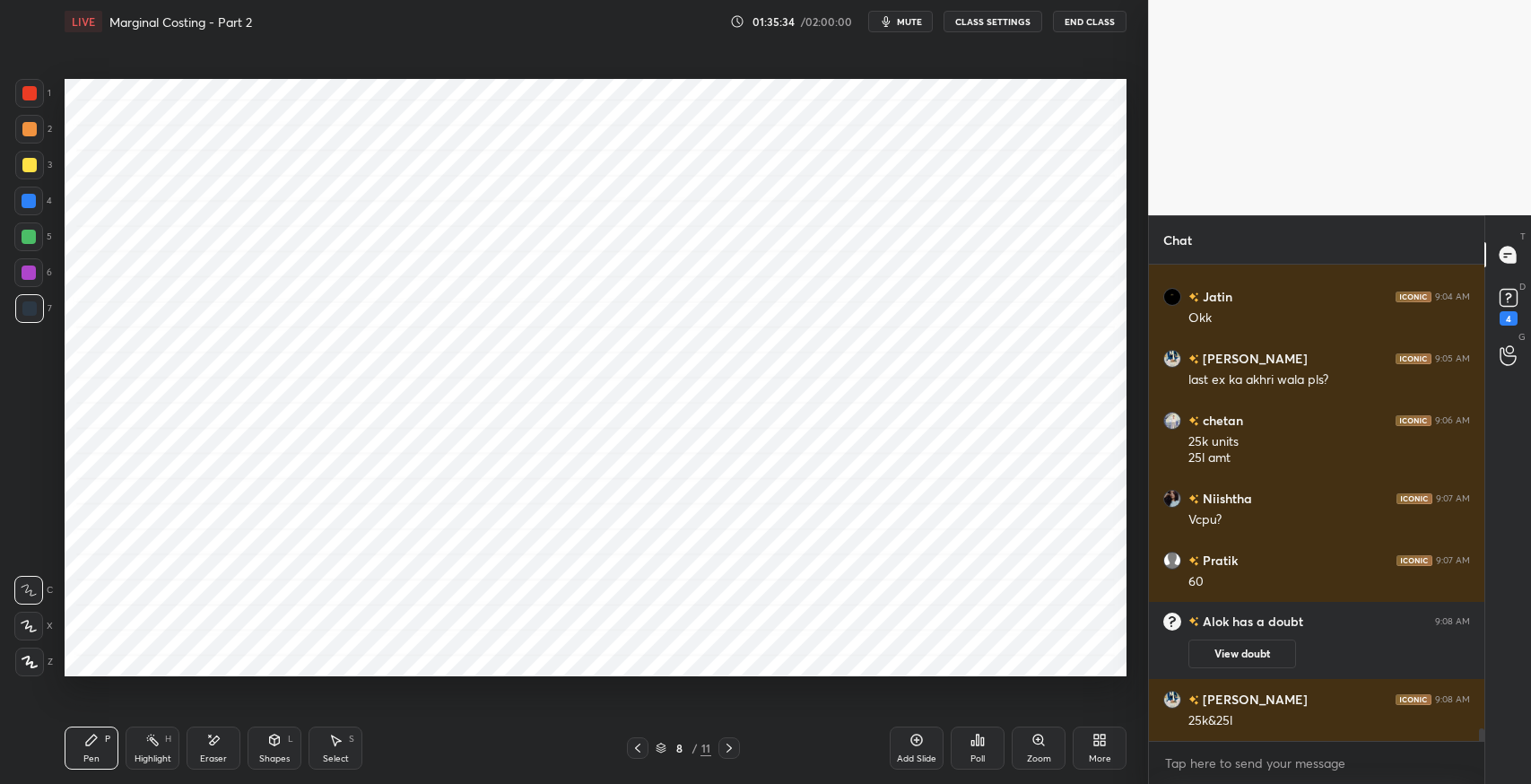
click at [340, 764] on div "Select S" at bounding box center [335, 747] width 54 height 43
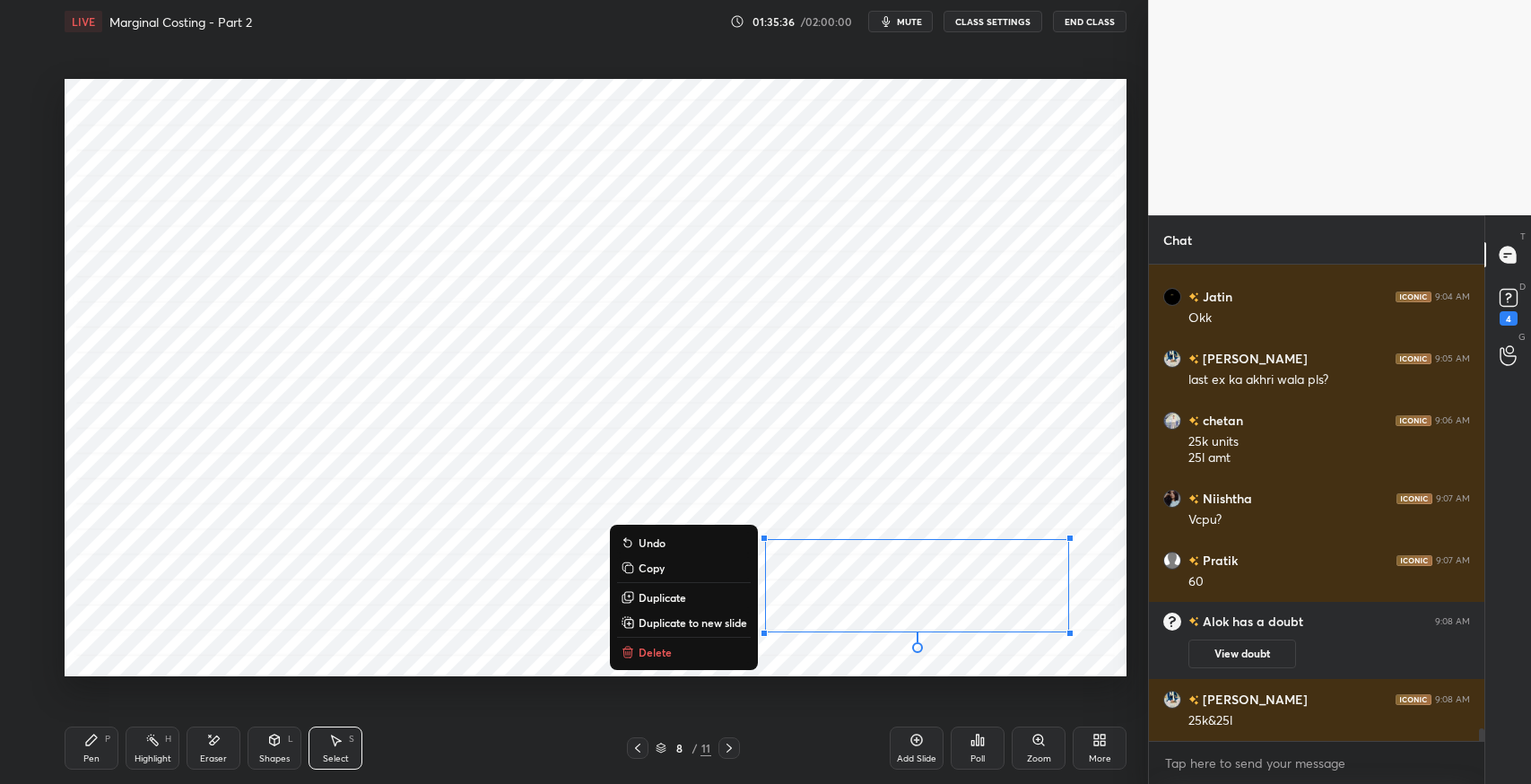
click at [695, 653] on button "Delete" at bounding box center [683, 652] width 134 height 22
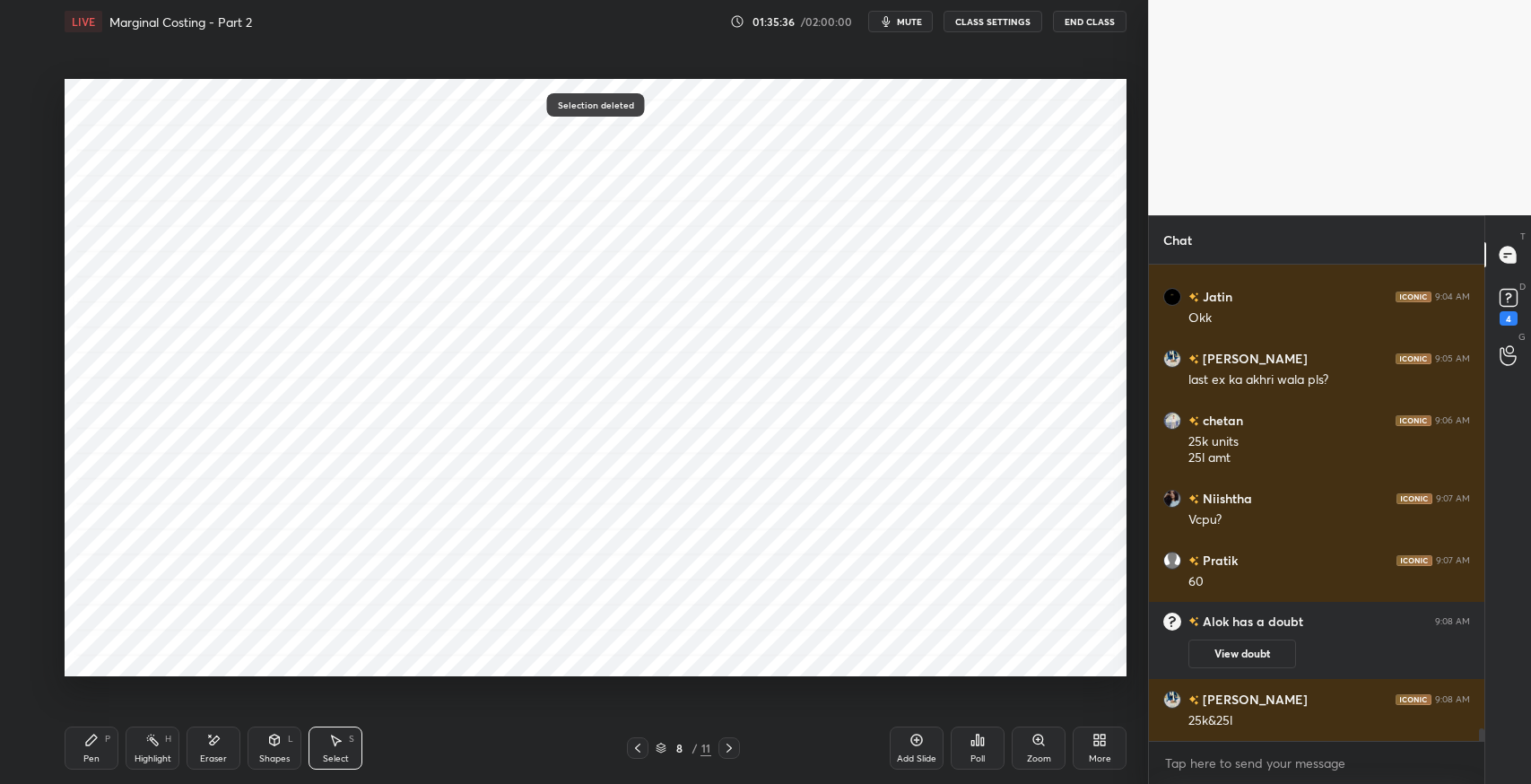
click at [89, 739] on icon at bounding box center [91, 739] width 10 height 10
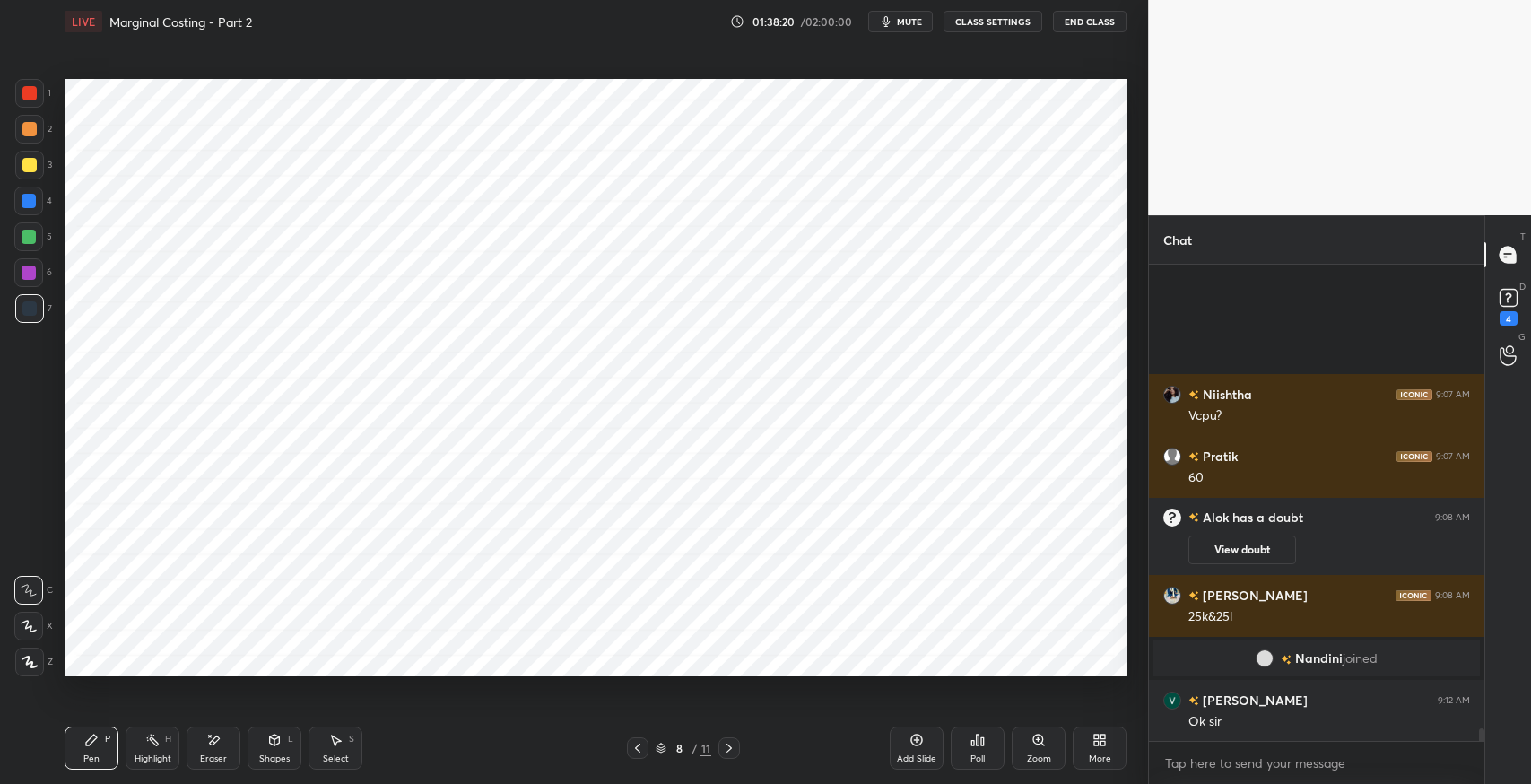
scroll to position [18284, 0]
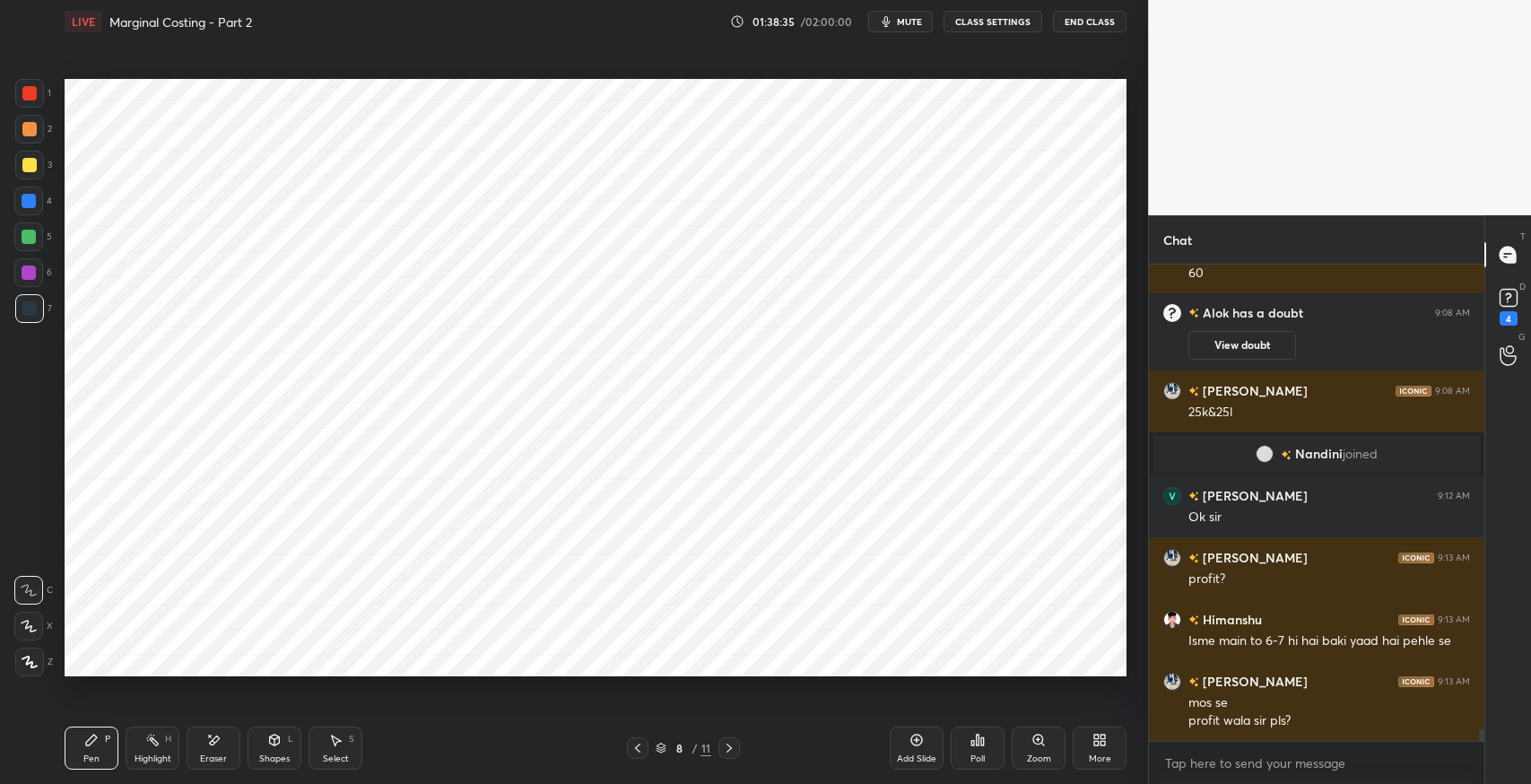
click at [928, 744] on div "Add Slide" at bounding box center [916, 747] width 54 height 43
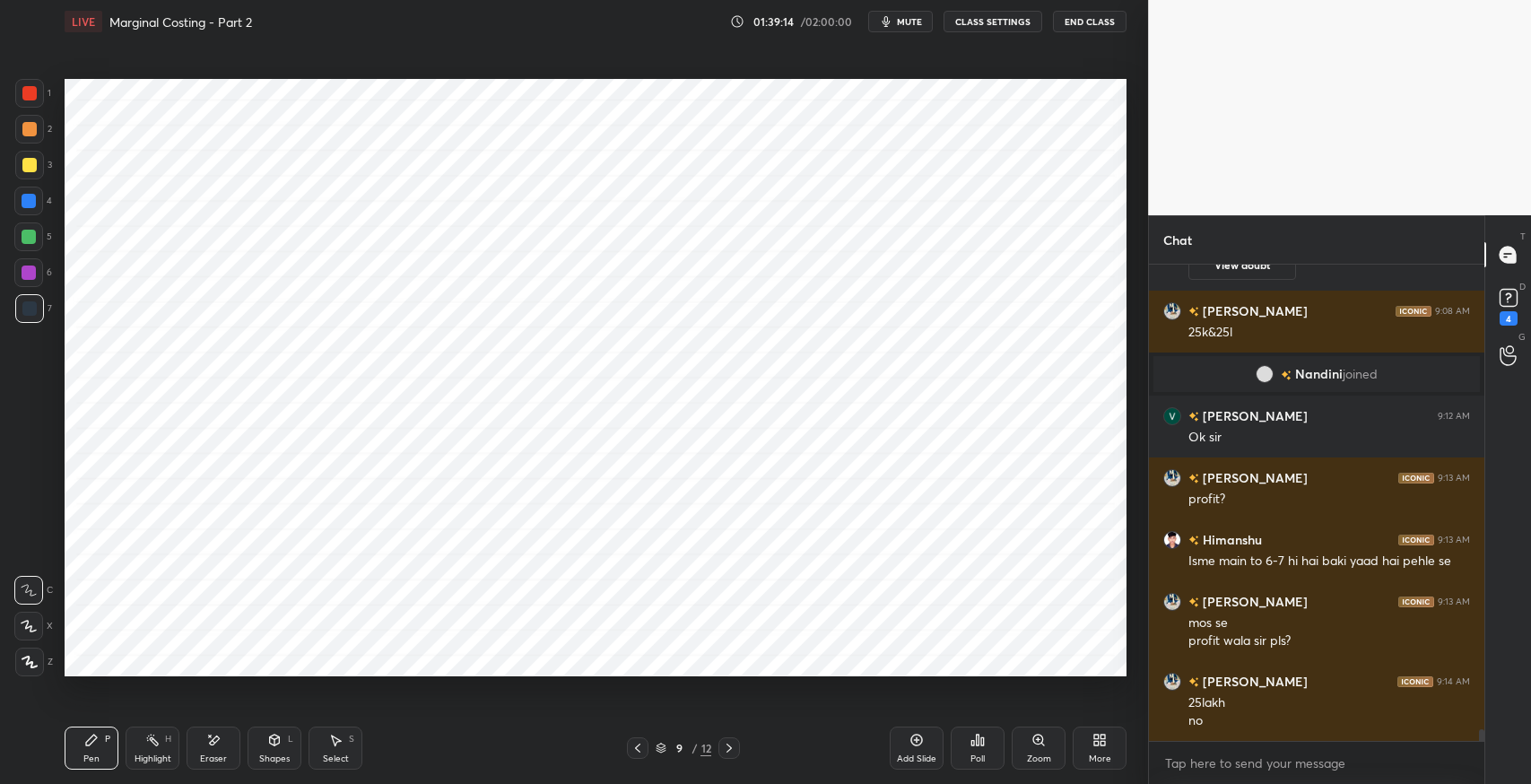
scroll to position [18426, 0]
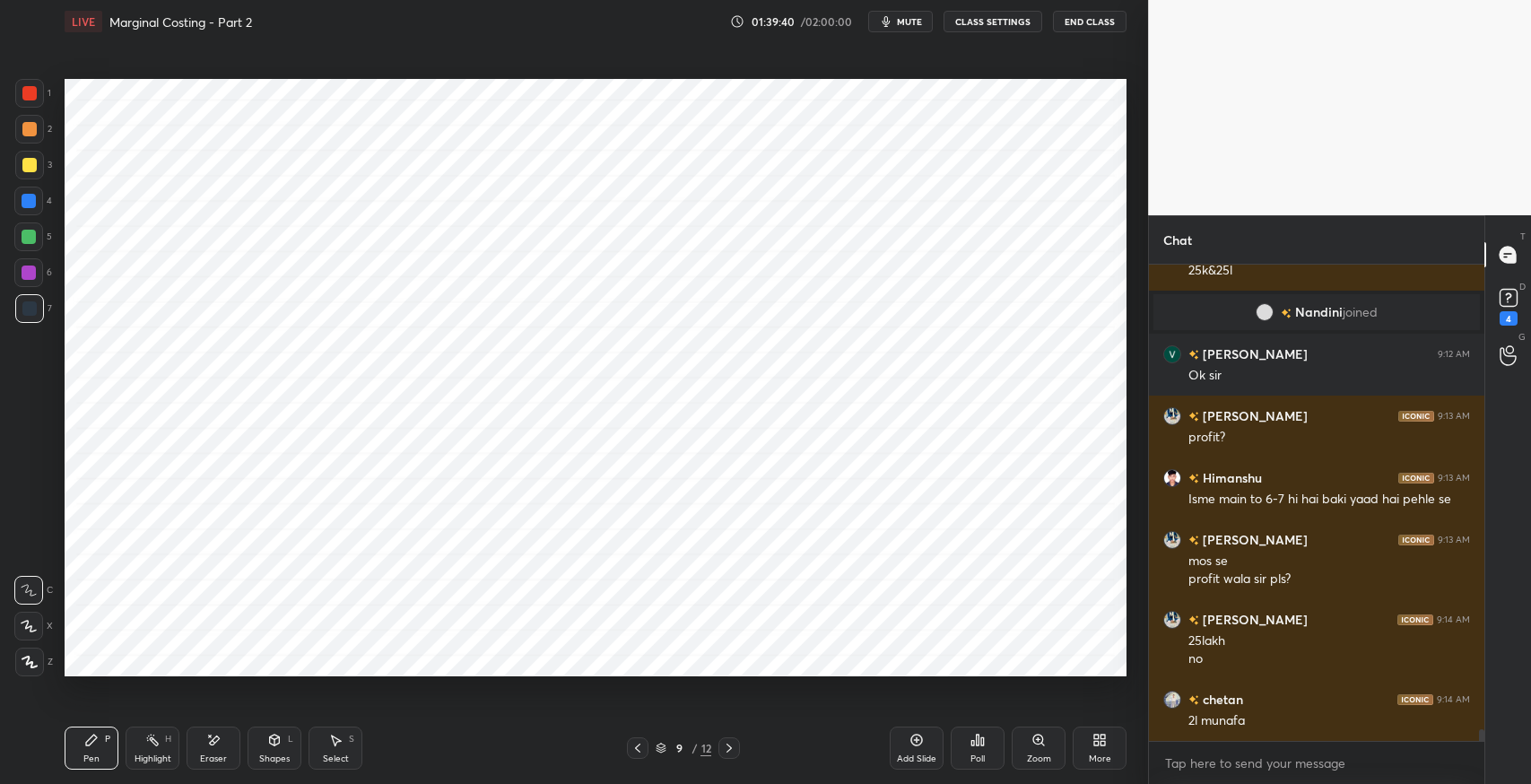
click at [639, 758] on div "Pen P Highlight H Eraser Shapes L Select S 9 / 12 Add Slide Poll Zoom More" at bounding box center [595, 747] width 1062 height 71
click at [636, 746] on icon at bounding box center [637, 747] width 14 height 14
click at [722, 746] on icon at bounding box center [729, 747] width 14 height 14
click at [93, 750] on div "Pen P" at bounding box center [91, 747] width 54 height 43
click at [210, 742] on icon at bounding box center [215, 739] width 10 height 9
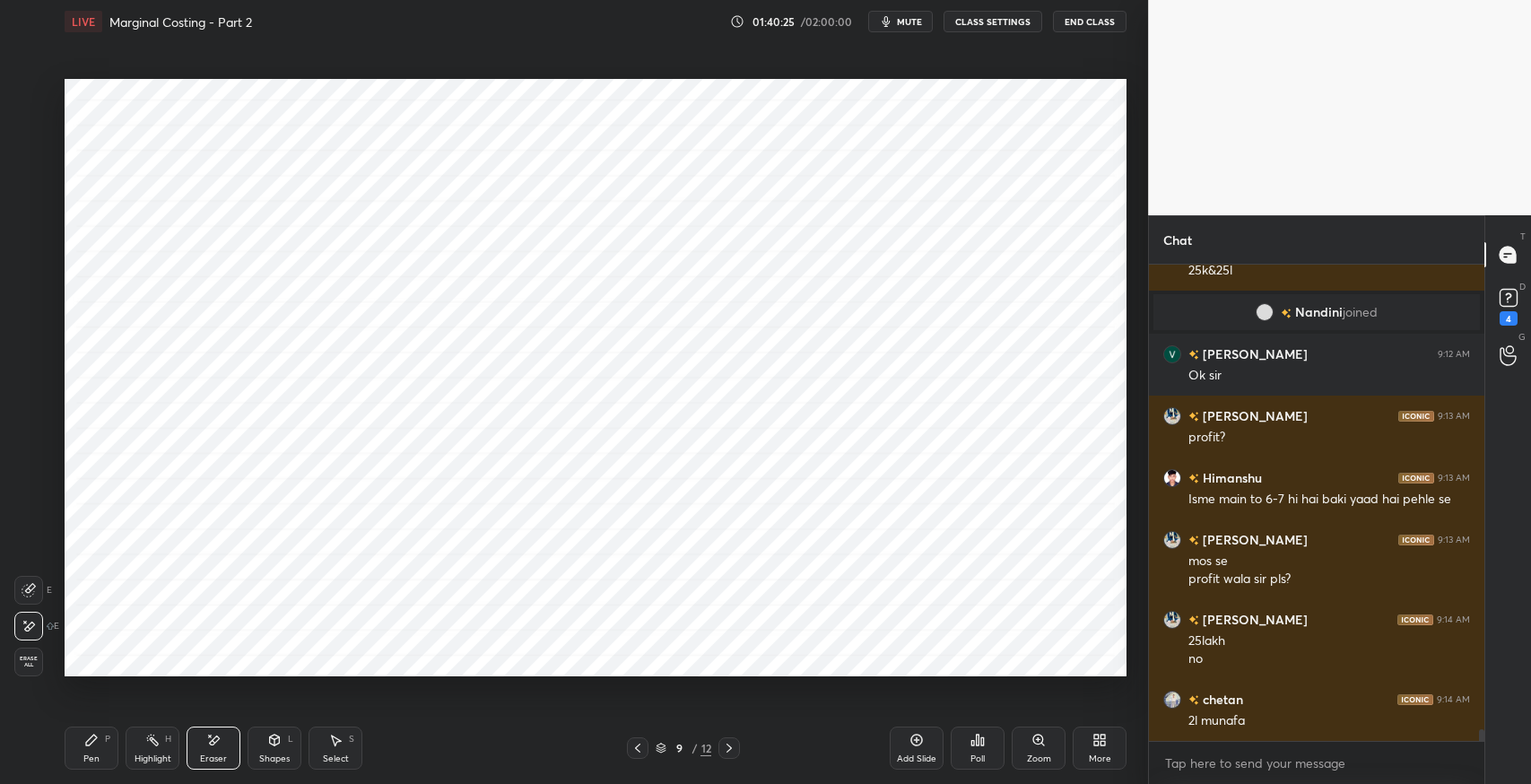
click at [90, 756] on div "Pen" at bounding box center [91, 758] width 16 height 9
click at [631, 743] on icon at bounding box center [637, 747] width 14 height 14
click at [718, 742] on div at bounding box center [729, 748] width 22 height 22
click at [222, 740] on div "Eraser" at bounding box center [213, 747] width 54 height 43
click at [43, 664] on div "Erase all" at bounding box center [30, 661] width 32 height 29
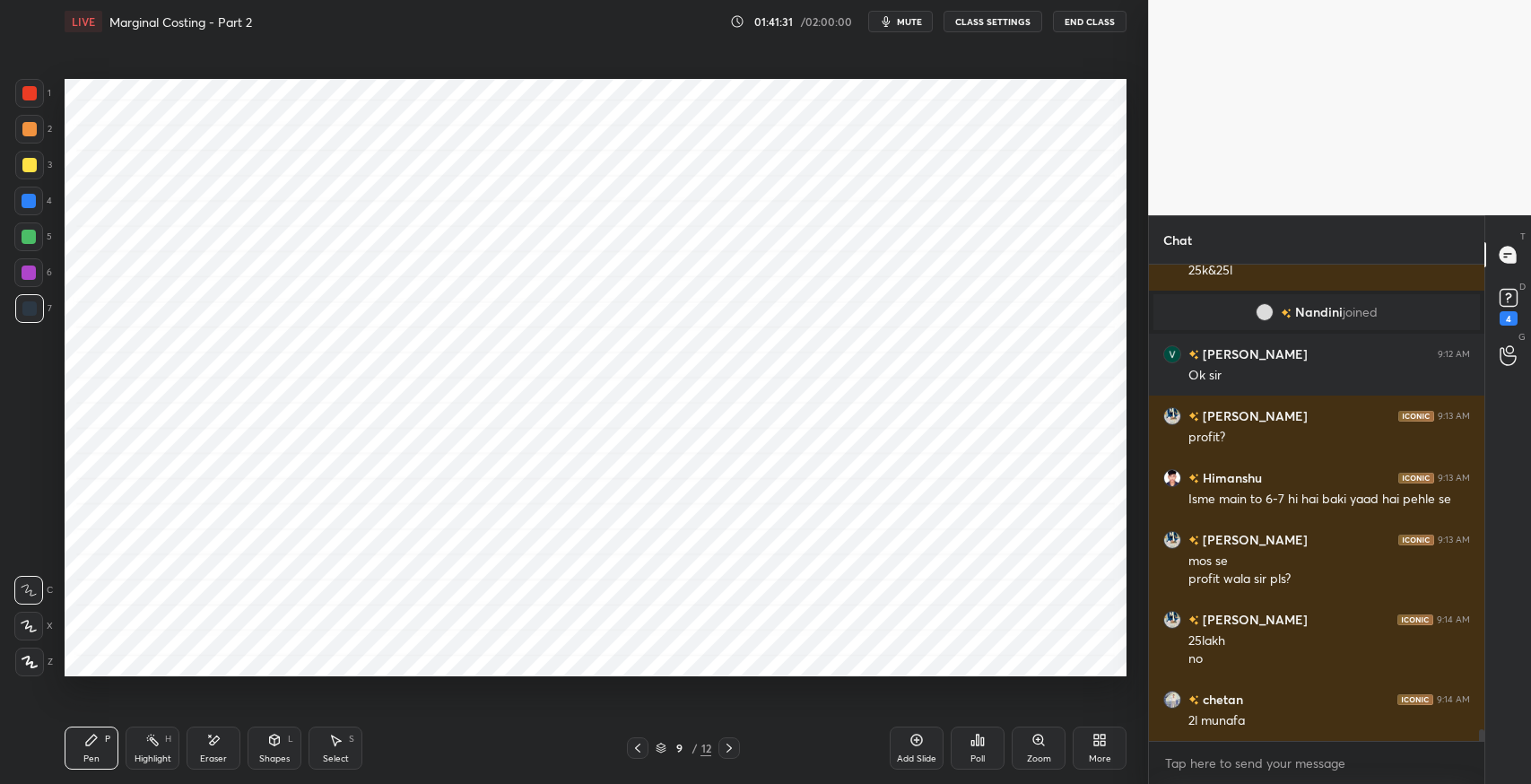
click at [275, 755] on div "Shapes" at bounding box center [275, 758] width 30 height 9
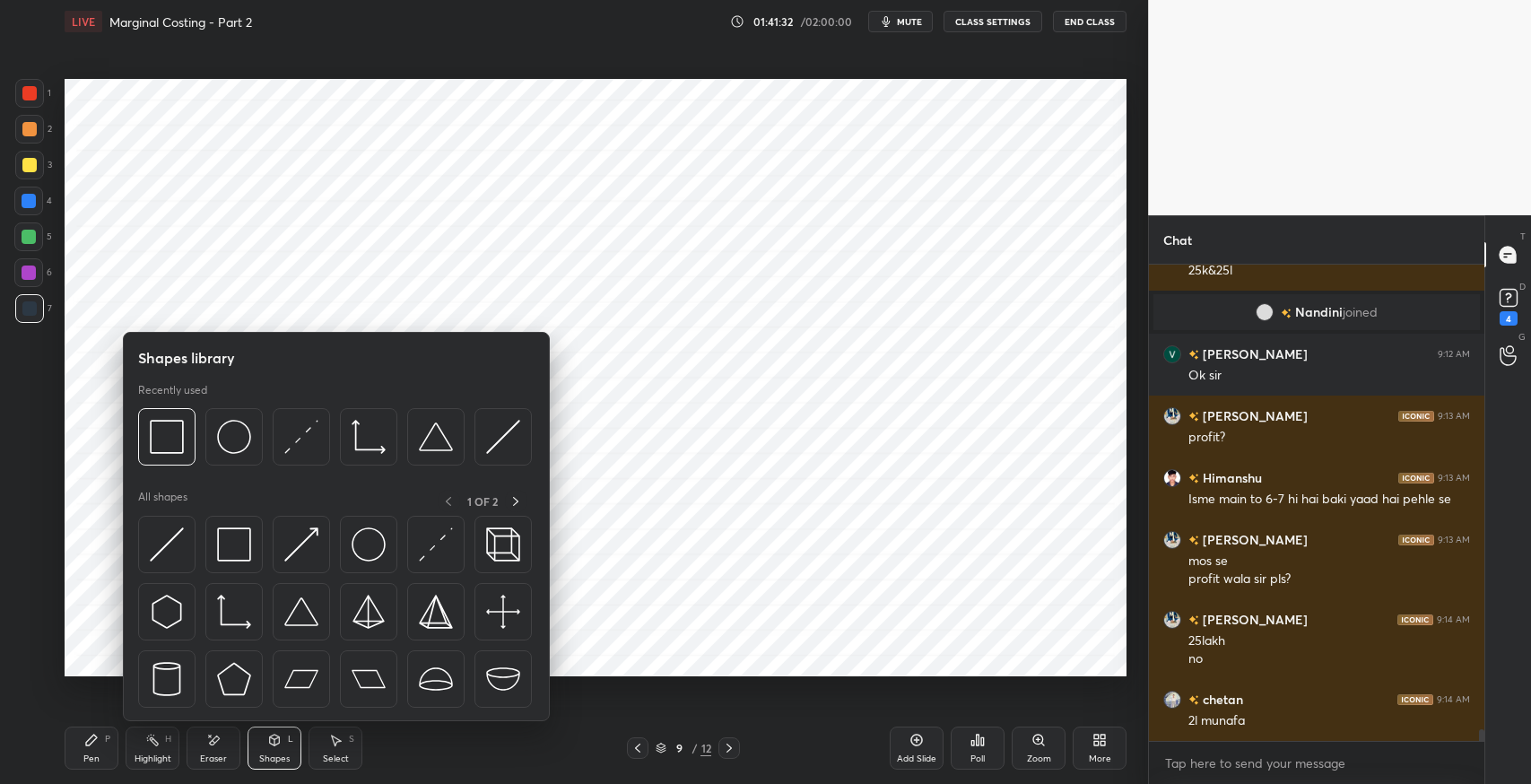
click at [229, 549] on img at bounding box center [234, 545] width 34 height 34
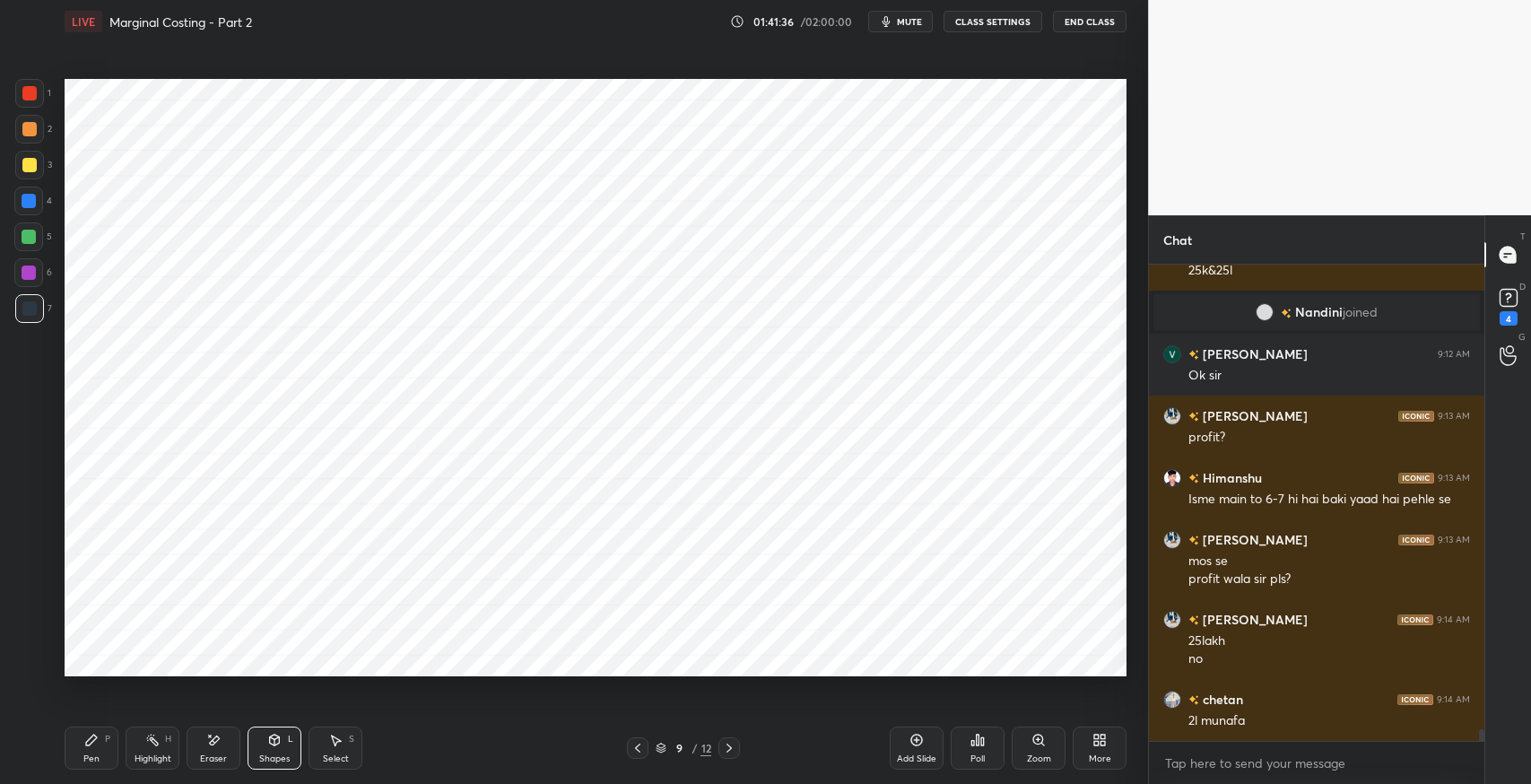
click at [79, 742] on div "Pen P" at bounding box center [91, 747] width 54 height 43
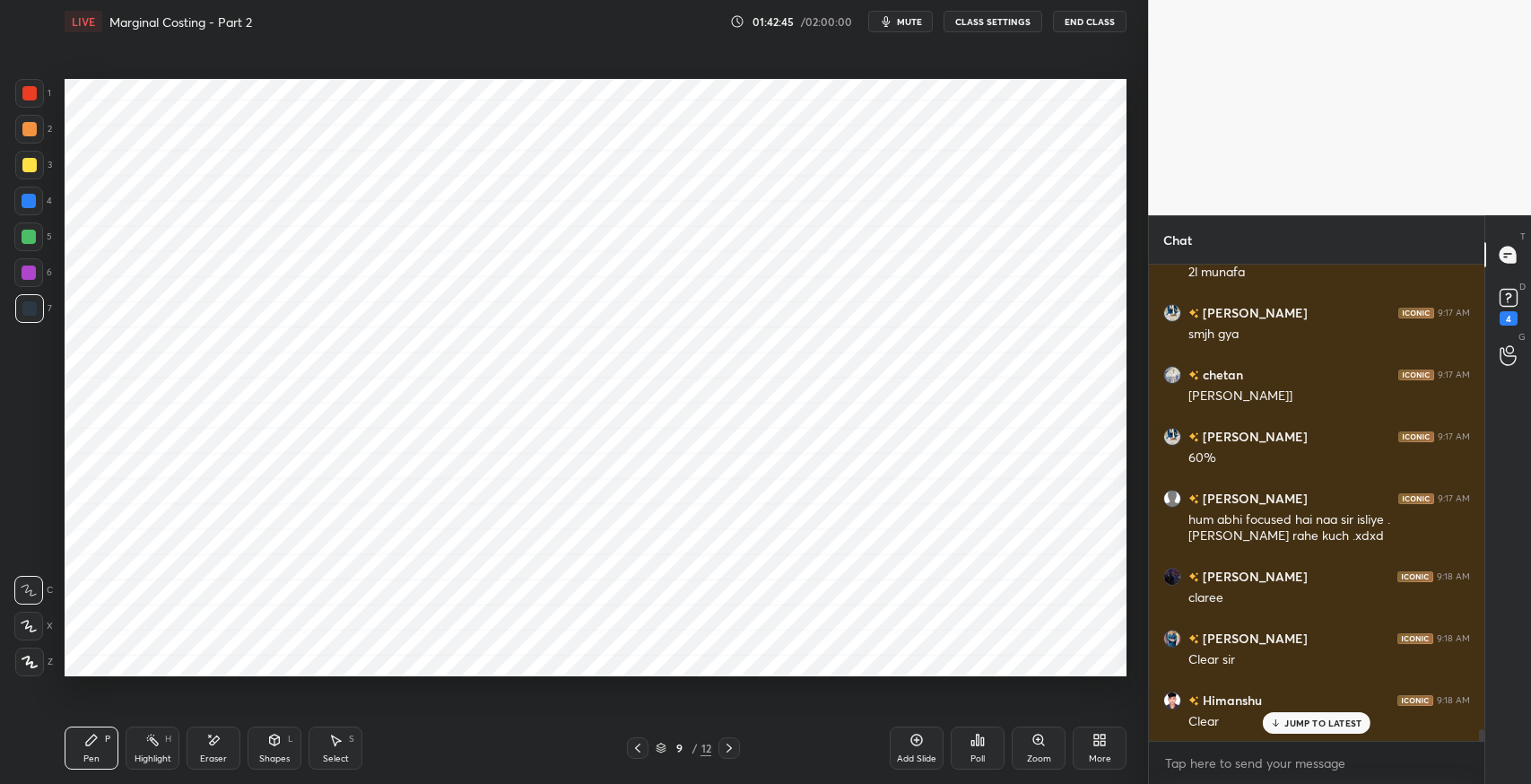
scroll to position [18937, 0]
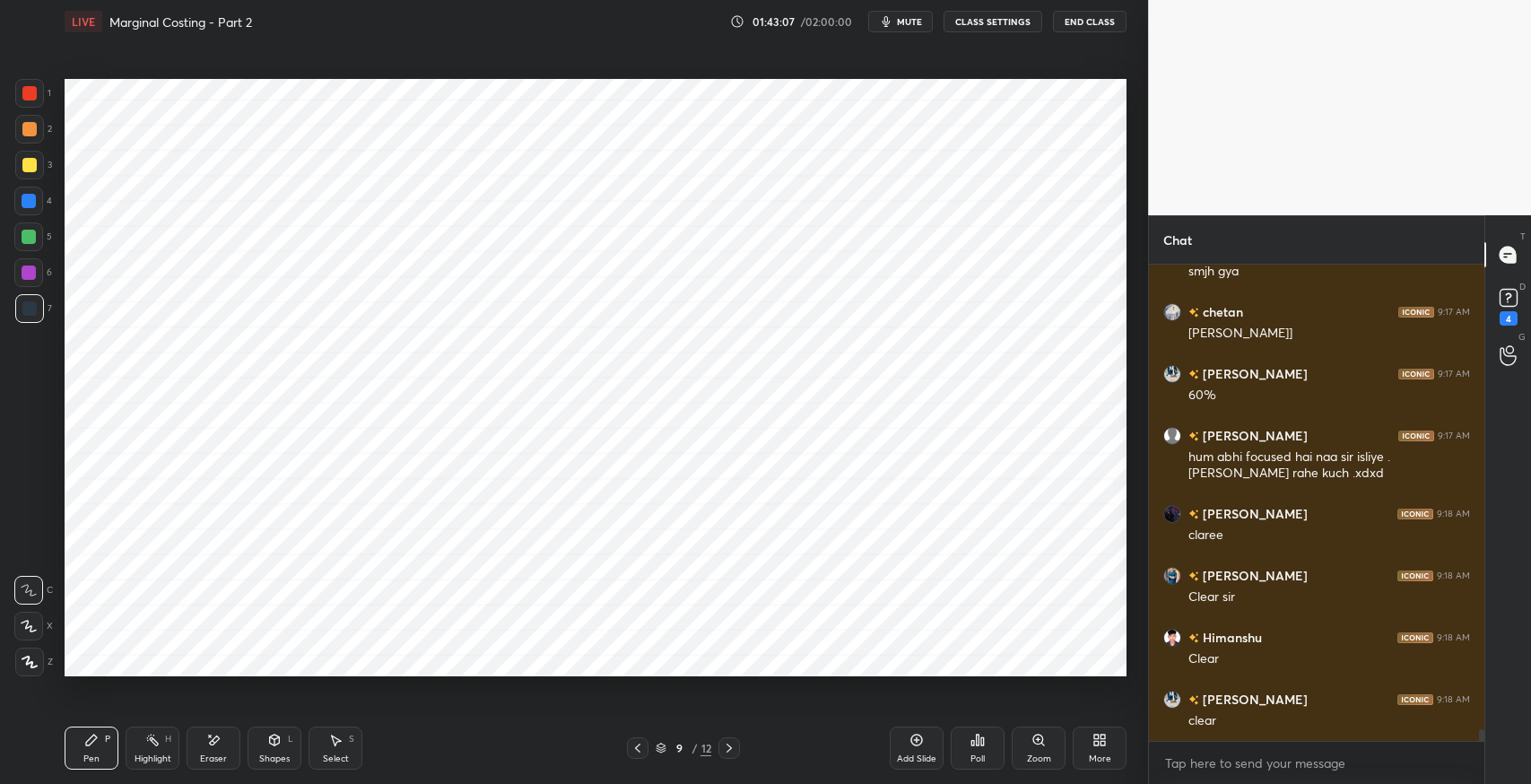
click at [323, 750] on div "Select S" at bounding box center [335, 747] width 54 height 43
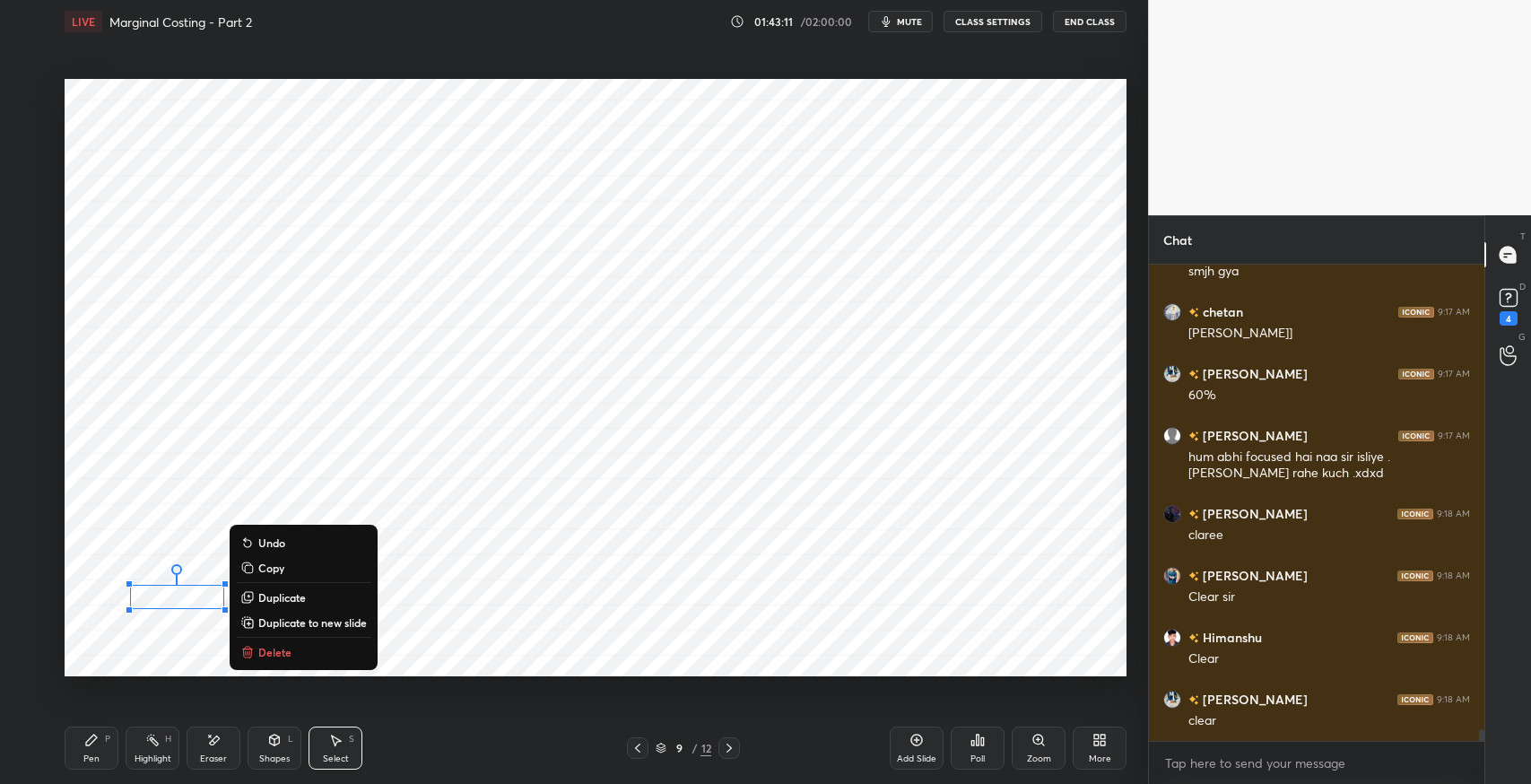
click at [100, 740] on div "Pen P" at bounding box center [91, 747] width 54 height 43
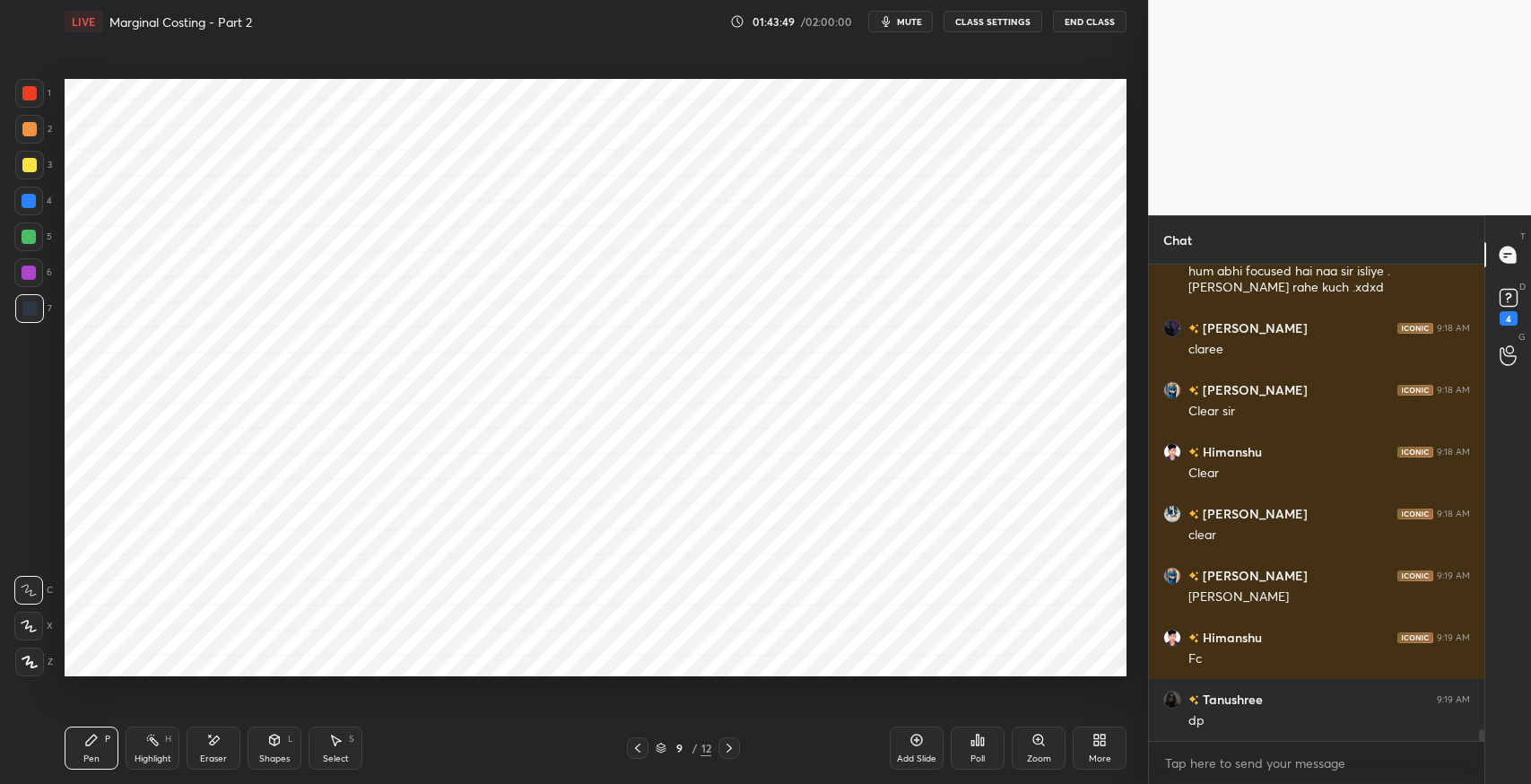
scroll to position [19184, 0]
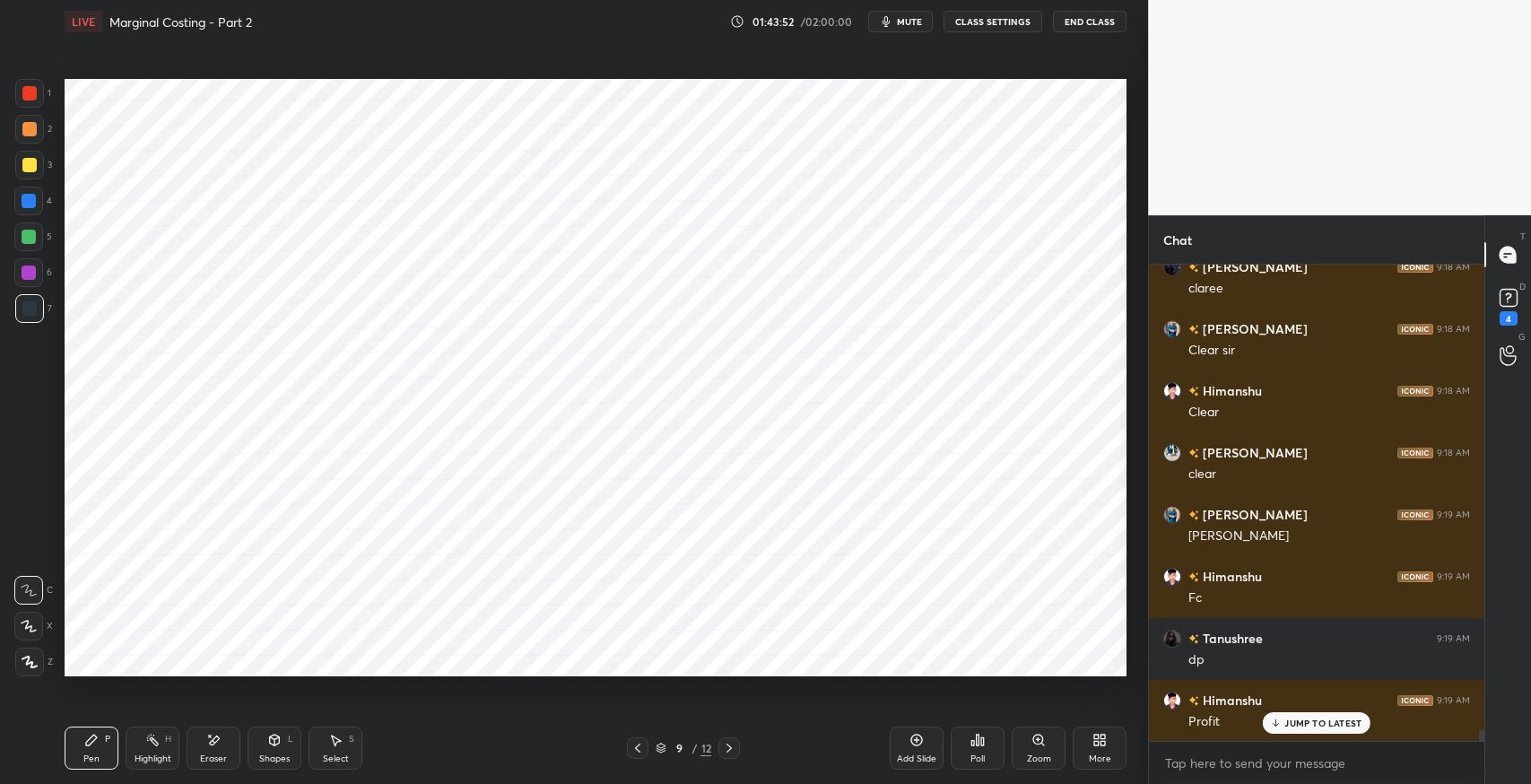
click at [1100, 763] on div "More" at bounding box center [1100, 758] width 23 height 9
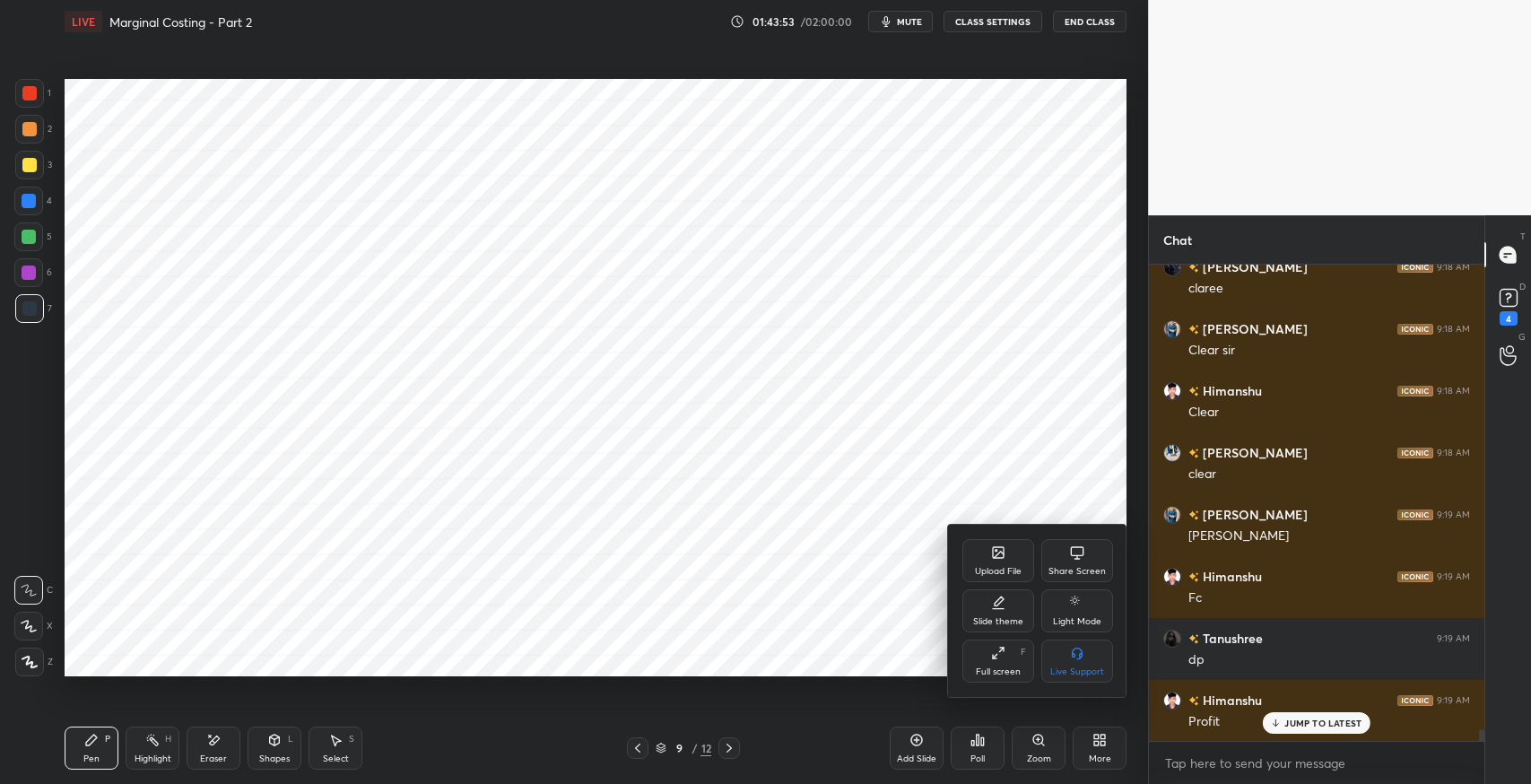
click at [1006, 583] on div "Upload File Share Screen Slide theme Light Mode Full screen F Live Support" at bounding box center [1038, 610] width 151 height 143
click at [986, 568] on div "Upload File" at bounding box center [998, 570] width 47 height 9
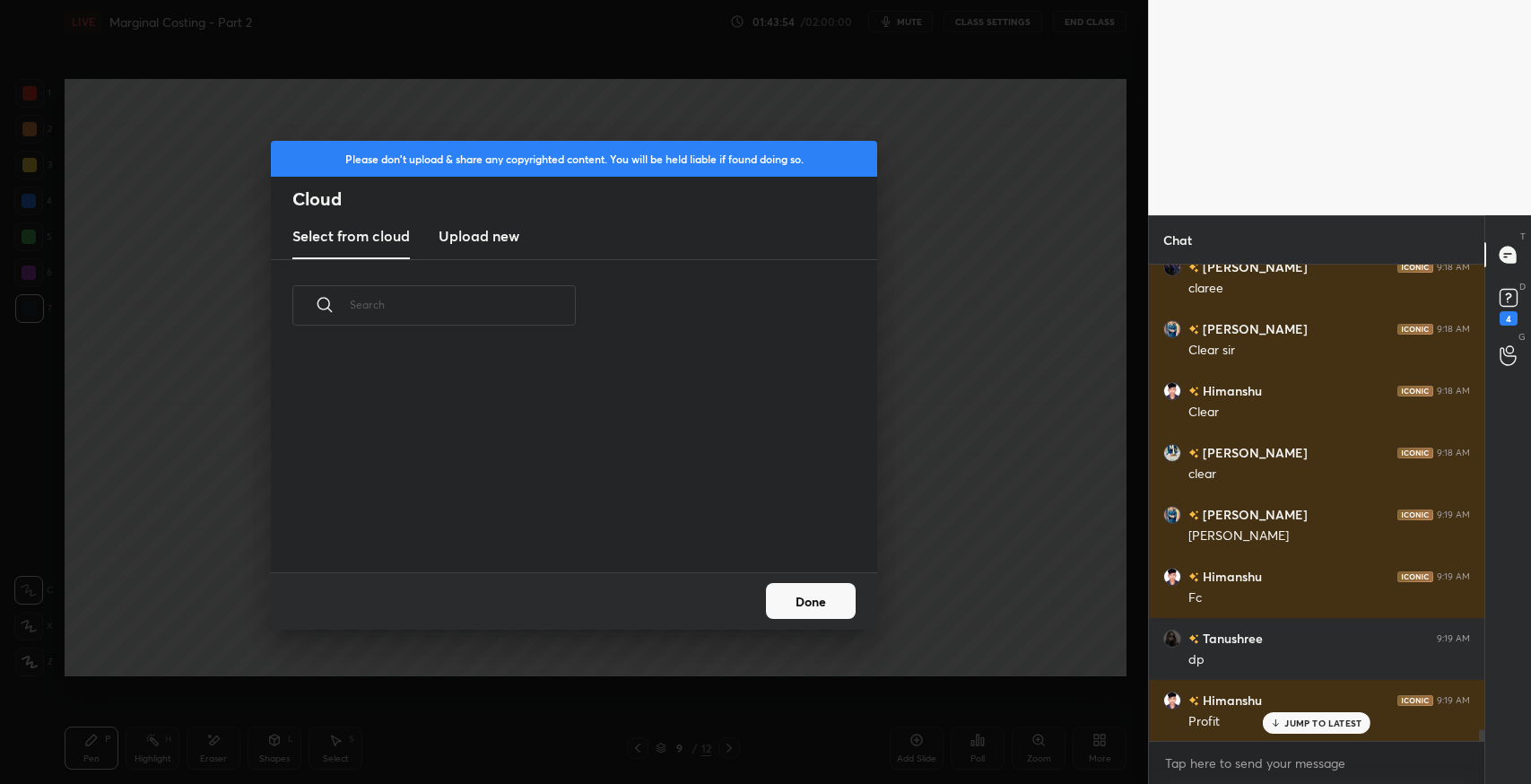
scroll to position [221, 575]
click at [454, 236] on h3 "Upload new" at bounding box center [478, 236] width 81 height 22
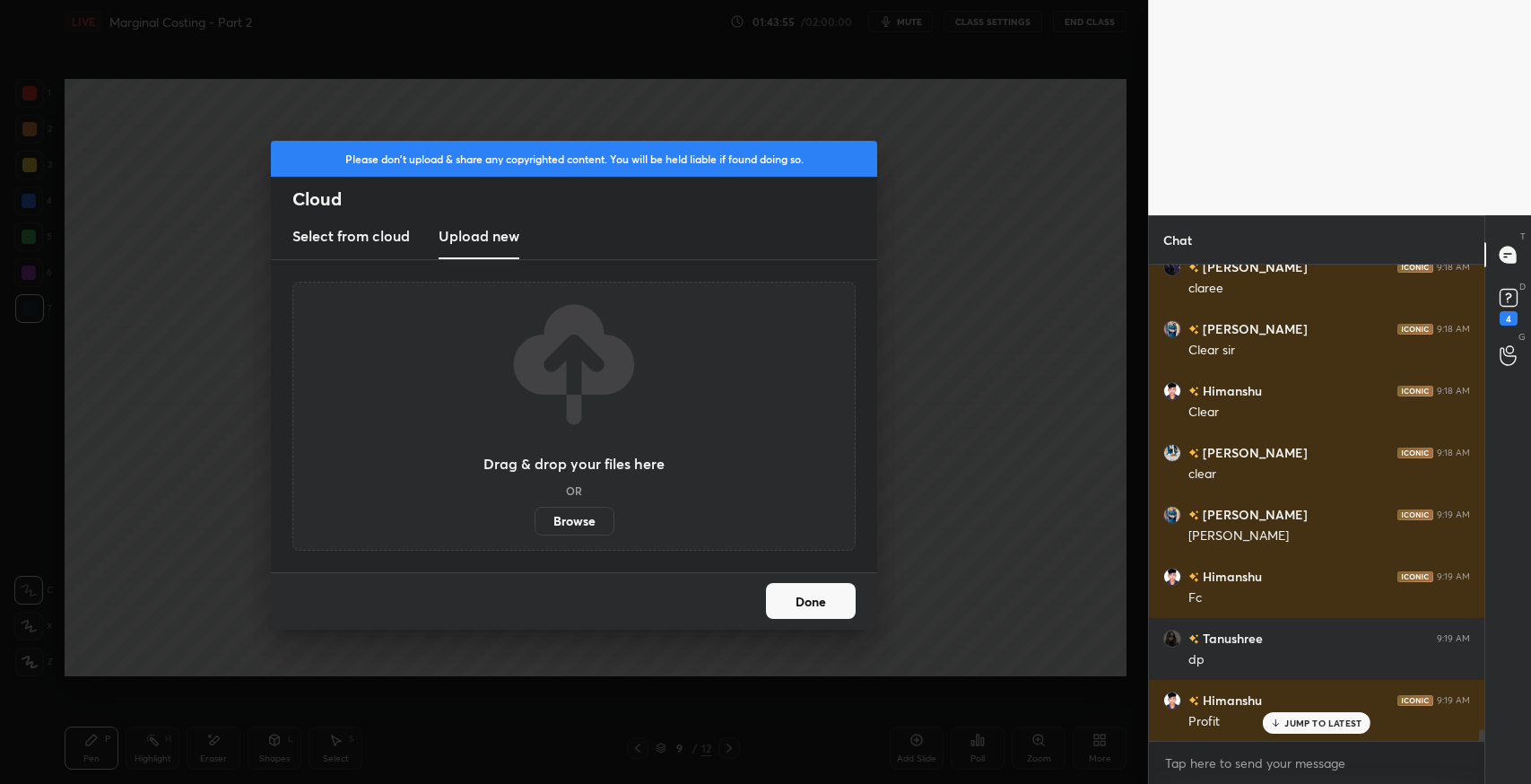
click at [574, 520] on label "Browse" at bounding box center [574, 521] width 80 height 29
click at [534, 520] on input "Browse" at bounding box center [534, 521] width 0 height 29
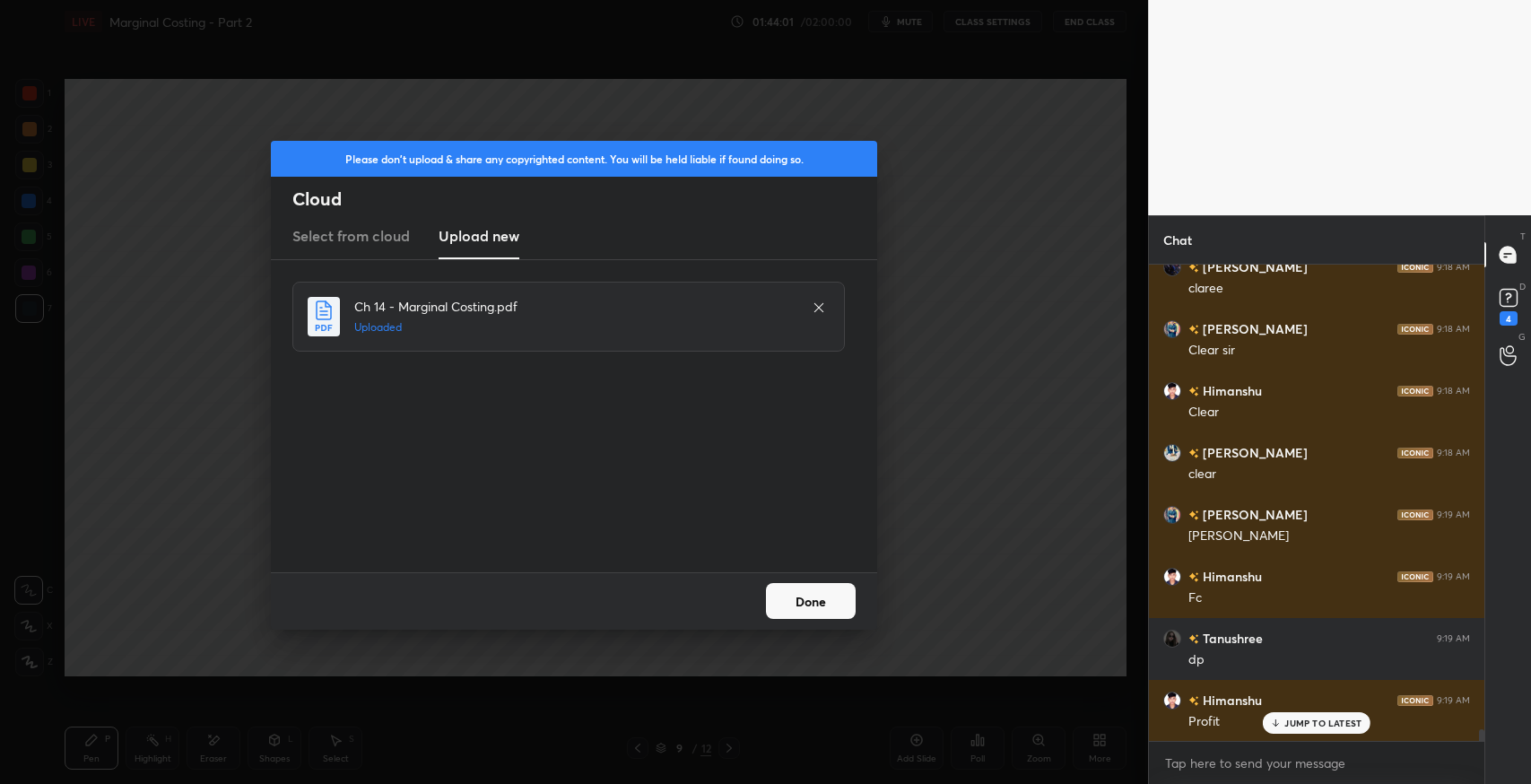
click at [817, 608] on button "Done" at bounding box center [811, 601] width 89 height 36
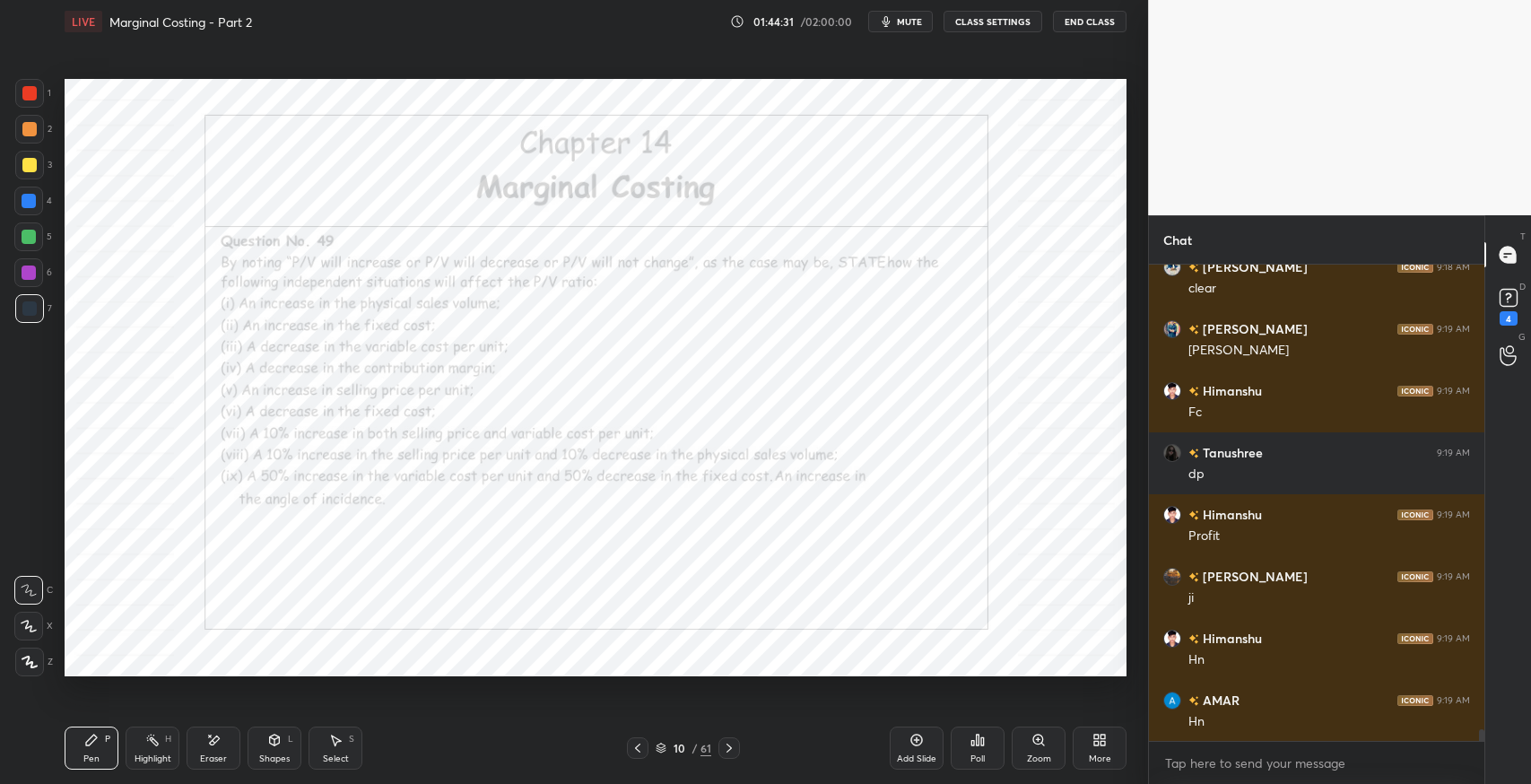
scroll to position [19432, 0]
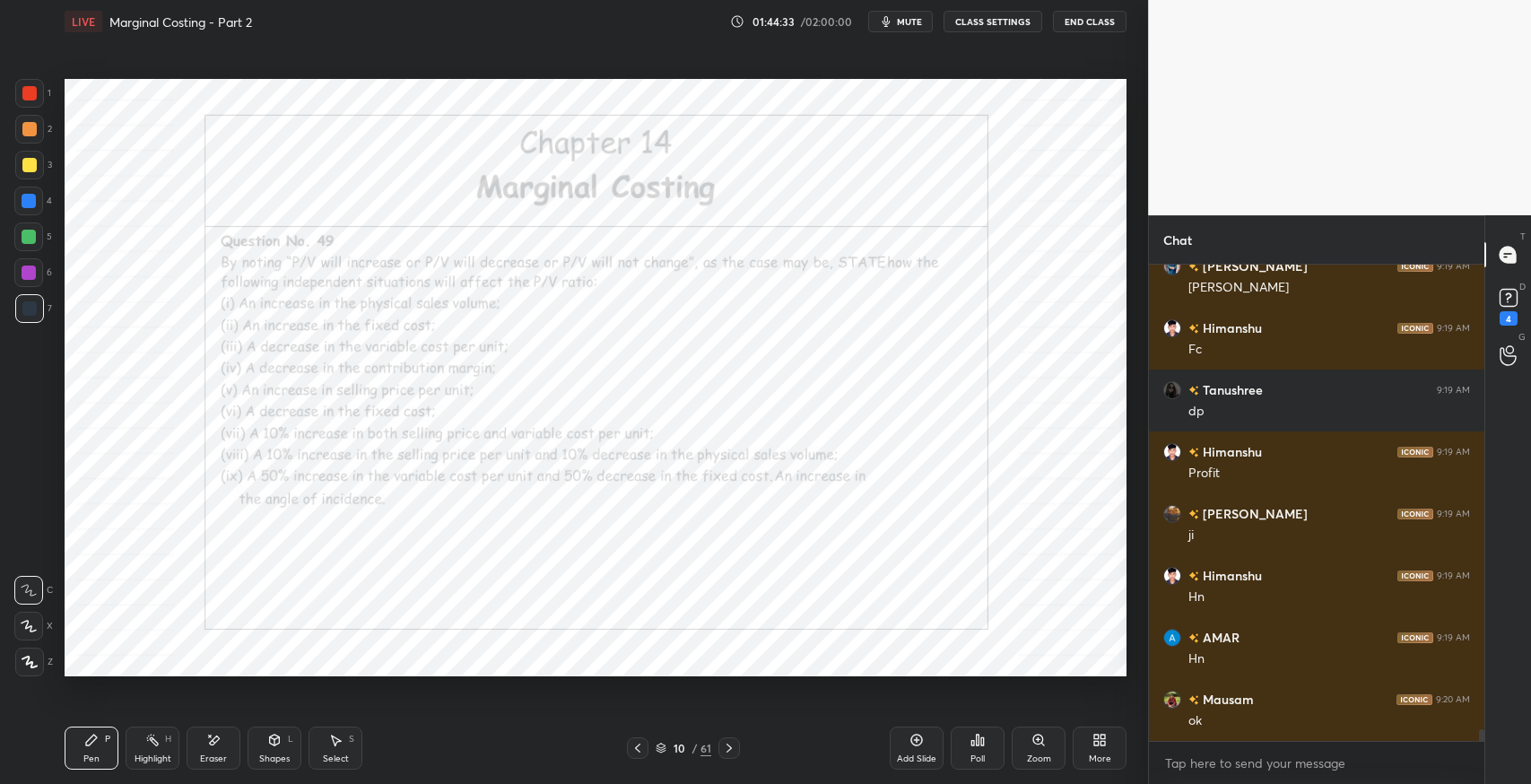
click at [732, 743] on icon at bounding box center [729, 747] width 14 height 14
click at [71, 742] on div "Pen P" at bounding box center [91, 747] width 54 height 43
click at [639, 743] on icon at bounding box center [637, 747] width 14 height 14
click at [727, 750] on icon at bounding box center [729, 747] width 14 height 14
click at [208, 748] on div "Eraser" at bounding box center [213, 747] width 54 height 43
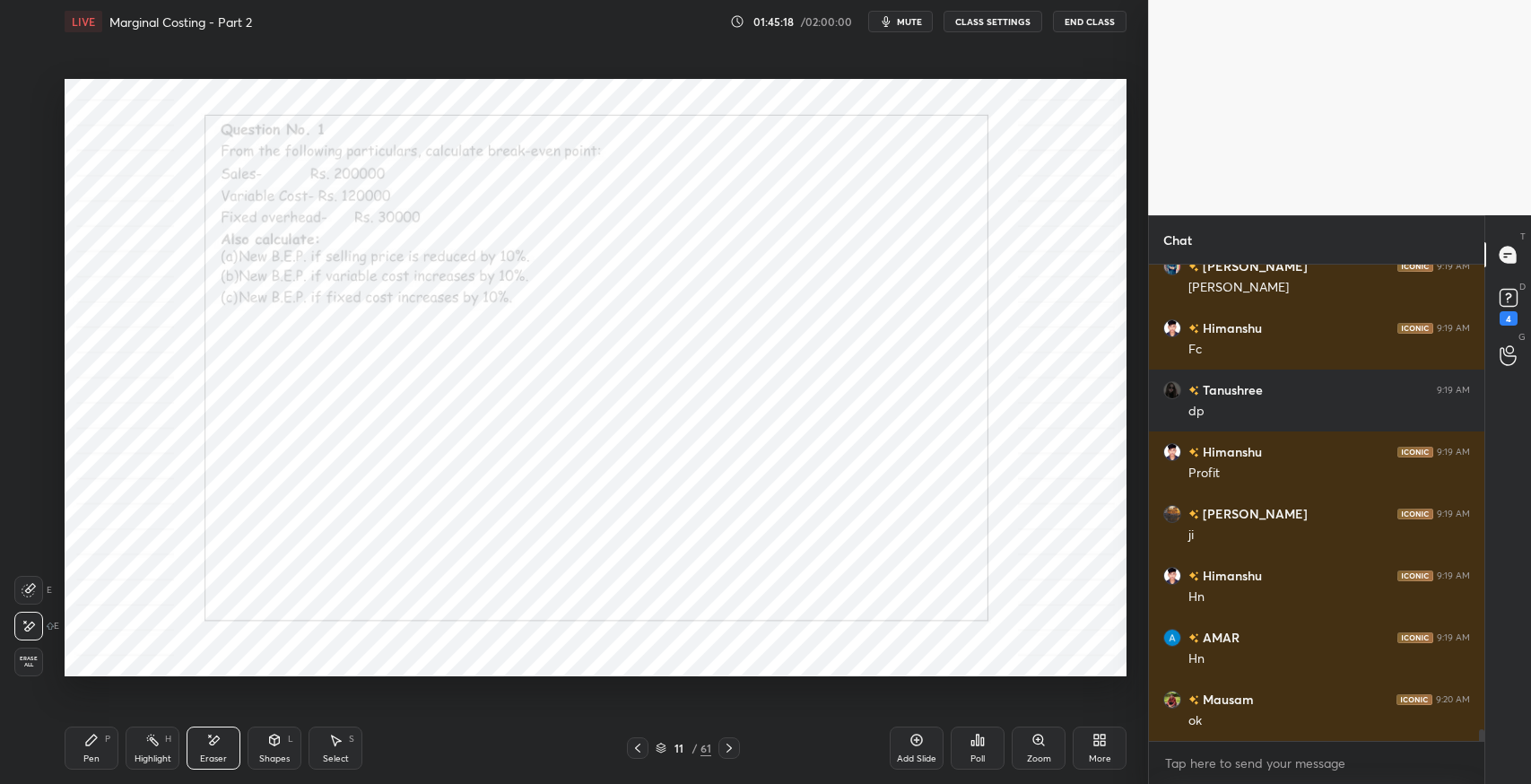
click at [36, 649] on div "Erase all" at bounding box center [29, 661] width 29 height 29
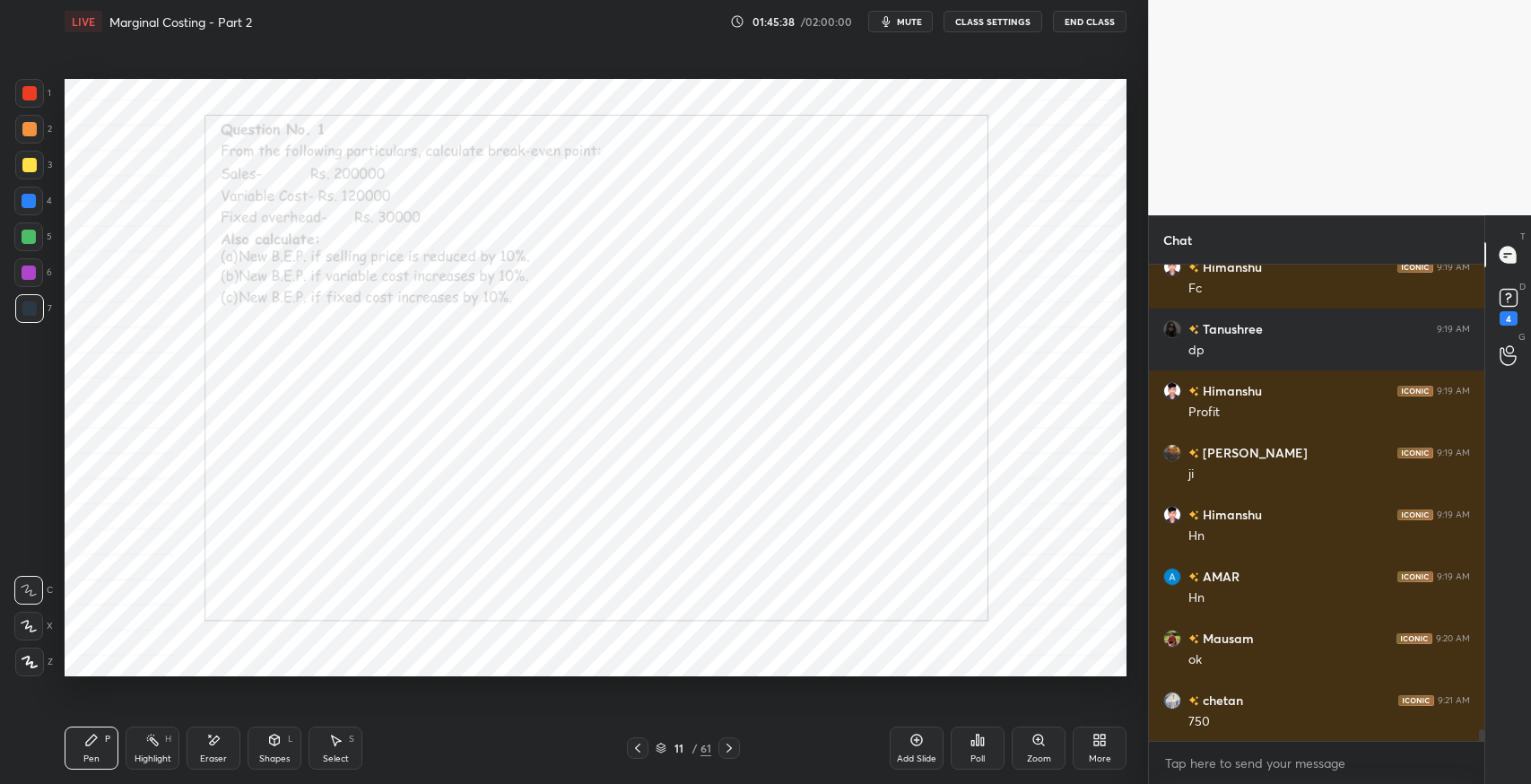
scroll to position [19555, 0]
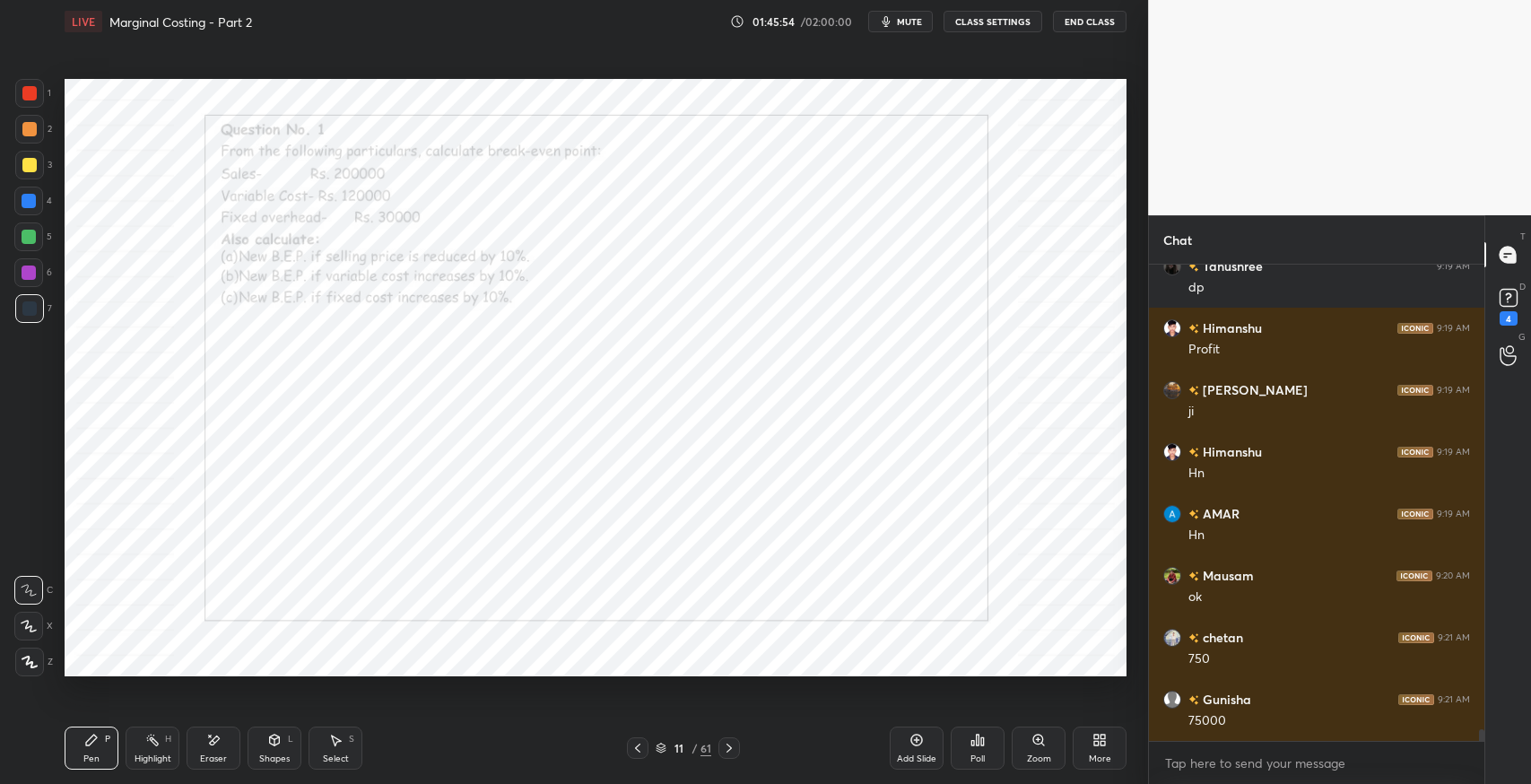
click at [86, 747] on div "Pen P" at bounding box center [91, 747] width 54 height 43
click at [82, 746] on div "Pen P" at bounding box center [91, 747] width 54 height 43
click at [900, 22] on span "mute" at bounding box center [909, 21] width 25 height 12
click at [206, 738] on icon at bounding box center [213, 740] width 14 height 15
click at [79, 743] on div "Pen P" at bounding box center [91, 747] width 54 height 43
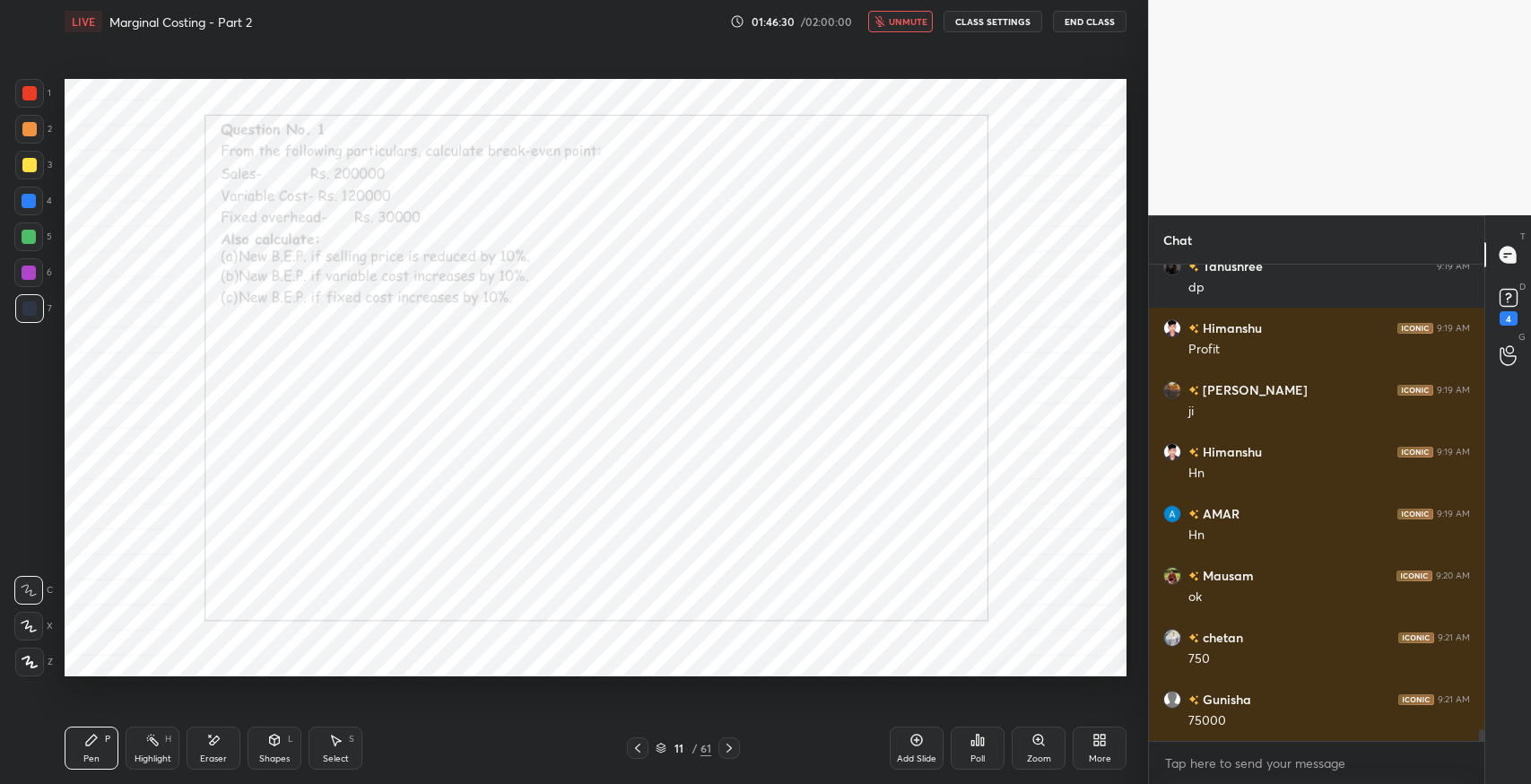
click at [214, 742] on icon at bounding box center [215, 739] width 10 height 9
click at [90, 750] on div "Pen P" at bounding box center [91, 747] width 54 height 43
click at [908, 25] on span "unmute" at bounding box center [908, 21] width 39 height 12
click at [261, 742] on div "Shapes L" at bounding box center [274, 747] width 54 height 43
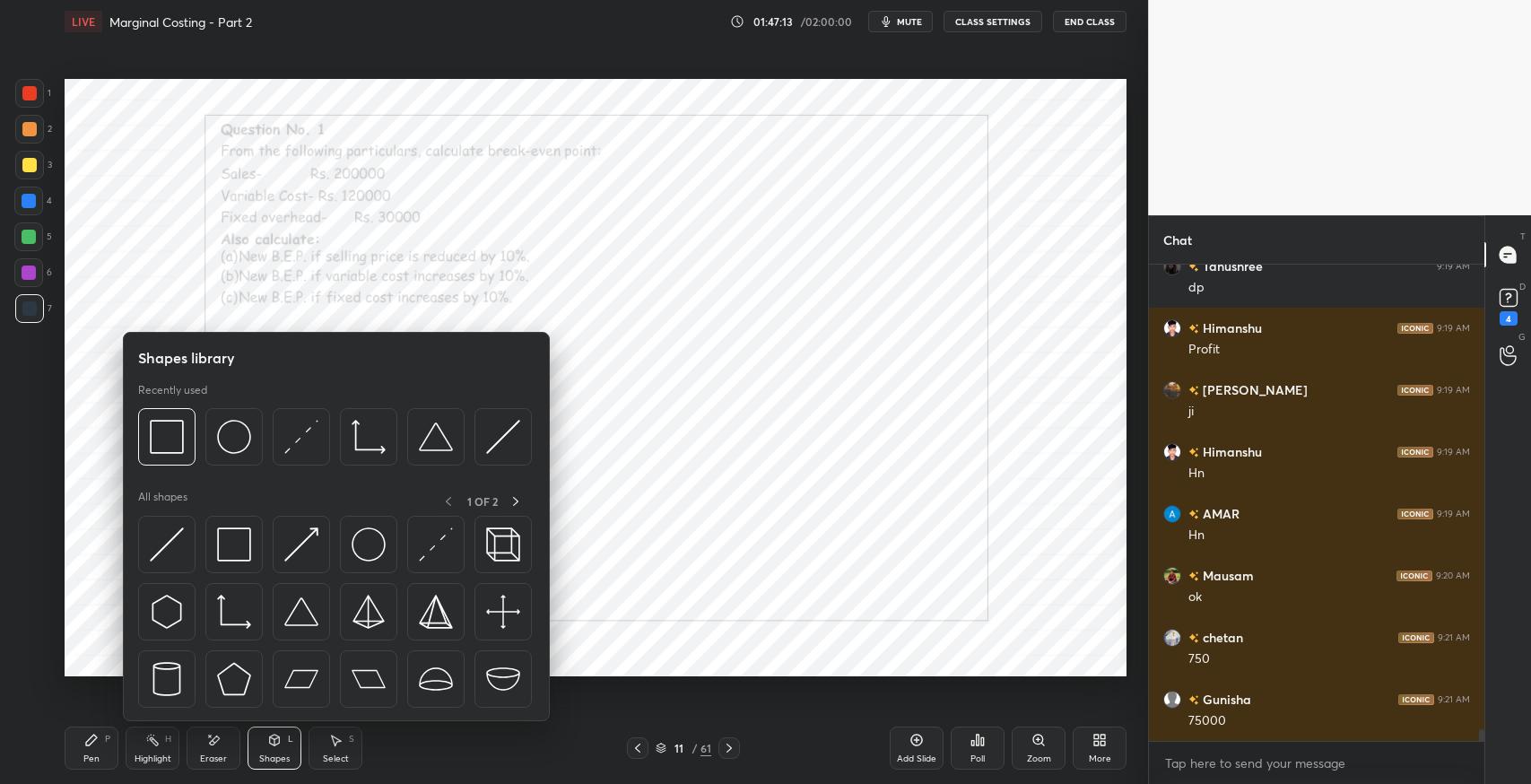
click at [232, 547] on img at bounding box center [234, 545] width 34 height 34
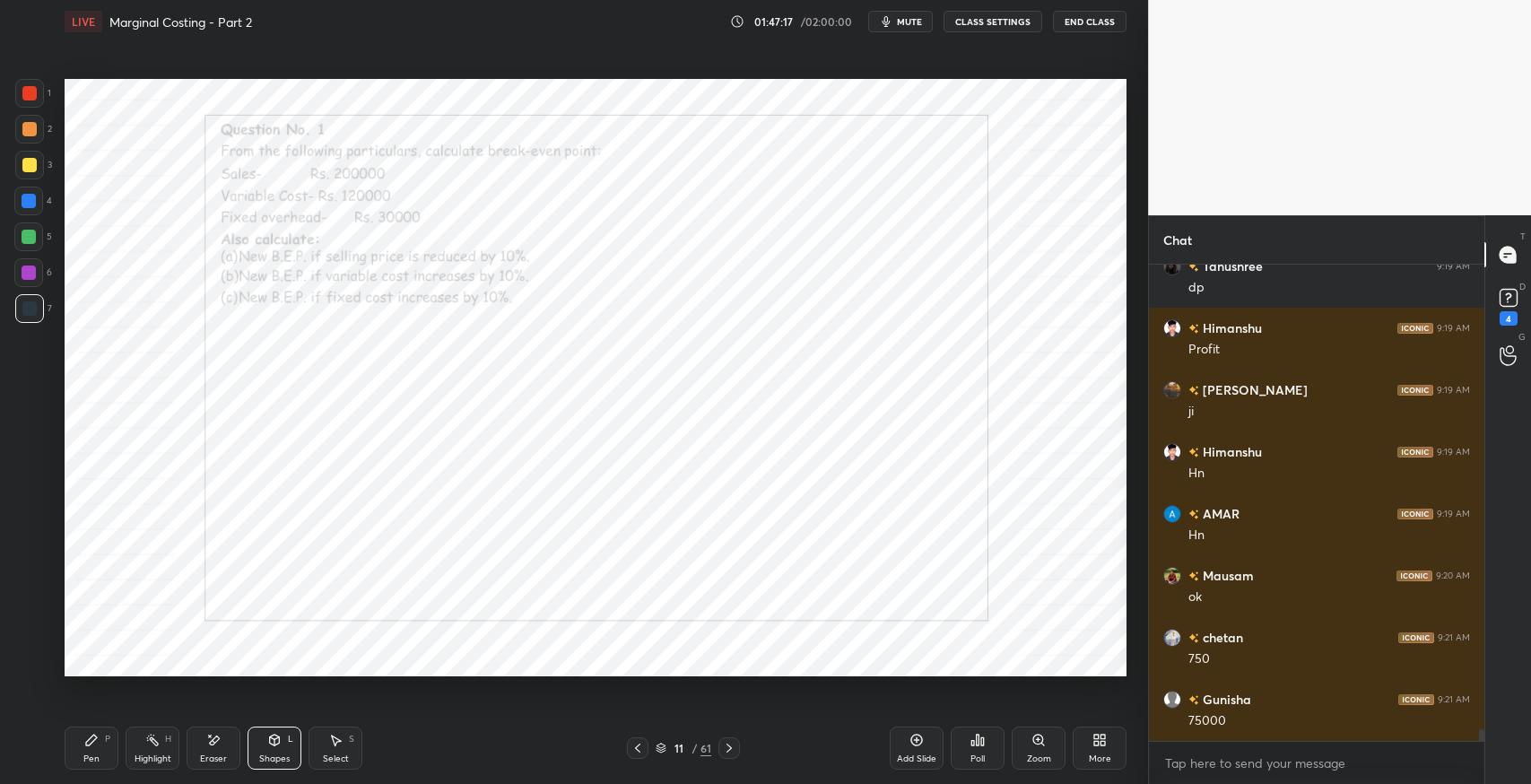
click at [87, 752] on div "Pen P" at bounding box center [91, 747] width 54 height 43
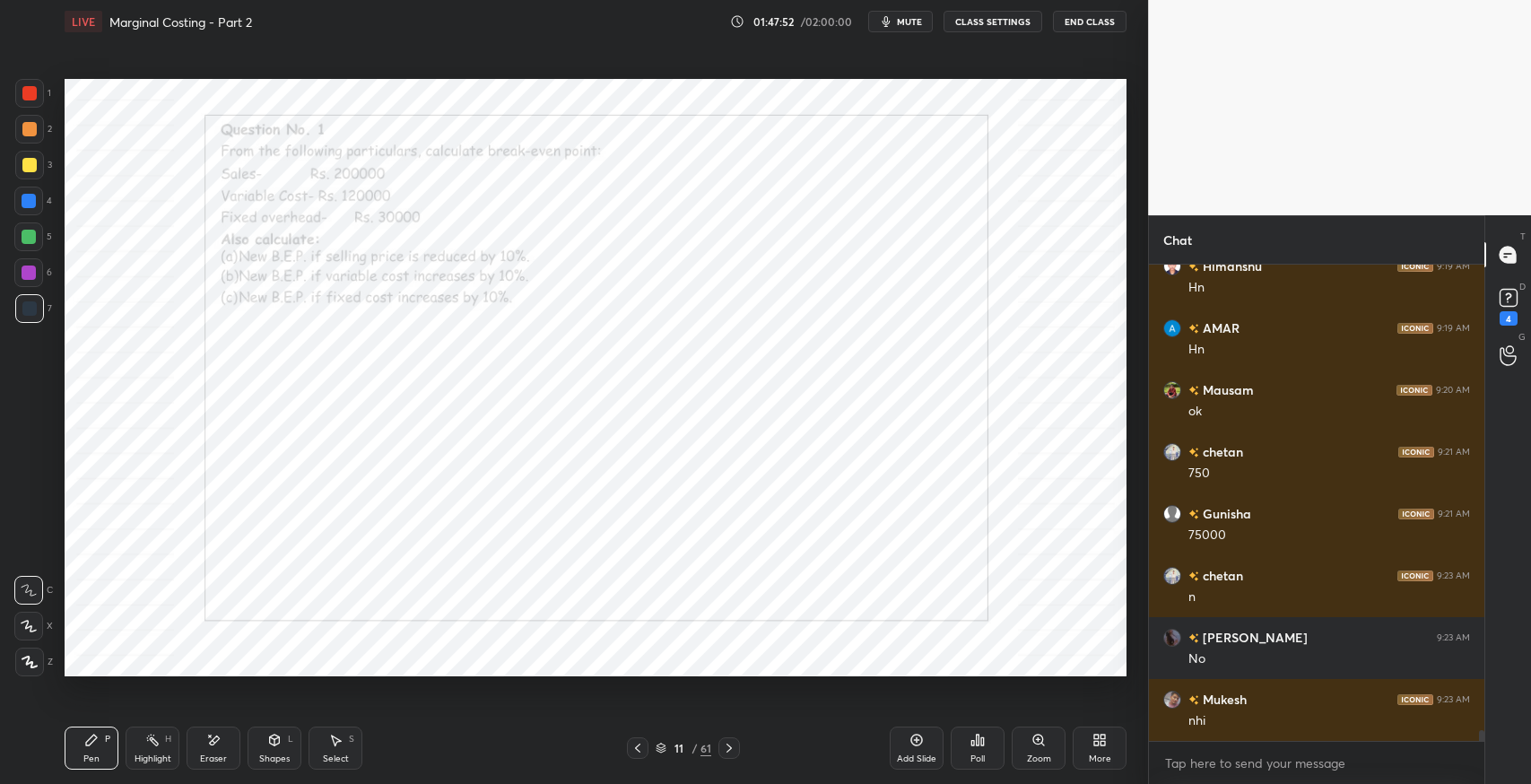
scroll to position [19803, 0]
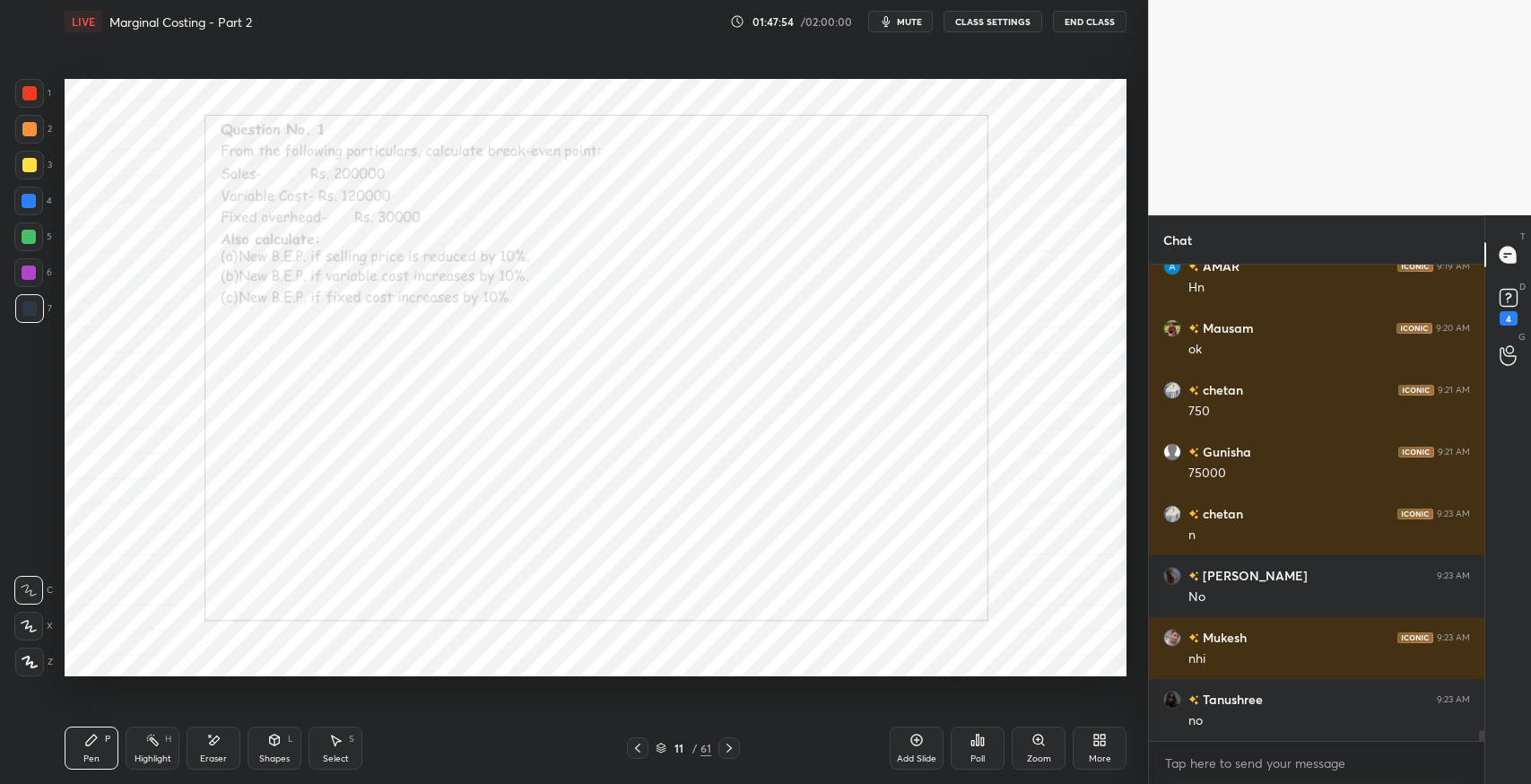
click at [903, 23] on span "mute" at bounding box center [909, 21] width 25 height 12
click at [65, 759] on div "Pen P" at bounding box center [91, 747] width 54 height 43
click at [891, 20] on span "unmute" at bounding box center [908, 21] width 39 height 12
click at [329, 742] on icon at bounding box center [335, 739] width 14 height 14
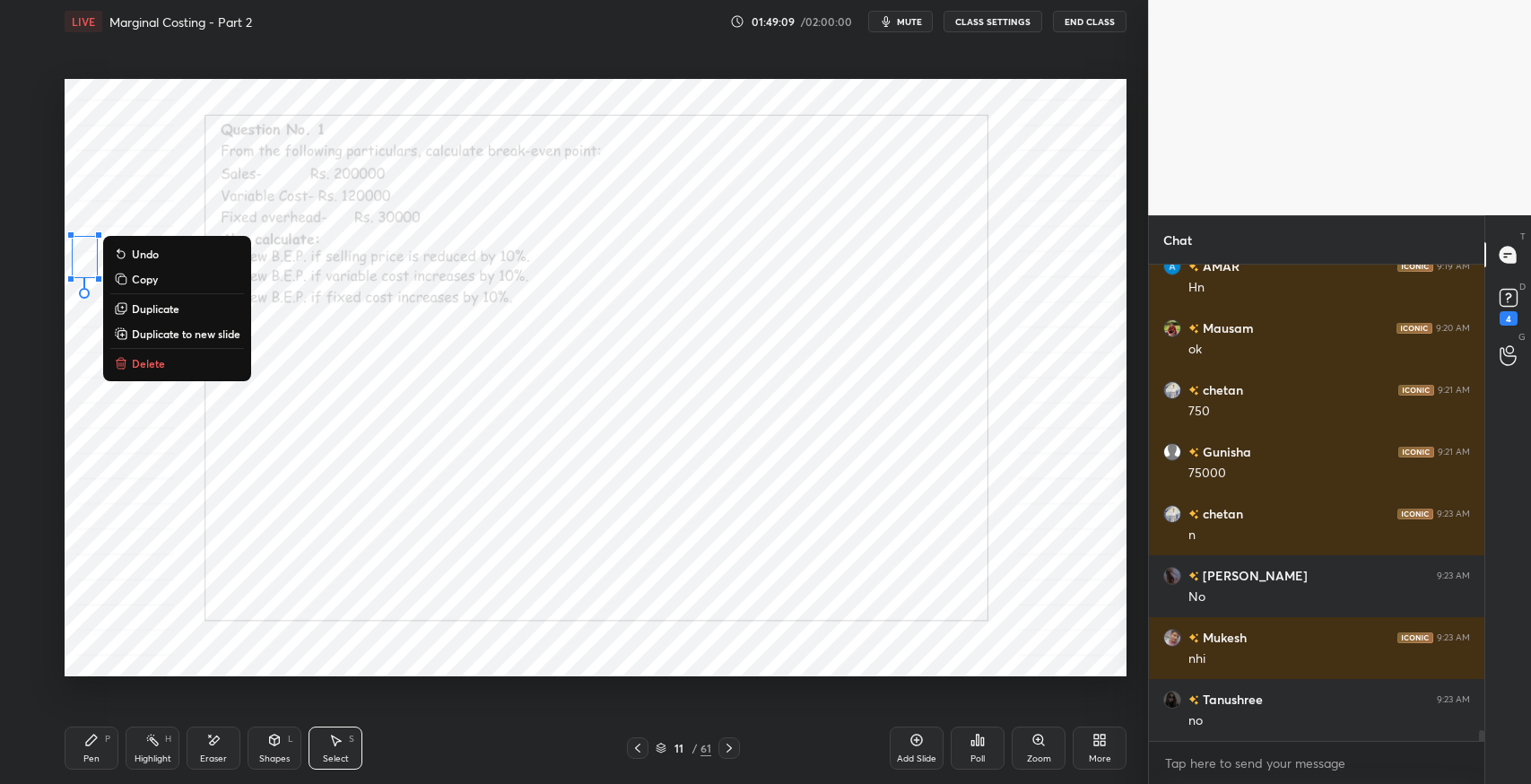
click at [153, 499] on div "0 ° Undo Copy Duplicate Duplicate to new slide Delete" at bounding box center [595, 377] width 1062 height 597
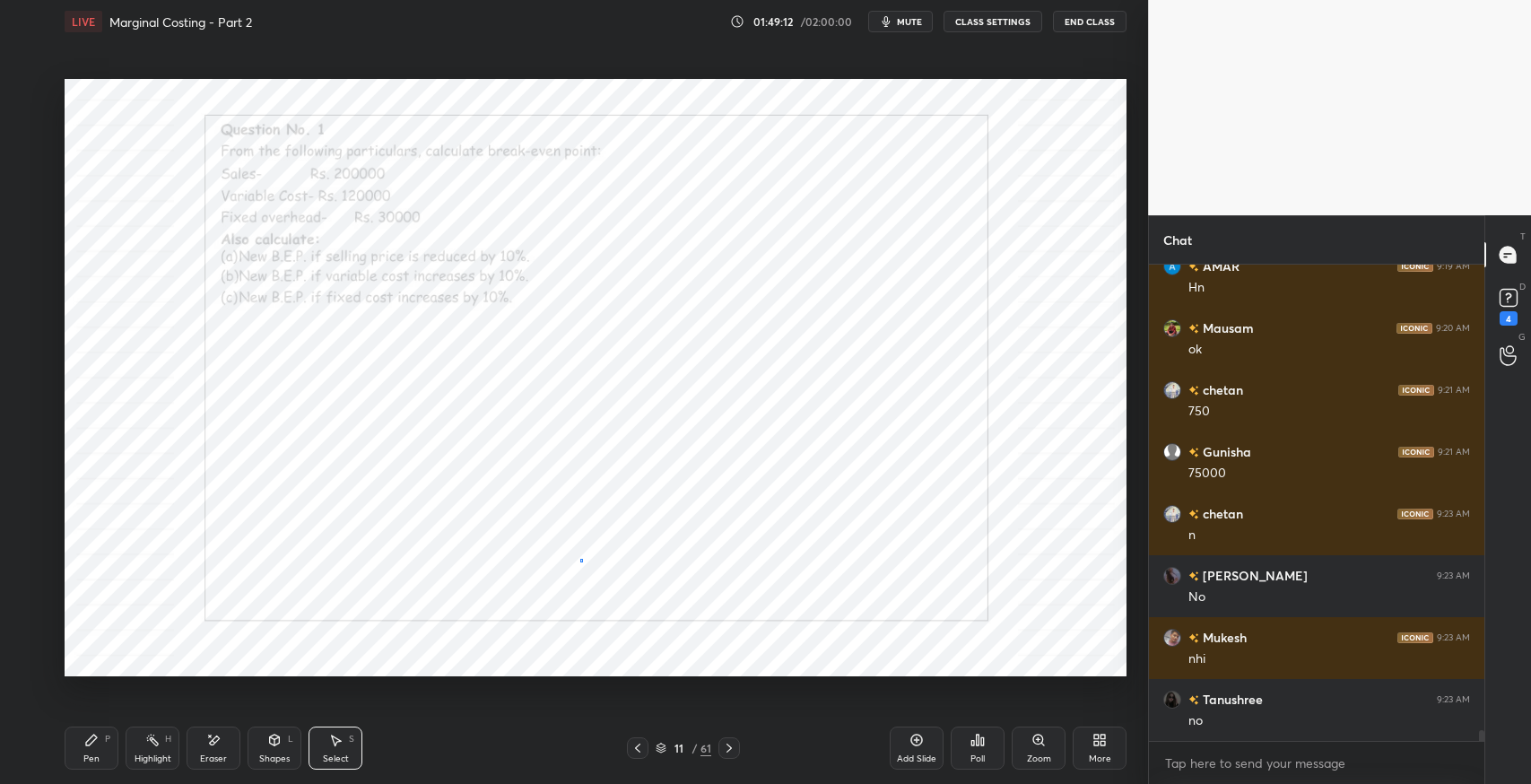
click at [585, 559] on div "0 ° Undo Copy Duplicate Duplicate to new slide Delete" at bounding box center [595, 377] width 1062 height 597
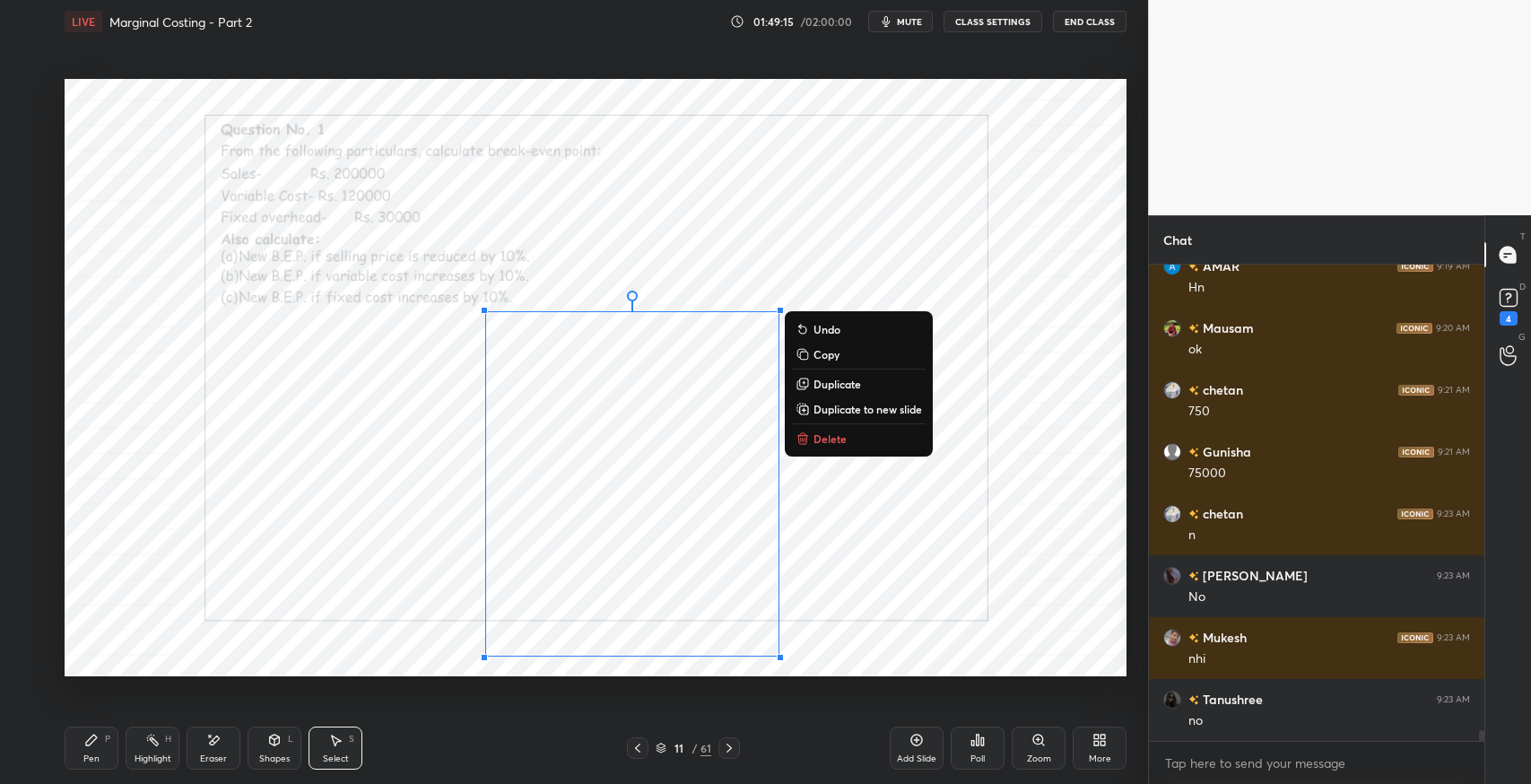
click at [86, 755] on div "Pen" at bounding box center [91, 758] width 16 height 9
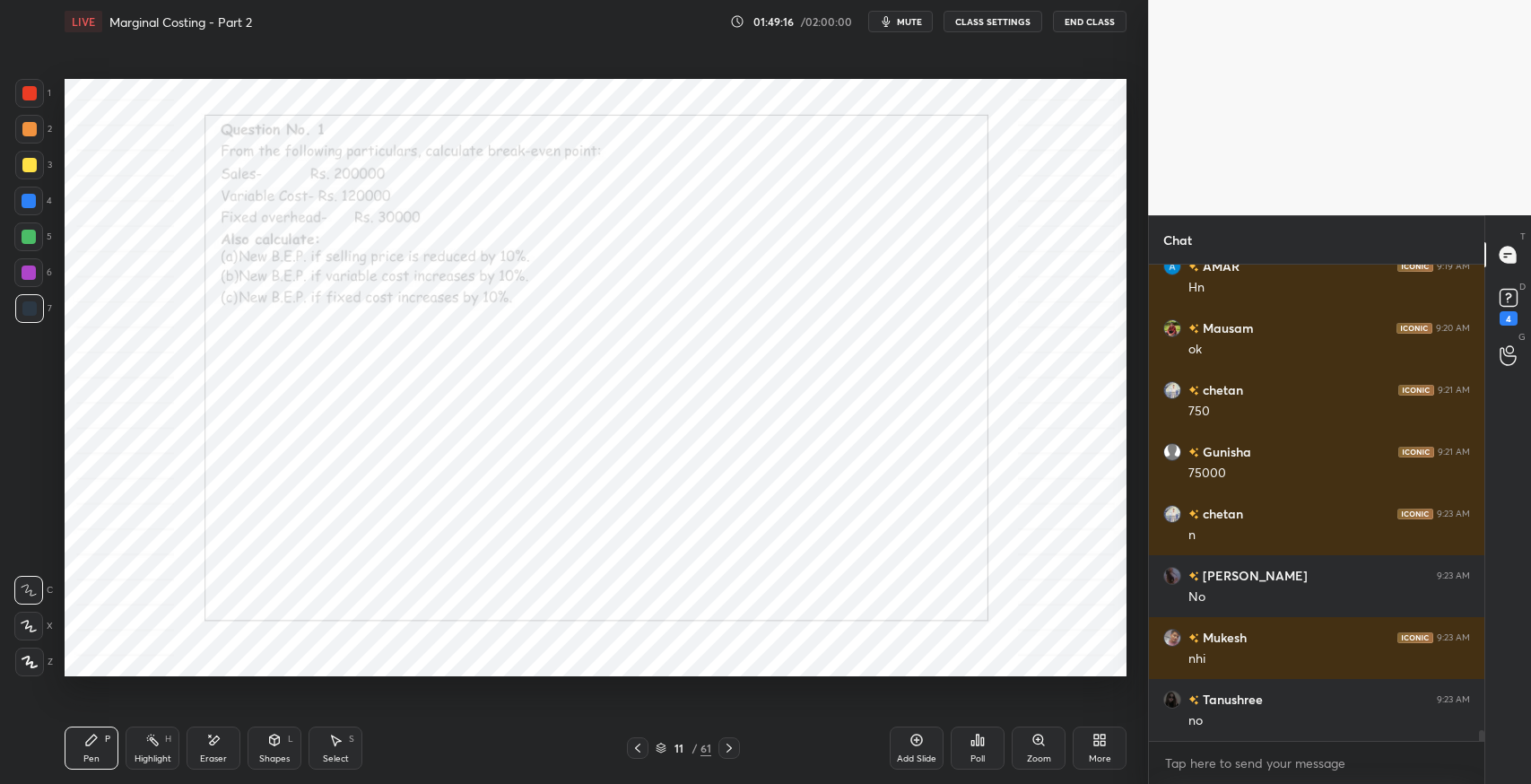
click at [277, 756] on div "Shapes" at bounding box center [275, 758] width 30 height 9
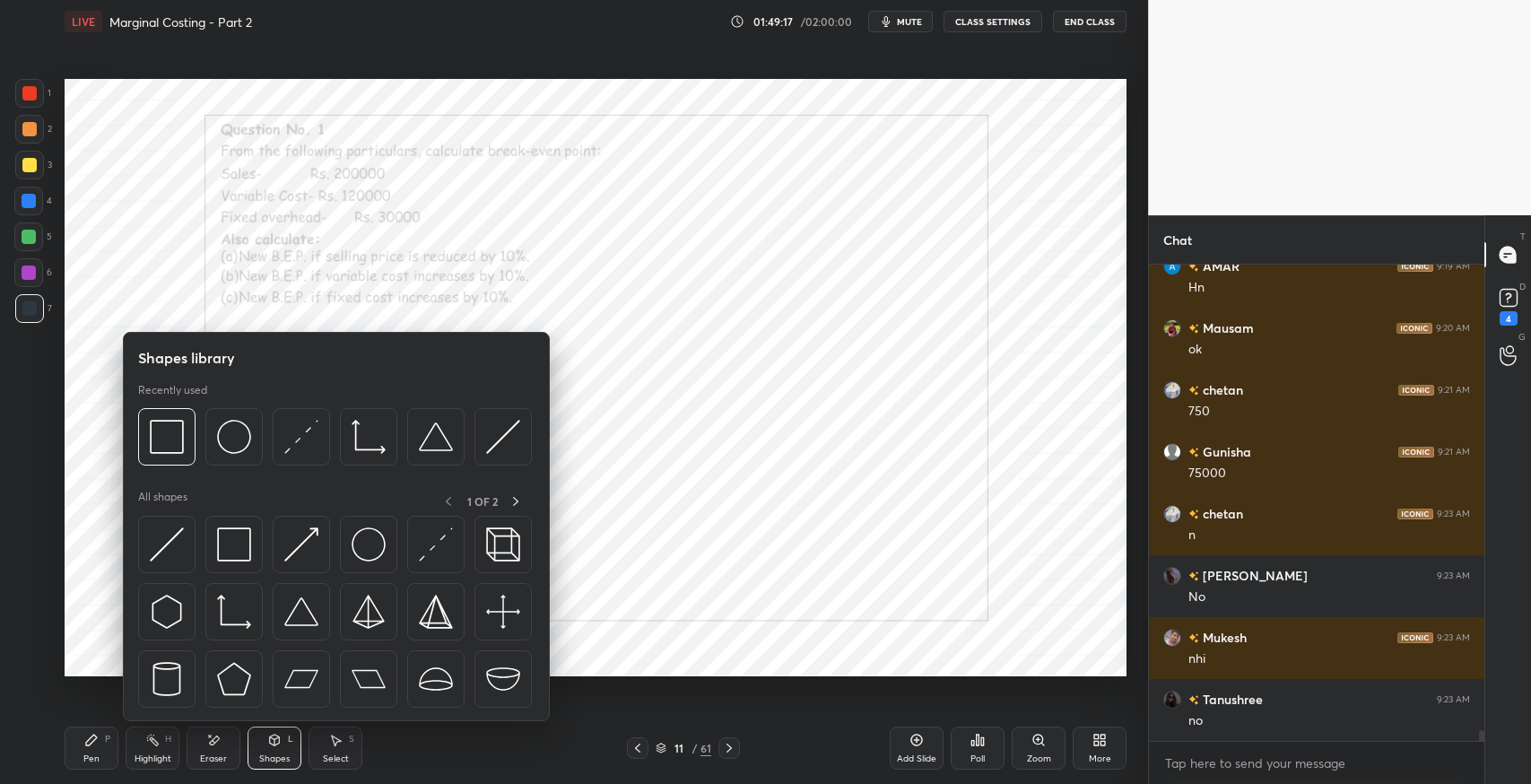
click at [240, 545] on img at bounding box center [234, 545] width 34 height 34
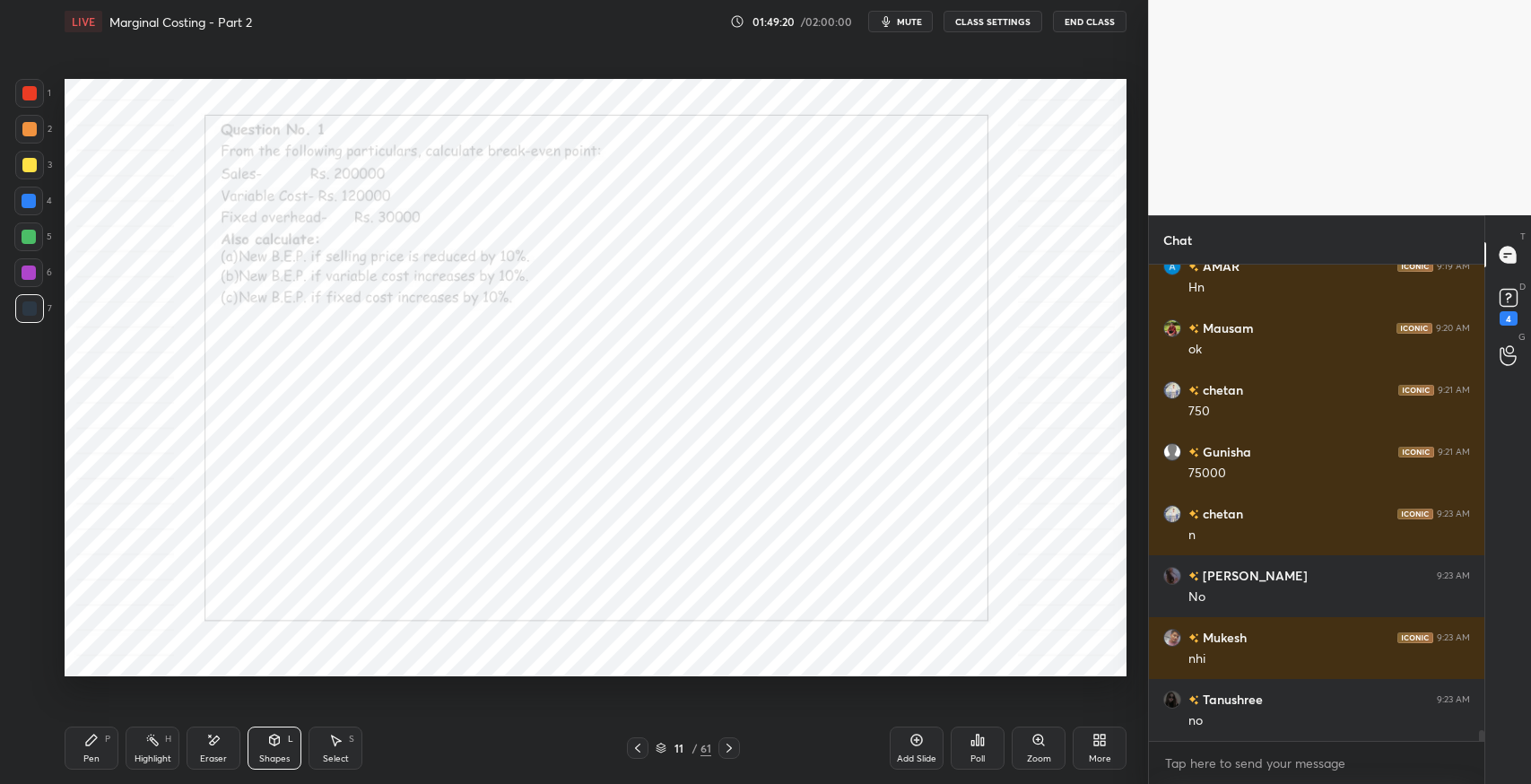
click at [98, 746] on icon at bounding box center [91, 739] width 14 height 14
click at [91, 738] on icon at bounding box center [91, 739] width 10 height 10
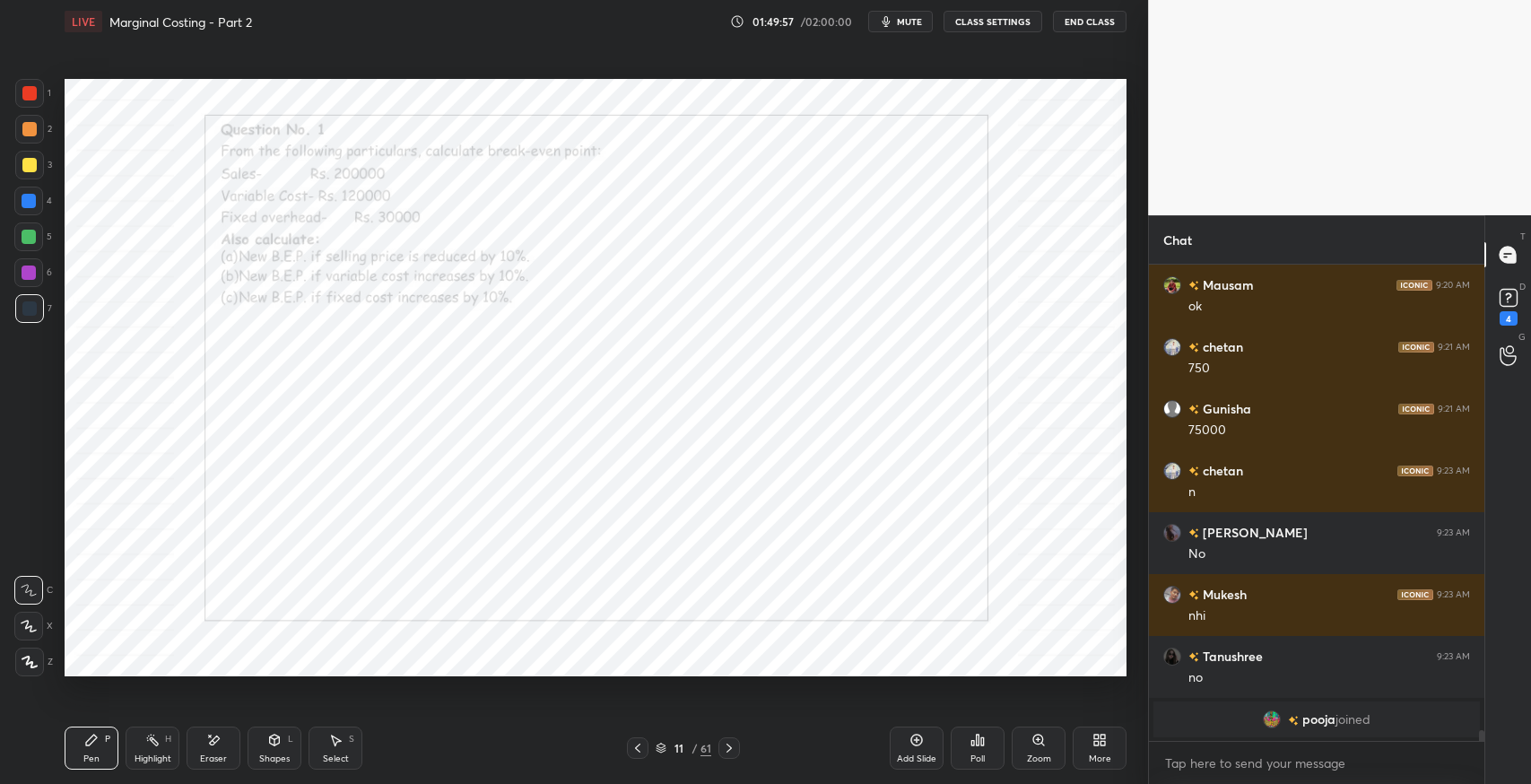
click at [330, 744] on icon at bounding box center [335, 739] width 14 height 14
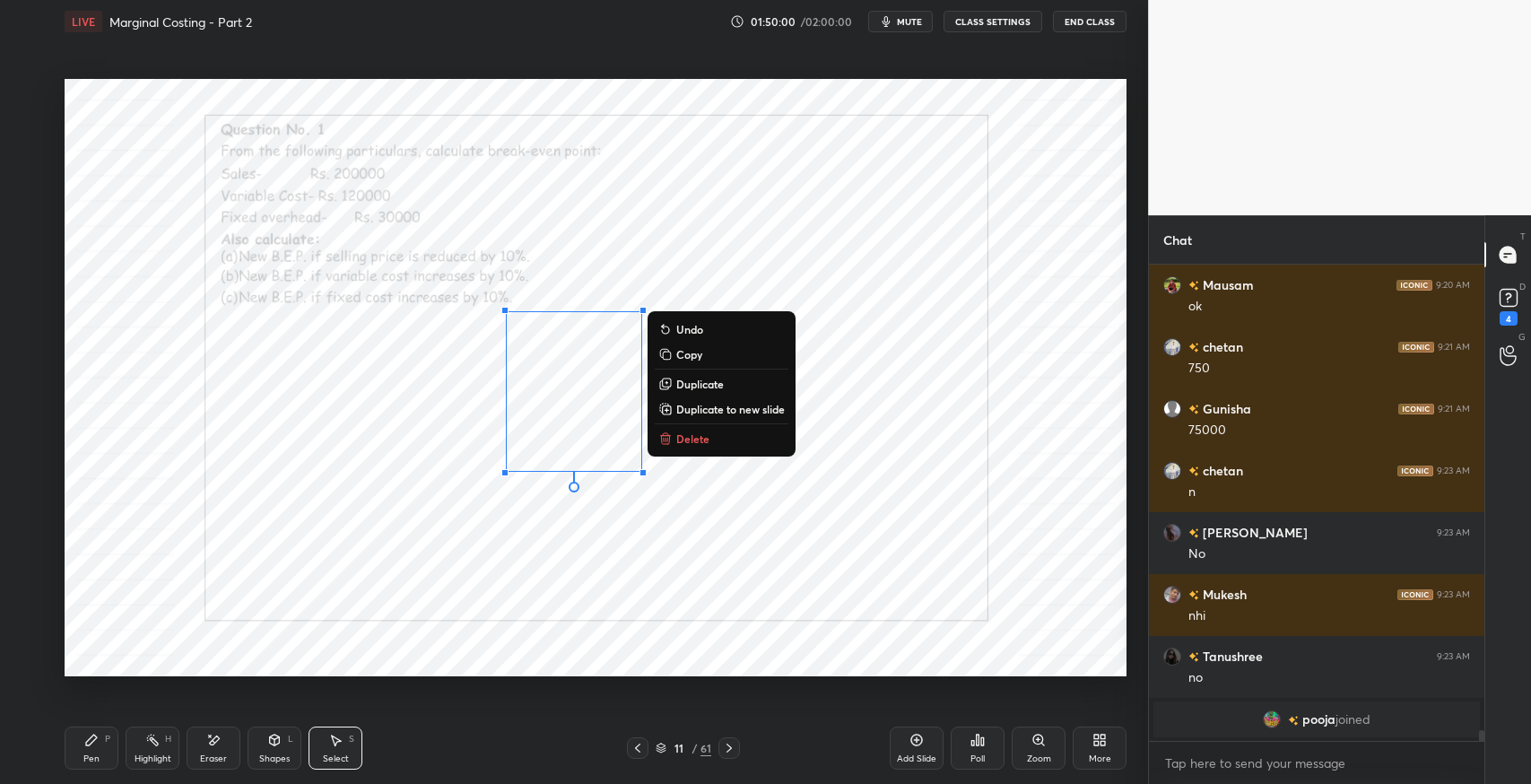
click at [707, 385] on p "Duplicate" at bounding box center [699, 383] width 48 height 14
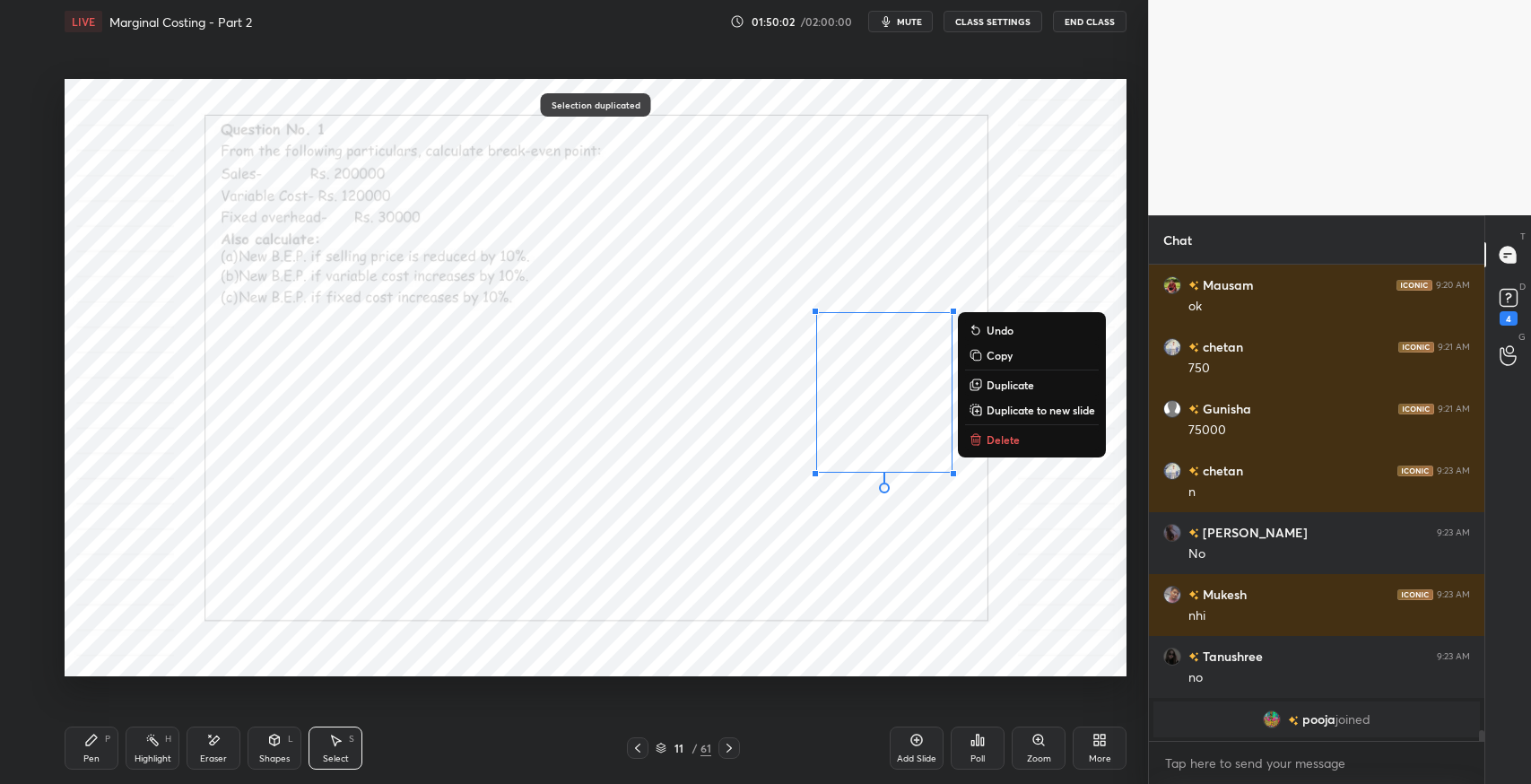
click at [245, 739] on div "Pen P Highlight H Eraser Shapes L Select S" at bounding box center [271, 747] width 412 height 43
click at [228, 751] on div "Eraser" at bounding box center [213, 747] width 54 height 43
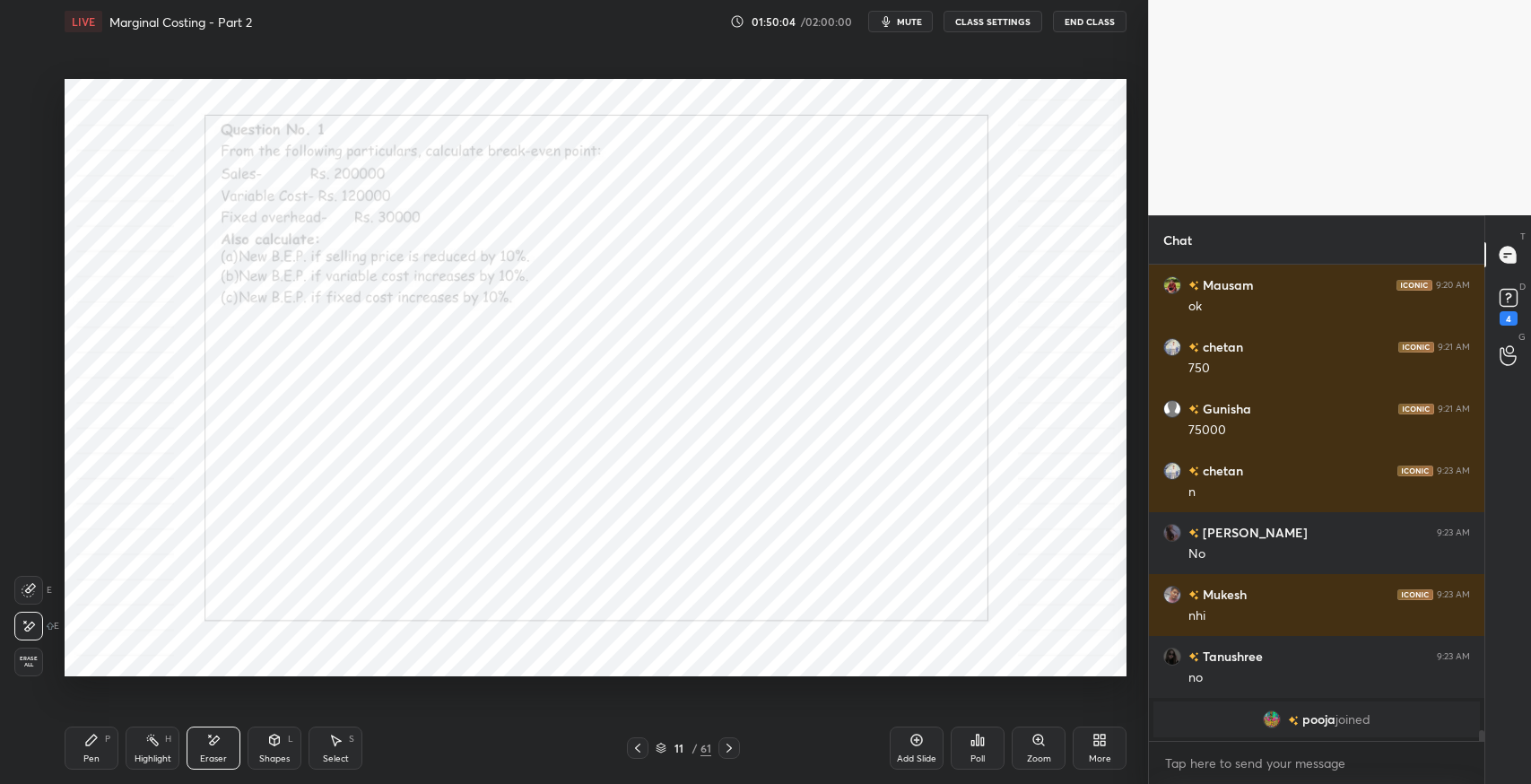
click at [103, 740] on div "Pen P" at bounding box center [91, 747] width 54 height 43
click at [97, 755] on div "Pen" at bounding box center [91, 758] width 16 height 9
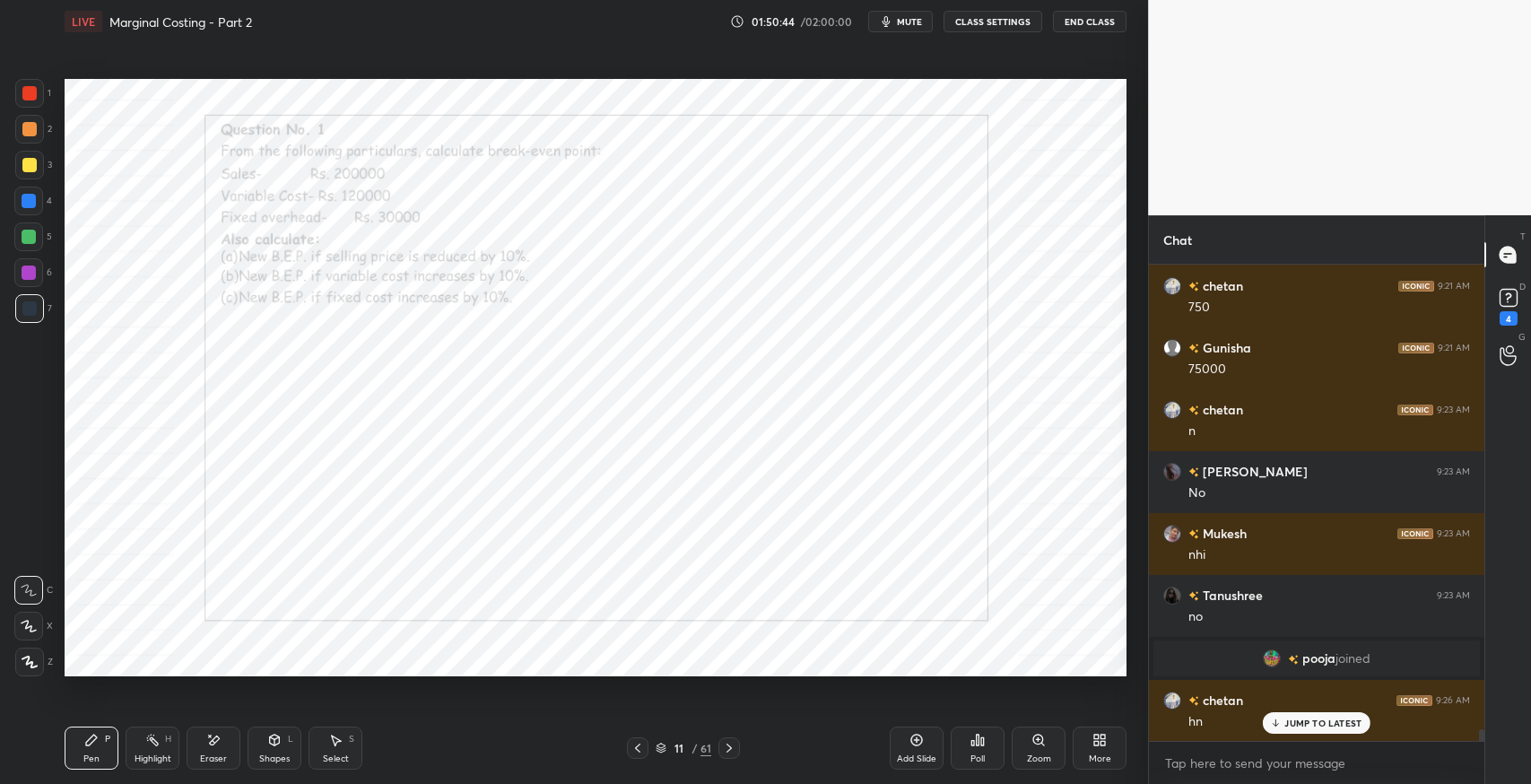
click at [215, 750] on div "Eraser" at bounding box center [213, 747] width 54 height 43
click at [99, 756] on div "Pen" at bounding box center [91, 758] width 16 height 9
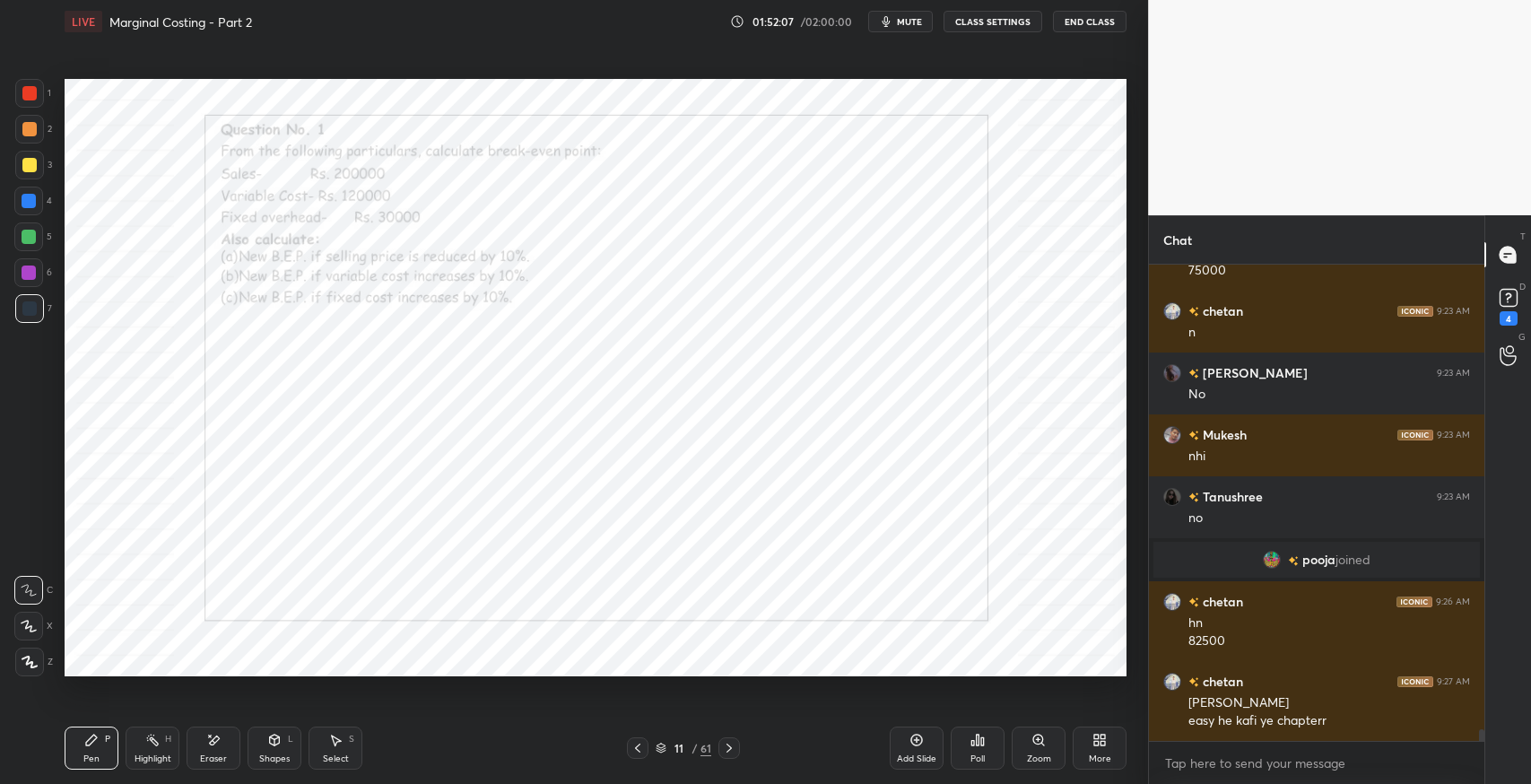
scroll to position [19559, 0]
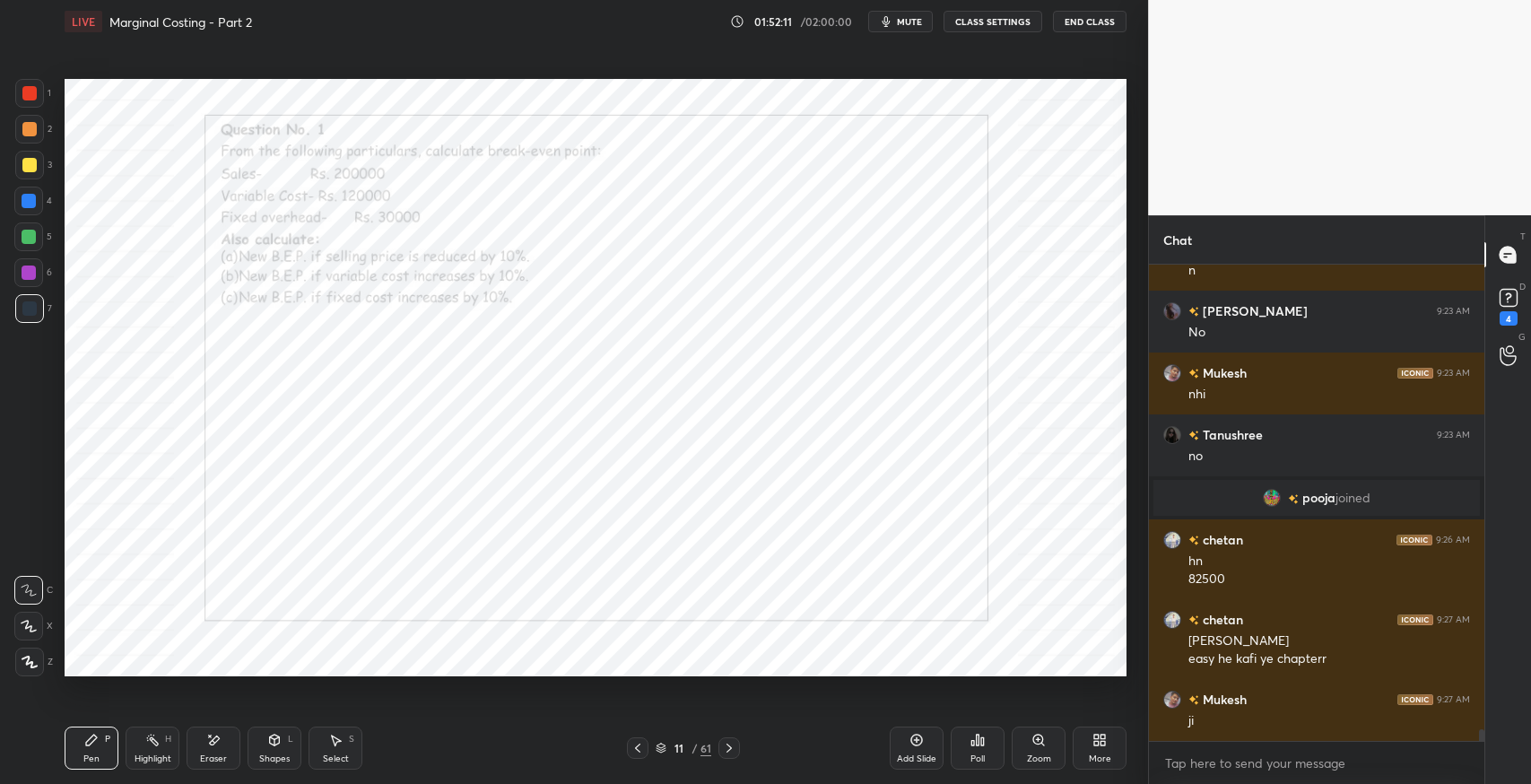
click at [908, 747] on div "Add Slide" at bounding box center [916, 747] width 54 height 43
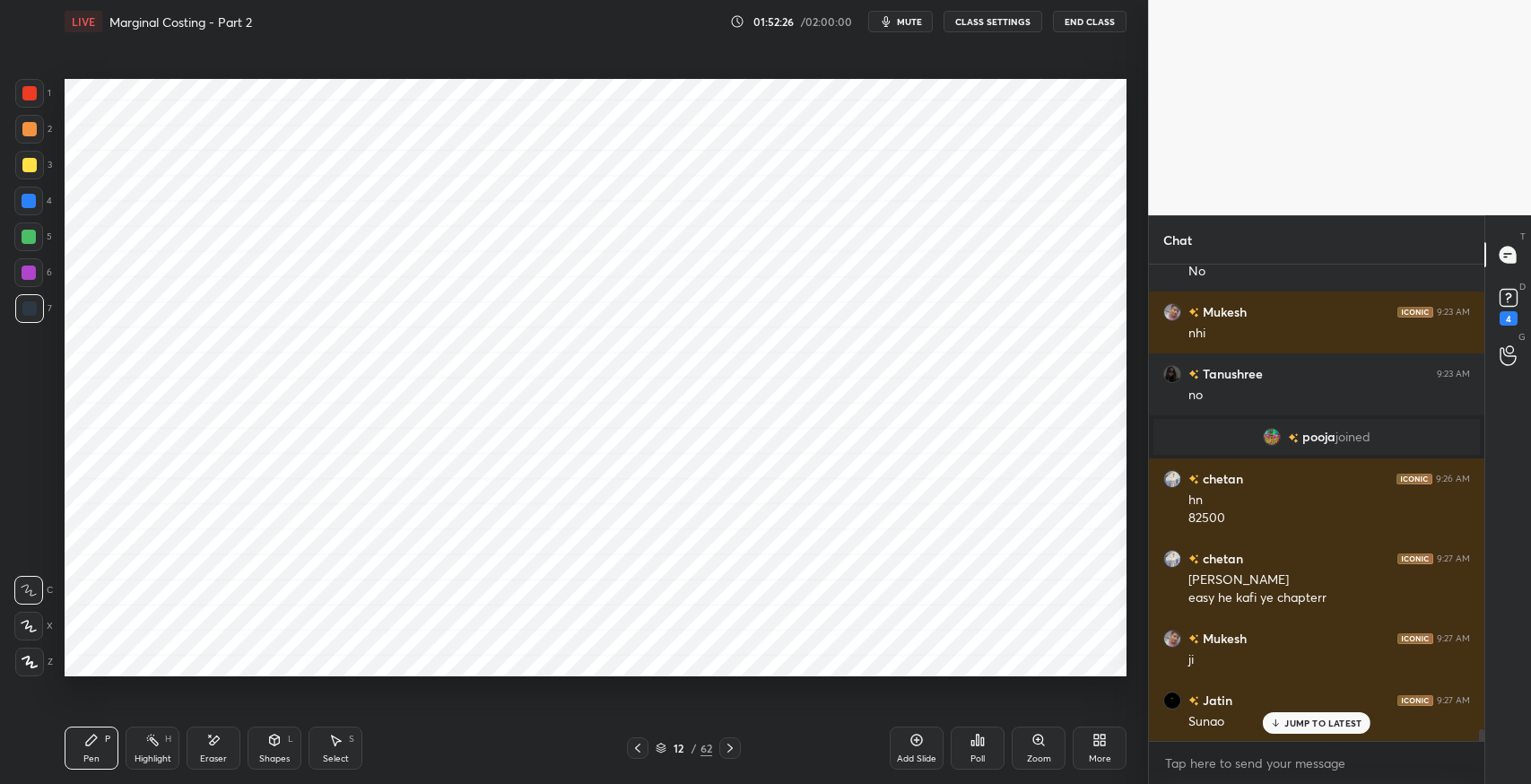
click at [215, 740] on icon at bounding box center [215, 739] width 10 height 9
click at [79, 768] on div "Pen P" at bounding box center [91, 747] width 54 height 43
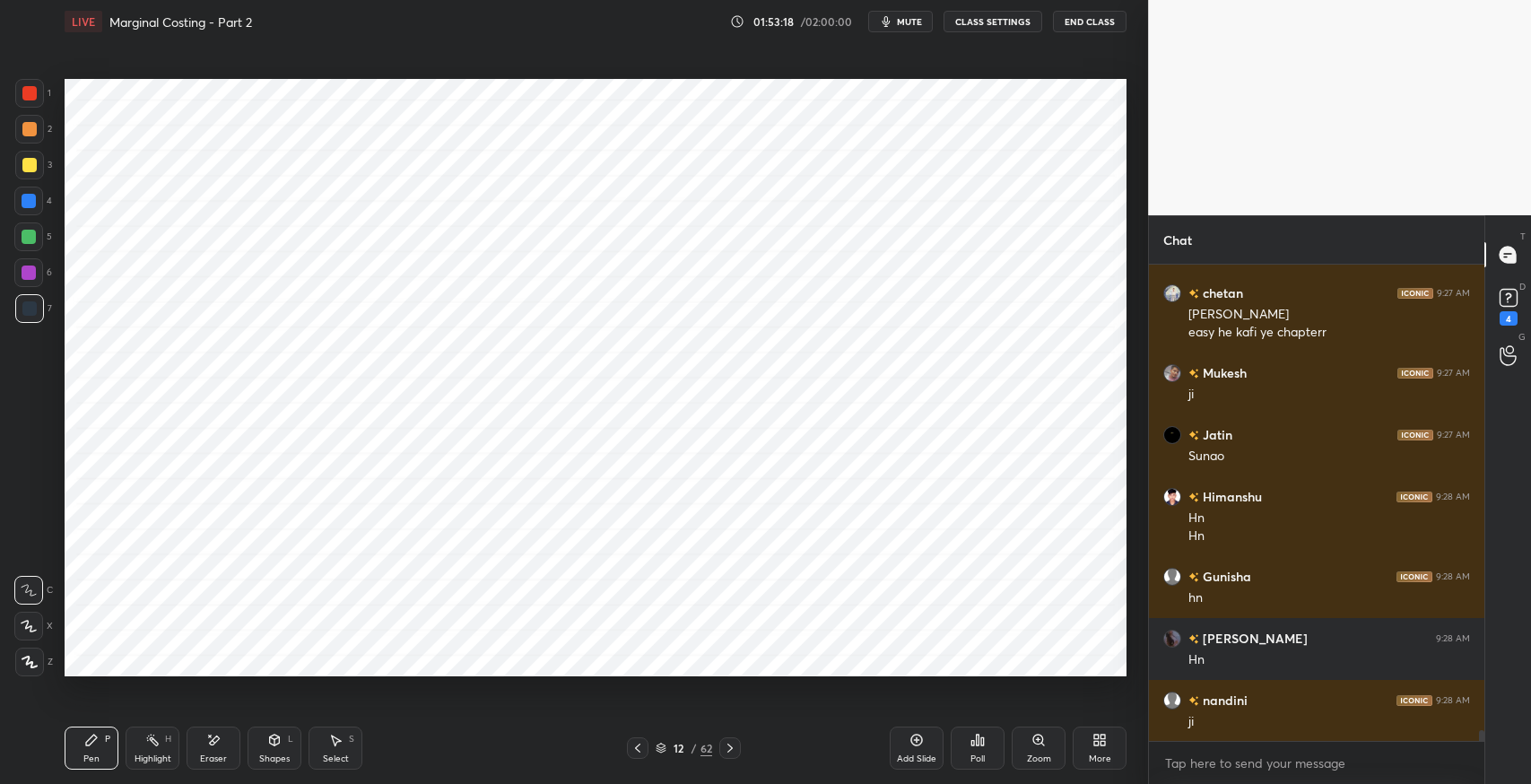
scroll to position [19949, 0]
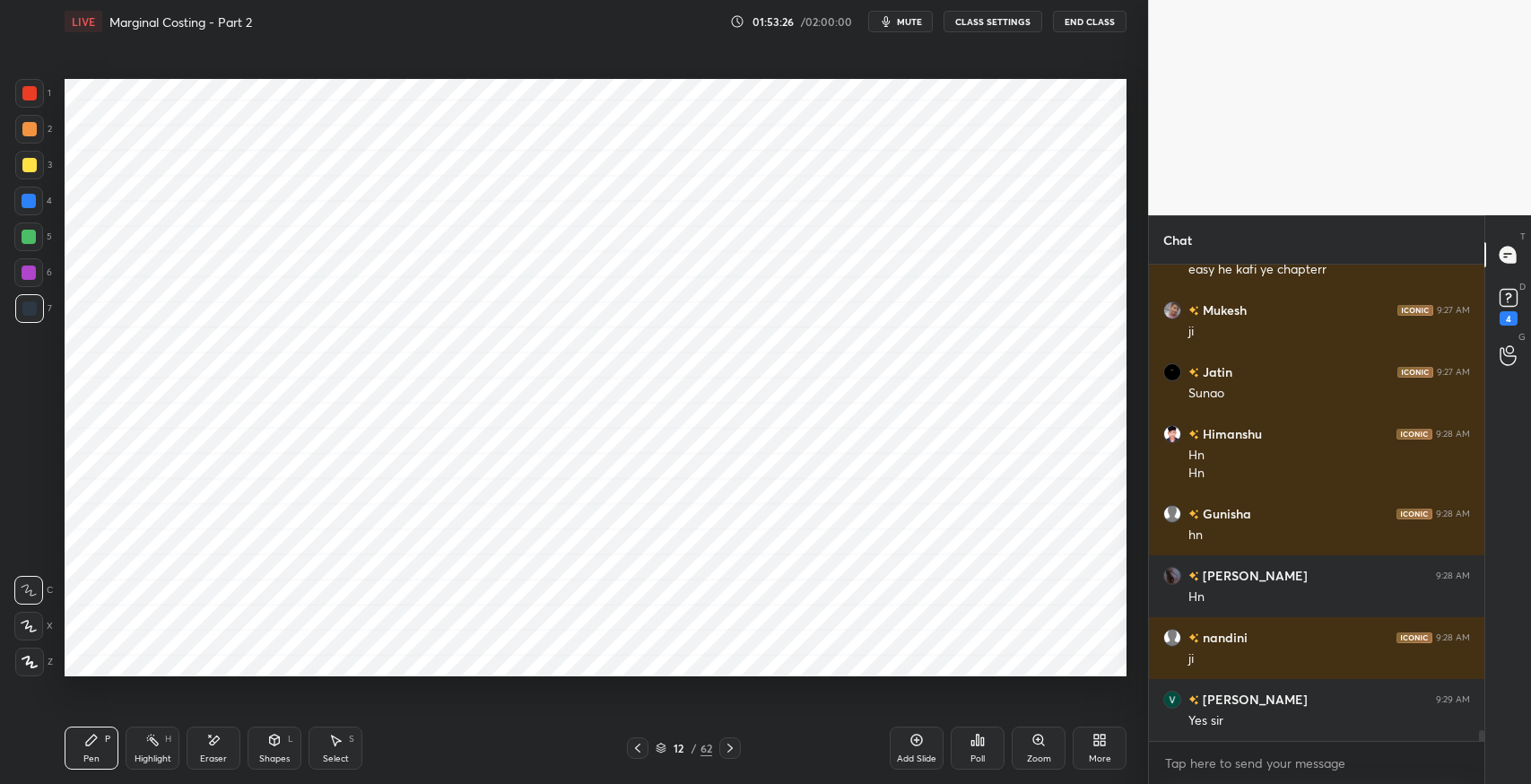
click at [337, 745] on icon at bounding box center [335, 739] width 14 height 14
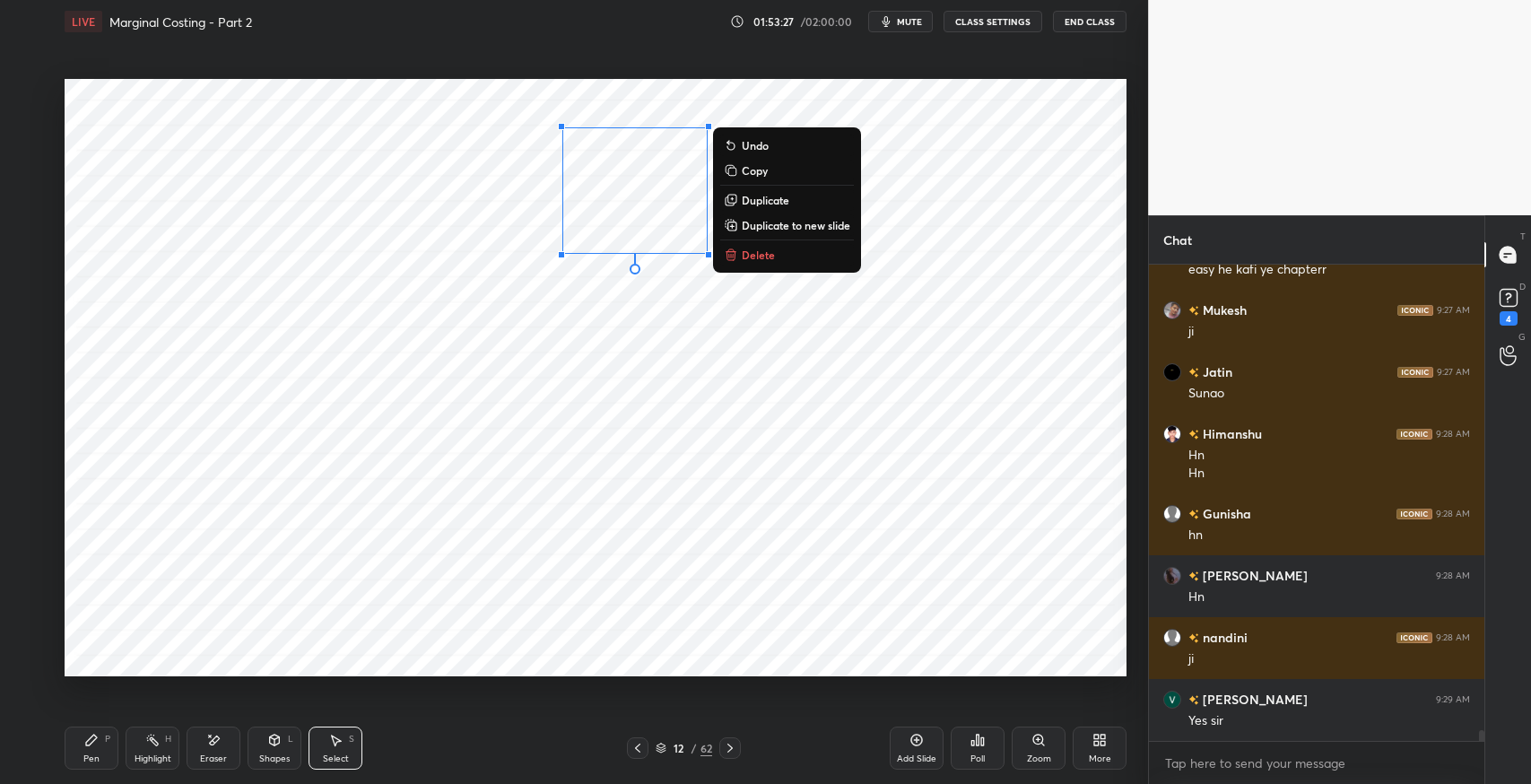
click at [779, 260] on button "Delete" at bounding box center [787, 255] width 134 height 22
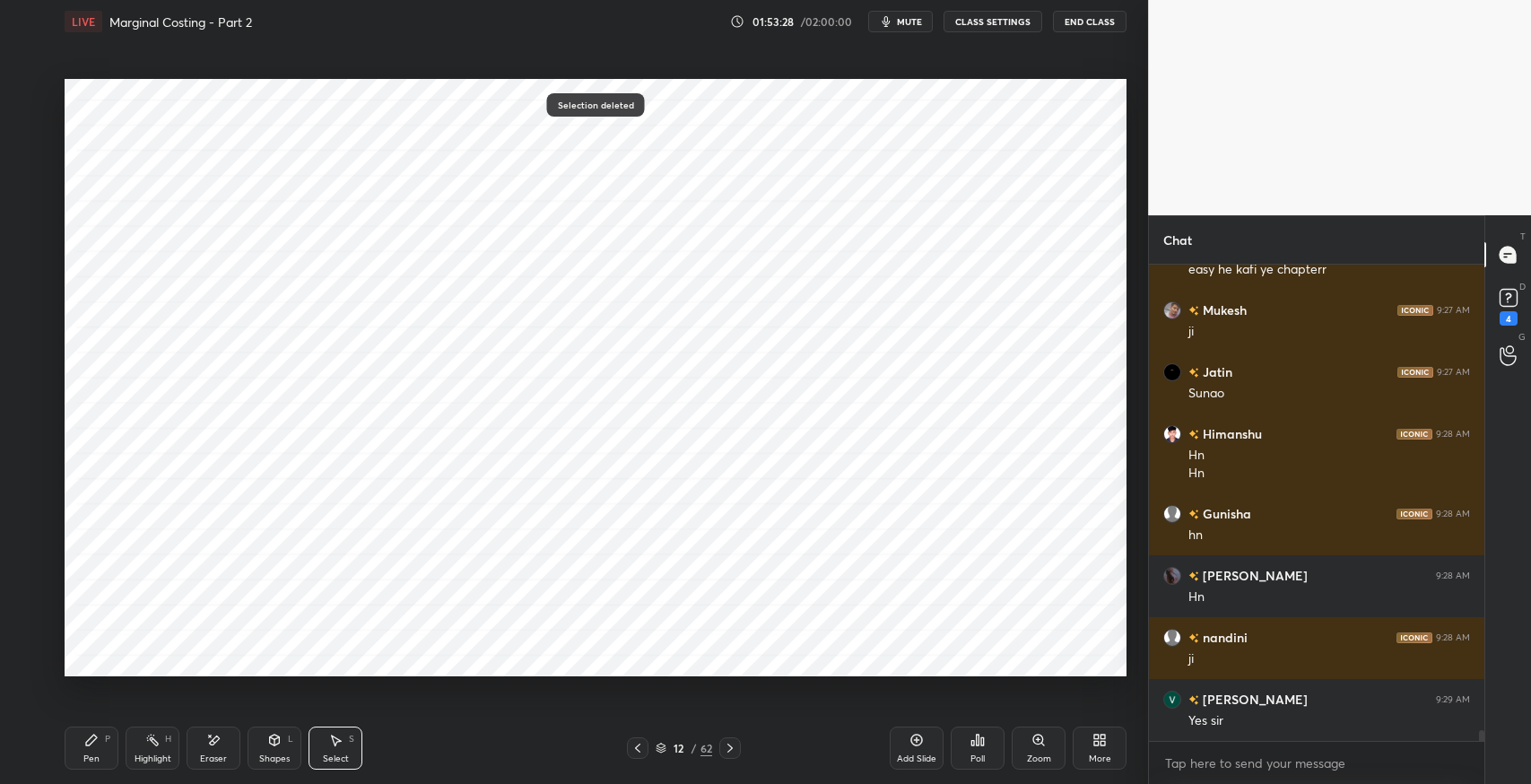
click at [81, 746] on div "Pen P" at bounding box center [91, 747] width 54 height 43
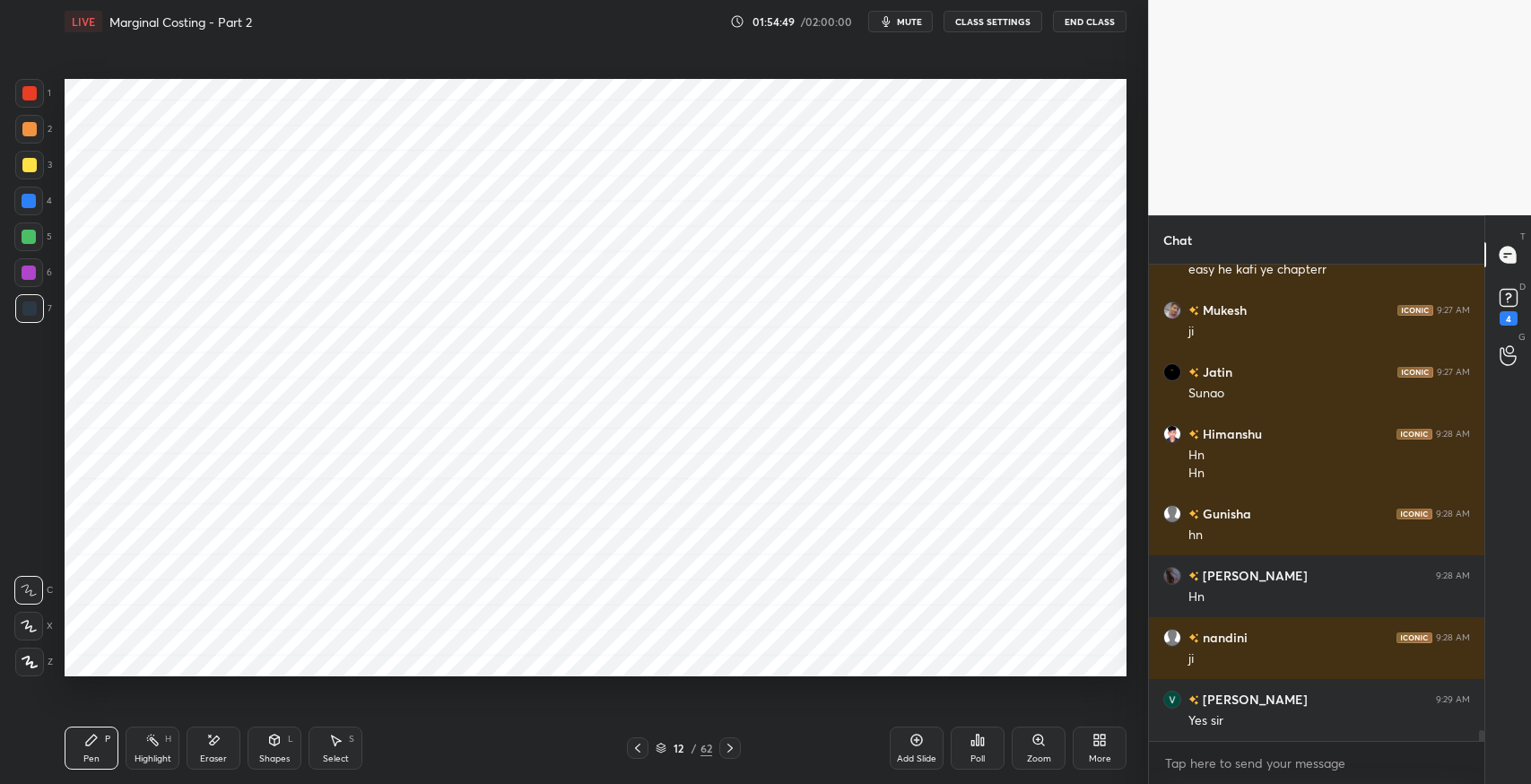
scroll to position [20010, 0]
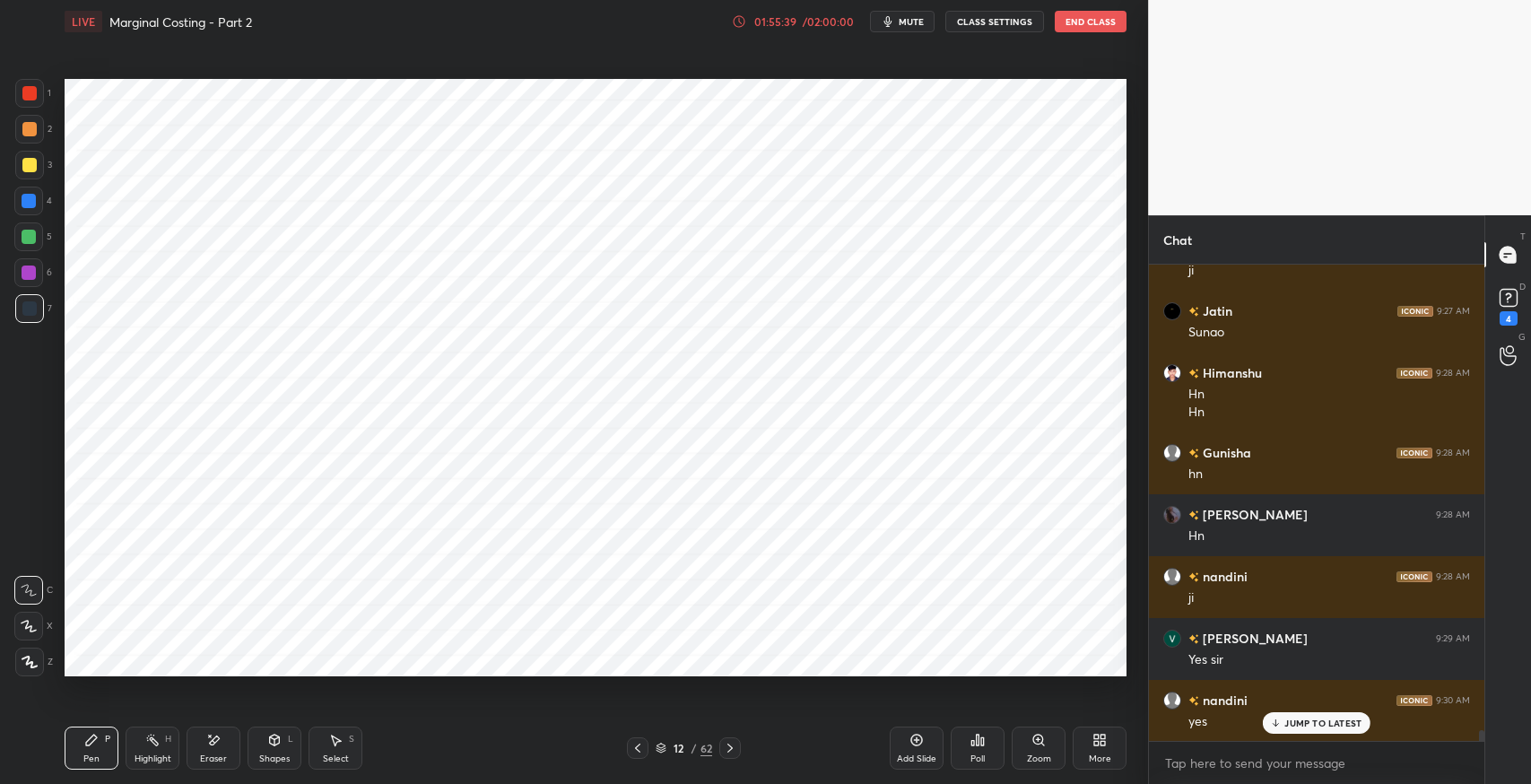
click at [340, 750] on div "Select S" at bounding box center [335, 747] width 54 height 43
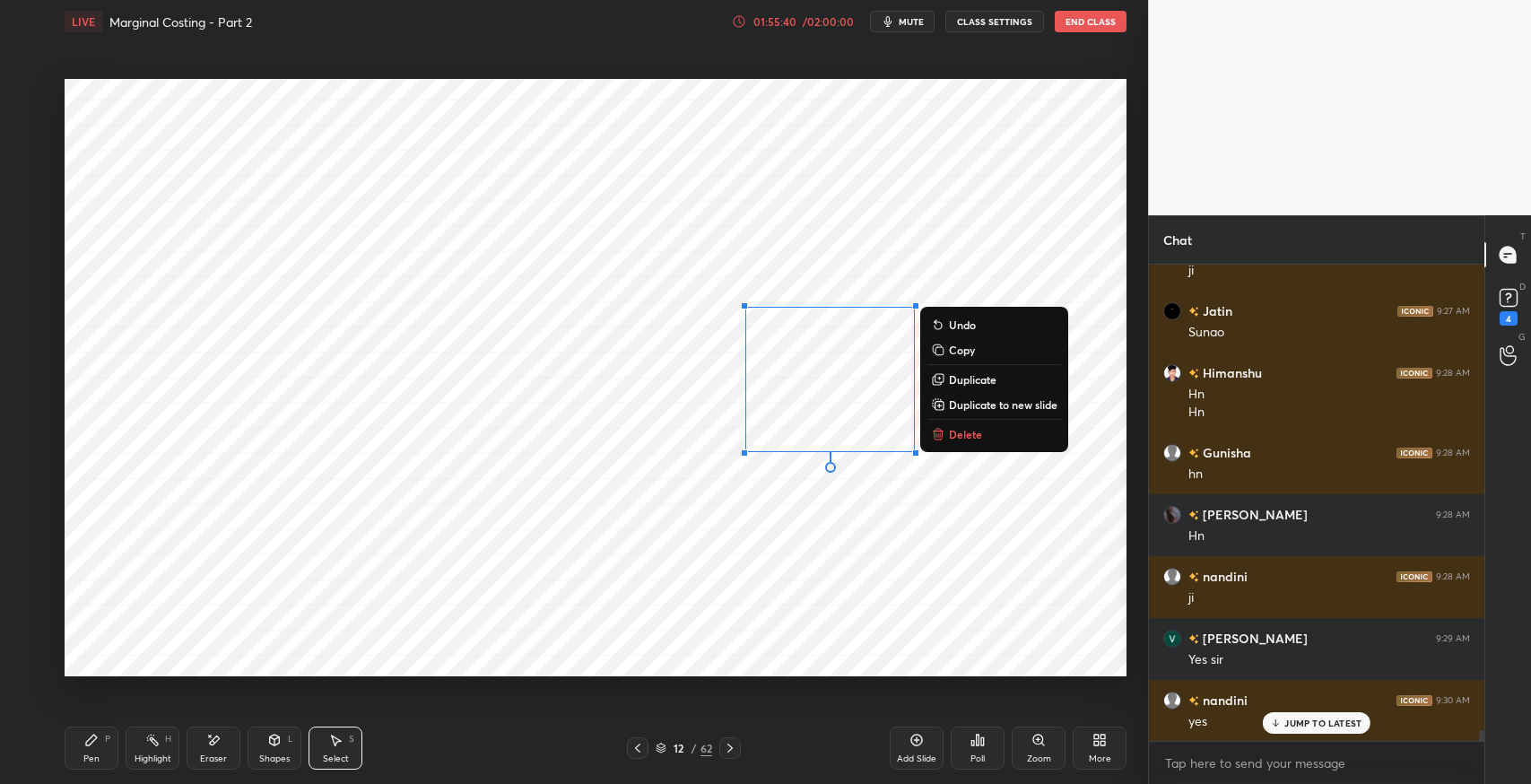
click at [971, 424] on button "Delete" at bounding box center [994, 433] width 134 height 22
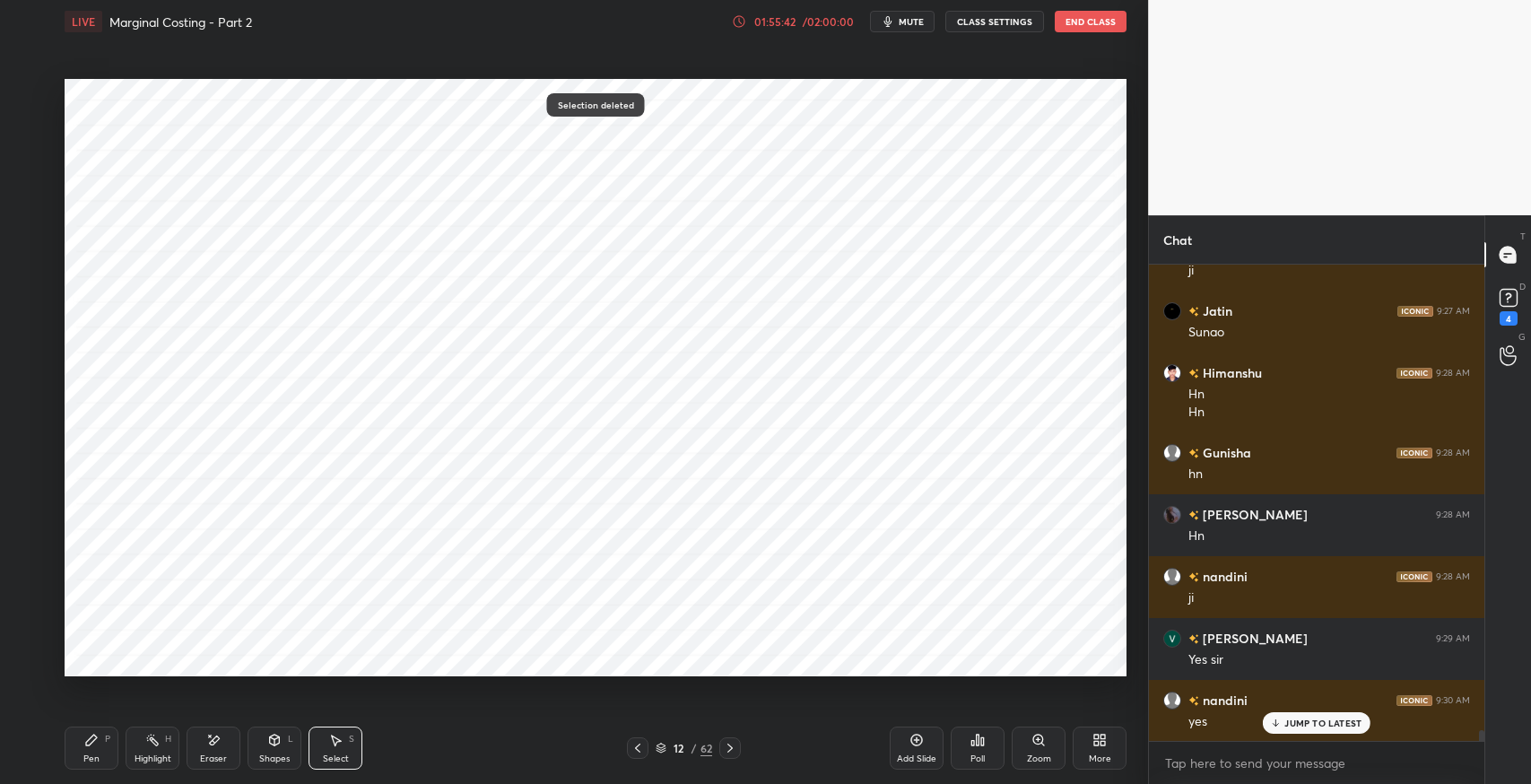
click at [89, 747] on div "Pen P" at bounding box center [91, 747] width 54 height 43
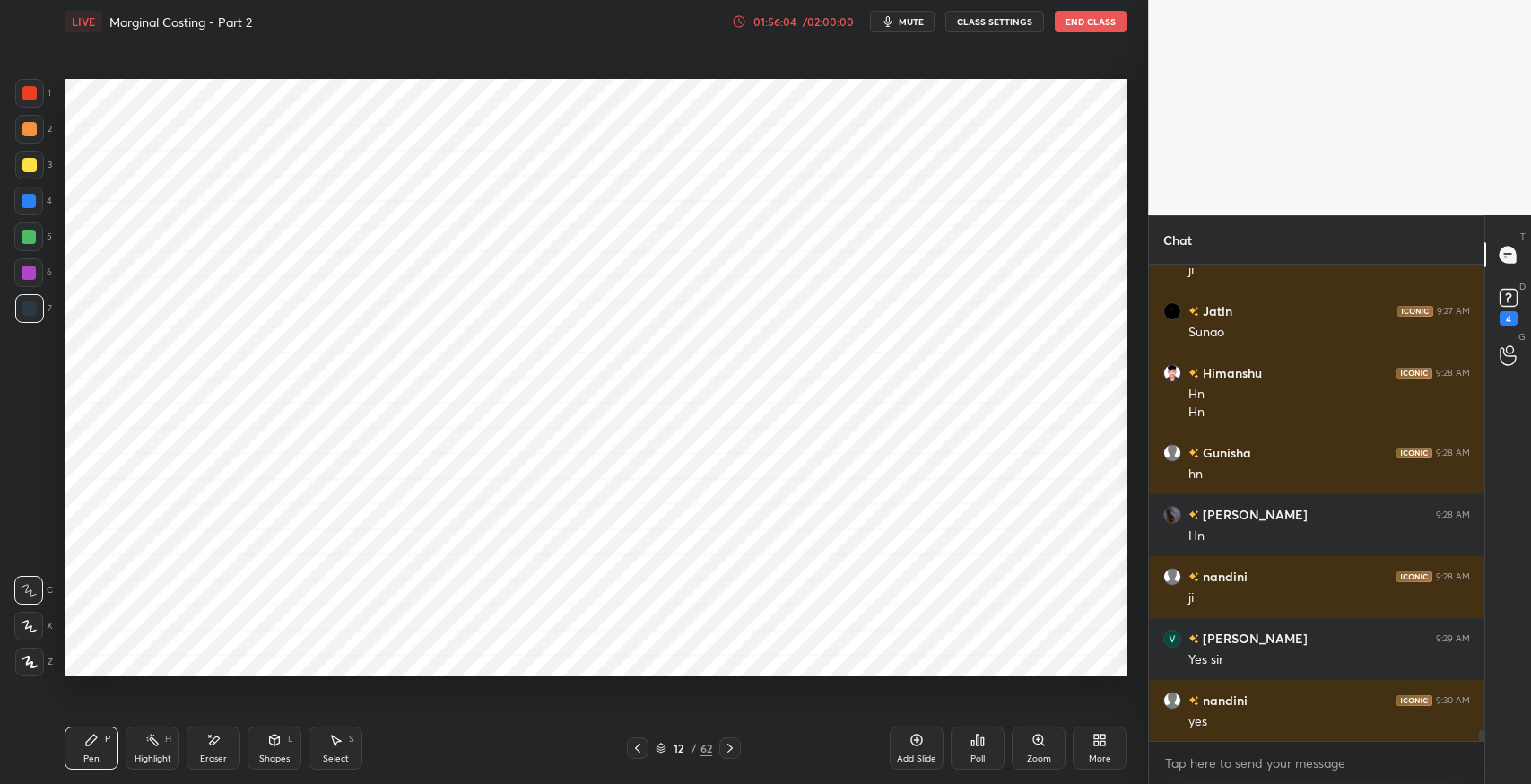
scroll to position [20072, 0]
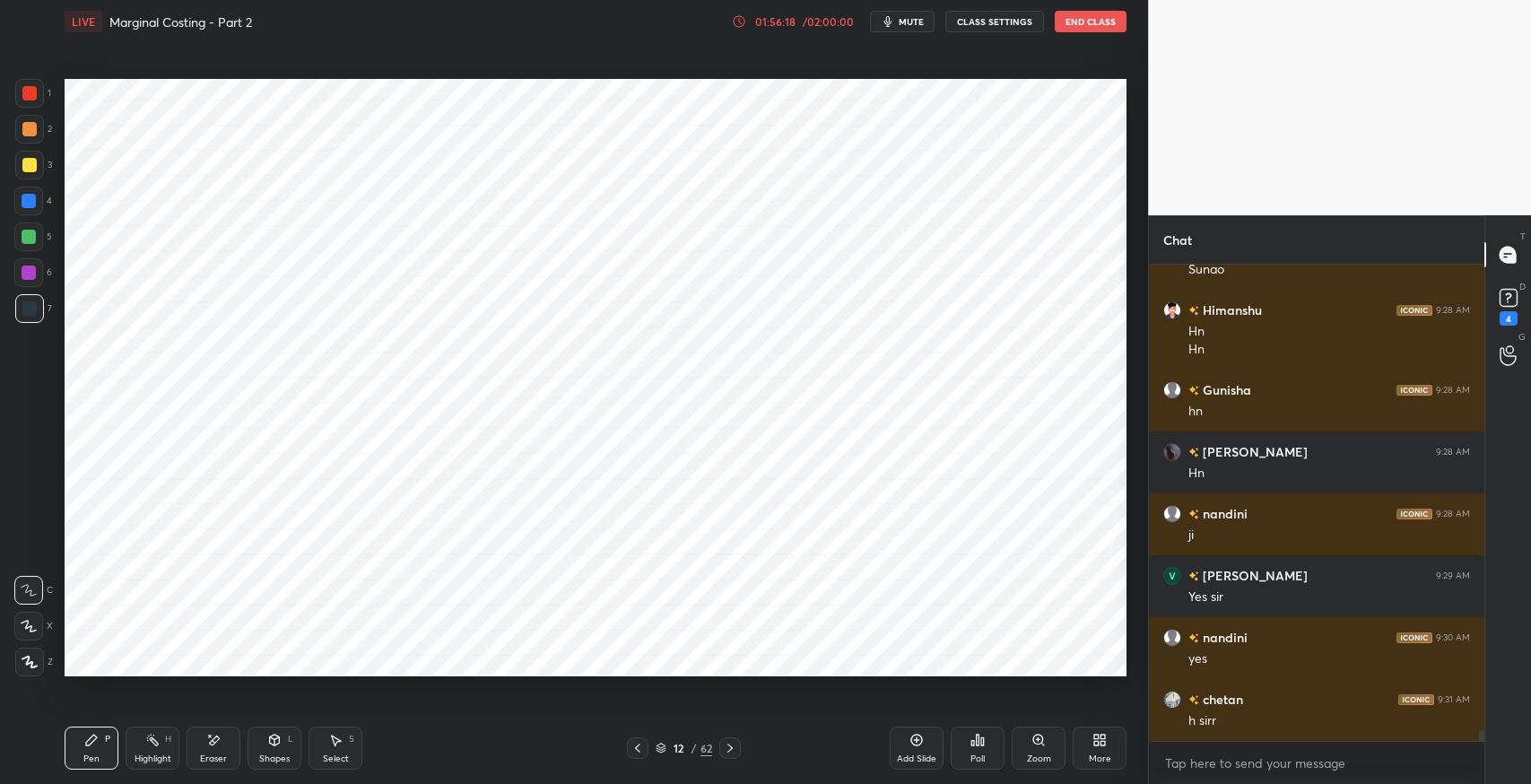
click at [730, 747] on icon at bounding box center [730, 747] width 14 height 14
click at [637, 747] on icon at bounding box center [637, 747] width 14 height 14
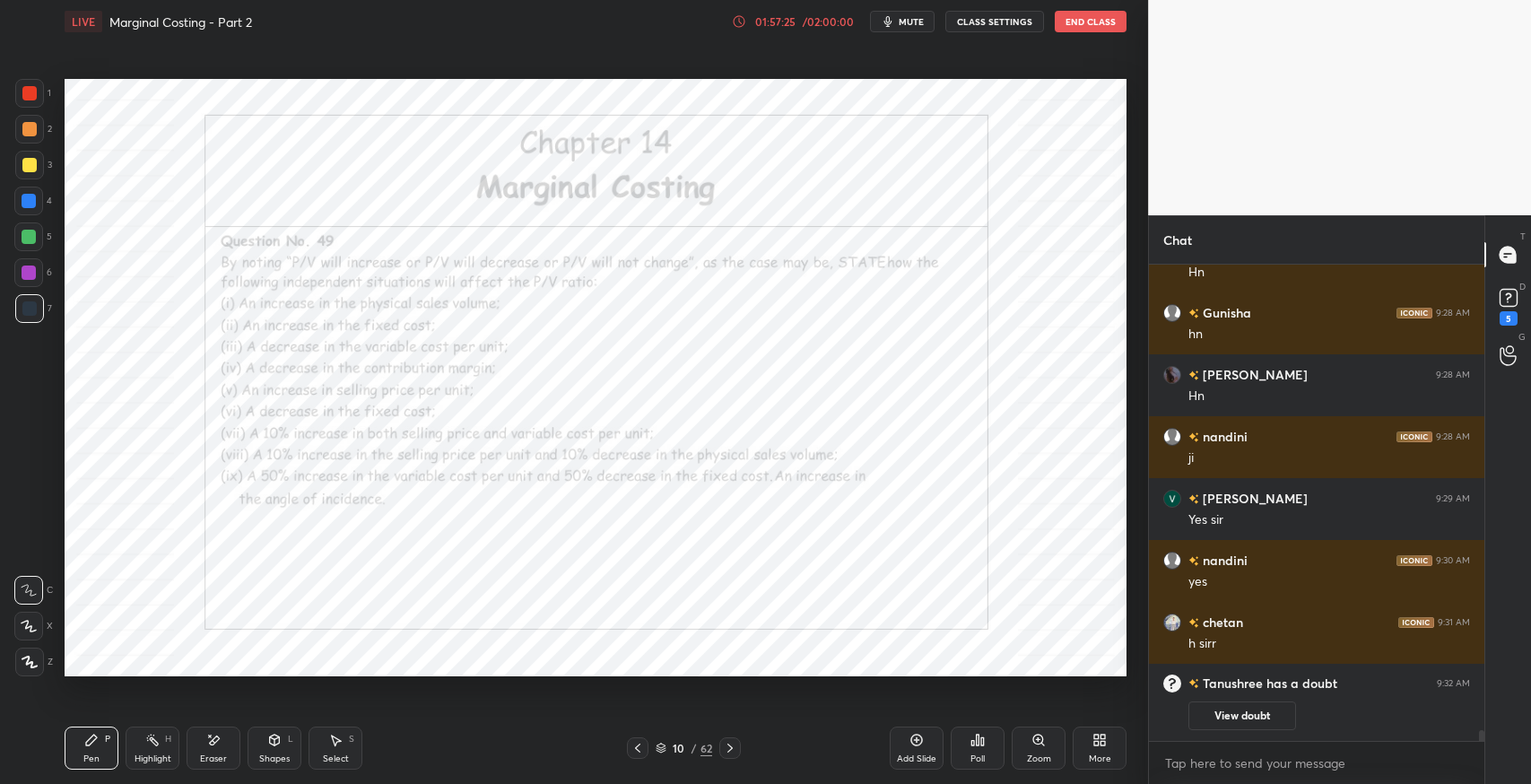
click at [732, 749] on icon at bounding box center [730, 747] width 14 height 14
click at [739, 755] on div "11 / 62" at bounding box center [683, 748] width 412 height 22
click at [736, 753] on icon at bounding box center [730, 747] width 14 height 14
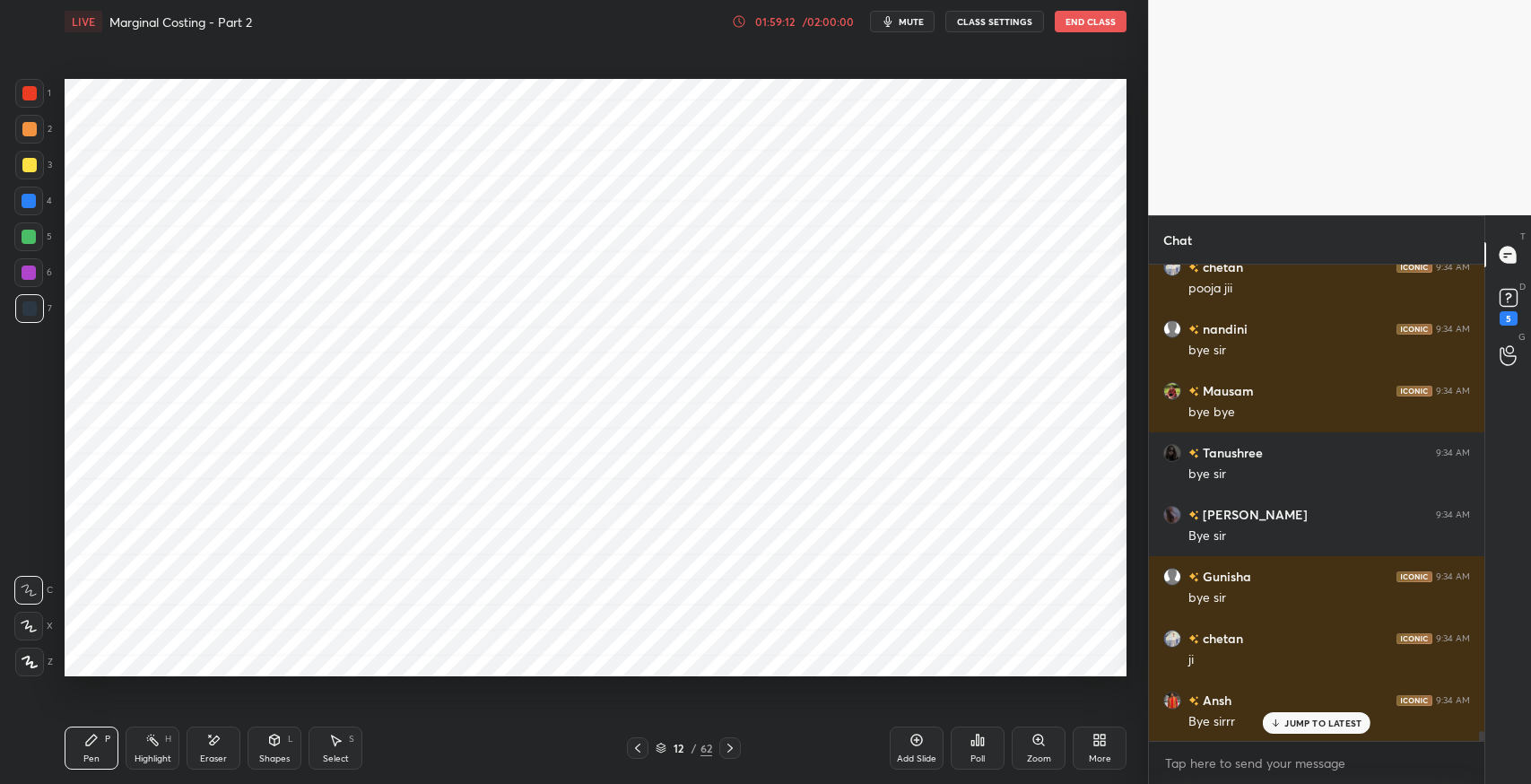
scroll to position [21707, 0]
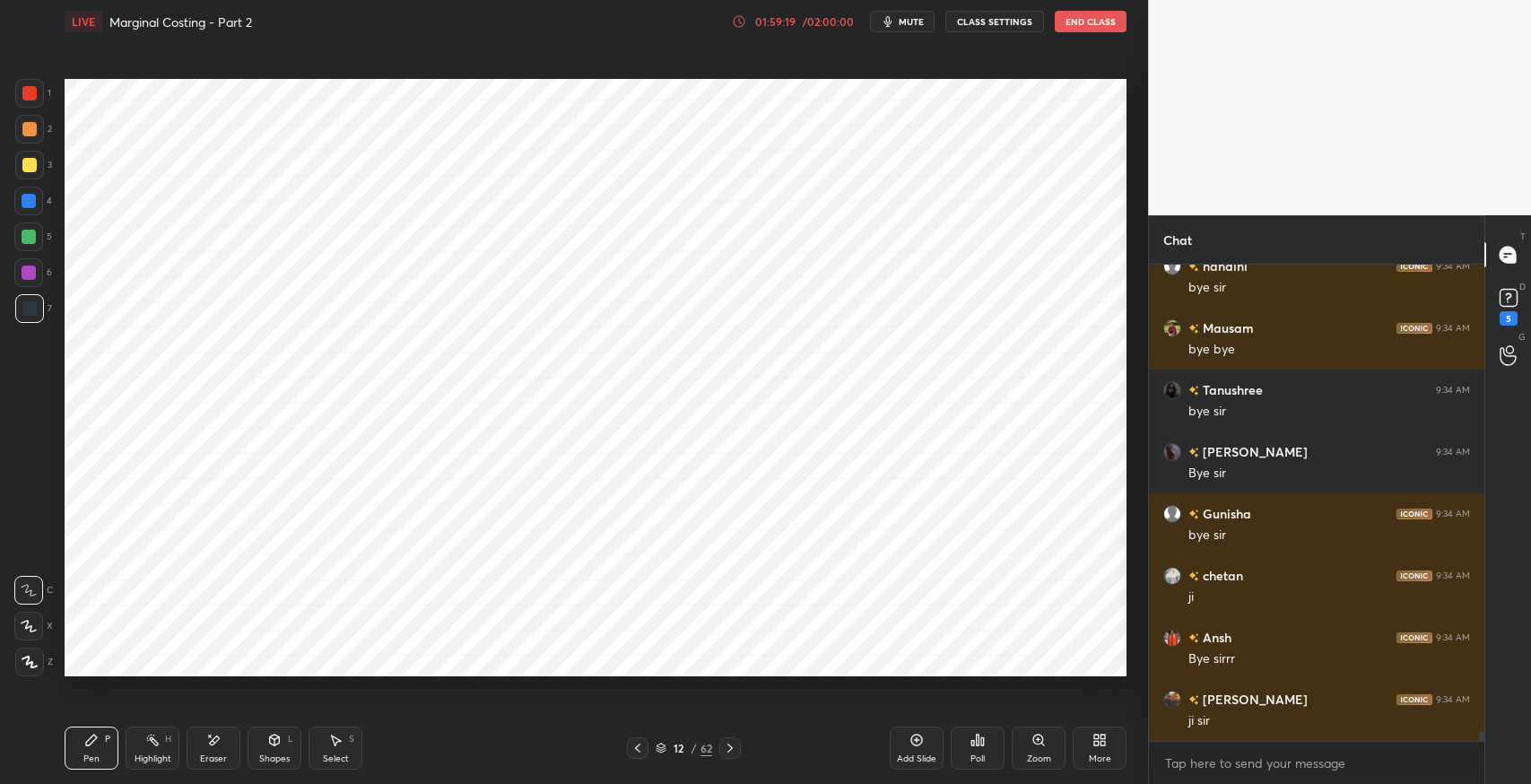
click at [1061, 23] on button "End Class" at bounding box center [1090, 21] width 71 height 22
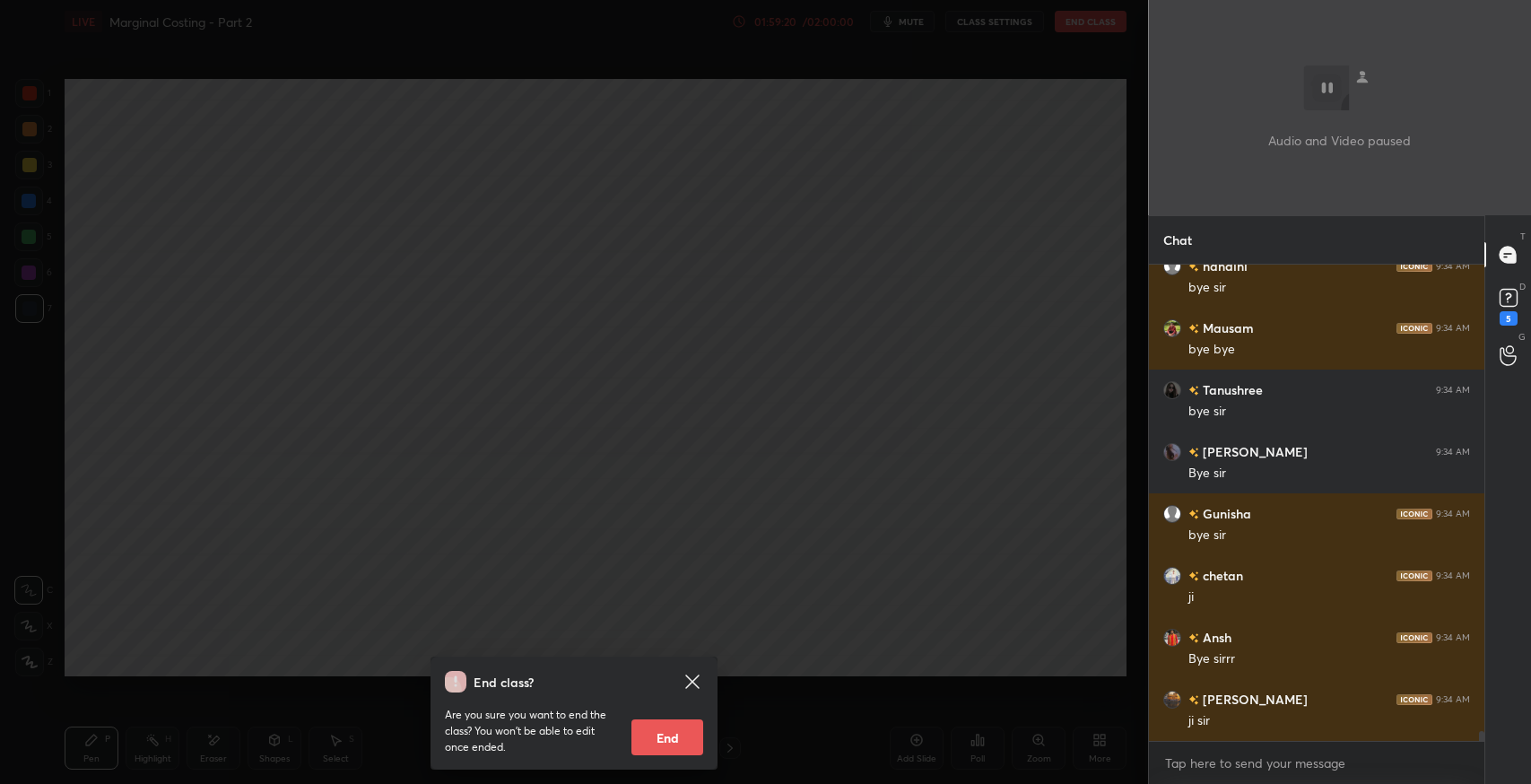
click at [632, 729] on button "End" at bounding box center [666, 737] width 71 height 36
type textarea "x"
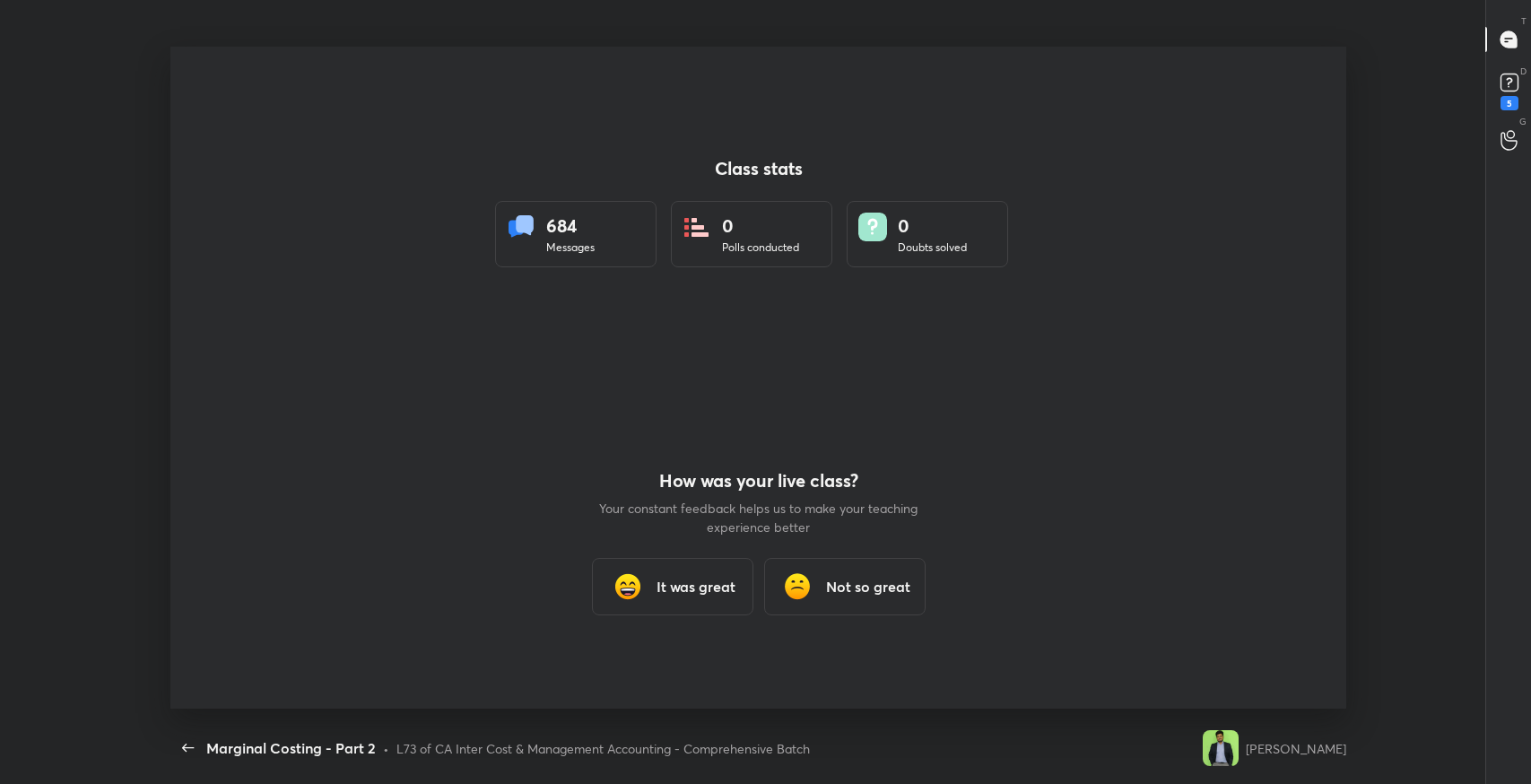
scroll to position [89003, 88191]
click at [731, 584] on h3 "It was great" at bounding box center [695, 588] width 79 height 22
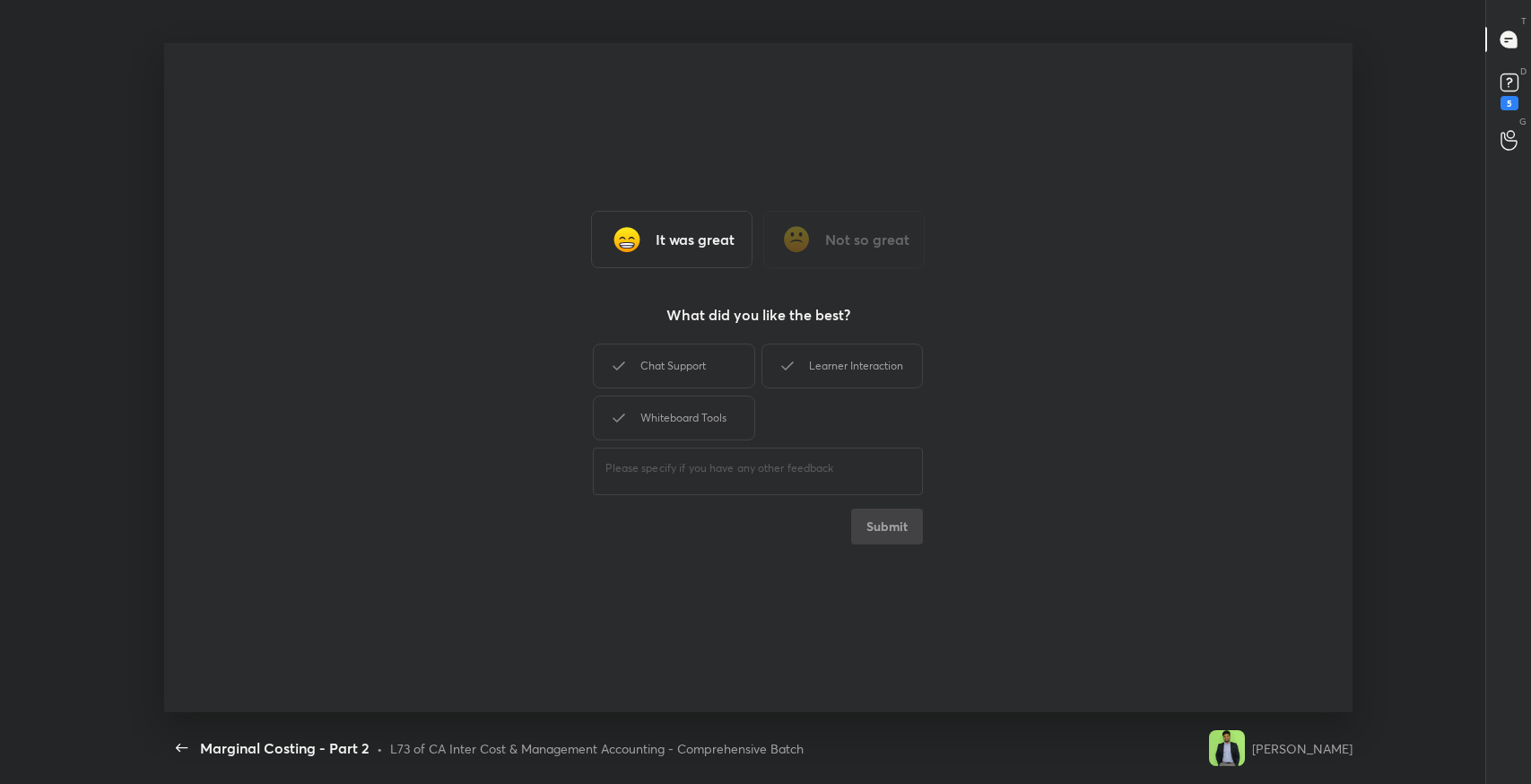
drag, startPoint x: 711, startPoint y: 362, endPoint x: 833, endPoint y: 365, distance: 122.0
click at [723, 362] on div "Chat Support" at bounding box center [674, 365] width 162 height 45
drag, startPoint x: 833, startPoint y: 365, endPoint x: 809, endPoint y: 379, distance: 27.8
click at [829, 370] on div "Learner Interaction" at bounding box center [842, 365] width 162 height 45
click at [681, 416] on div "Whiteboard Tools" at bounding box center [674, 417] width 162 height 45
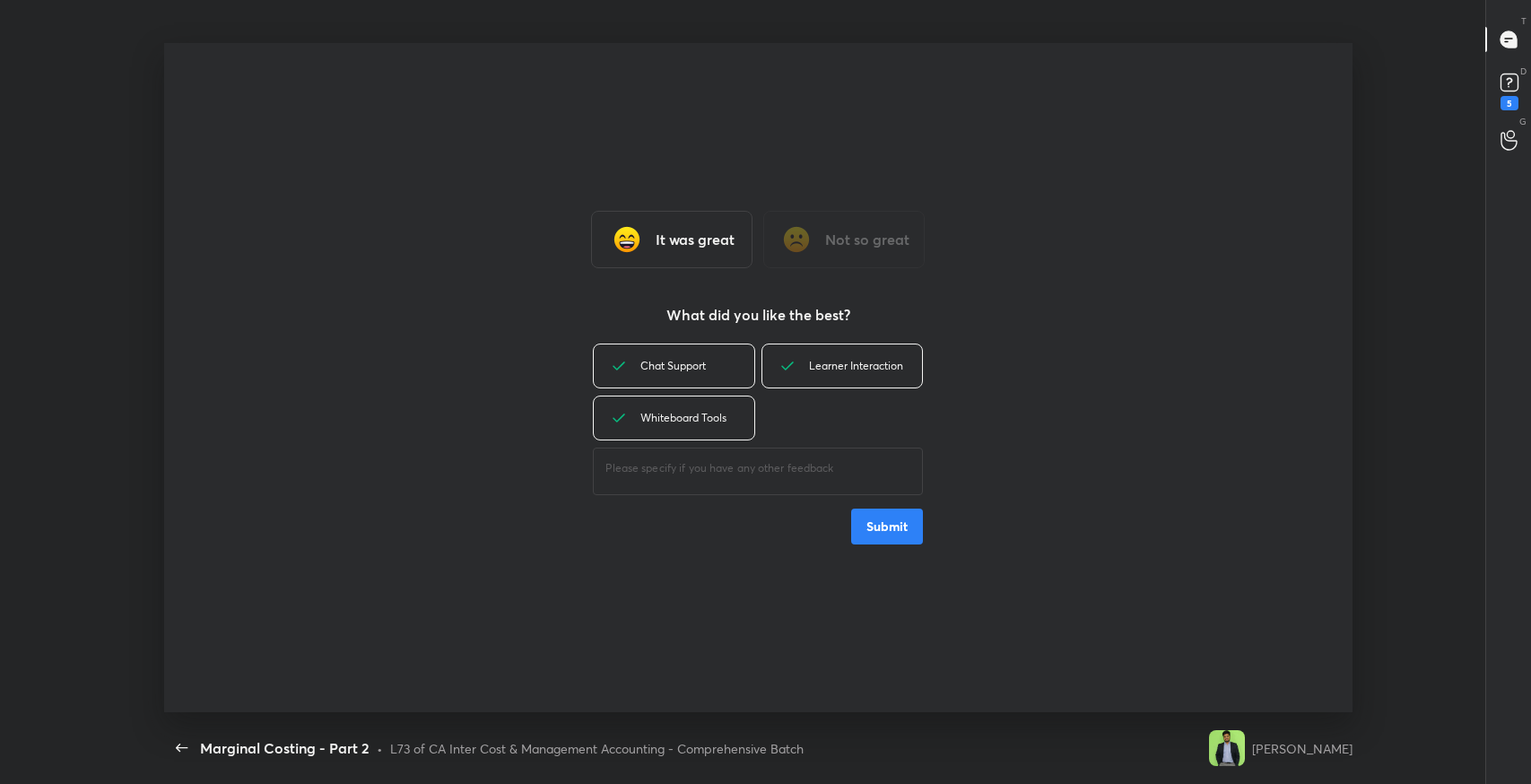
click at [897, 526] on button "Submit" at bounding box center [886, 526] width 71 height 36
